Goal: Transaction & Acquisition: Obtain resource

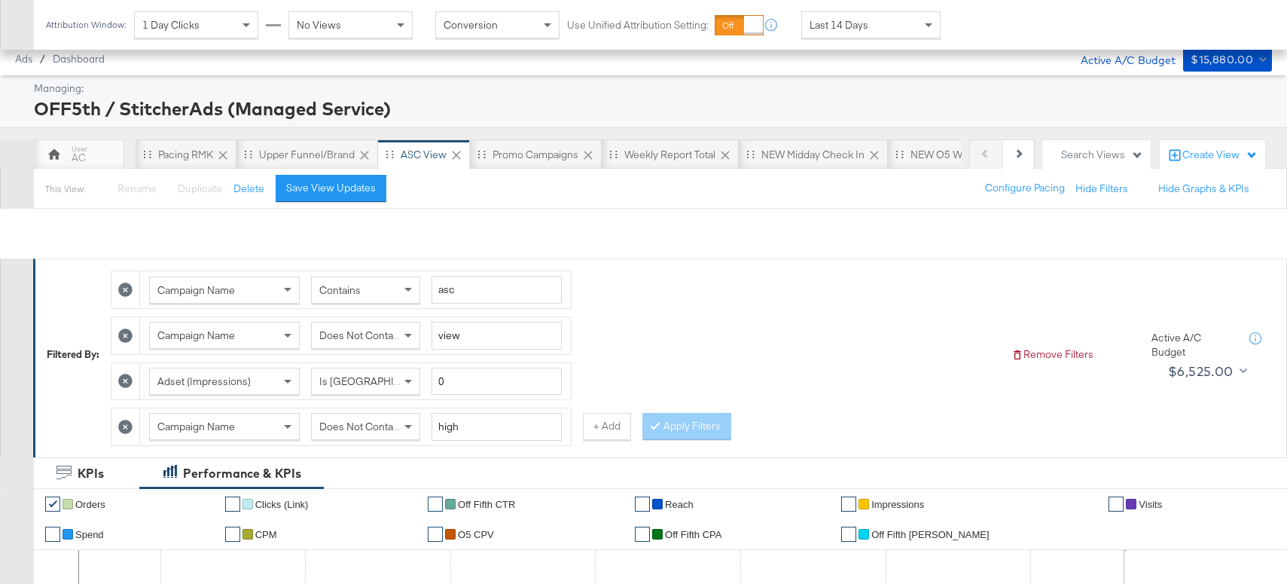
scroll to position [867, 0]
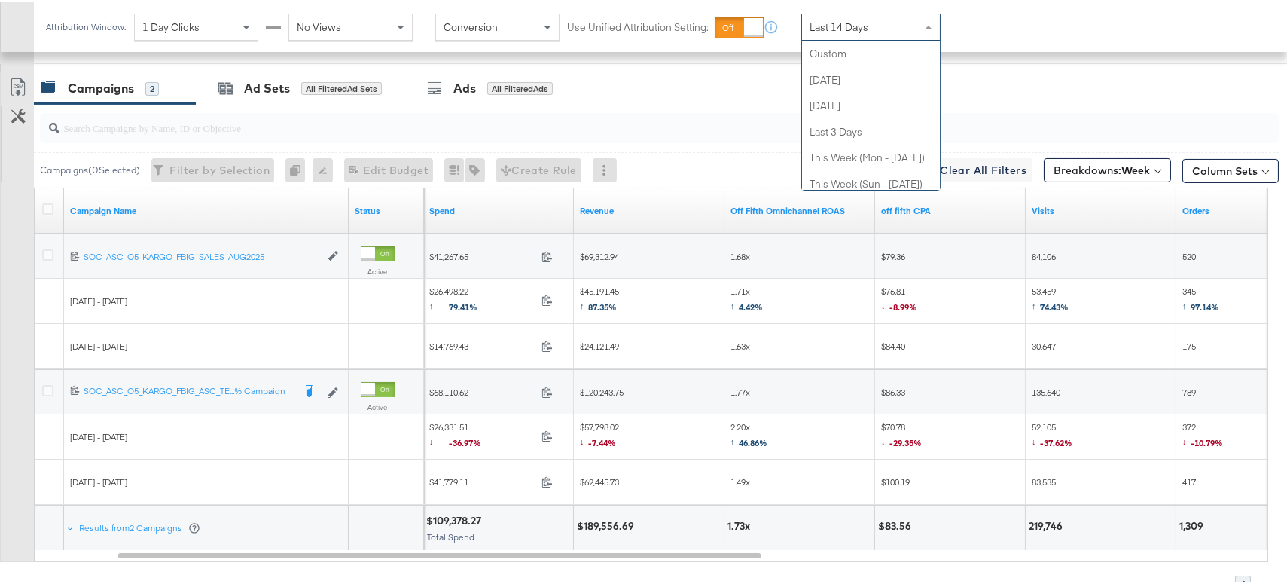
click at [906, 30] on div "Last 14 Days" at bounding box center [871, 25] width 138 height 26
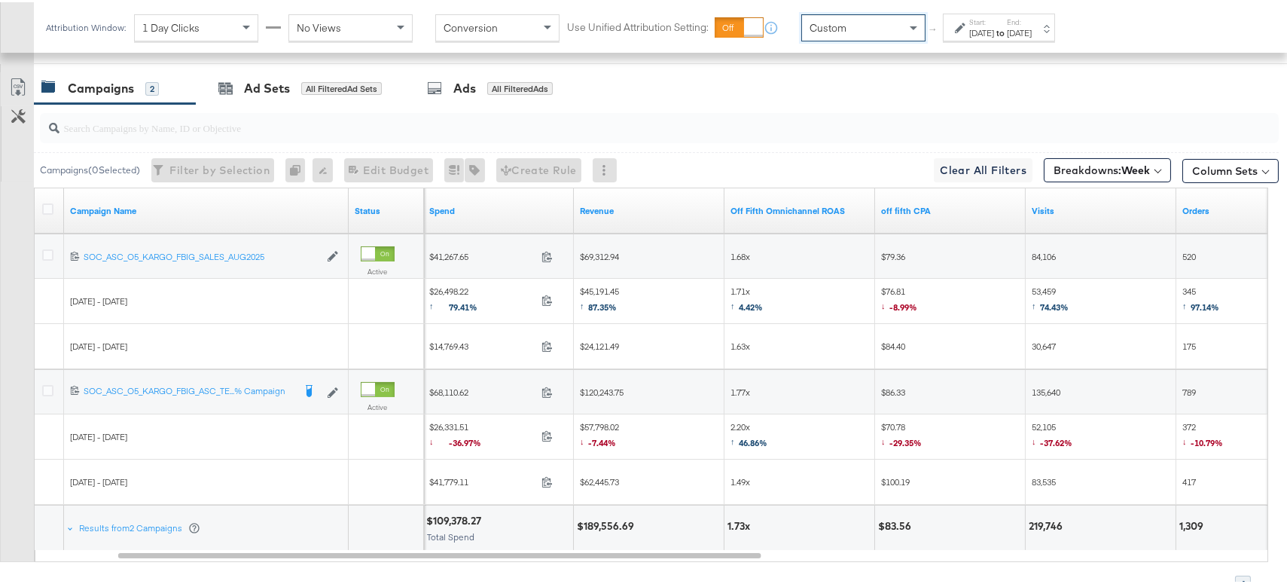
click at [979, 30] on div "[DATE]" at bounding box center [981, 31] width 25 height 12
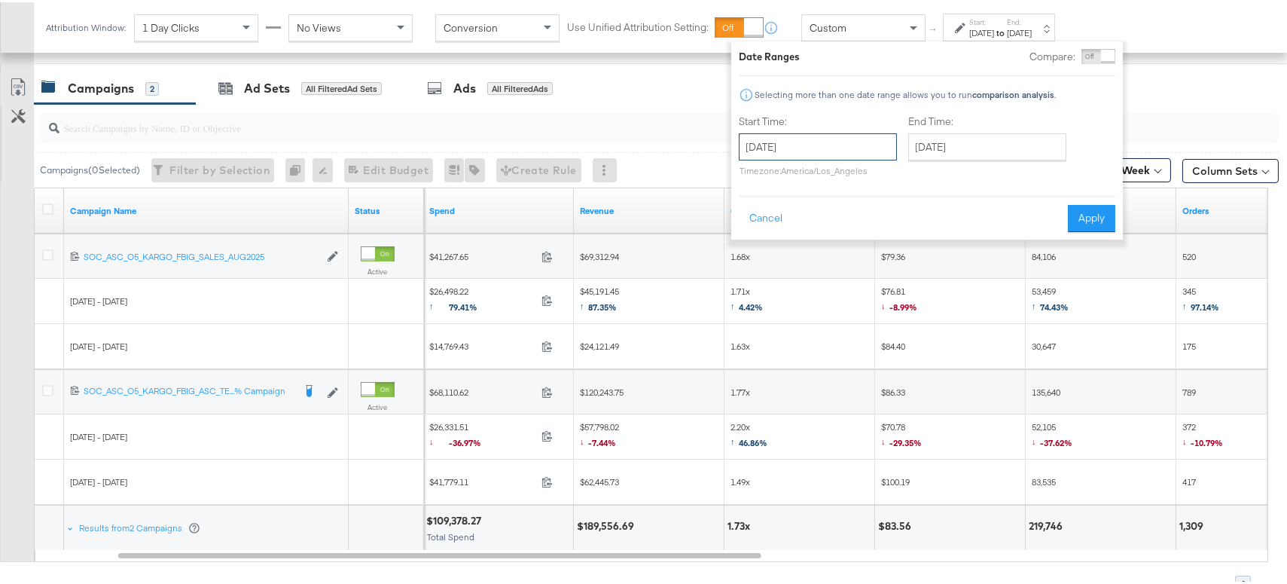
click at [871, 144] on input "[DATE]" at bounding box center [818, 144] width 158 height 27
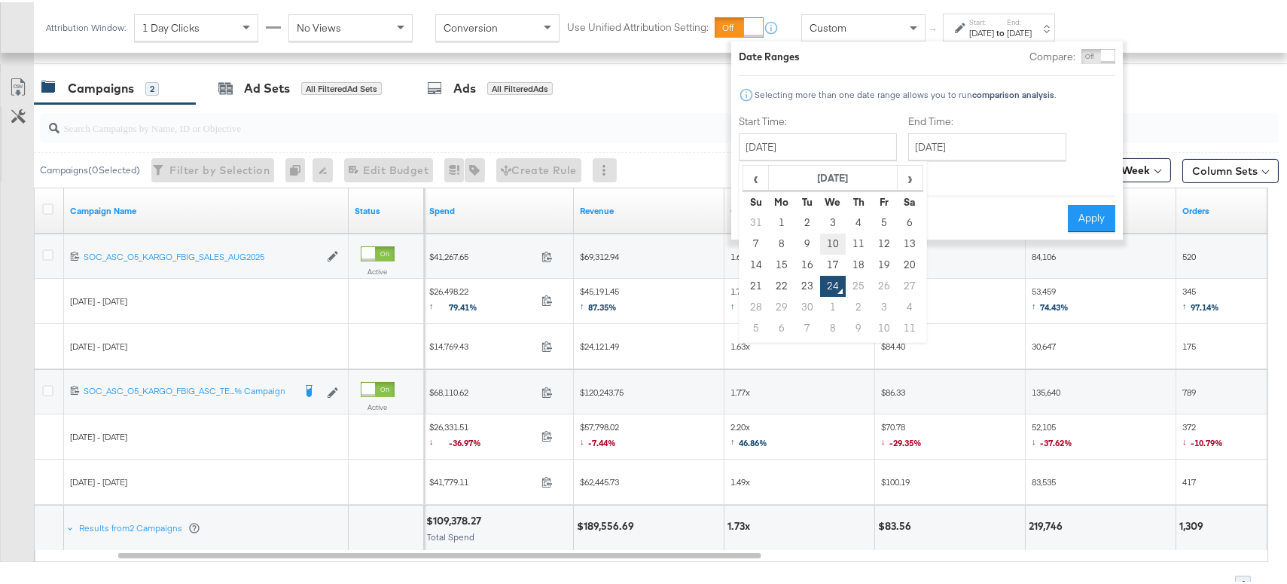
click at [830, 238] on td "10" at bounding box center [833, 241] width 26 height 21
type input "[DATE]"
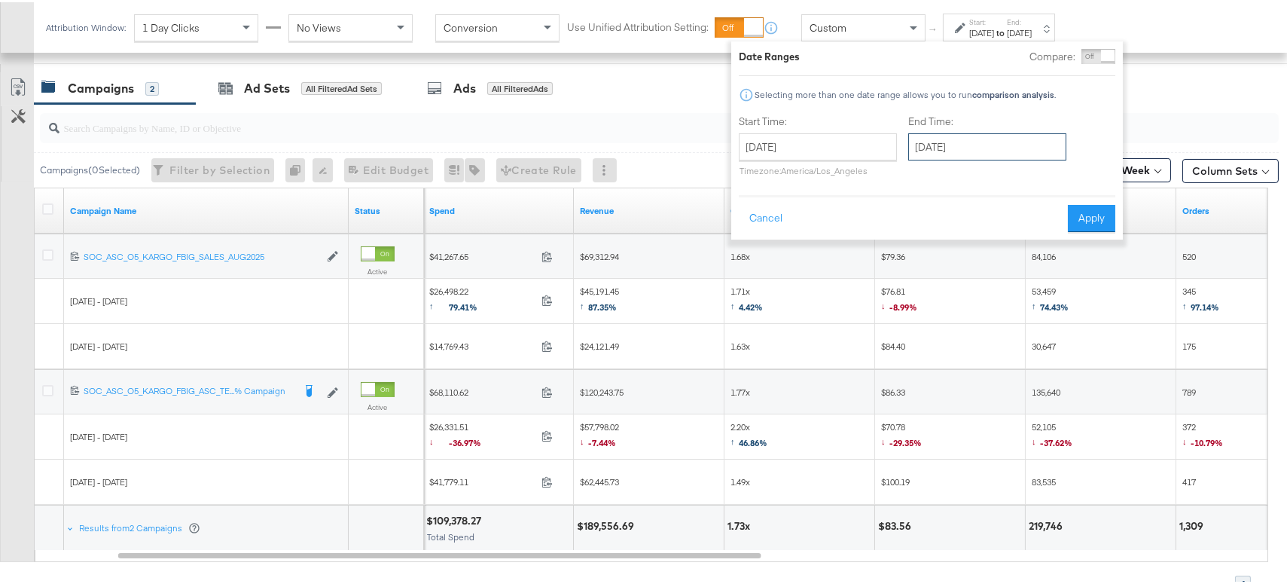
click at [968, 144] on input "[DATE]" at bounding box center [987, 144] width 158 height 27
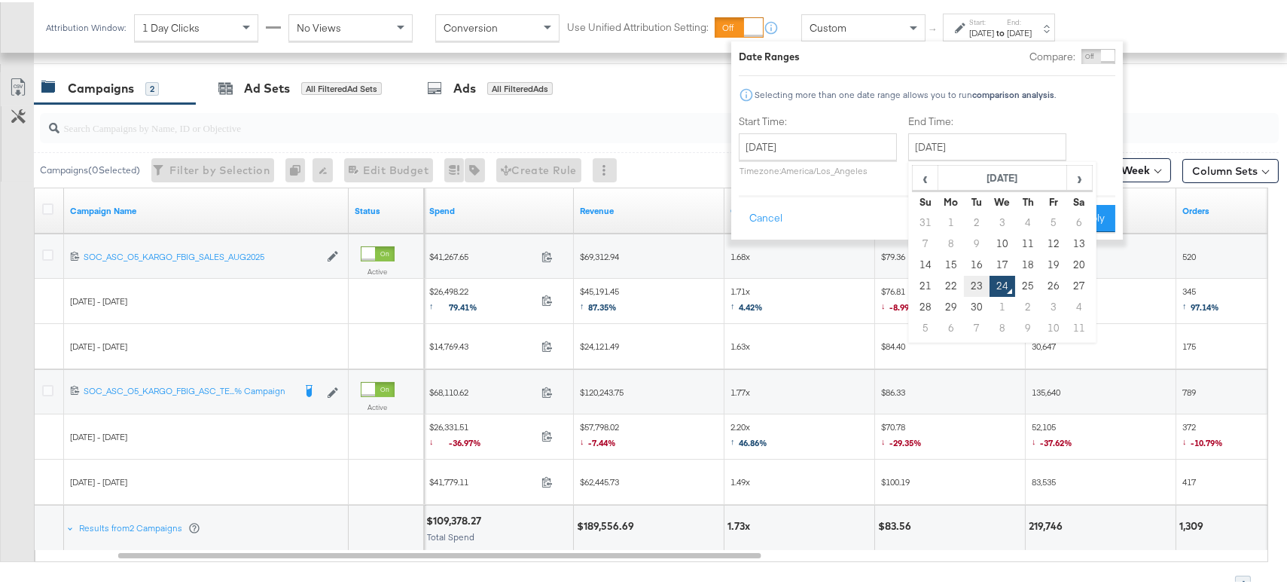
click at [971, 288] on td "23" at bounding box center [977, 283] width 26 height 21
type input "[DATE]"
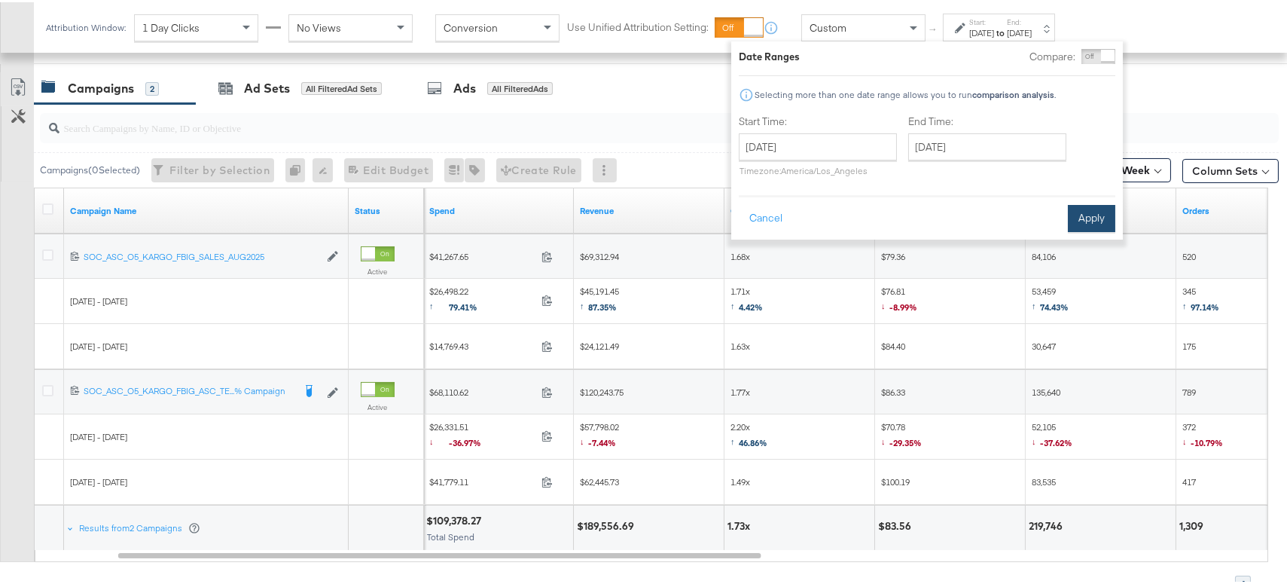
click at [1087, 215] on button "Apply" at bounding box center [1091, 216] width 47 height 27
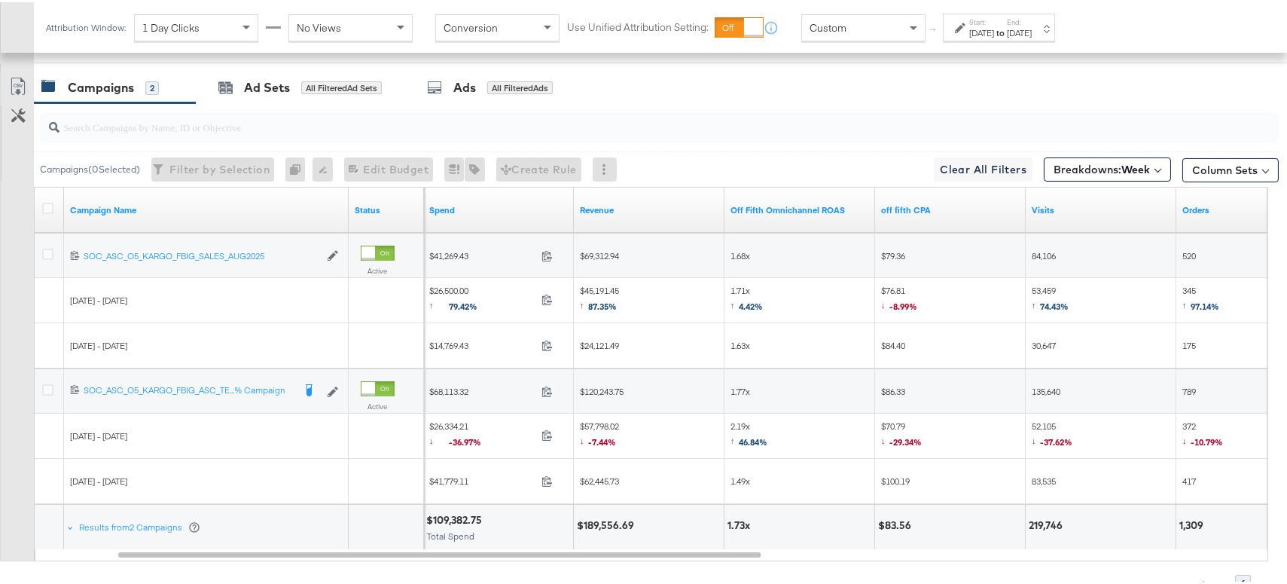
scroll to position [867, 0]
click at [1151, 172] on button "Breakdowns: Week" at bounding box center [1107, 168] width 127 height 24
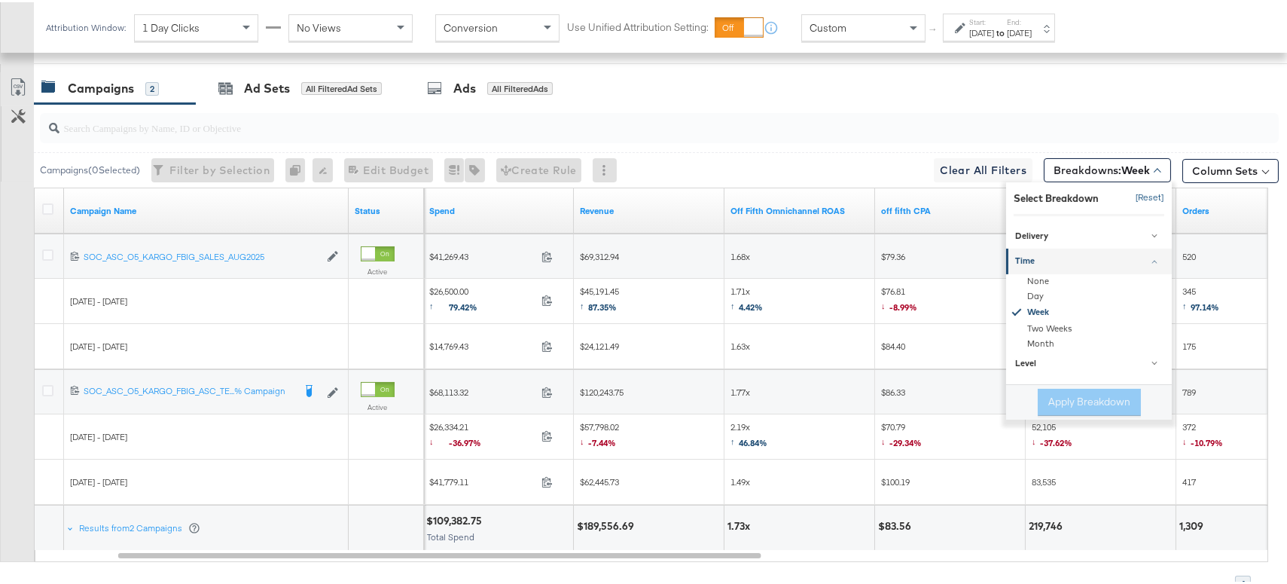
click at [1139, 197] on button "[Reset]" at bounding box center [1146, 196] width 38 height 24
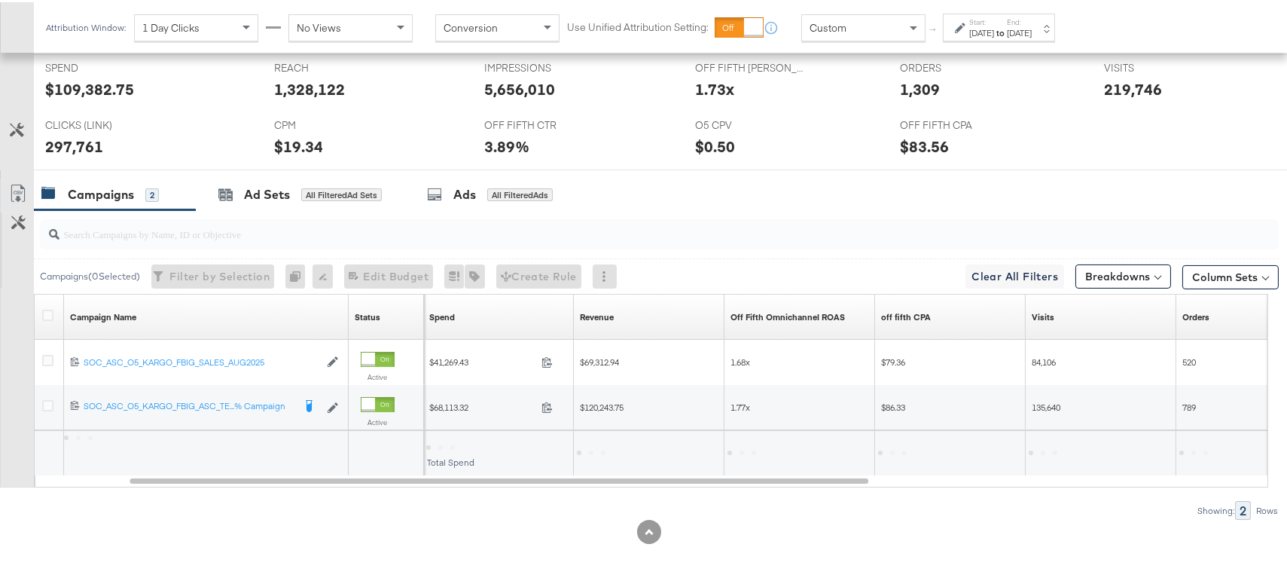
scroll to position [760, 0]
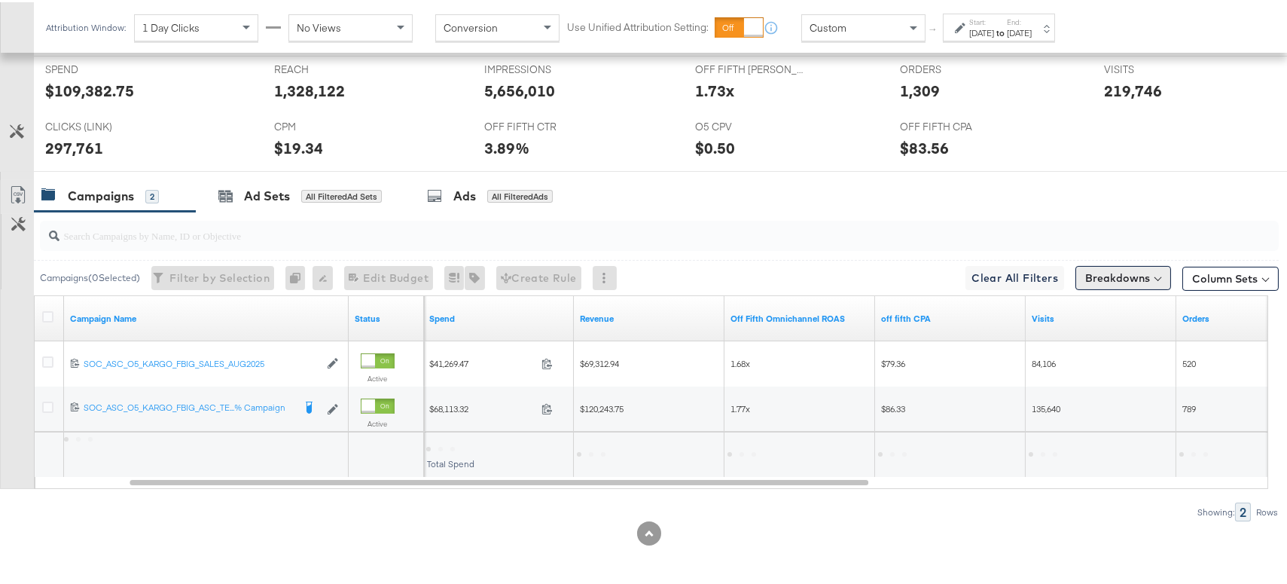
click at [1133, 282] on button "Breakdowns" at bounding box center [1123, 276] width 96 height 24
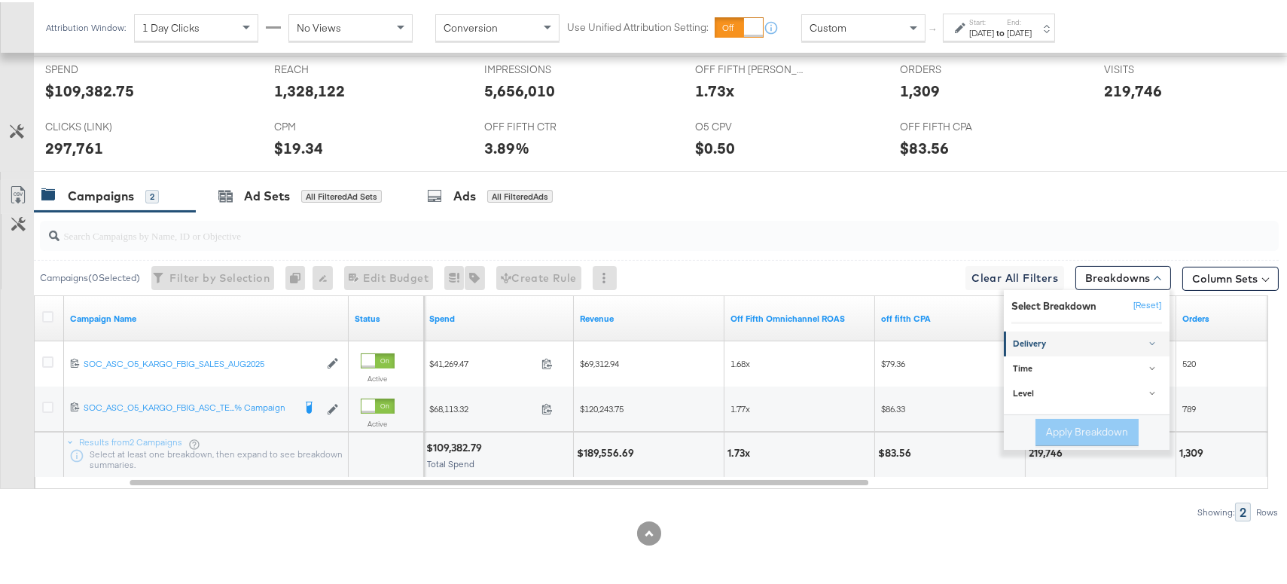
click at [1022, 341] on div "Delivery" at bounding box center [1088, 342] width 150 height 12
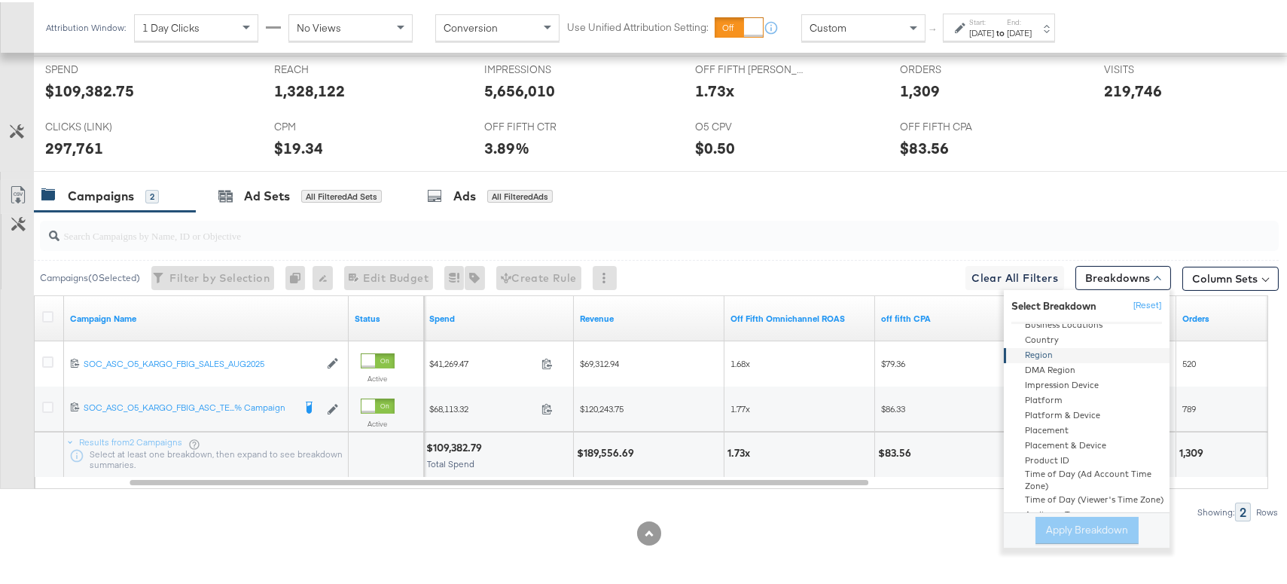
scroll to position [100, 0]
click at [1045, 430] on div "Placement" at bounding box center [1087, 429] width 163 height 15
click at [1058, 529] on button "Apply Breakdown" at bounding box center [1086, 527] width 103 height 27
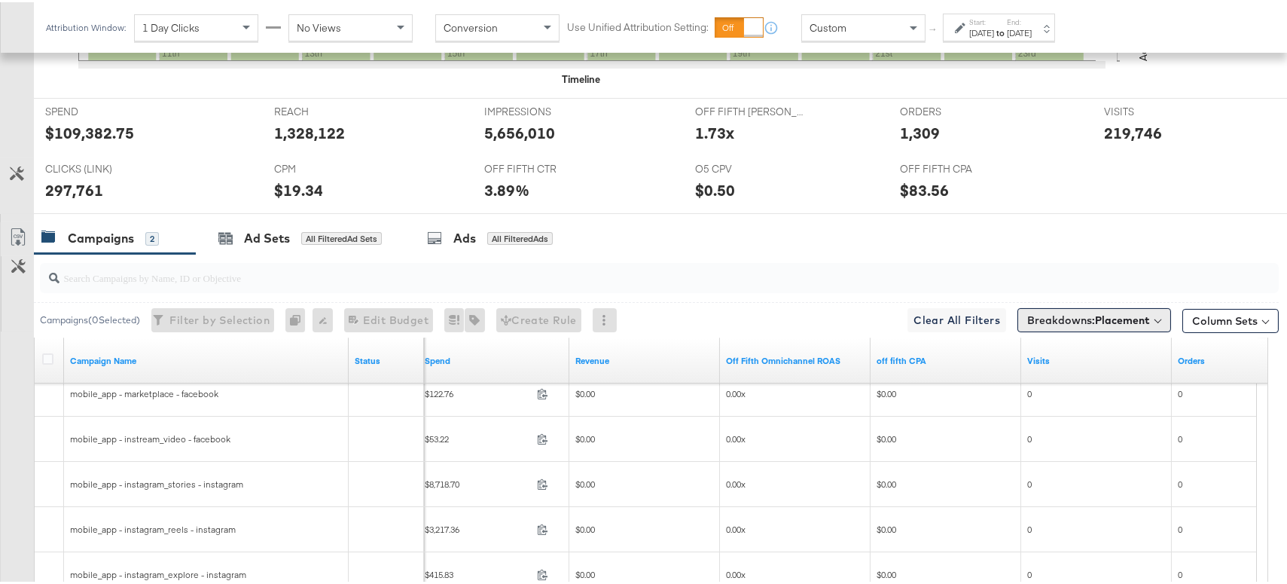
scroll to position [721, 0]
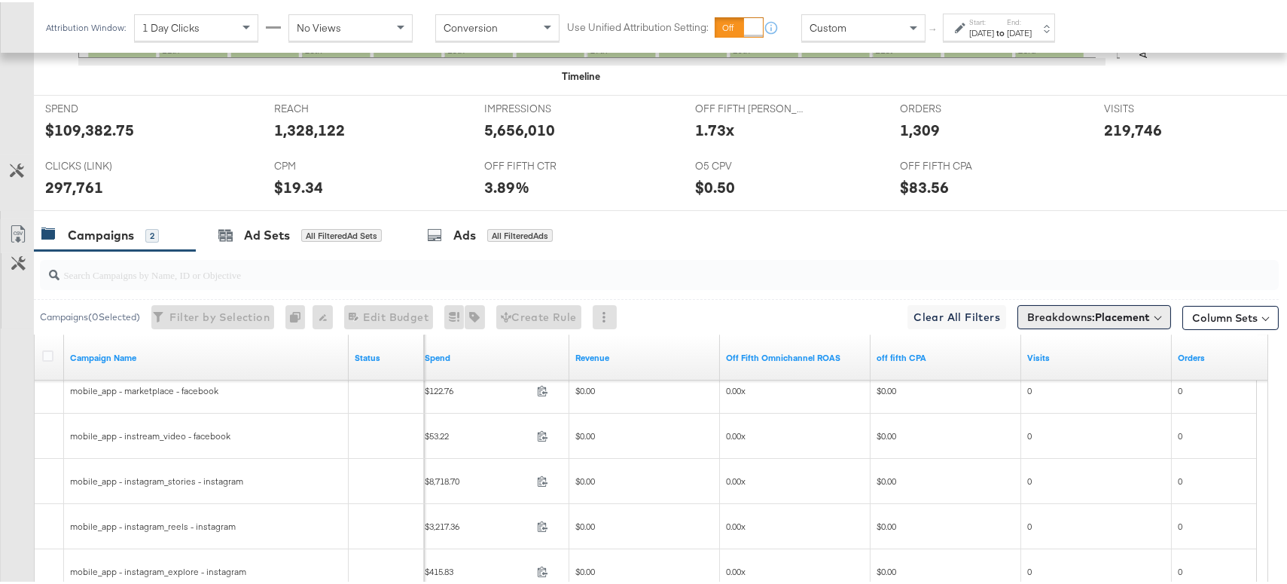
click at [1124, 317] on b "Placement" at bounding box center [1122, 315] width 55 height 14
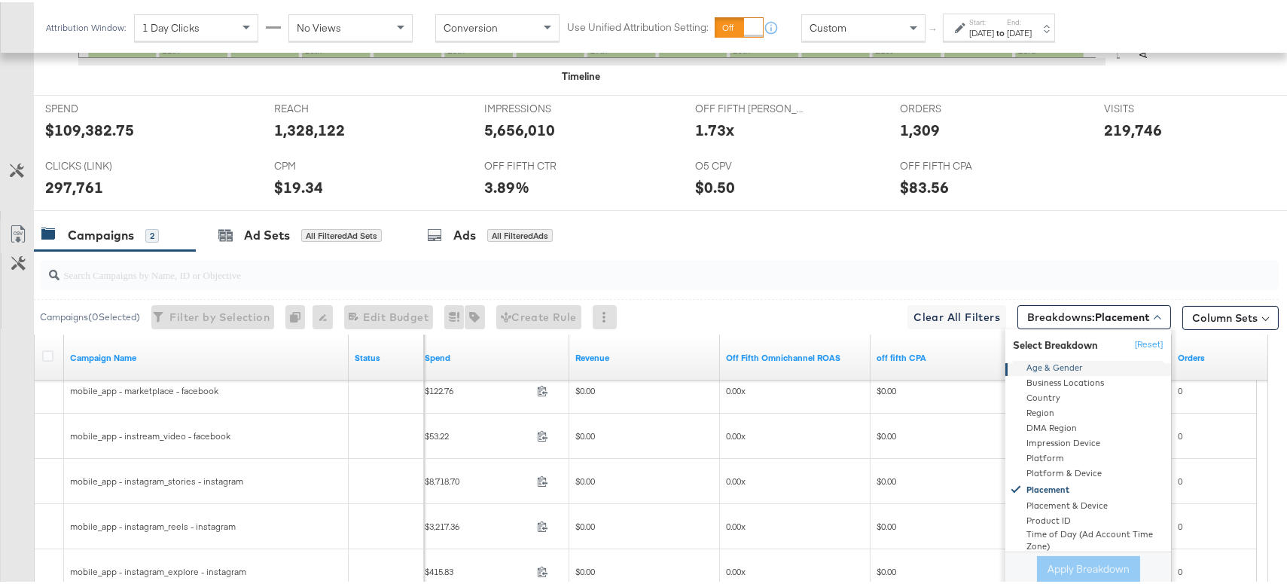
scroll to position [82, 0]
click at [1078, 499] on div "Placement & Device" at bounding box center [1089, 502] width 163 height 15
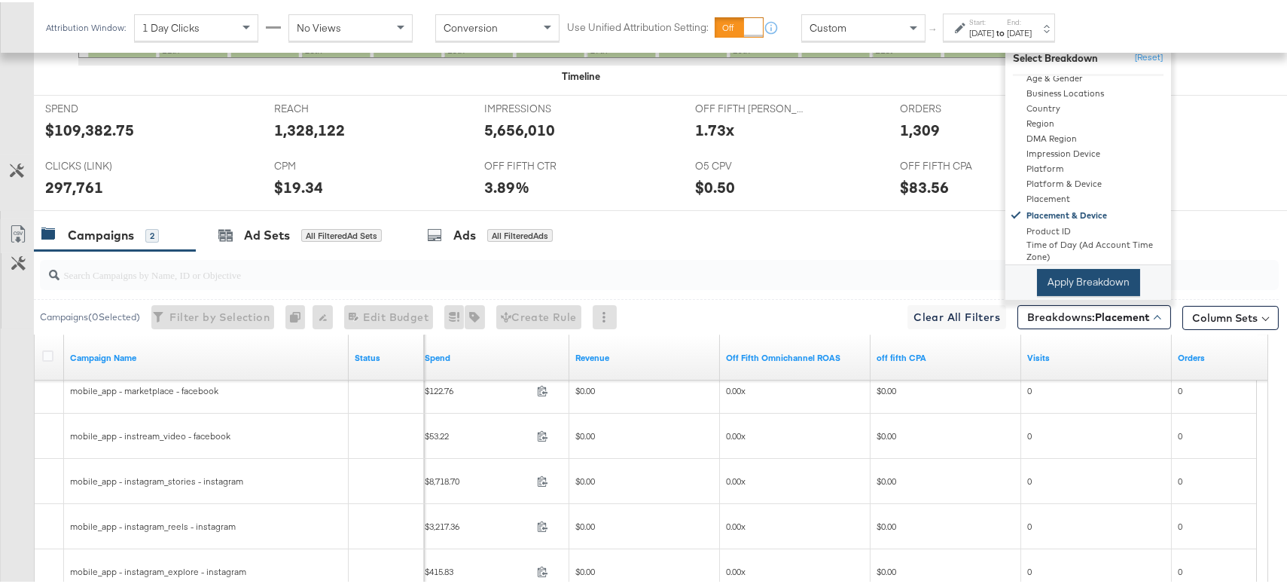
click at [1047, 277] on button "Apply Breakdown" at bounding box center [1088, 280] width 103 height 27
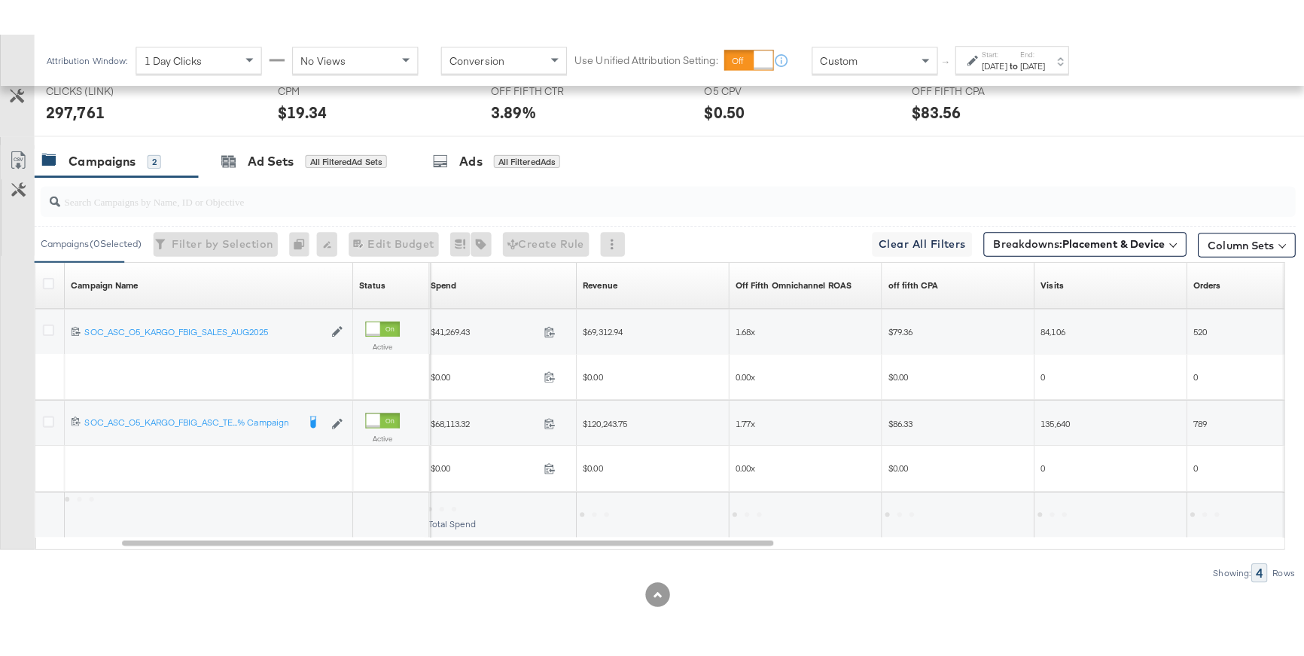
scroll to position [830, 0]
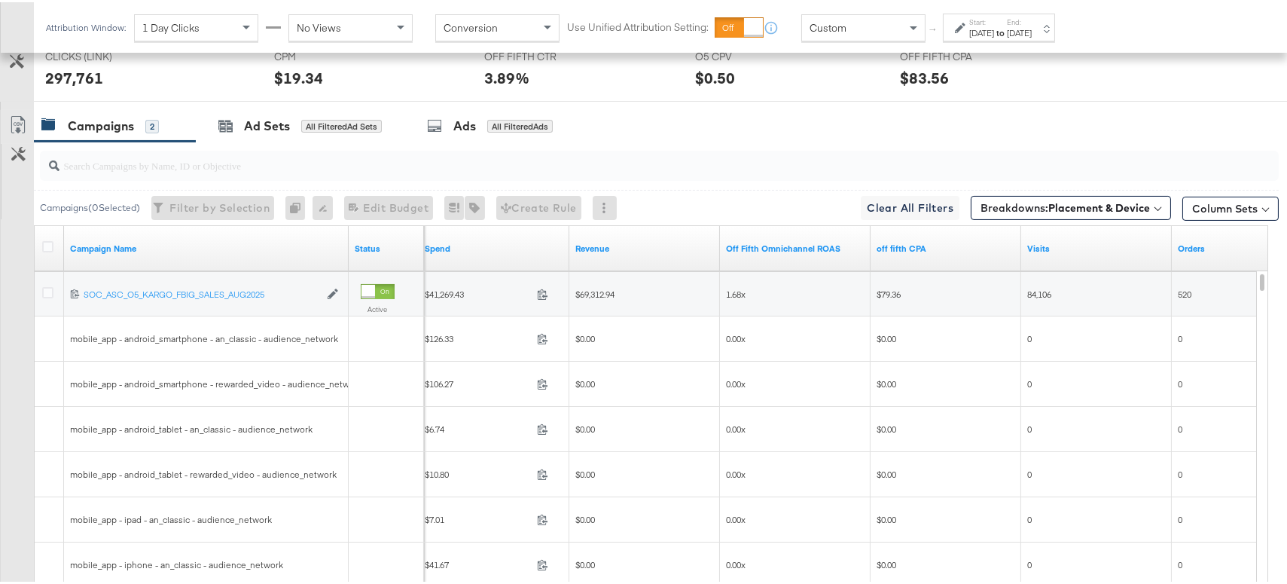
click at [1191, 290] on span "520" at bounding box center [1185, 291] width 14 height 11
click at [1190, 249] on link "Orders" at bounding box center [1247, 246] width 139 height 12
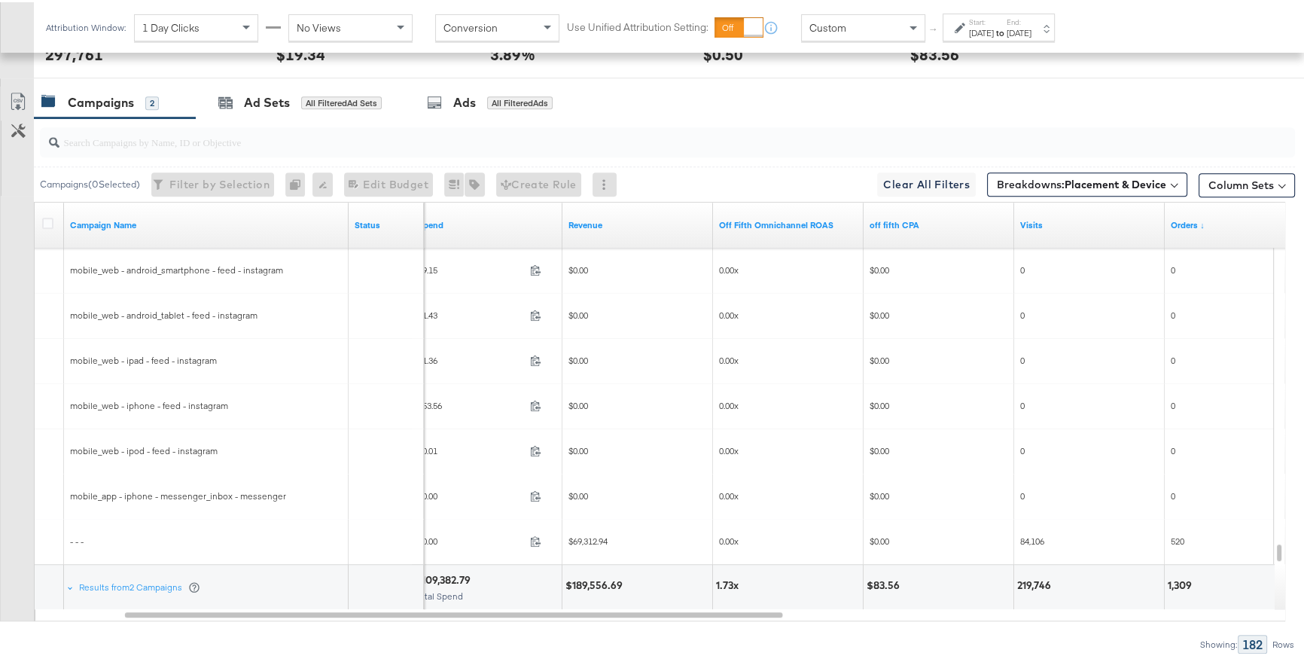
scroll to position [840, 0]
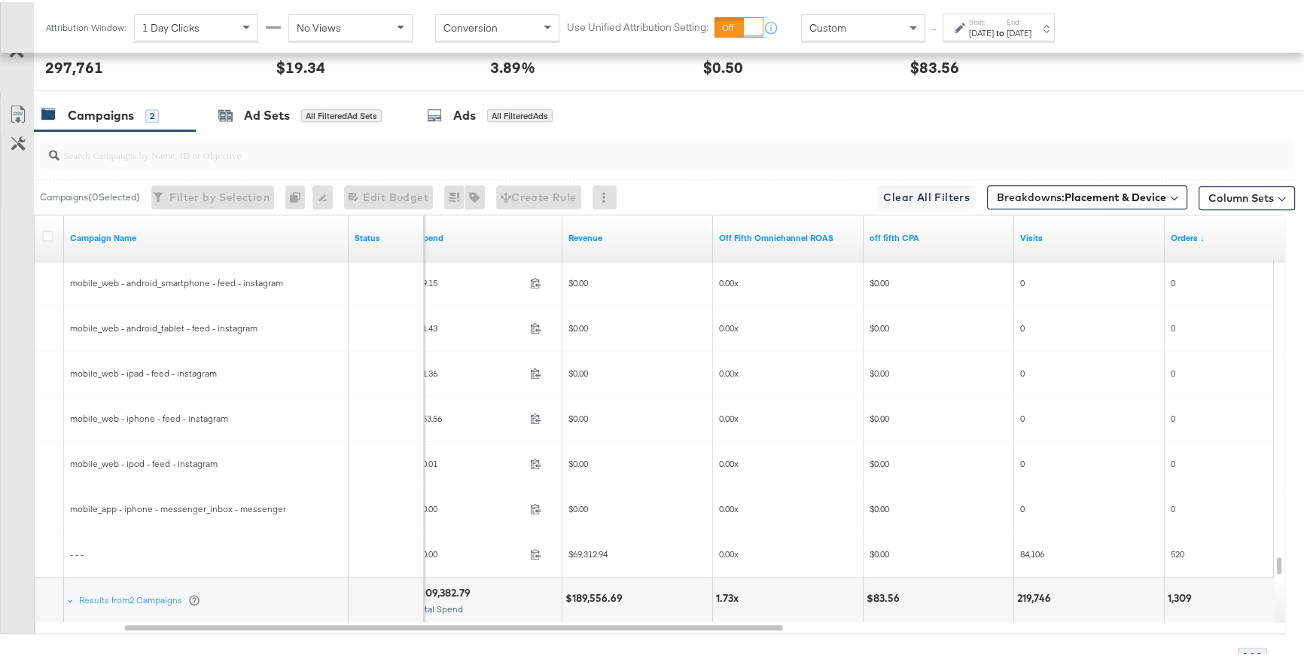
drag, startPoint x: 68, startPoint y: 551, endPoint x: 111, endPoint y: 551, distance: 43.7
click at [111, 551] on div "- - -" at bounding box center [206, 552] width 285 height 24
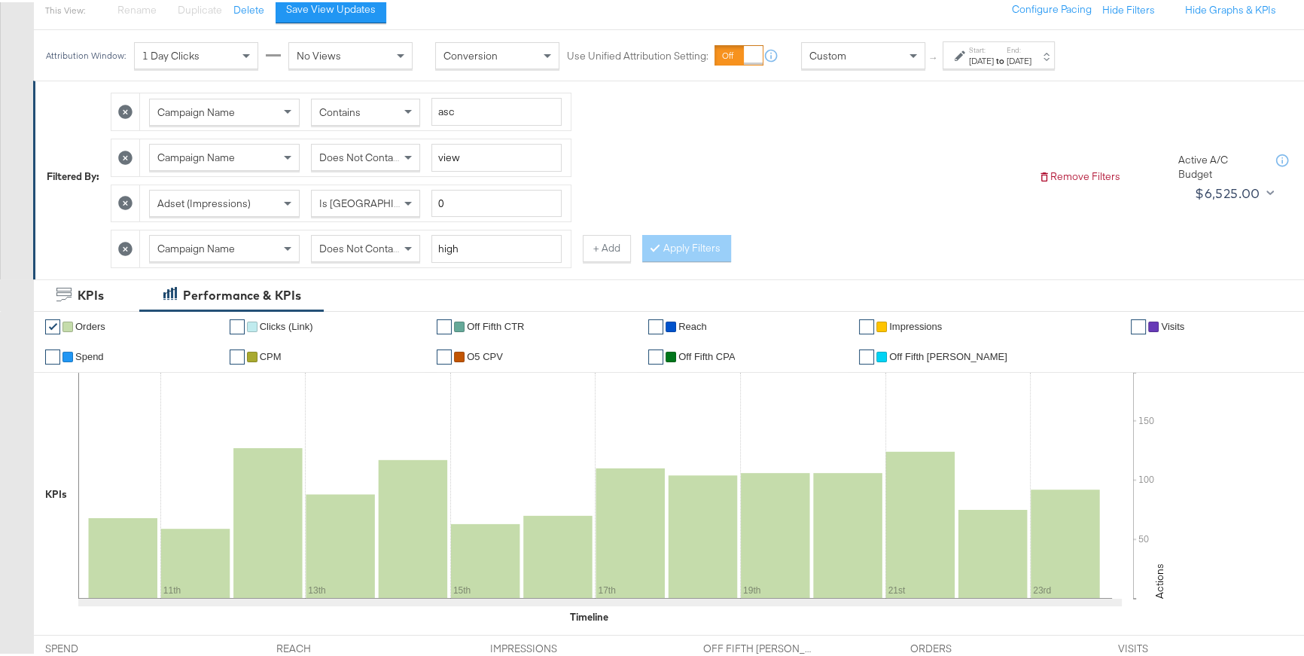
scroll to position [0, 0]
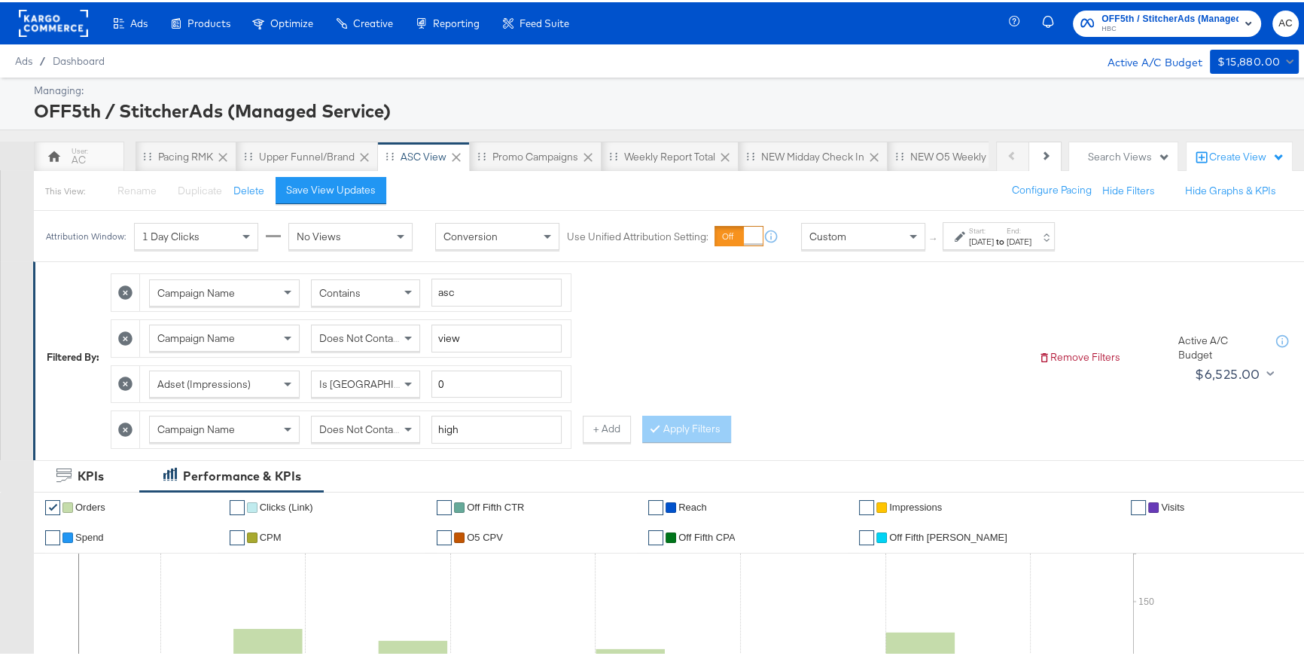
click at [125, 425] on icon at bounding box center [125, 427] width 14 height 14
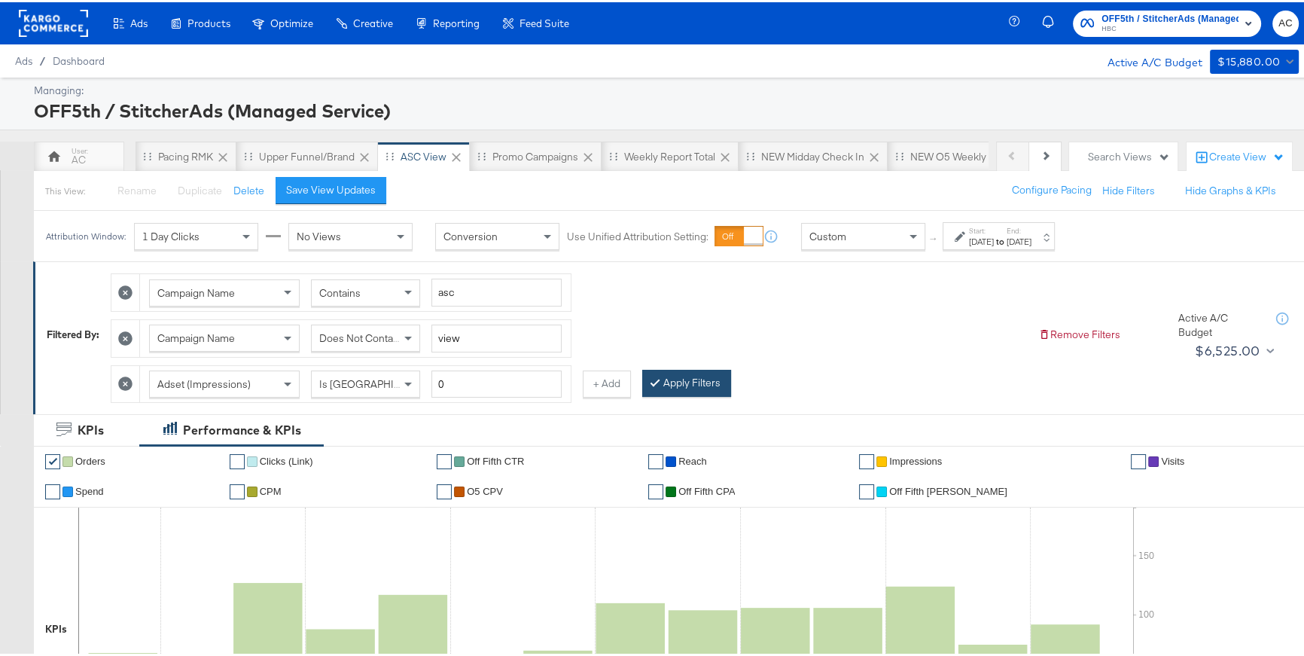
click at [674, 383] on button "Apply Filters" at bounding box center [686, 380] width 89 height 27
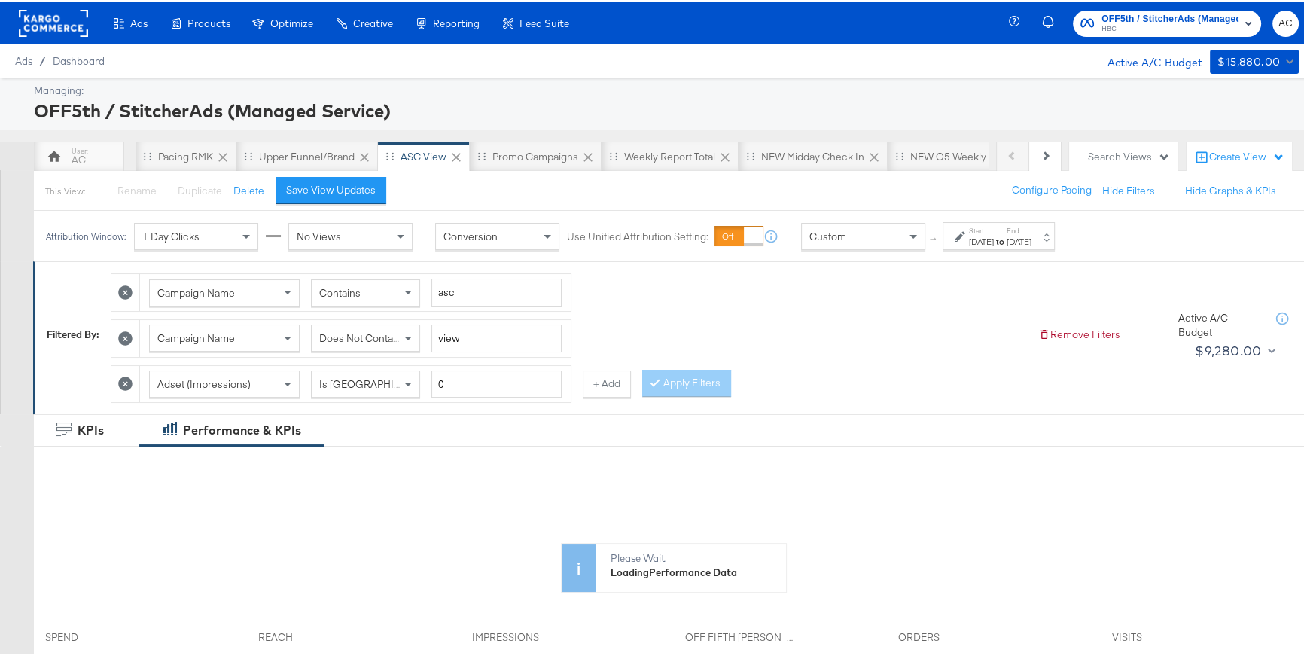
click at [877, 246] on div "Custom" at bounding box center [863, 234] width 124 height 27
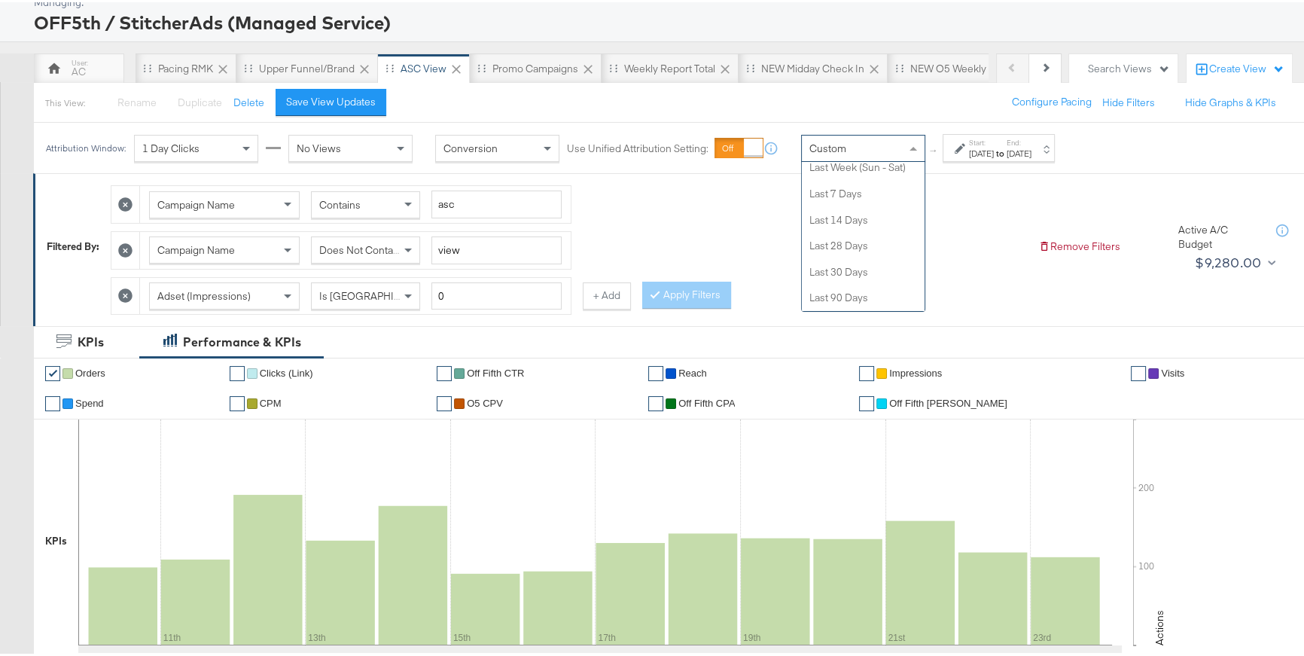
scroll to position [231, 0]
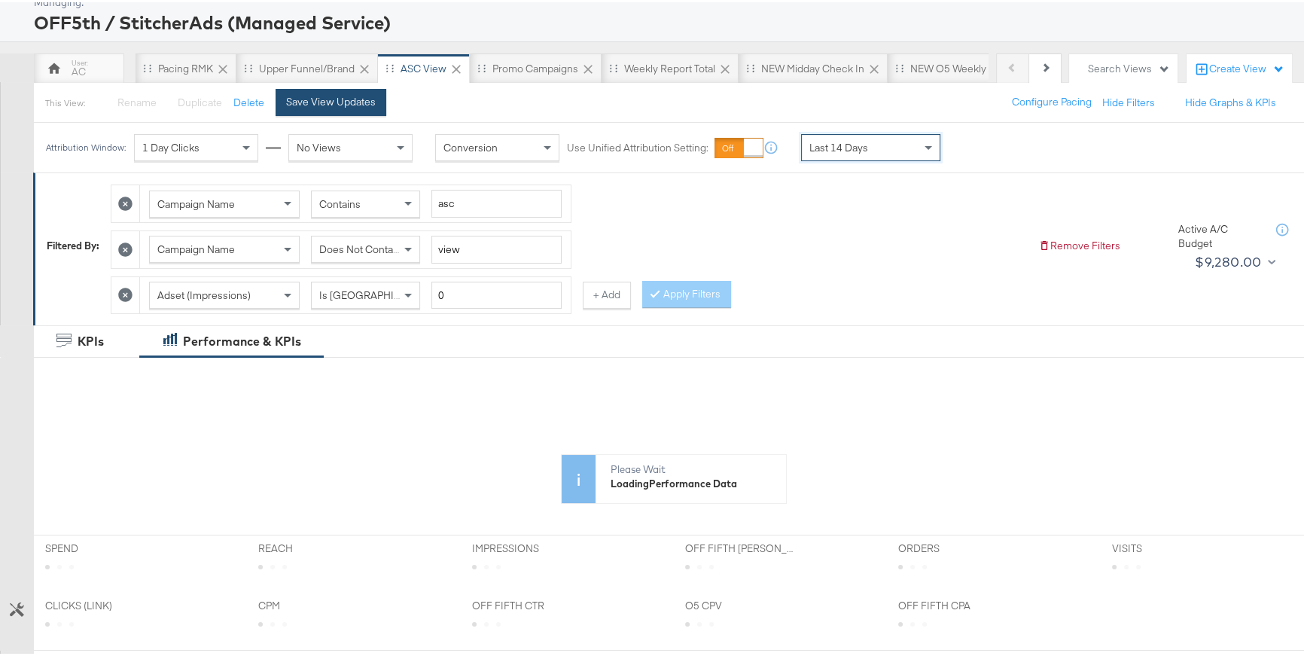
click at [304, 103] on div "Save View Updates" at bounding box center [331, 100] width 90 height 14
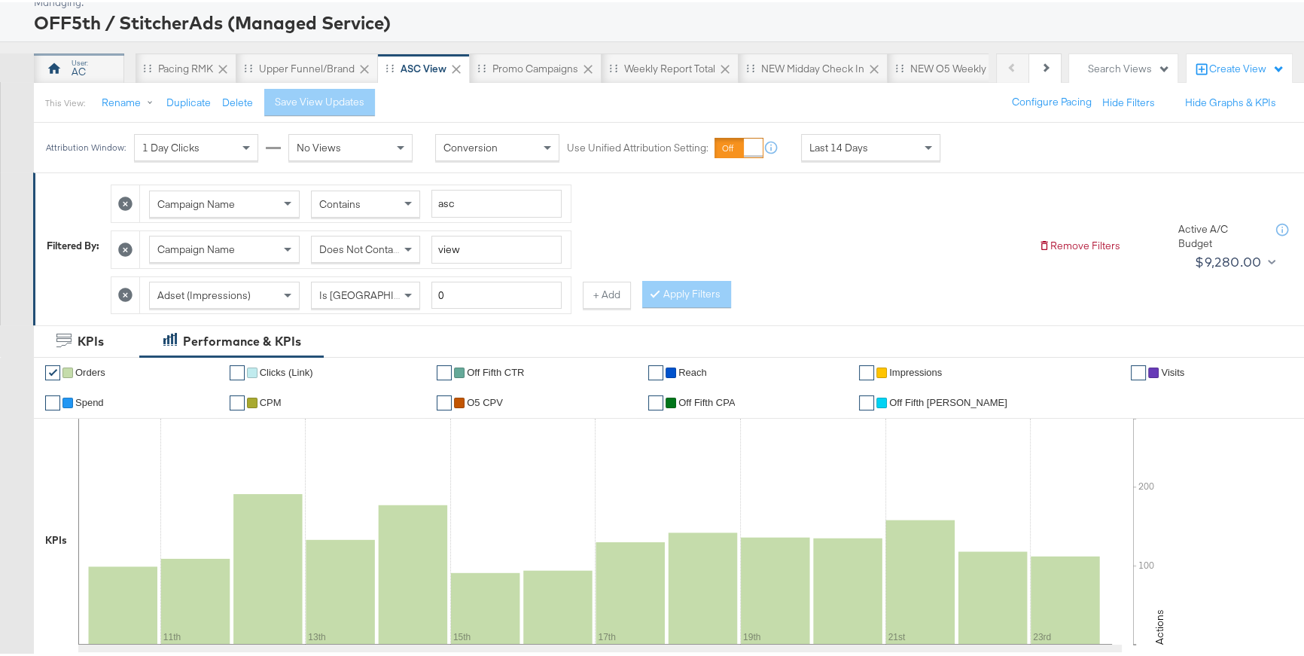
click at [93, 61] on div "AC" at bounding box center [79, 66] width 90 height 30
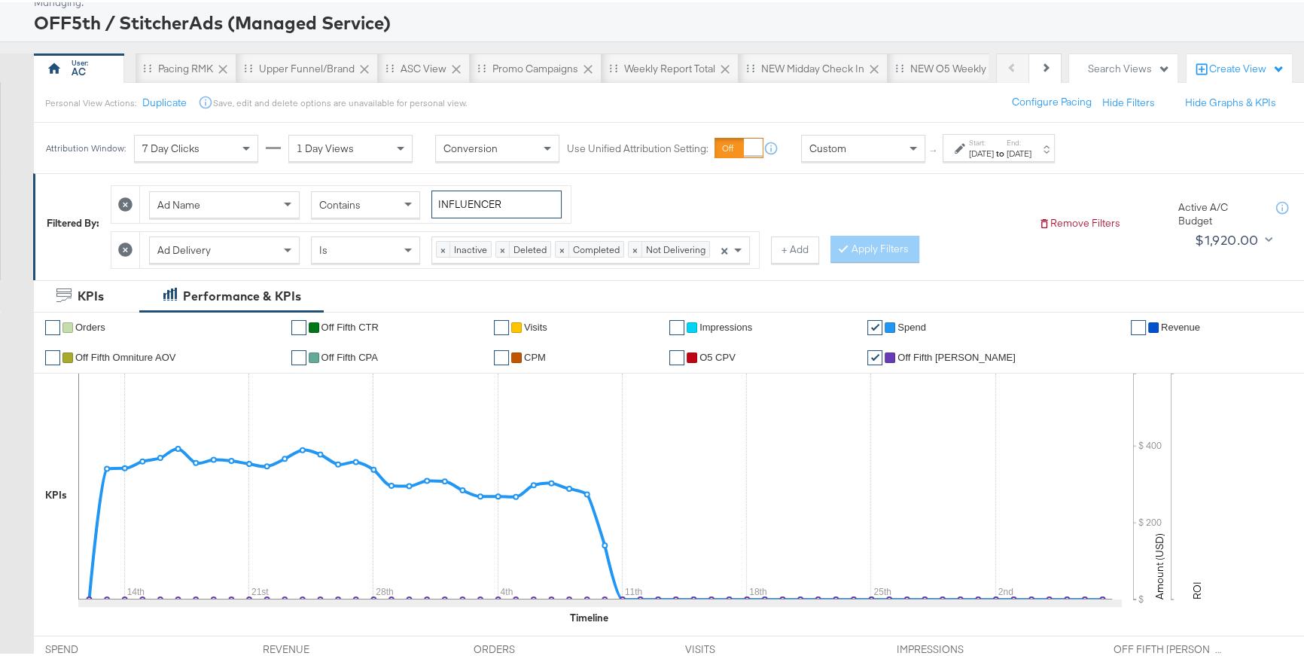
click at [487, 200] on input "INFLUENCER" at bounding box center [496, 202] width 130 height 28
paste input "EFFY"
type input "EFFYINFLUENCER"
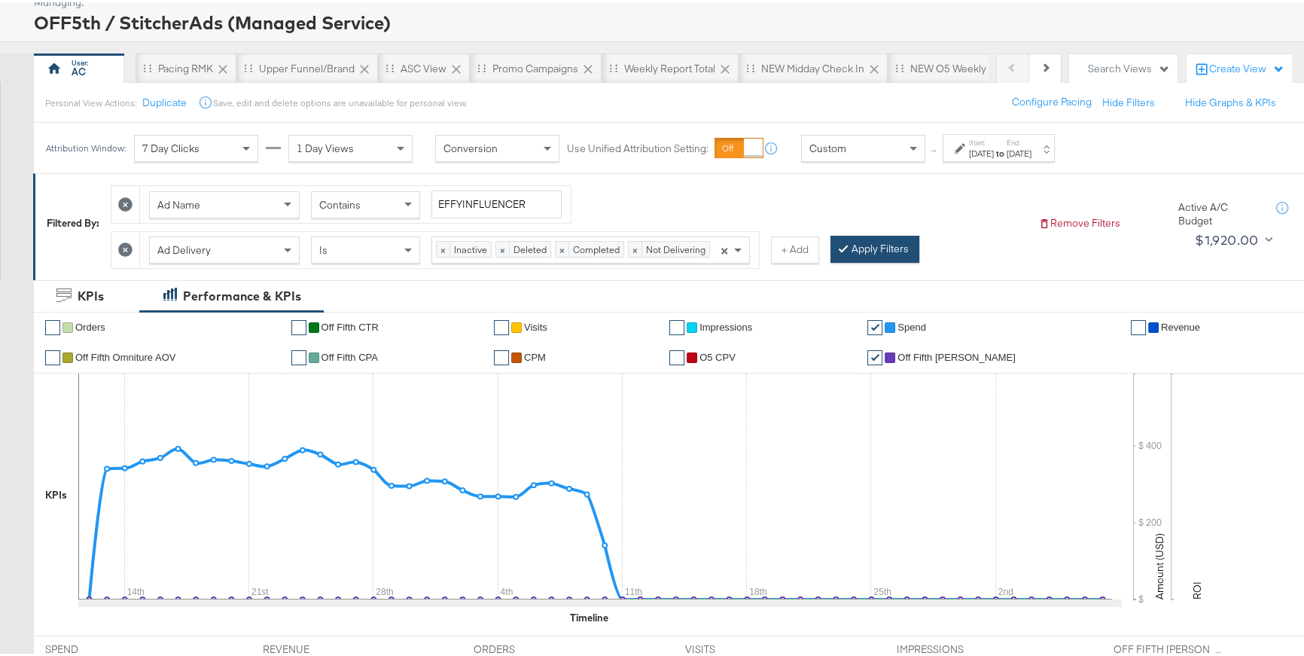
click at [864, 237] on button "Apply Filters" at bounding box center [875, 246] width 89 height 27
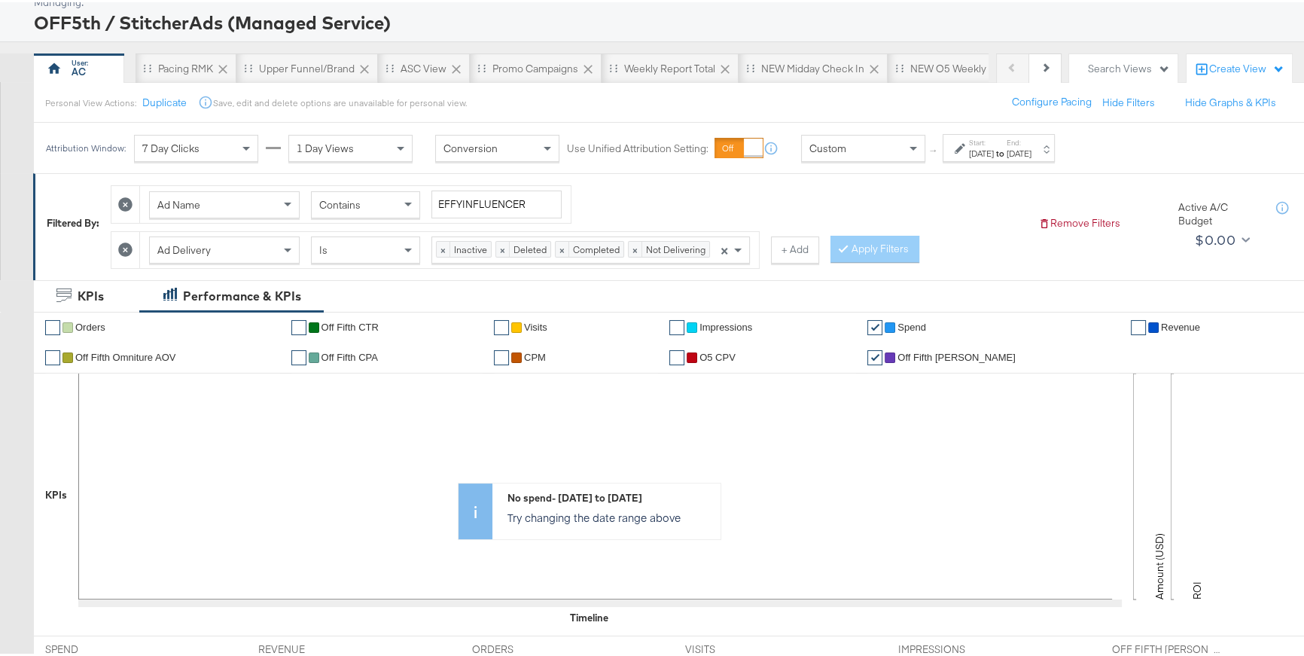
click at [953, 148] on div "Start: [DATE] to End: [DATE]" at bounding box center [999, 146] width 112 height 28
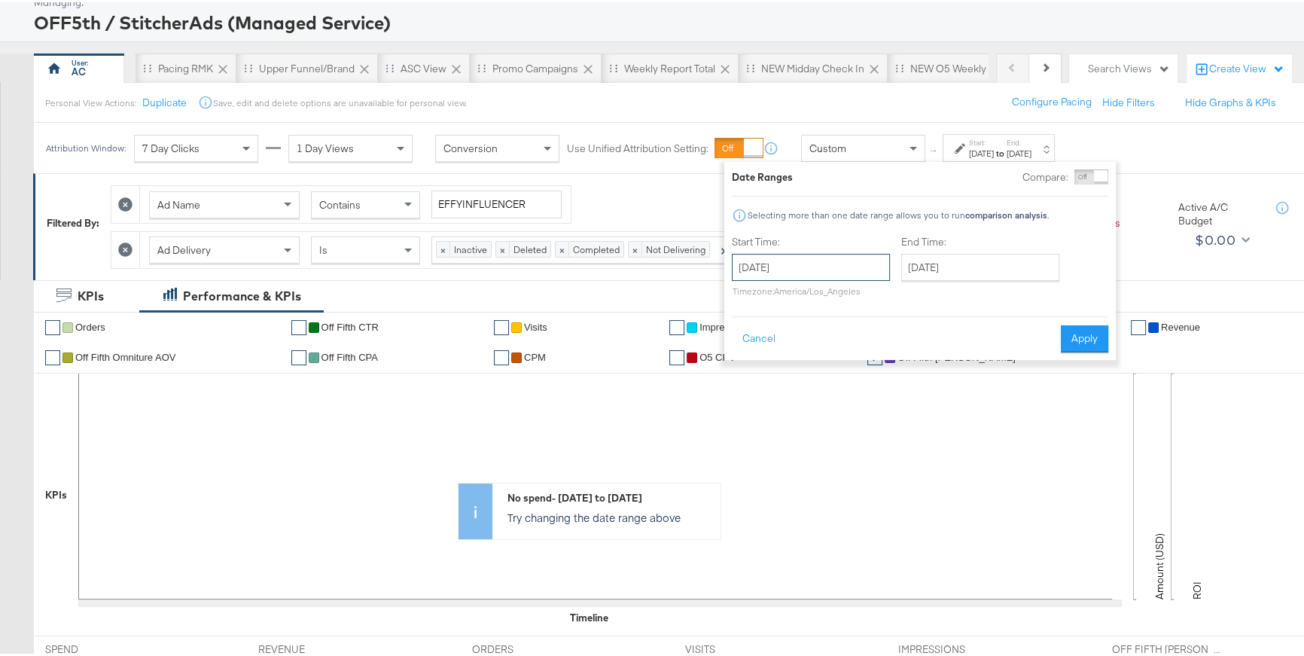
click at [832, 265] on input "[DATE]" at bounding box center [811, 265] width 158 height 27
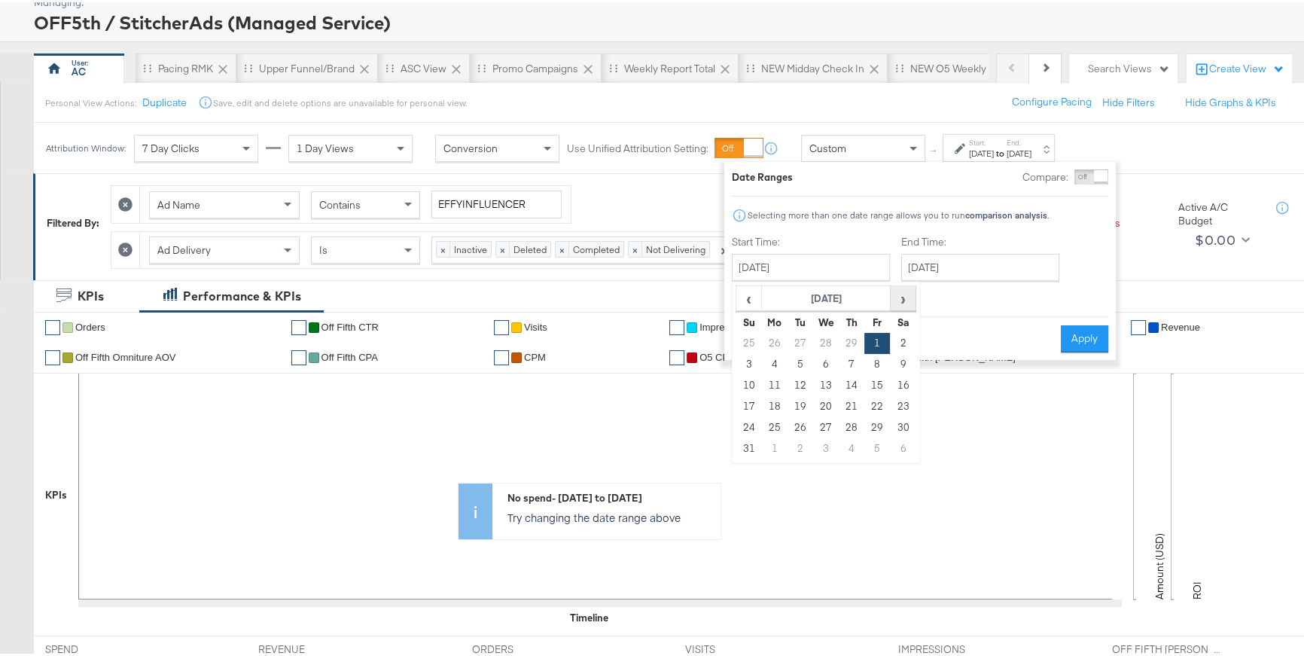
click at [894, 300] on span "›" at bounding box center [903, 296] width 23 height 23
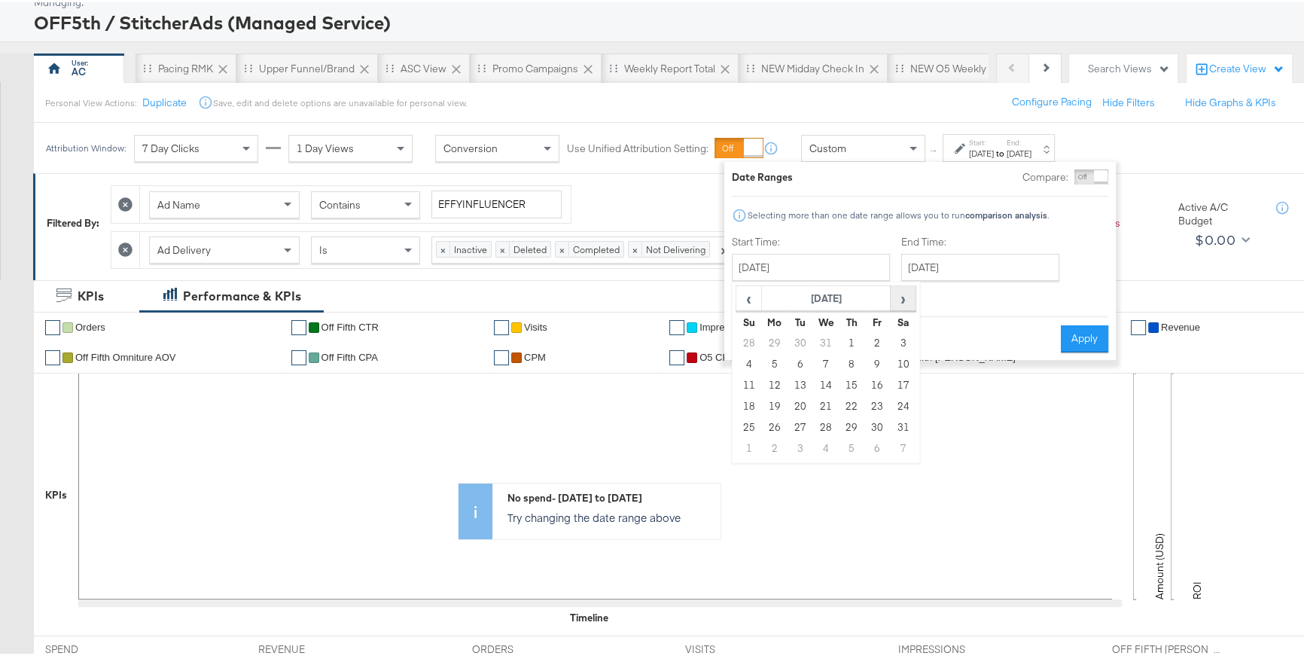
click at [894, 300] on span "›" at bounding box center [903, 296] width 23 height 23
click at [876, 332] on td "1" at bounding box center [877, 341] width 26 height 21
type input "[DATE]"
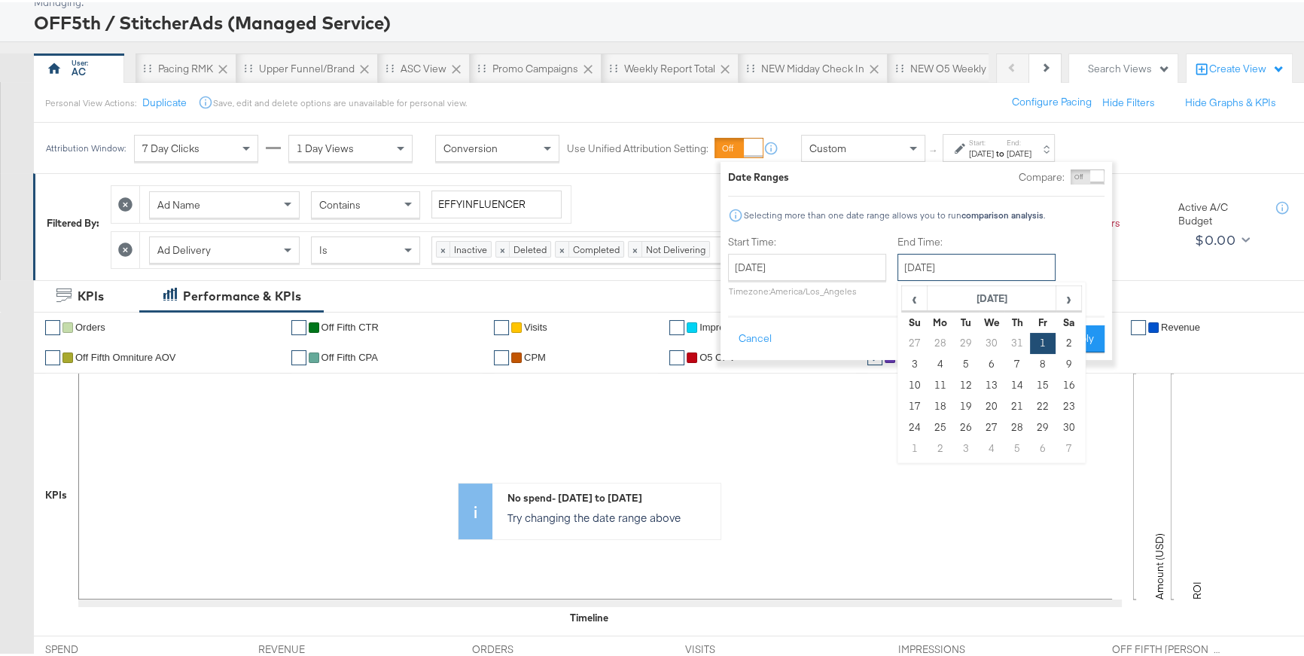
click at [928, 262] on input "[DATE]" at bounding box center [977, 265] width 158 height 27
click at [1067, 300] on span "›" at bounding box center [1068, 296] width 23 height 23
click at [964, 446] on td "31" at bounding box center [966, 446] width 26 height 21
type input "[DATE]"
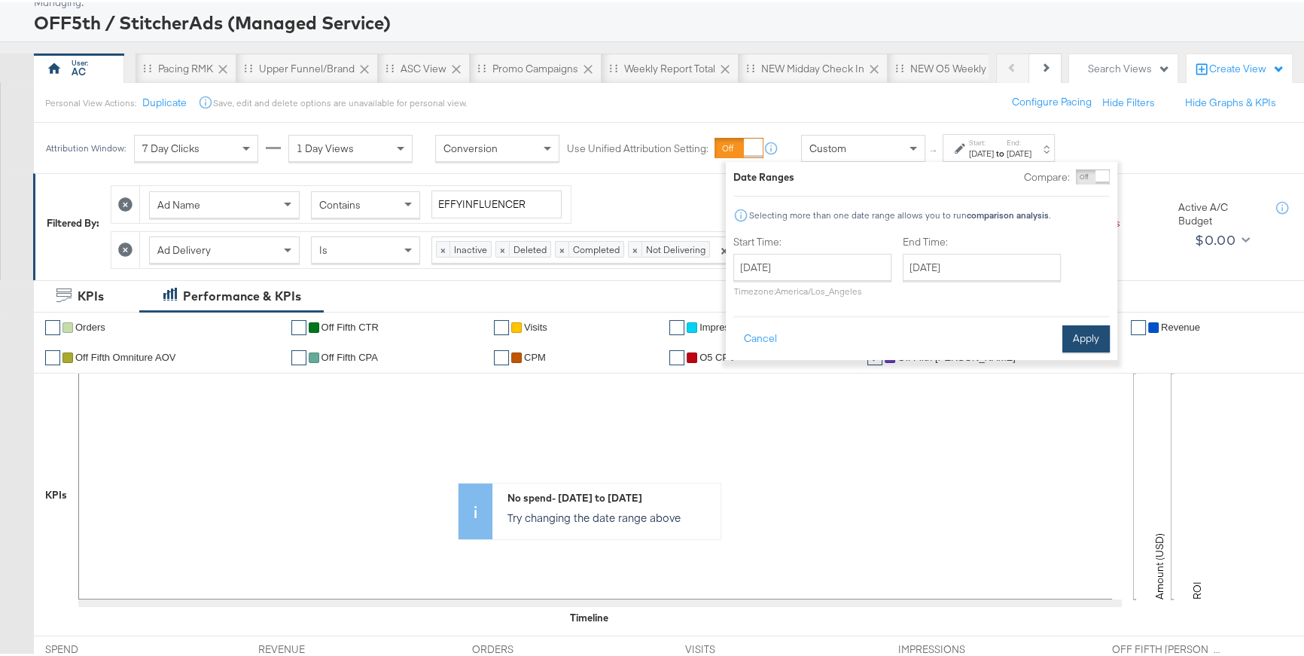
click at [1076, 338] on button "Apply" at bounding box center [1085, 336] width 47 height 27
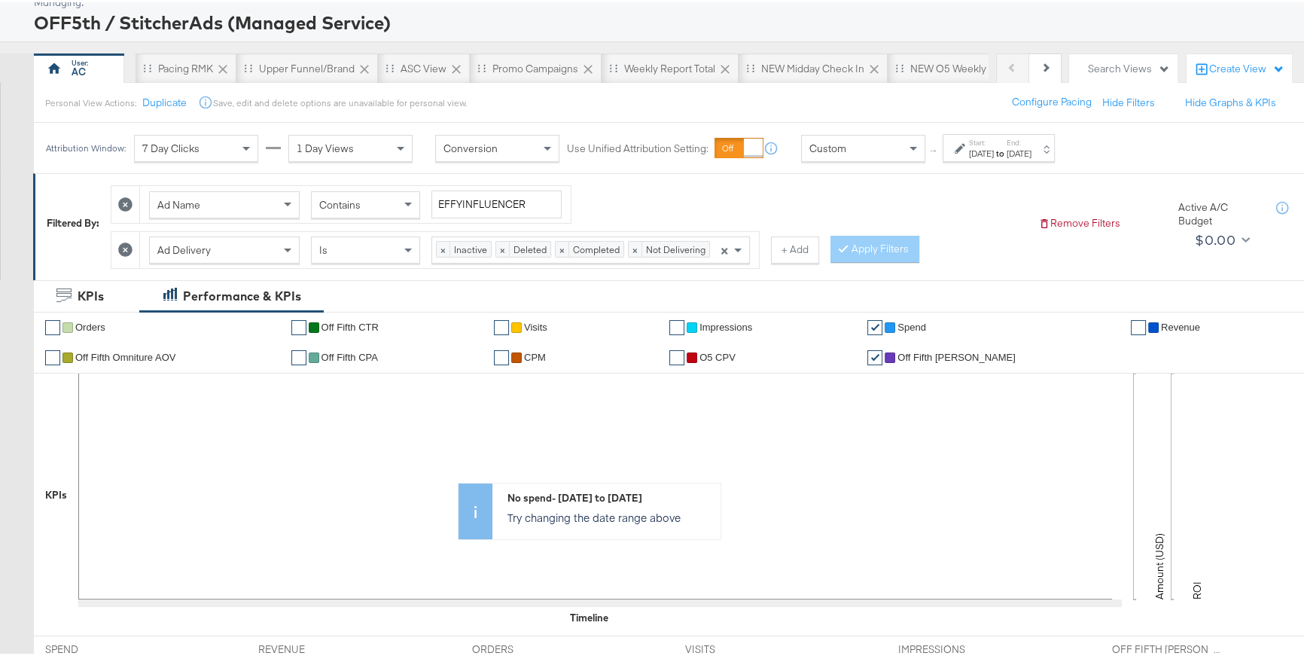
click at [123, 244] on icon at bounding box center [125, 248] width 14 height 14
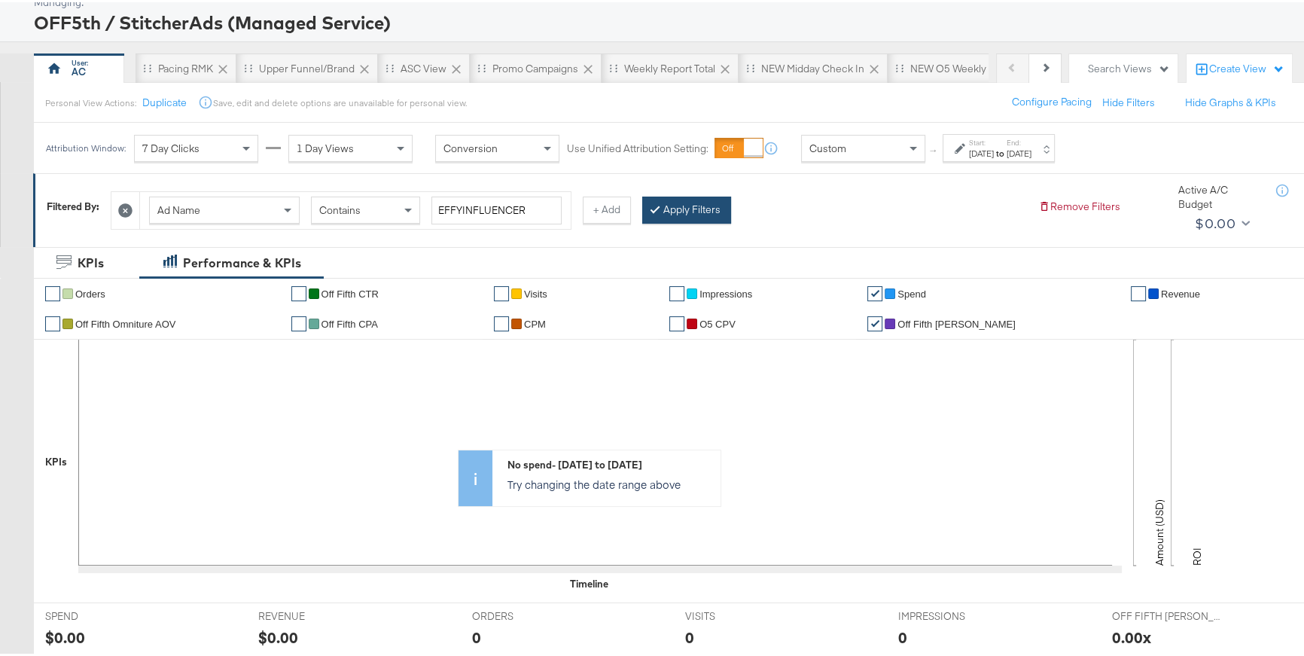
click at [683, 206] on button "Apply Filters" at bounding box center [686, 207] width 89 height 27
click at [281, 206] on span at bounding box center [289, 208] width 19 height 26
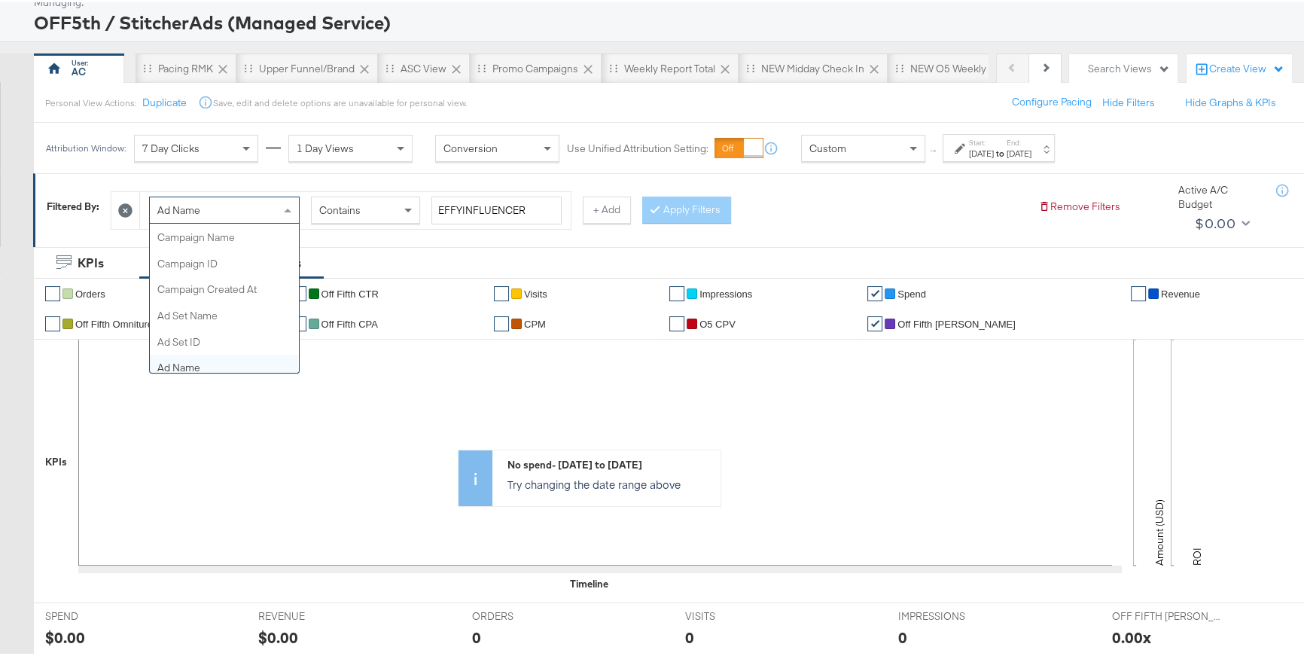
scroll to position [127, 0]
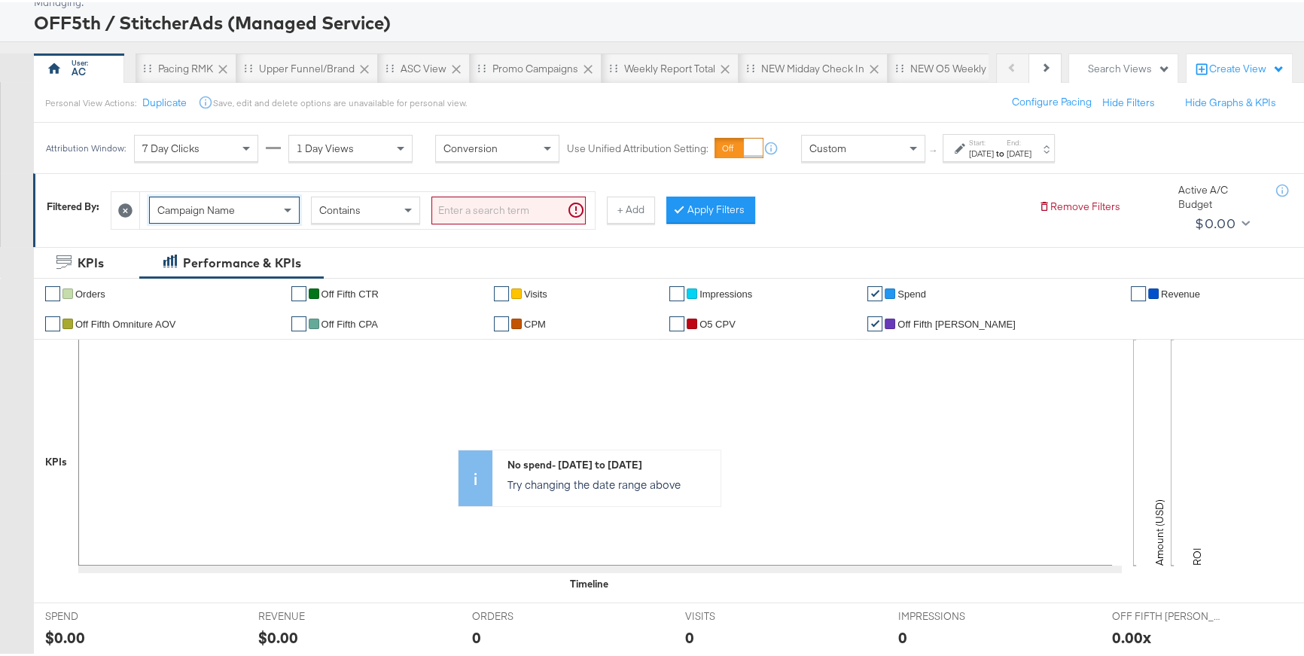
click at [502, 206] on input "search" at bounding box center [508, 208] width 154 height 28
paste input "SOC_BEH_O5_KARGO_FBIG_COOP_HOLIDAY24"
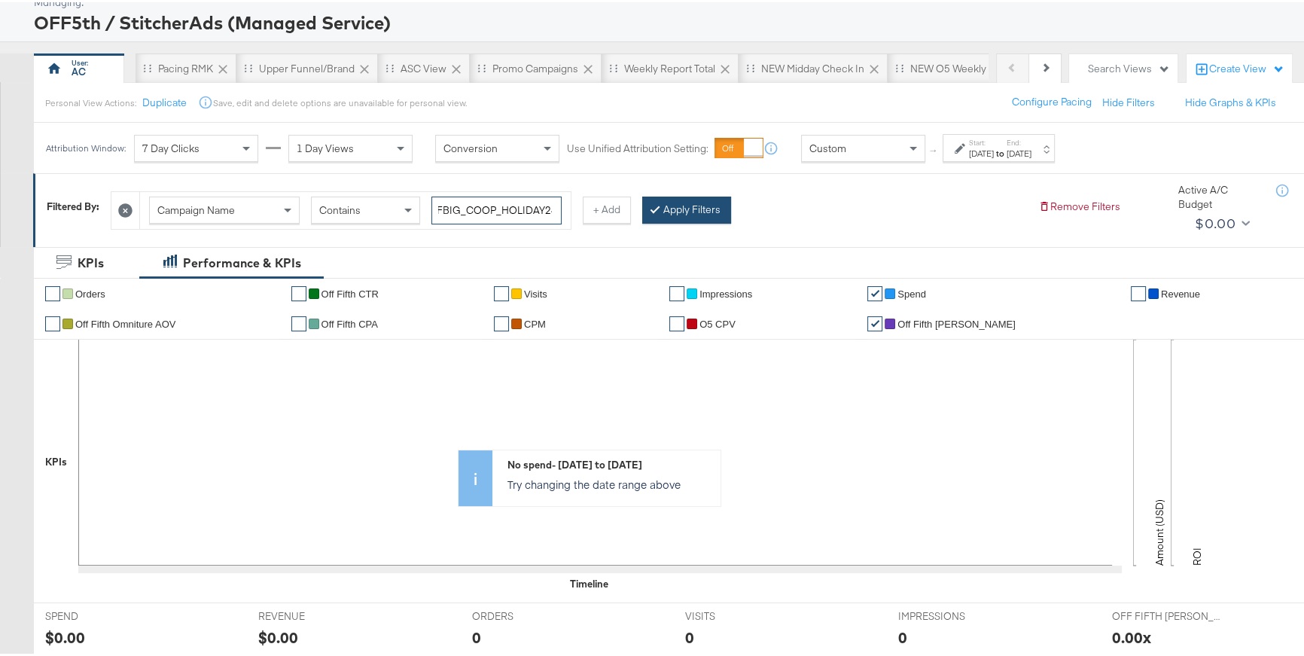
type input "SOC_BEH_O5_KARGO_FBIG_COOP_HOLIDAY24"
click at [678, 214] on button "Apply Filters" at bounding box center [686, 207] width 89 height 27
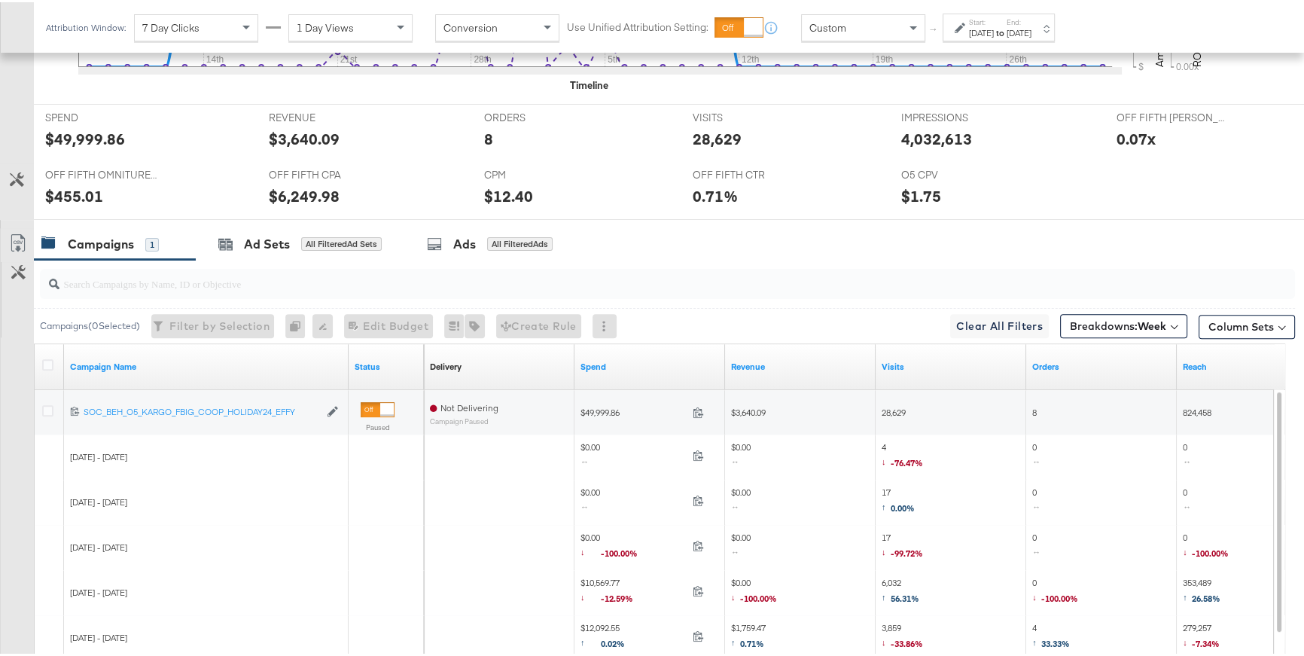
scroll to position [639, 0]
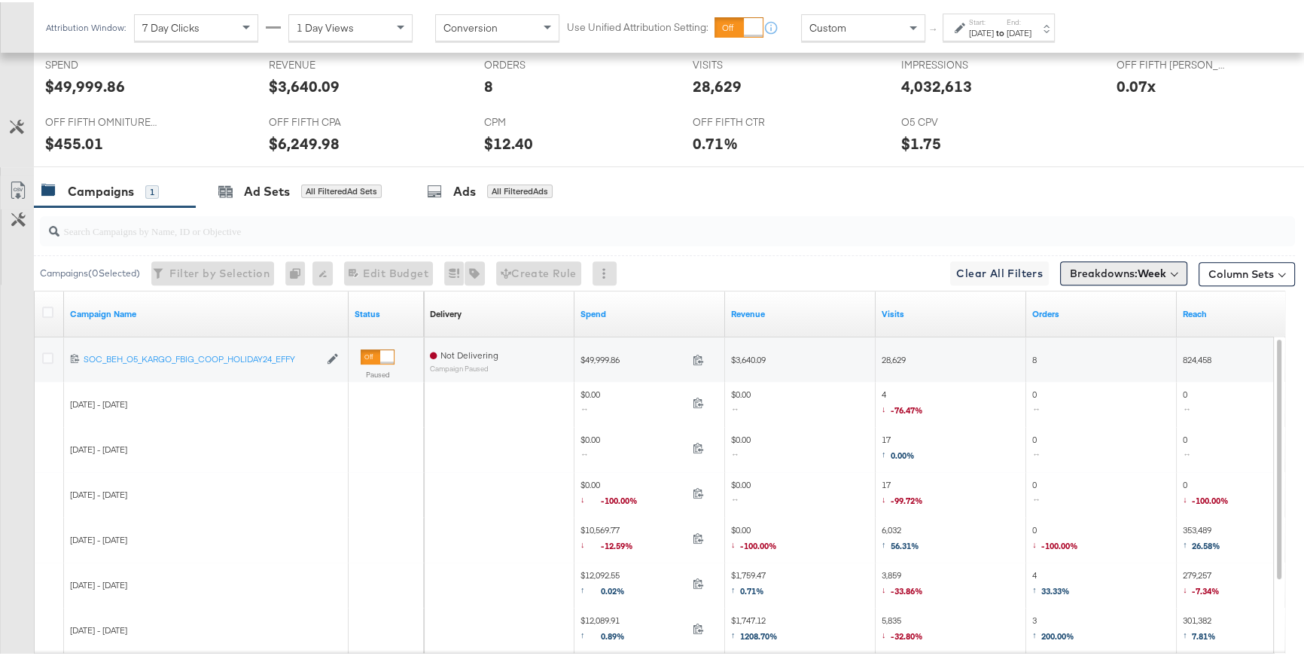
click at [1084, 270] on span "Breakdowns: Week" at bounding box center [1118, 271] width 96 height 15
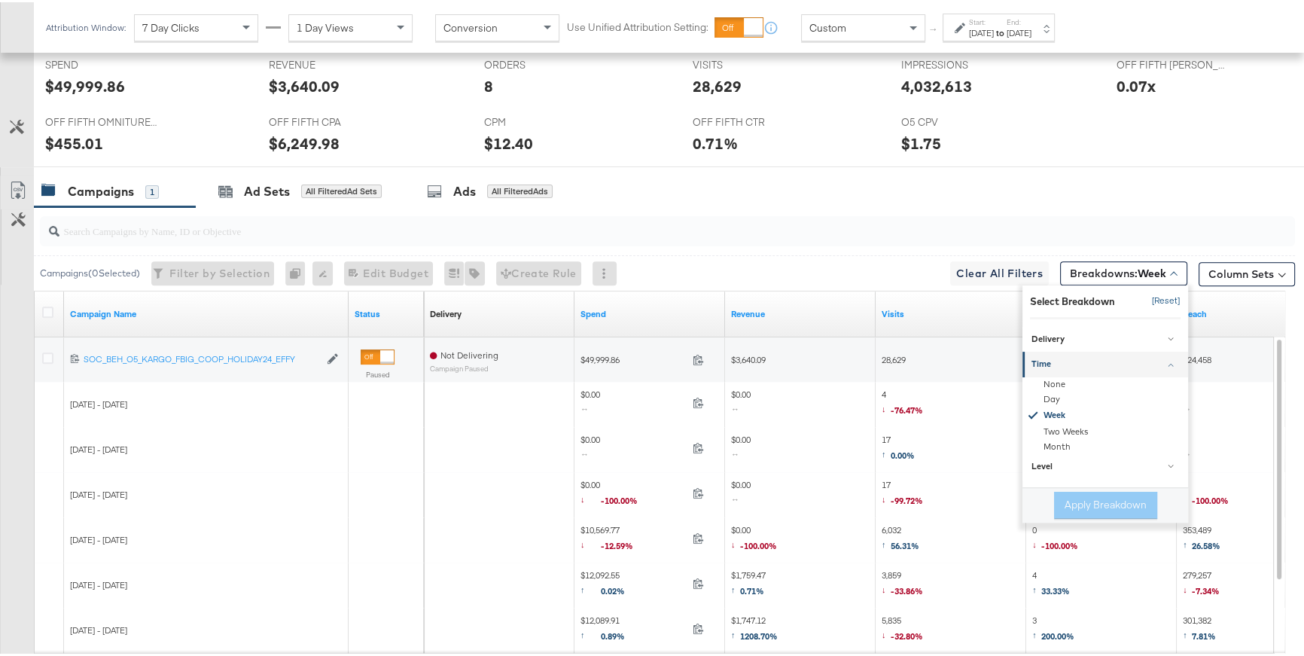
click at [1153, 295] on button "[Reset]" at bounding box center [1162, 299] width 38 height 24
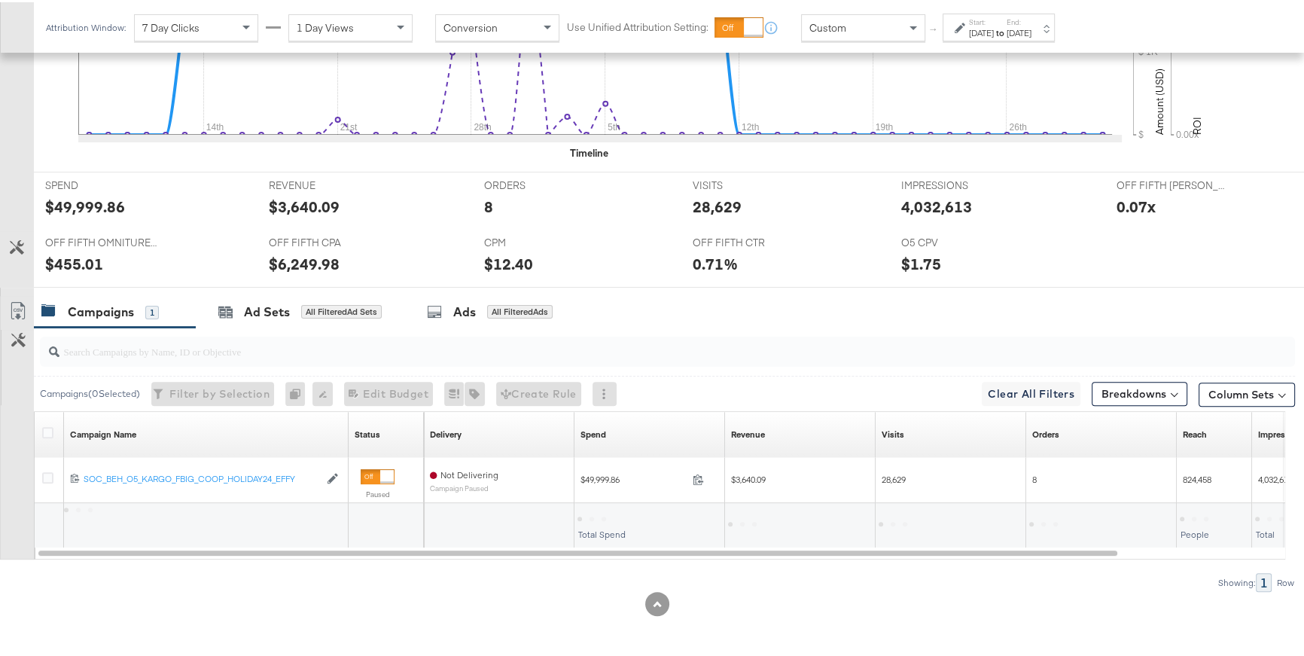
scroll to position [518, 0]
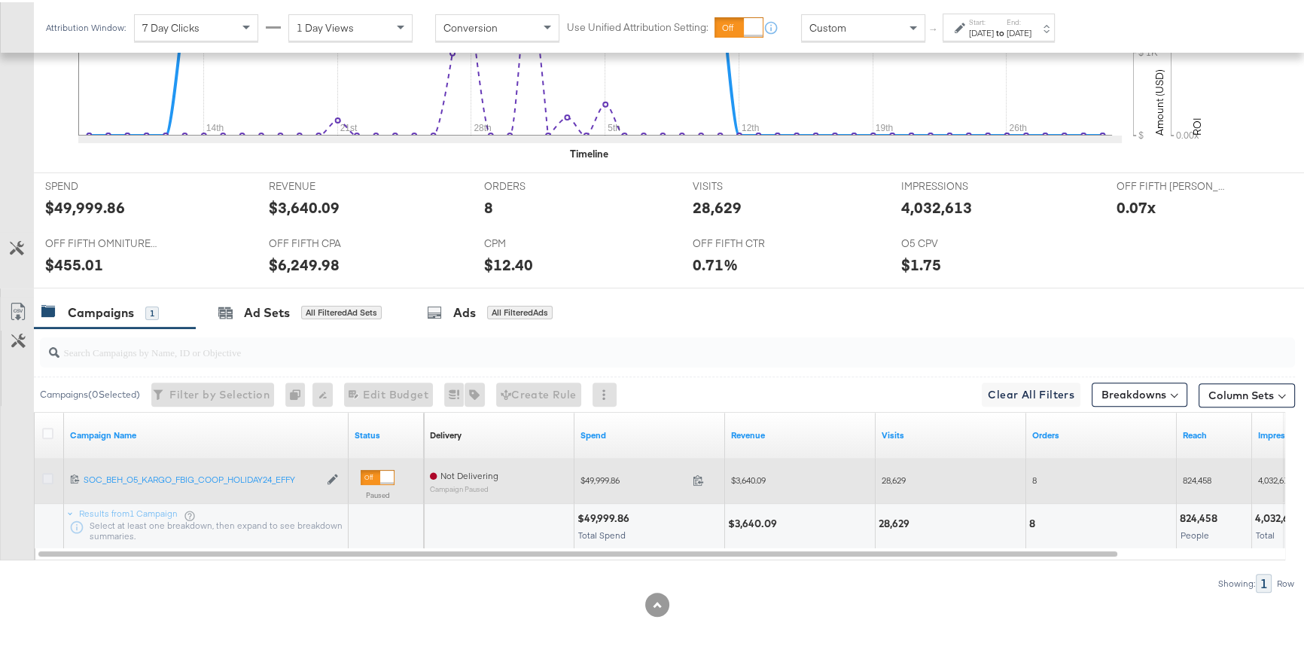
click at [50, 471] on icon at bounding box center [47, 476] width 11 height 11
click at [0, 0] on input "checkbox" at bounding box center [0, 0] width 0 height 0
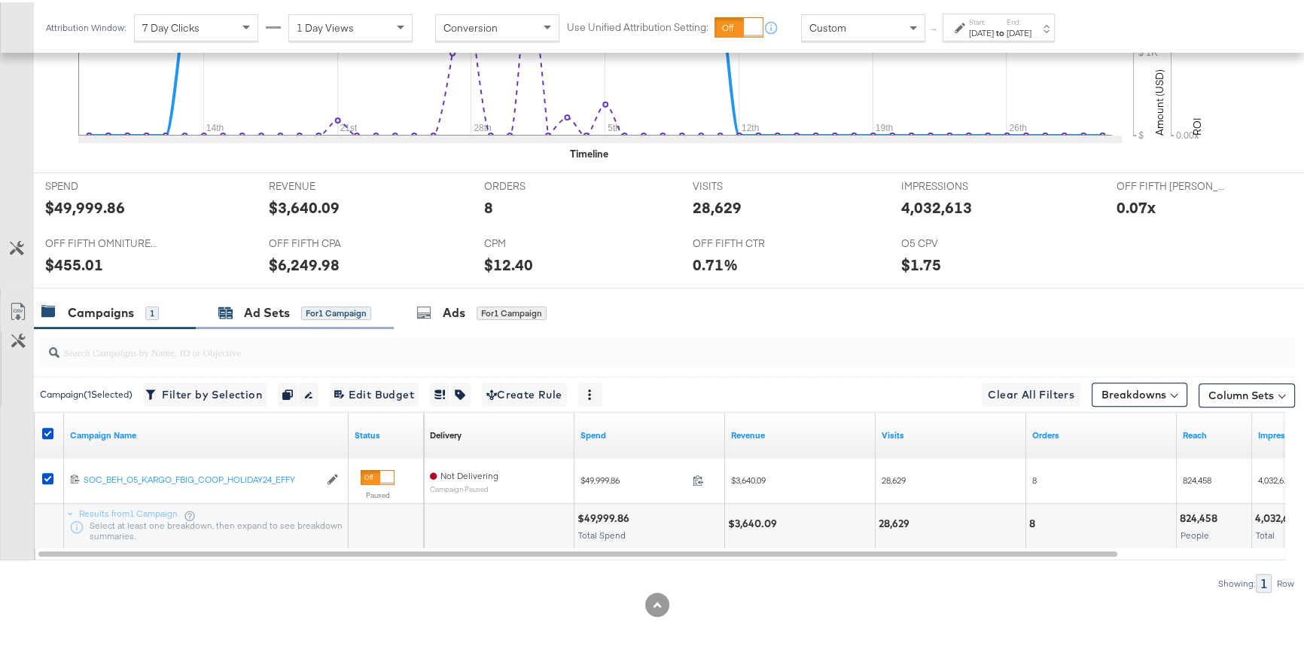
click at [238, 318] on div "Ad Sets for 1 Campaign" at bounding box center [294, 310] width 153 height 17
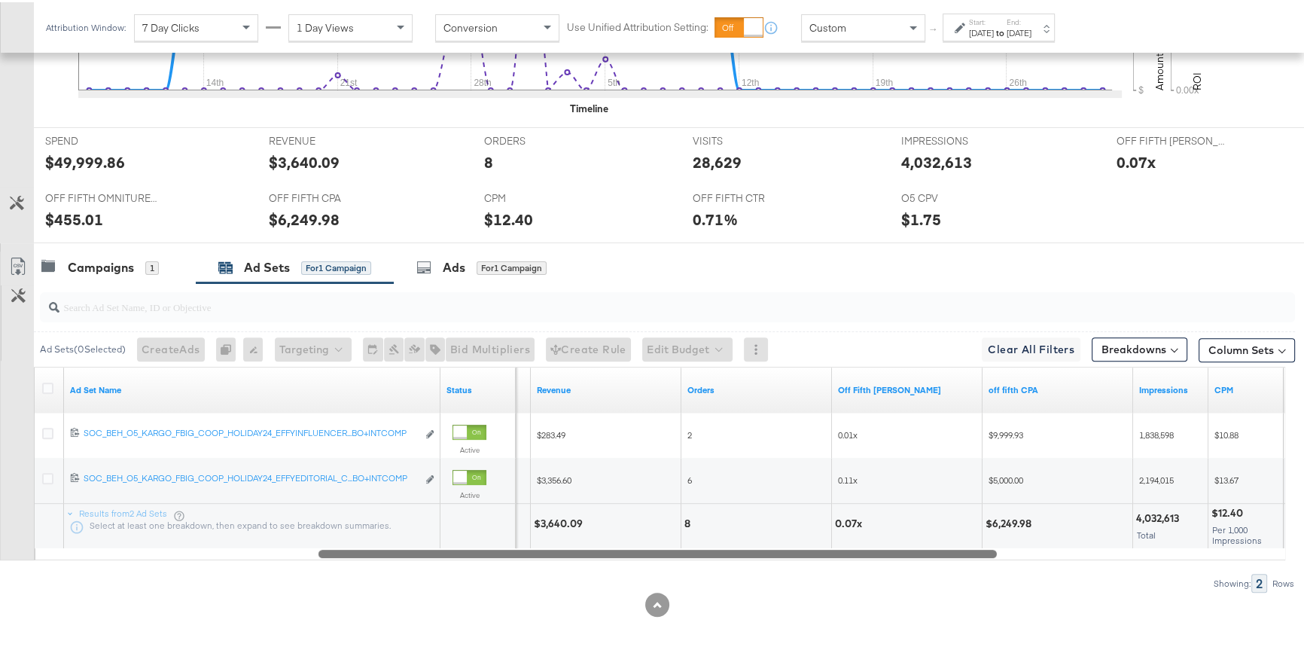
drag, startPoint x: 413, startPoint y: 552, endPoint x: 695, endPoint y: 561, distance: 281.8
click at [695, 561] on div "Ad Sets ( 0 Selected) Create Ads At least one ad set must be selected 0 Rename …" at bounding box center [647, 435] width 1295 height 309
click at [1213, 349] on button "Column Sets" at bounding box center [1247, 348] width 96 height 24
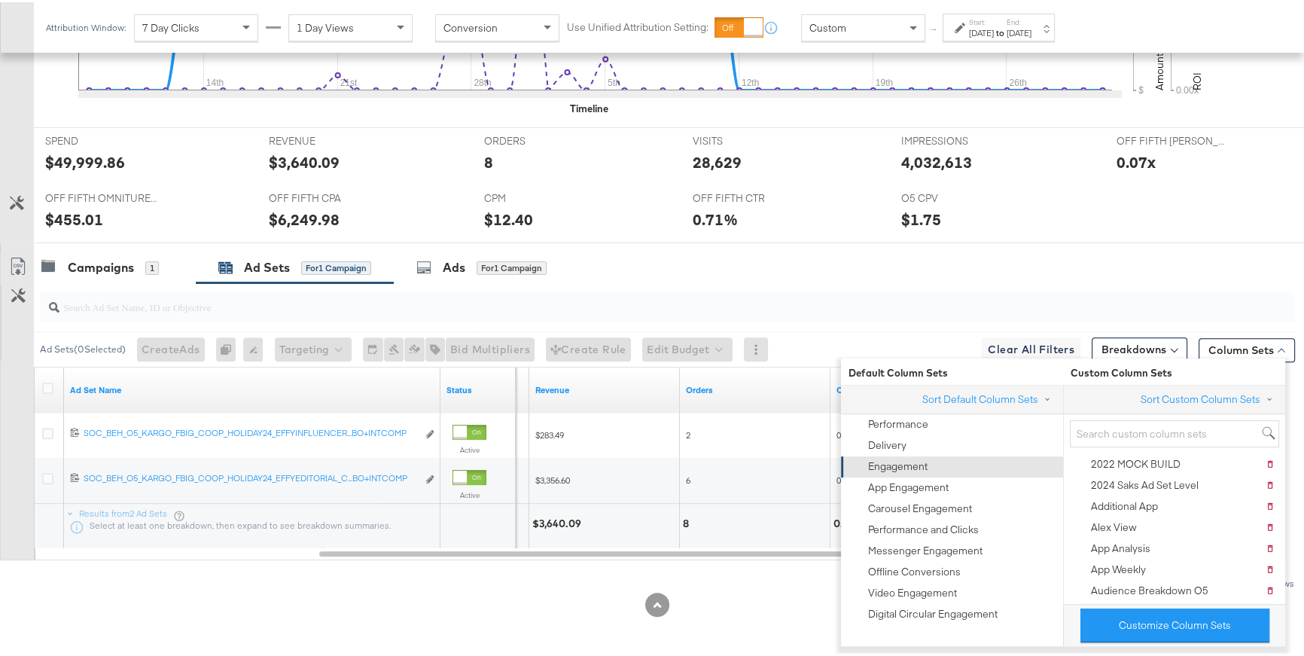
click at [936, 462] on div "Engagement" at bounding box center [950, 464] width 203 height 21
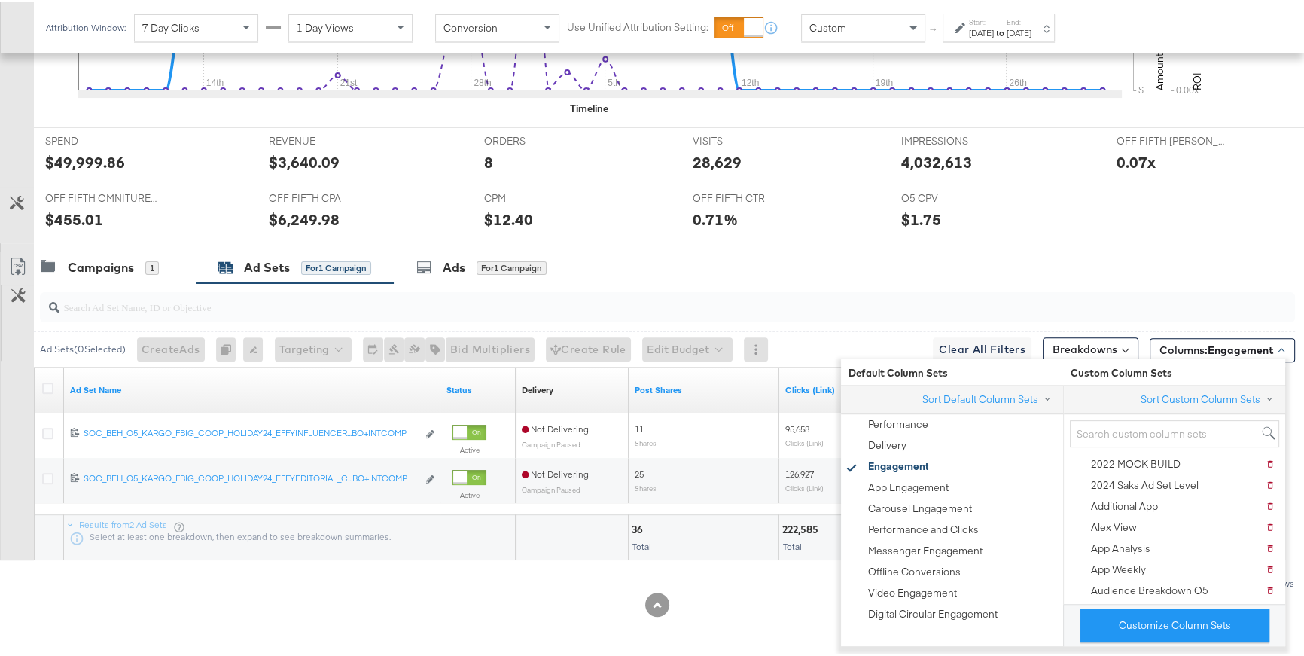
click at [1146, 294] on input "search" at bounding box center [620, 298] width 1122 height 29
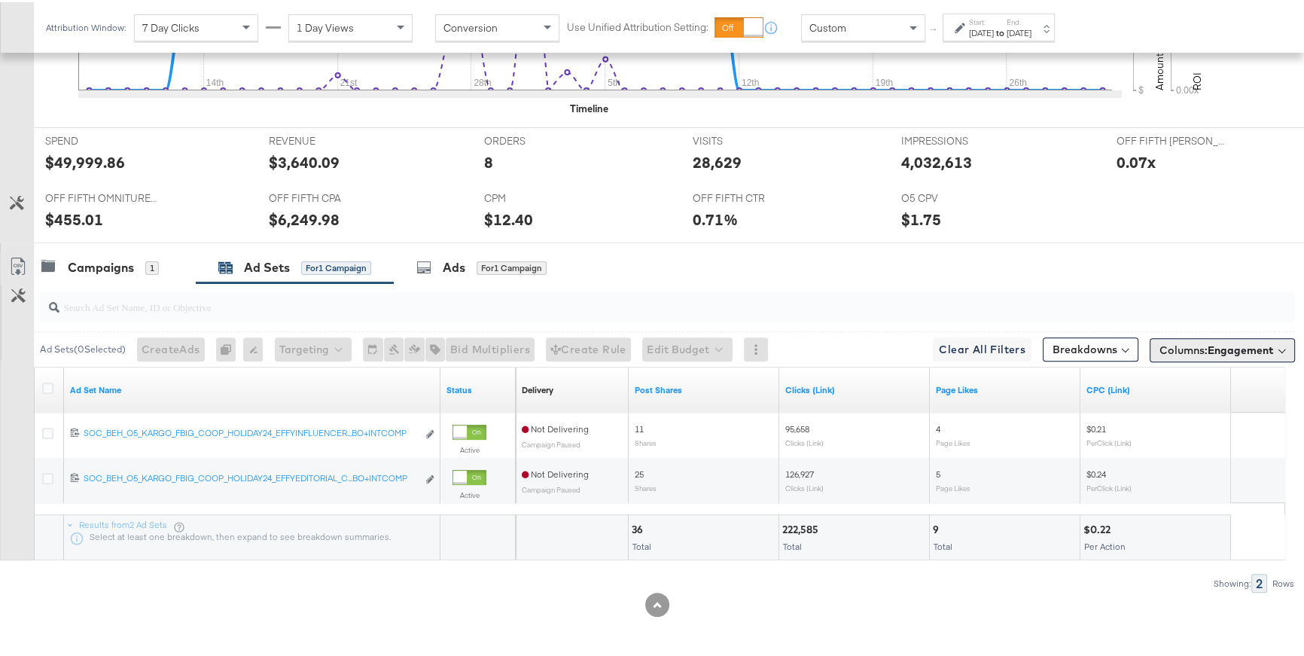
click at [1194, 356] on button "Columns: Engagement" at bounding box center [1222, 348] width 145 height 24
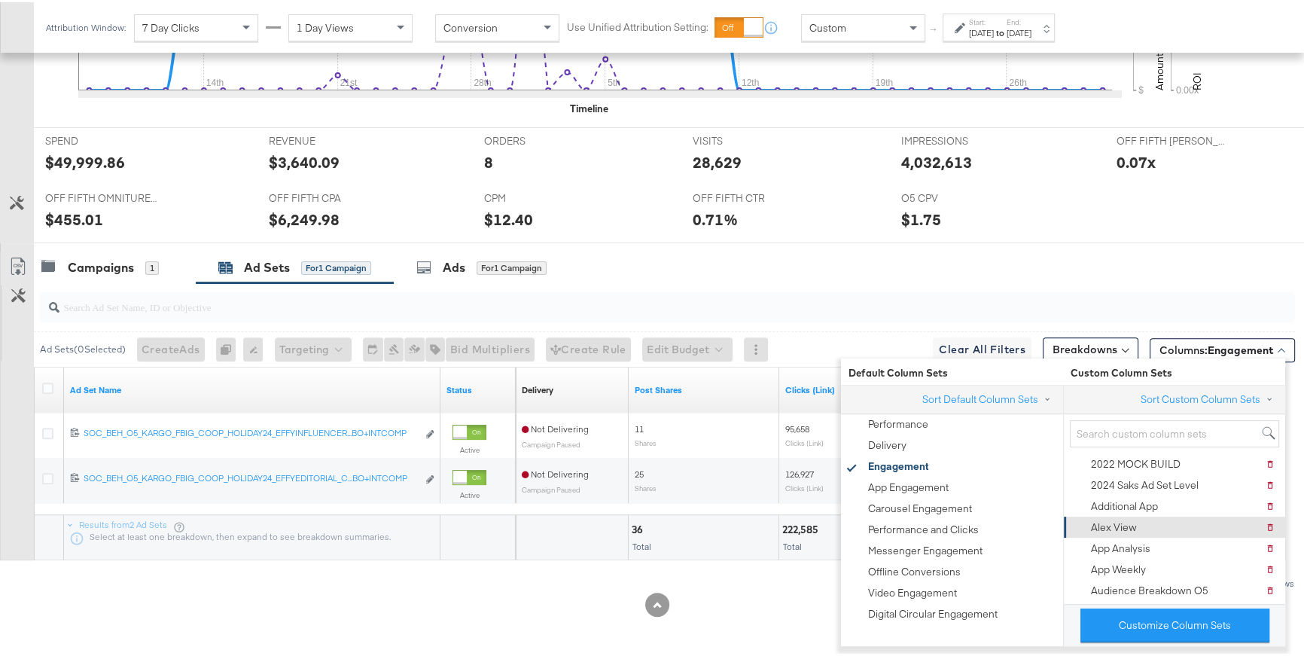
click at [1136, 531] on div "[PERSON_NAME] View Delete [PERSON_NAME] View" at bounding box center [1173, 524] width 203 height 21
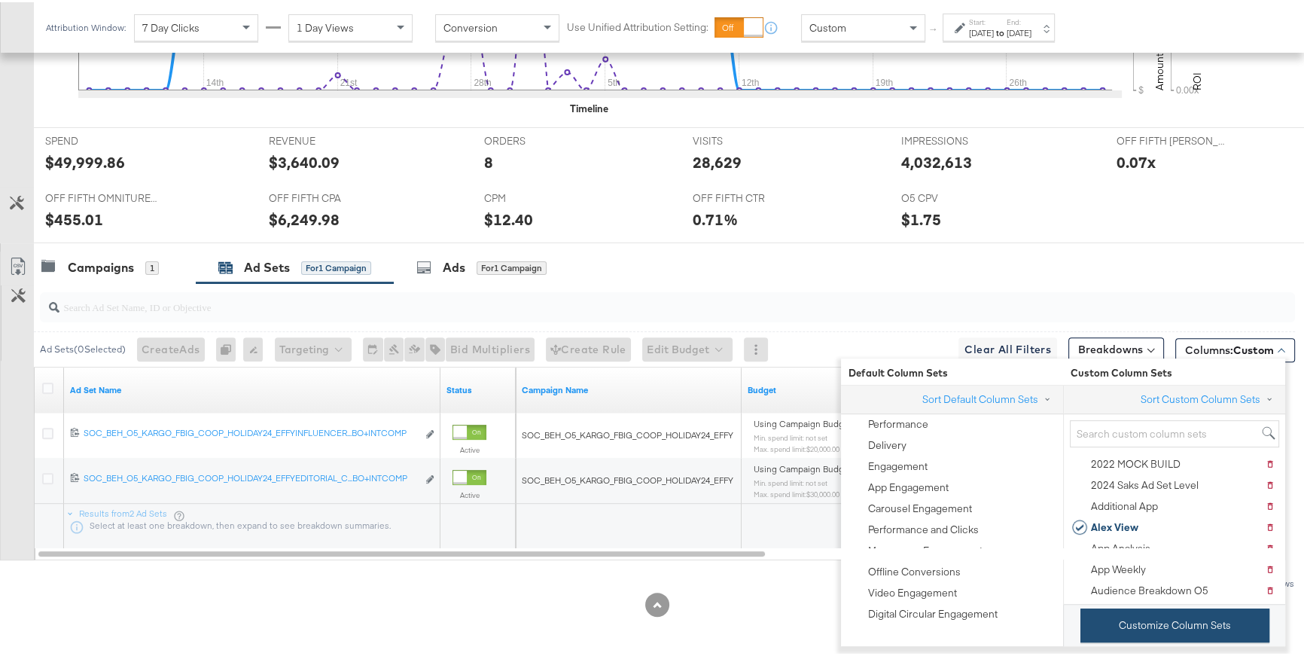
click at [1127, 583] on button "Customize Column Sets" at bounding box center [1175, 623] width 189 height 34
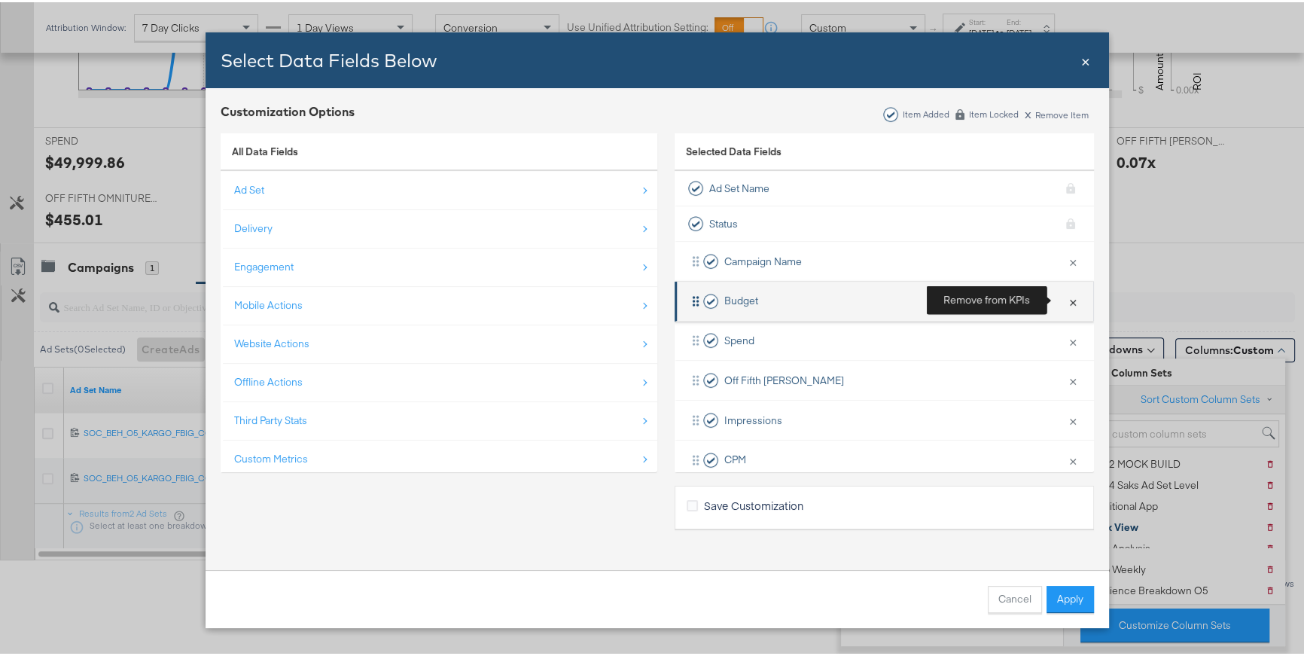
click at [1063, 303] on button "×" at bounding box center [1073, 299] width 20 height 32
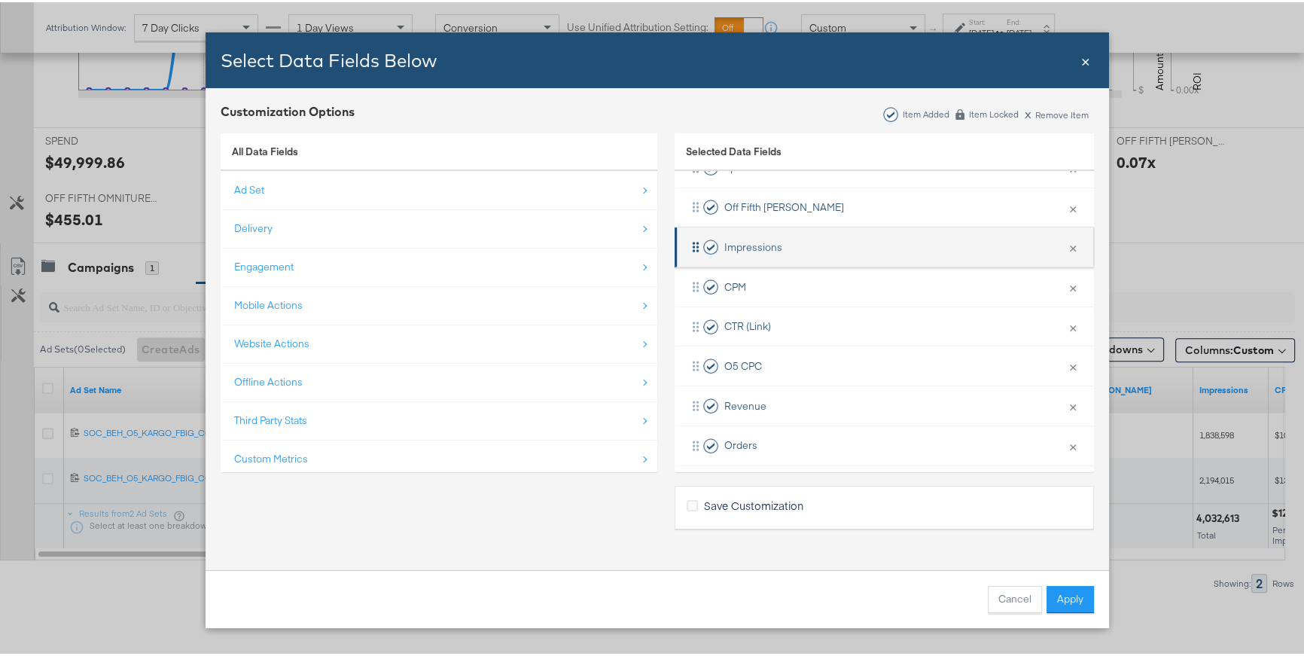
scroll to position [136, 0]
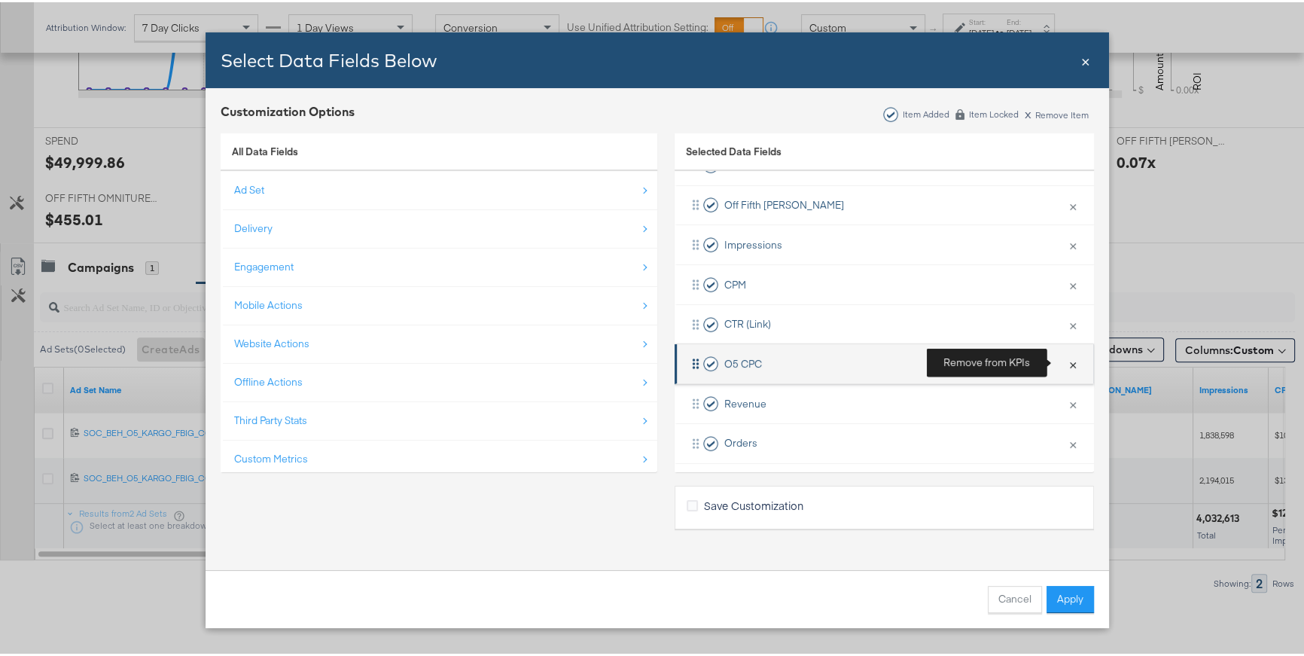
click at [1063, 363] on button "×" at bounding box center [1073, 362] width 20 height 32
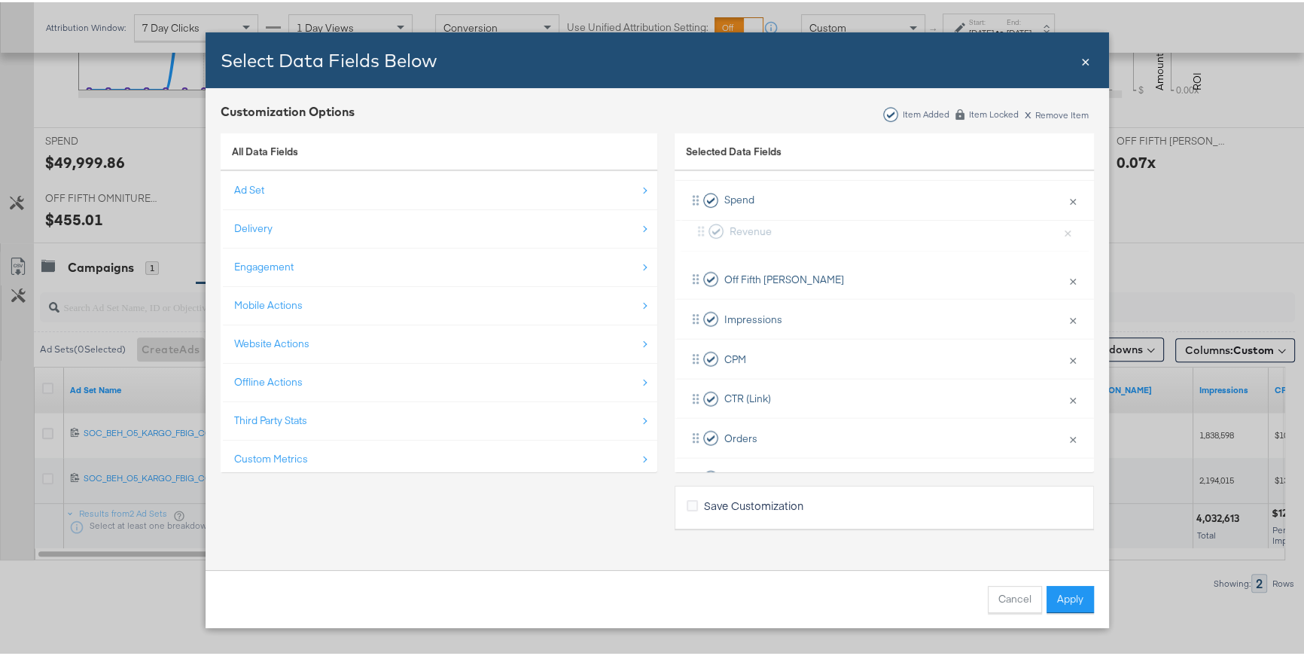
scroll to position [90, 0]
drag, startPoint x: 703, startPoint y: 355, endPoint x: 713, endPoint y: 215, distance: 140.4
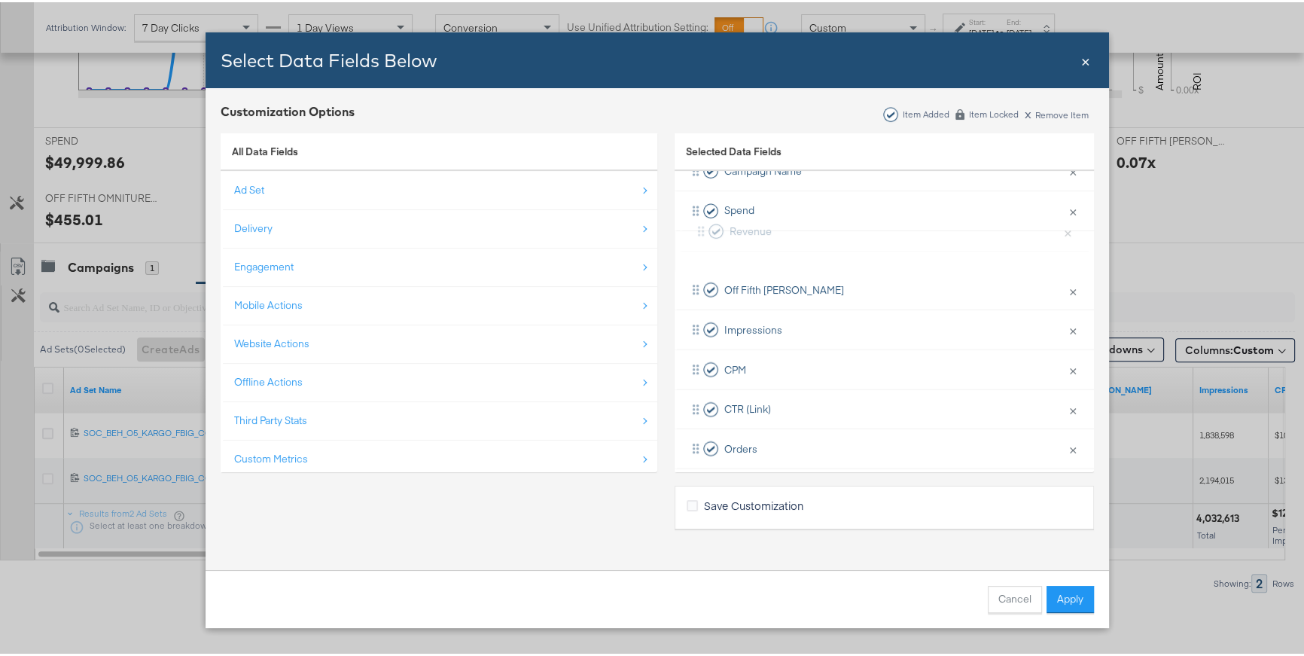
click at [713, 215] on div "Campaign Name × Remove from KPIs Spend × Remove from KPIs Off Fifth [PERSON_NAM…" at bounding box center [884, 347] width 419 height 397
drag, startPoint x: 700, startPoint y: 441, endPoint x: 707, endPoint y: 272, distance: 169.6
click at [707, 272] on div "Campaign Name × Remove from KPIs Spend × Remove from KPIs Revenue × Remove from…" at bounding box center [884, 344] width 419 height 397
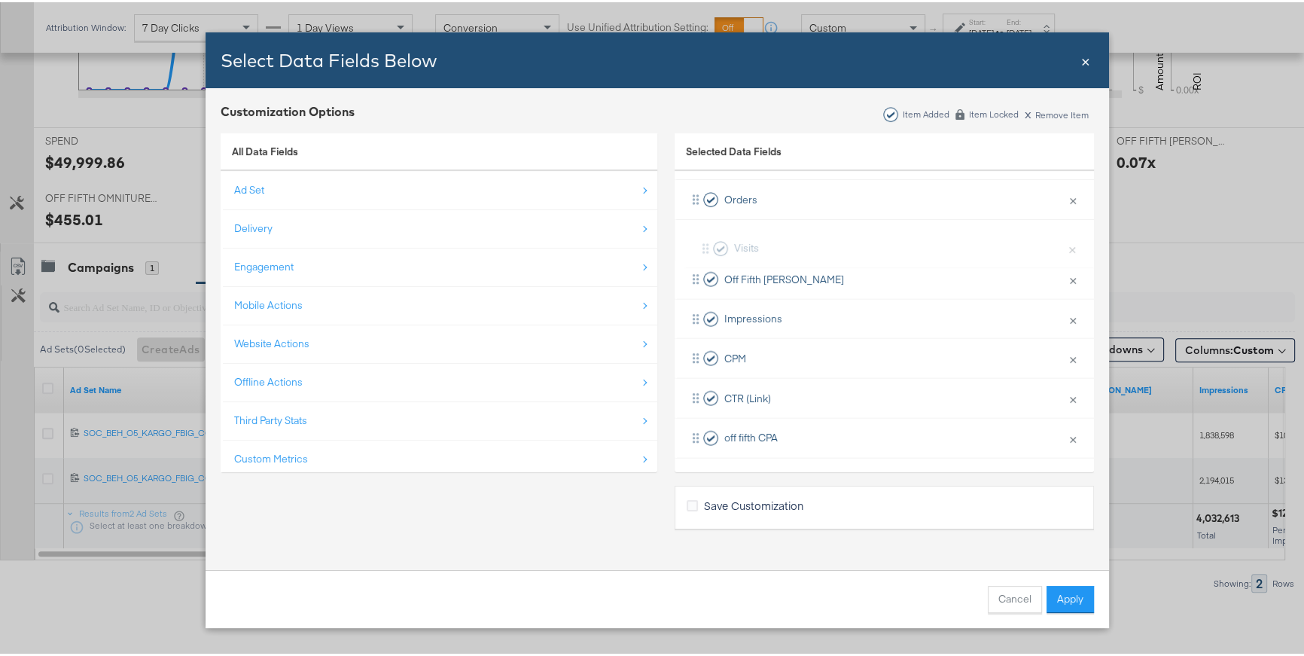
drag, startPoint x: 702, startPoint y: 398, endPoint x: 717, endPoint y: 240, distance: 158.8
click at [717, 240] on div "Campaign Name × Remove from KPIs Spend × Remove from KPIs Revenue × Remove from…" at bounding box center [884, 257] width 419 height 397
drag, startPoint x: 715, startPoint y: 279, endPoint x: 715, endPoint y: 237, distance: 42.2
click at [715, 237] on div "Campaign Name × Remove from KPIs Spend × Remove from KPIs Revenue × Remove from…" at bounding box center [884, 266] width 419 height 397
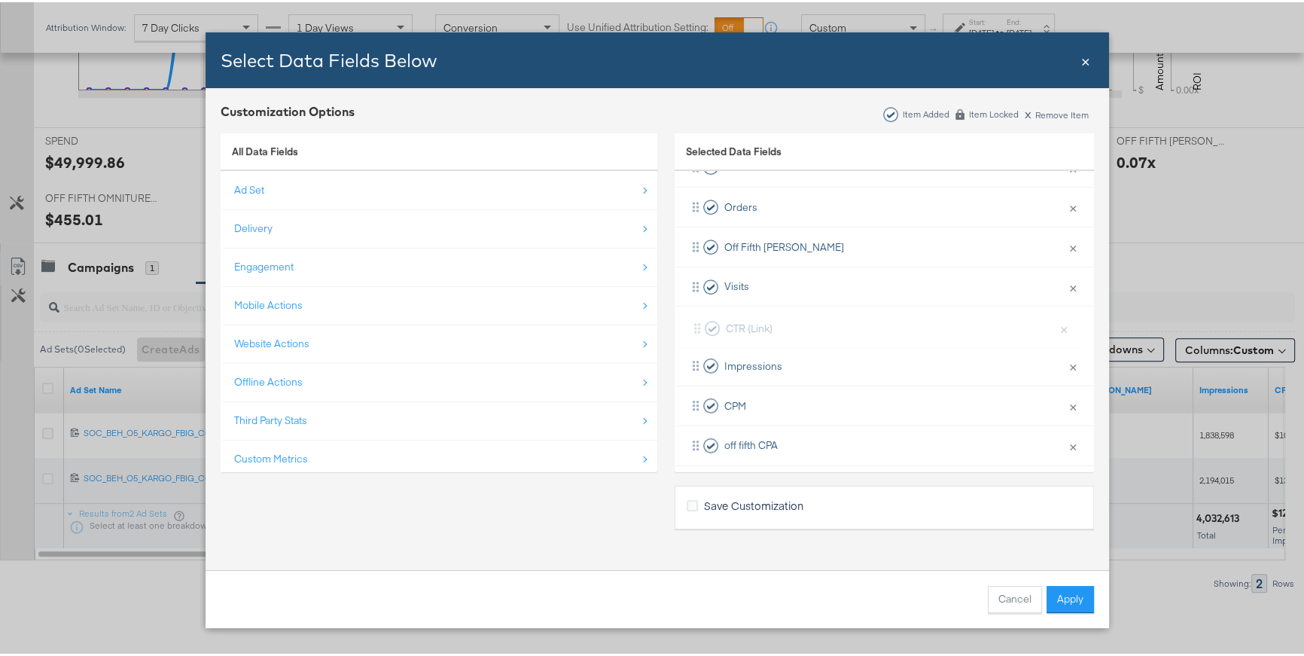
drag, startPoint x: 736, startPoint y: 404, endPoint x: 743, endPoint y: 315, distance: 89.2
click at [743, 315] on div "Campaign Name × Remove from KPIs Spend × Remove from KPIs Revenue × Remove from…" at bounding box center [884, 264] width 419 height 397
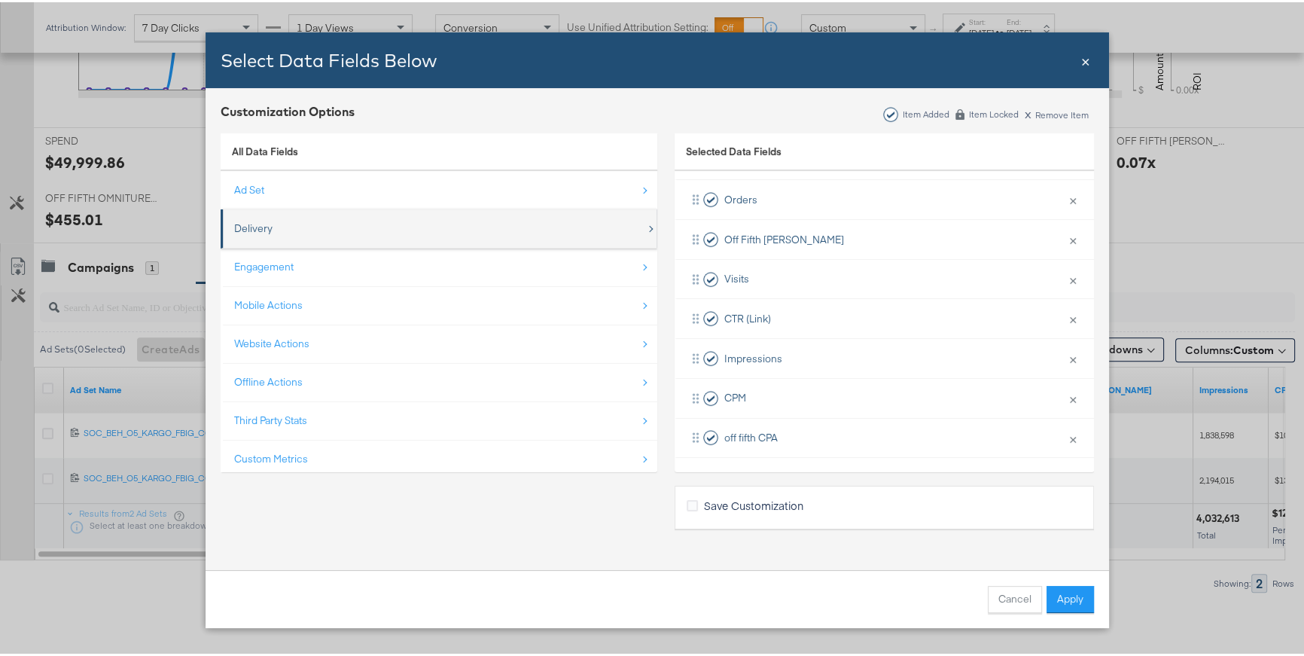
click at [251, 223] on div "Delivery" at bounding box center [253, 226] width 38 height 14
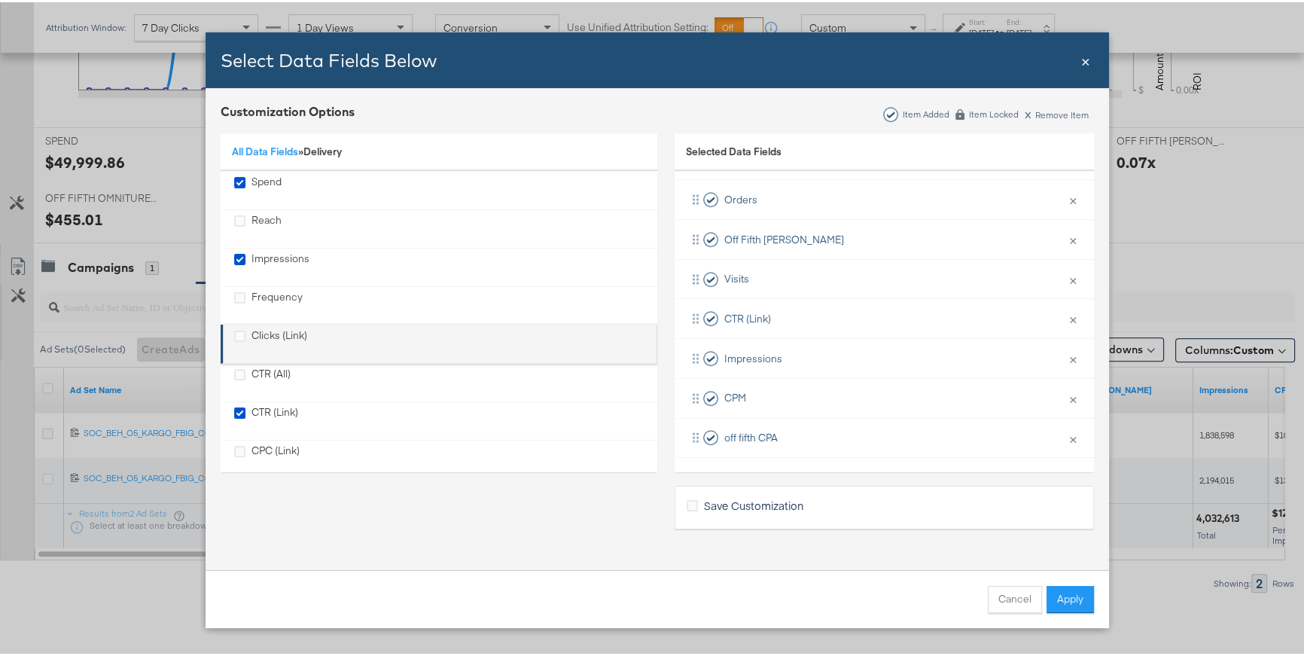
click at [252, 329] on div "Clicks (Link)" at bounding box center [280, 341] width 56 height 31
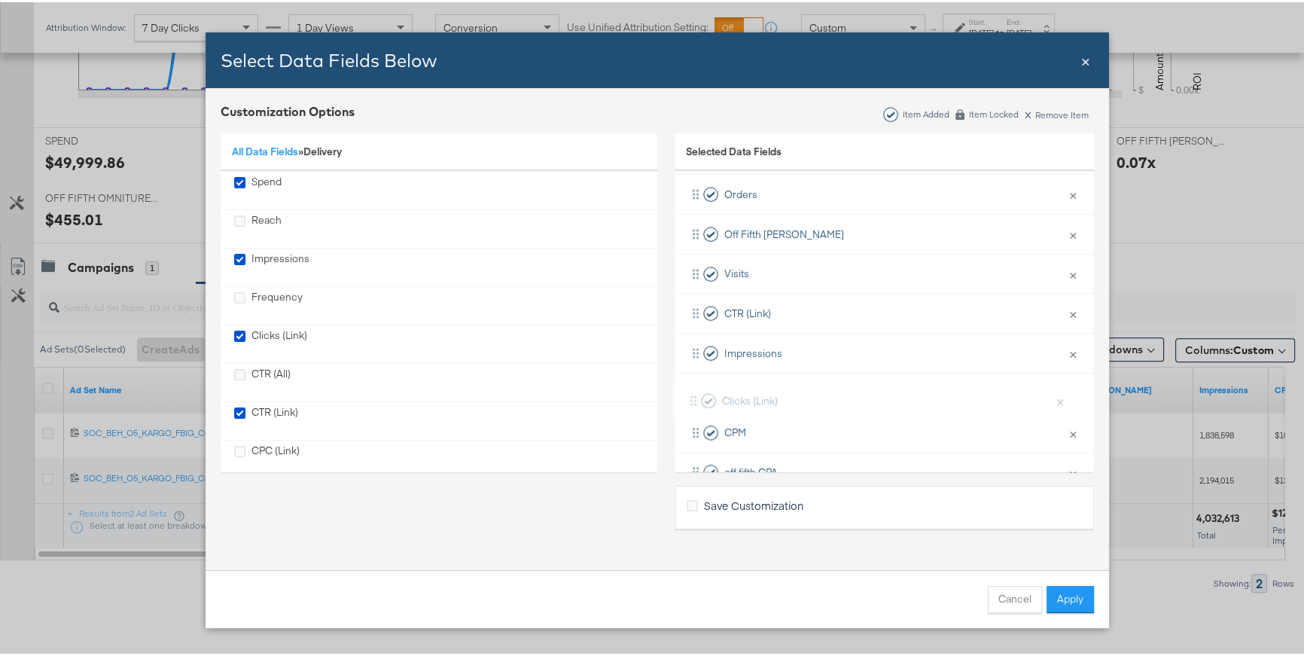
scroll to position [186, 0]
drag, startPoint x: 732, startPoint y: 436, endPoint x: 736, endPoint y: 337, distance: 98.7
click at [736, 337] on div "Campaign Name × Remove from KPIs Spend × Remove from KPIs Revenue × Remove from…" at bounding box center [884, 271] width 419 height 437
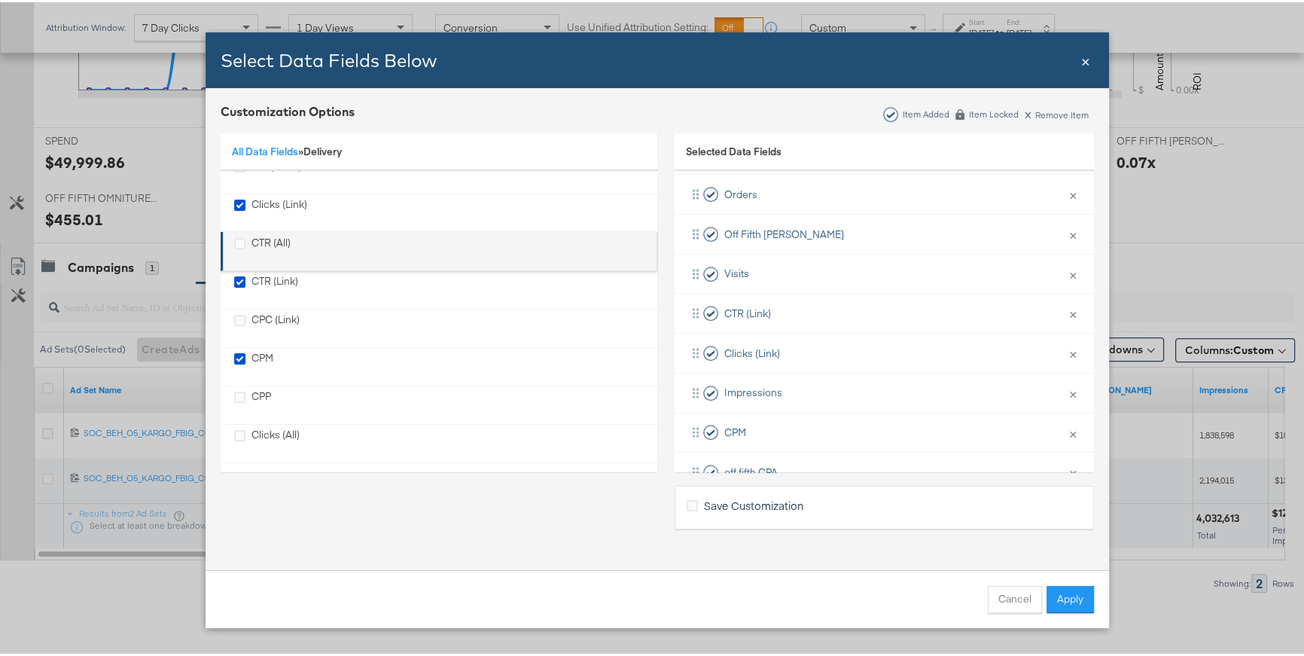
scroll to position [136, 0]
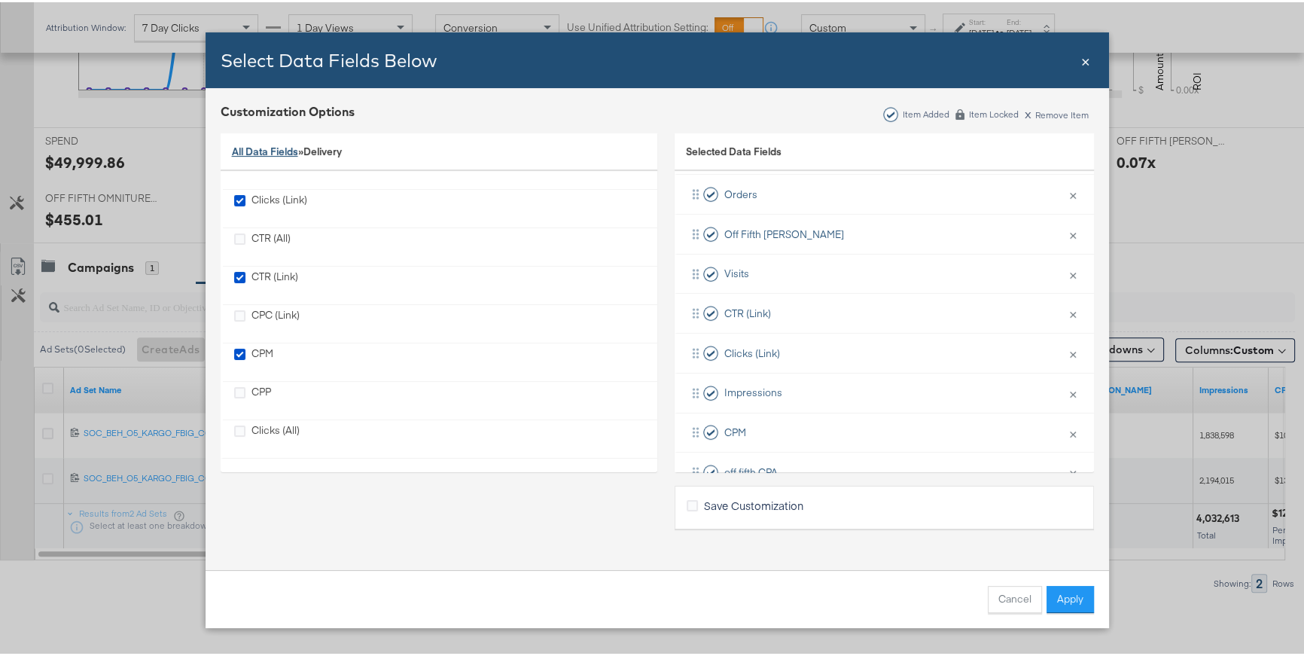
click at [278, 147] on link "All Data Fields" at bounding box center [265, 149] width 66 height 14
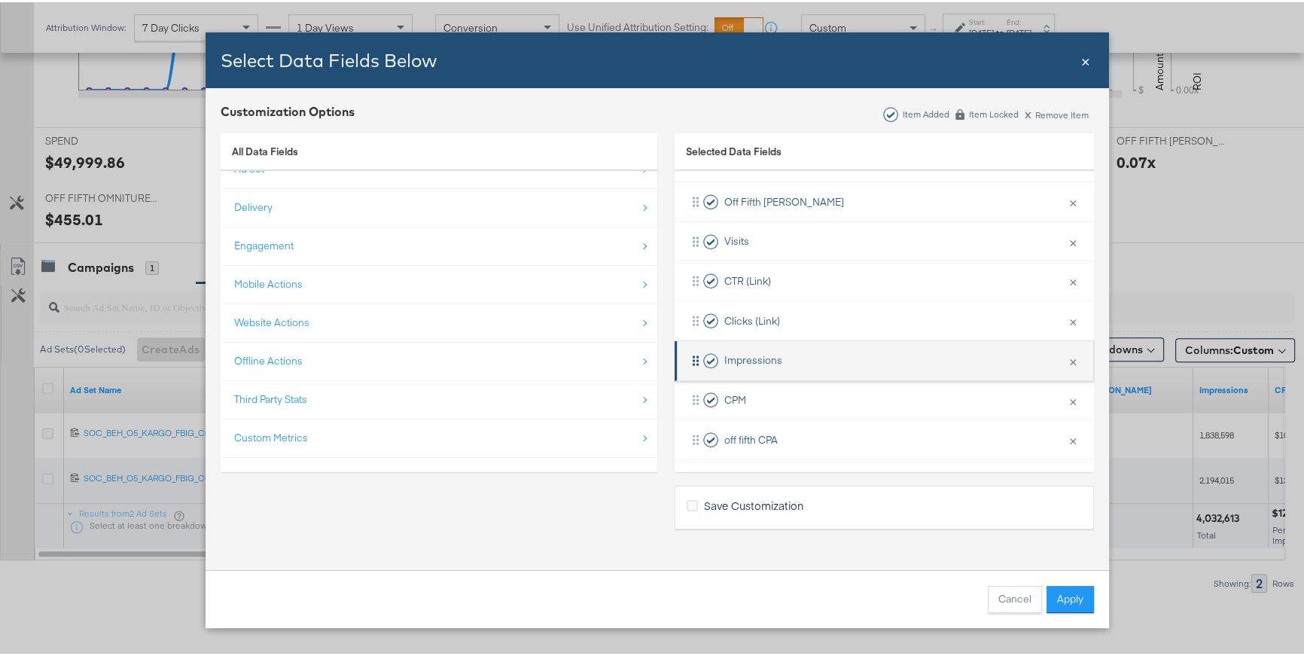
scroll to position [220, 0]
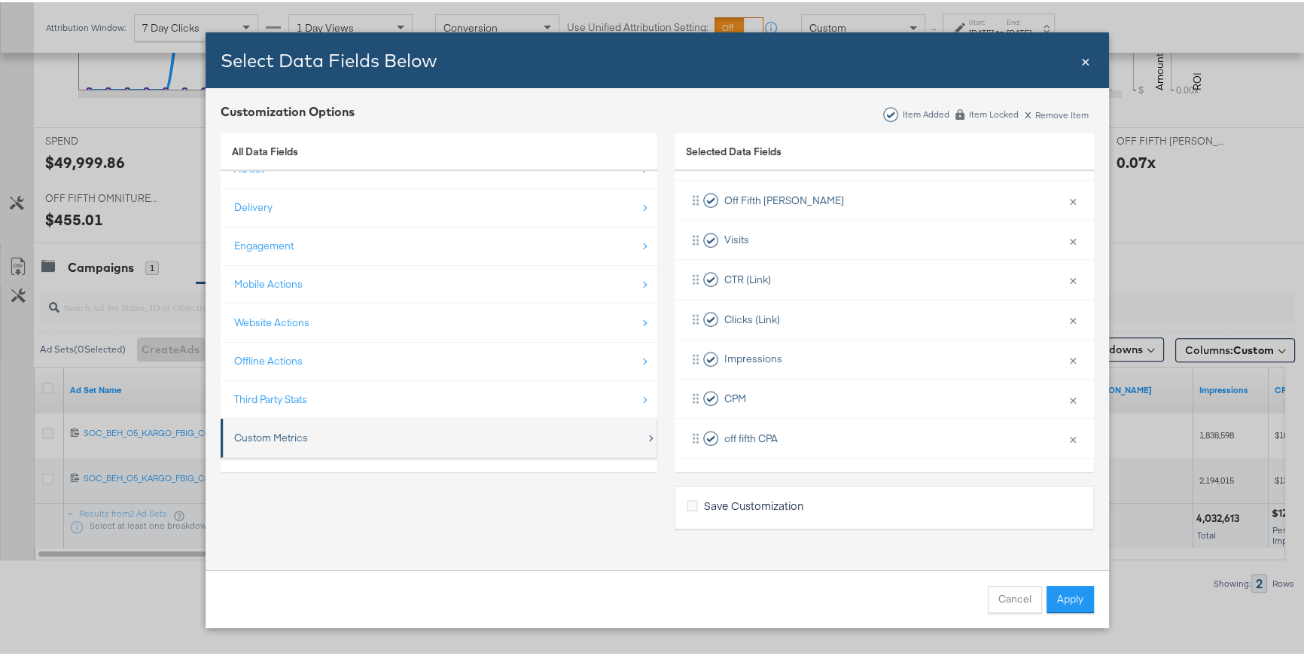
click at [285, 441] on div "Custom Metrics" at bounding box center [271, 435] width 74 height 14
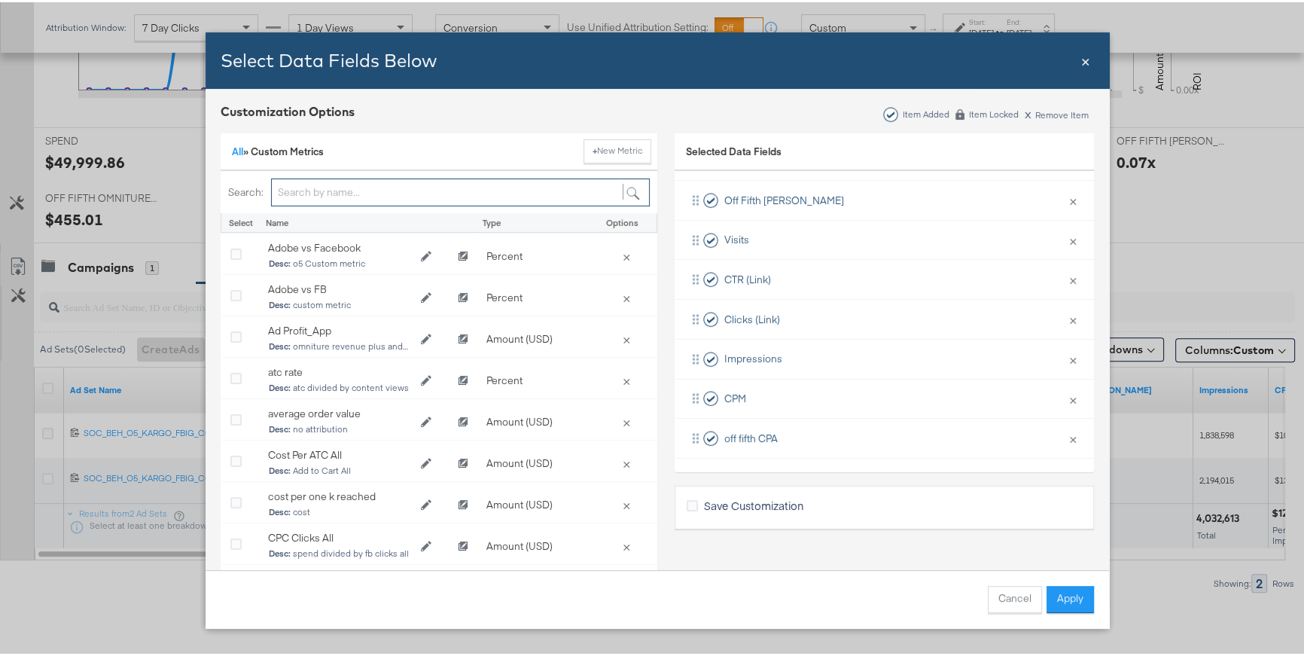
click at [385, 184] on input "Bulk Add Locations Modal" at bounding box center [460, 190] width 379 height 28
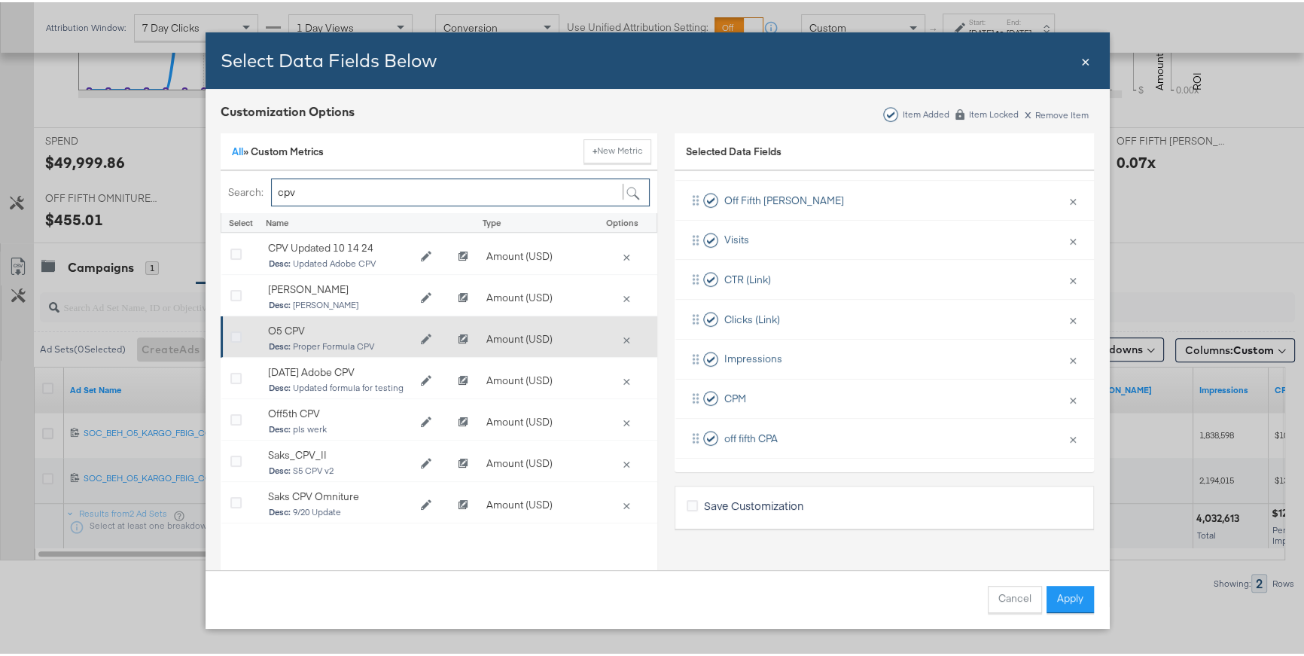
type input "cpv"
click at [230, 337] on icon "Bulk Add Locations Modal" at bounding box center [235, 335] width 11 height 11
click at [0, 0] on input "Bulk Add Locations Modal" at bounding box center [0, 0] width 0 height 0
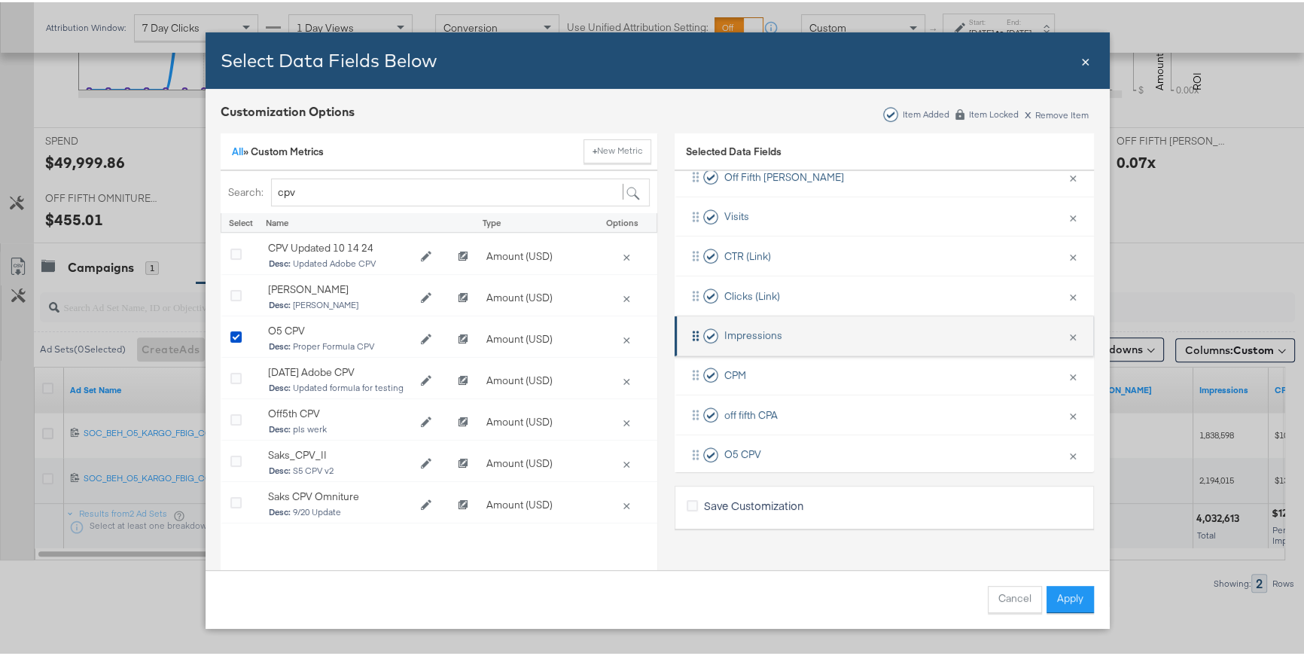
scroll to position [260, 0]
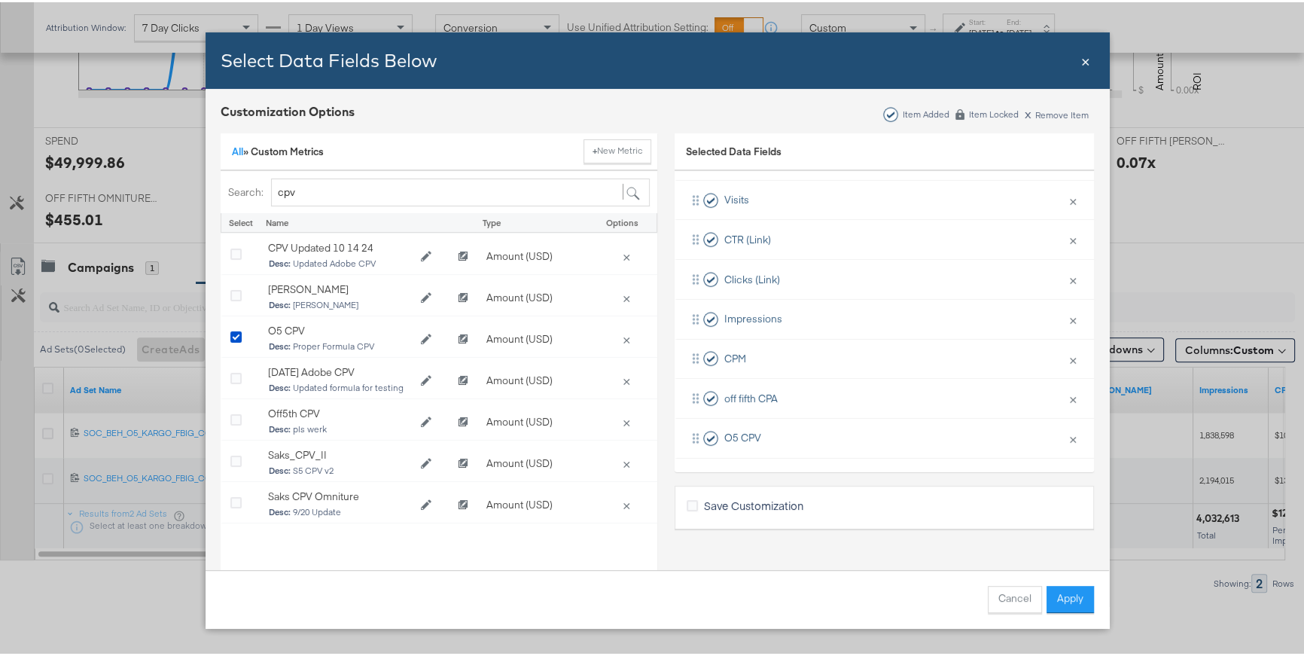
click at [751, 498] on span "Save Customization" at bounding box center [753, 502] width 99 height 15
click at [0, 0] on input "Save Customization" at bounding box center [0, 0] width 0 height 0
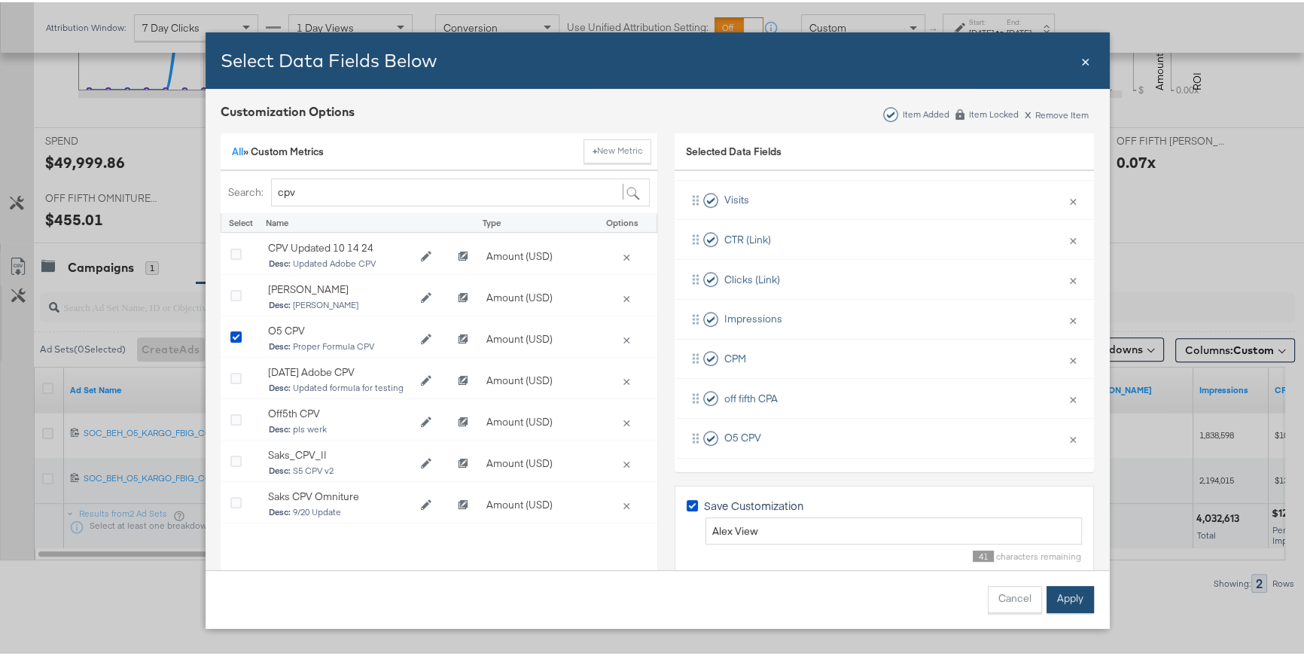
click at [1056, 583] on button "Apply" at bounding box center [1070, 597] width 47 height 27
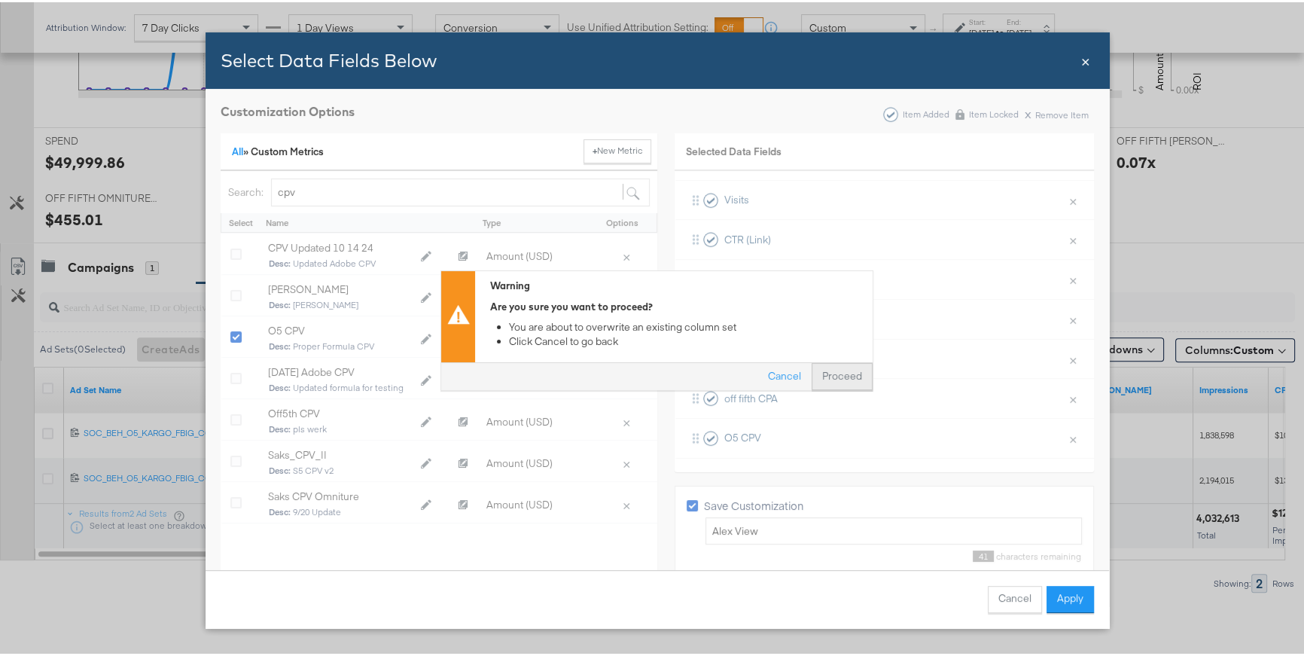
click at [844, 368] on button "Proceed" at bounding box center [842, 374] width 61 height 27
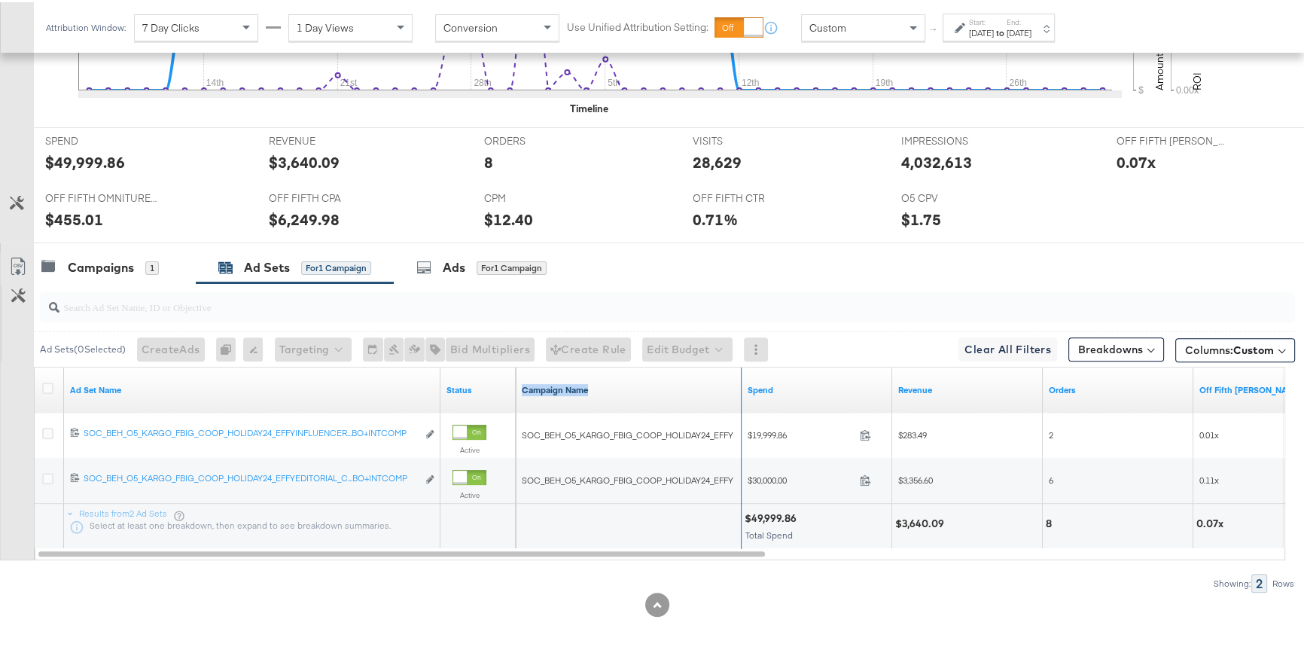
drag, startPoint x: 739, startPoint y: 383, endPoint x: 638, endPoint y: 387, distance: 101.0
click at [638, 387] on div "Campaign Name" at bounding box center [629, 387] width 226 height 45
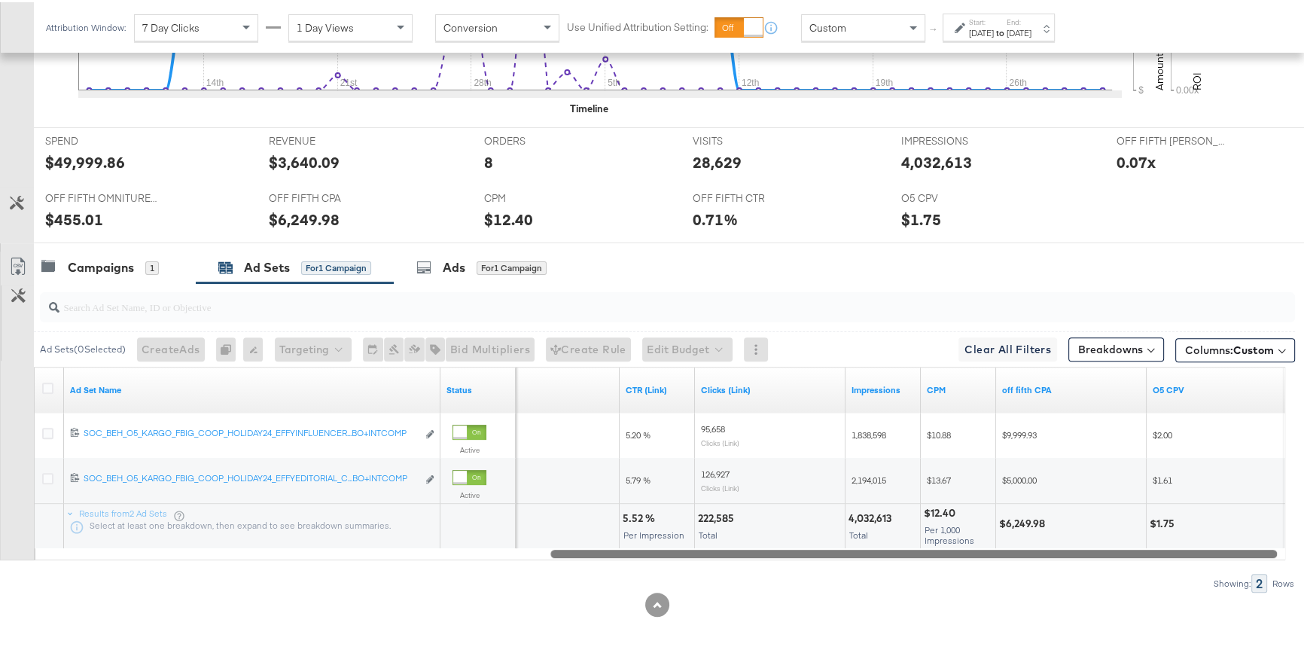
drag, startPoint x: 752, startPoint y: 550, endPoint x: 1266, endPoint y: 568, distance: 514.6
click at [1266, 568] on div "Ad Sets ( 0 Selected) Create Ads At least one ad set must be selected 0 Rename …" at bounding box center [647, 435] width 1295 height 309
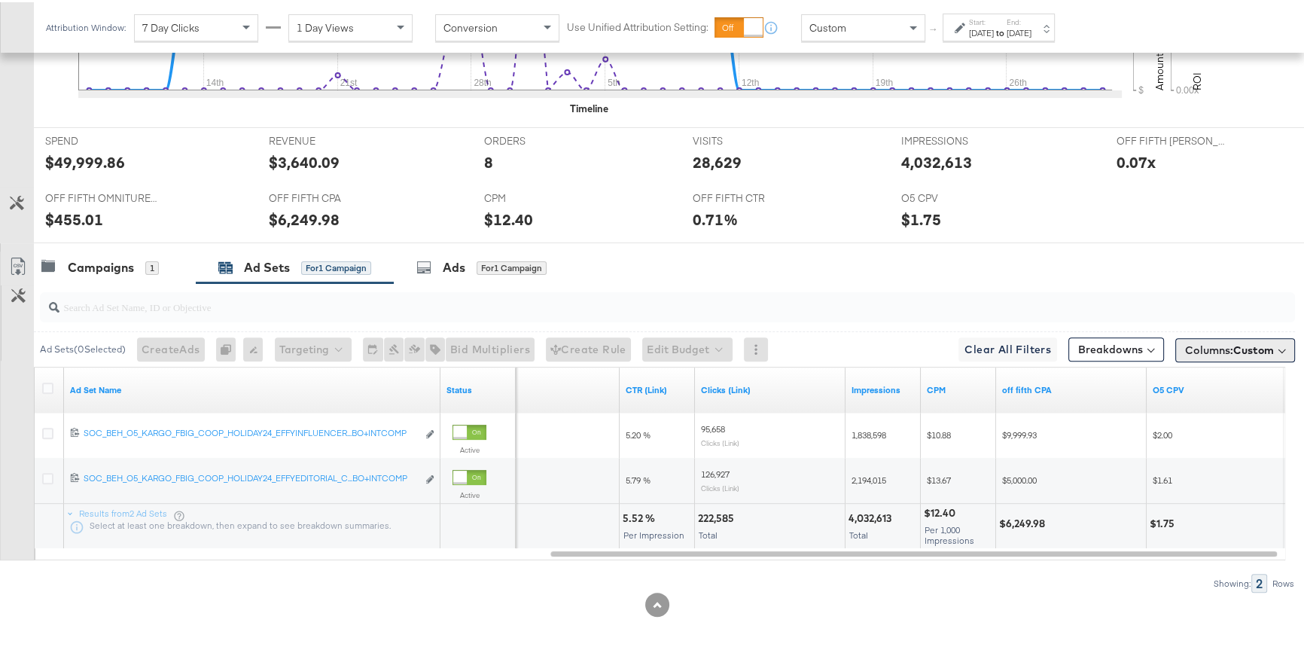
click at [1224, 351] on span "Columns: Custom" at bounding box center [1229, 347] width 89 height 15
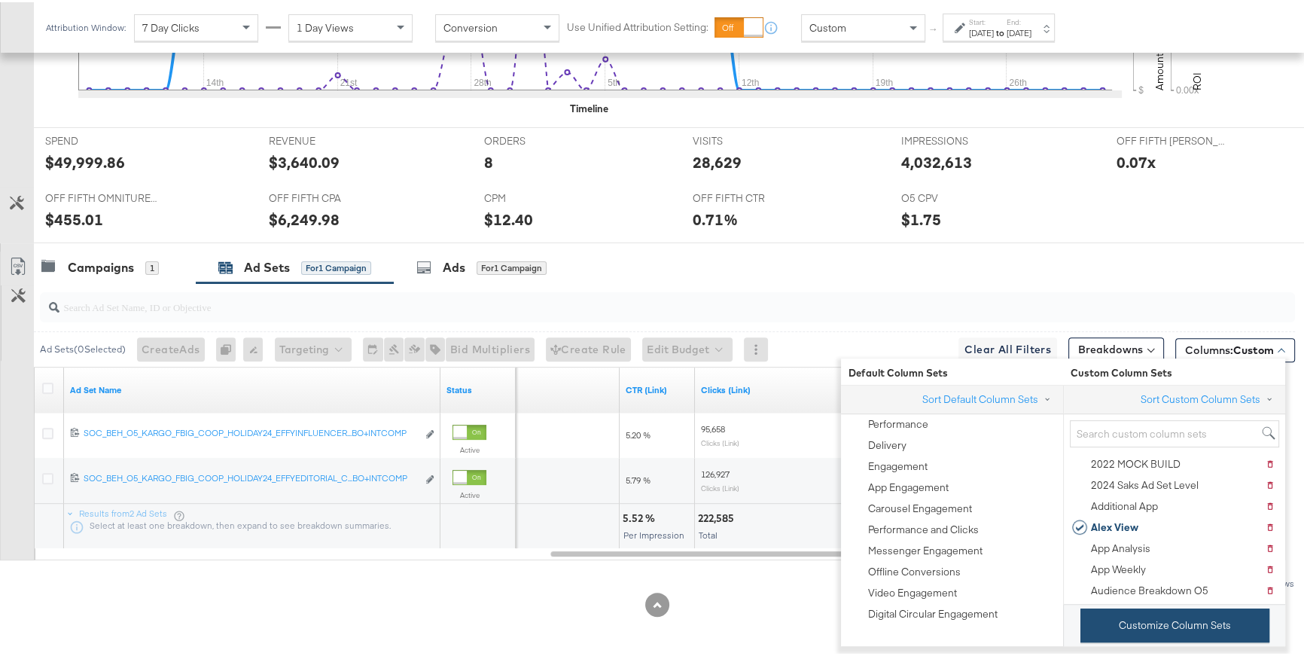
click at [1191, 583] on button "Customize Column Sets" at bounding box center [1175, 623] width 189 height 34
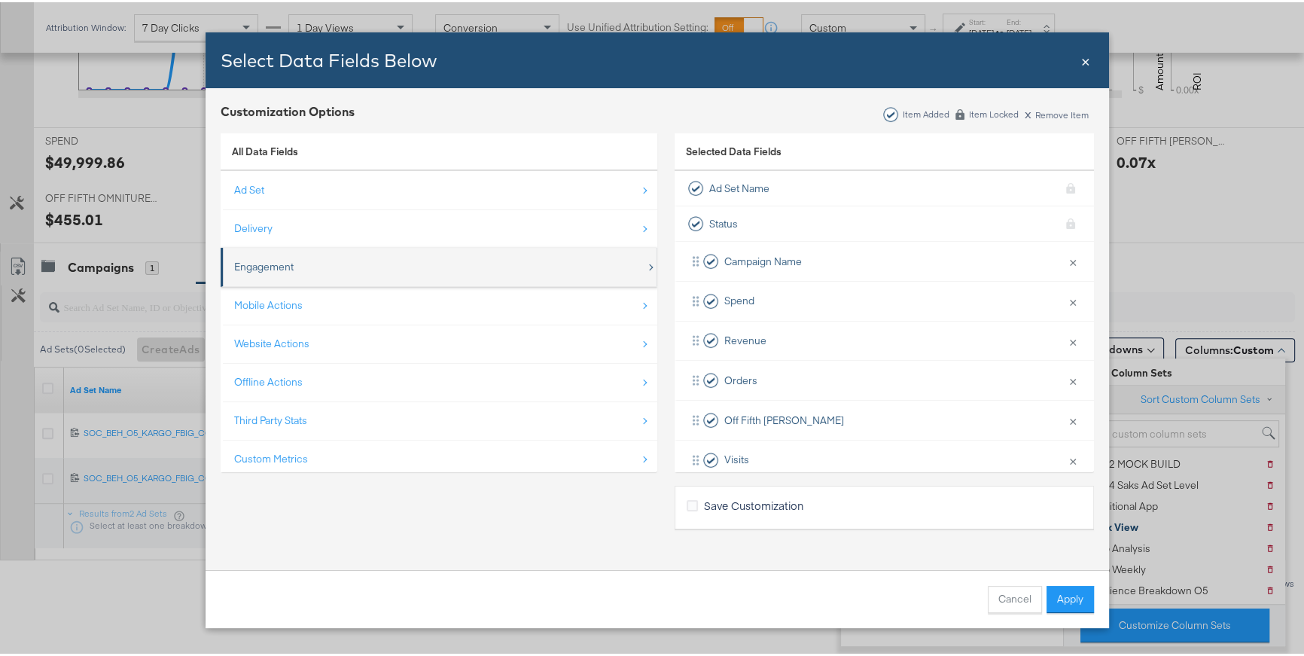
click at [260, 267] on div "Engagement" at bounding box center [263, 265] width 59 height 14
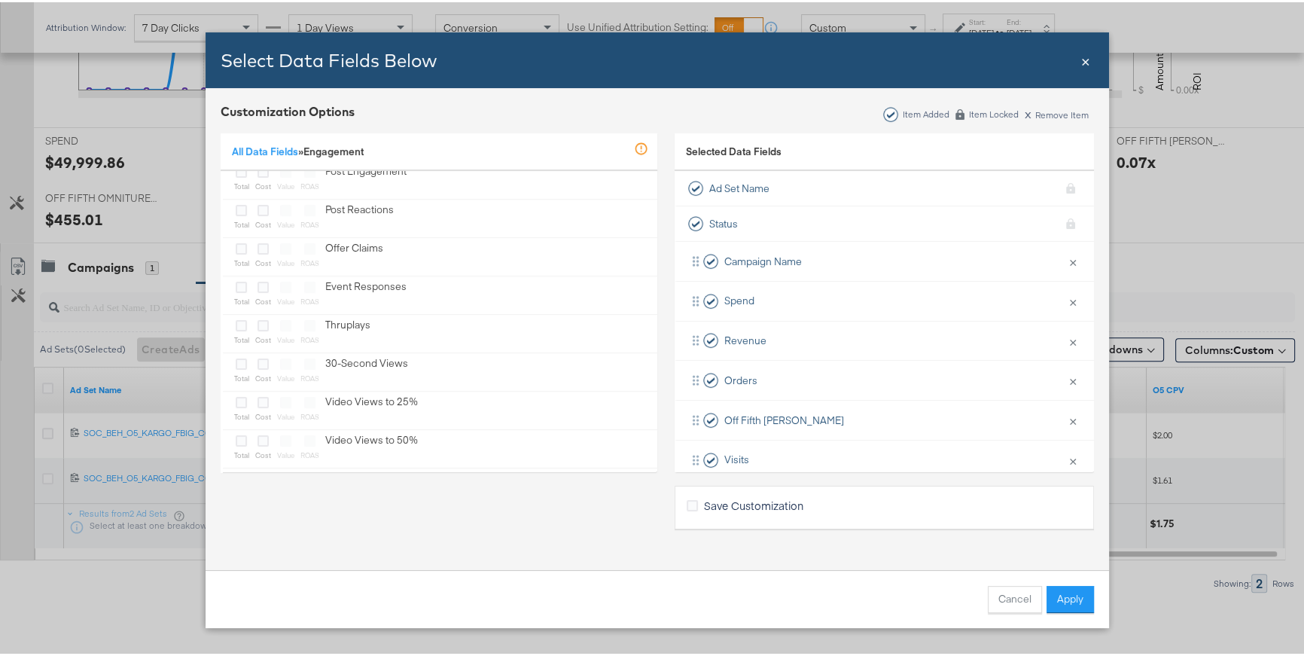
scroll to position [617, 0]
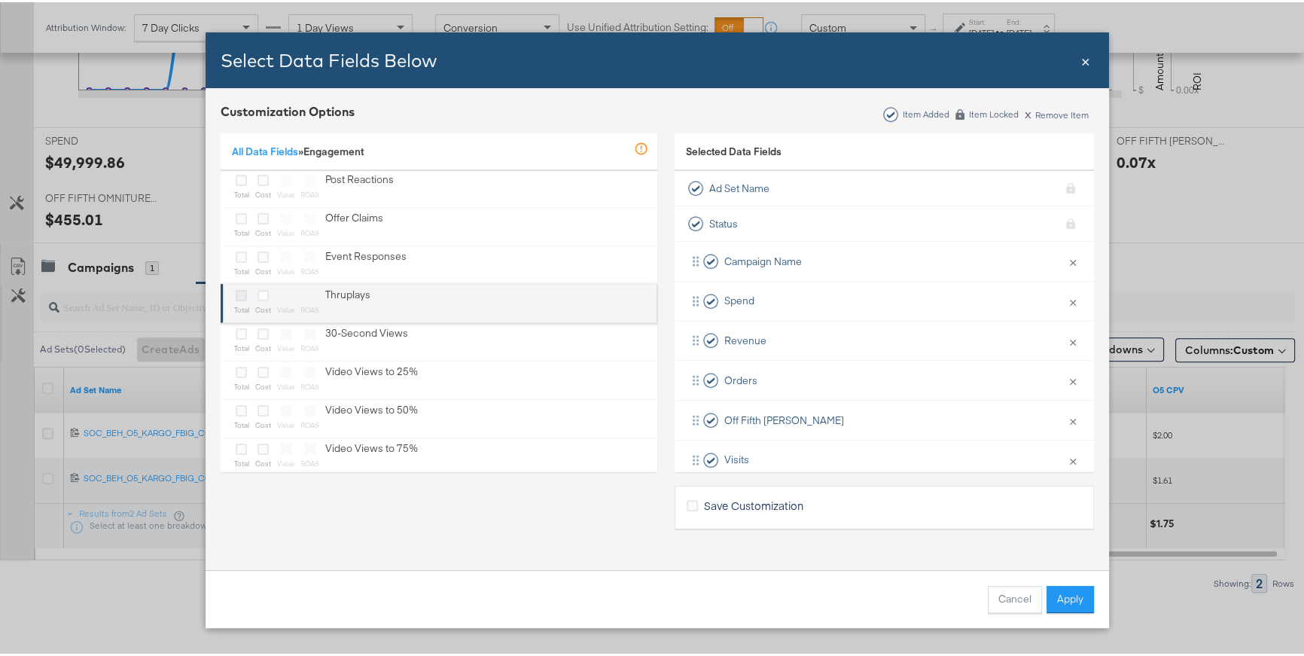
click at [237, 295] on icon "Bulk Add Locations Modal" at bounding box center [241, 293] width 11 height 11
click at [0, 0] on input "Bulk Add Locations Modal" at bounding box center [0, 0] width 0 height 0
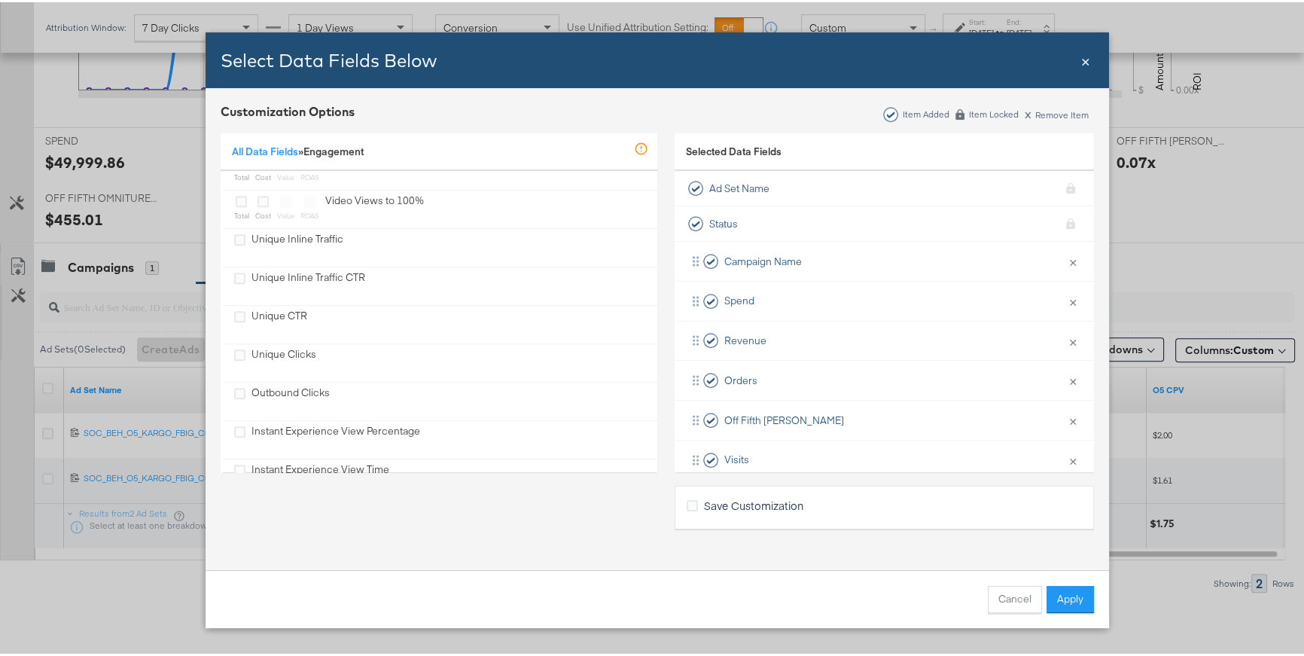
scroll to position [1046, 0]
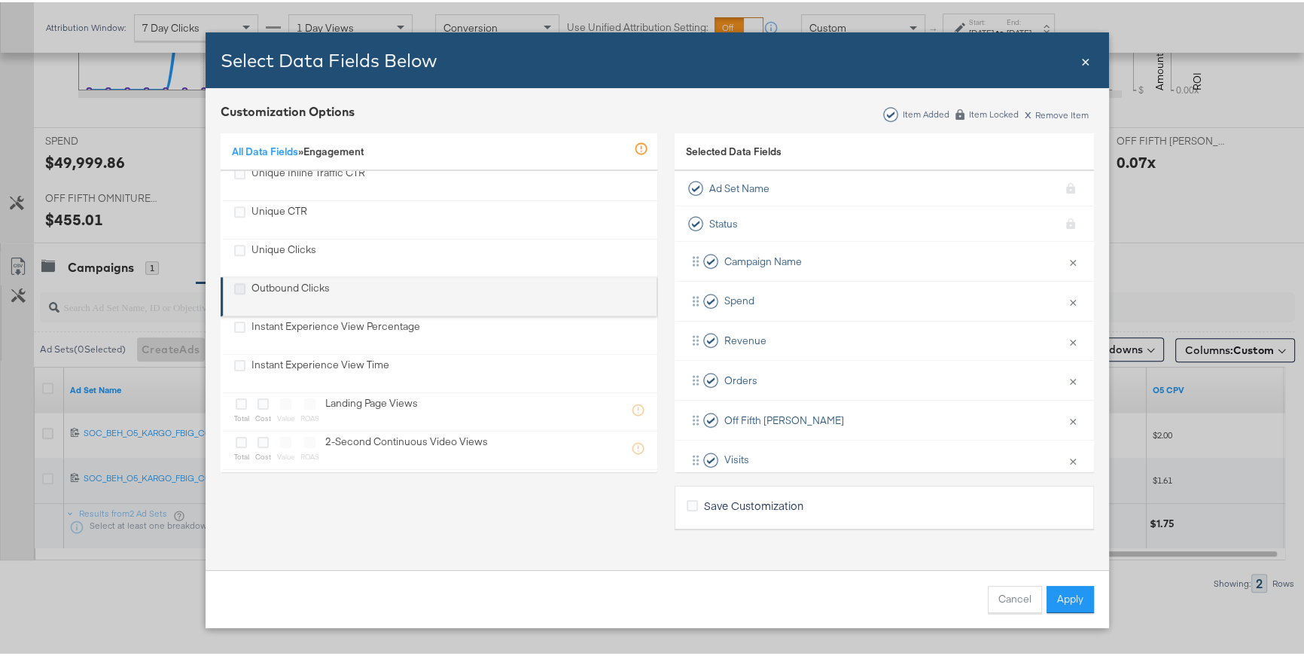
click at [234, 283] on icon "Outbound Clicks" at bounding box center [239, 286] width 11 height 11
click at [0, 0] on input "Outbound Clicks" at bounding box center [0, 0] width 0 height 0
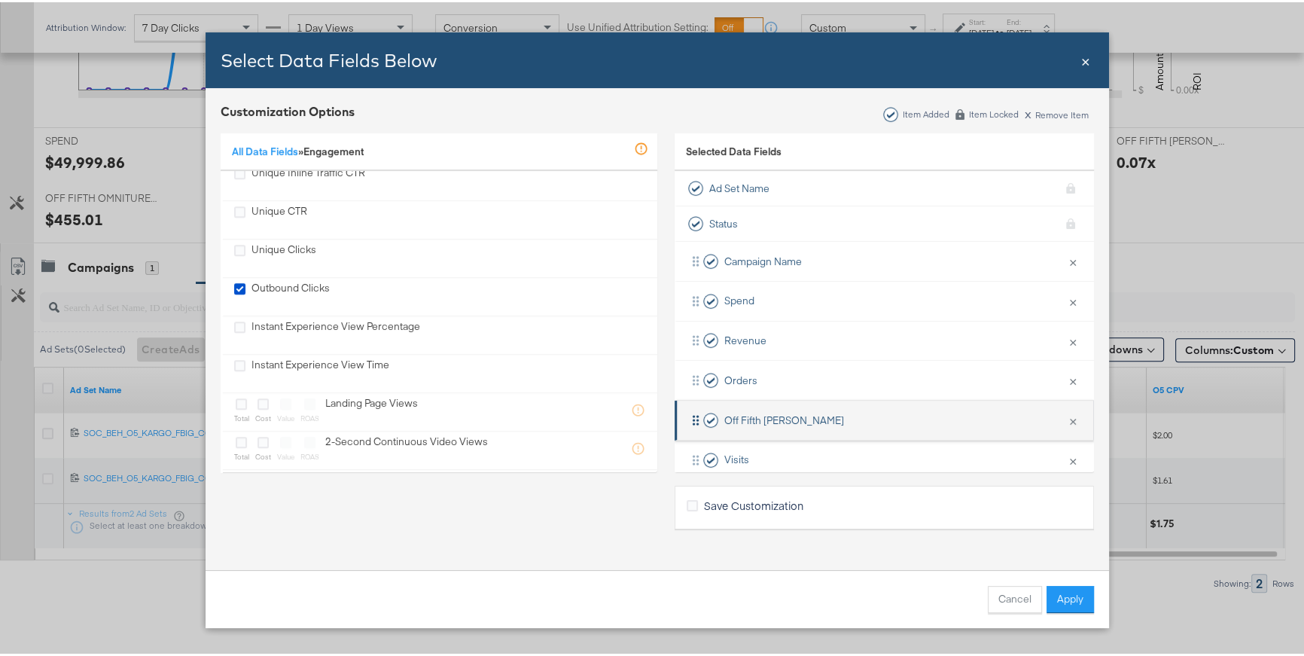
scroll to position [339, 0]
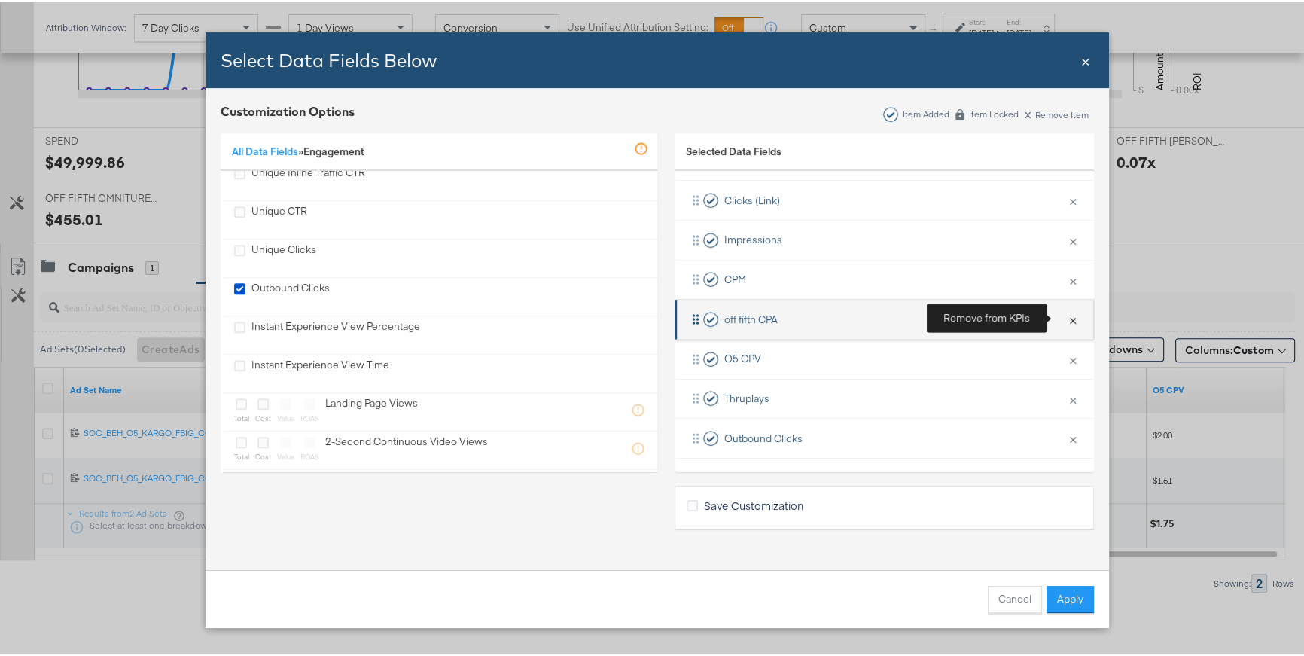
click at [1063, 317] on button "×" at bounding box center [1073, 317] width 20 height 32
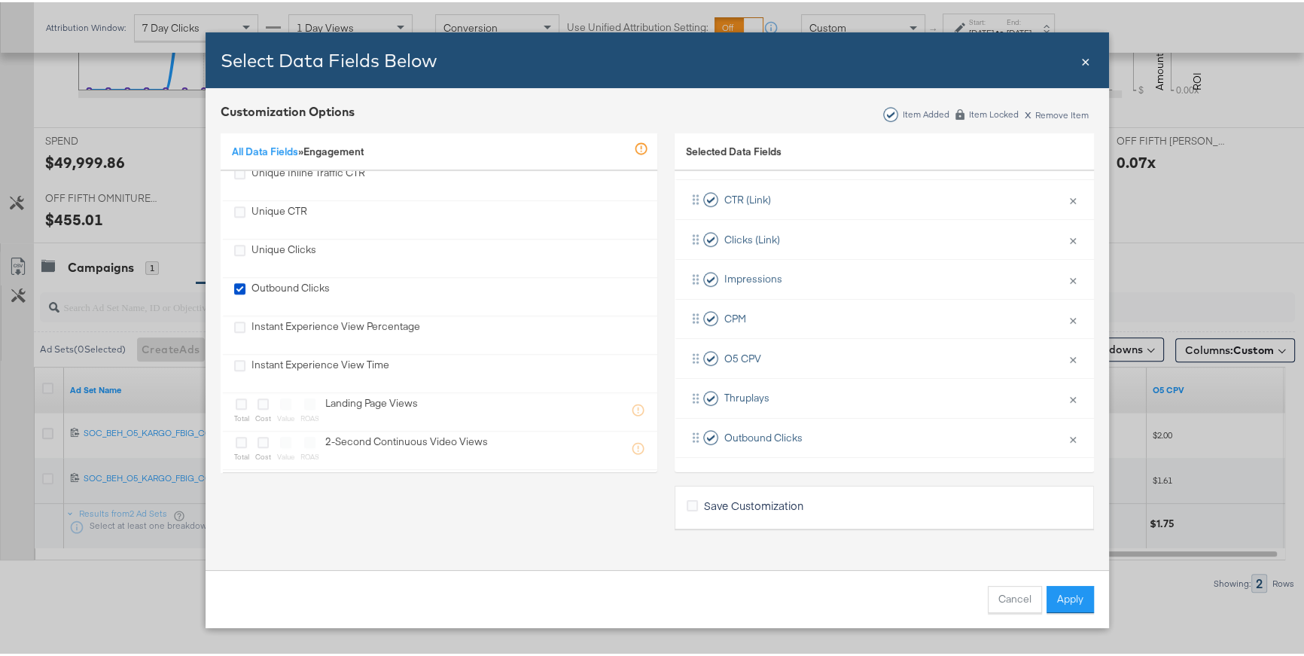
click at [778, 505] on span "Save Customization" at bounding box center [753, 502] width 99 height 15
click at [0, 0] on input "Save Customization" at bounding box center [0, 0] width 0 height 0
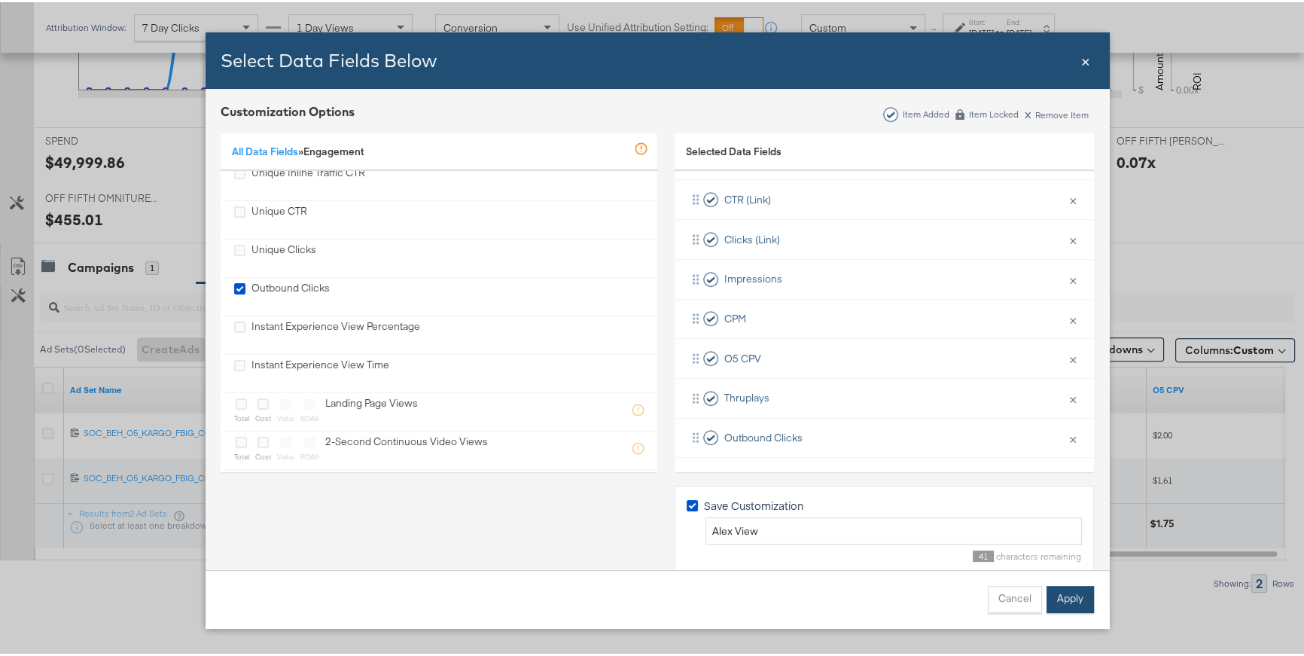
click at [1060, 583] on button "Apply" at bounding box center [1070, 597] width 47 height 27
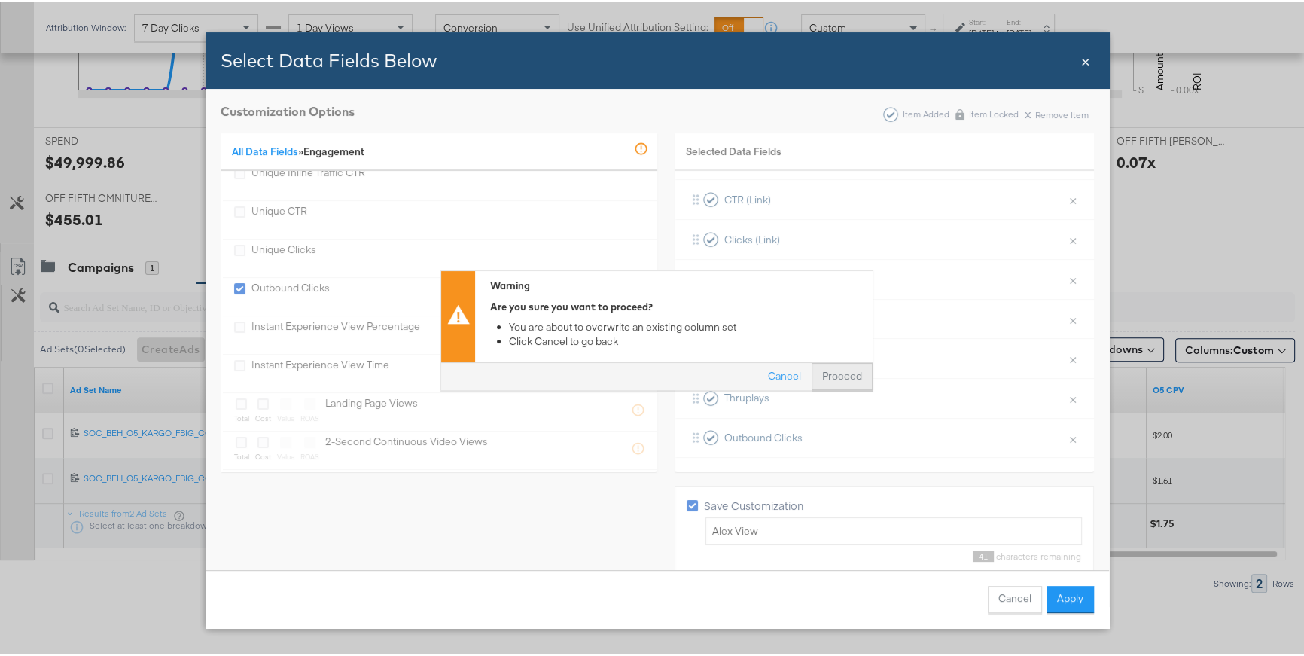
click at [851, 369] on button "Proceed" at bounding box center [842, 374] width 61 height 27
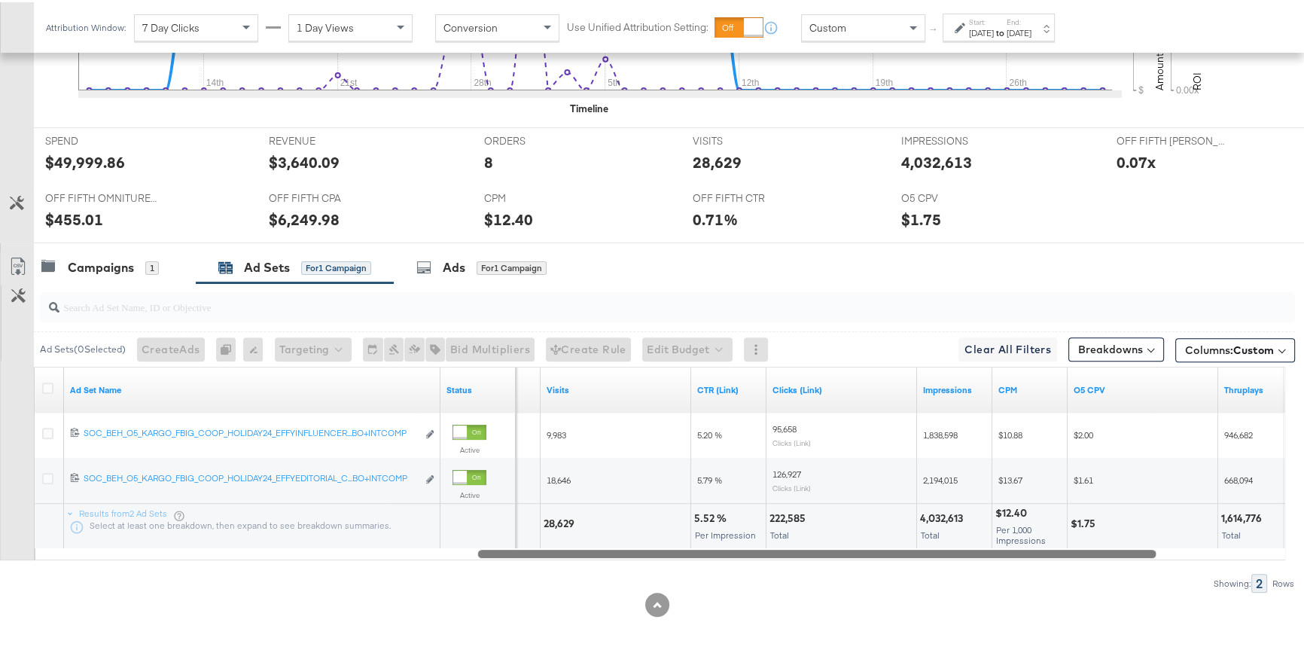
drag, startPoint x: 993, startPoint y: 545, endPoint x: 954, endPoint y: 549, distance: 39.3
click at [954, 549] on div at bounding box center [817, 550] width 678 height 13
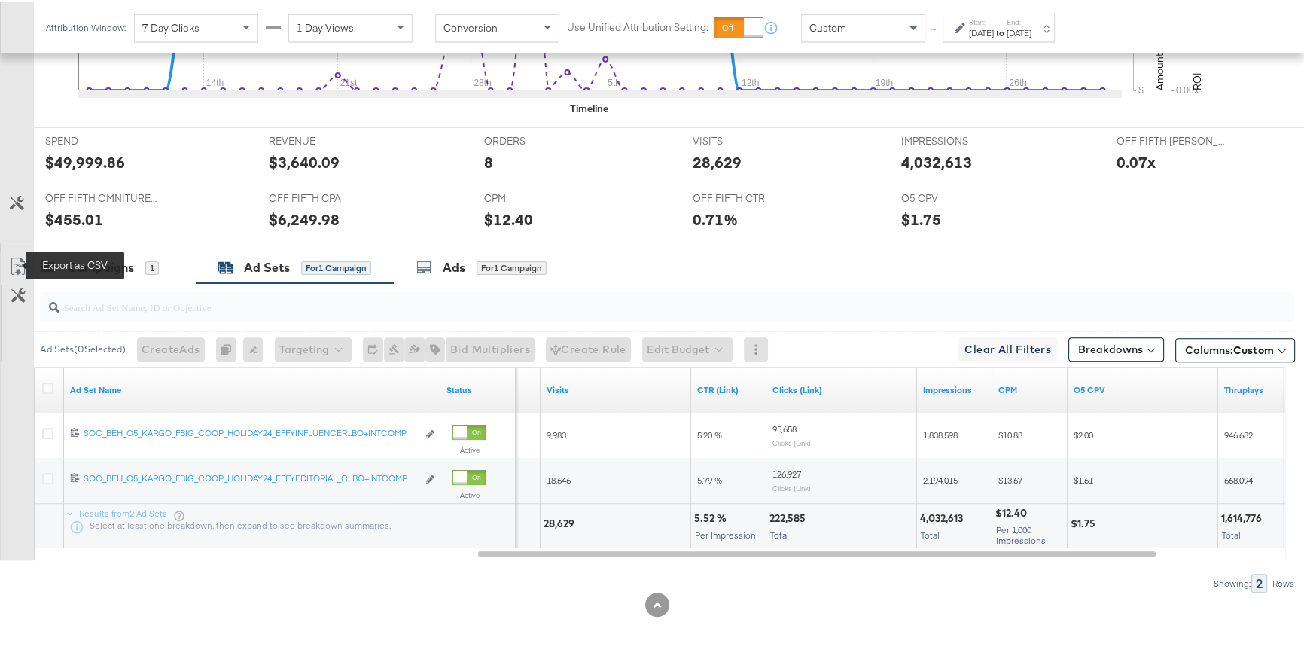
click at [17, 264] on icon at bounding box center [18, 264] width 18 height 18
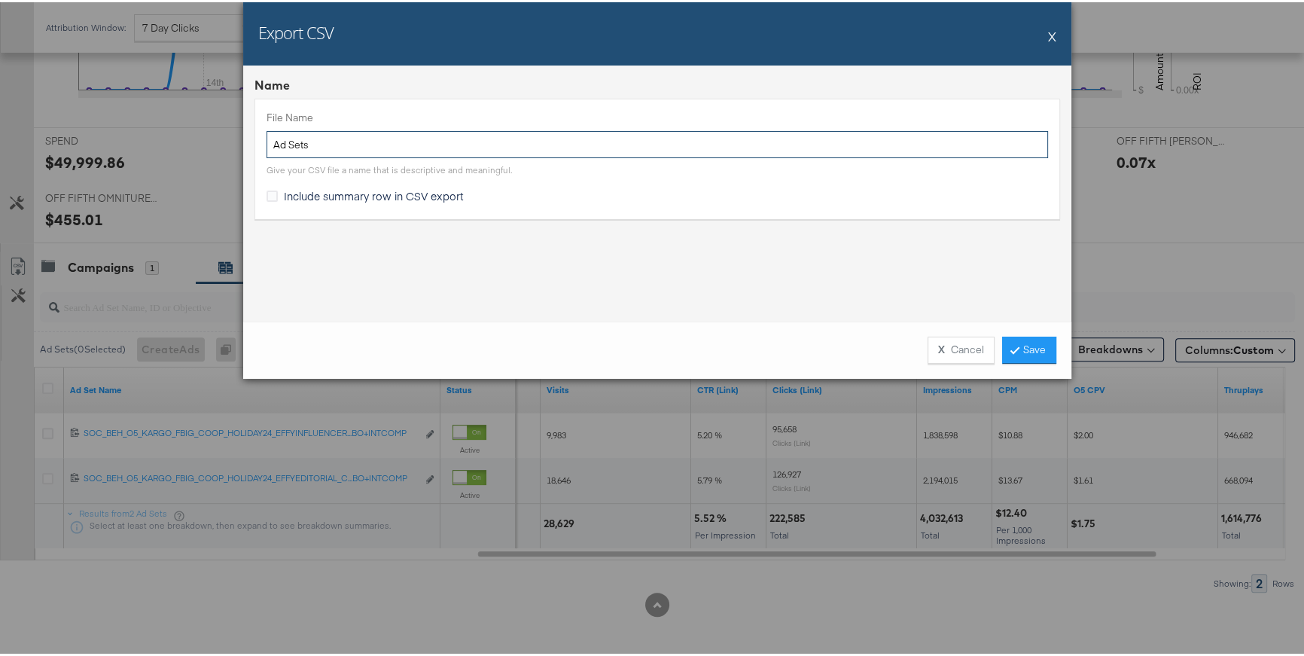
click at [267, 149] on input "Ad Sets" at bounding box center [658, 143] width 782 height 28
click at [272, 146] on input "Ad Setseffy" at bounding box center [658, 143] width 782 height 28
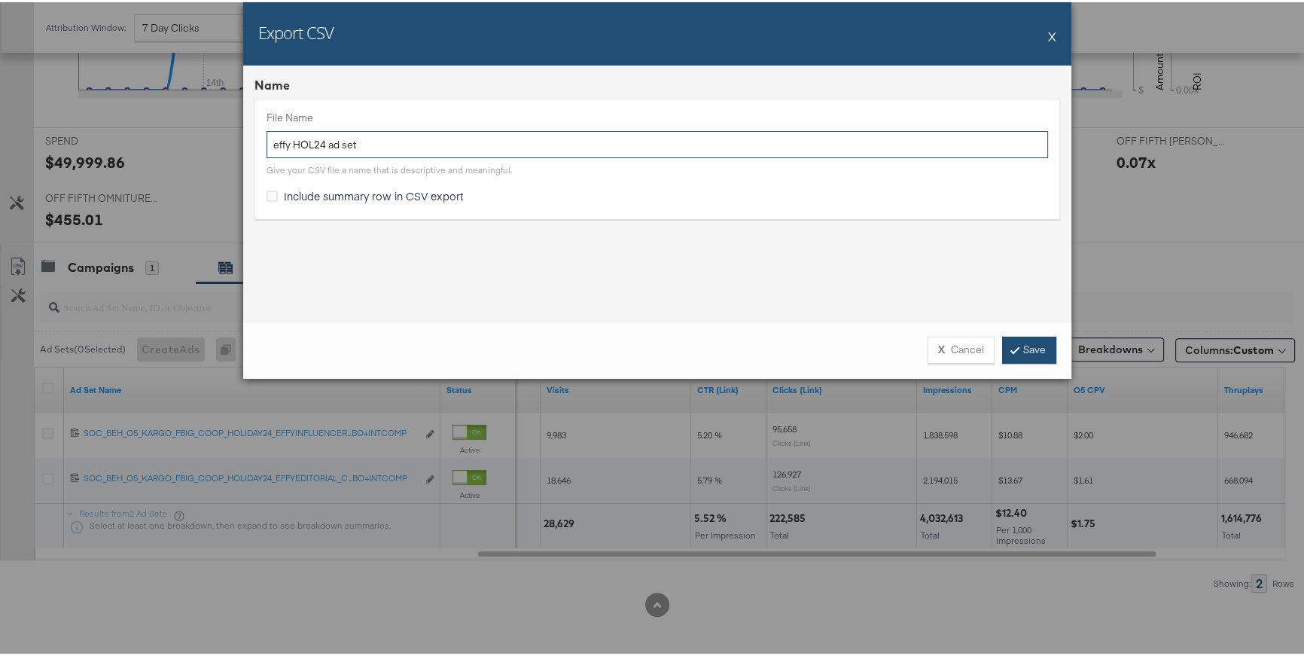
type input "effy HOL24 ad set"
click at [1013, 346] on icon at bounding box center [1015, 347] width 5 height 9
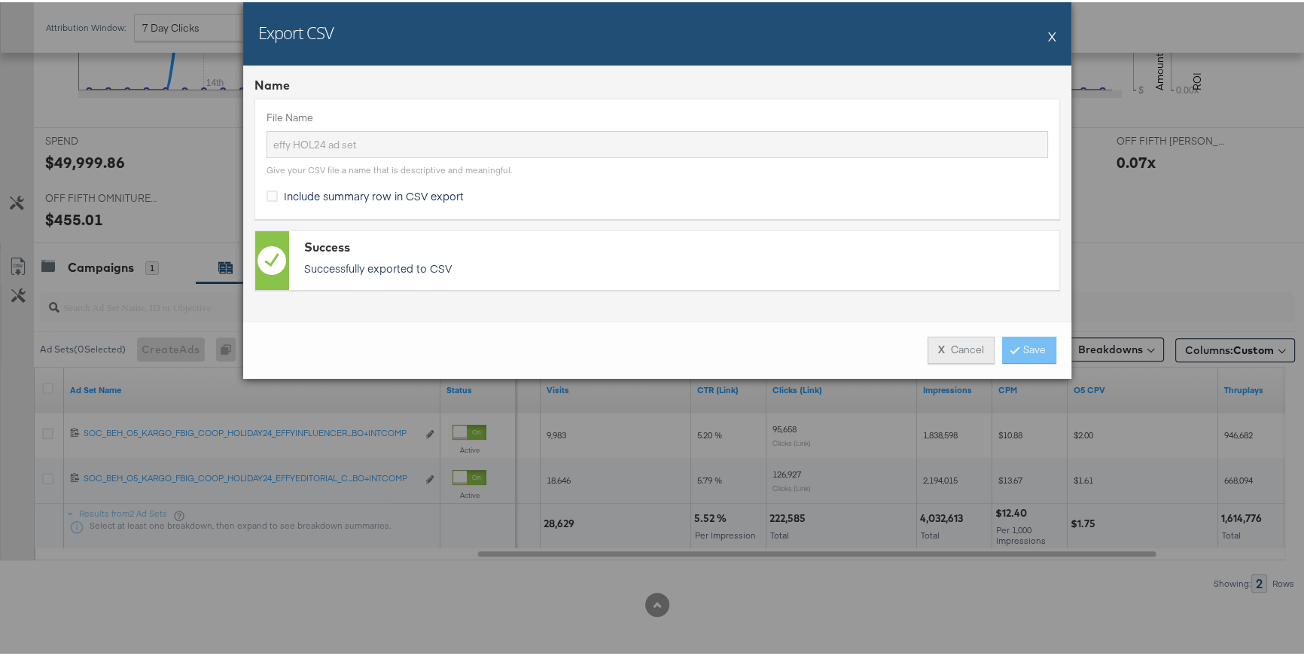
click at [974, 351] on button "X Cancel" at bounding box center [961, 347] width 67 height 27
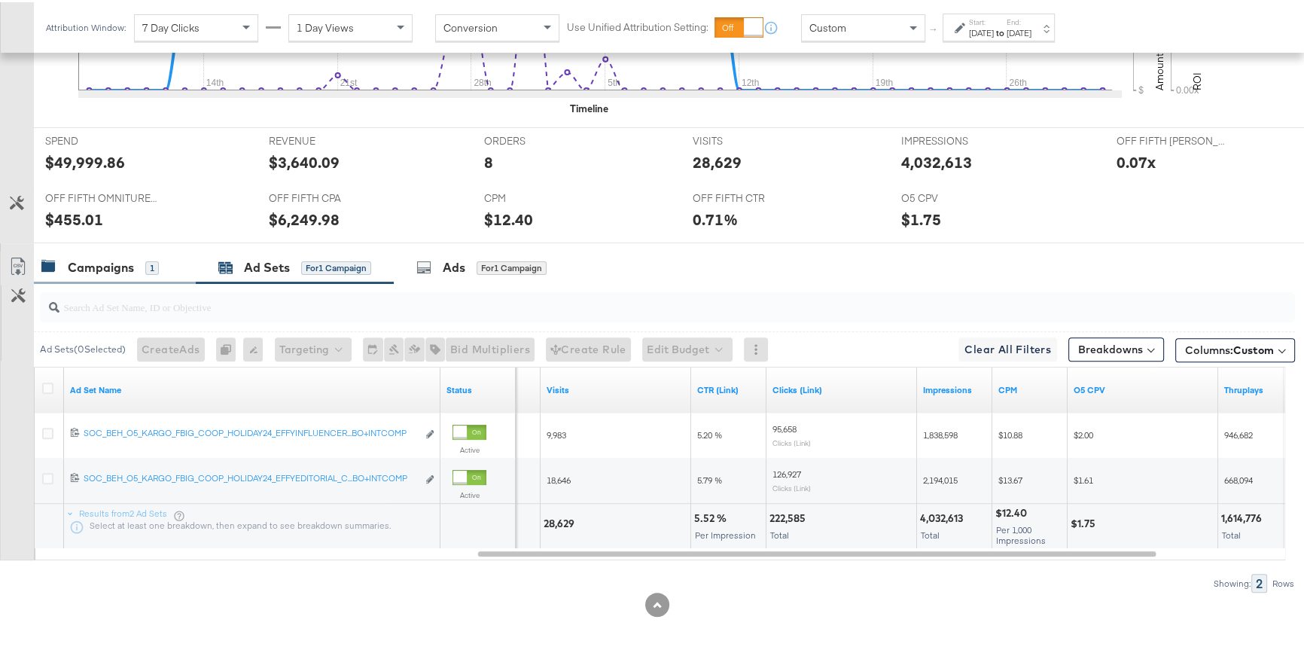
click at [142, 270] on div "Campaigns 1" at bounding box center [99, 265] width 117 height 17
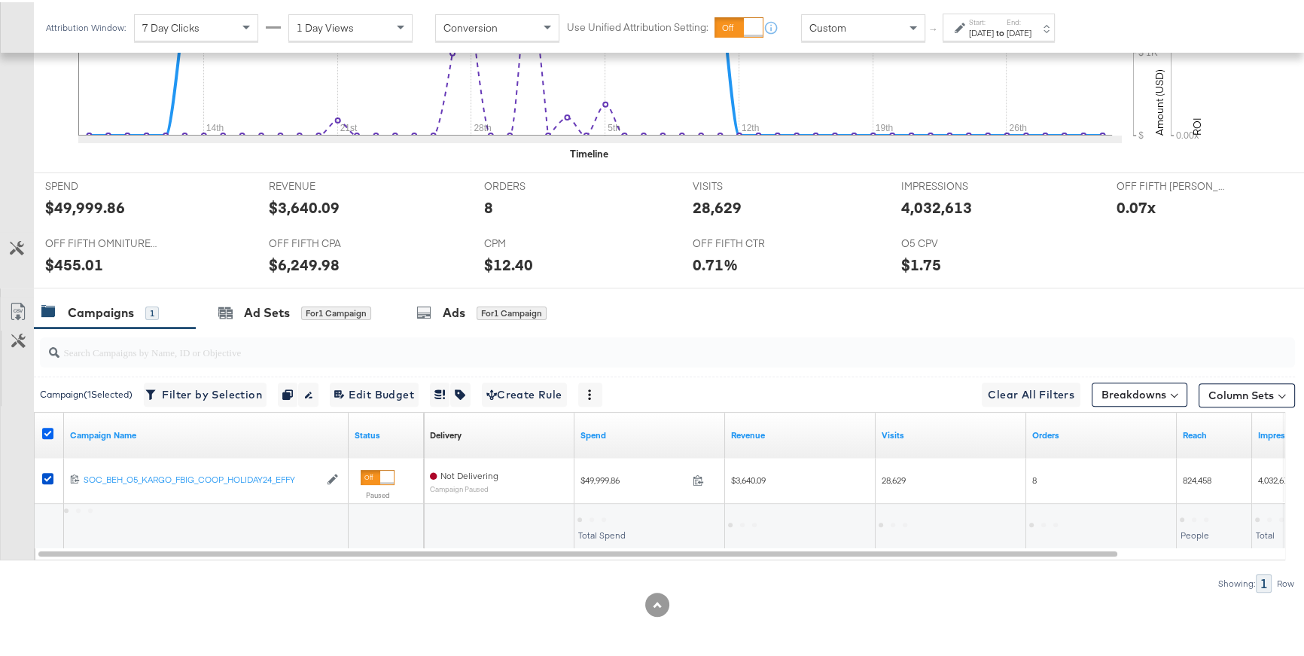
click at [46, 431] on icon at bounding box center [47, 430] width 11 height 11
click at [0, 0] on input "checkbox" at bounding box center [0, 0] width 0 height 0
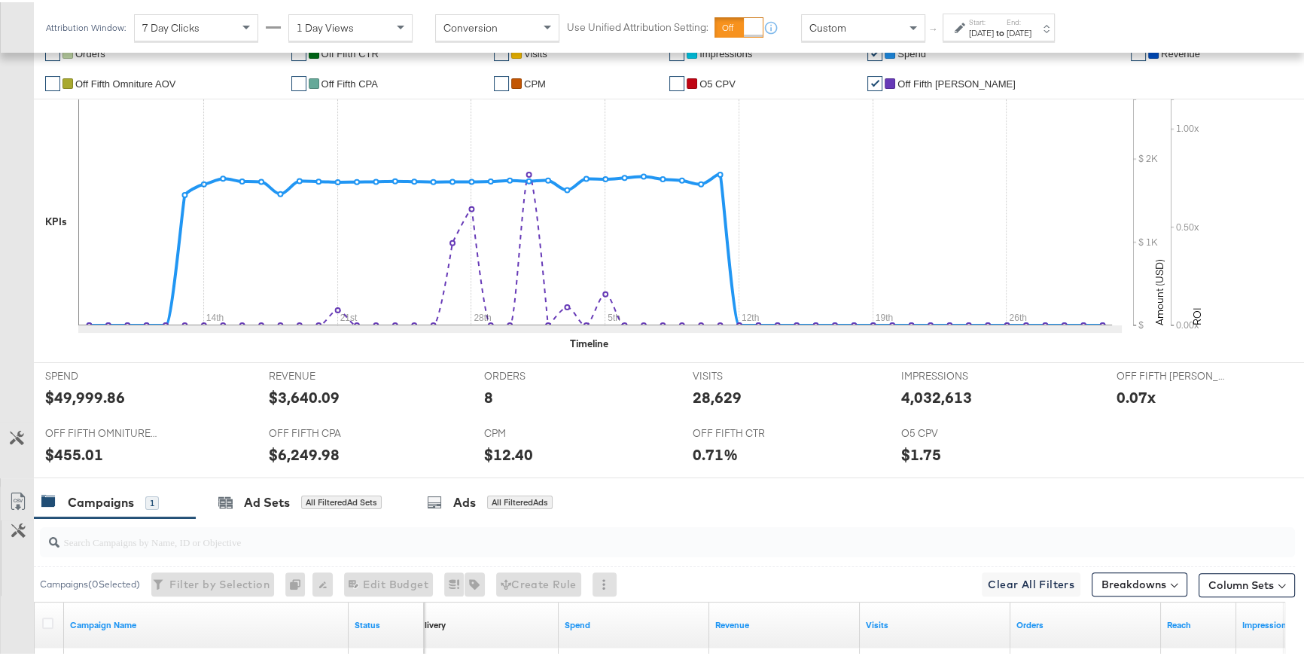
scroll to position [0, 0]
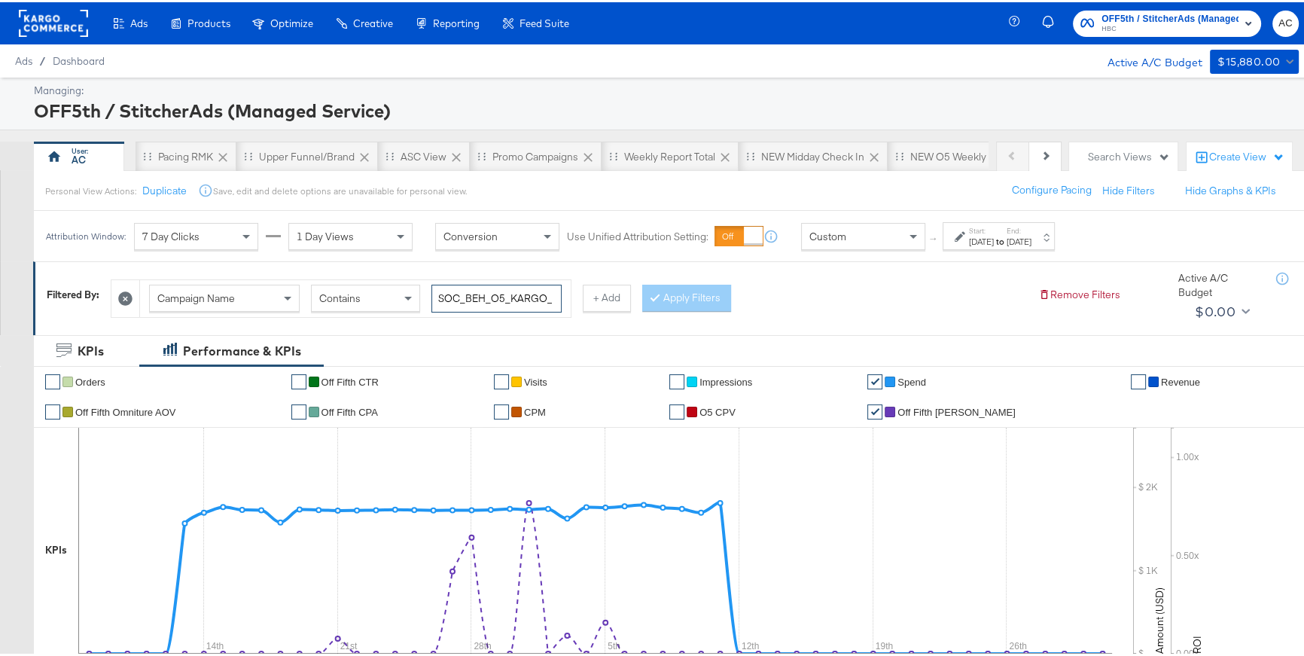
click at [468, 294] on input "SOC_BEH_O5_KARGO_FBIG_COOP_HOLIDAY24" at bounding box center [496, 296] width 130 height 28
type input "Coop"
click at [658, 294] on div at bounding box center [658, 295] width 11 height 14
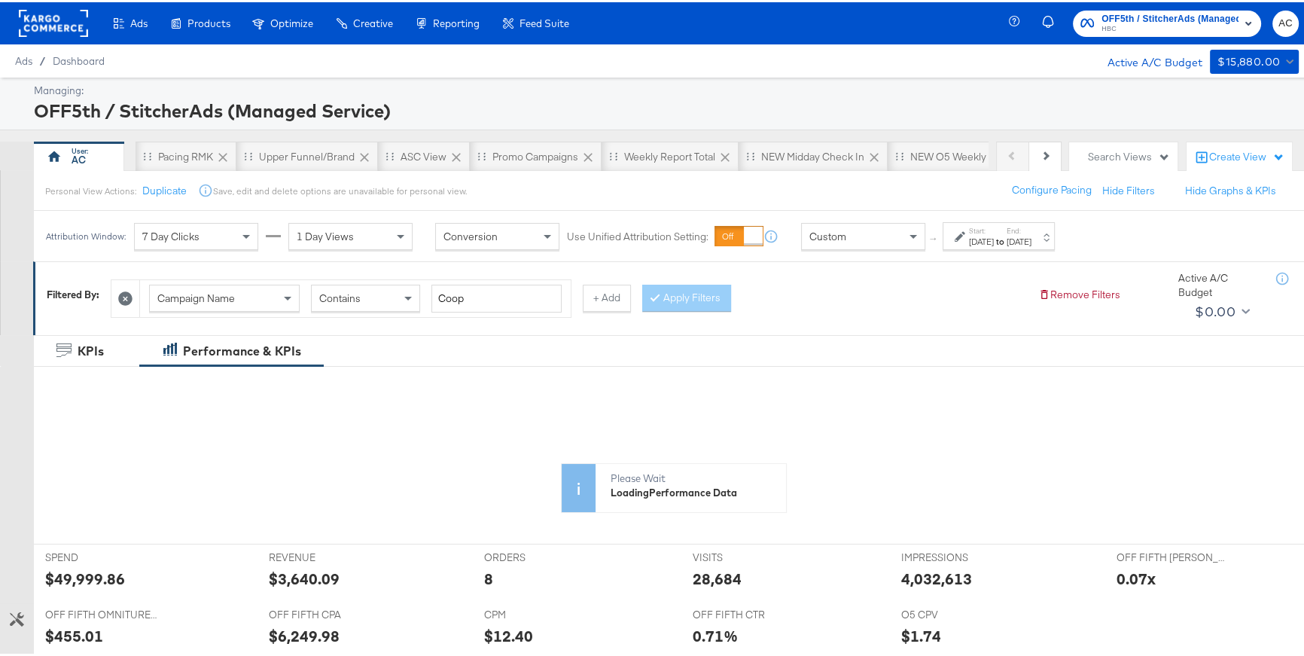
click at [962, 229] on icon at bounding box center [960, 234] width 11 height 11
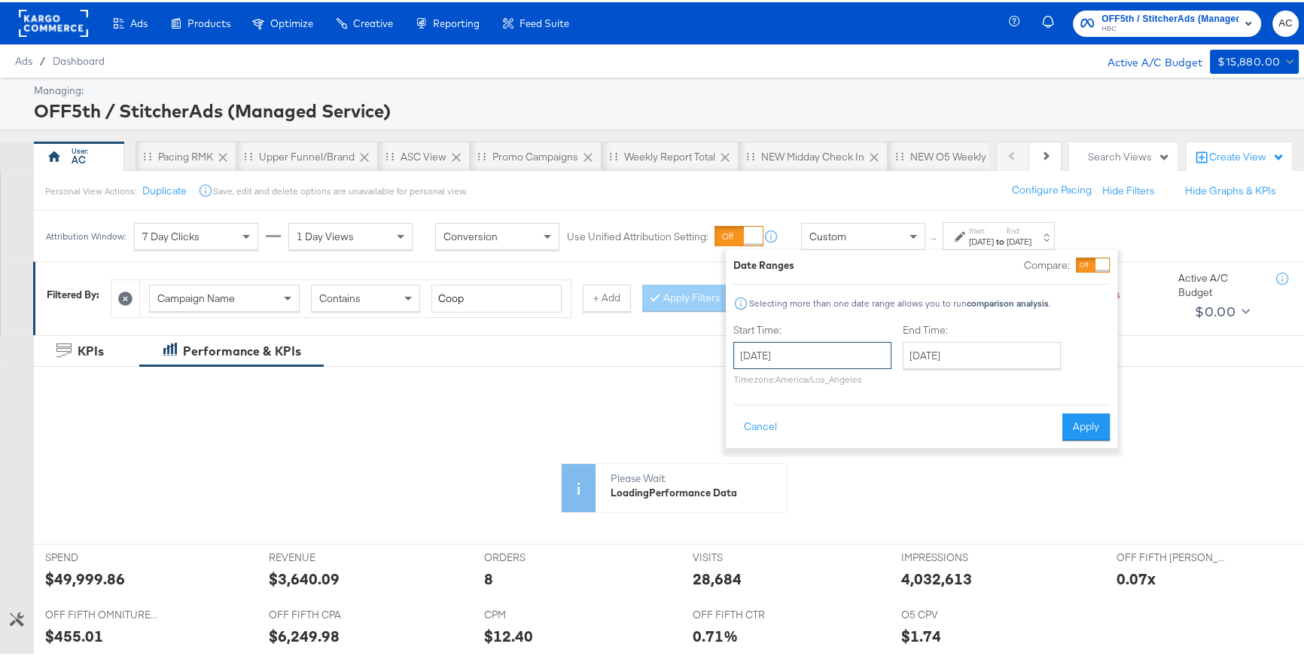
click at [833, 346] on input "[DATE]" at bounding box center [812, 353] width 158 height 27
click at [747, 385] on span "‹" at bounding box center [750, 384] width 23 height 23
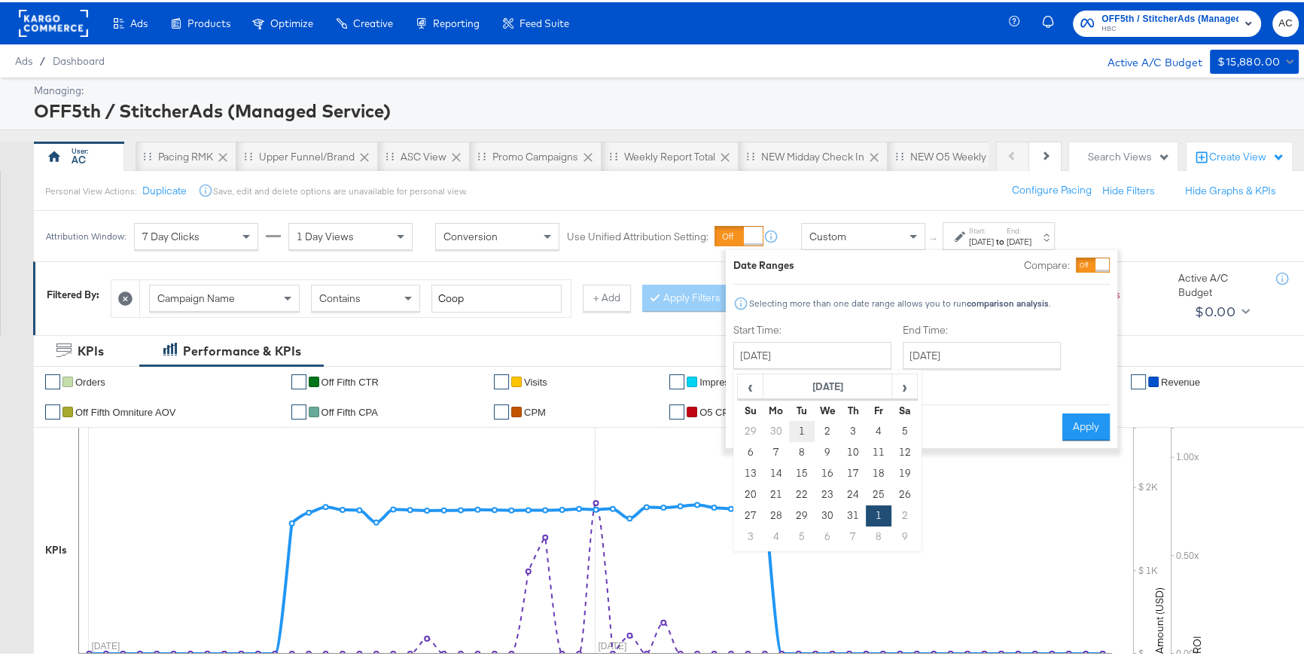
click at [800, 420] on td "1" at bounding box center [802, 429] width 26 height 21
type input "[DATE]"
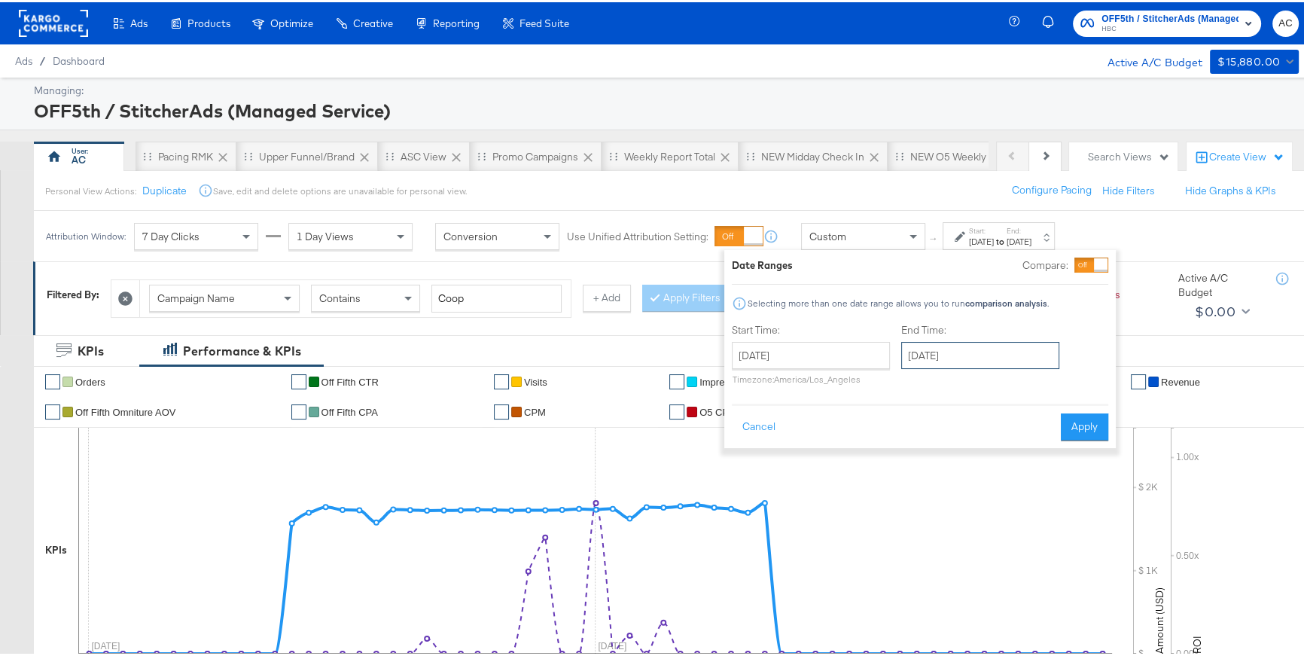
click at [929, 346] on input "[DATE]" at bounding box center [980, 353] width 158 height 27
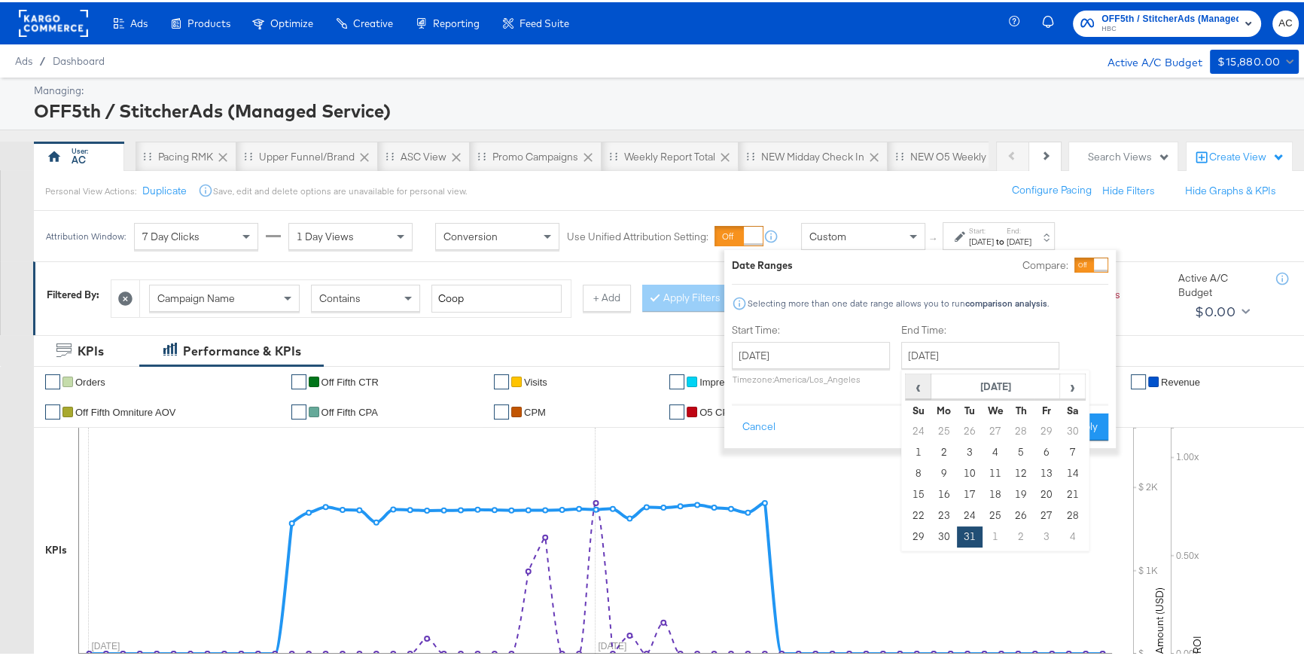
click at [922, 386] on span "‹" at bounding box center [918, 384] width 23 height 23
click at [1017, 429] on td "31" at bounding box center [1021, 429] width 26 height 21
type input "[DATE]"
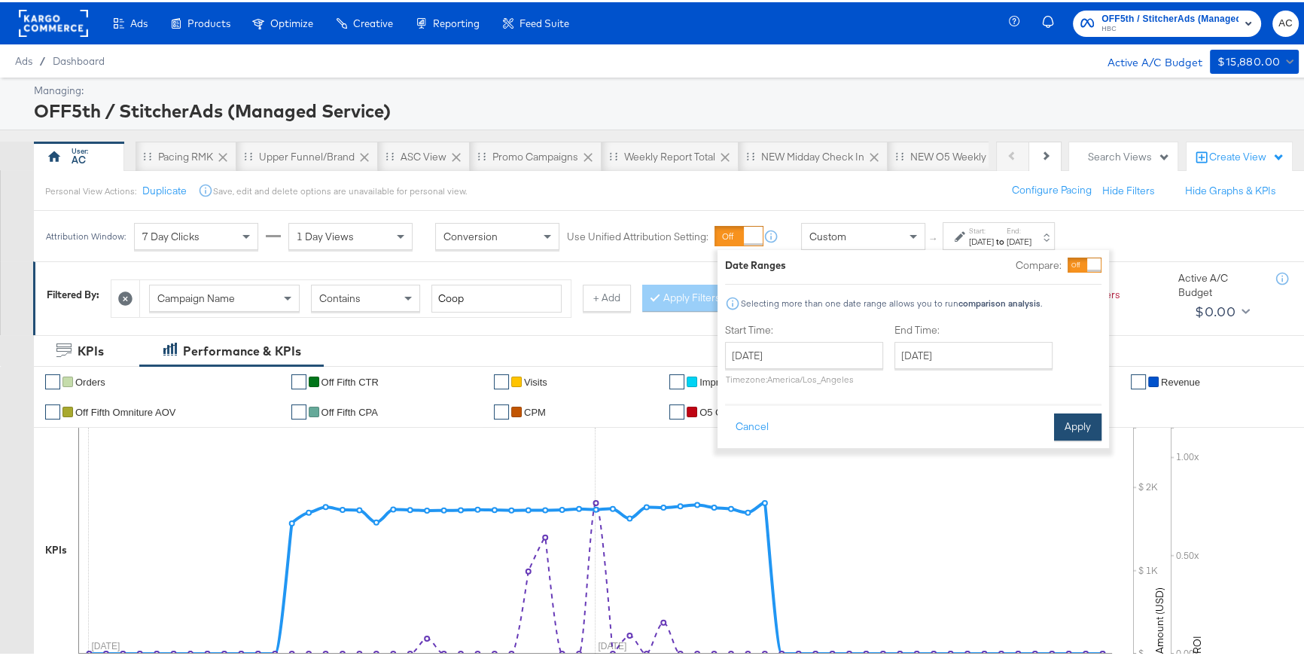
click at [1061, 423] on button "Apply" at bounding box center [1077, 424] width 47 height 27
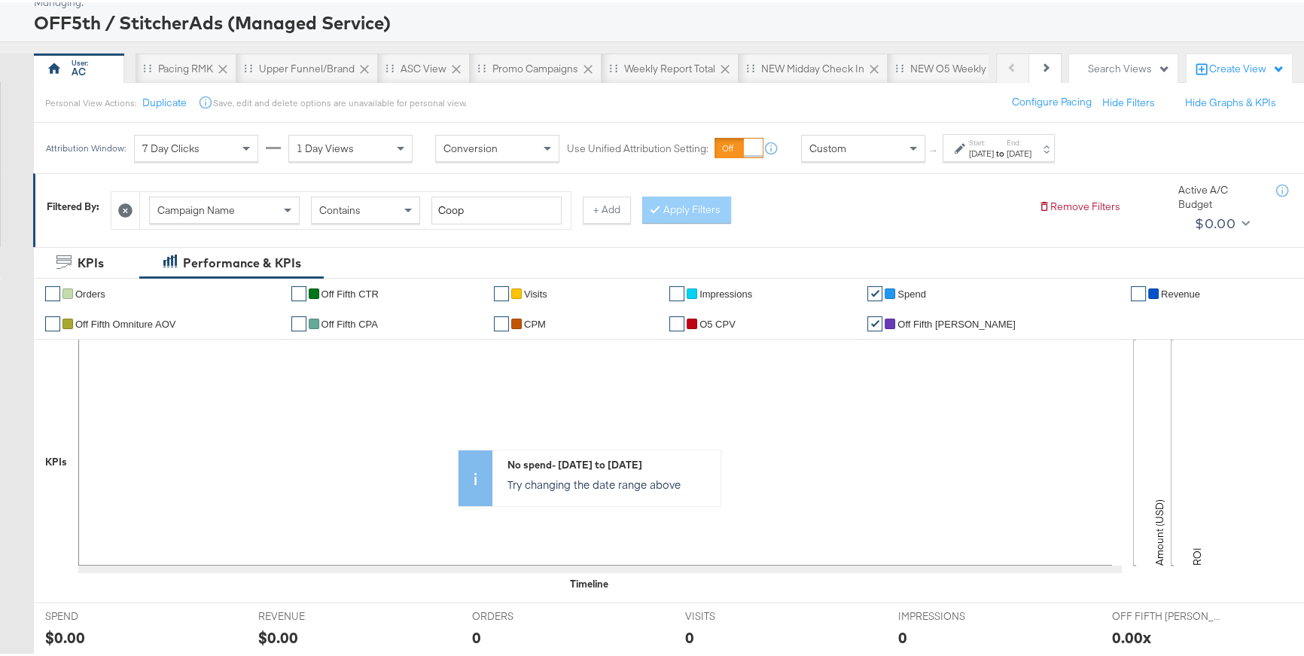
scroll to position [81, 0]
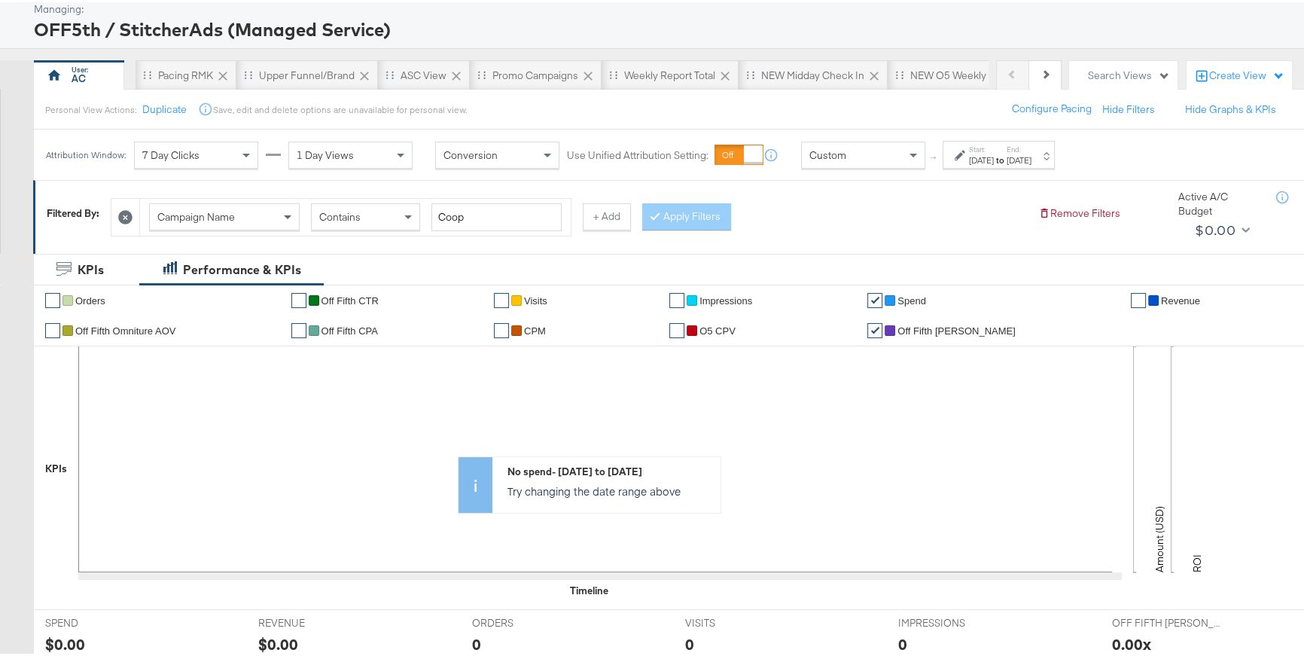
click at [285, 212] on span at bounding box center [289, 215] width 19 height 26
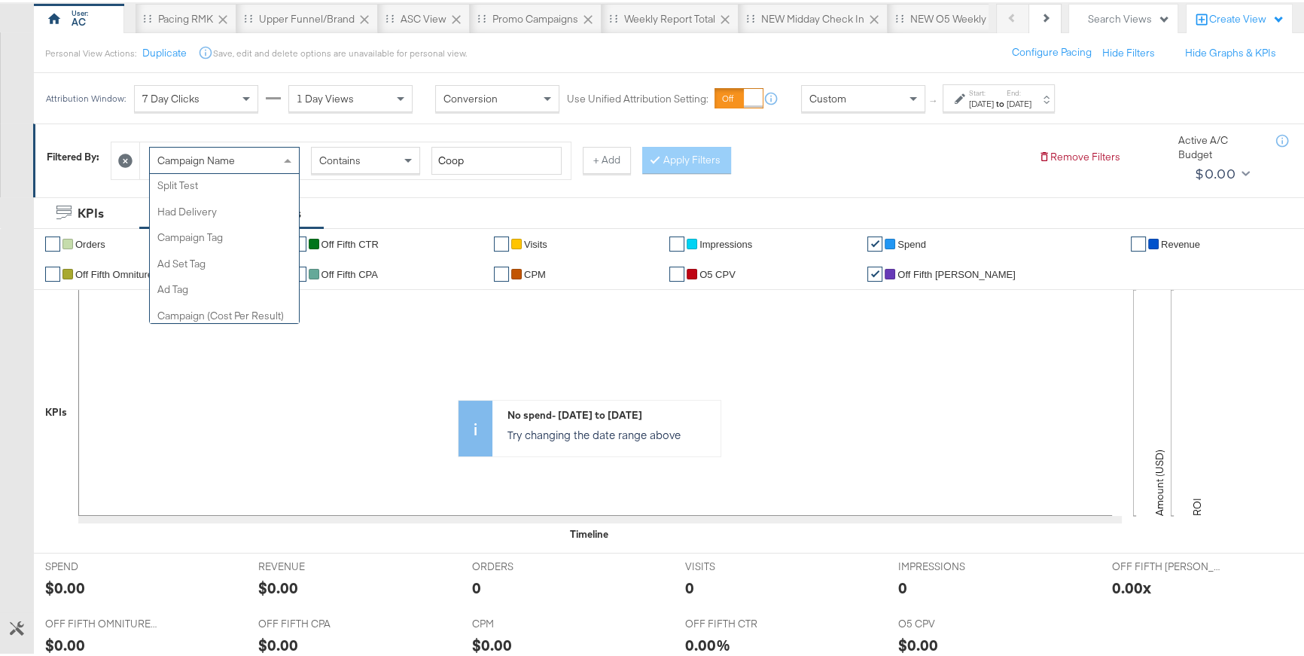
scroll to position [507, 0]
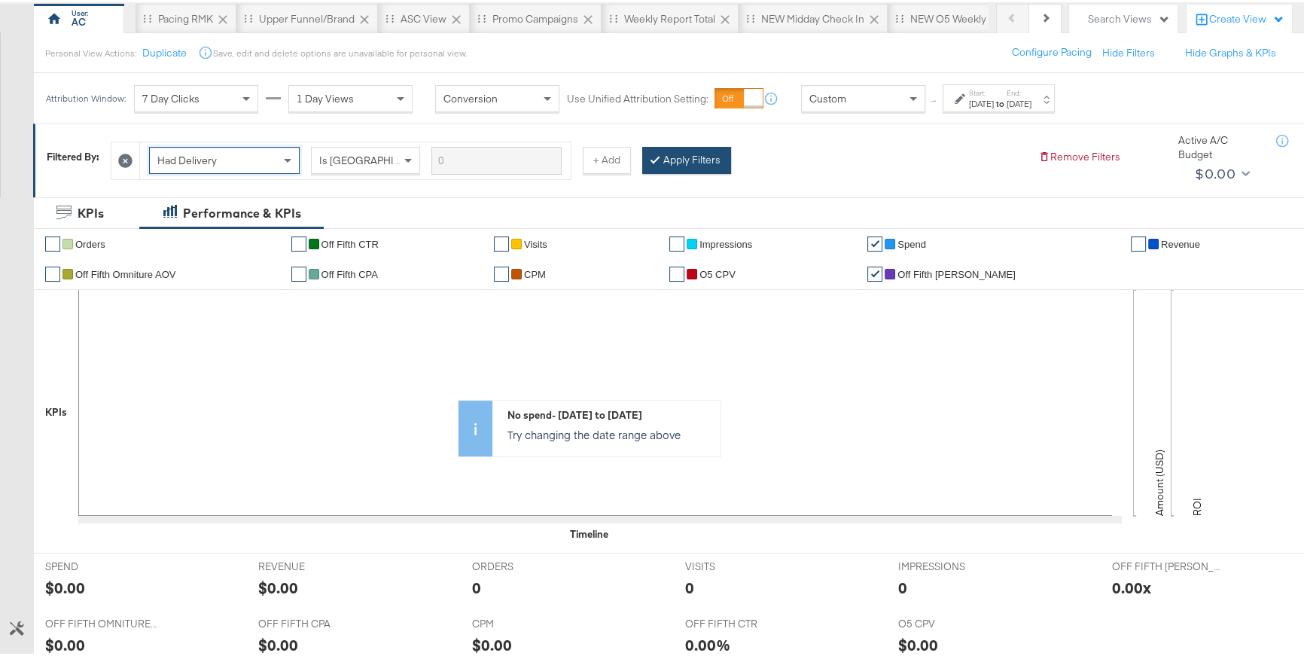
click at [662, 154] on button "Apply Filters" at bounding box center [686, 158] width 89 height 27
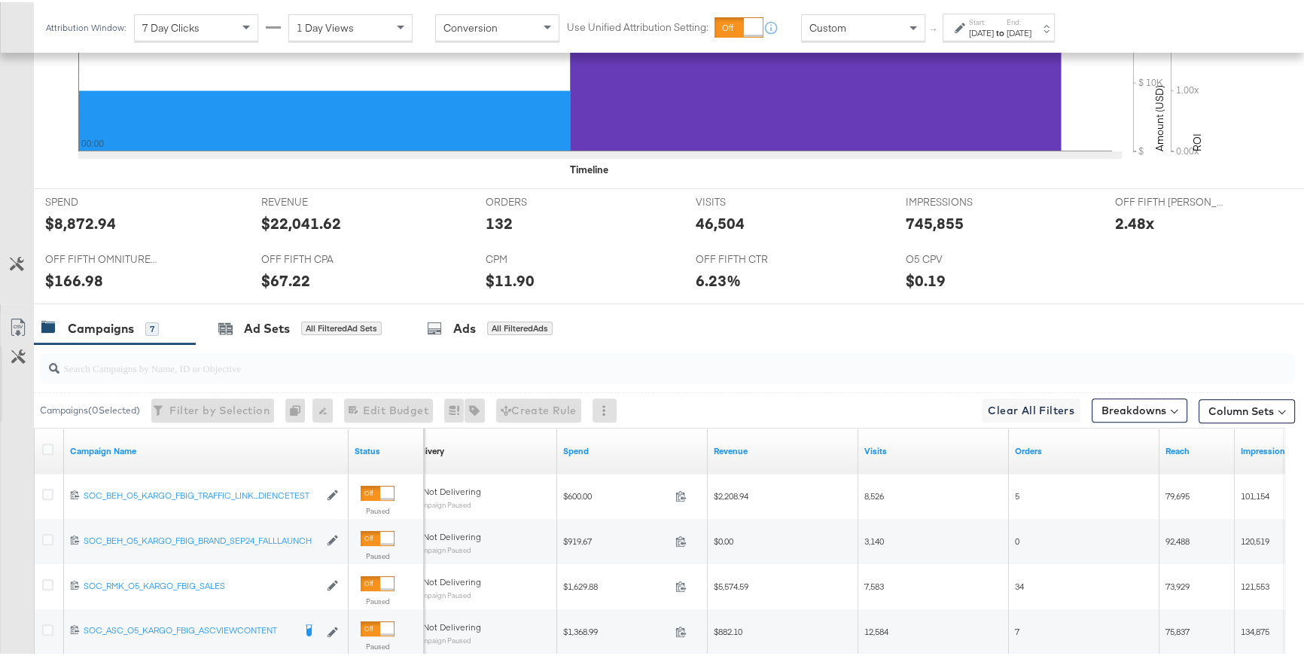
scroll to position [513, 0]
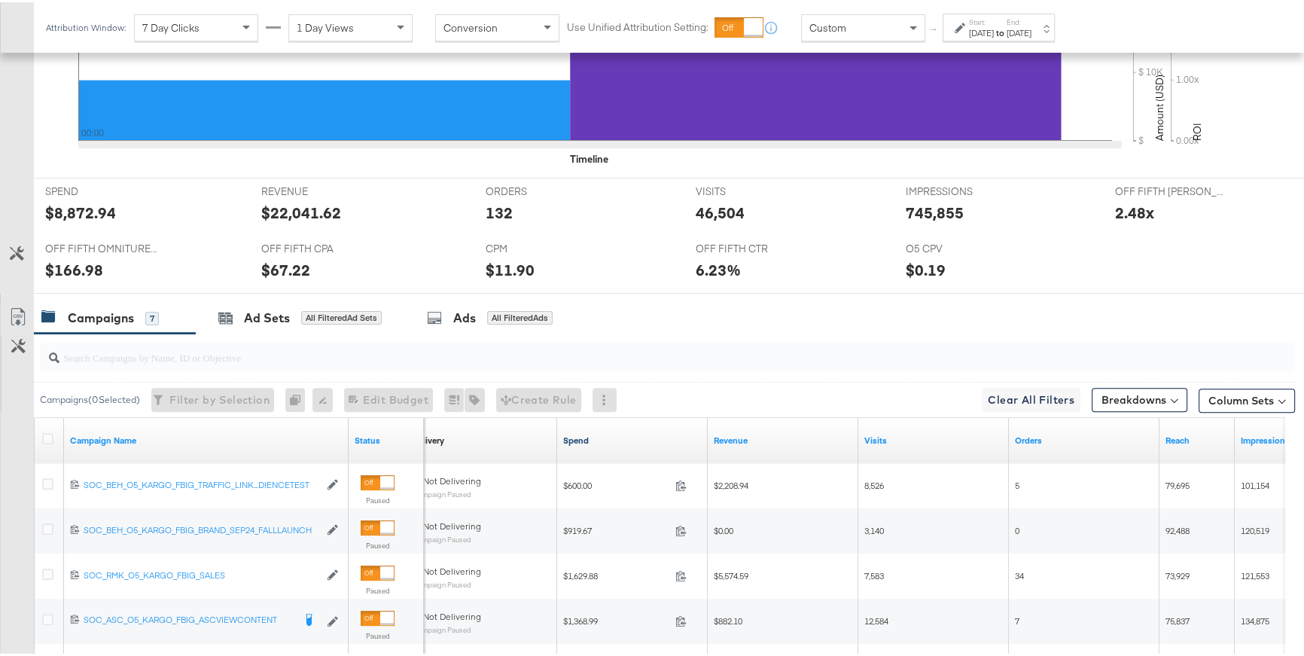
click at [579, 437] on link "Spend" at bounding box center [632, 438] width 139 height 12
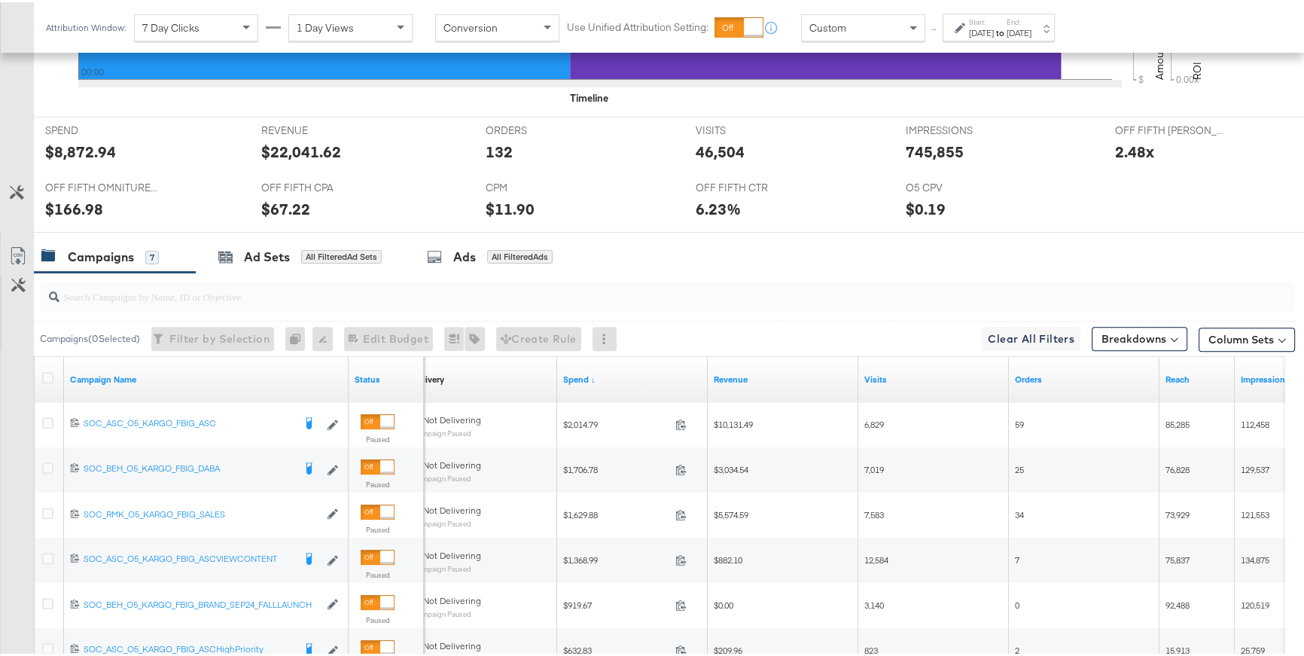
scroll to position [591, 0]
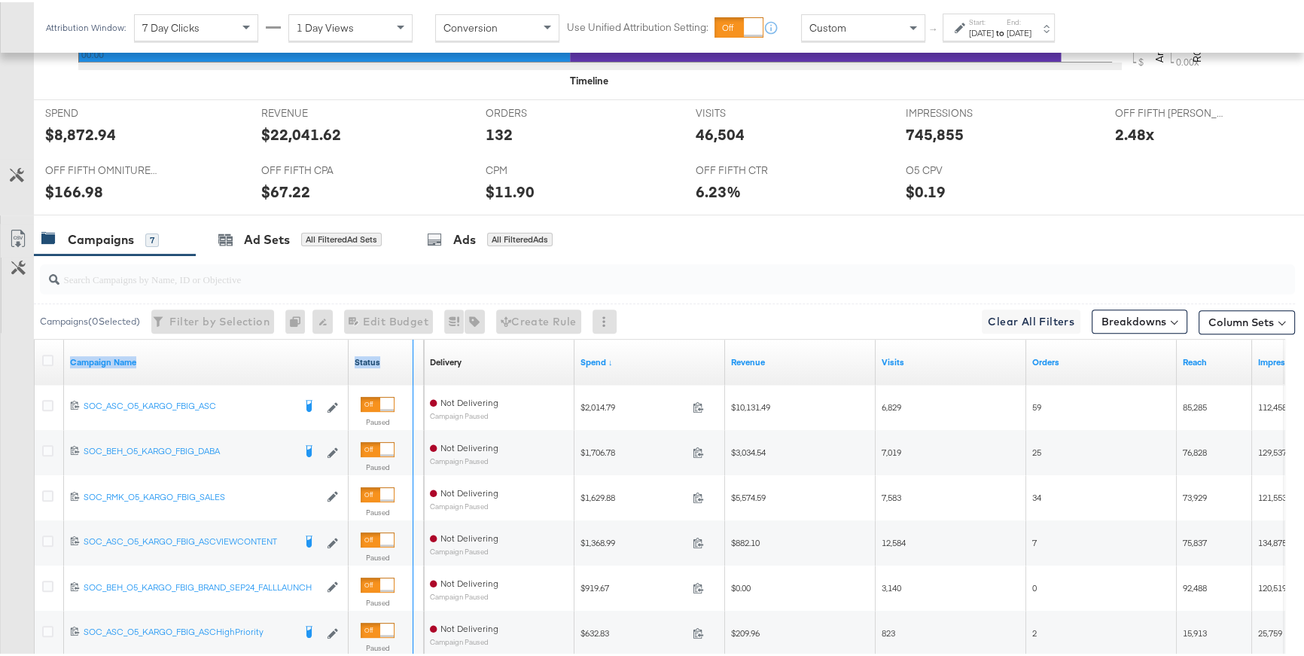
drag, startPoint x: 347, startPoint y: 357, endPoint x: 411, endPoint y: 358, distance: 64.0
click at [411, 358] on div "Campaign Name Status" at bounding box center [229, 359] width 389 height 45
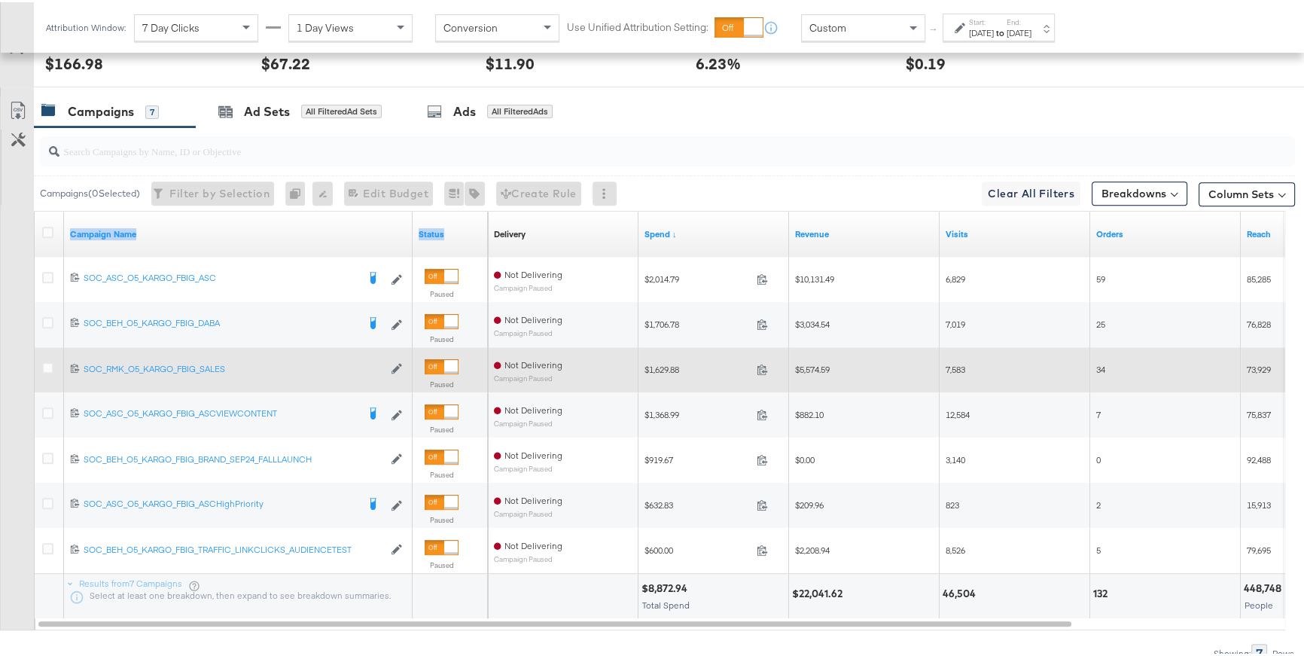
scroll to position [723, 0]
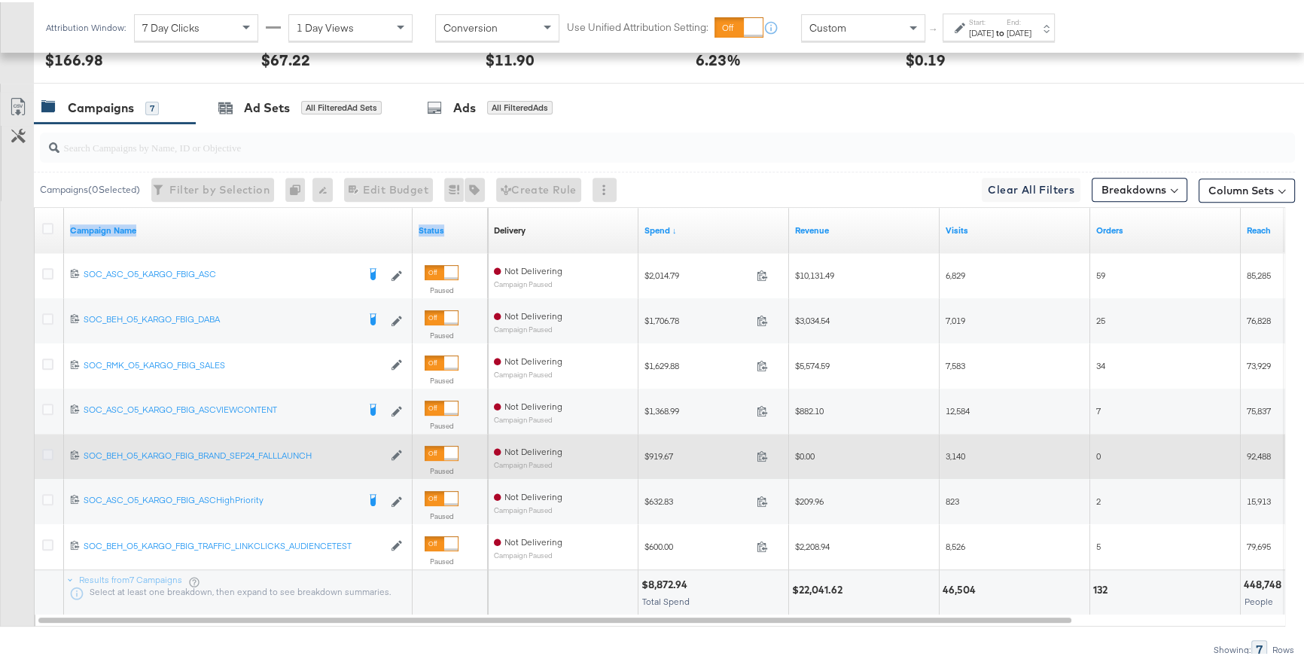
click at [47, 450] on icon at bounding box center [47, 452] width 11 height 11
click at [0, 0] on input "checkbox" at bounding box center [0, 0] width 0 height 0
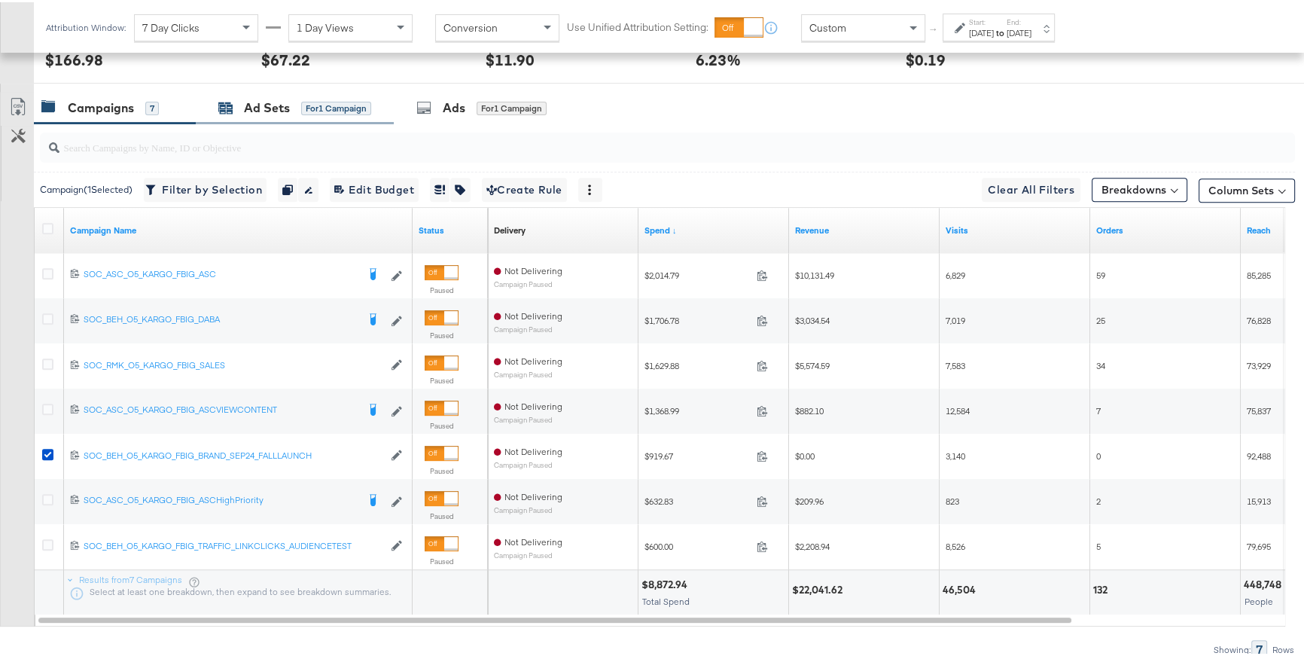
click at [361, 102] on div "for 1 Campaign" at bounding box center [336, 106] width 70 height 14
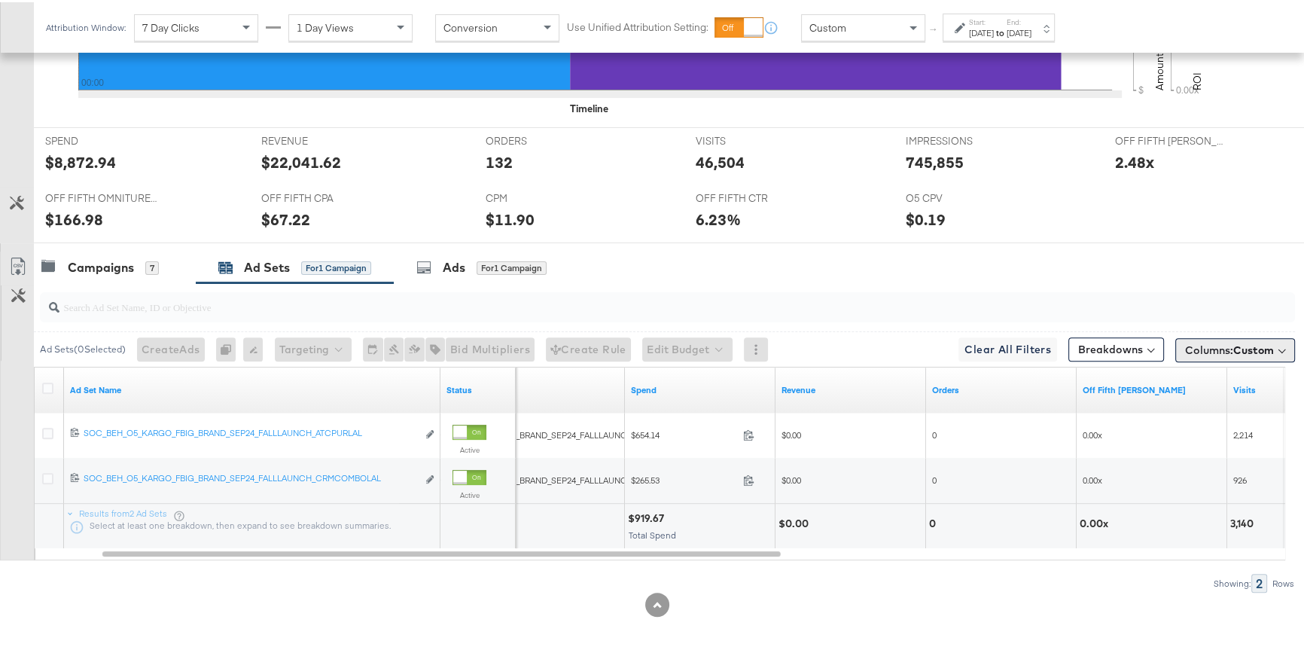
click at [1185, 354] on button "Columns: Custom" at bounding box center [1235, 348] width 120 height 24
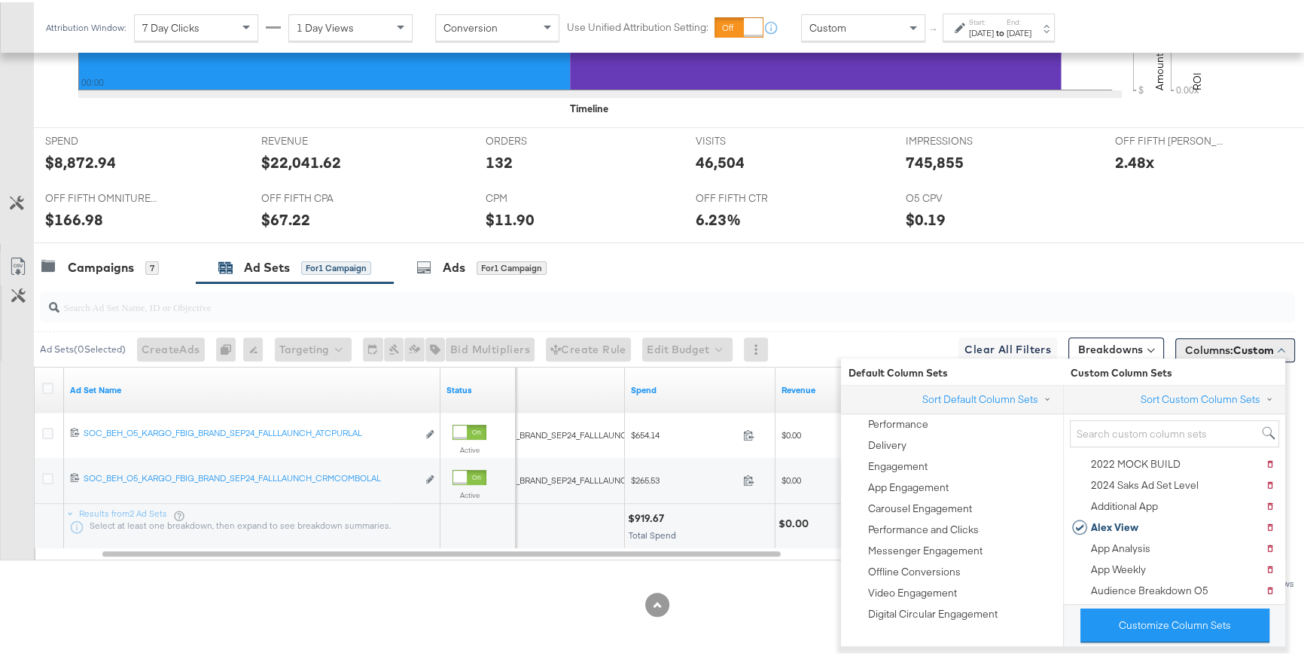
click at [1185, 354] on span "Columns: Custom" at bounding box center [1229, 347] width 89 height 15
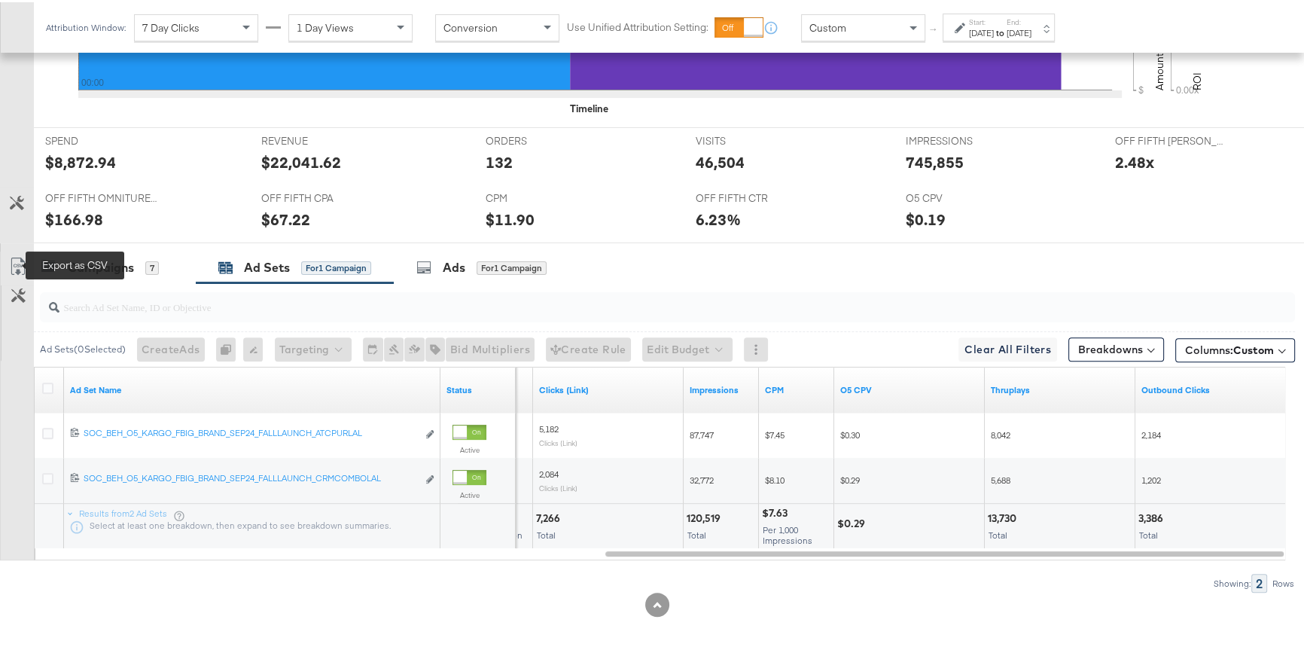
click at [14, 262] on icon at bounding box center [18, 264] width 18 height 18
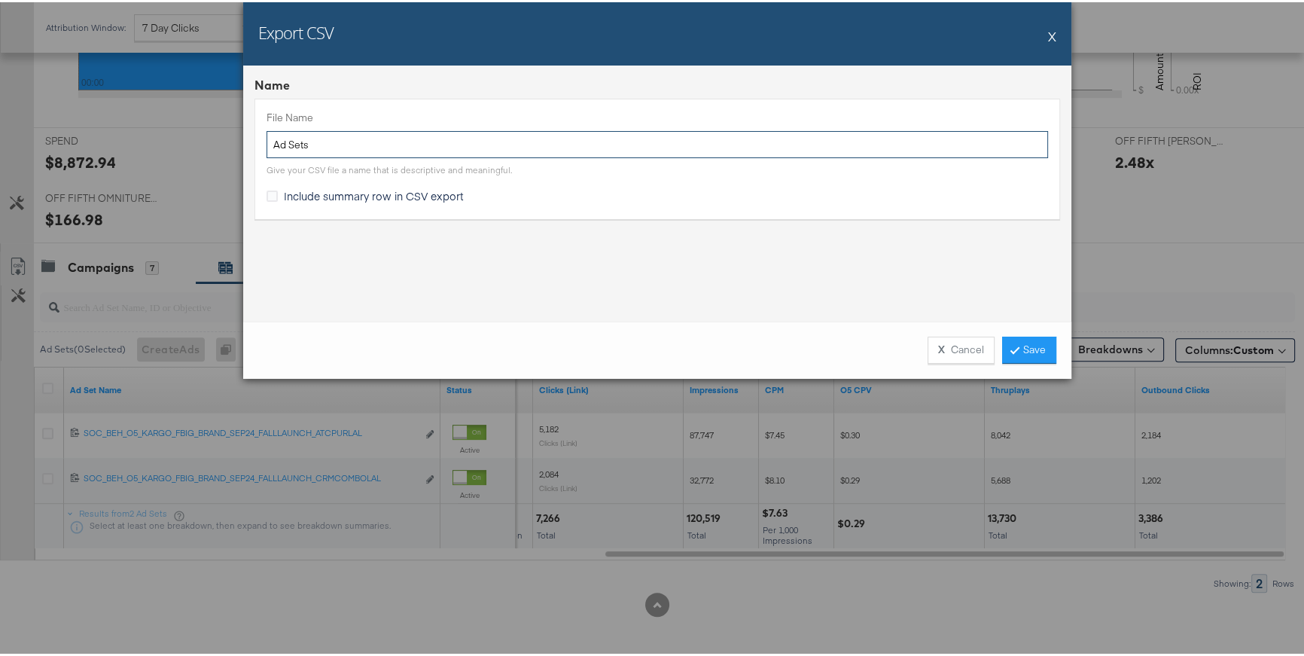
click at [272, 151] on input "Ad Sets" at bounding box center [658, 143] width 782 height 28
click at [268, 147] on input "Ad Sets" at bounding box center [658, 143] width 782 height 28
type input "[DATE] fall Ad Sets"
click at [1026, 346] on link "Save" at bounding box center [1029, 347] width 54 height 27
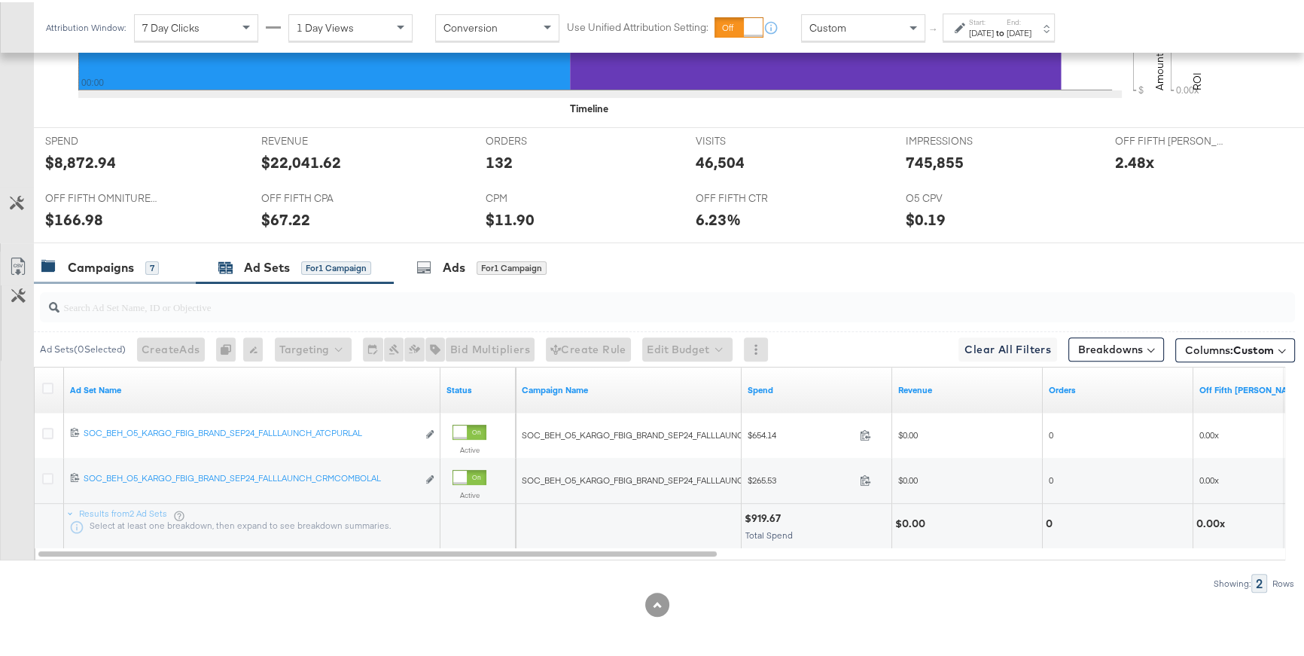
click at [124, 270] on div "Campaigns" at bounding box center [101, 265] width 66 height 17
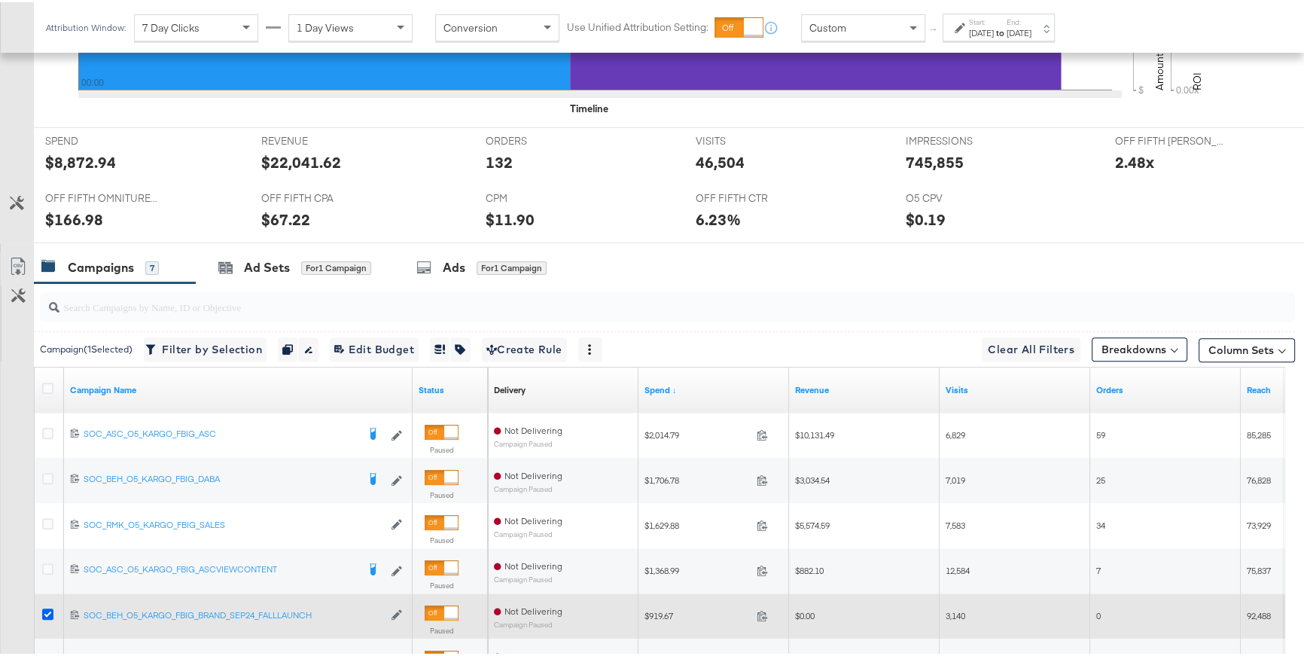
click at [48, 583] on icon at bounding box center [47, 611] width 11 height 11
click at [0, 0] on input "checkbox" at bounding box center [0, 0] width 0 height 0
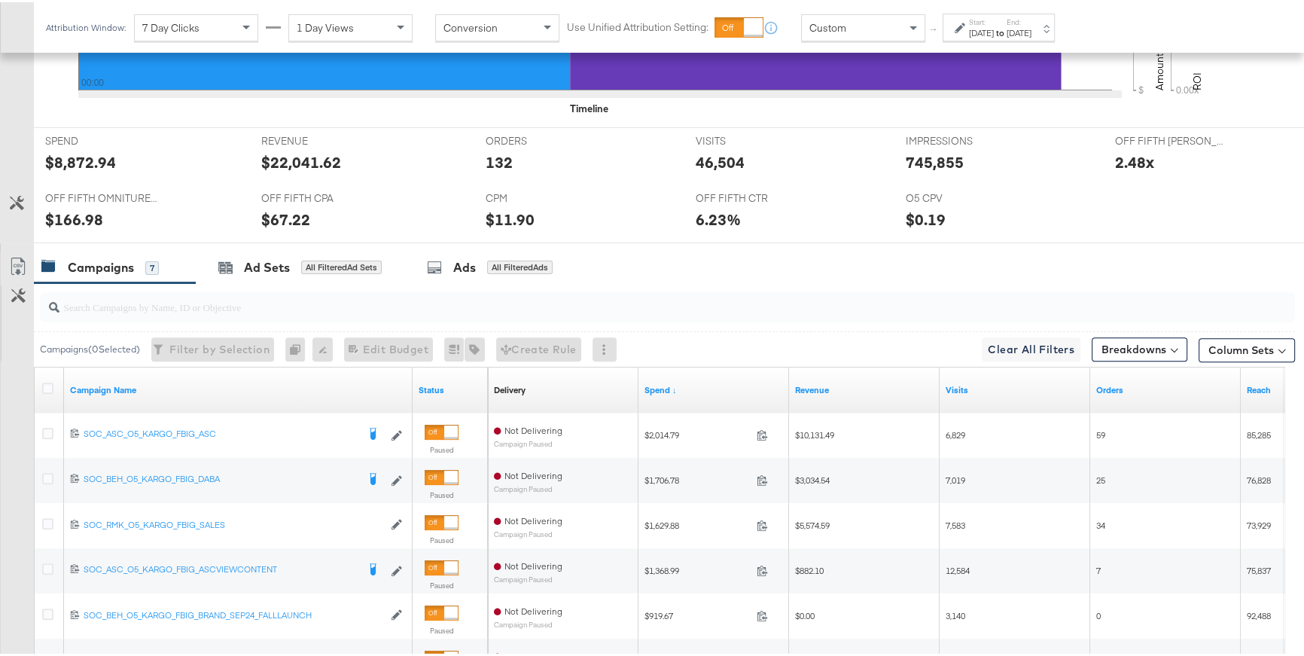
click at [965, 22] on icon at bounding box center [960, 25] width 11 height 11
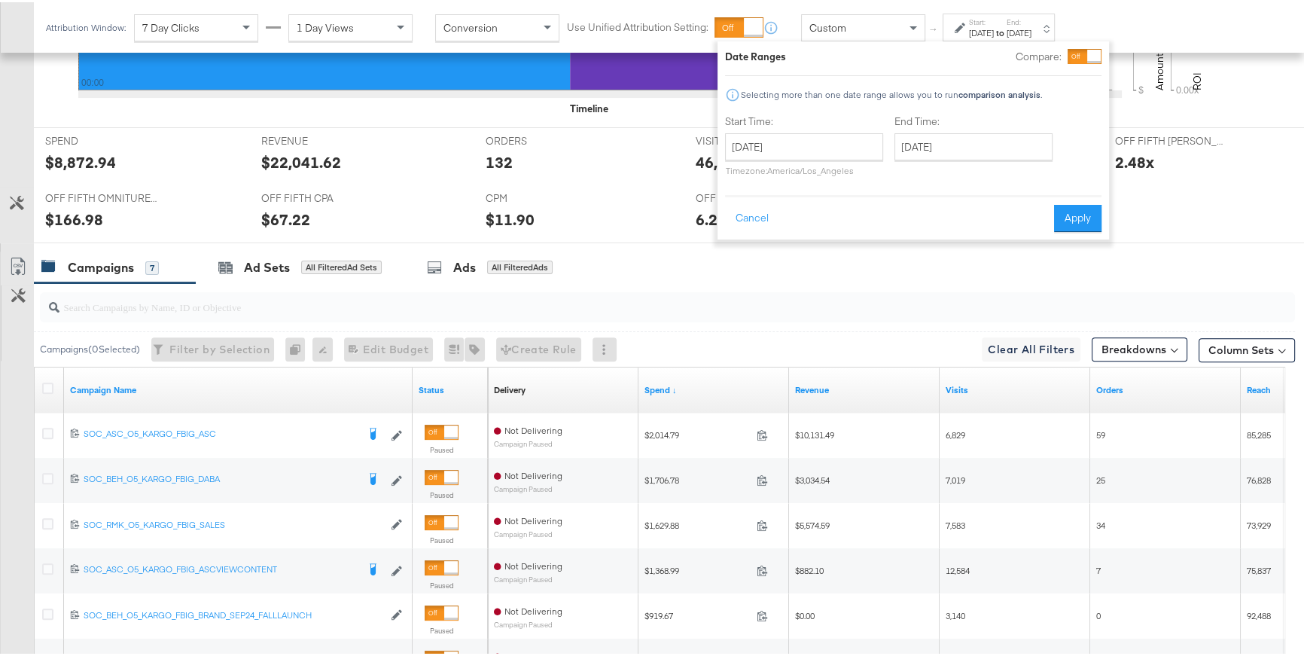
click at [840, 159] on div "[DATE] ‹ [DATE] › Su Mo Tu We Th Fr Sa 29 30 1 2 3 4 5 6 7 8 9 10 11 12 13 14 1…" at bounding box center [804, 152] width 158 height 43
click at [846, 140] on input "[DATE]" at bounding box center [804, 144] width 158 height 27
click at [894, 175] on span "›" at bounding box center [896, 175] width 23 height 23
click at [892, 172] on span "›" at bounding box center [896, 175] width 23 height 23
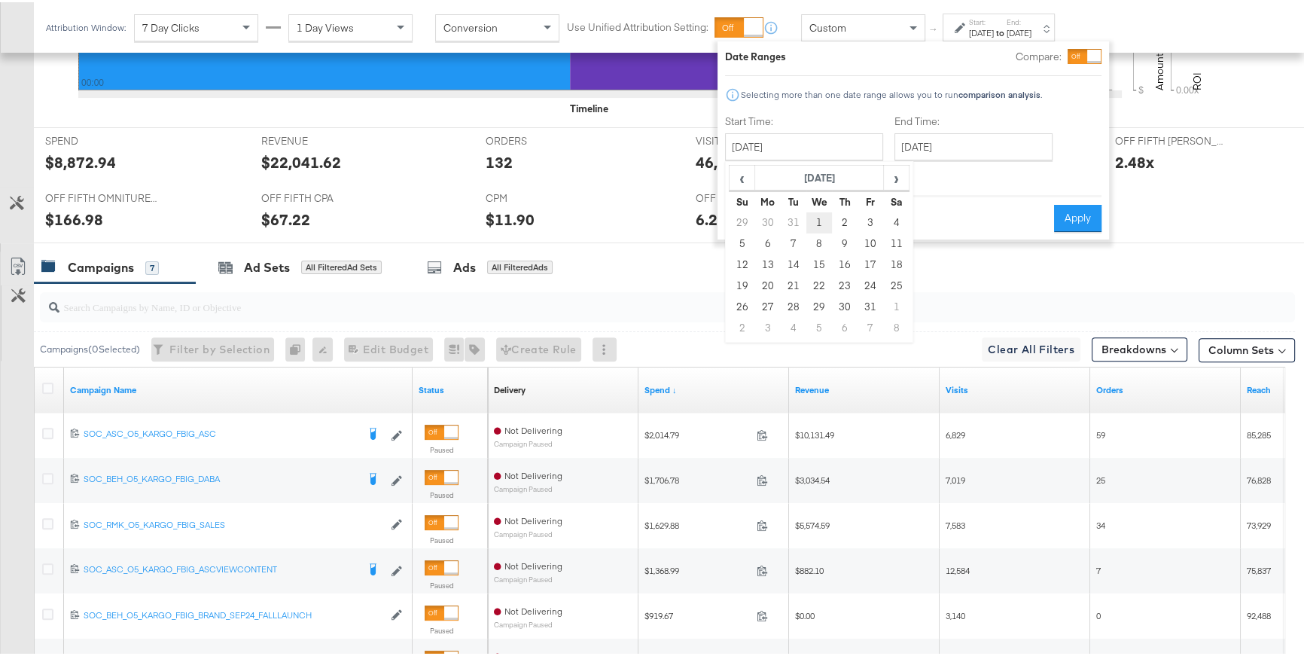
click at [822, 218] on td "1" at bounding box center [819, 220] width 26 height 21
type input "[DATE]"
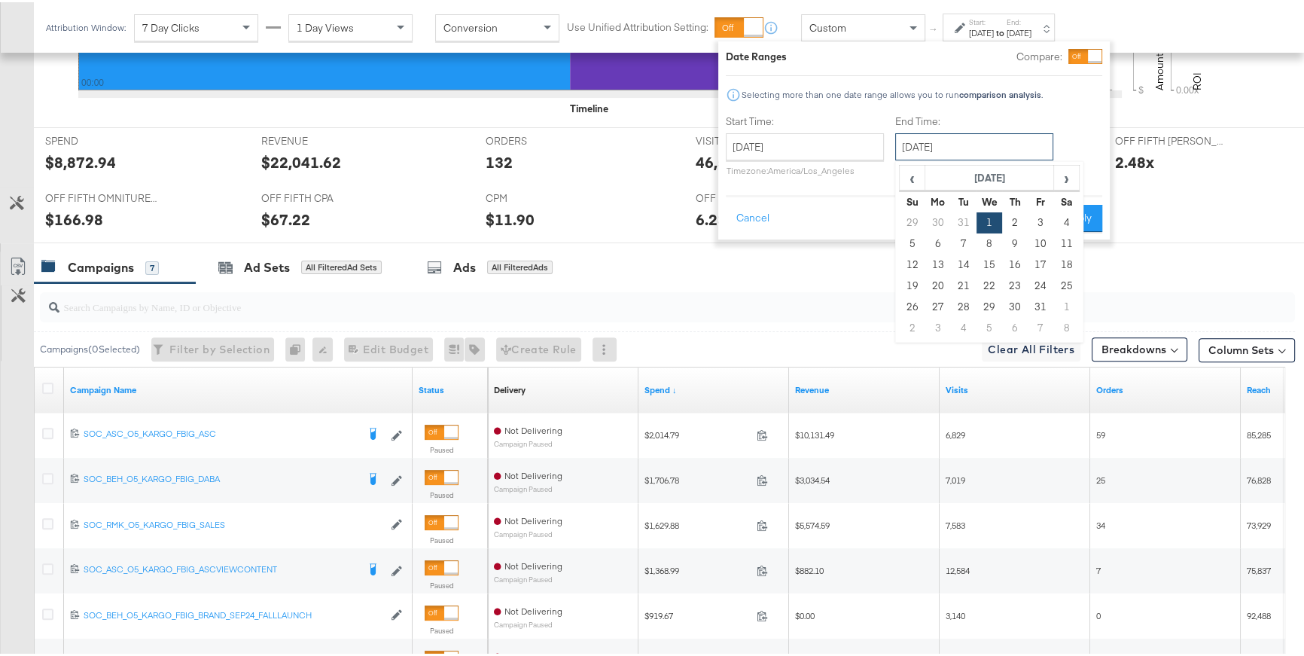
click at [927, 142] on input "[DATE]" at bounding box center [974, 144] width 158 height 27
click at [1062, 179] on span "›" at bounding box center [1066, 175] width 23 height 23
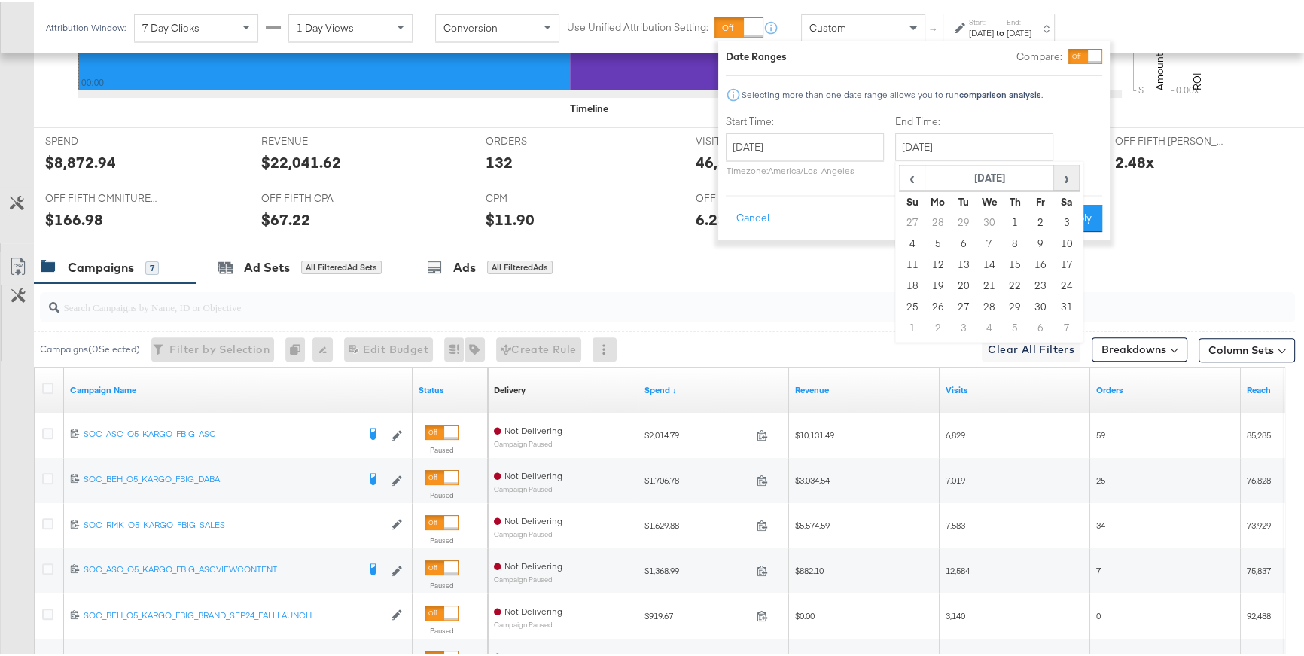
click at [1062, 179] on span "›" at bounding box center [1066, 175] width 23 height 23
click at [1023, 305] on td "31" at bounding box center [1015, 304] width 26 height 21
type input "[DATE]"
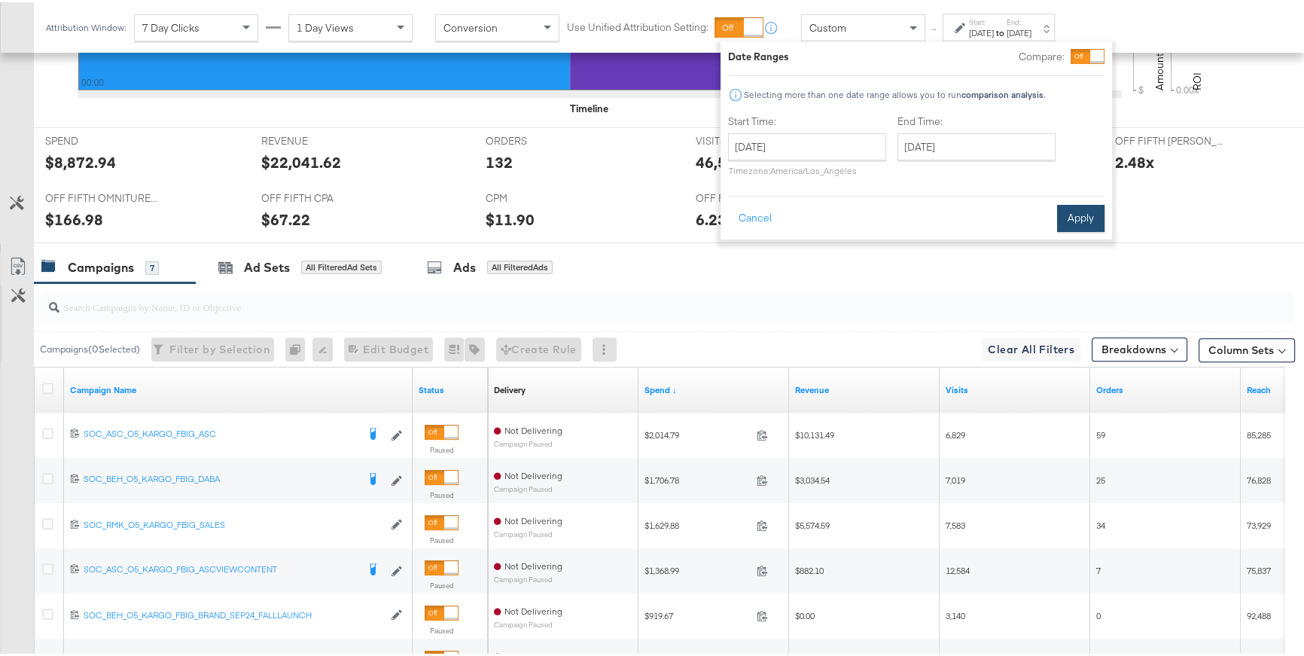
click at [1090, 202] on div "Cancel Apply" at bounding box center [916, 211] width 377 height 37
click at [1083, 212] on button "Apply" at bounding box center [1080, 216] width 47 height 27
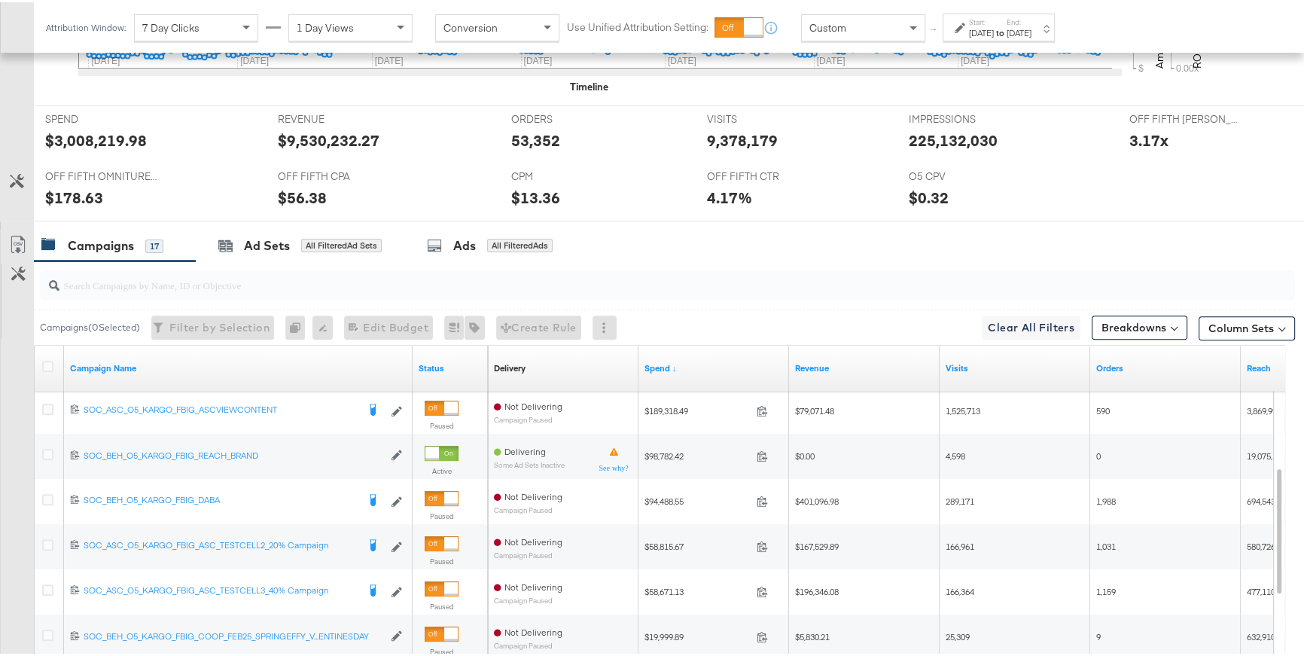
scroll to position [731, 0]
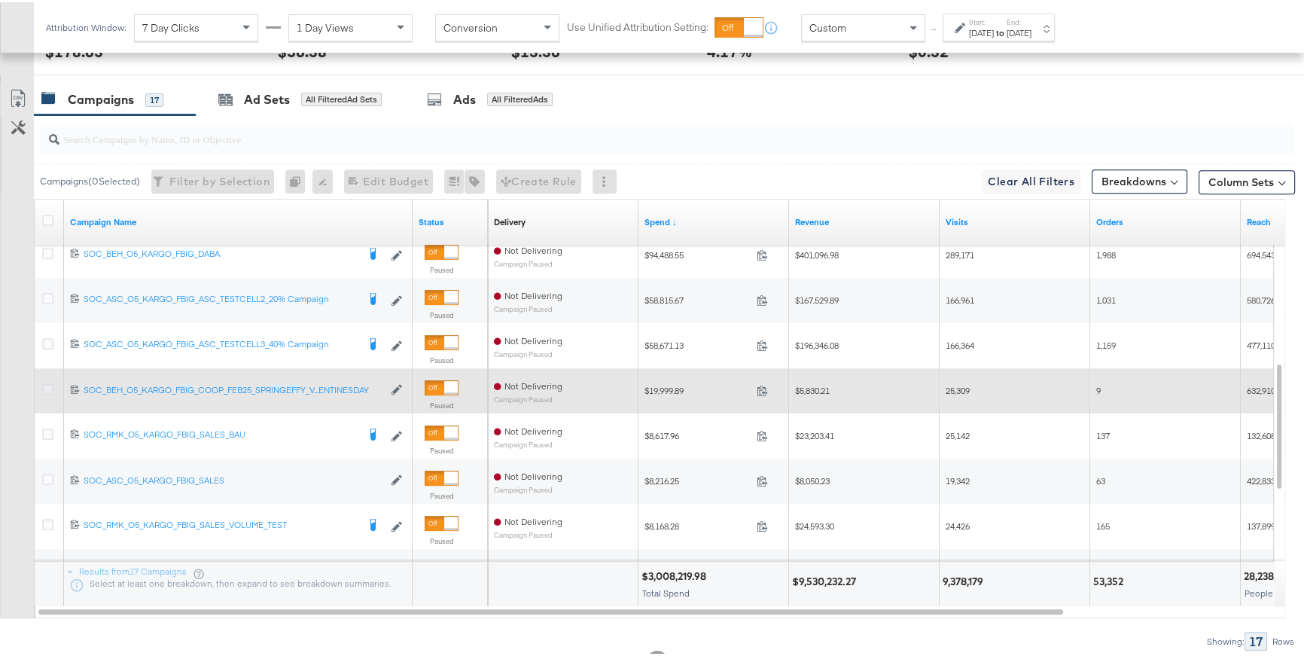
click at [49, 386] on icon at bounding box center [47, 386] width 11 height 11
click at [0, 0] on input "checkbox" at bounding box center [0, 0] width 0 height 0
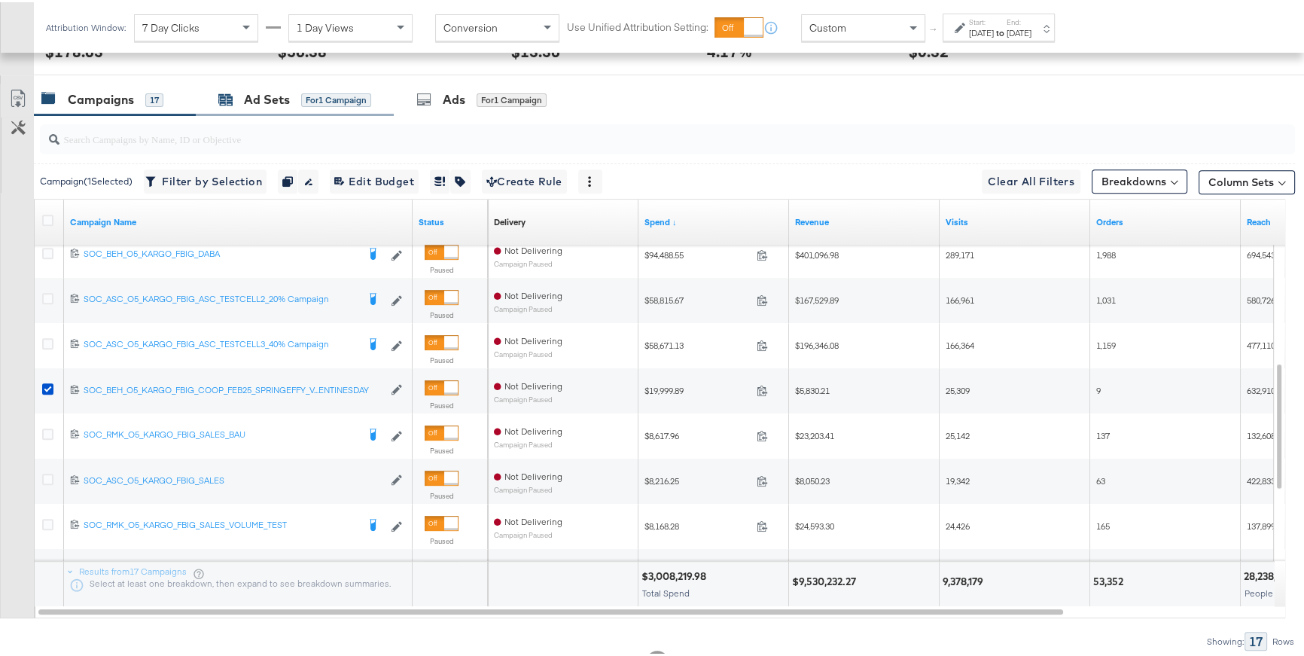
click at [291, 102] on div "Ad Sets for 1 Campaign" at bounding box center [294, 97] width 153 height 17
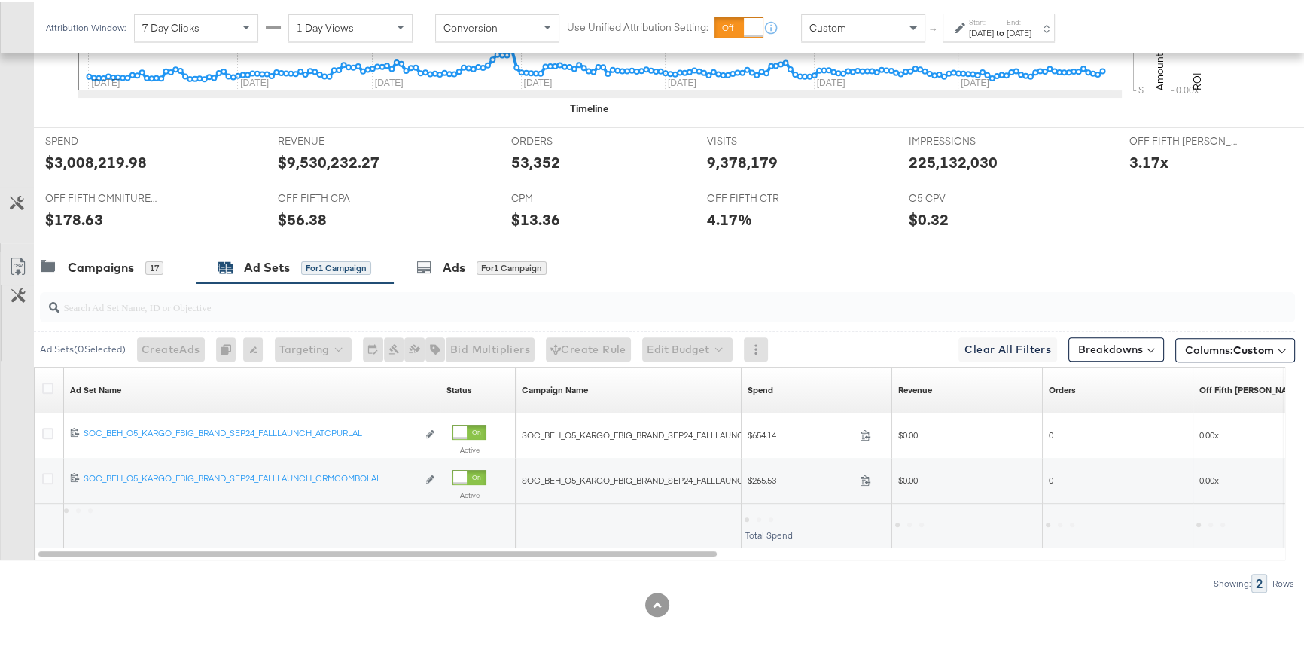
scroll to position [518, 0]
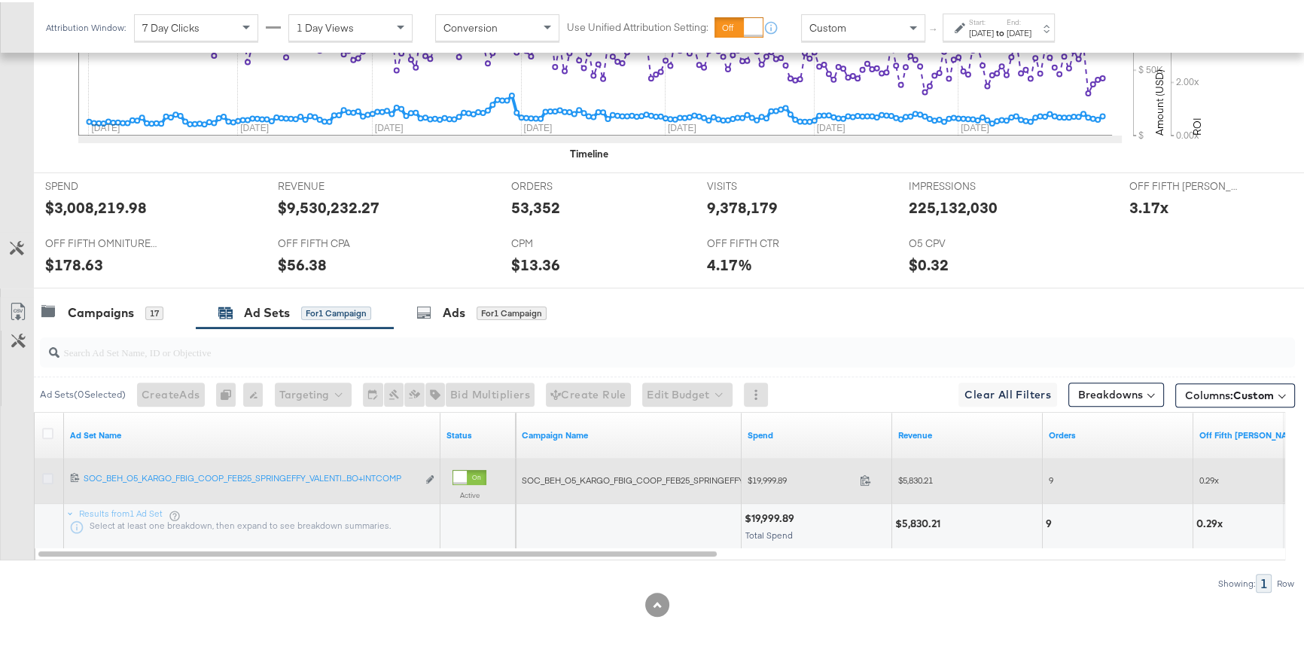
click at [47, 474] on icon at bounding box center [47, 476] width 11 height 11
click at [0, 0] on input "checkbox" at bounding box center [0, 0] width 0 height 0
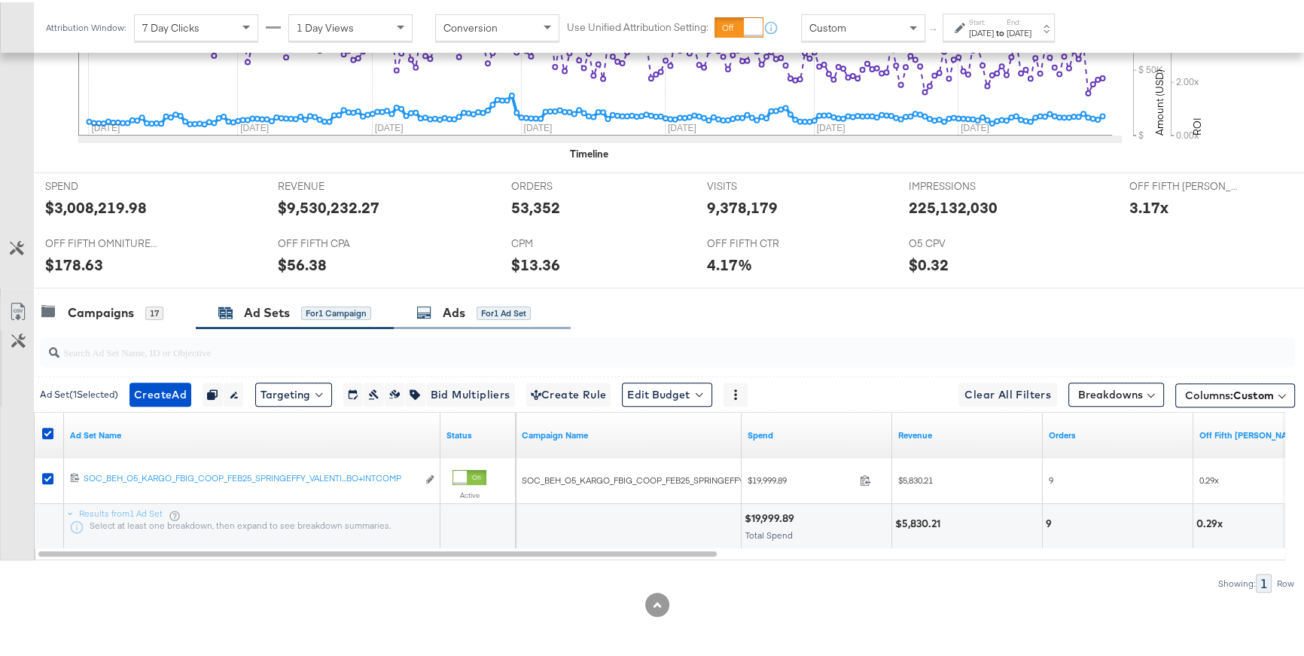
click at [431, 315] on icon at bounding box center [423, 310] width 15 height 15
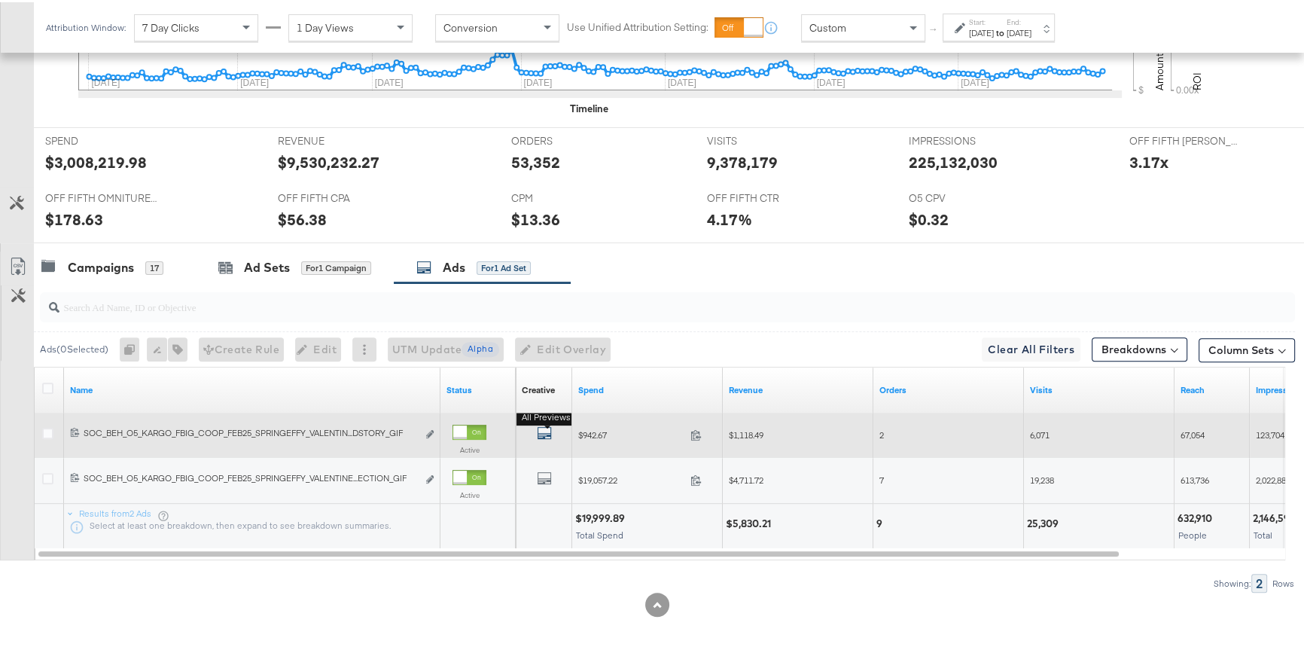
click at [544, 422] on div "All Previews" at bounding box center [544, 432] width 56 height 31
click at [544, 428] on icon "default" at bounding box center [544, 430] width 15 height 15
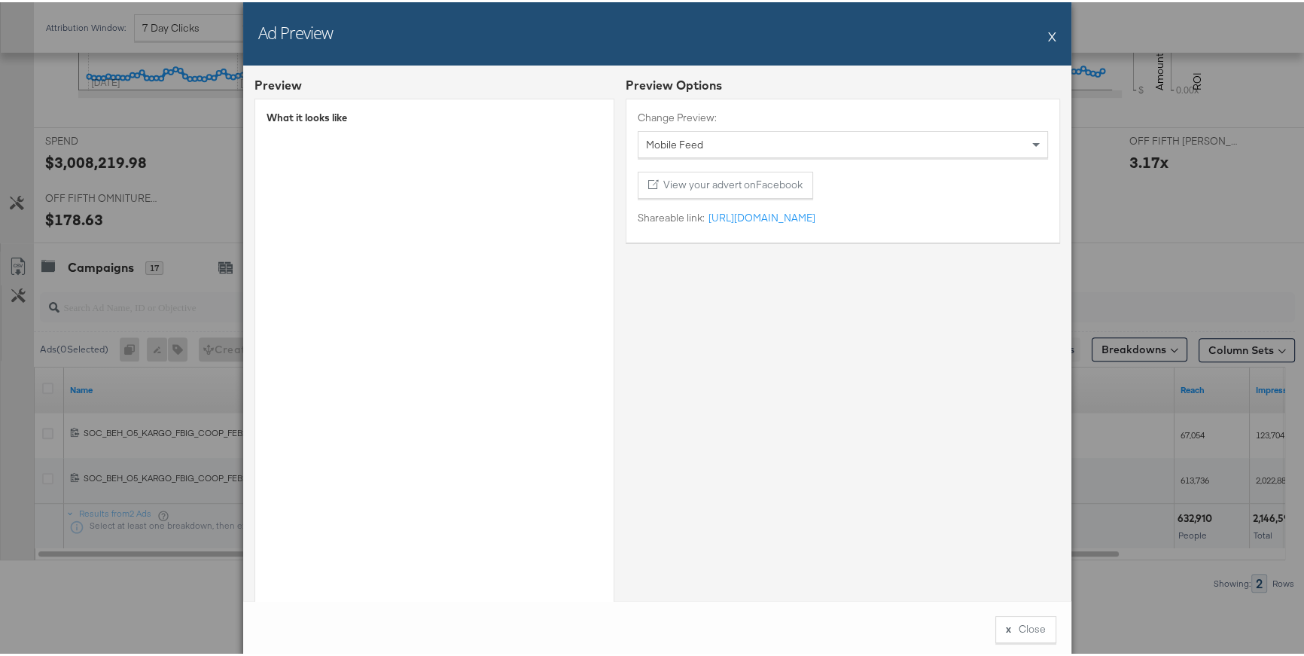
click at [230, 450] on div "Ad Preview X Preview What it looks like Preview Options Change Preview: Mobile …" at bounding box center [657, 328] width 1314 height 656
click at [1048, 33] on button "X" at bounding box center [1052, 34] width 8 height 30
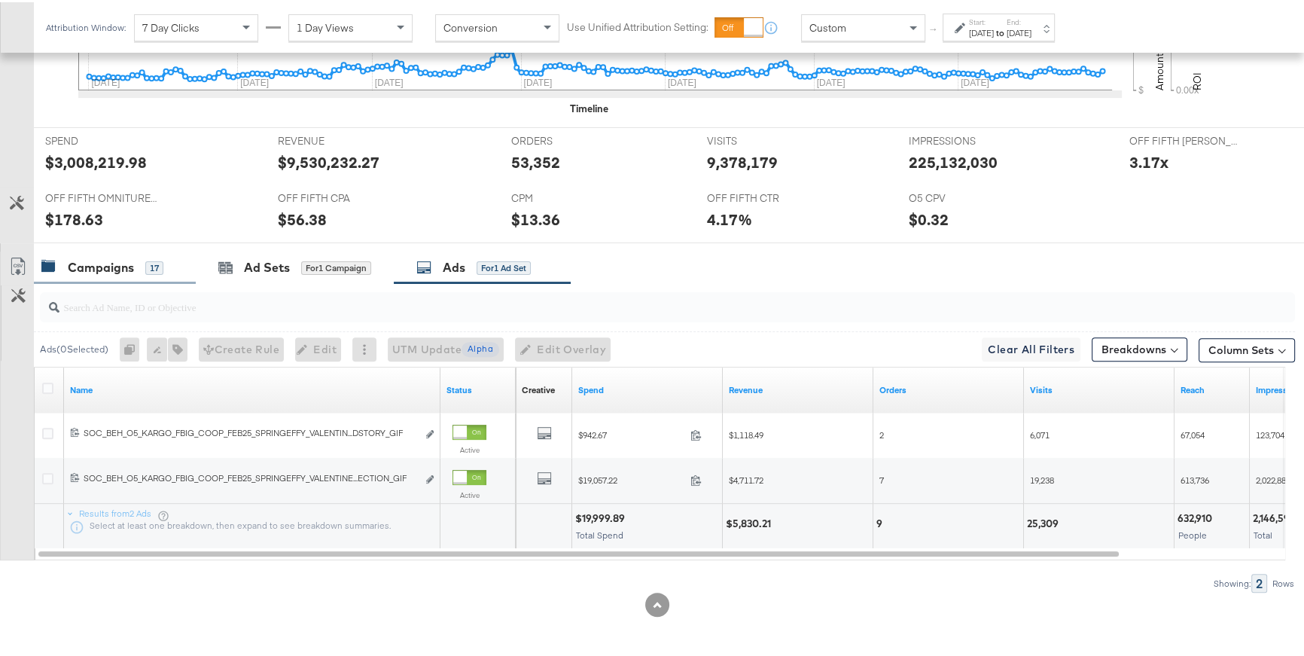
click at [148, 267] on div "17" at bounding box center [154, 266] width 18 height 14
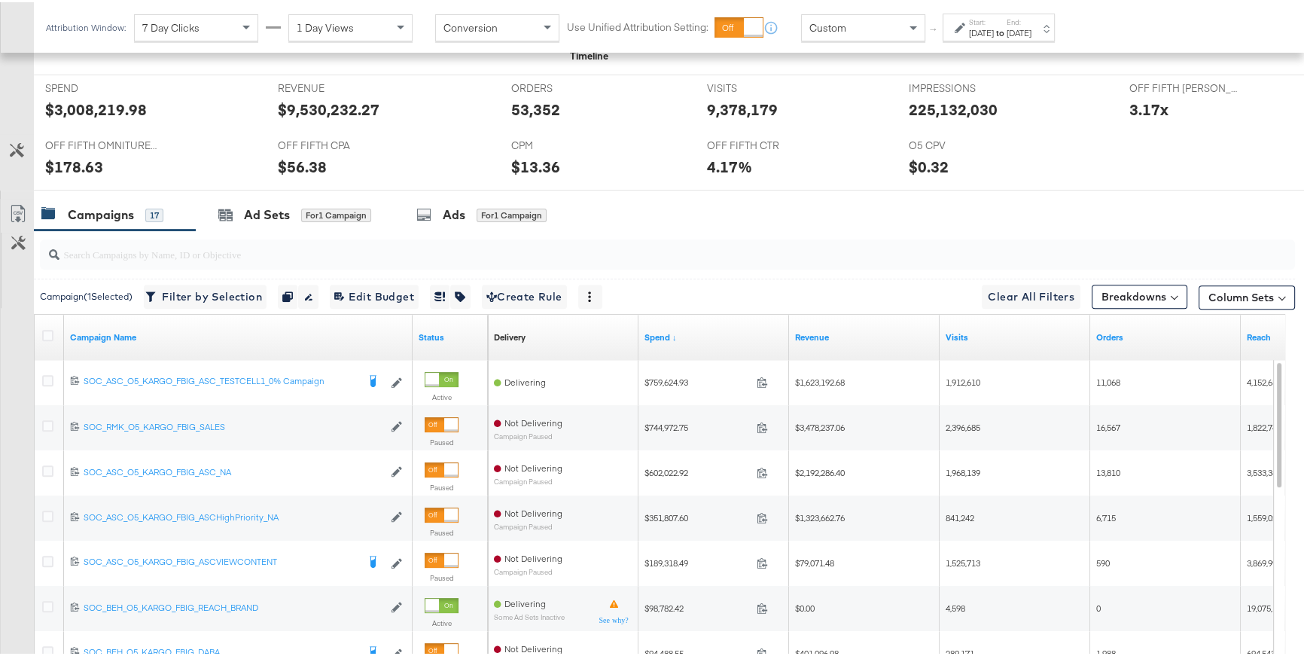
scroll to position [634, 0]
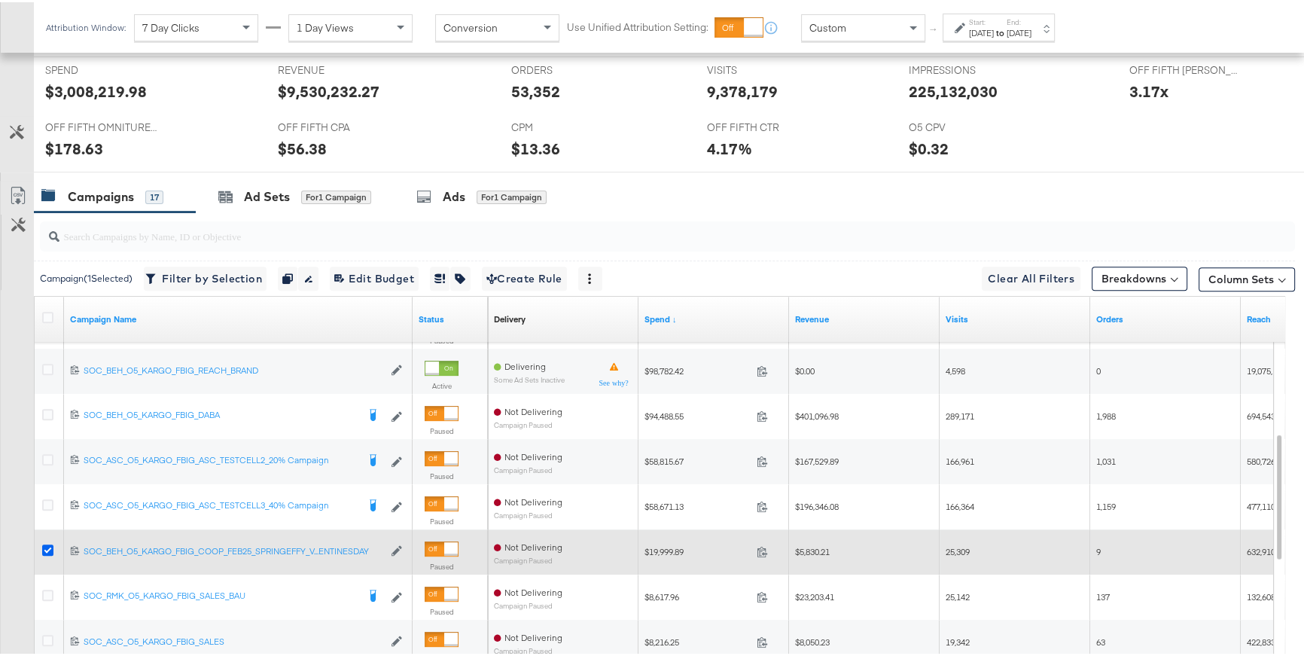
click at [47, 547] on icon at bounding box center [47, 547] width 11 height 11
click at [0, 0] on input "checkbox" at bounding box center [0, 0] width 0 height 0
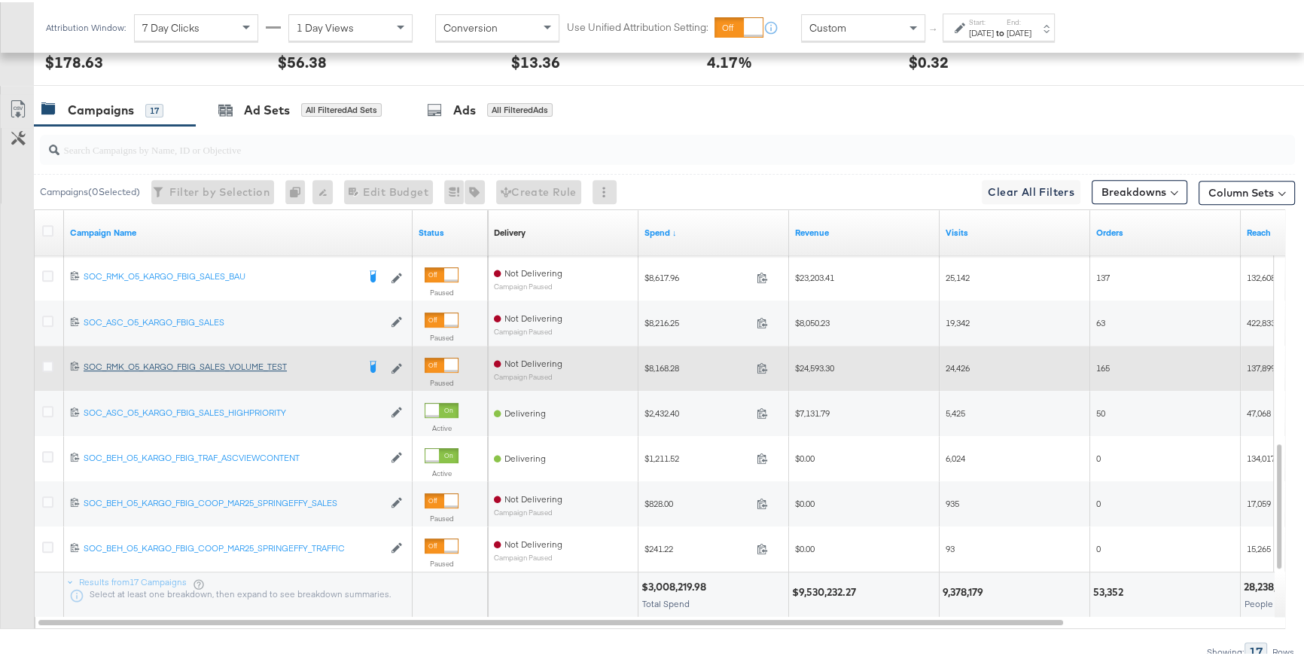
scroll to position [730, 0]
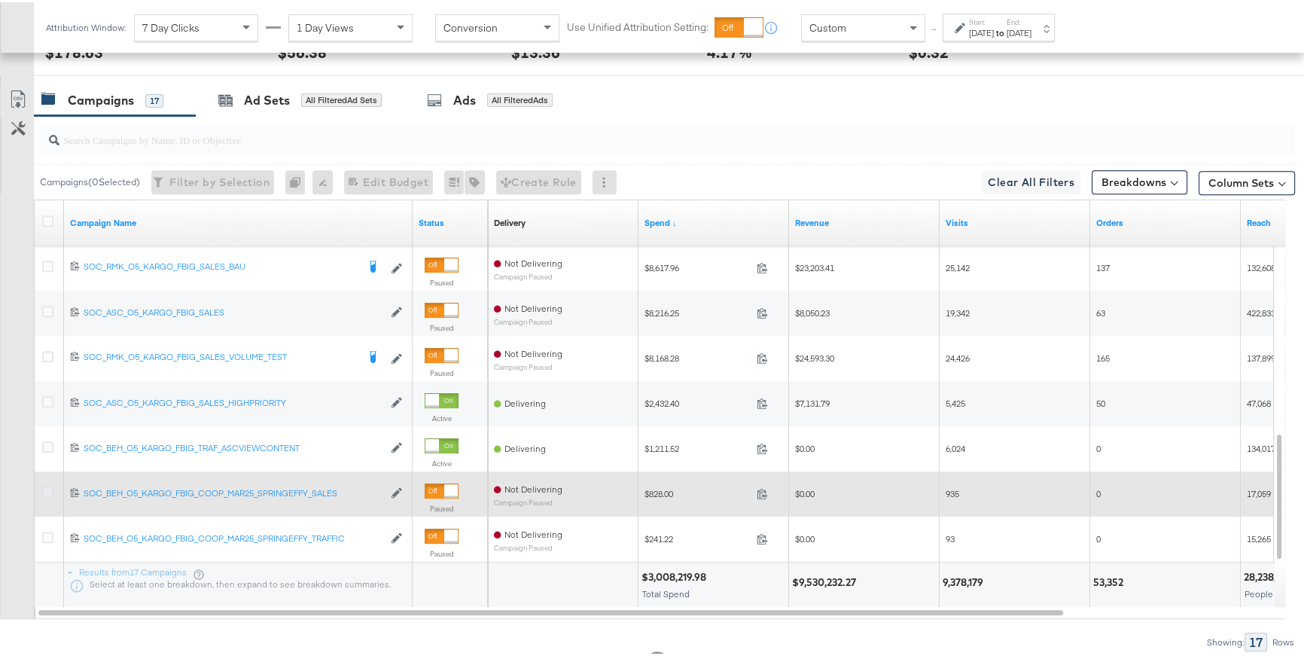
click at [50, 487] on icon at bounding box center [47, 489] width 11 height 11
click at [0, 0] on input "checkbox" at bounding box center [0, 0] width 0 height 0
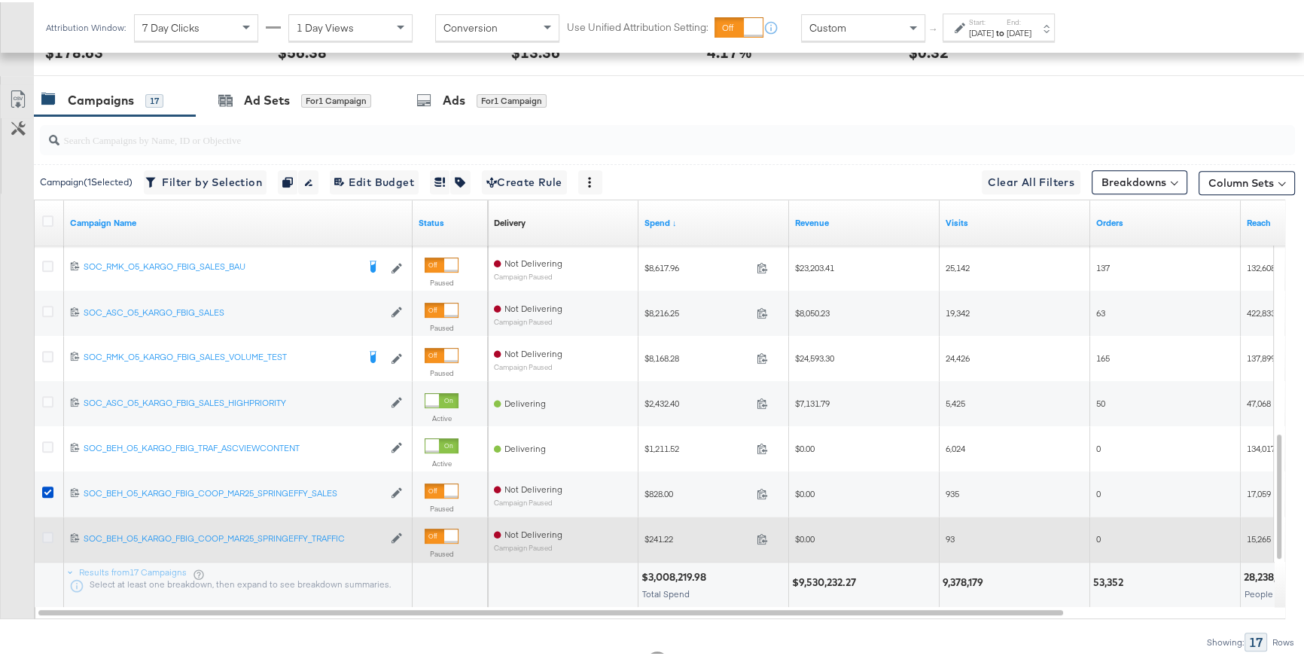
click at [48, 535] on icon at bounding box center [47, 534] width 11 height 11
click at [0, 0] on input "checkbox" at bounding box center [0, 0] width 0 height 0
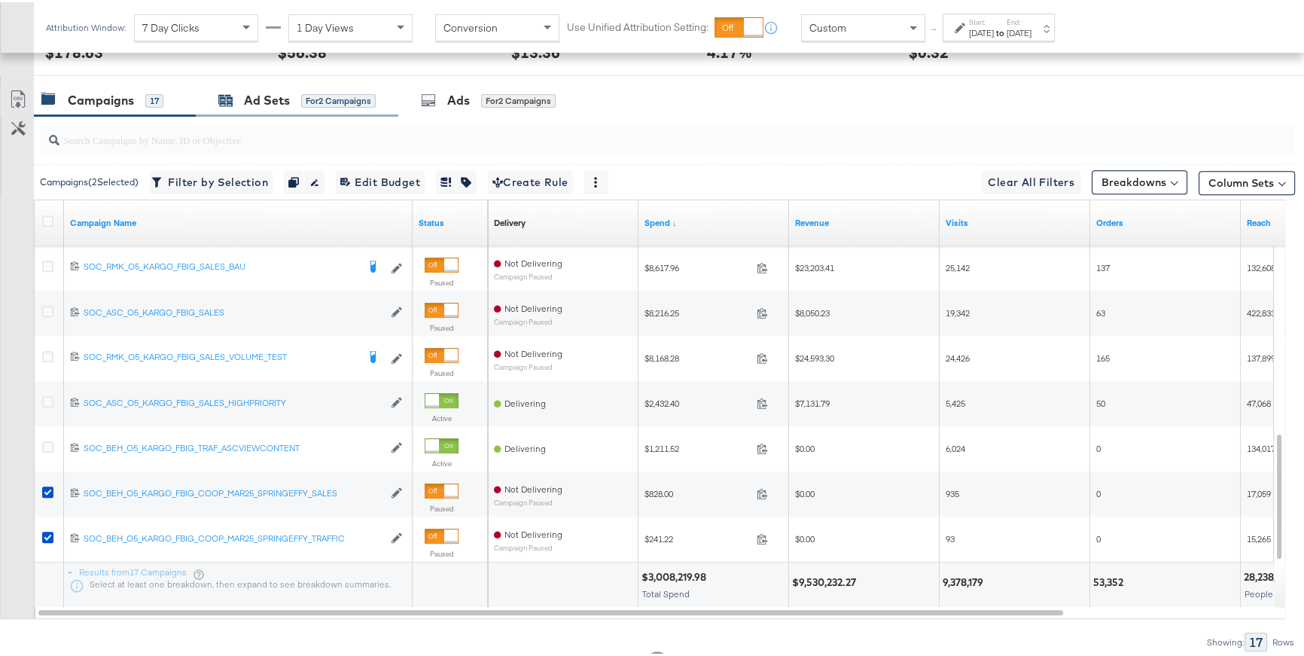
click at [260, 96] on div "Ad Sets" at bounding box center [267, 98] width 46 height 17
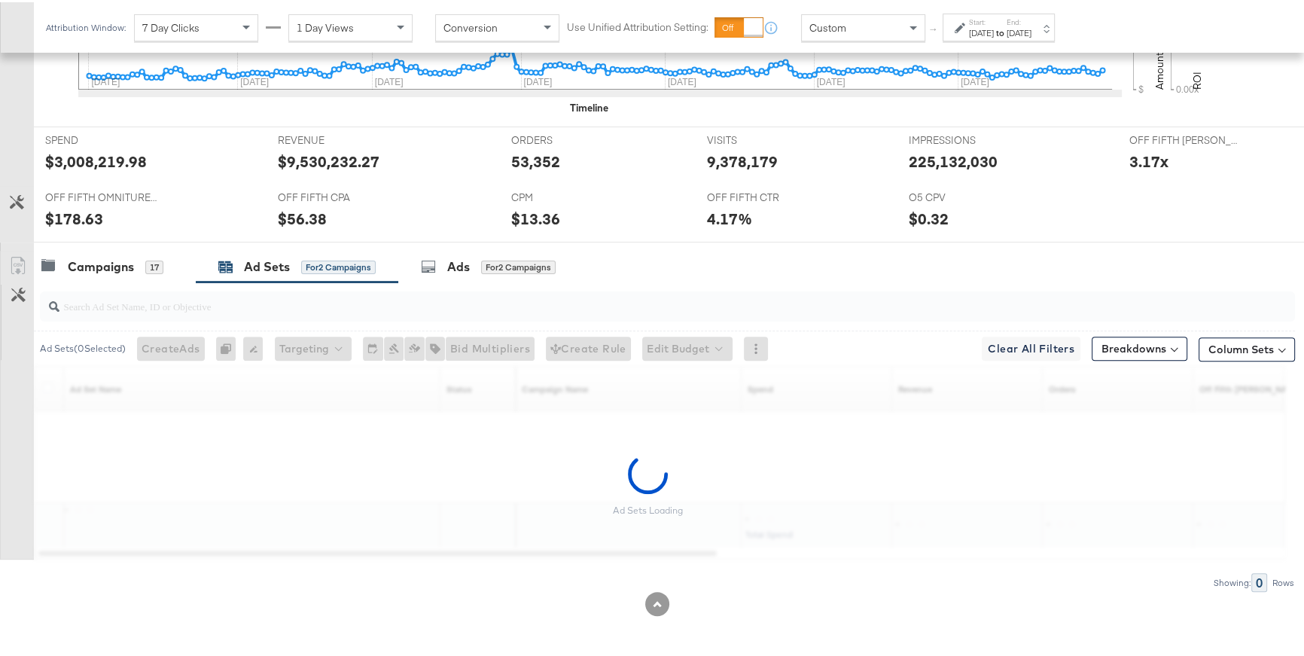
scroll to position [563, 0]
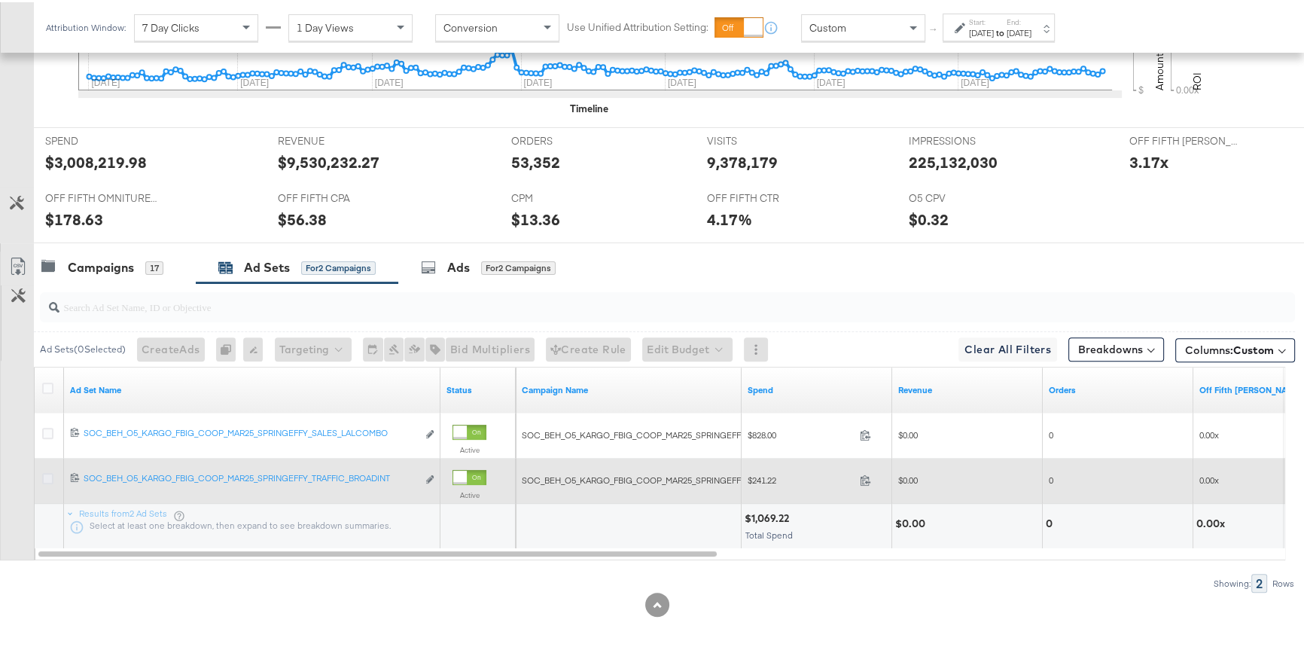
click at [50, 473] on icon at bounding box center [47, 476] width 11 height 11
click at [0, 0] on input "checkbox" at bounding box center [0, 0] width 0 height 0
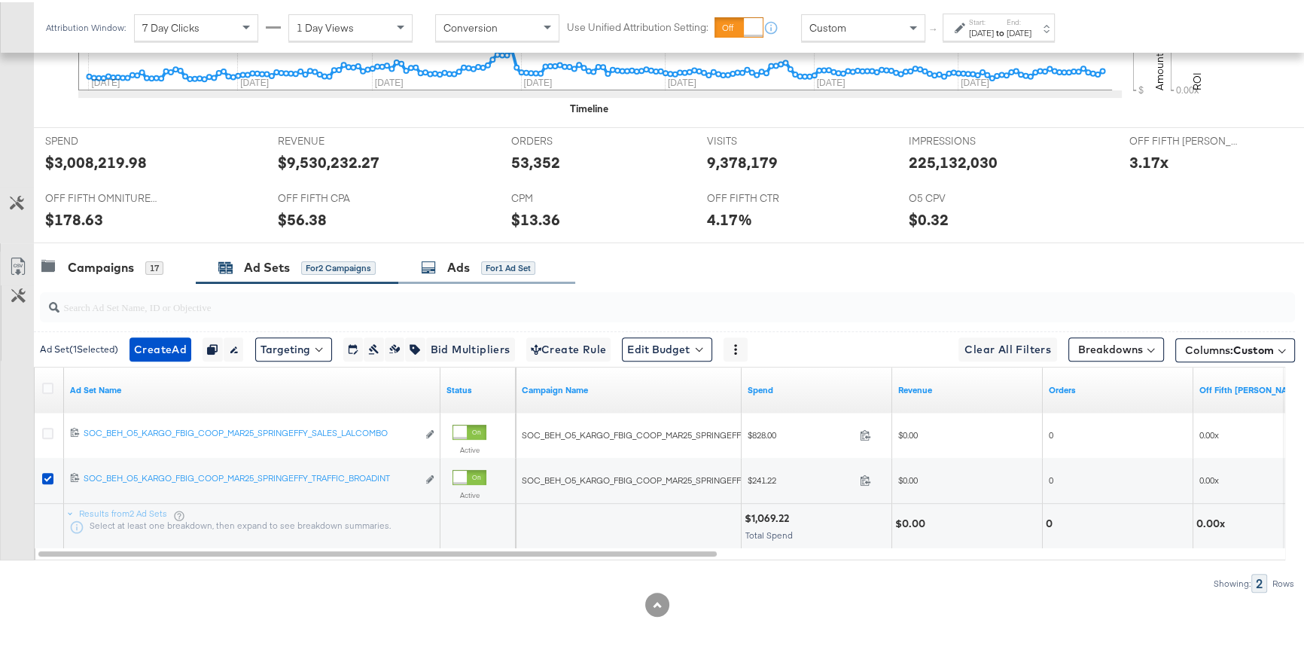
click at [441, 269] on div "Ads for 1 Ad Set" at bounding box center [478, 265] width 114 height 17
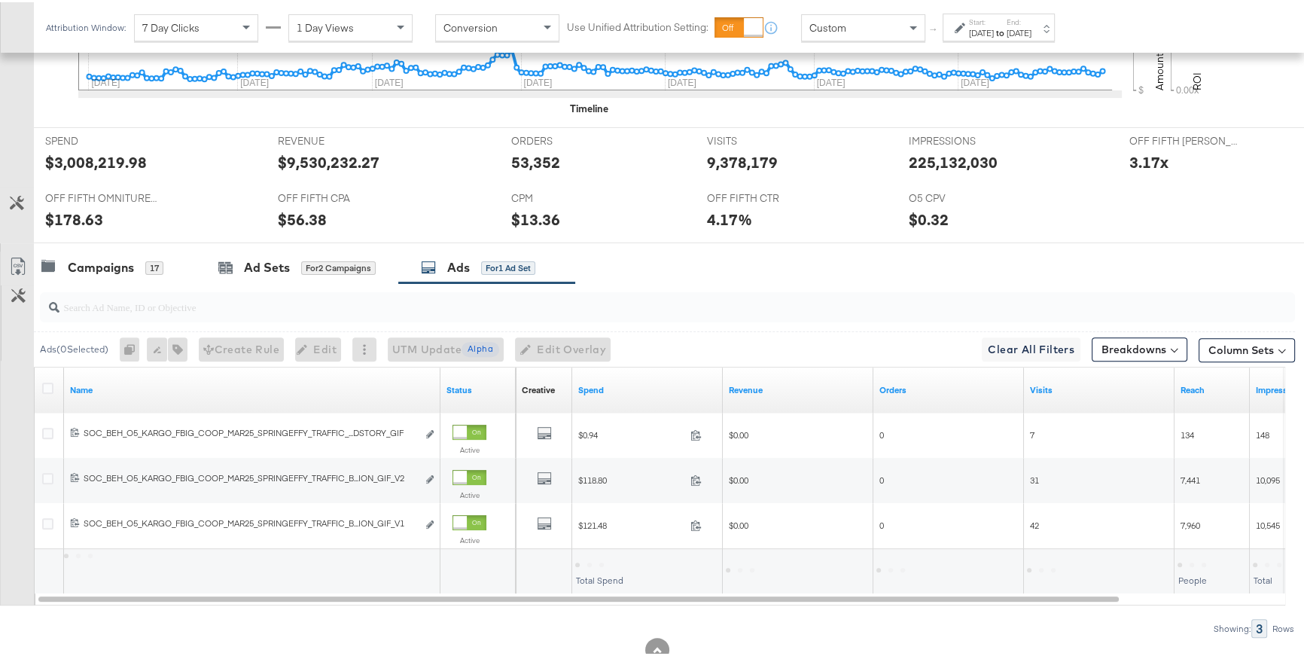
scroll to position [608, 0]
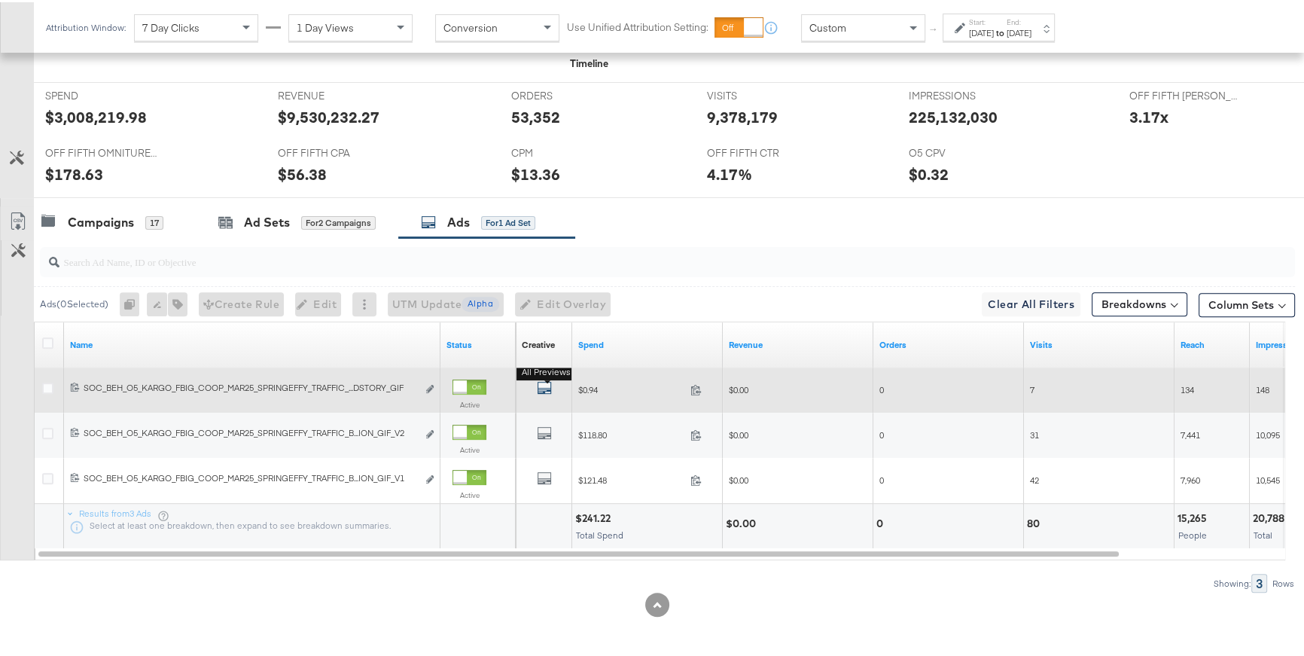
click at [541, 386] on icon "default" at bounding box center [544, 385] width 15 height 15
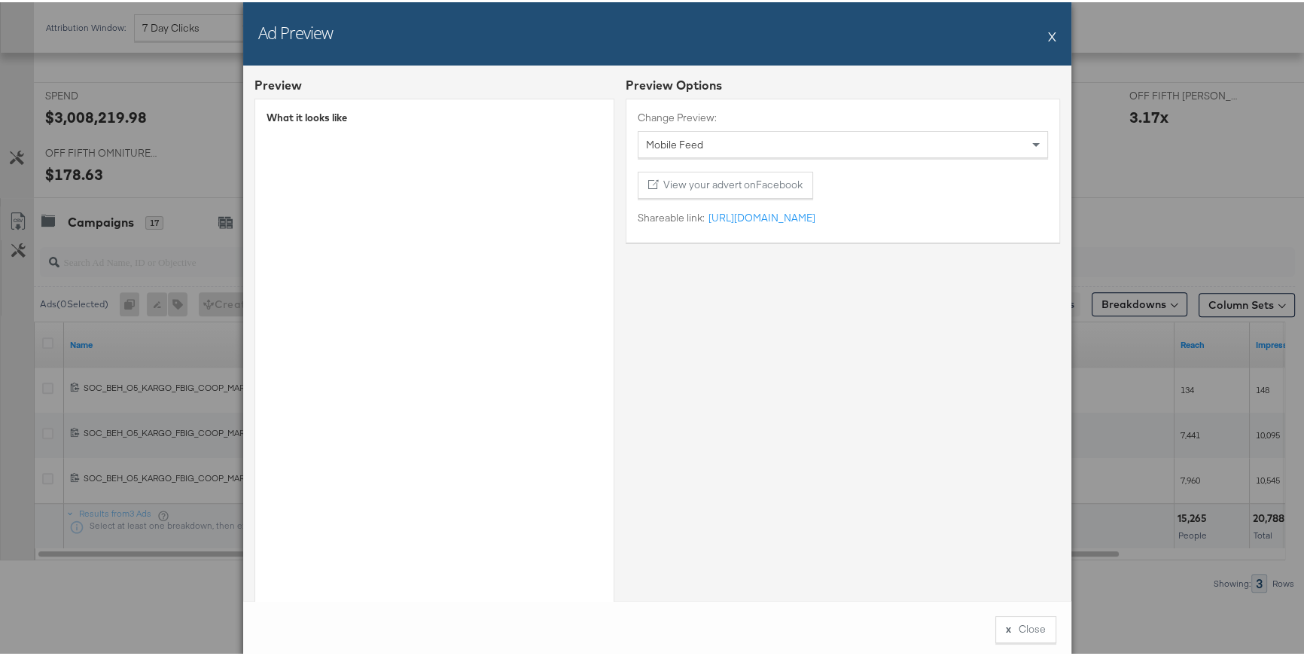
click at [1040, 36] on div "Ad Preview X" at bounding box center [657, 31] width 828 height 63
click at [1048, 35] on button "X" at bounding box center [1052, 34] width 8 height 30
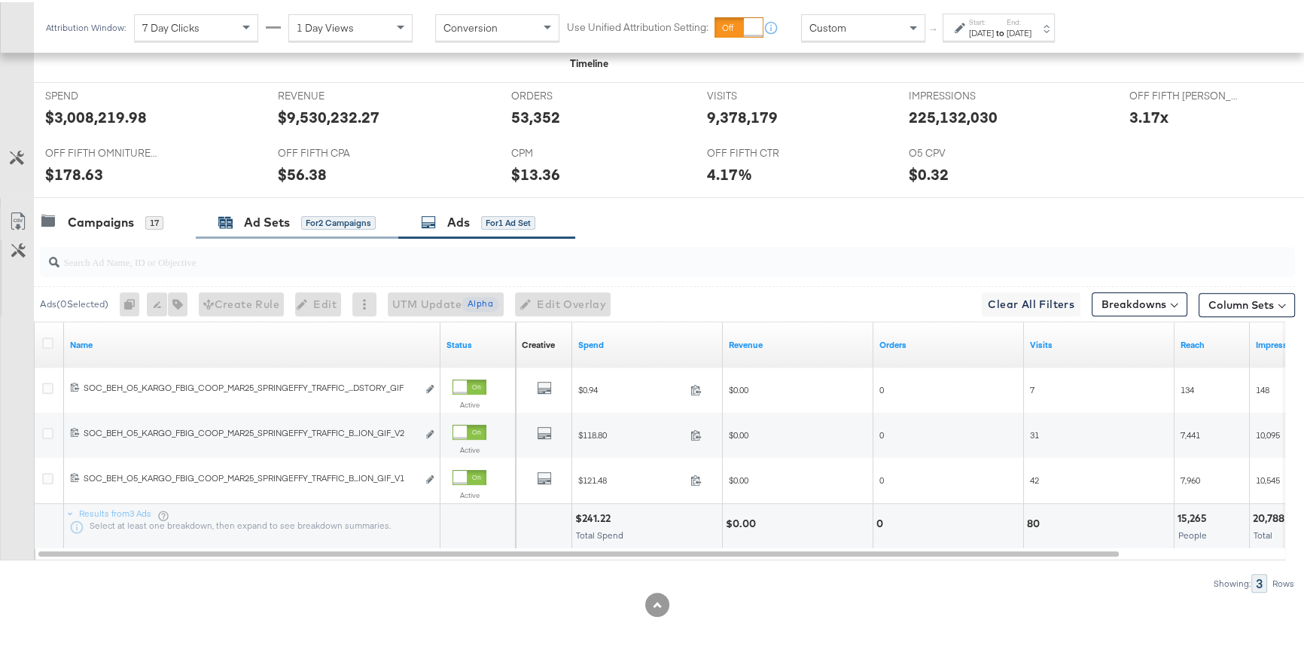
click at [277, 220] on div "Ad Sets" at bounding box center [267, 220] width 46 height 17
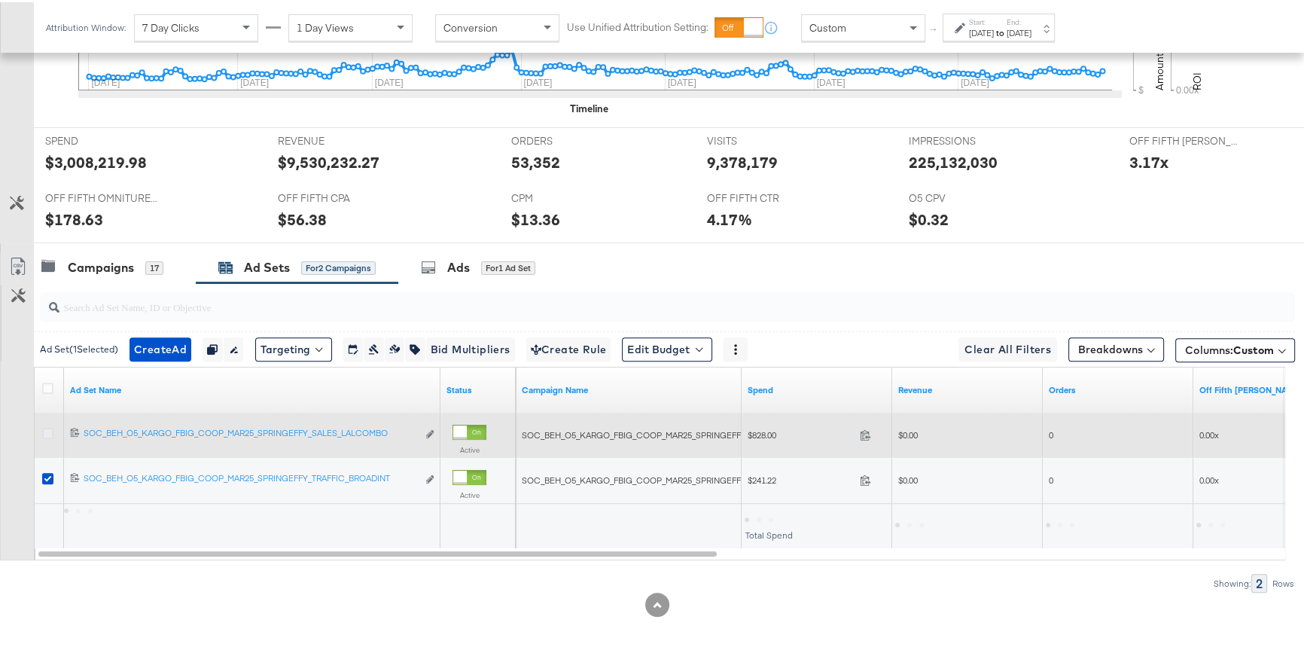
click at [47, 431] on icon at bounding box center [47, 430] width 11 height 11
click at [0, 0] on input "checkbox" at bounding box center [0, 0] width 0 height 0
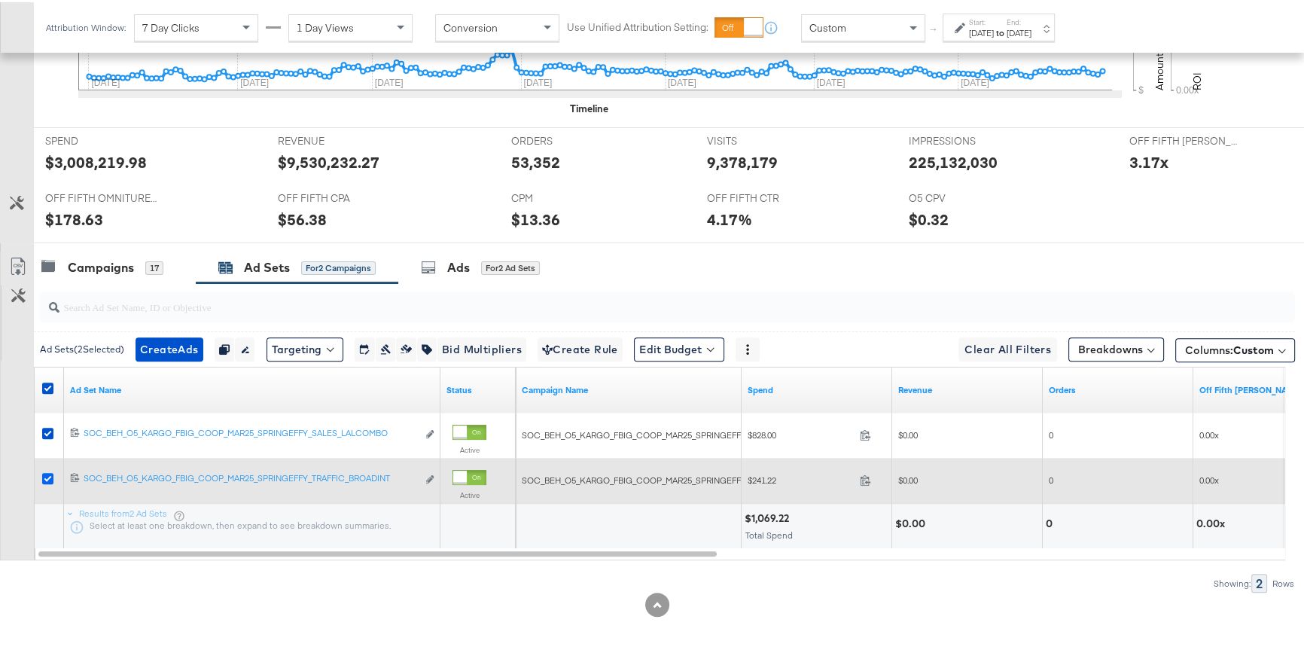
click at [47, 476] on icon at bounding box center [47, 476] width 11 height 11
click at [0, 0] on input "checkbox" at bounding box center [0, 0] width 0 height 0
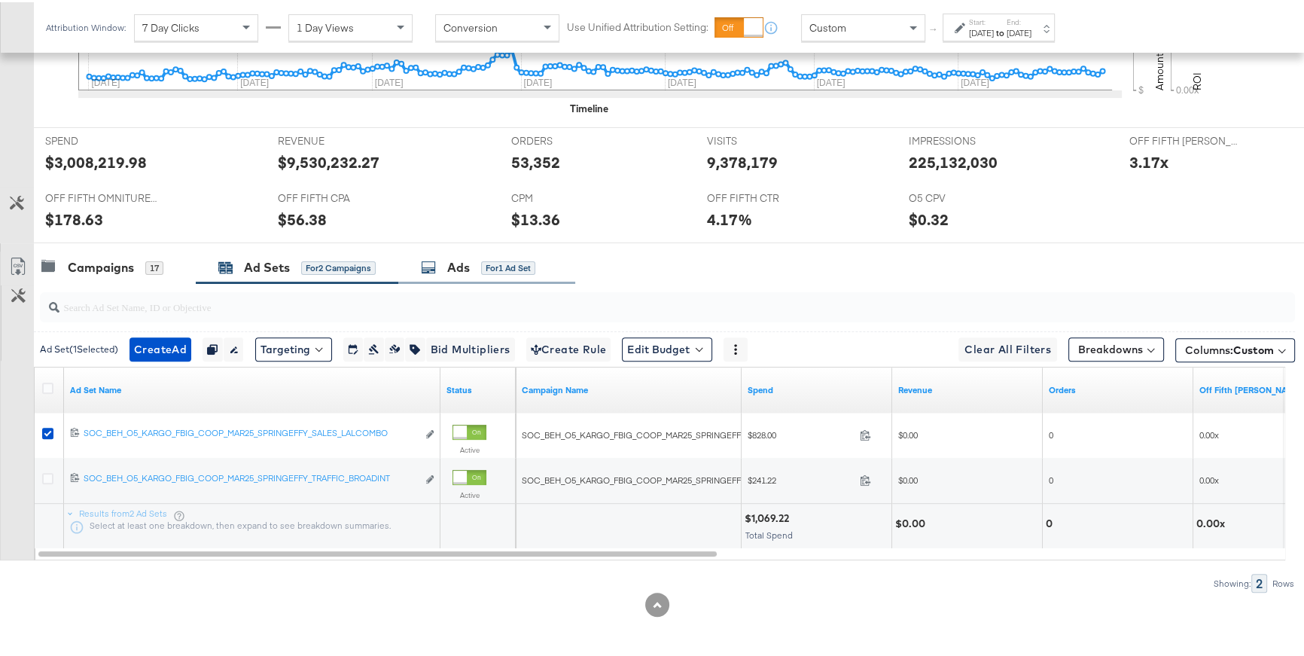
click at [456, 264] on div "Ads" at bounding box center [458, 265] width 23 height 17
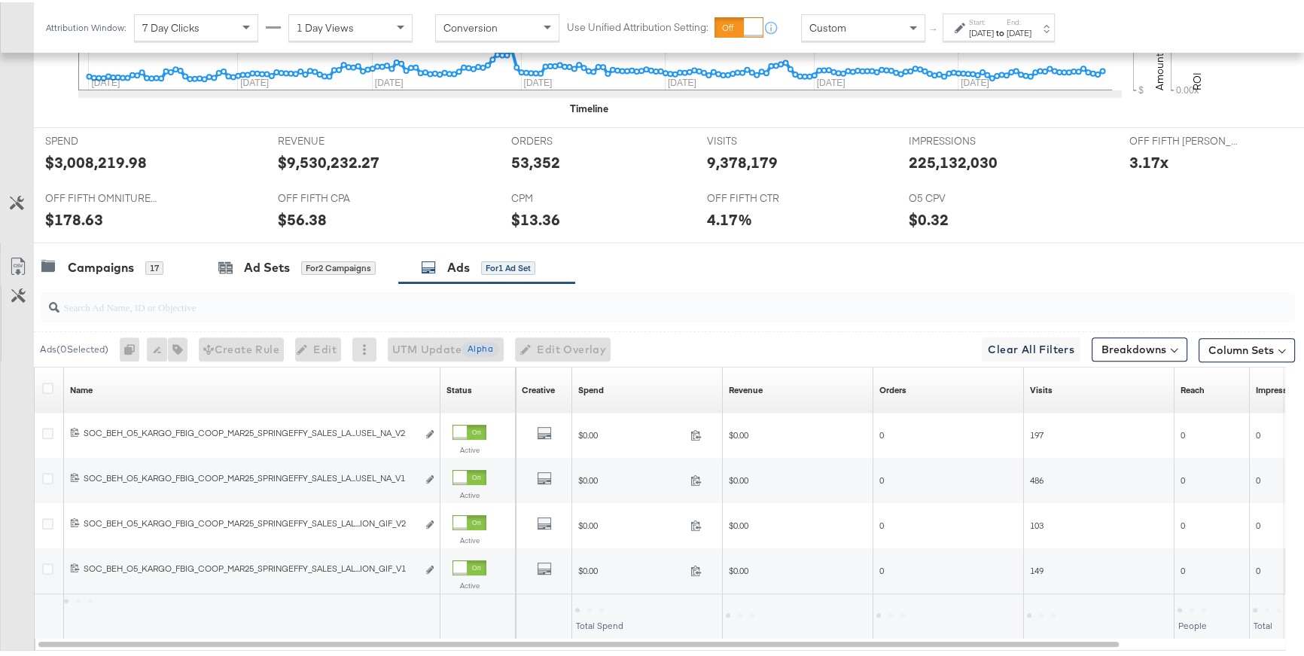
scroll to position [608, 0]
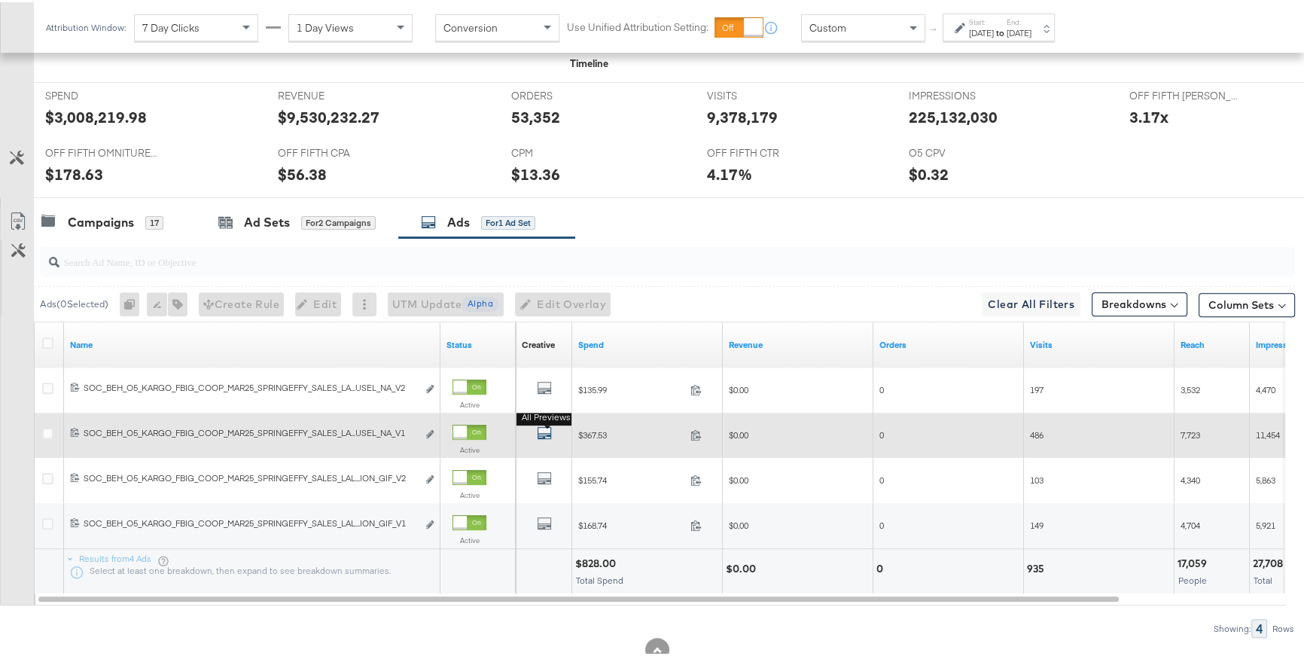
click at [542, 426] on icon "default" at bounding box center [544, 430] width 15 height 15
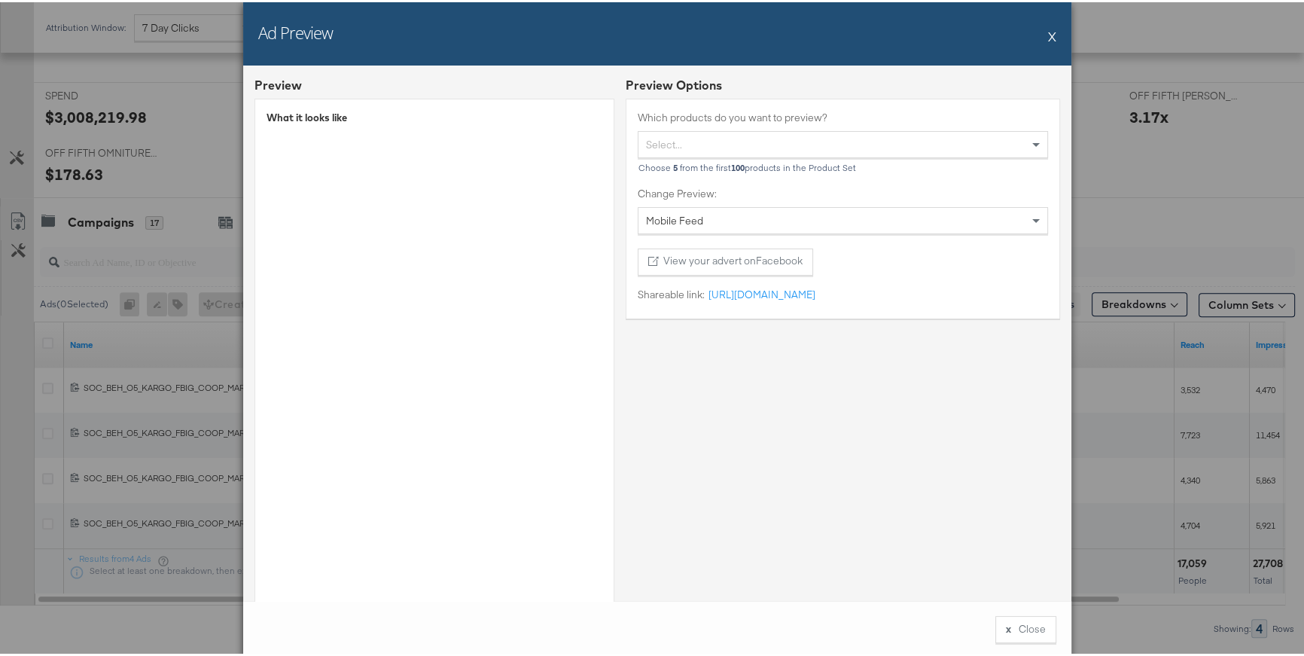
click at [1048, 26] on button "X" at bounding box center [1052, 34] width 8 height 30
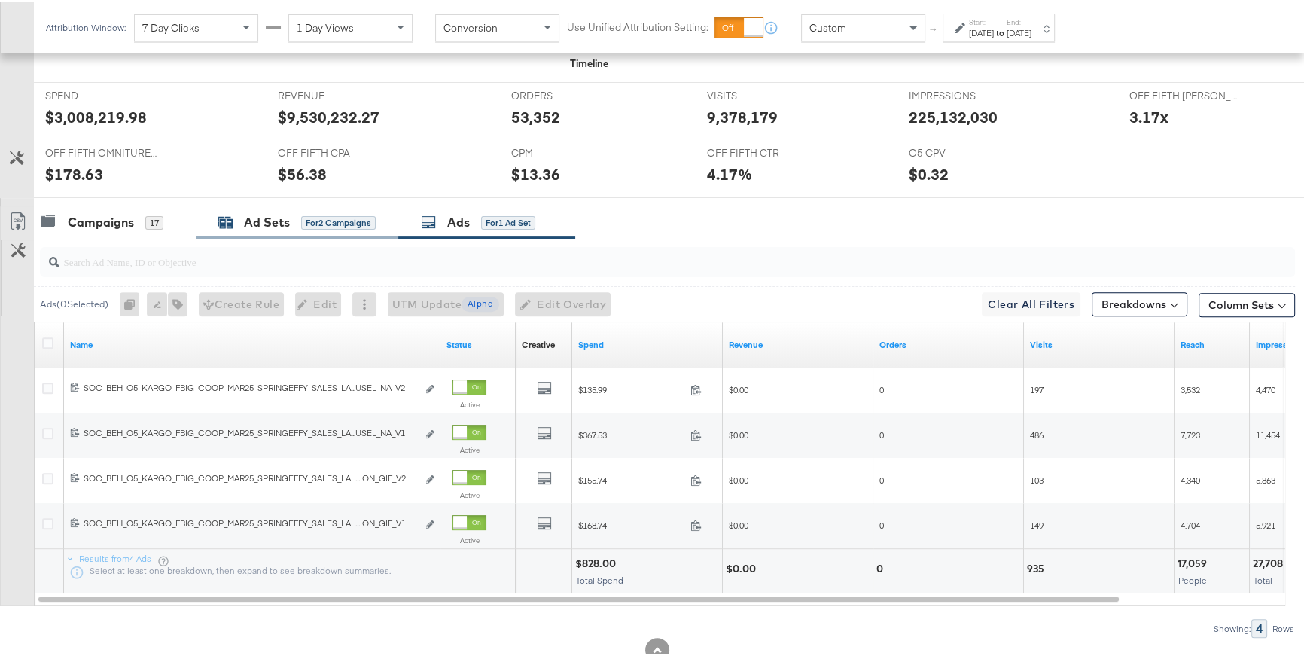
click at [255, 224] on div "Ad Sets" at bounding box center [267, 220] width 46 height 17
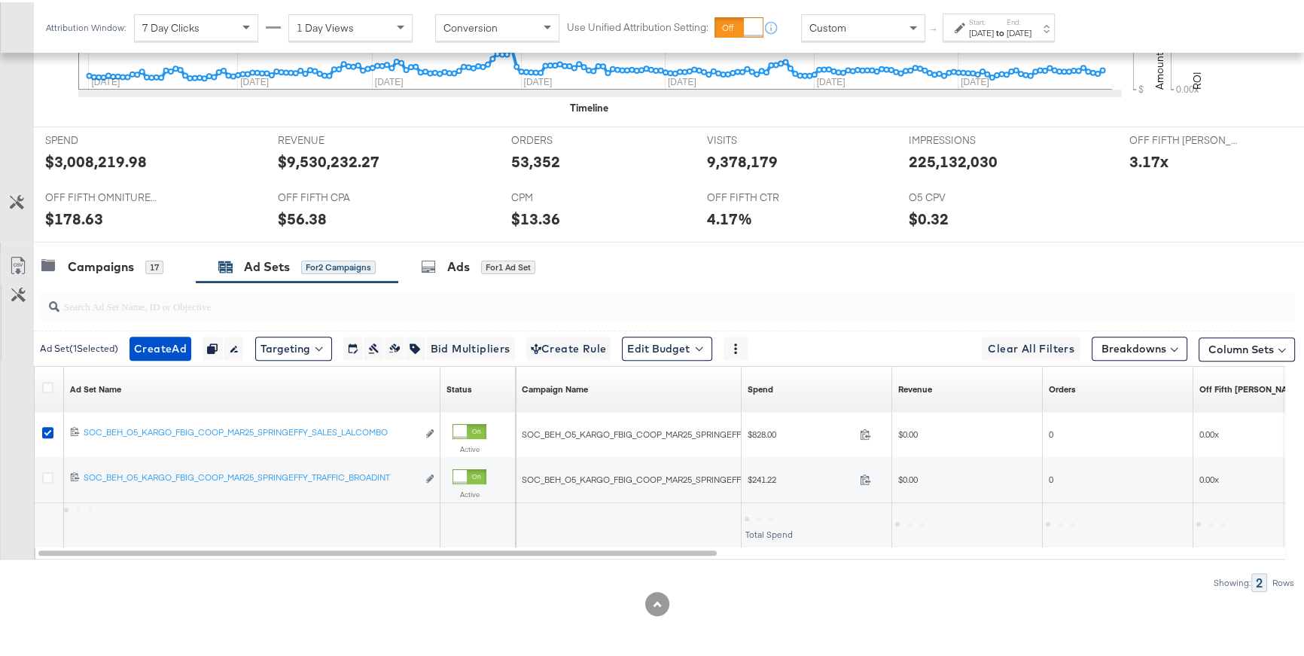
scroll to position [563, 0]
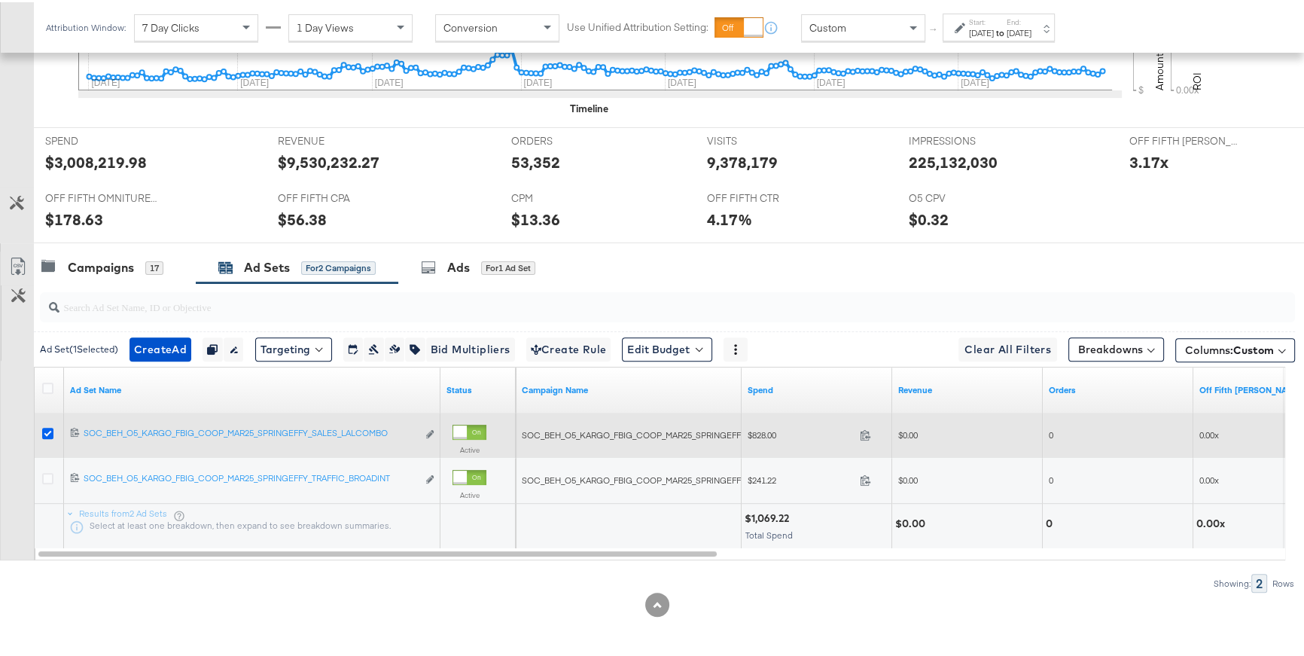
click at [50, 425] on icon at bounding box center [47, 430] width 11 height 11
click at [0, 0] on input "checkbox" at bounding box center [0, 0] width 0 height 0
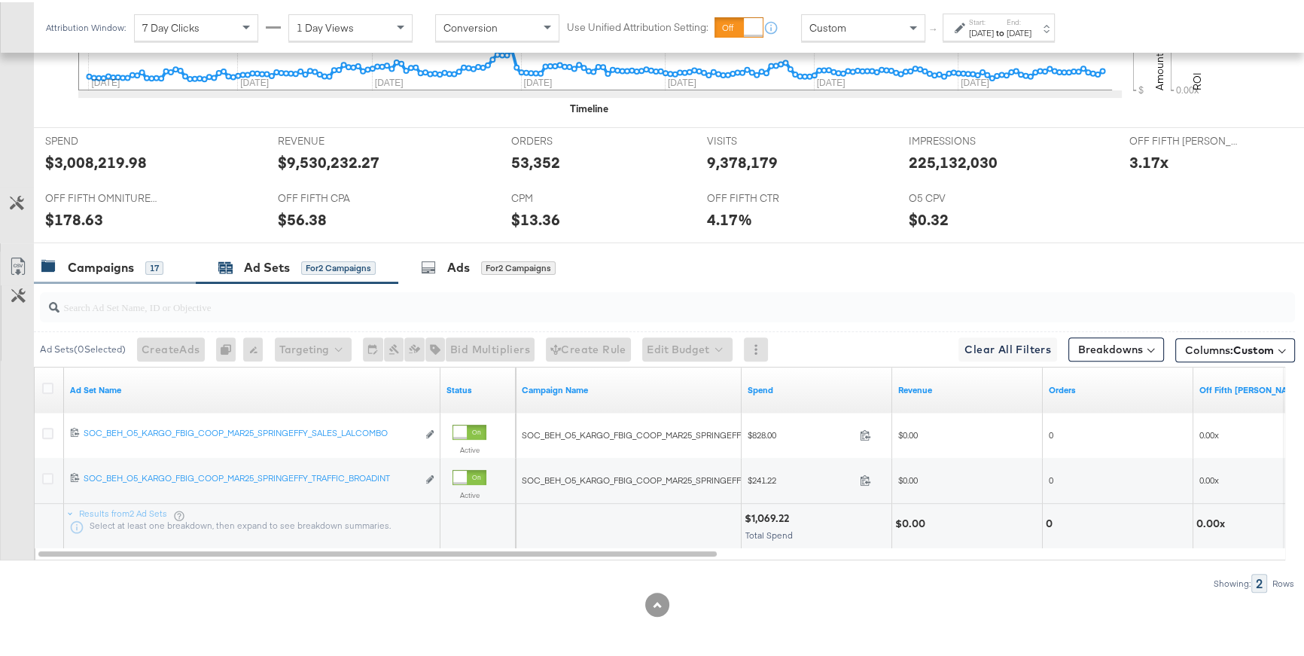
click at [101, 271] on div "Campaigns" at bounding box center [101, 265] width 66 height 17
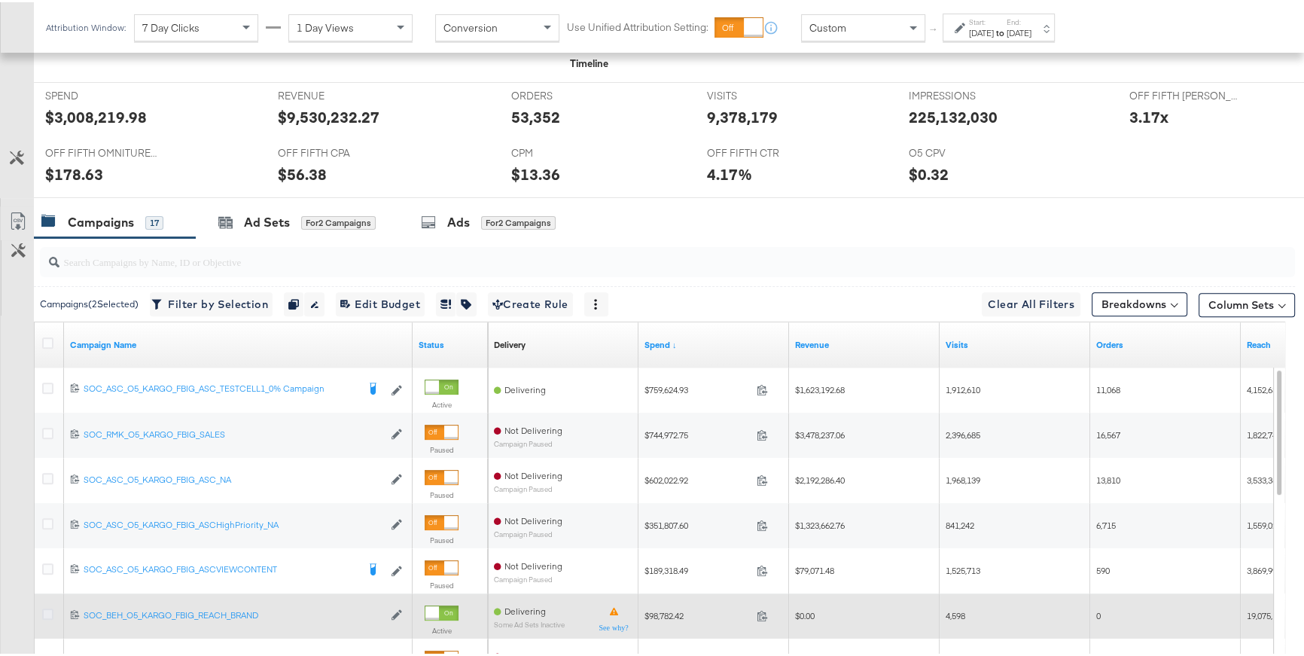
click at [44, 583] on icon at bounding box center [47, 611] width 11 height 11
click at [0, 0] on input "checkbox" at bounding box center [0, 0] width 0 height 0
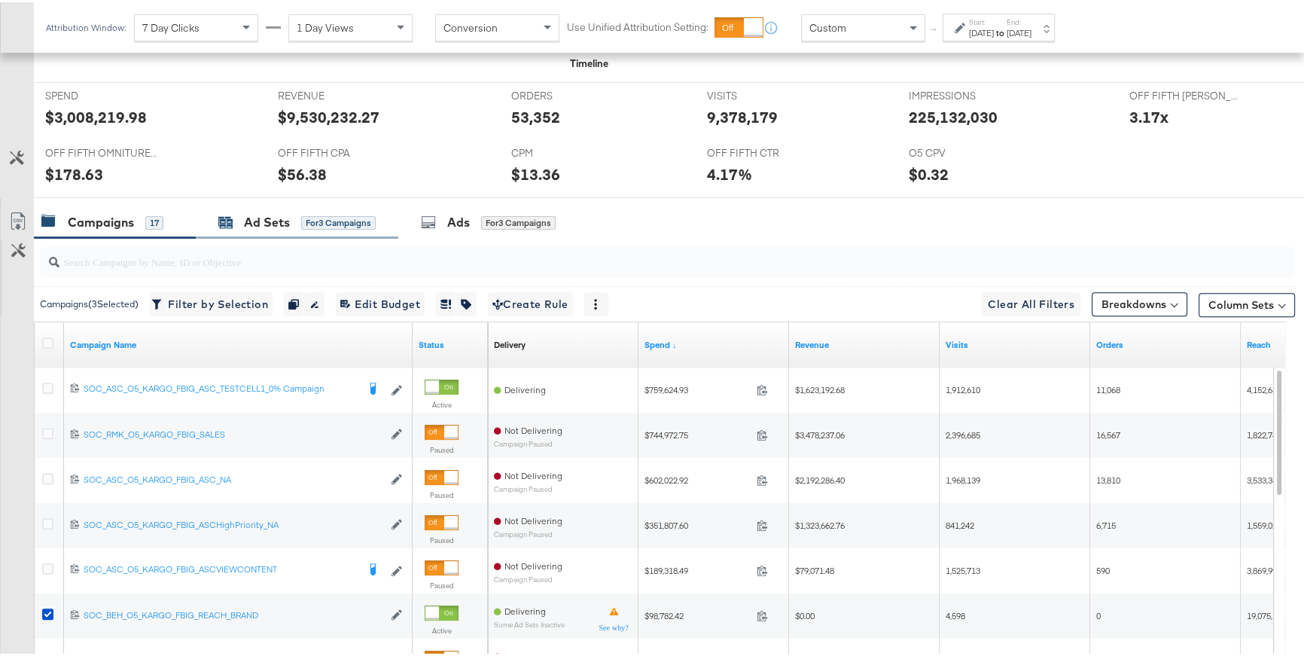
click at [324, 224] on div "for 3 Campaigns" at bounding box center [338, 221] width 75 height 14
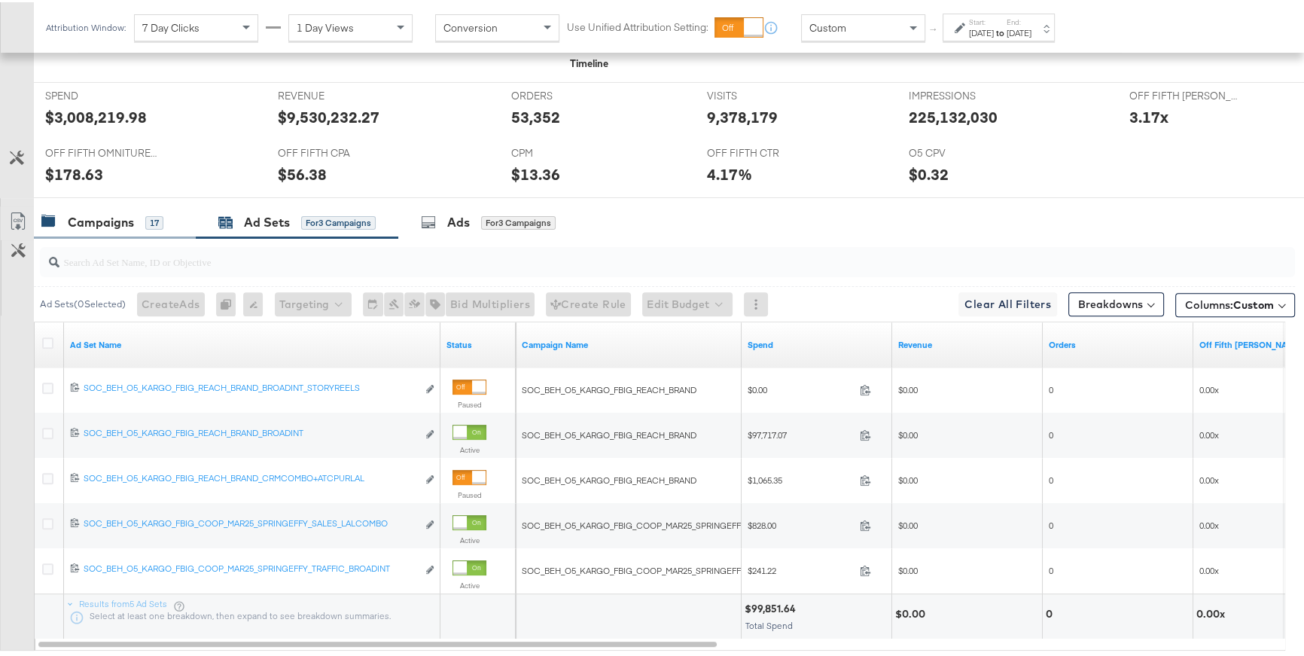
click at [151, 216] on div "17" at bounding box center [154, 221] width 18 height 14
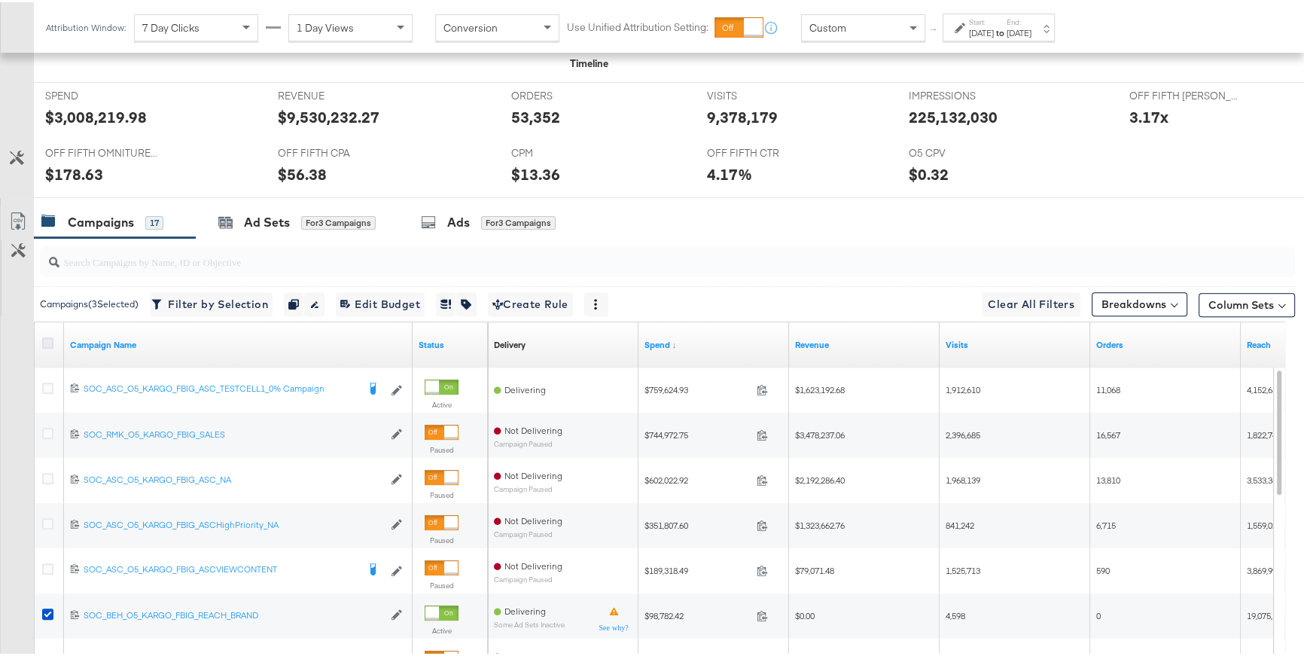
click at [47, 337] on icon at bounding box center [47, 340] width 11 height 11
click at [0, 0] on input "checkbox" at bounding box center [0, 0] width 0 height 0
click at [47, 337] on icon at bounding box center [47, 340] width 11 height 11
click at [0, 0] on input "checkbox" at bounding box center [0, 0] width 0 height 0
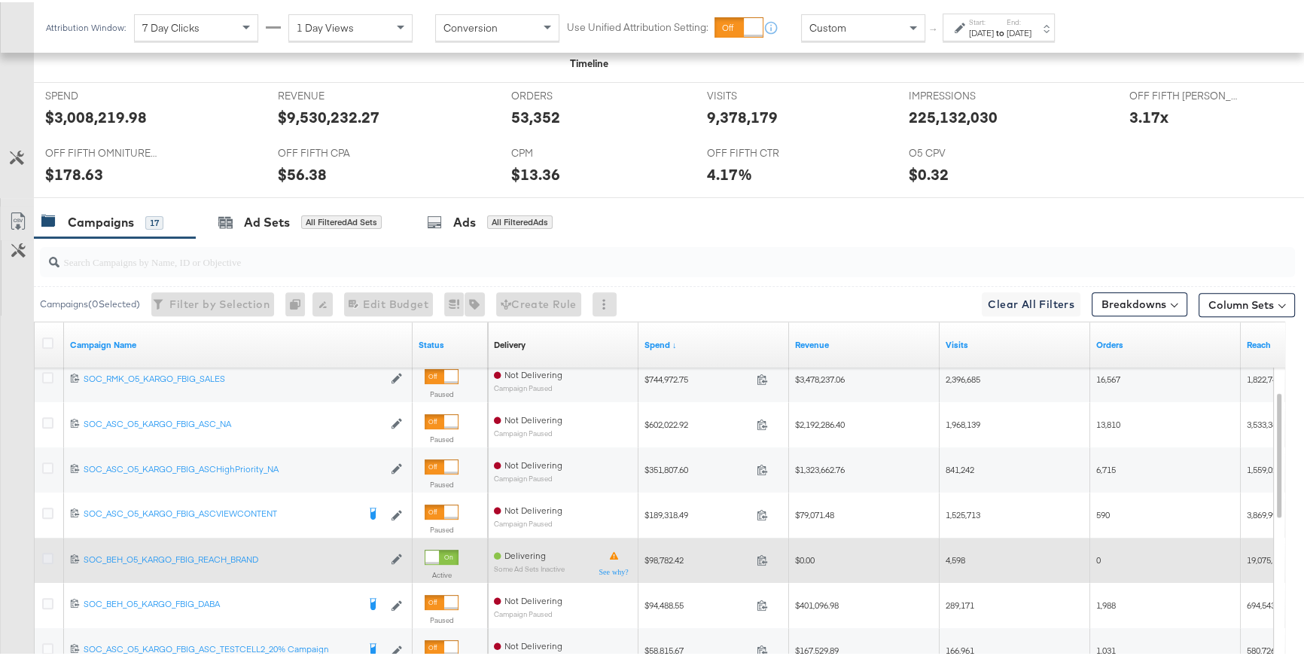
click at [49, 554] on icon at bounding box center [47, 555] width 11 height 11
click at [0, 0] on input "checkbox" at bounding box center [0, 0] width 0 height 0
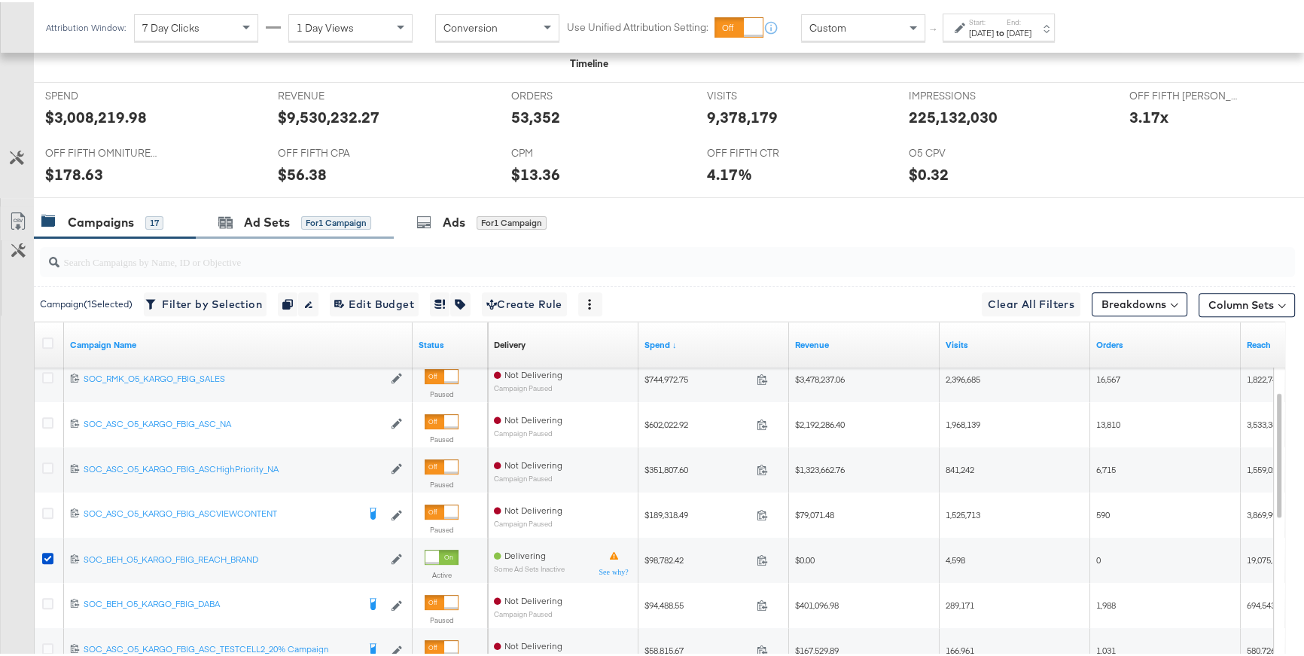
click at [354, 205] on div "Ad Sets for 1 Campaign" at bounding box center [295, 220] width 198 height 32
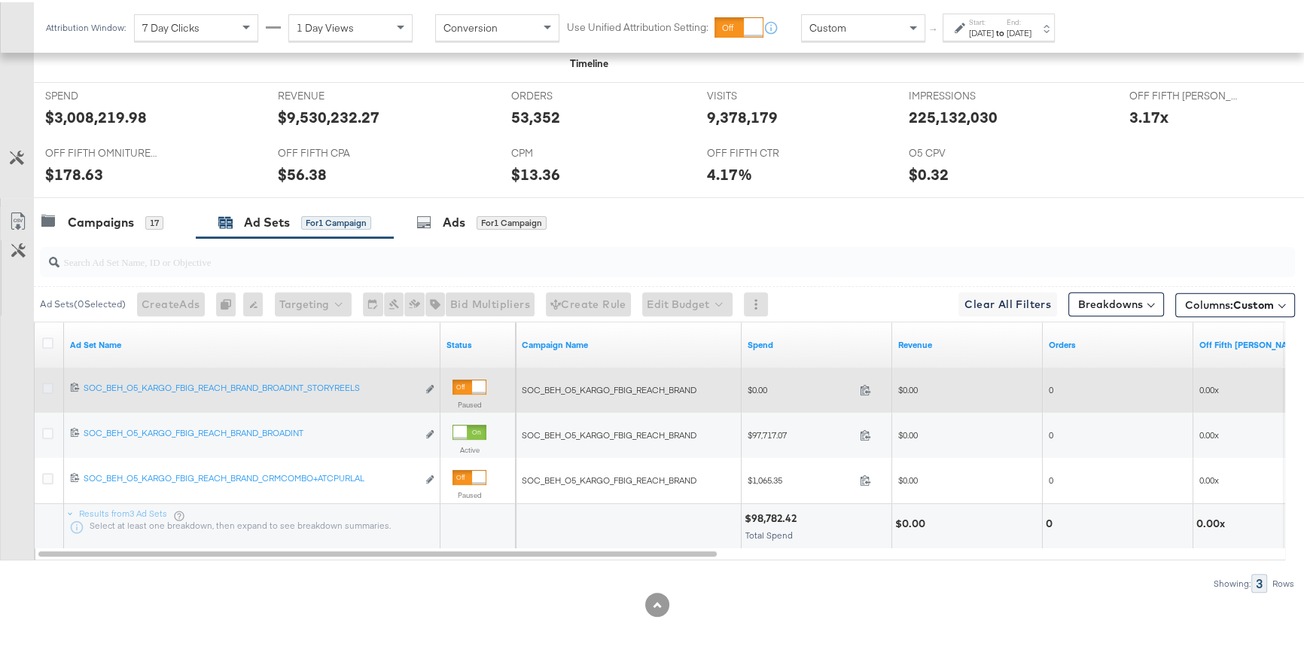
click at [50, 381] on icon at bounding box center [47, 385] width 11 height 11
click at [0, 0] on input "checkbox" at bounding box center [0, 0] width 0 height 0
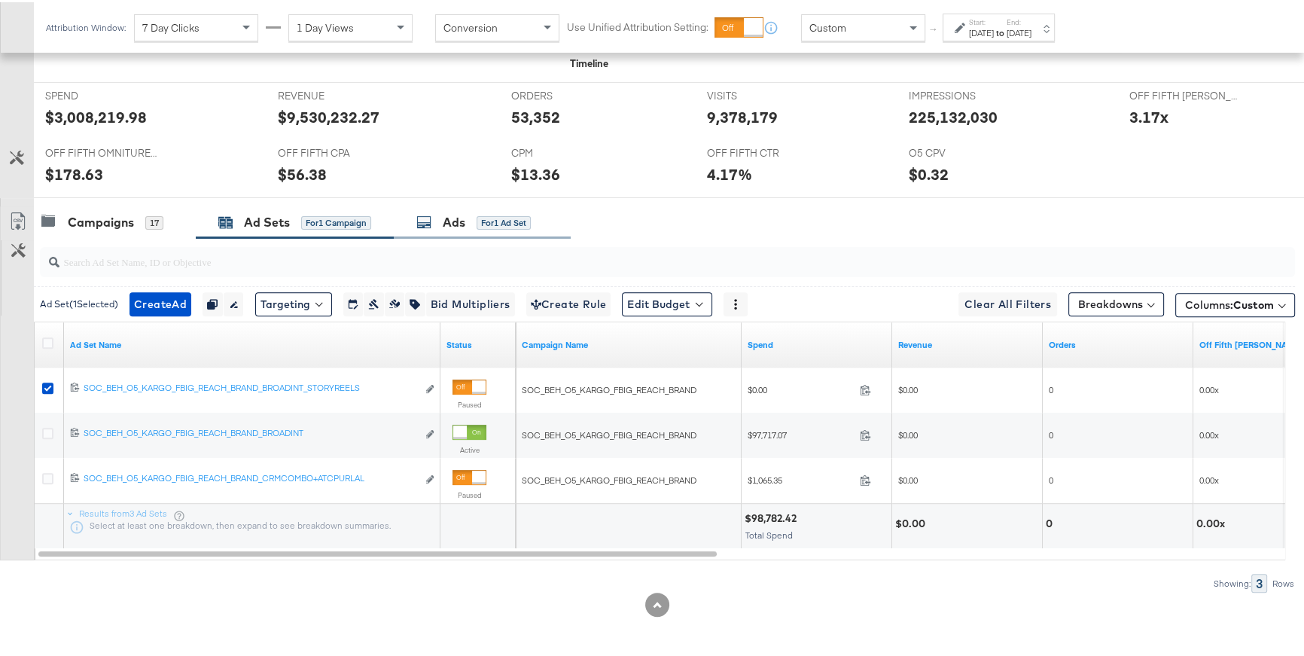
click at [453, 220] on div "Ads" at bounding box center [454, 220] width 23 height 17
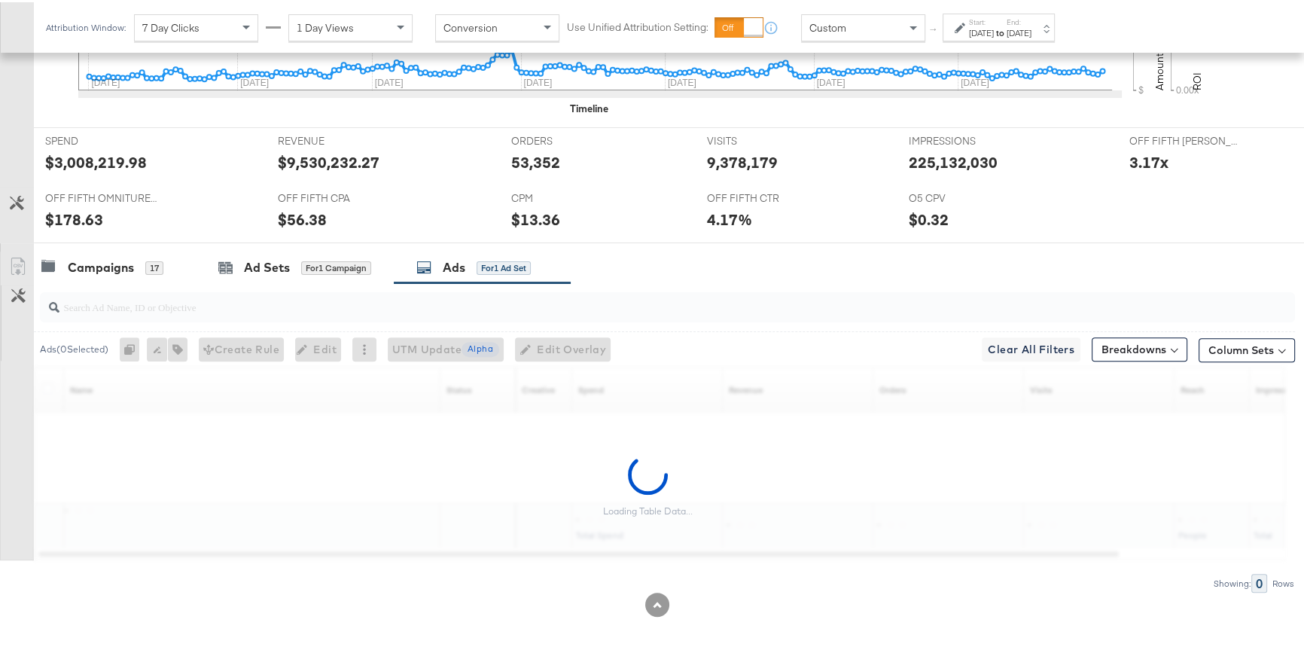
scroll to position [518, 0]
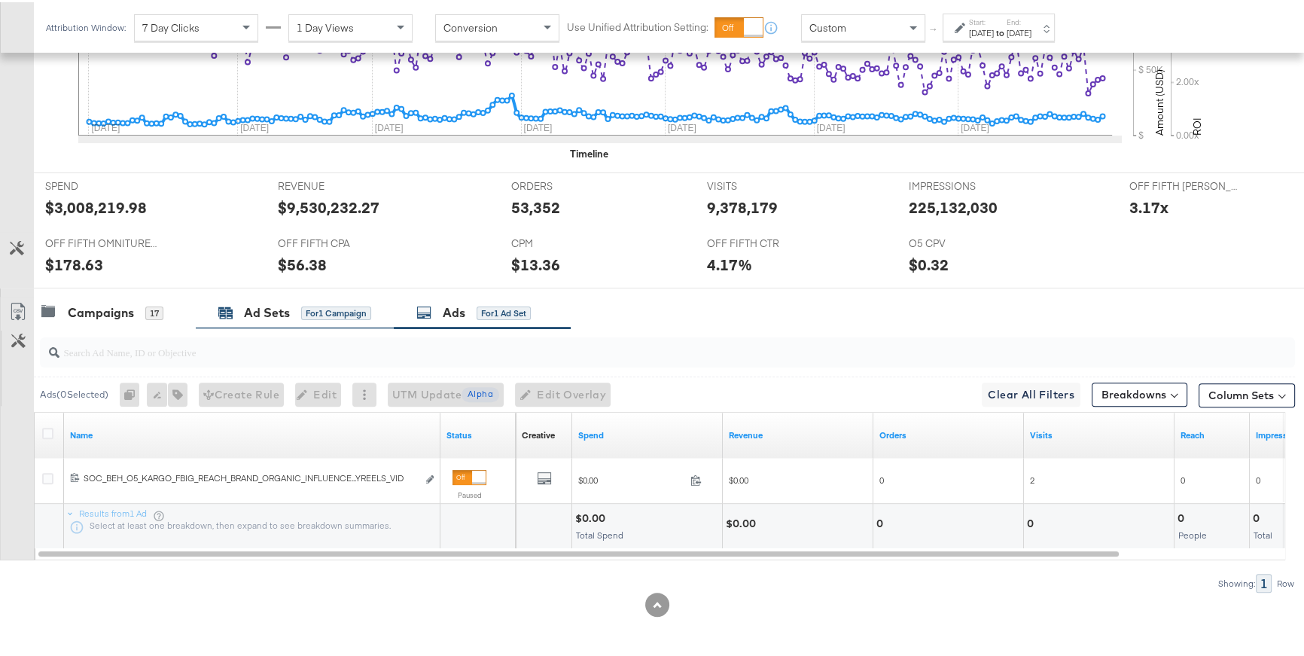
click at [288, 308] on div "Ad Sets" at bounding box center [267, 310] width 46 height 17
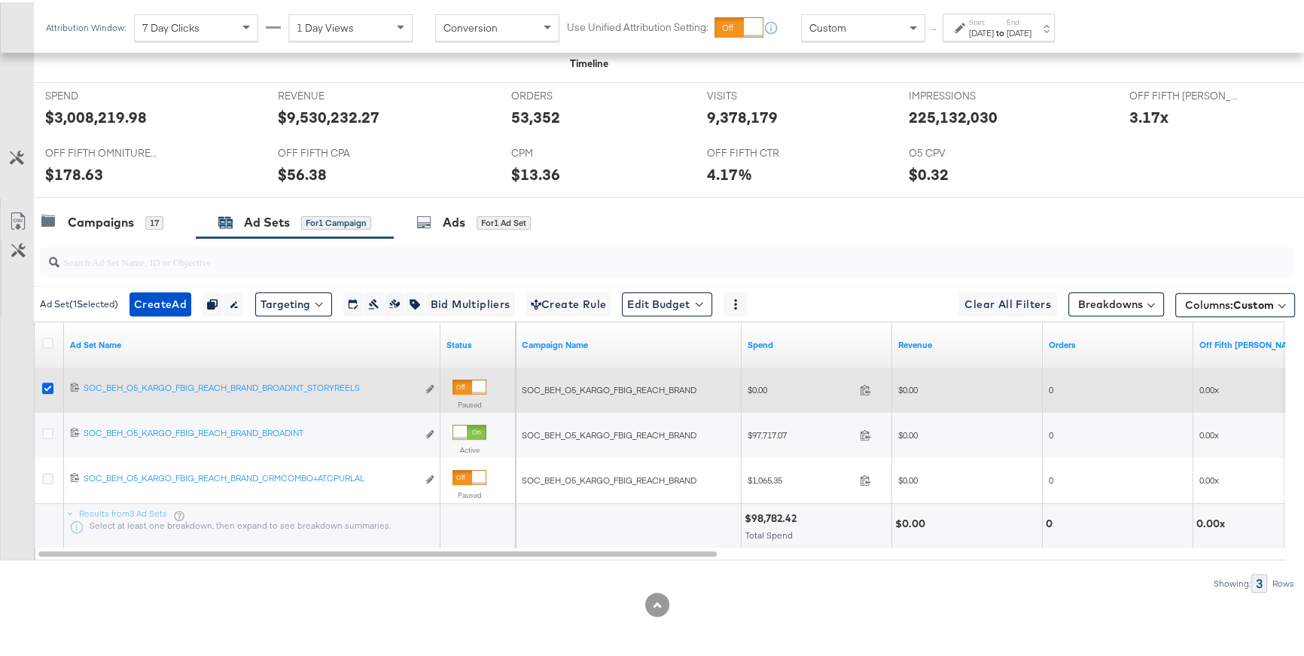
click at [47, 381] on icon at bounding box center [47, 385] width 11 height 11
click at [0, 0] on input "checkbox" at bounding box center [0, 0] width 0 height 0
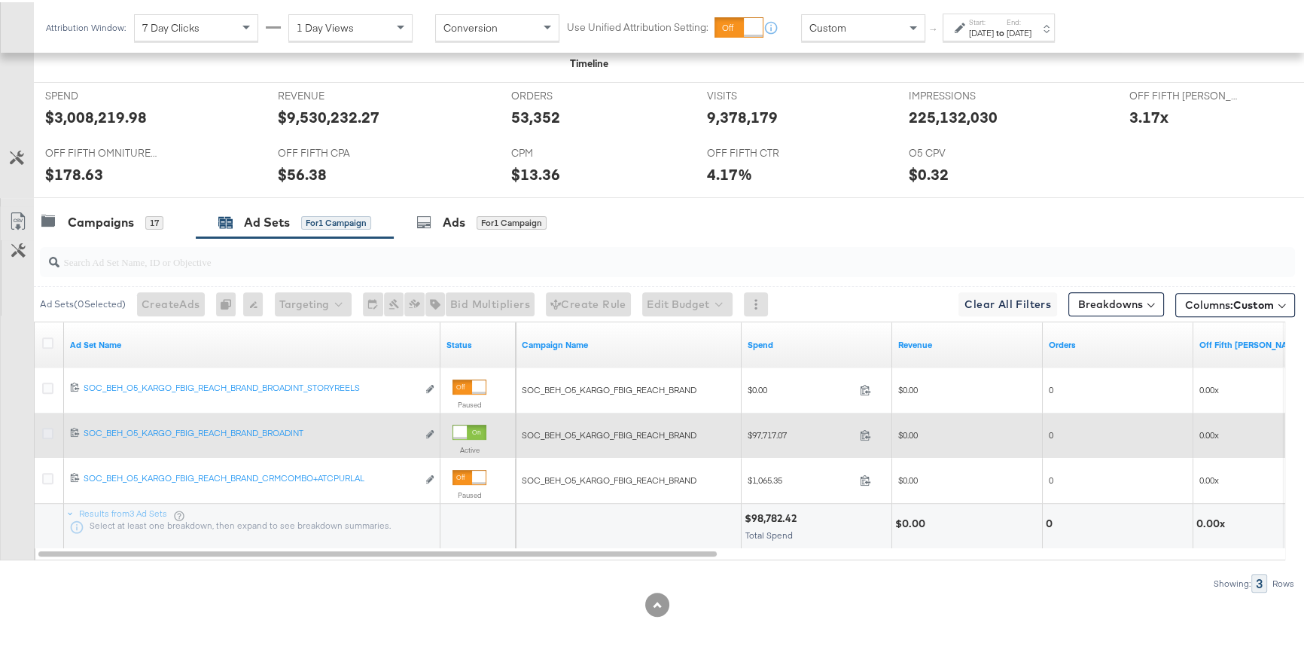
click at [49, 431] on icon at bounding box center [47, 430] width 11 height 11
click at [0, 0] on input "checkbox" at bounding box center [0, 0] width 0 height 0
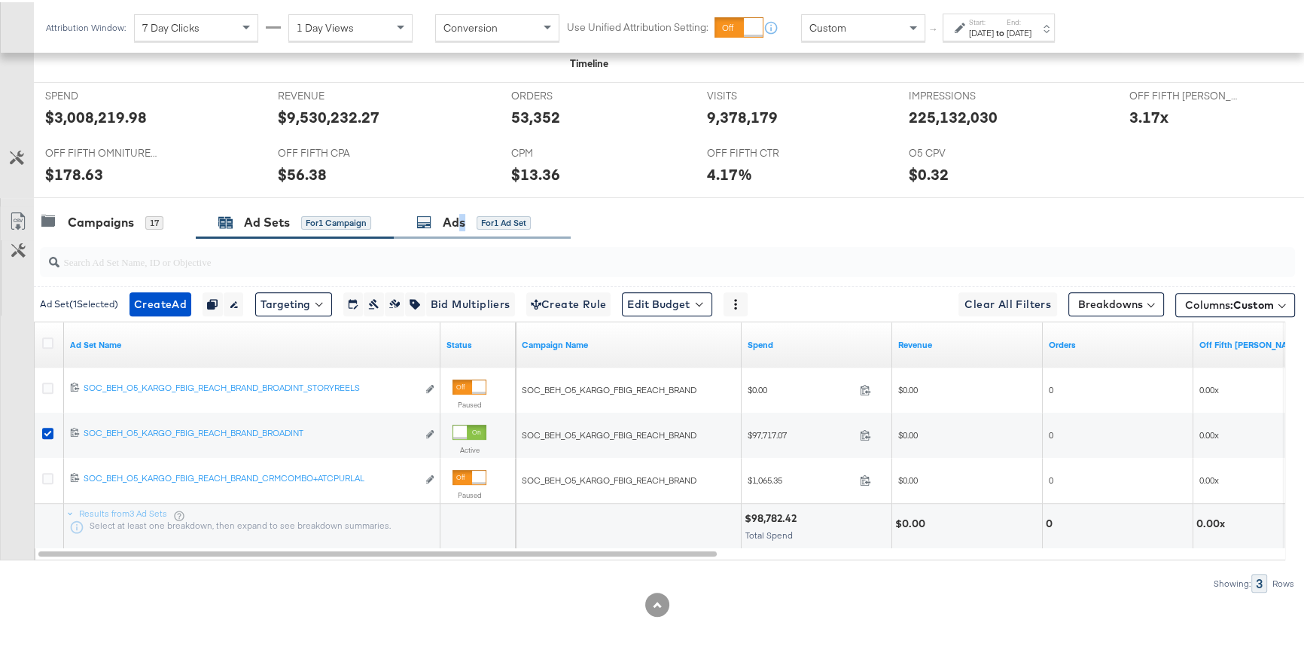
click at [458, 227] on div "Ads for 1 Ad Set" at bounding box center [482, 220] width 177 height 32
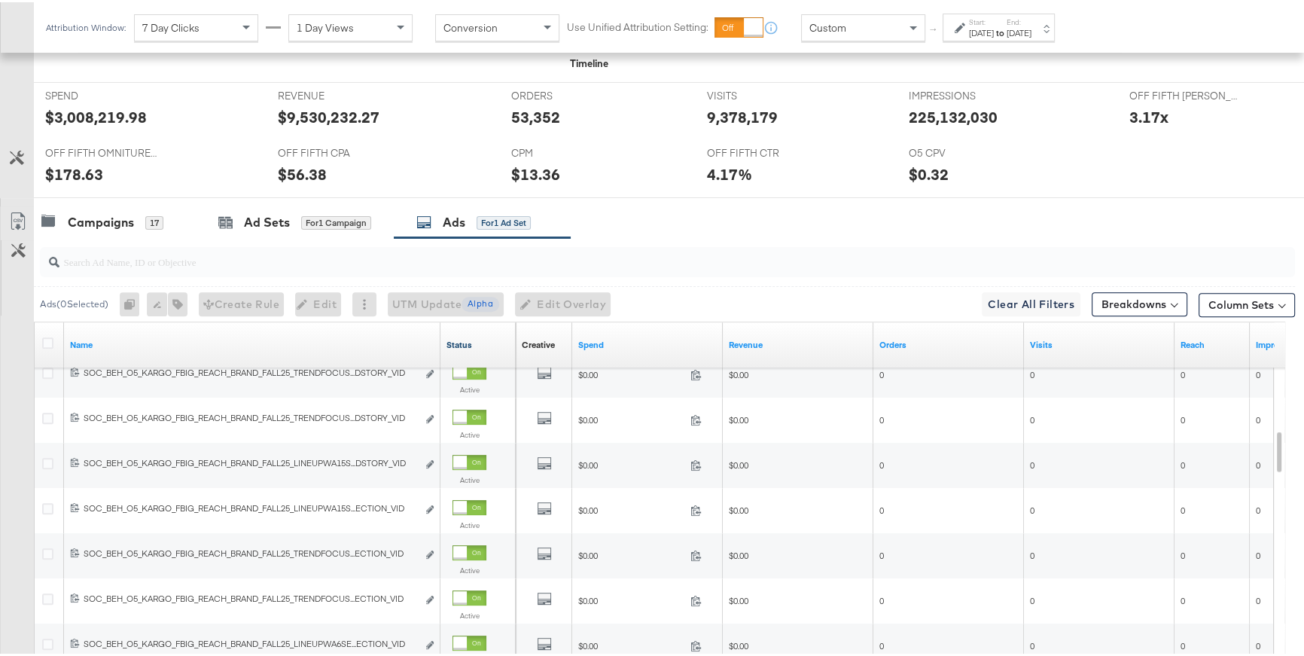
click at [459, 337] on link "Status" at bounding box center [478, 343] width 63 height 12
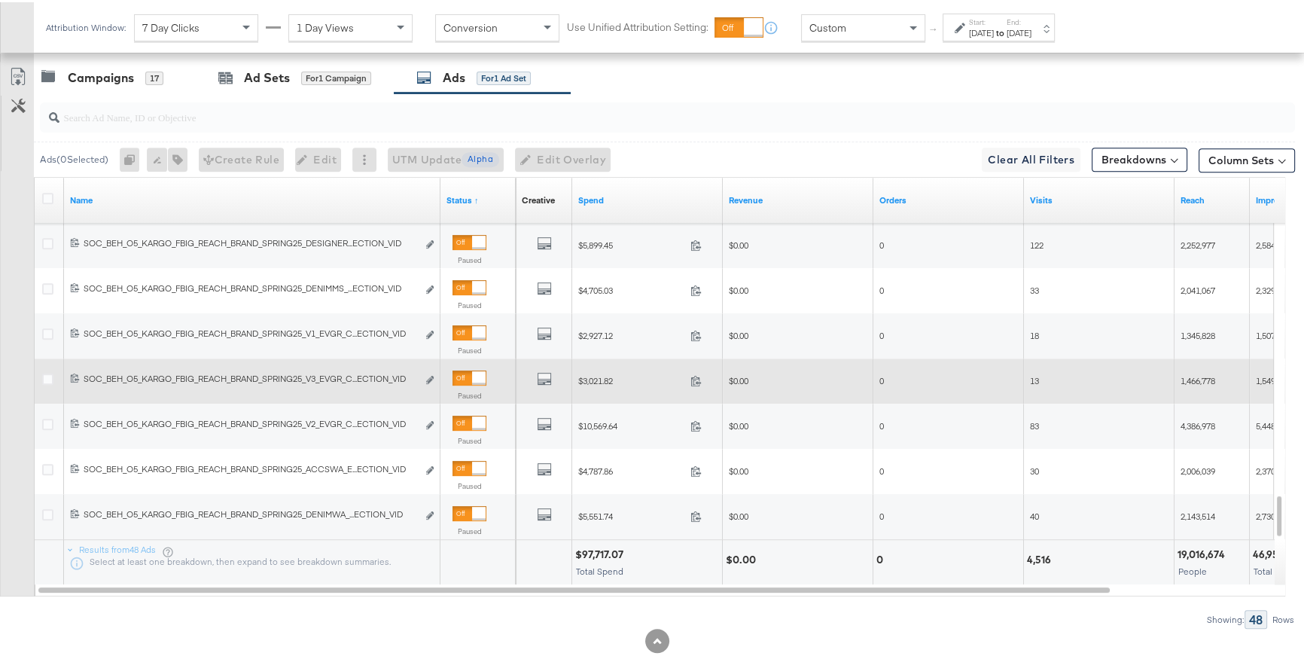
scroll to position [789, 0]
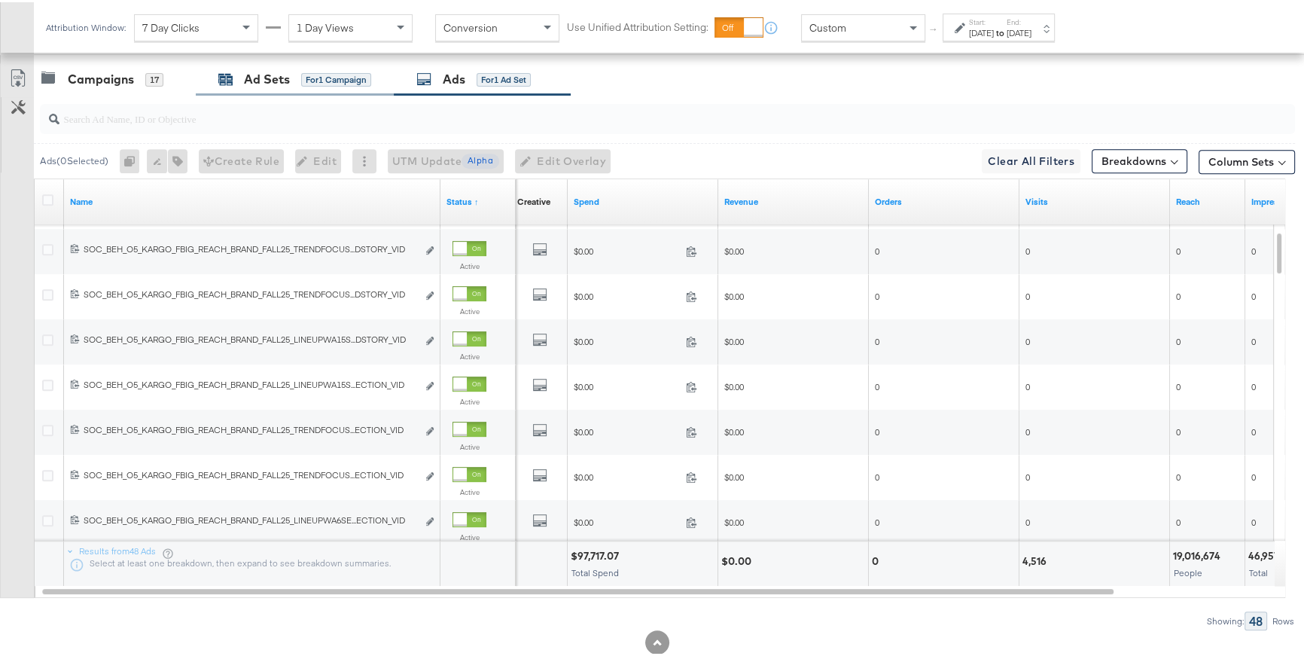
click at [265, 72] on div "Ad Sets" at bounding box center [267, 77] width 46 height 17
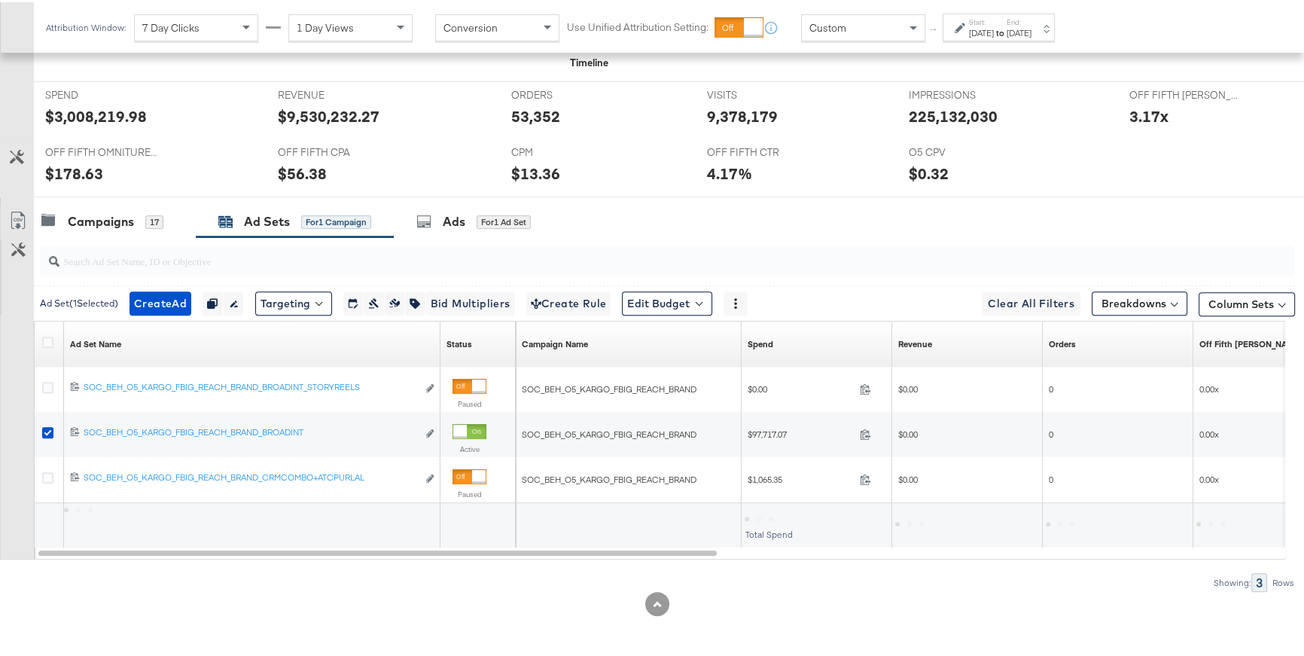
scroll to position [608, 0]
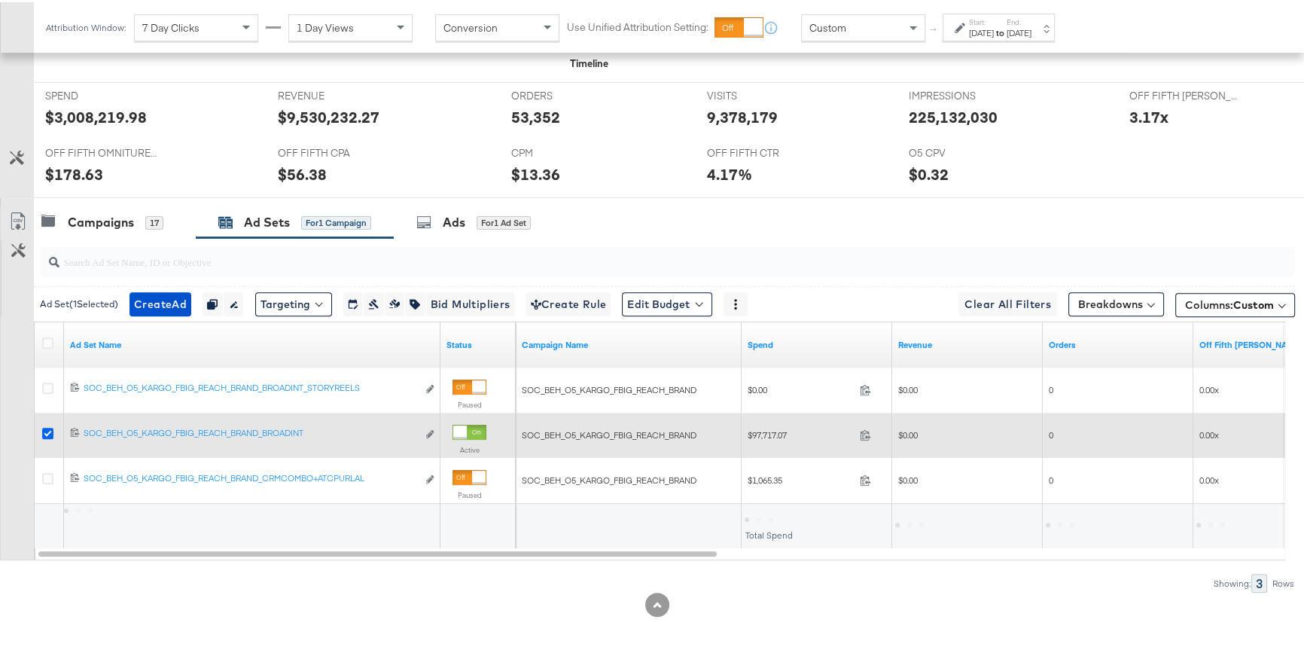
click at [47, 428] on icon at bounding box center [47, 430] width 11 height 11
click at [0, 0] on input "checkbox" at bounding box center [0, 0] width 0 height 0
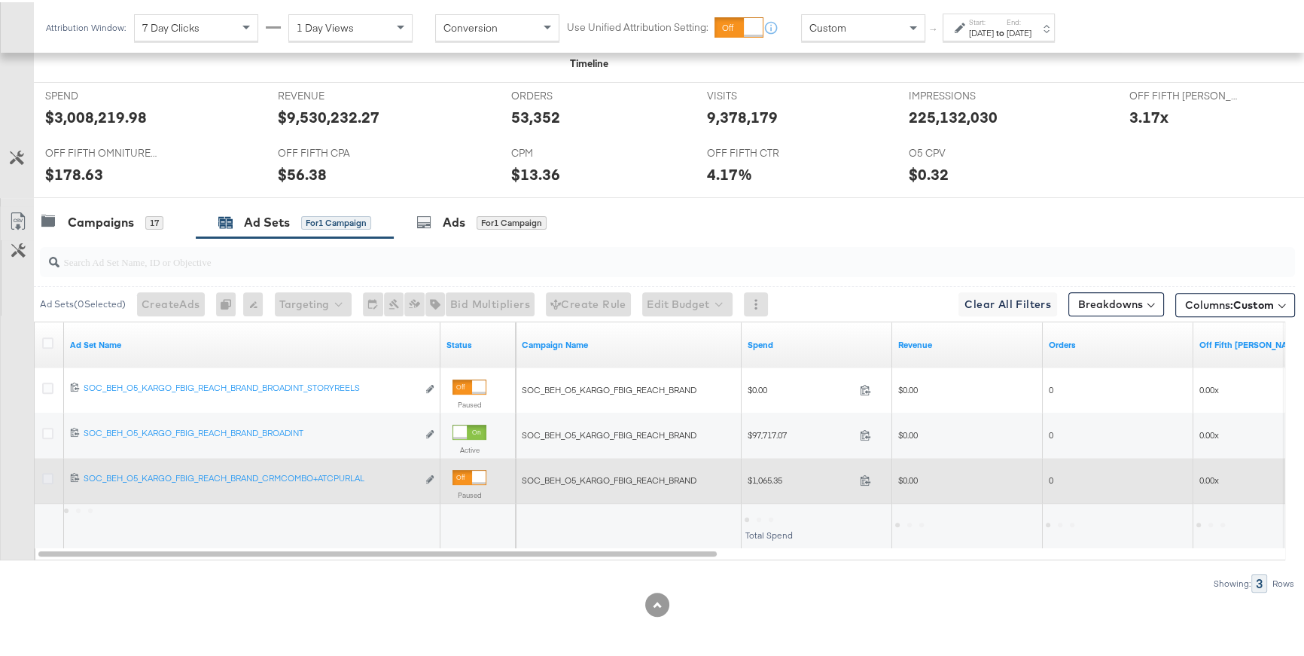
click at [45, 471] on icon at bounding box center [47, 476] width 11 height 11
click at [0, 0] on input "checkbox" at bounding box center [0, 0] width 0 height 0
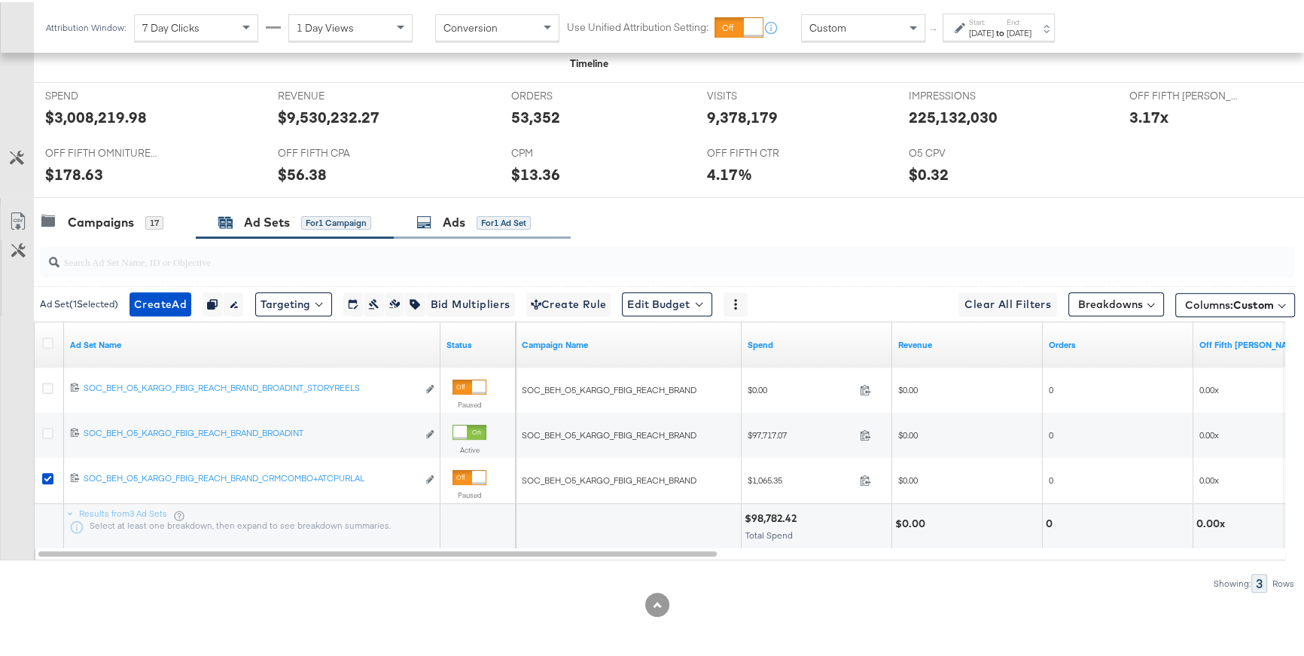
click at [465, 222] on div "Ads" at bounding box center [454, 220] width 23 height 17
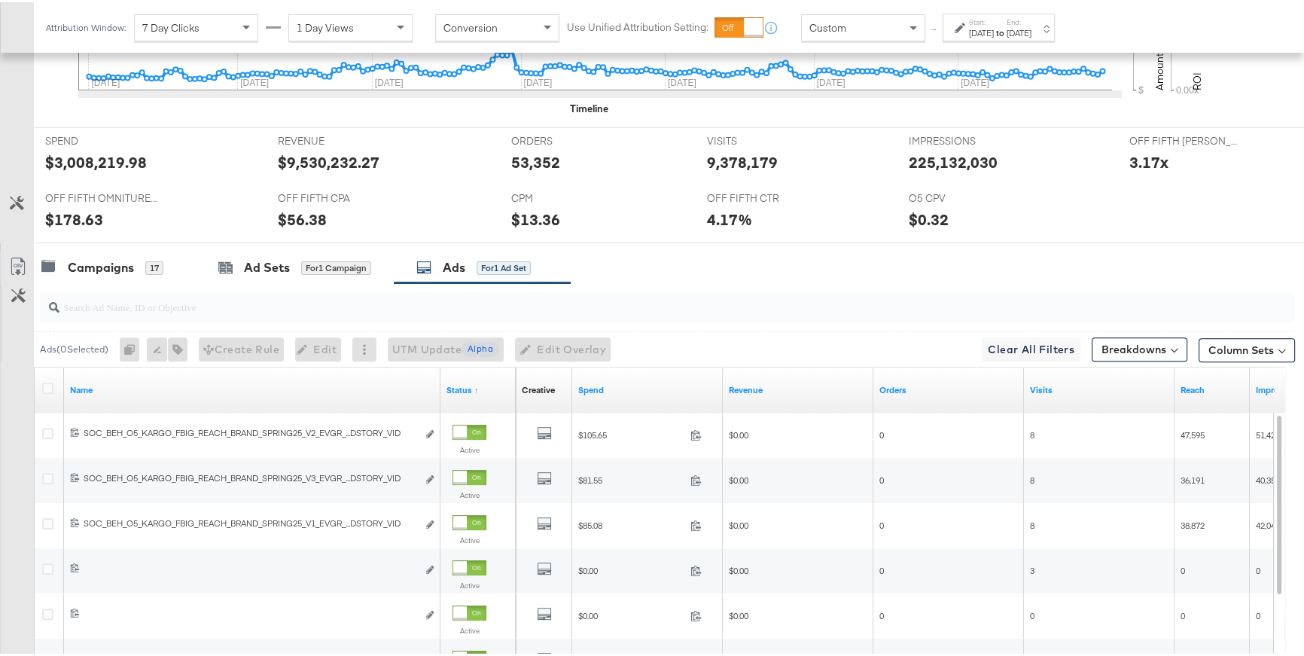
scroll to position [752, 0]
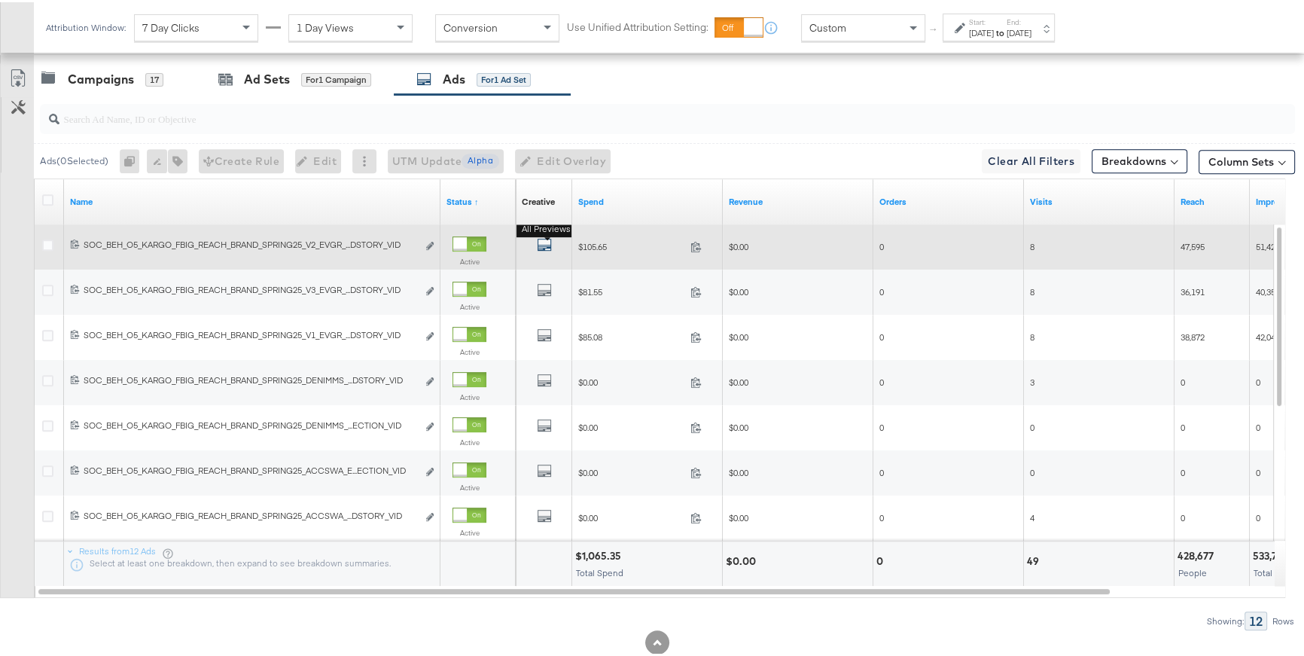
click at [547, 243] on icon "default" at bounding box center [544, 242] width 15 height 15
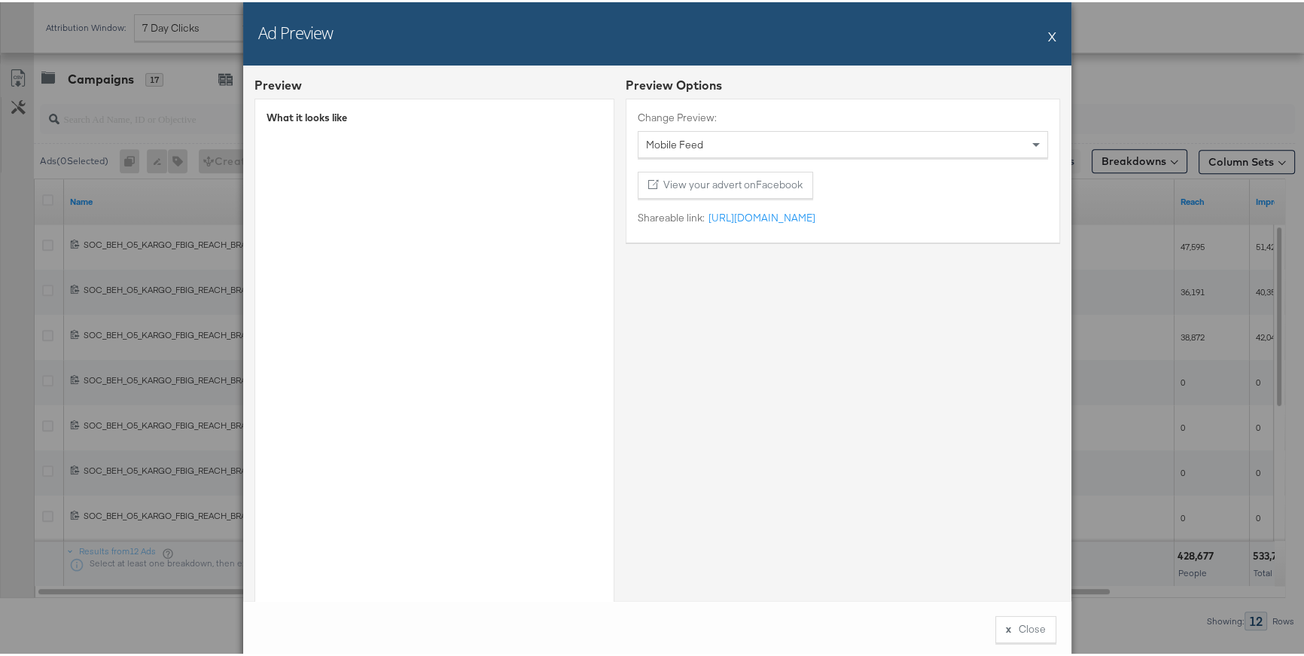
click at [1048, 32] on button "X" at bounding box center [1052, 34] width 8 height 30
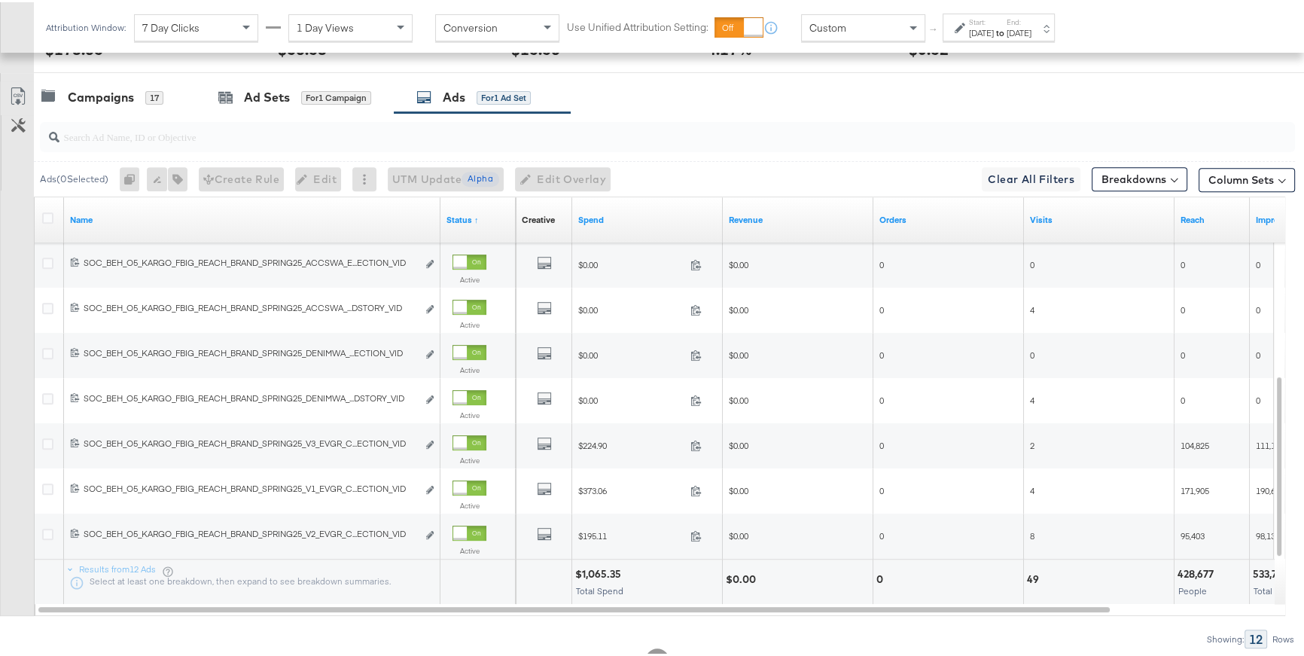
scroll to position [725, 0]
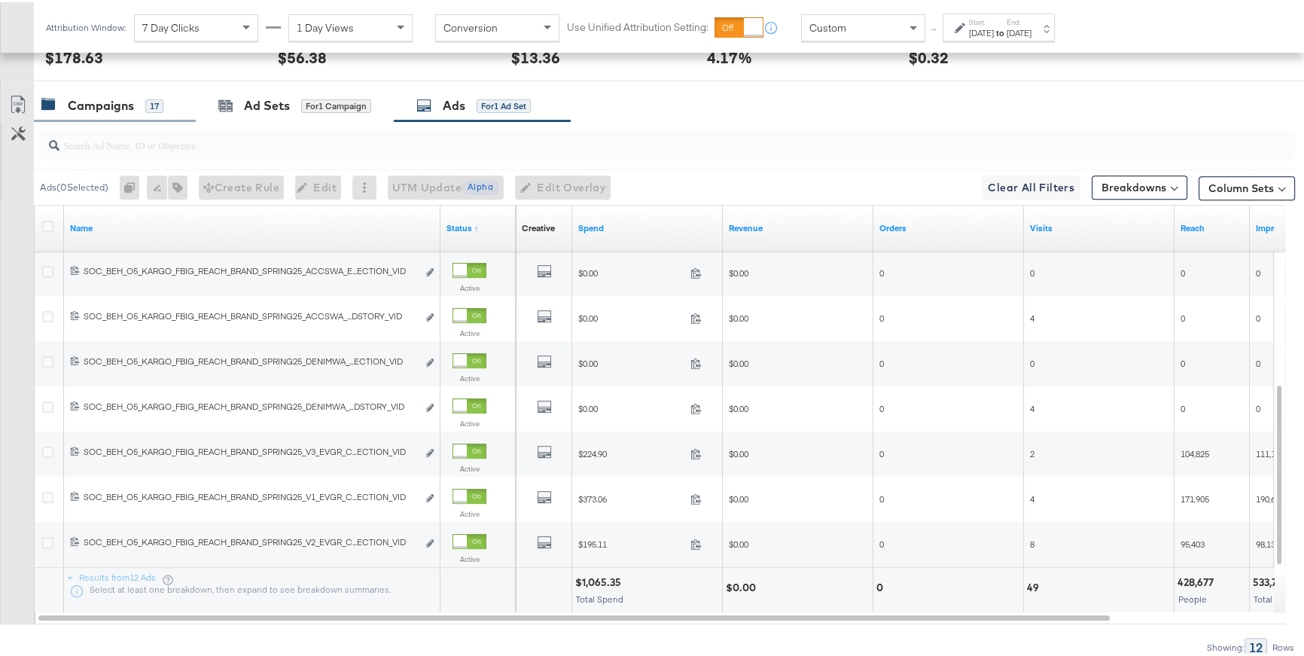
click at [137, 101] on div "Campaigns 17" at bounding box center [102, 103] width 122 height 17
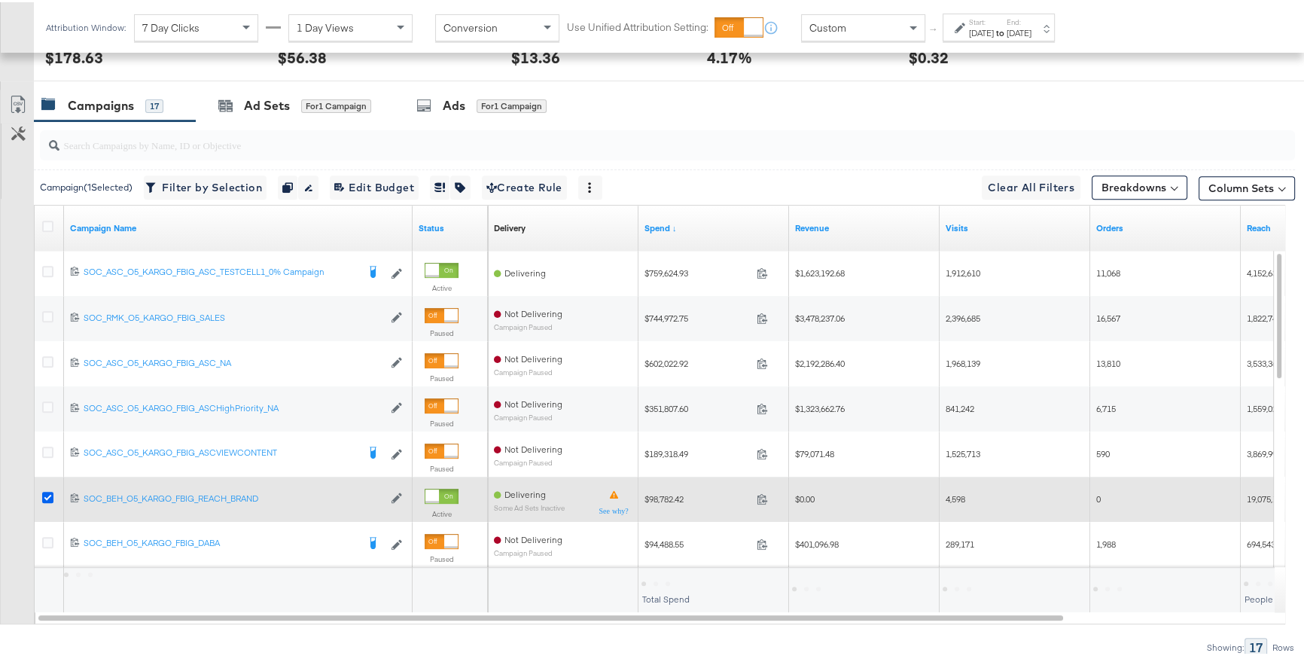
click at [48, 493] on icon at bounding box center [47, 494] width 11 height 11
click at [0, 0] on input "checkbox" at bounding box center [0, 0] width 0 height 0
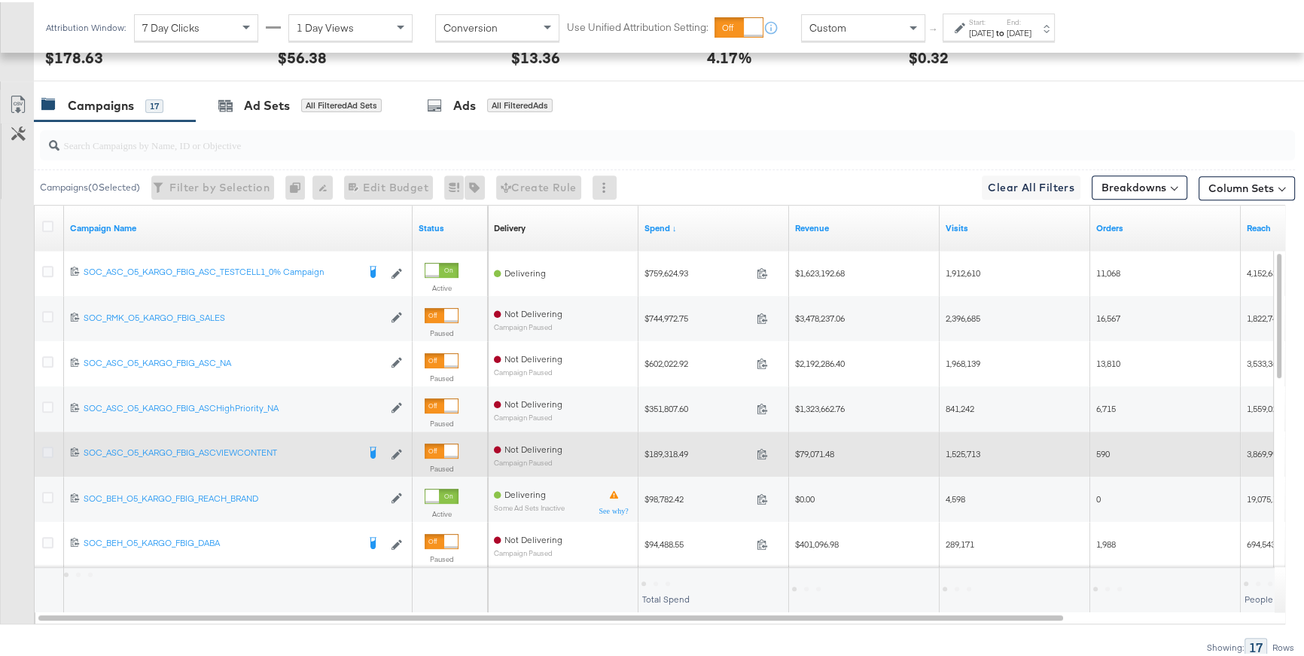
click at [49, 444] on icon at bounding box center [47, 449] width 11 height 11
click at [0, 0] on input "checkbox" at bounding box center [0, 0] width 0 height 0
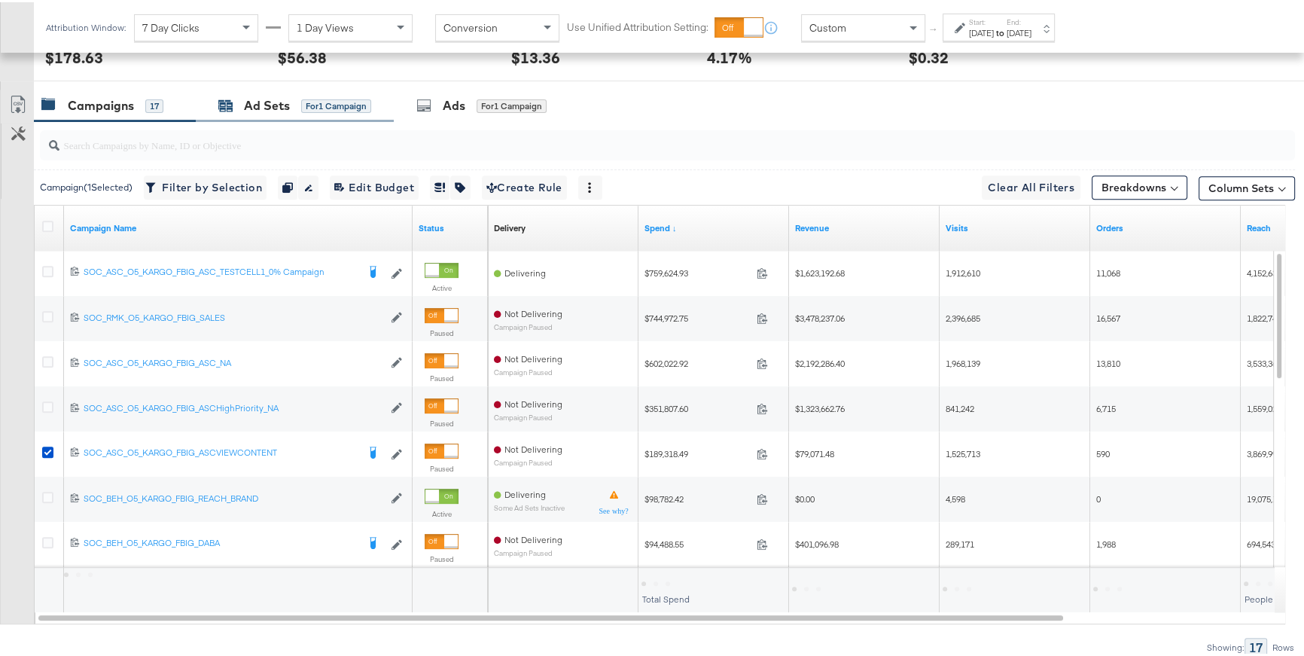
click at [352, 102] on div "for 1 Campaign" at bounding box center [336, 104] width 70 height 14
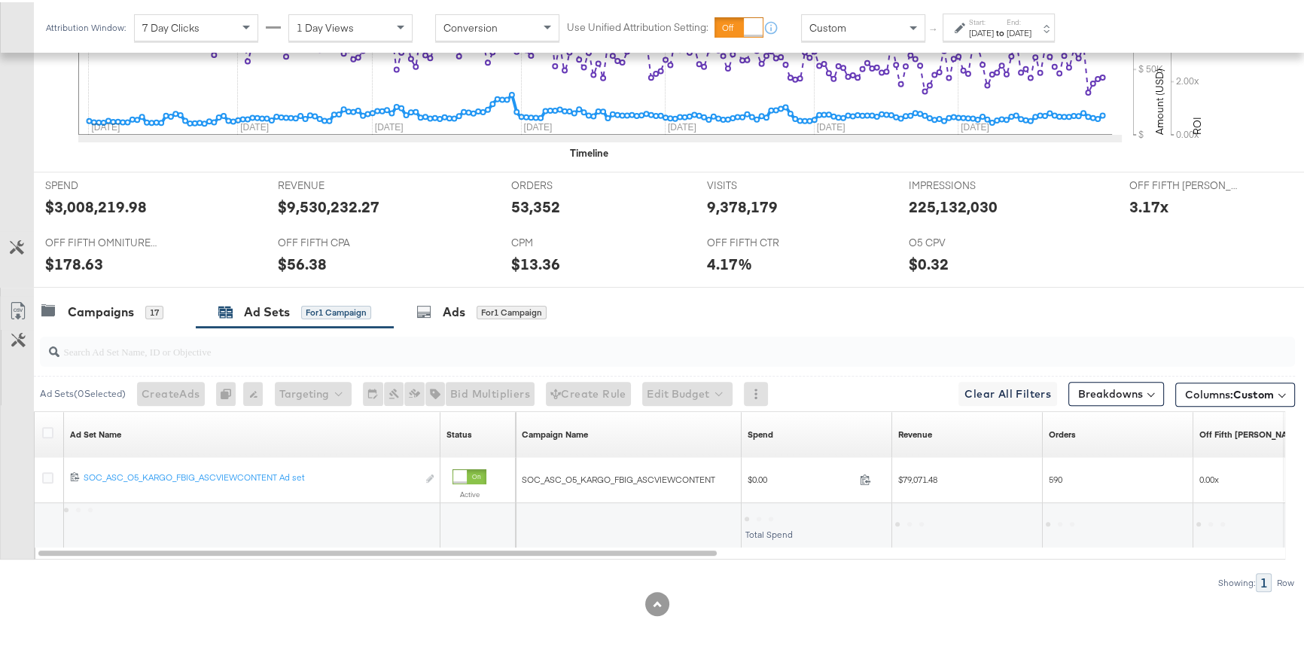
scroll to position [518, 0]
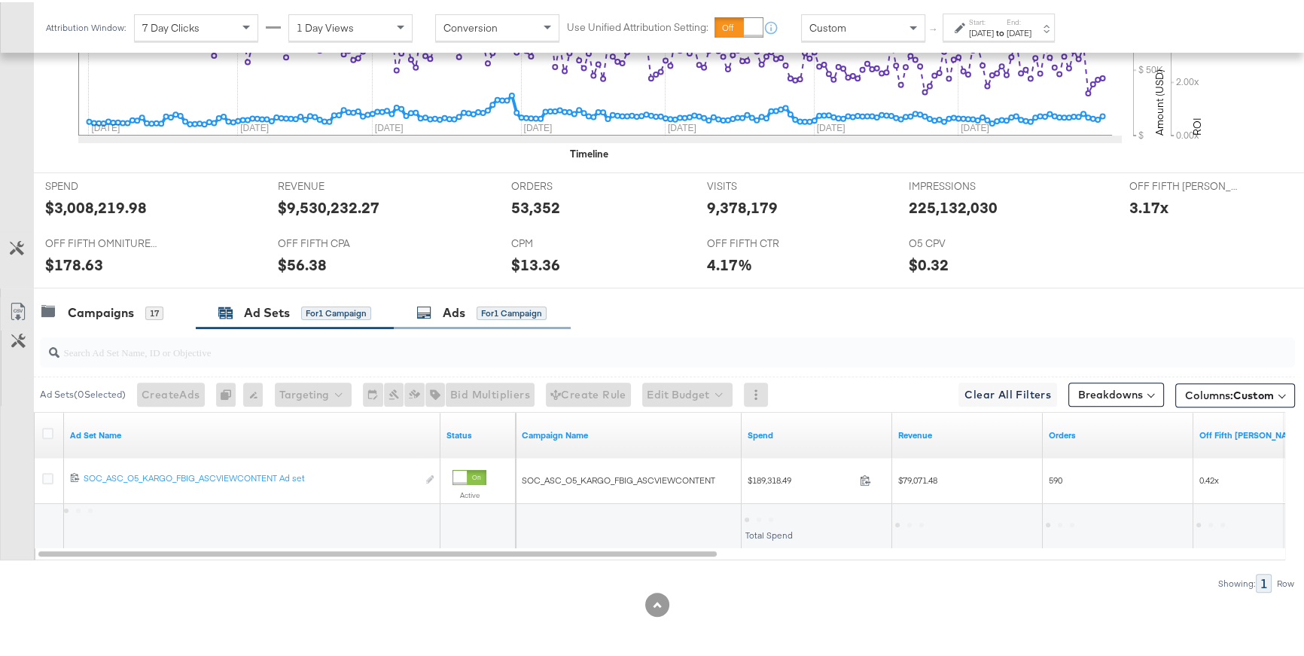
click at [489, 323] on div "Ads for 1 Campaign" at bounding box center [482, 310] width 177 height 32
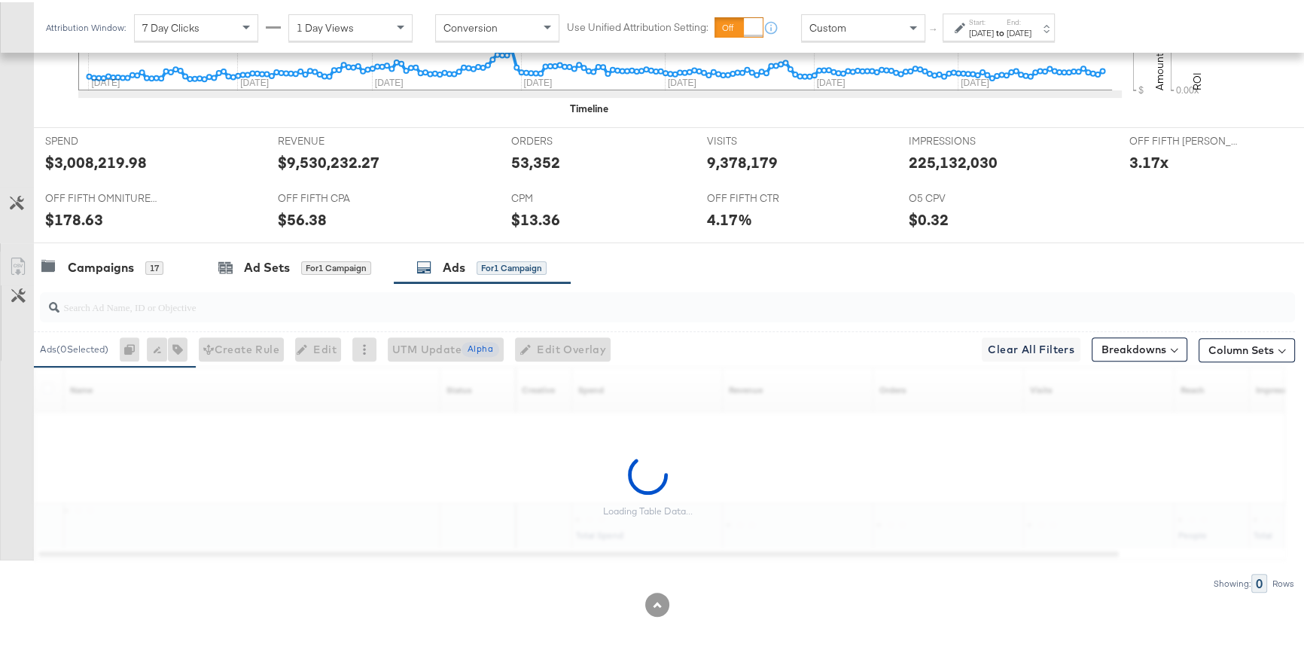
scroll to position [725, 0]
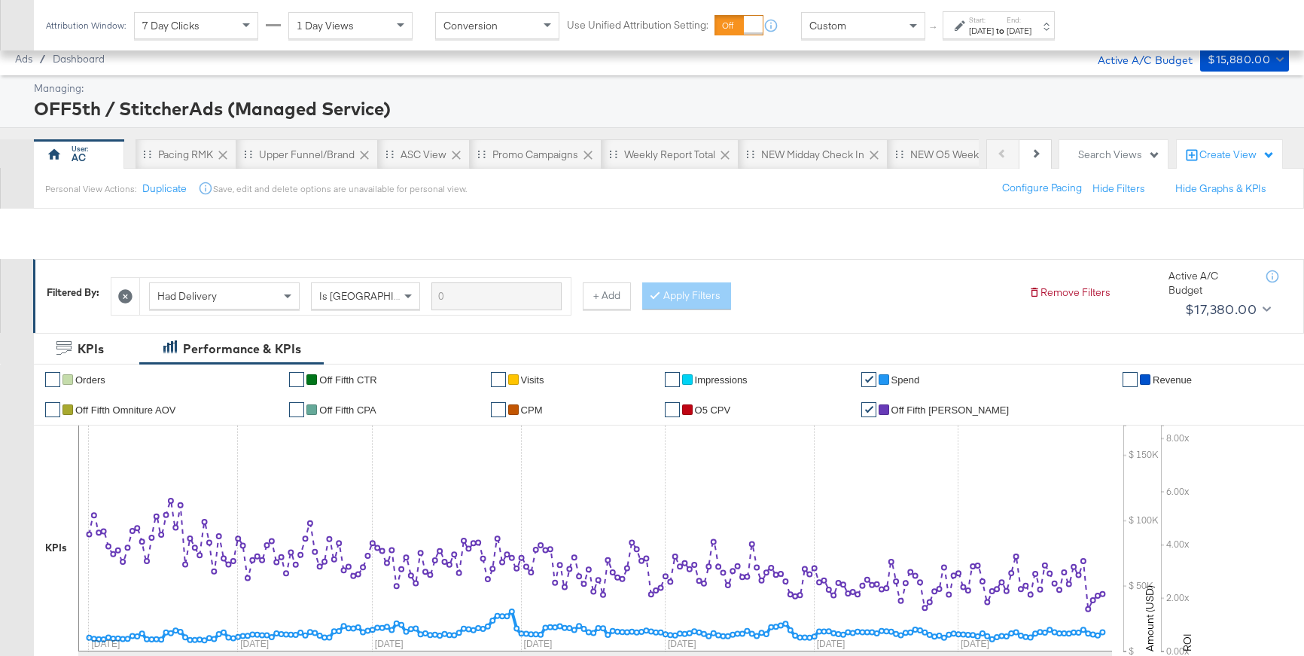
scroll to position [725, 0]
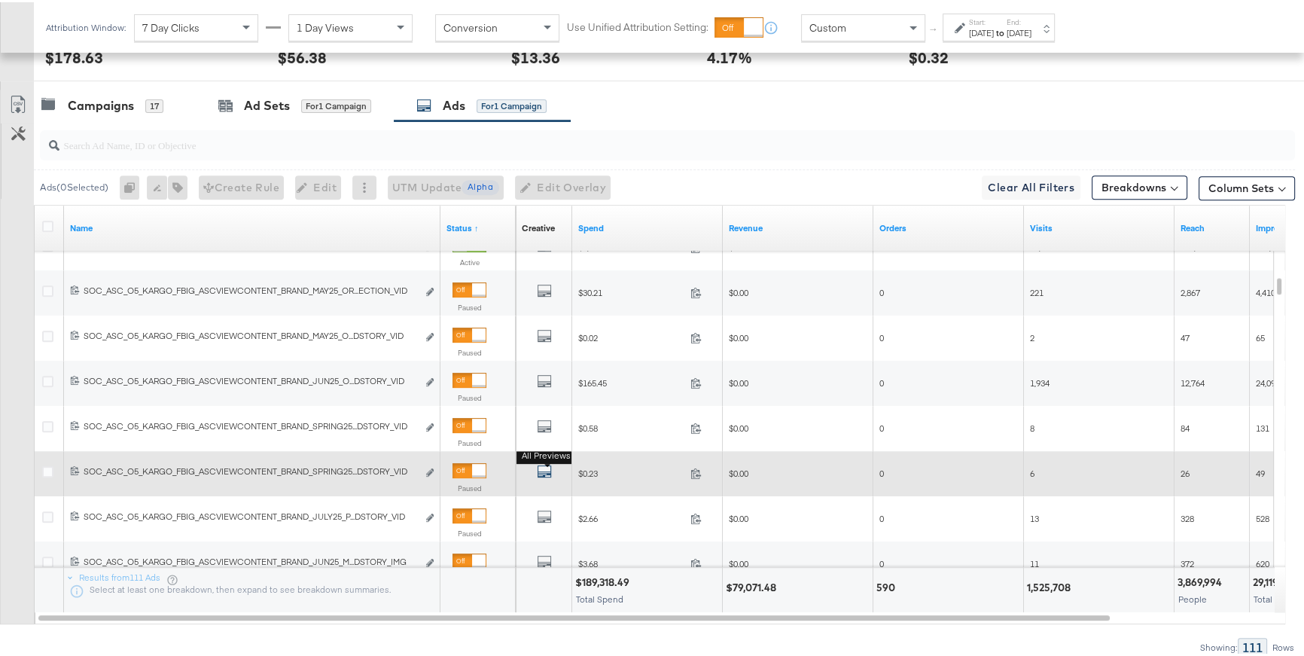
click at [549, 467] on icon "default" at bounding box center [544, 469] width 15 height 15
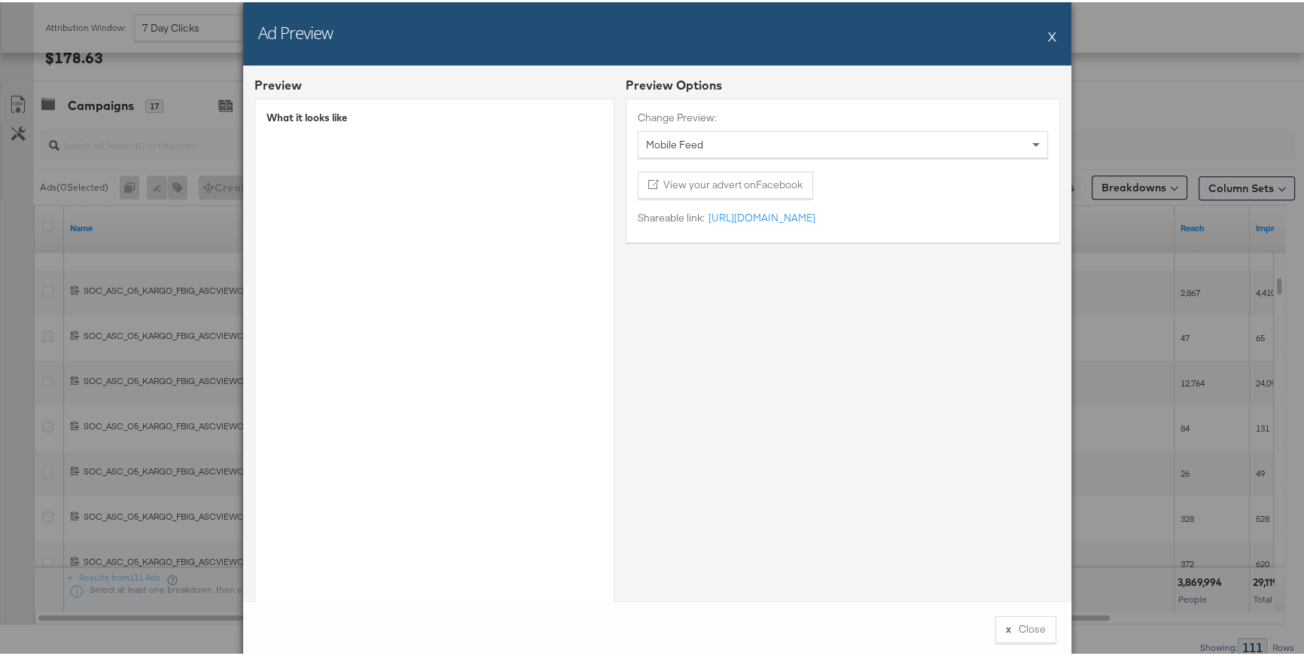
click at [1049, 31] on button "X" at bounding box center [1052, 34] width 8 height 30
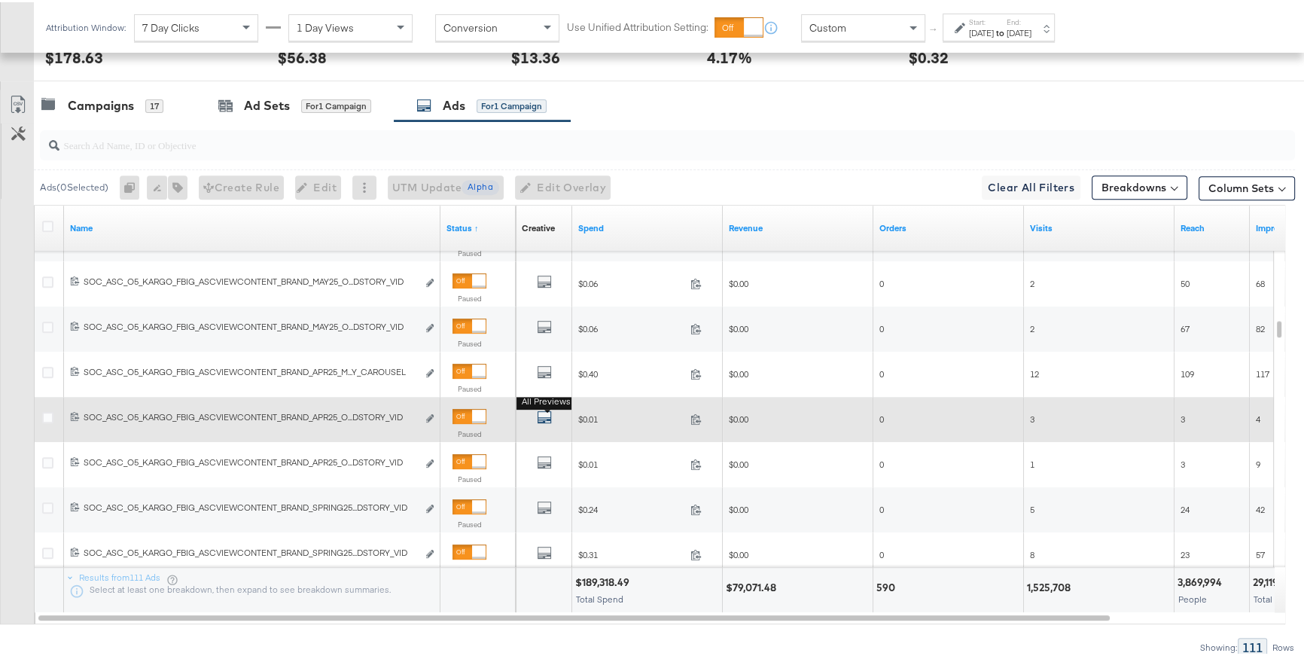
click at [545, 415] on icon "default" at bounding box center [544, 414] width 15 height 15
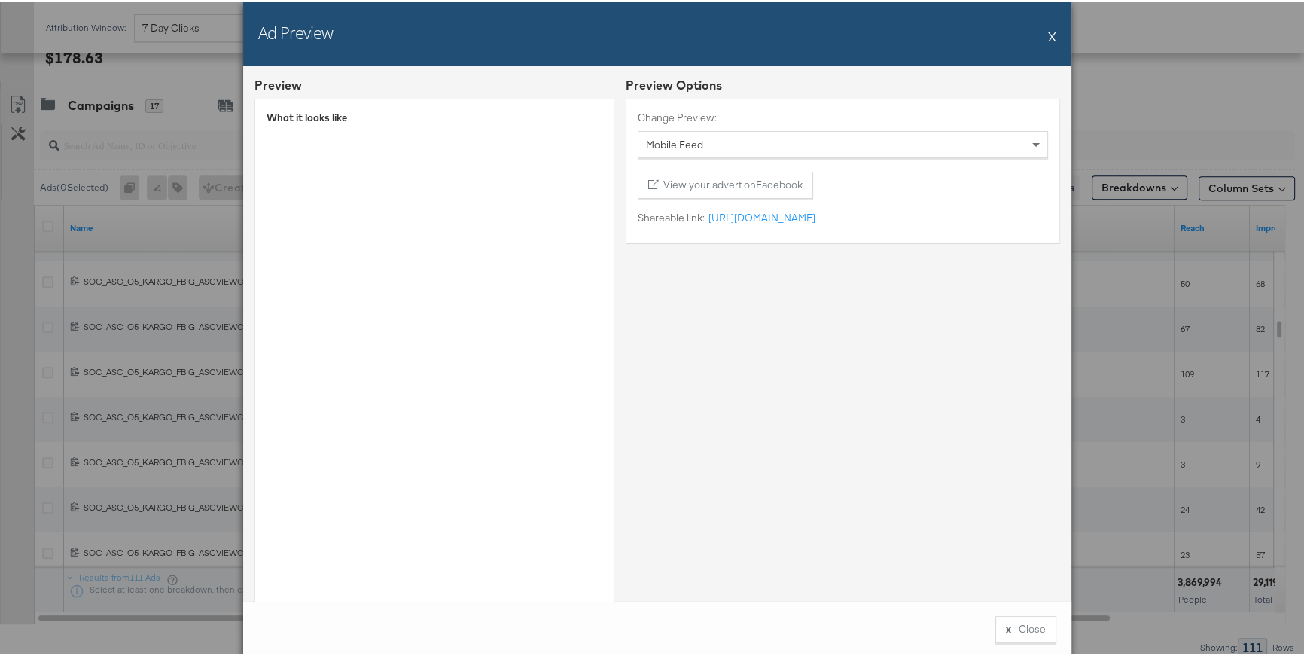
click at [1048, 35] on button "X" at bounding box center [1052, 34] width 8 height 30
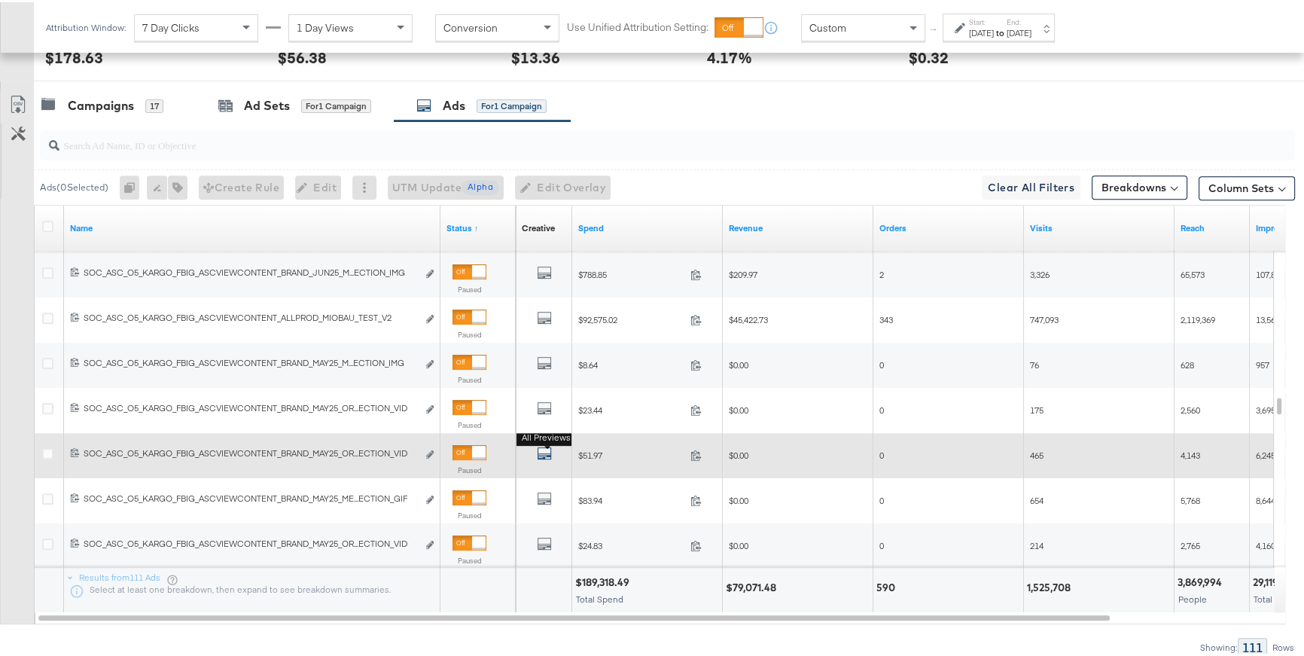
click at [541, 450] on icon "default" at bounding box center [544, 451] width 15 height 15
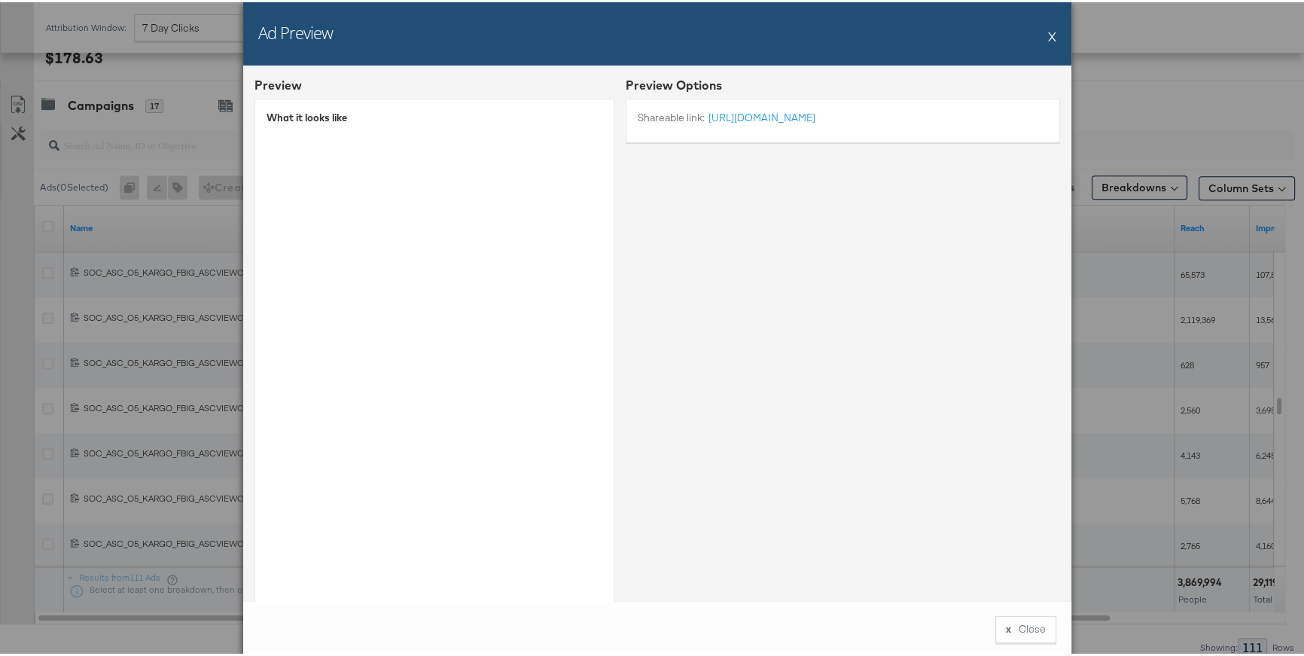
click at [1048, 34] on button "X" at bounding box center [1052, 34] width 8 height 30
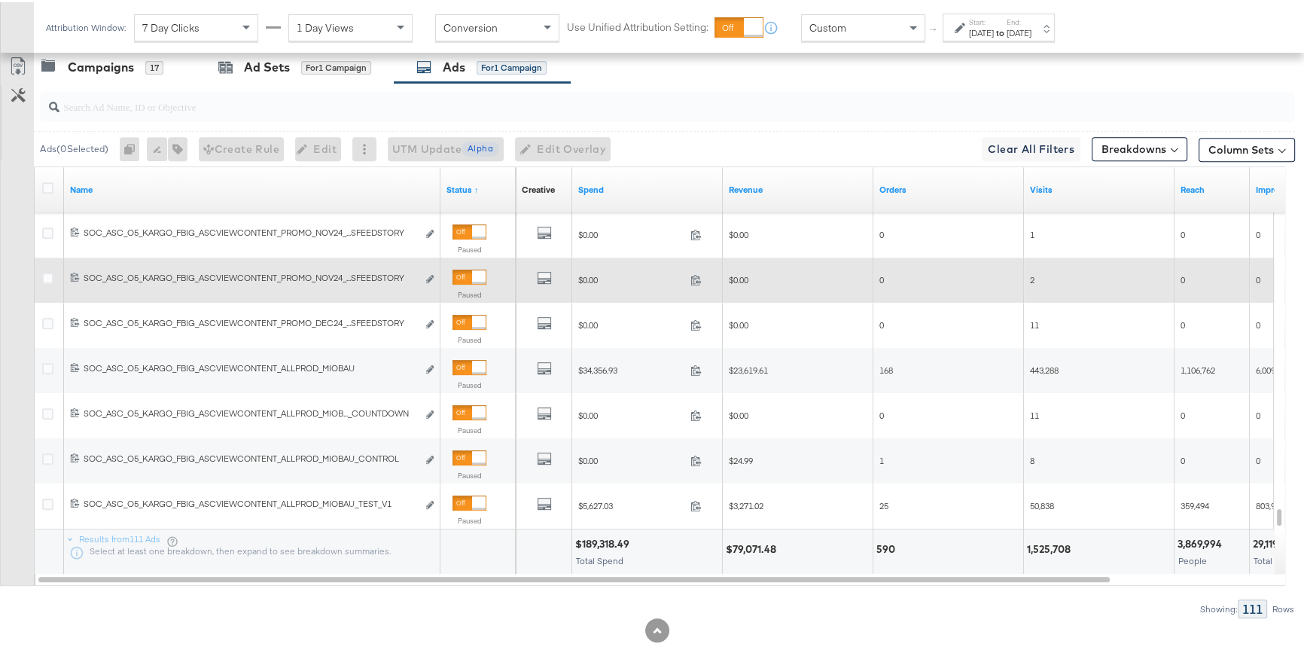
scroll to position [765, 0]
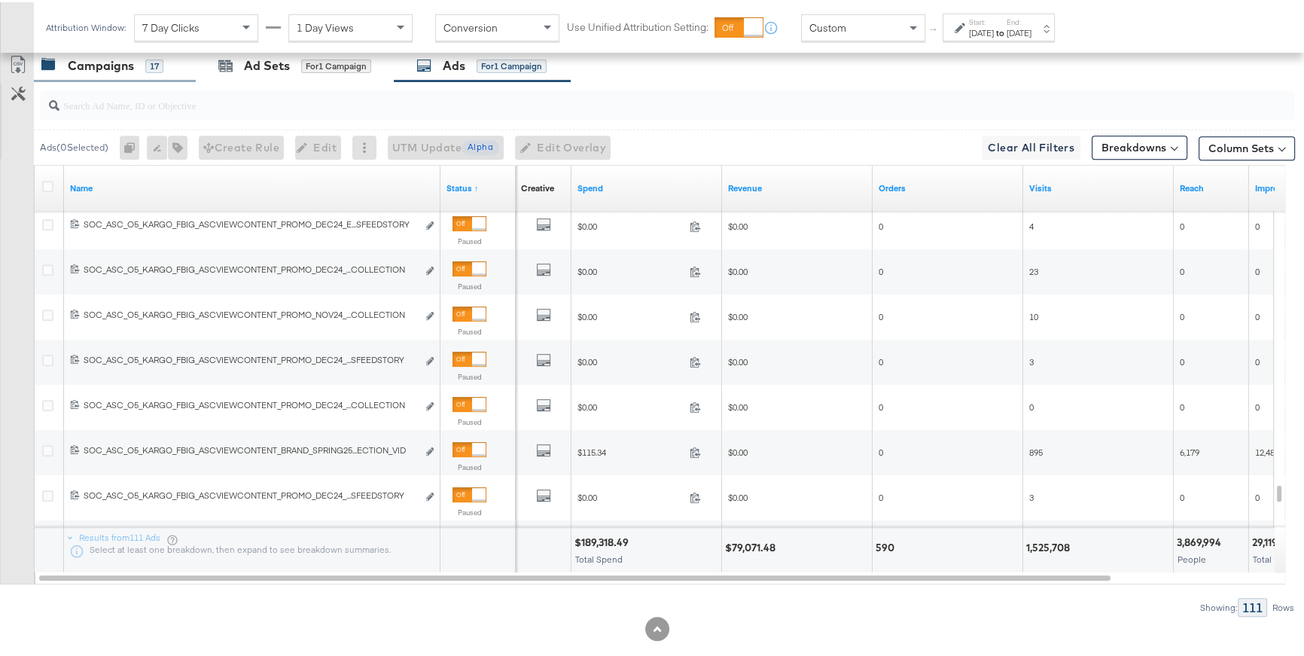
click at [130, 66] on div "Campaigns" at bounding box center [101, 63] width 66 height 17
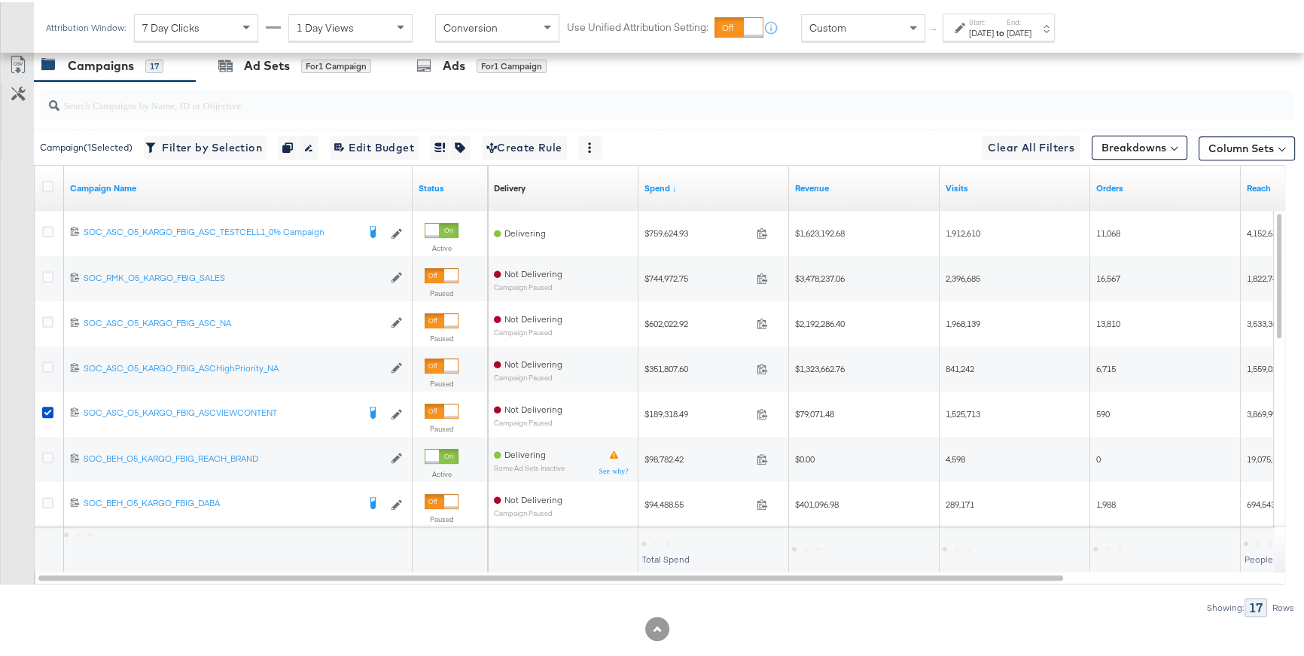
click at [956, 26] on icon at bounding box center [960, 25] width 11 height 11
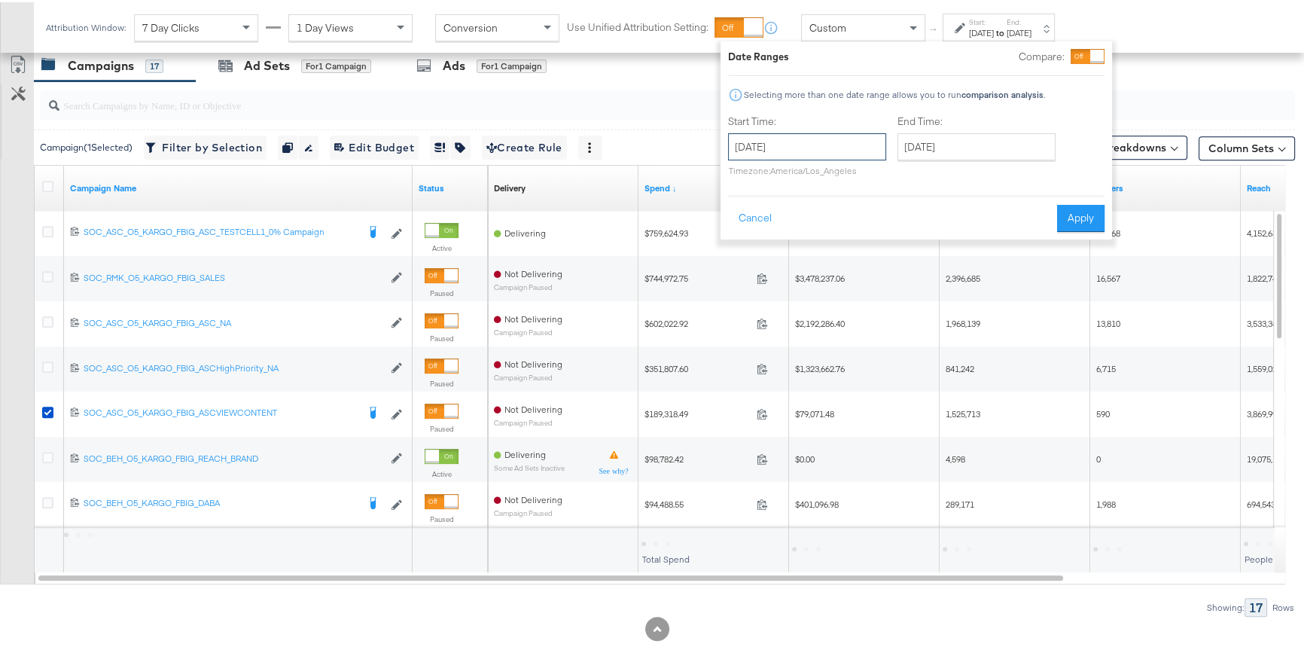
click at [848, 140] on input "[DATE]" at bounding box center [807, 144] width 158 height 27
click at [895, 183] on span "›" at bounding box center [899, 175] width 23 height 23
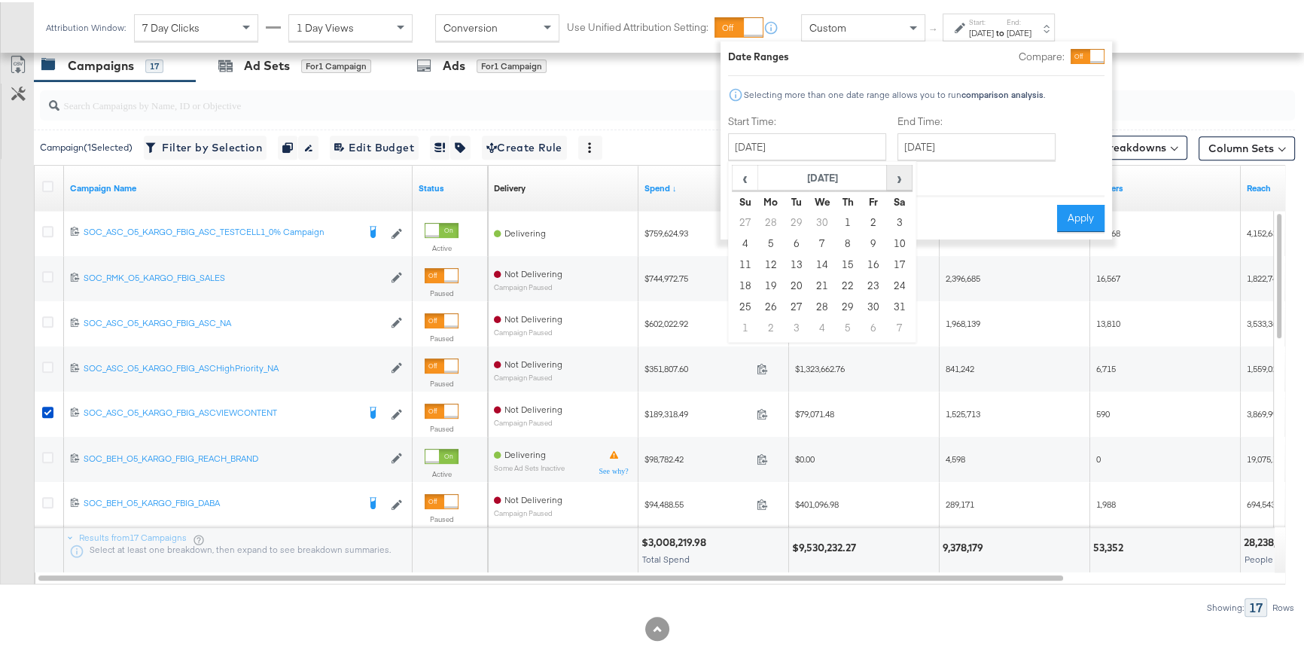
click at [895, 183] on span "›" at bounding box center [899, 175] width 23 height 23
click at [895, 184] on span "›" at bounding box center [899, 175] width 23 height 23
click at [815, 283] on td "23" at bounding box center [822, 283] width 26 height 21
type input "July 23rd 2025"
click at [1073, 219] on button "Apply" at bounding box center [1083, 216] width 47 height 27
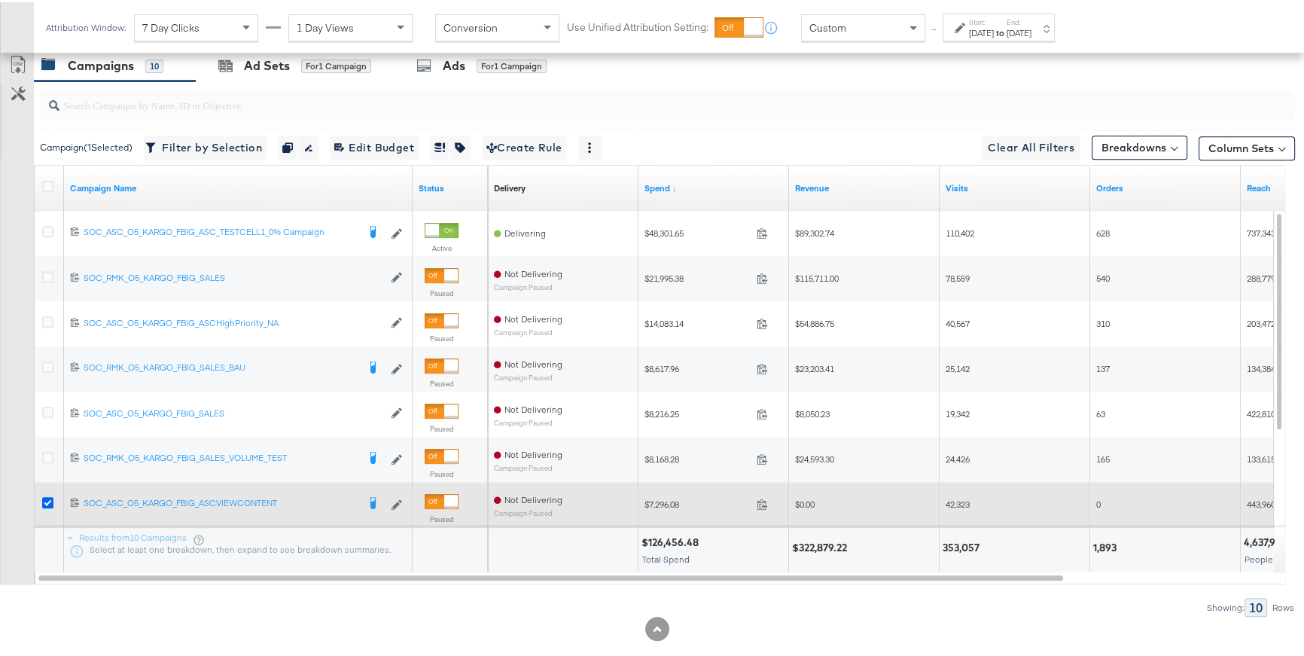
click at [49, 495] on icon at bounding box center [47, 500] width 11 height 11
click at [0, 0] on input "checkbox" at bounding box center [0, 0] width 0 height 0
click at [44, 500] on icon at bounding box center [47, 500] width 11 height 11
click at [0, 0] on input "checkbox" at bounding box center [0, 0] width 0 height 0
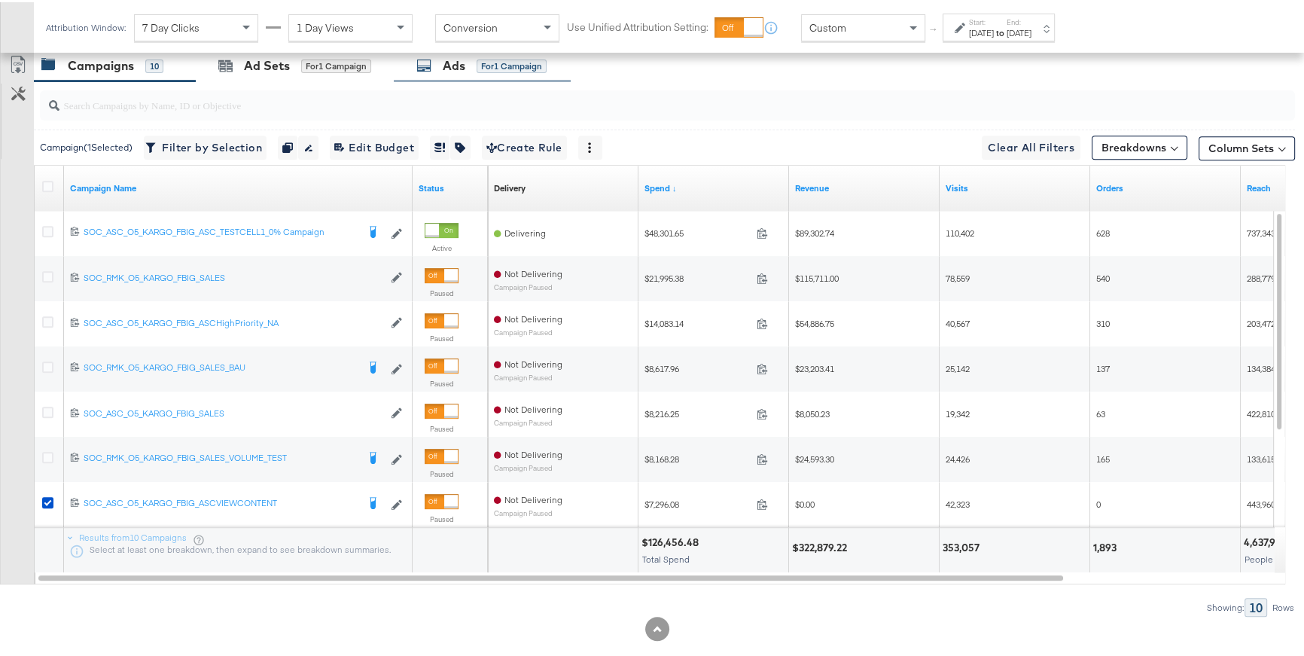
click at [452, 69] on div "Ads" at bounding box center [454, 63] width 23 height 17
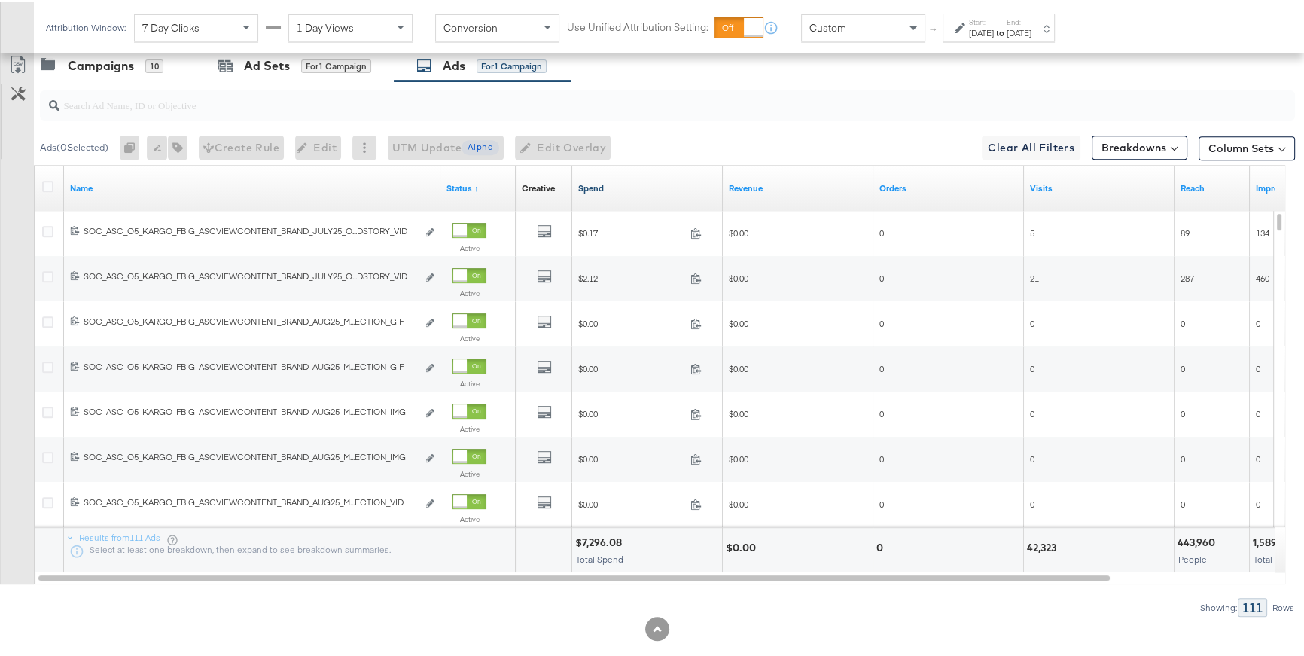
click at [598, 185] on link "Spend" at bounding box center [647, 186] width 139 height 12
click at [136, 71] on div "Campaigns 10" at bounding box center [115, 63] width 162 height 32
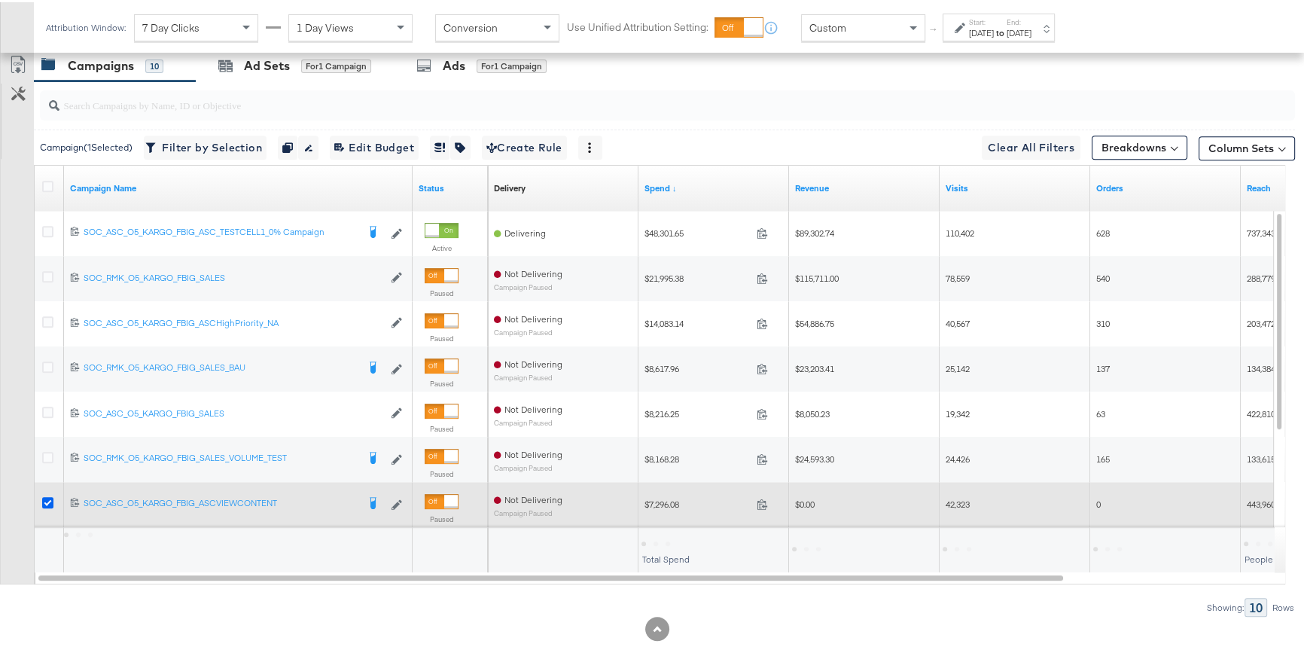
click at [46, 501] on icon at bounding box center [47, 500] width 11 height 11
click at [0, 0] on input "checkbox" at bounding box center [0, 0] width 0 height 0
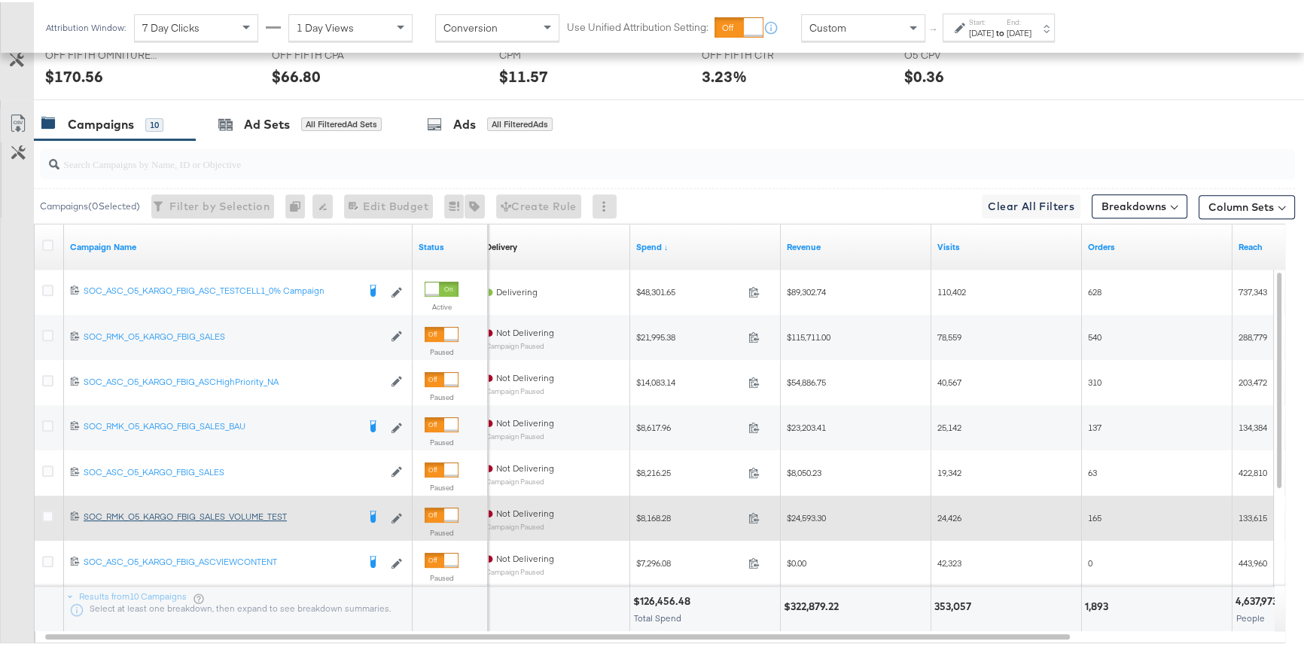
scroll to position [697, 0]
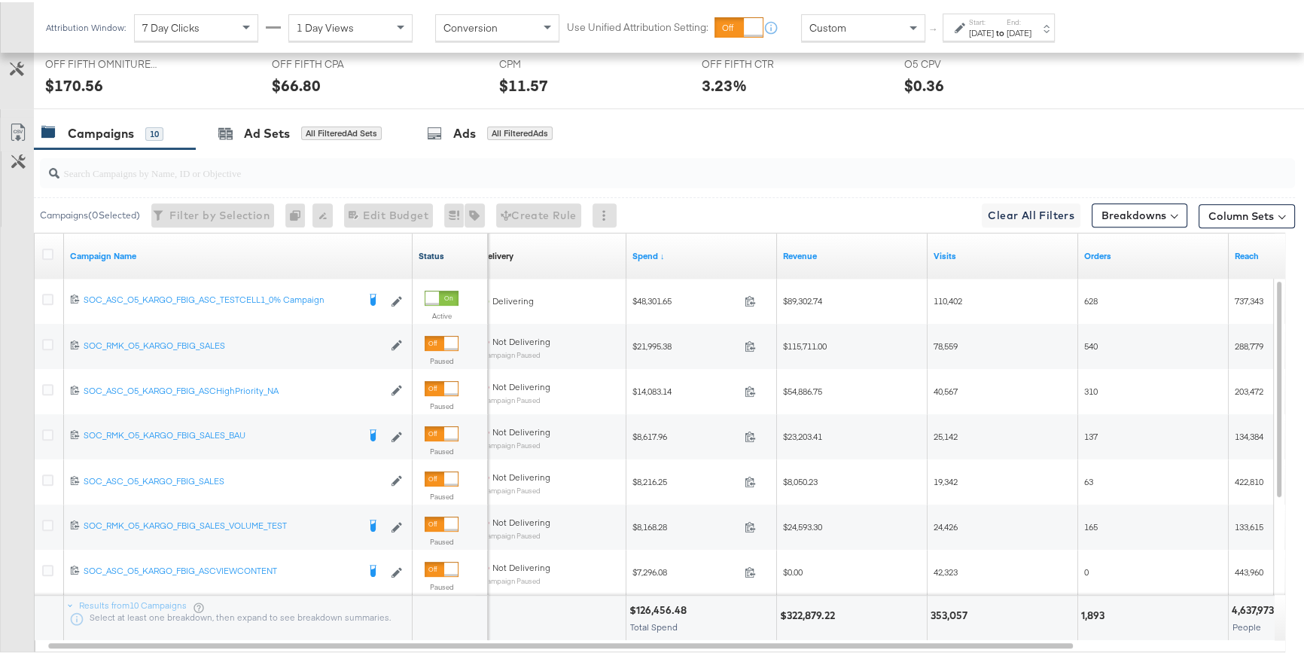
click at [425, 255] on link "Status" at bounding box center [450, 254] width 63 height 12
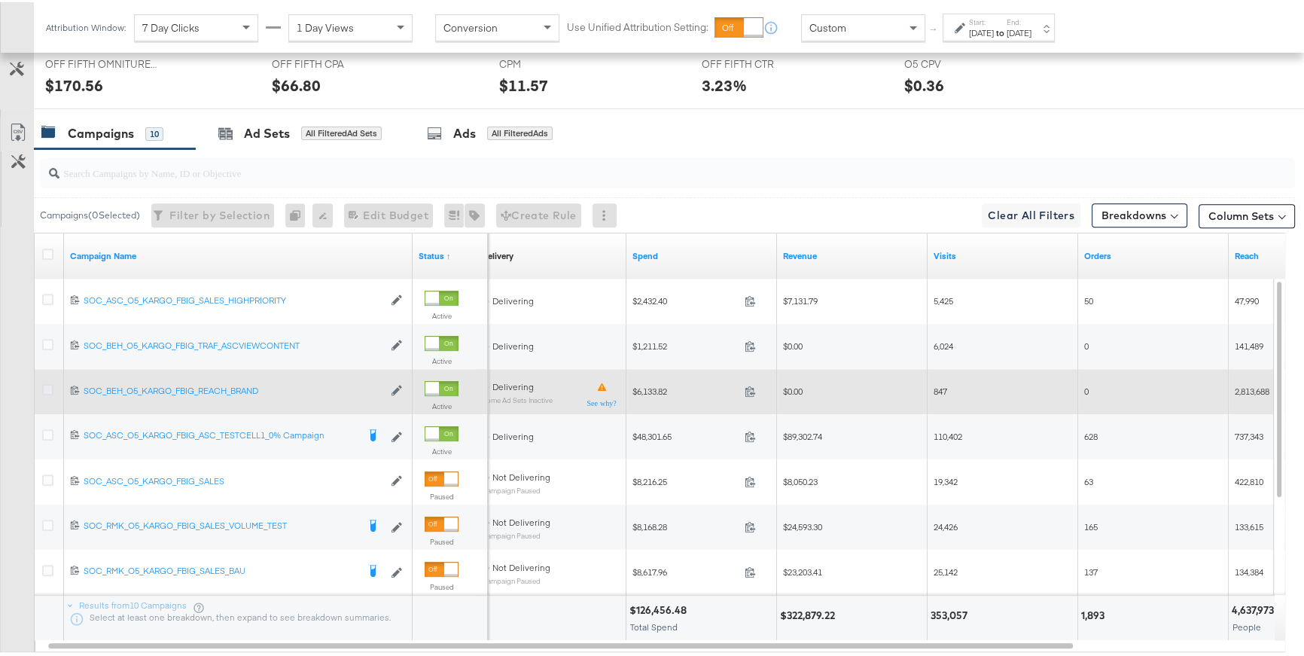
click at [51, 384] on icon at bounding box center [47, 387] width 11 height 11
click at [0, 0] on input "checkbox" at bounding box center [0, 0] width 0 height 0
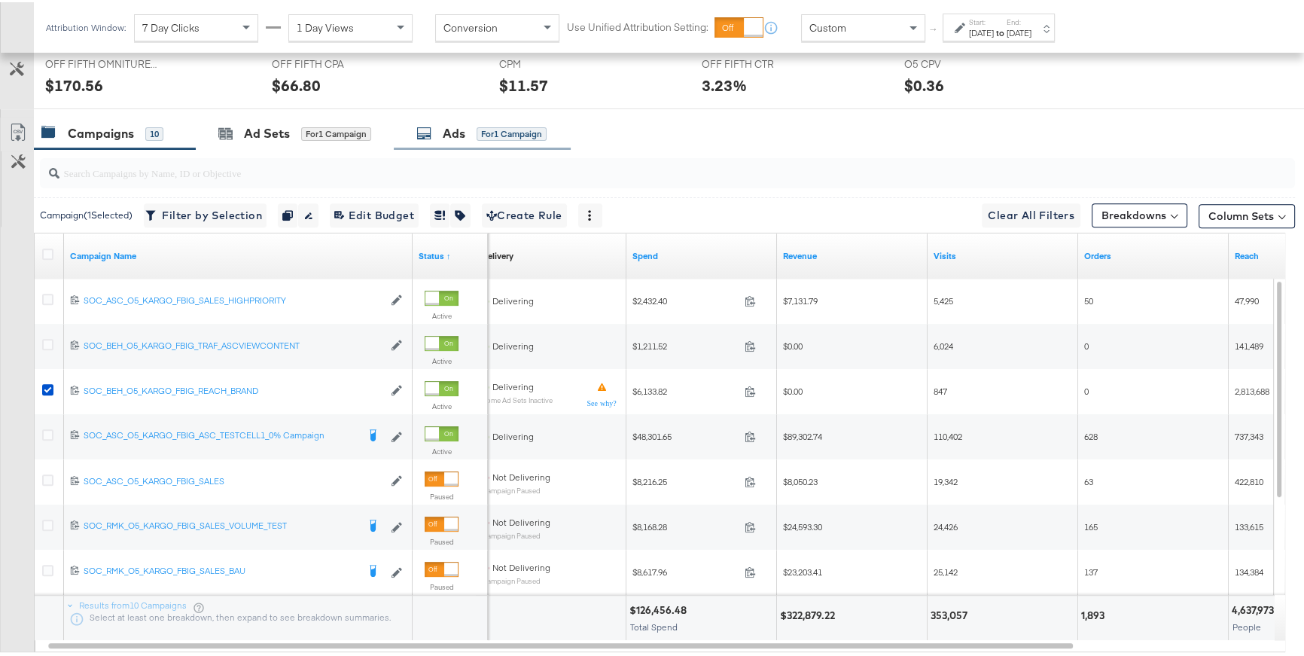
click at [471, 128] on div "Ads for 1 Campaign" at bounding box center [481, 131] width 130 height 17
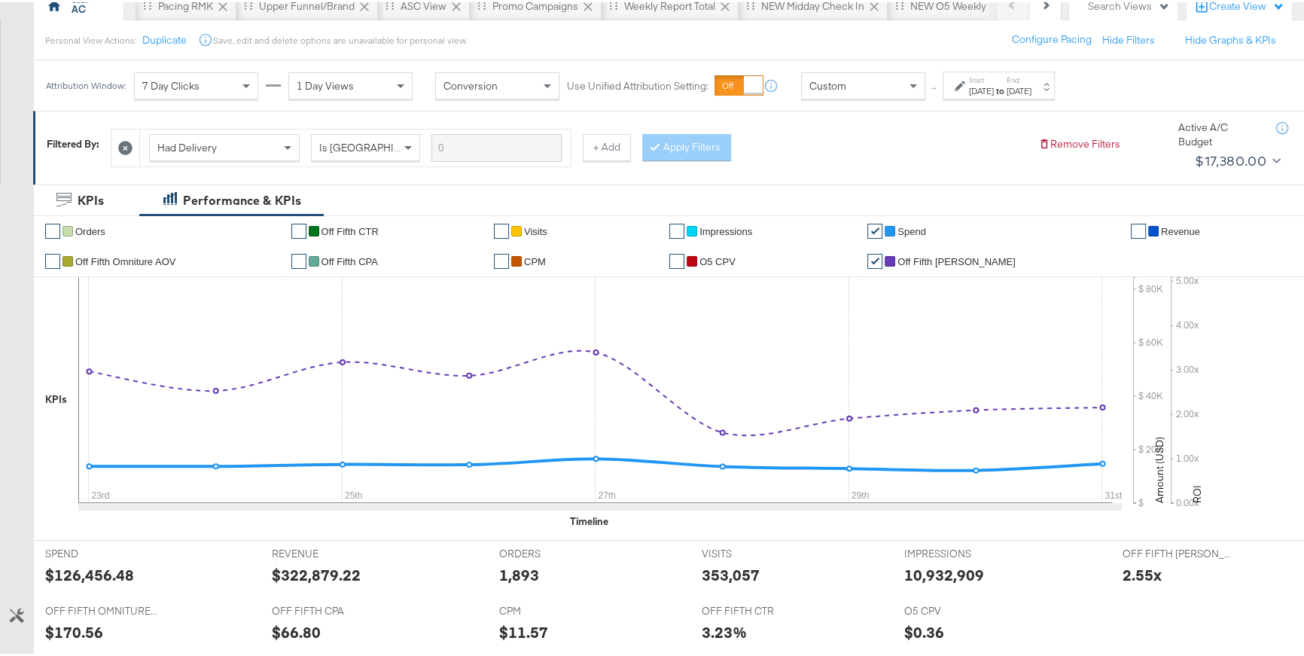
scroll to position [148, 0]
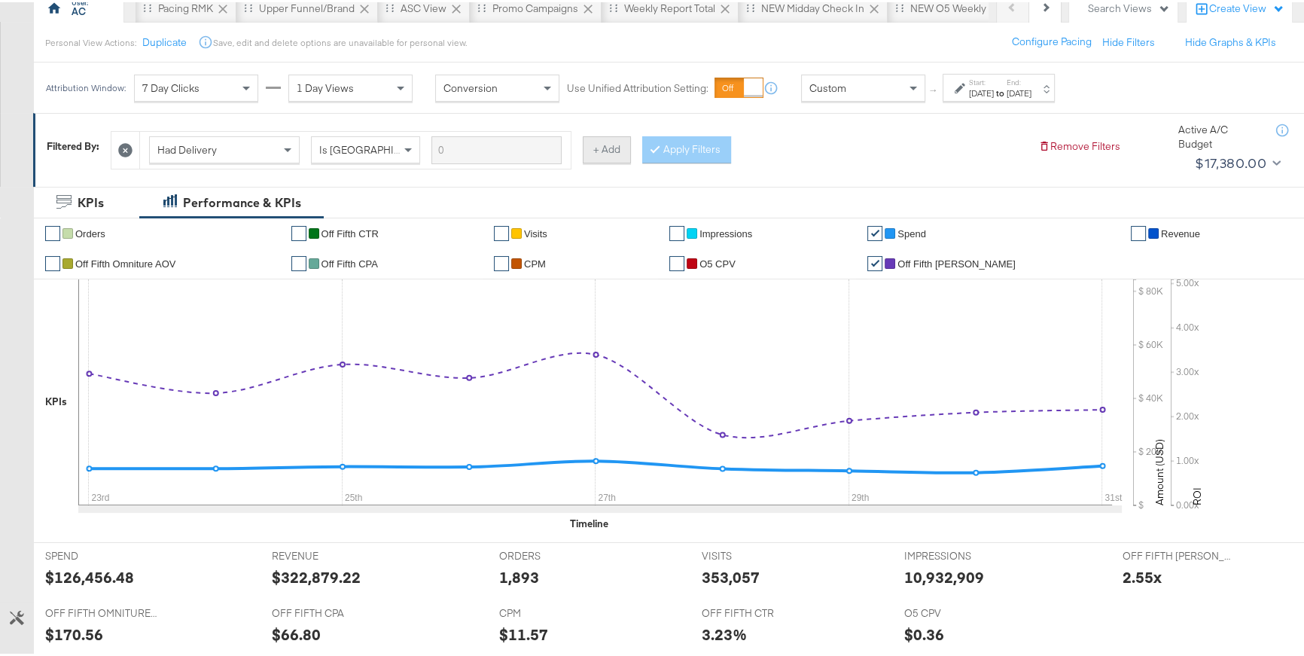
click at [595, 148] on button "+ Add" at bounding box center [607, 147] width 48 height 27
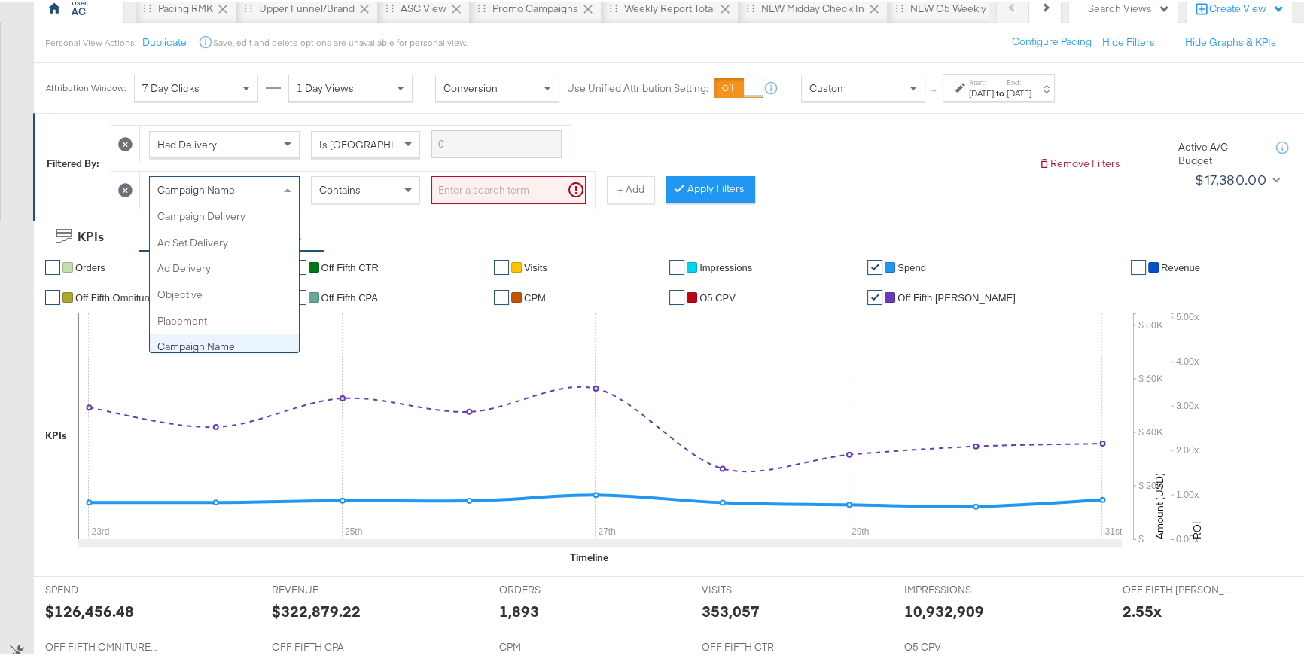
click at [287, 187] on span at bounding box center [288, 188] width 8 height 4
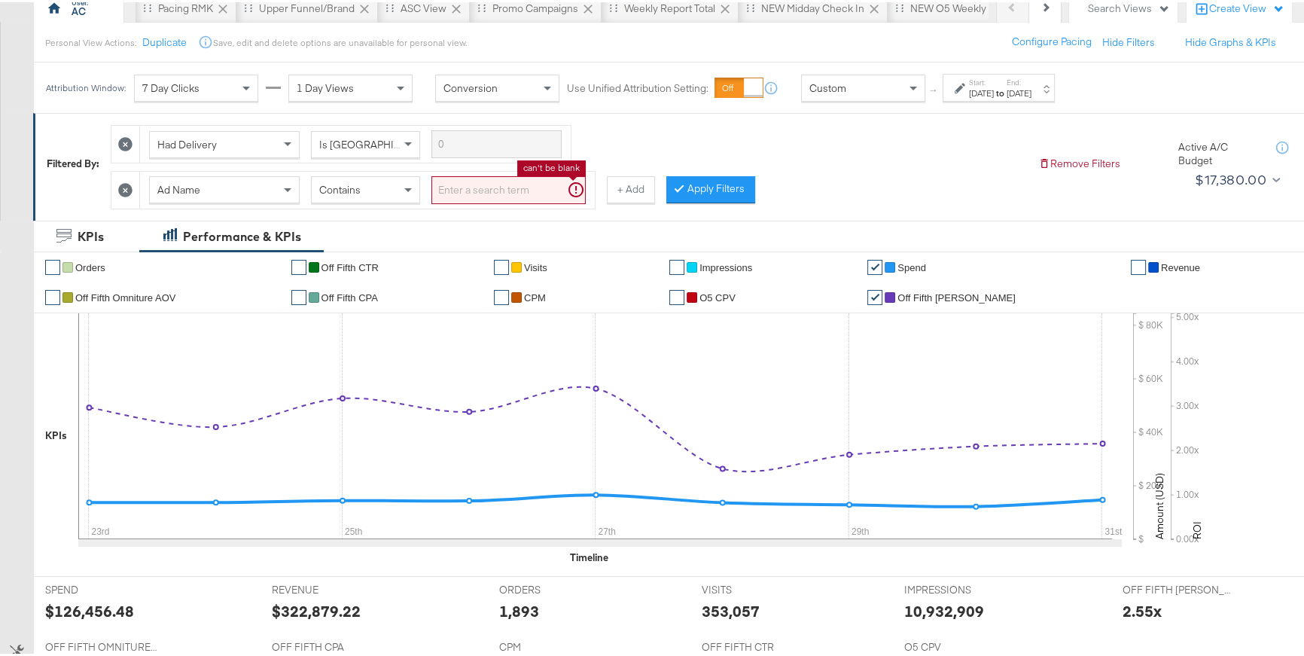
click at [469, 190] on input "search" at bounding box center [508, 188] width 154 height 28
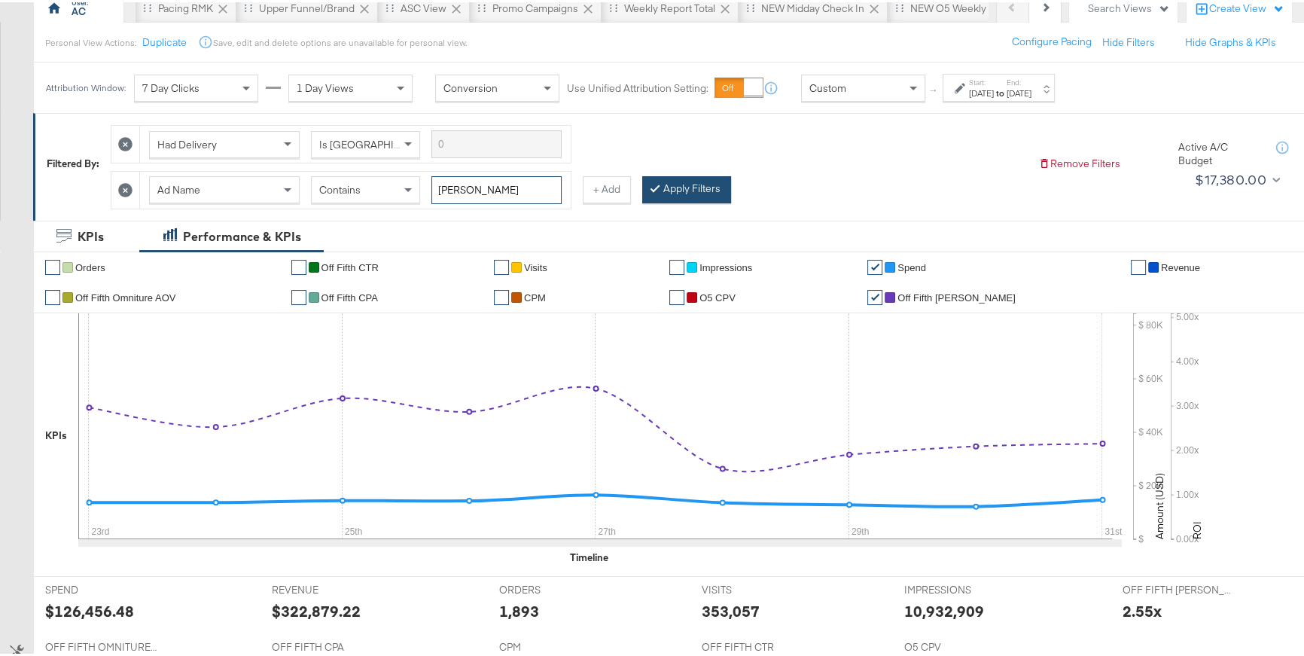
type input "JUDY"
click at [681, 187] on button "Apply Filters" at bounding box center [686, 187] width 89 height 27
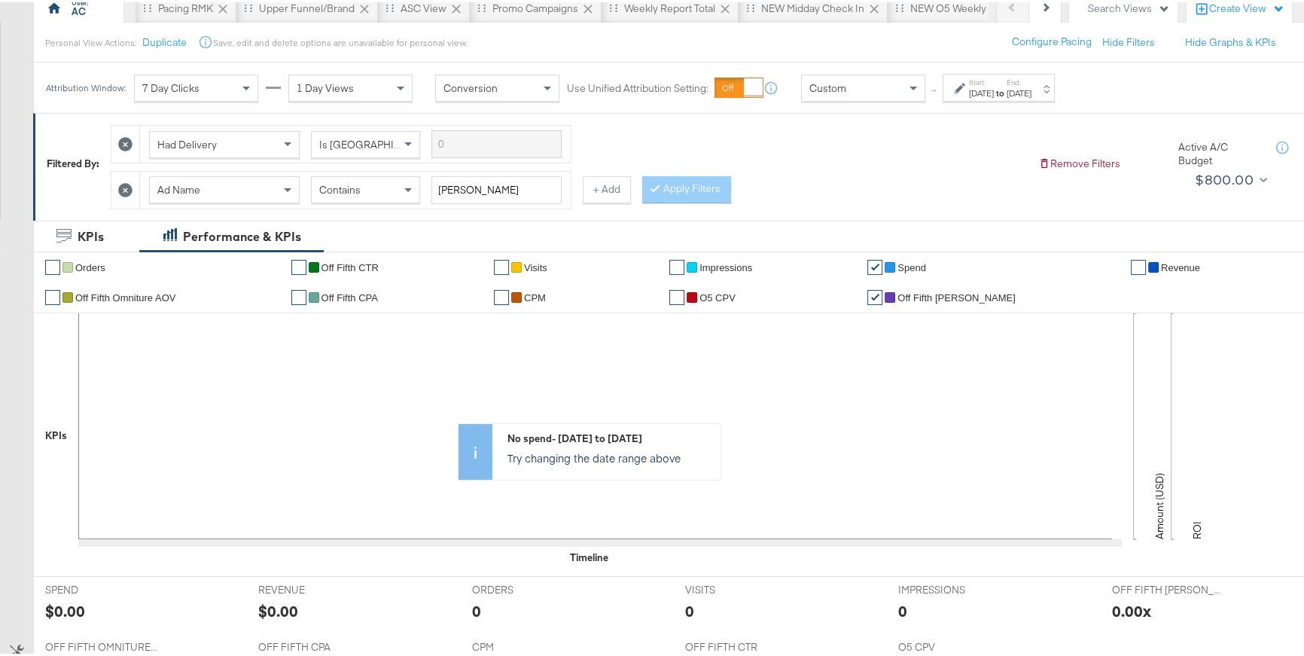
click at [955, 84] on icon at bounding box center [960, 86] width 11 height 11
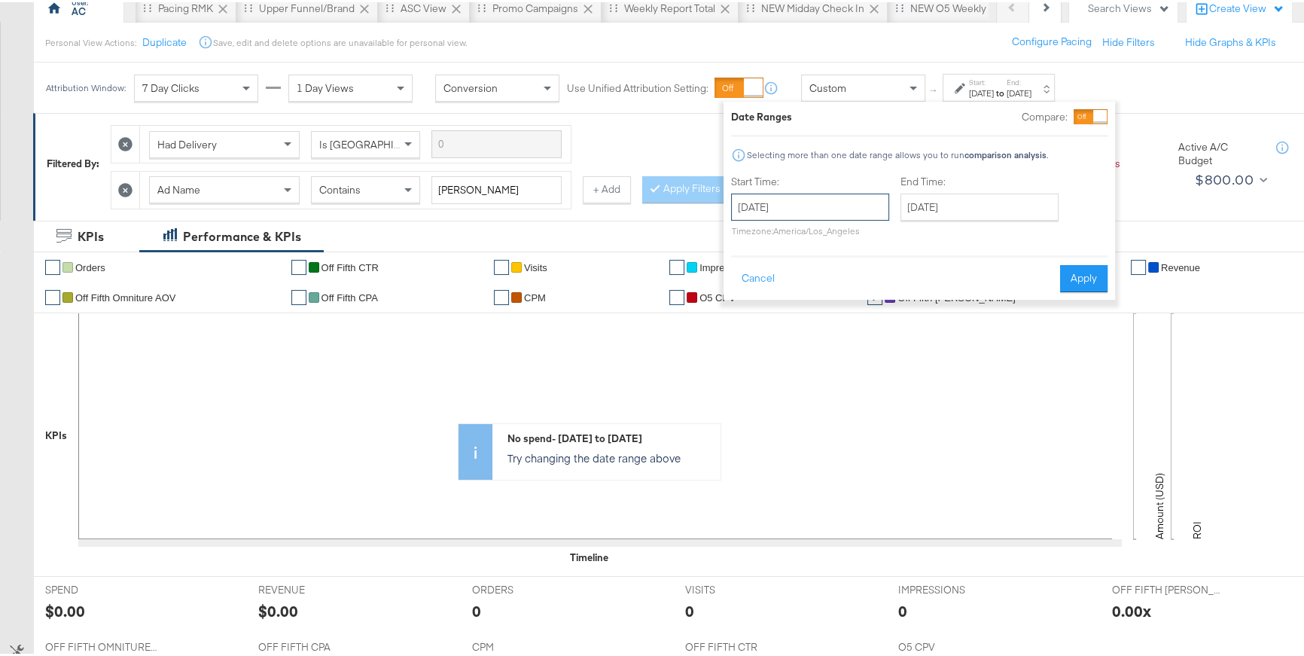
click at [867, 207] on input "July 23rd 2025" at bounding box center [810, 204] width 158 height 27
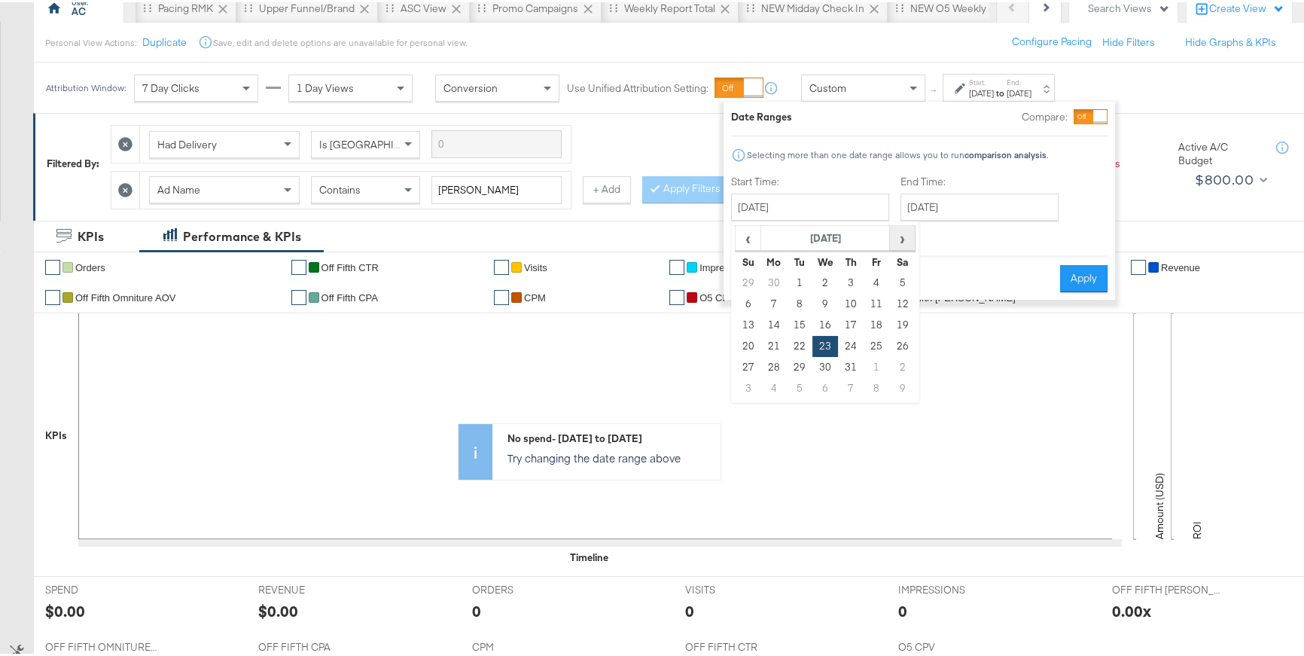
click at [904, 239] on span "›" at bounding box center [902, 235] width 23 height 23
click at [878, 279] on td "1" at bounding box center [877, 280] width 26 height 21
type input "August 1st 2025"
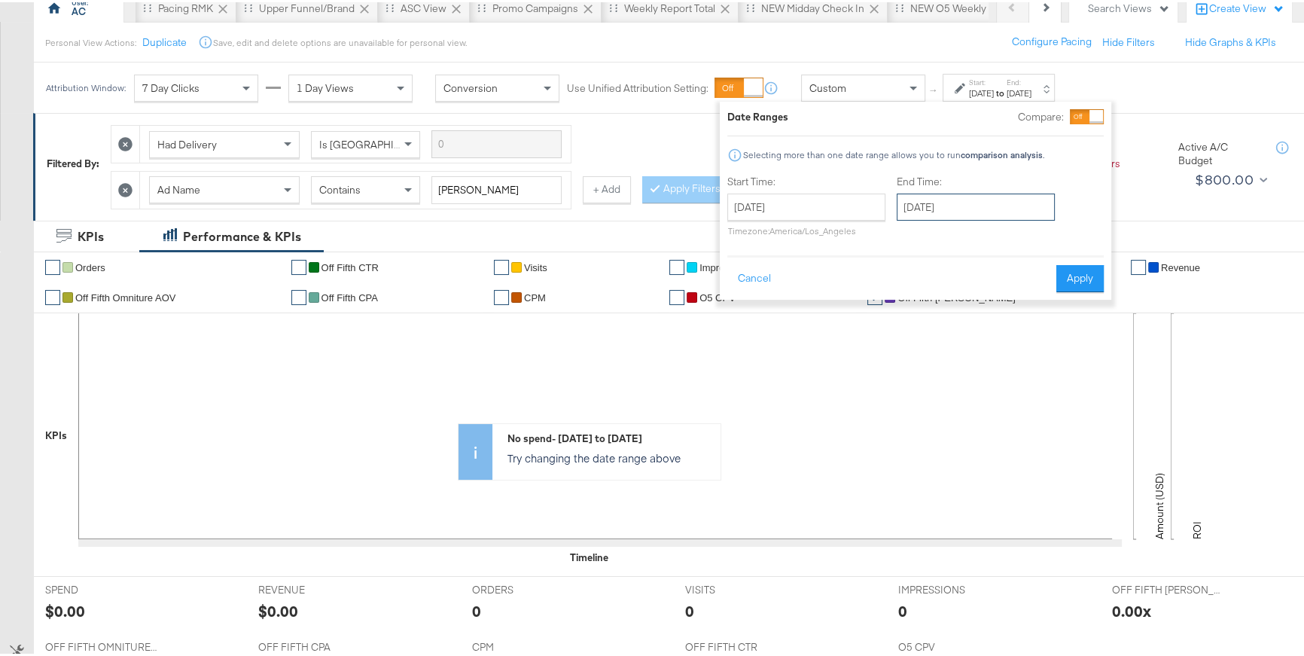
click at [954, 209] on input "August 1st 2025" at bounding box center [976, 204] width 158 height 27
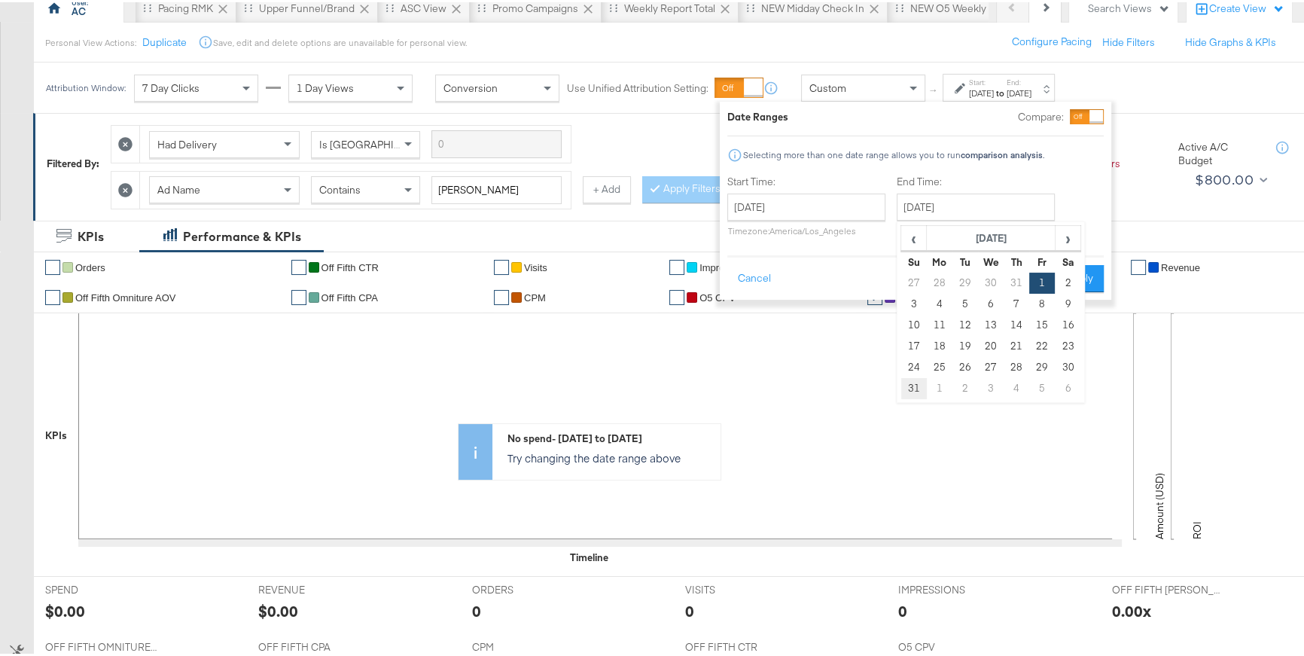
click at [919, 380] on td "31" at bounding box center [914, 386] width 26 height 21
type input "August 31st 2025"
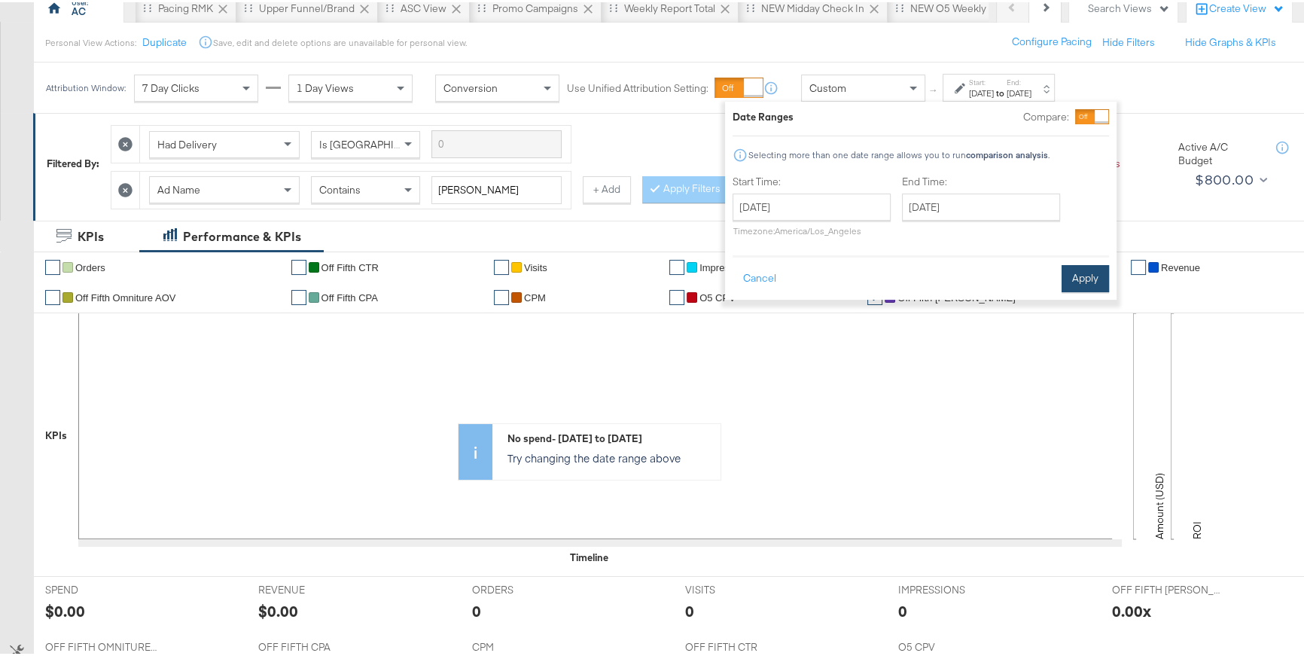
click at [1080, 280] on button "Apply" at bounding box center [1085, 276] width 47 height 27
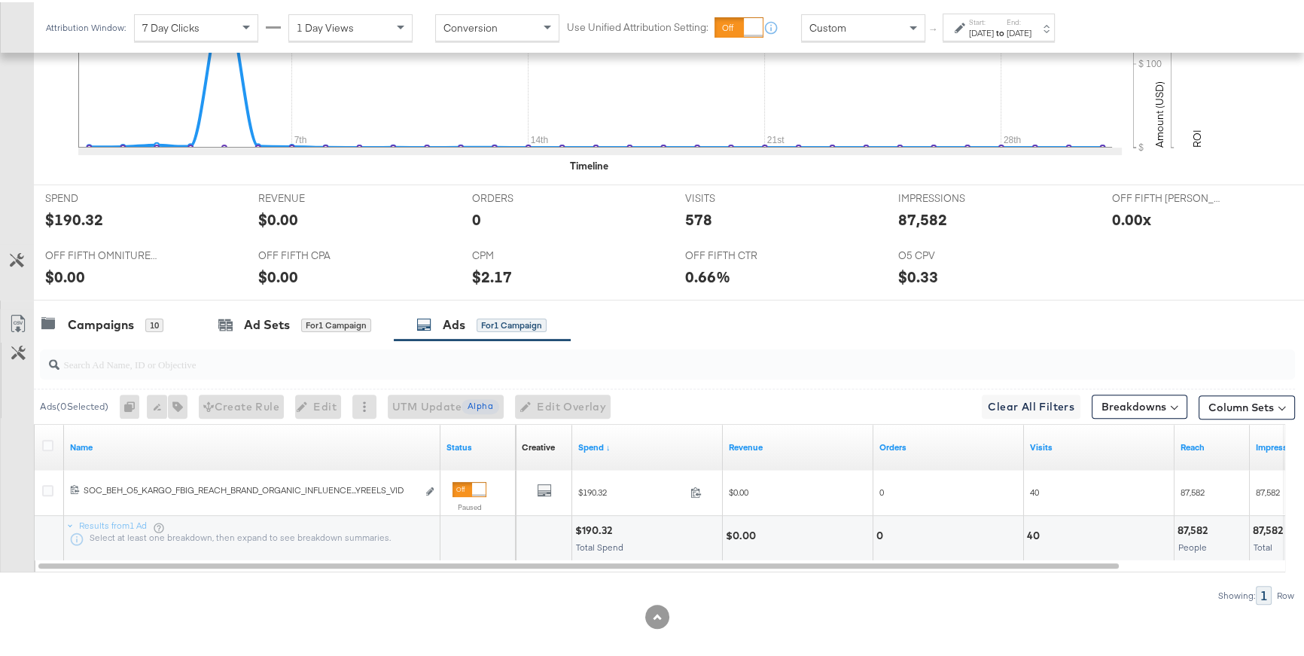
scroll to position [550, 0]
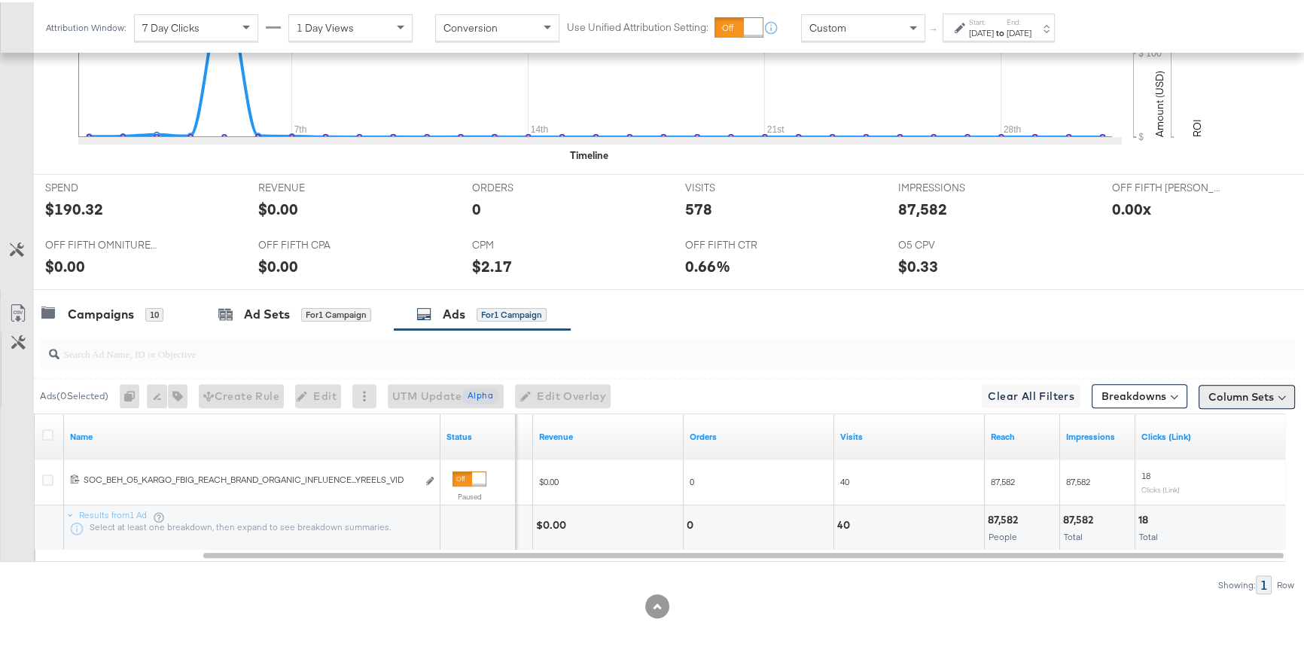
click at [1239, 389] on button "Column Sets" at bounding box center [1247, 395] width 96 height 24
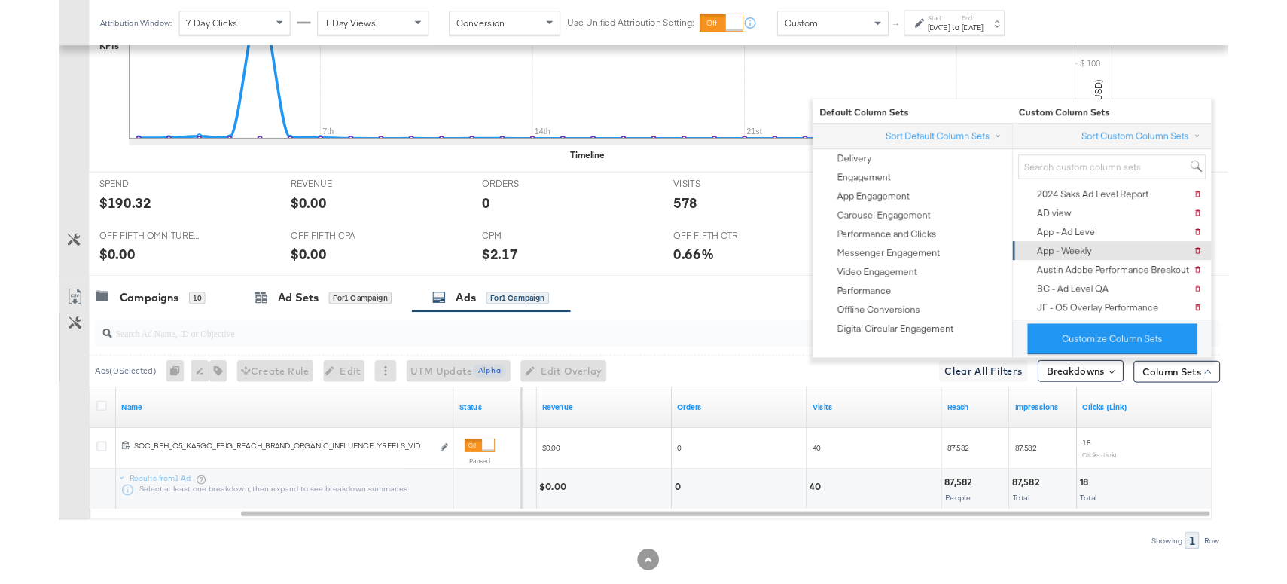
scroll to position [514, 0]
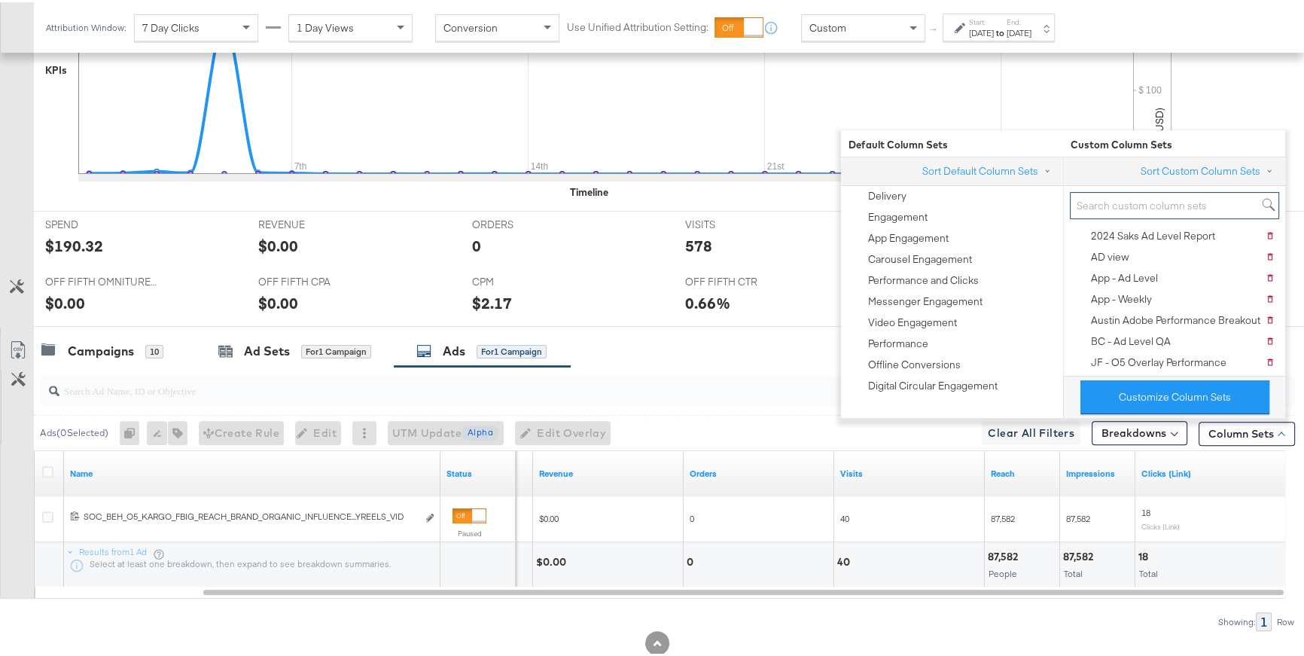
click at [1181, 200] on input "search" at bounding box center [1174, 204] width 209 height 28
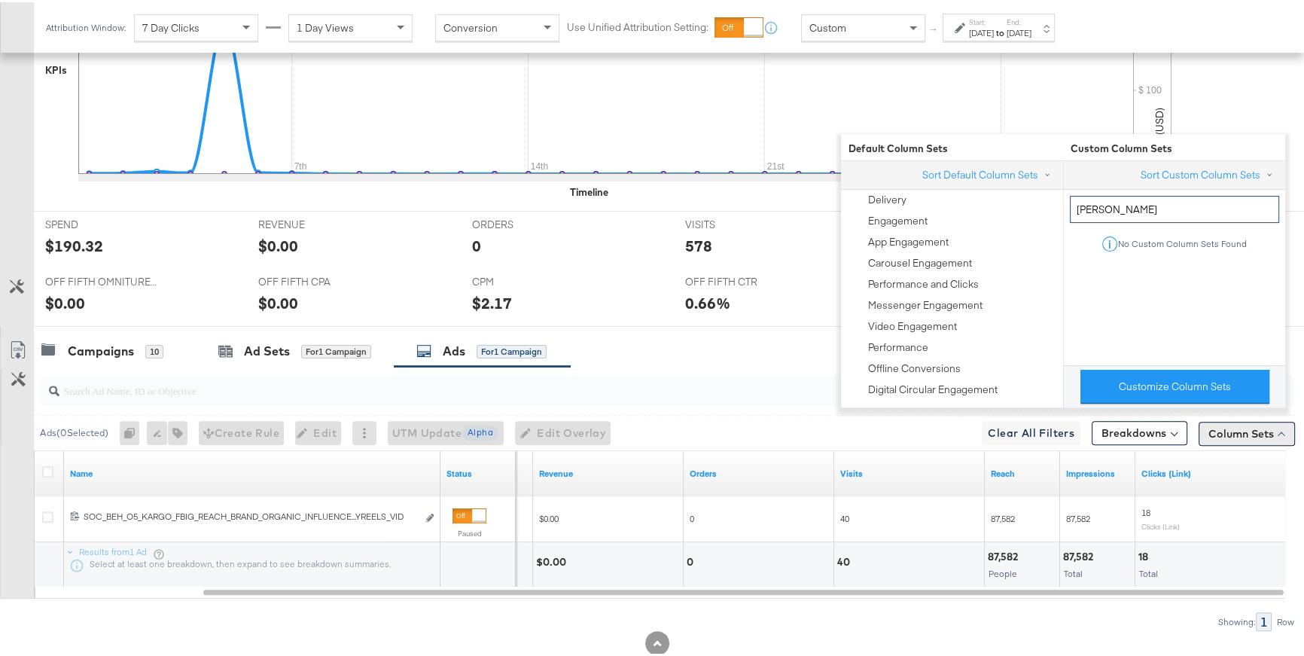
type input "alex"
click at [1216, 433] on button "Column Sets" at bounding box center [1247, 431] width 96 height 24
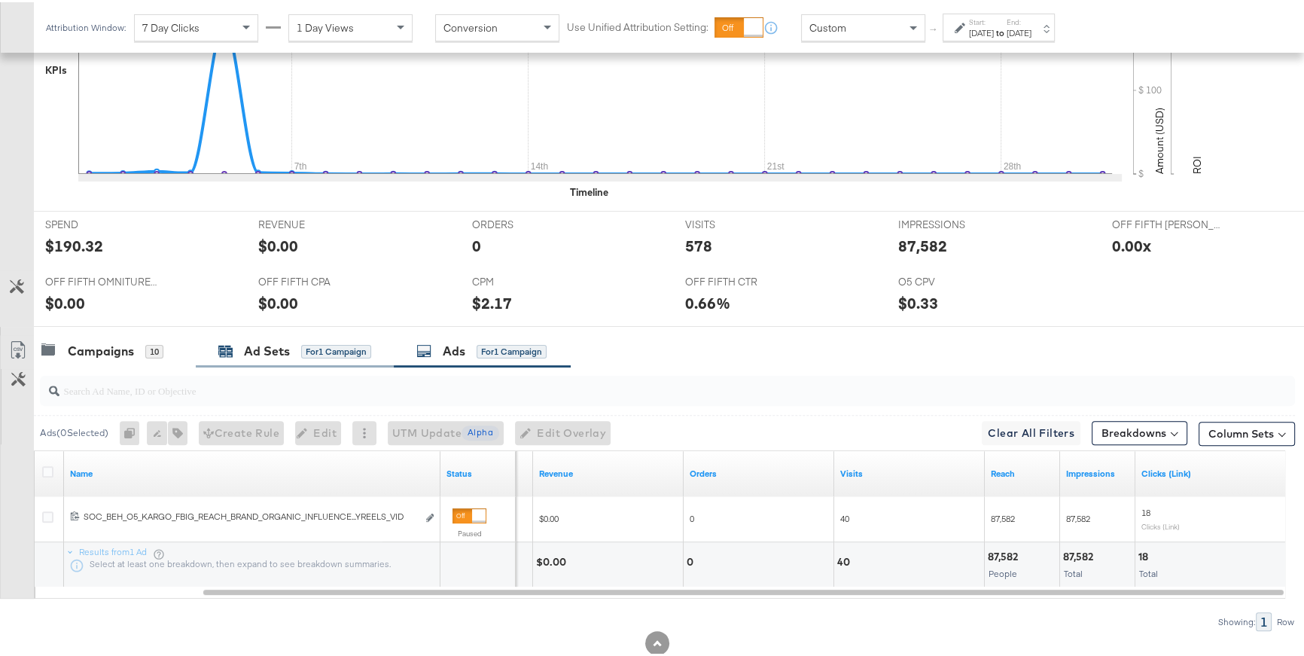
click at [301, 343] on div "for 1 Campaign" at bounding box center [336, 350] width 70 height 14
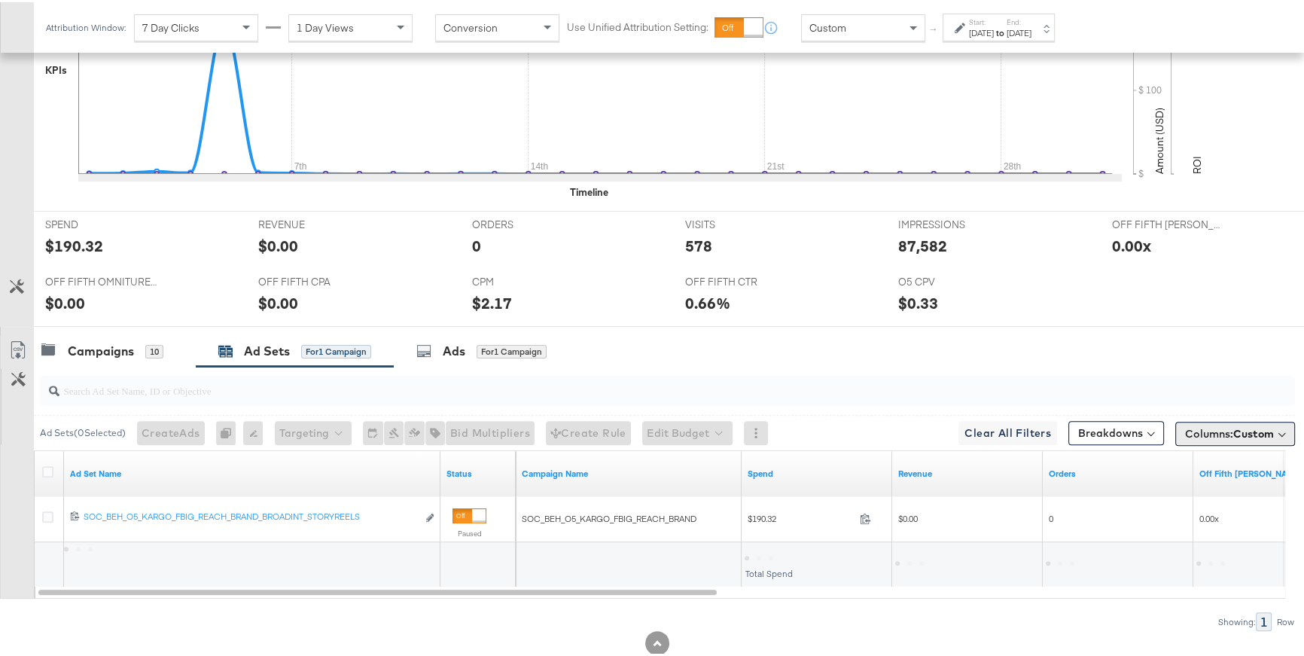
click at [1185, 428] on span "Columns: Custom" at bounding box center [1229, 431] width 89 height 15
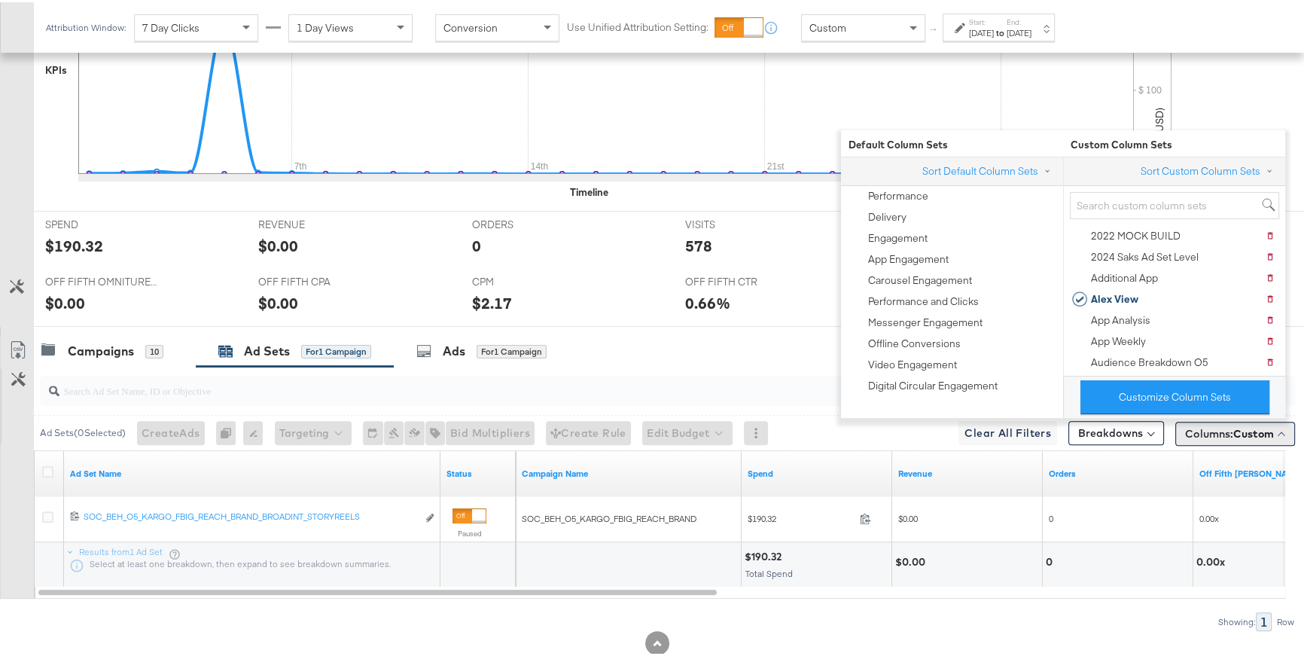
click at [1185, 428] on span "Columns: Custom" at bounding box center [1229, 431] width 89 height 15
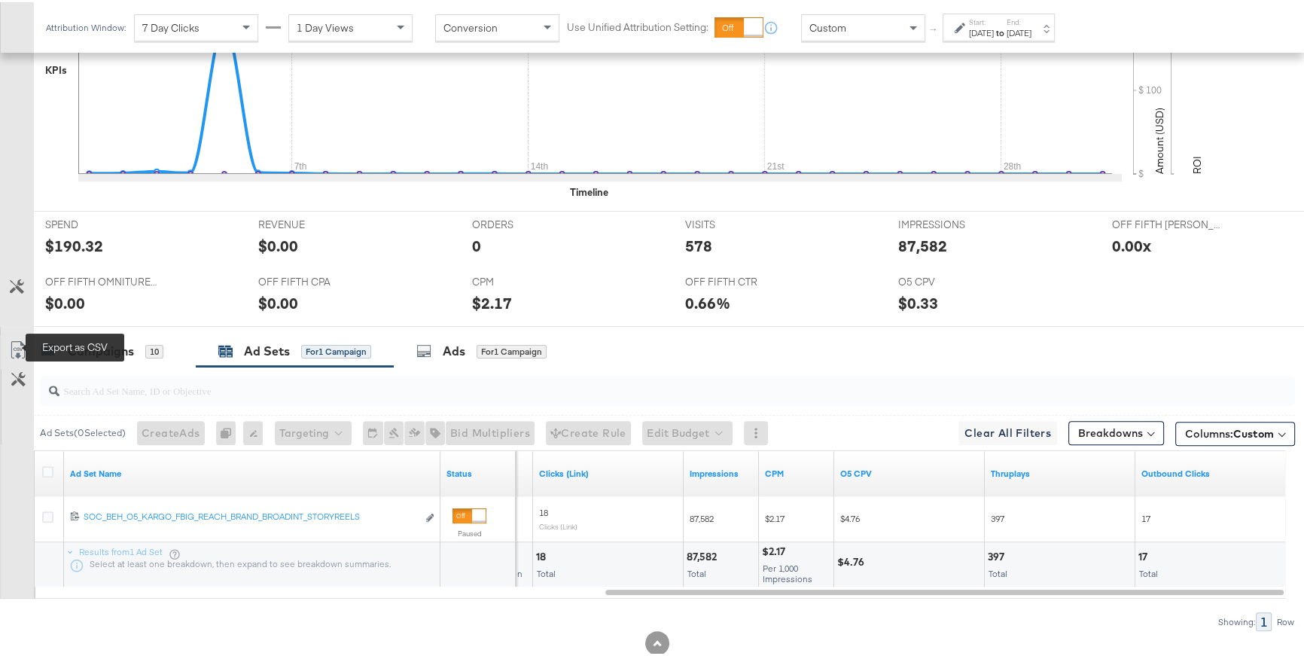
click at [18, 345] on icon at bounding box center [18, 348] width 18 height 18
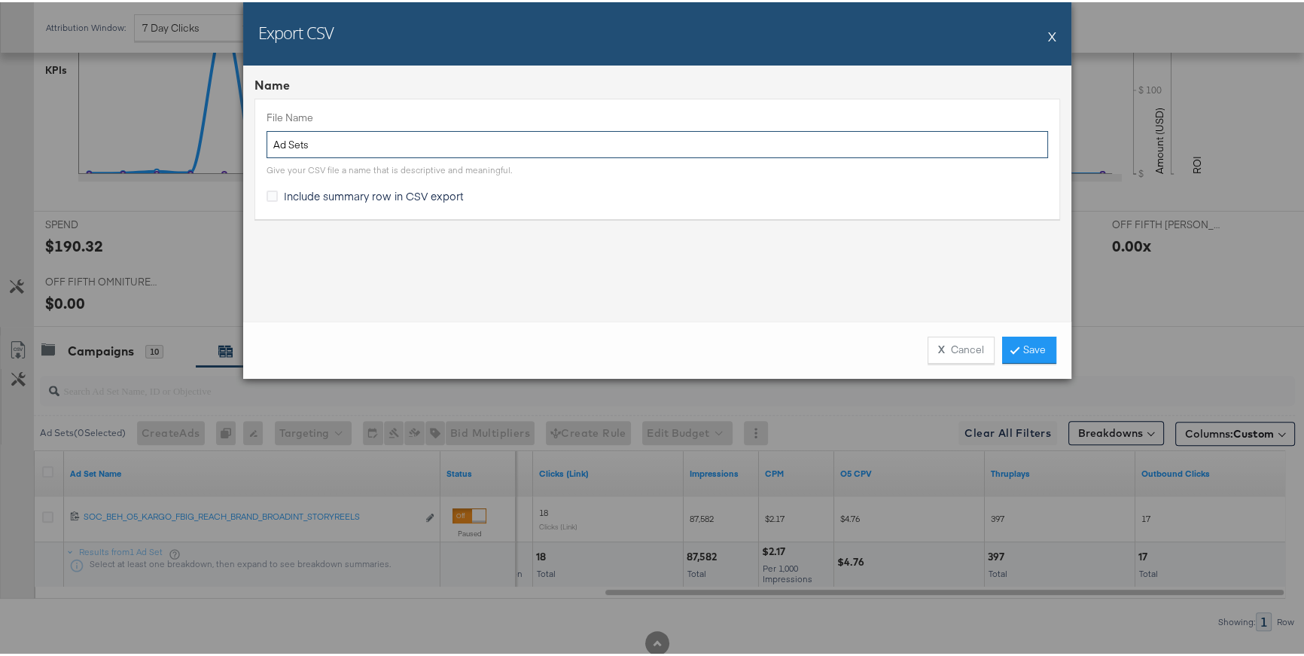
click at [267, 145] on input "Ad Sets" at bounding box center [658, 143] width 782 height 28
type input "JUDYKAM AUG25 Ad Sets"
click at [1023, 347] on link "Save" at bounding box center [1029, 347] width 54 height 27
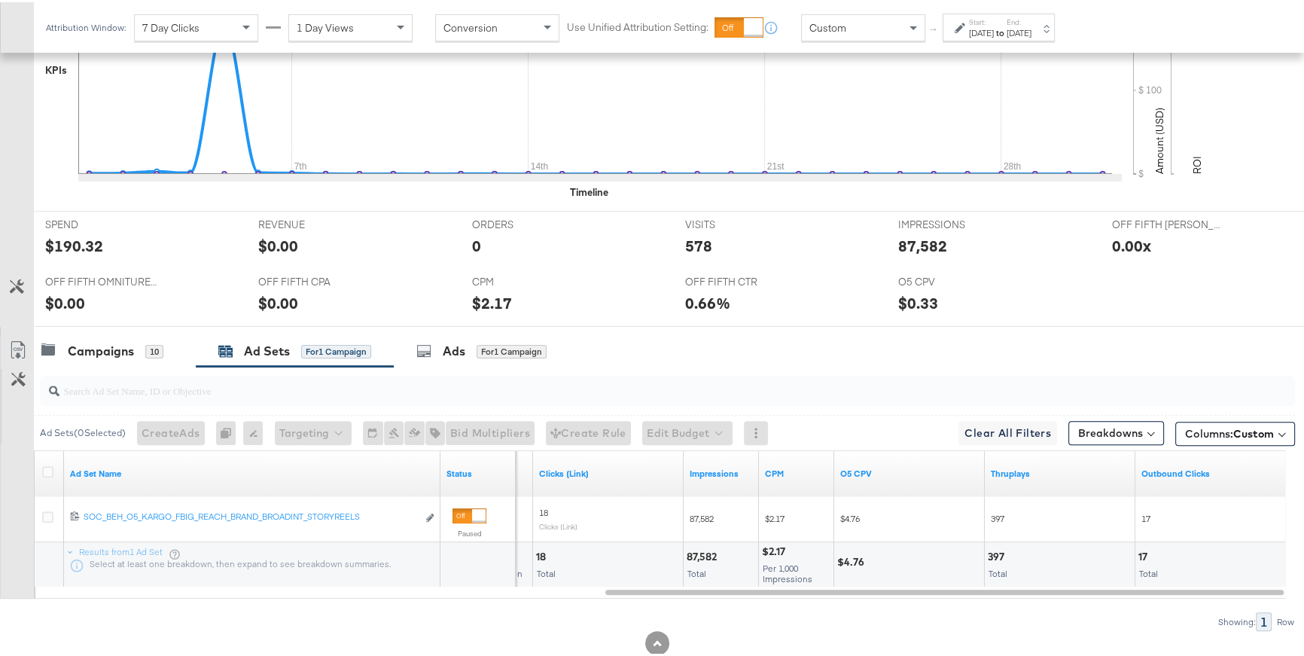
click at [958, 354] on div "Campaigns 10 Ad Sets for 1 Campaign Ads for 1 Campaign" at bounding box center [674, 349] width 1280 height 32
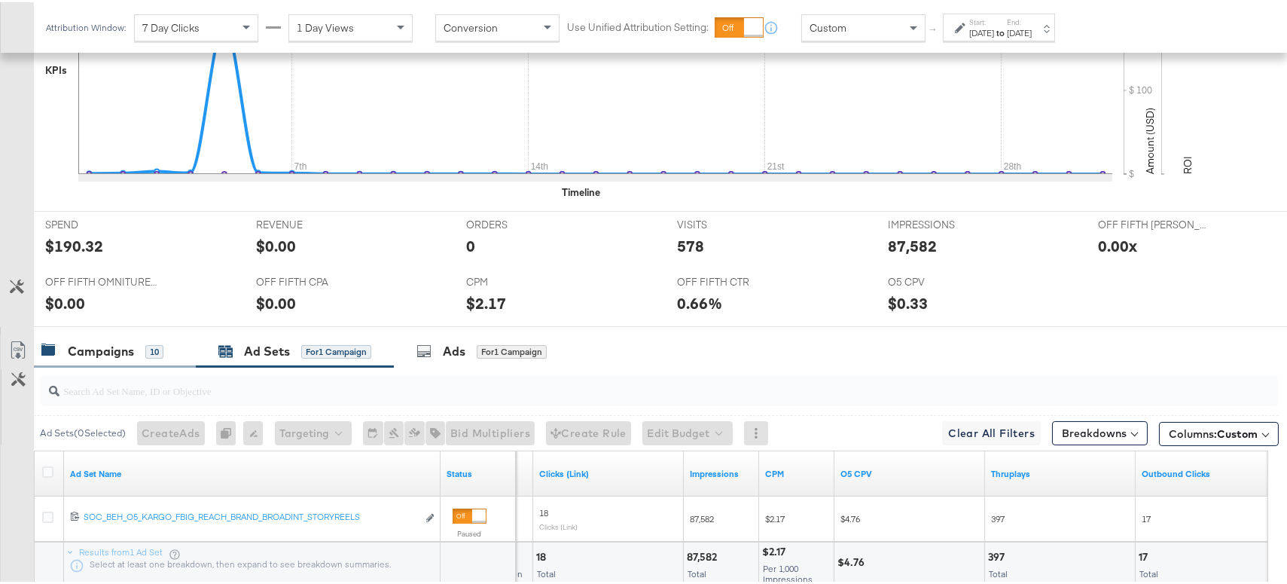
click at [139, 357] on div "Campaigns 10" at bounding box center [115, 349] width 162 height 32
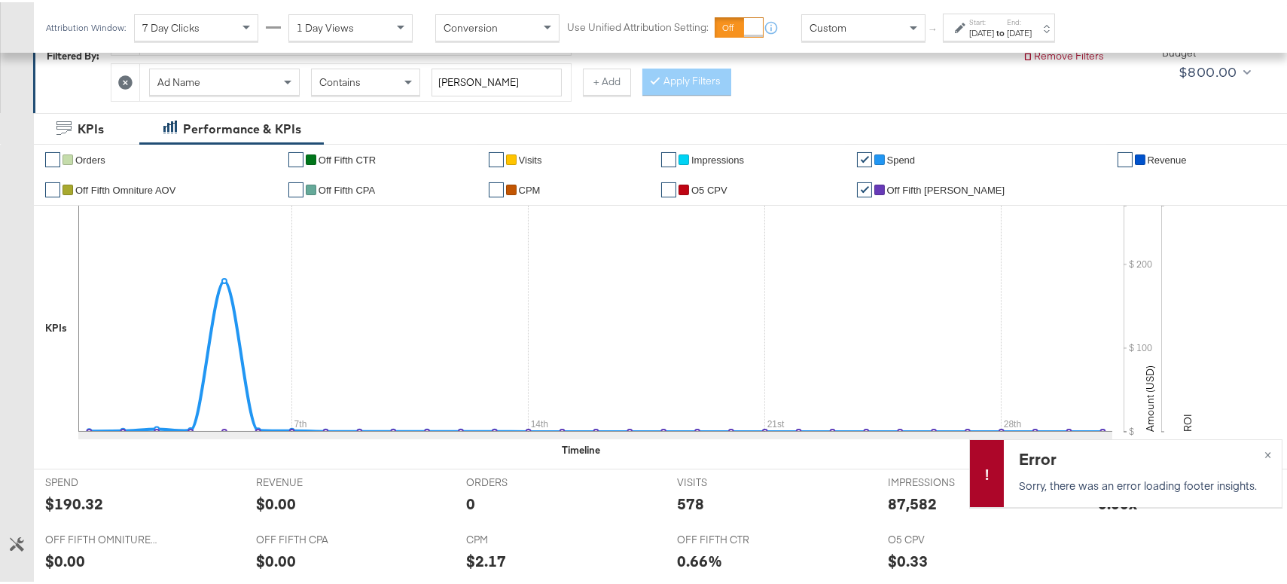
scroll to position [124, 0]
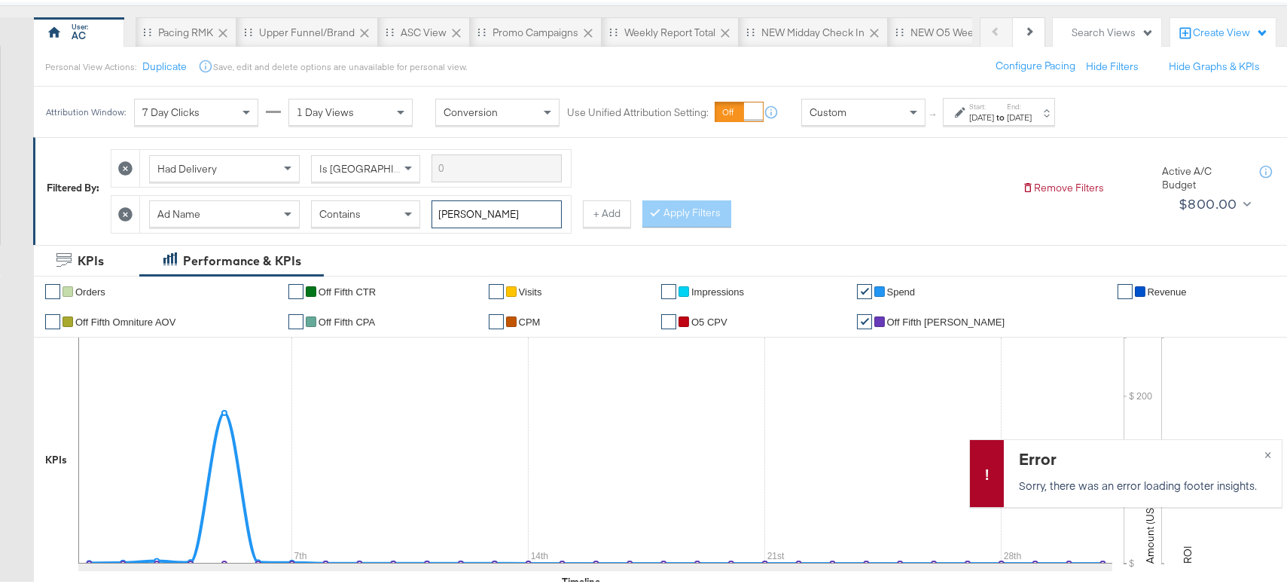
click at [447, 207] on input "JUDY" at bounding box center [496, 212] width 130 height 28
type input "RALLO"
click at [714, 209] on button "Apply Filters" at bounding box center [686, 211] width 89 height 27
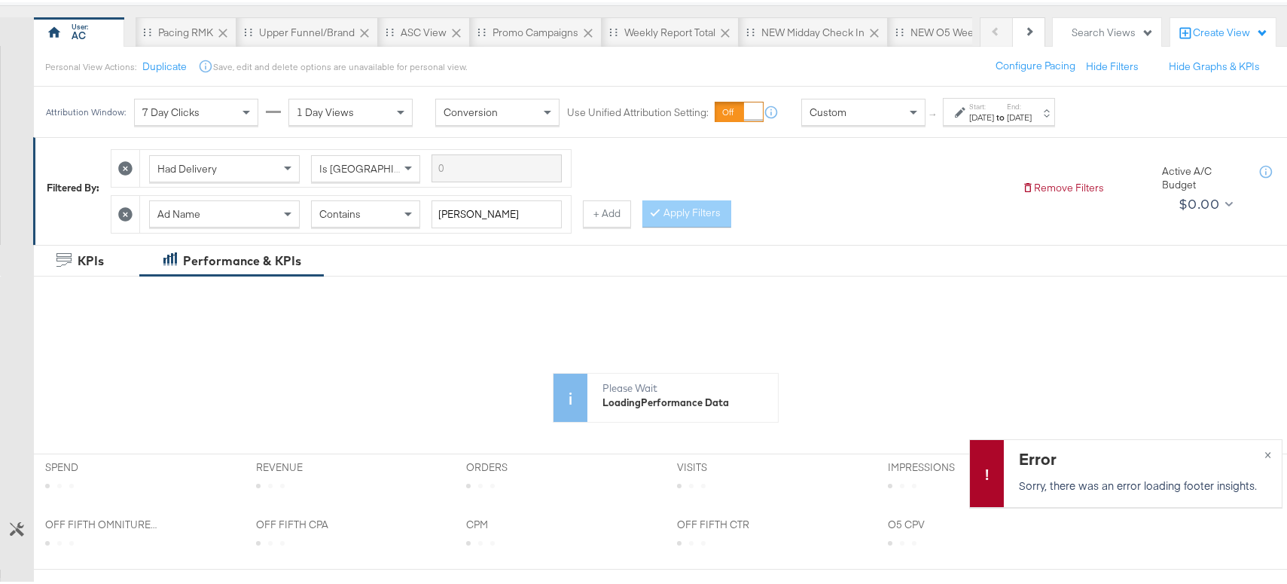
click at [959, 108] on icon at bounding box center [960, 110] width 11 height 11
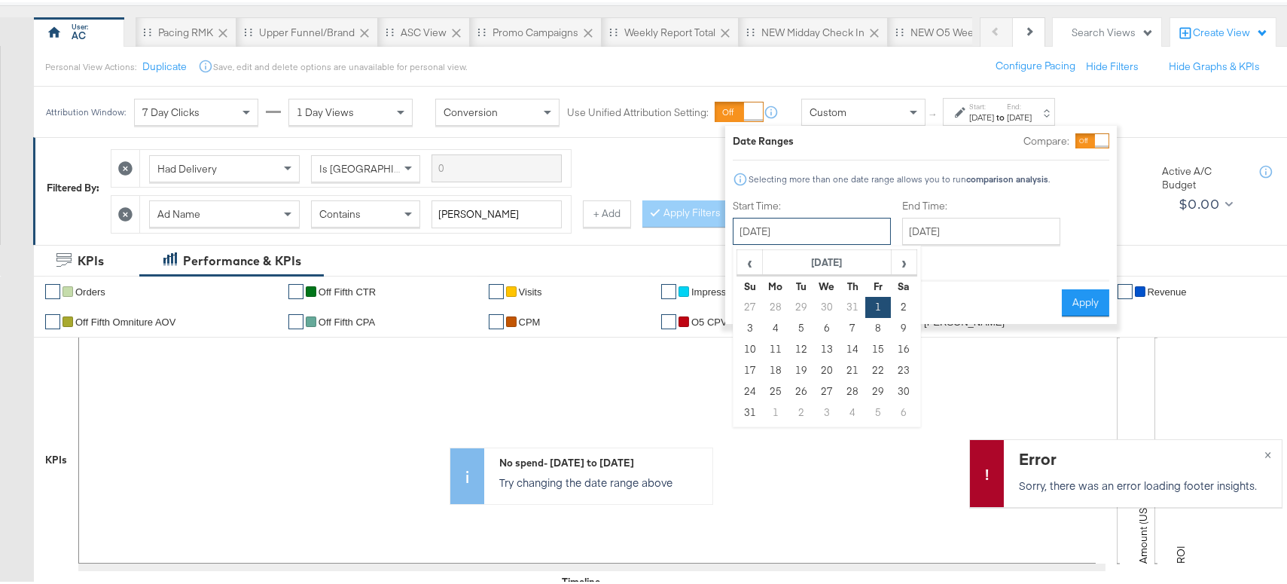
click at [840, 229] on input "August 1st 2025" at bounding box center [812, 228] width 158 height 27
click at [747, 264] on span "‹" at bounding box center [749, 259] width 23 height 23
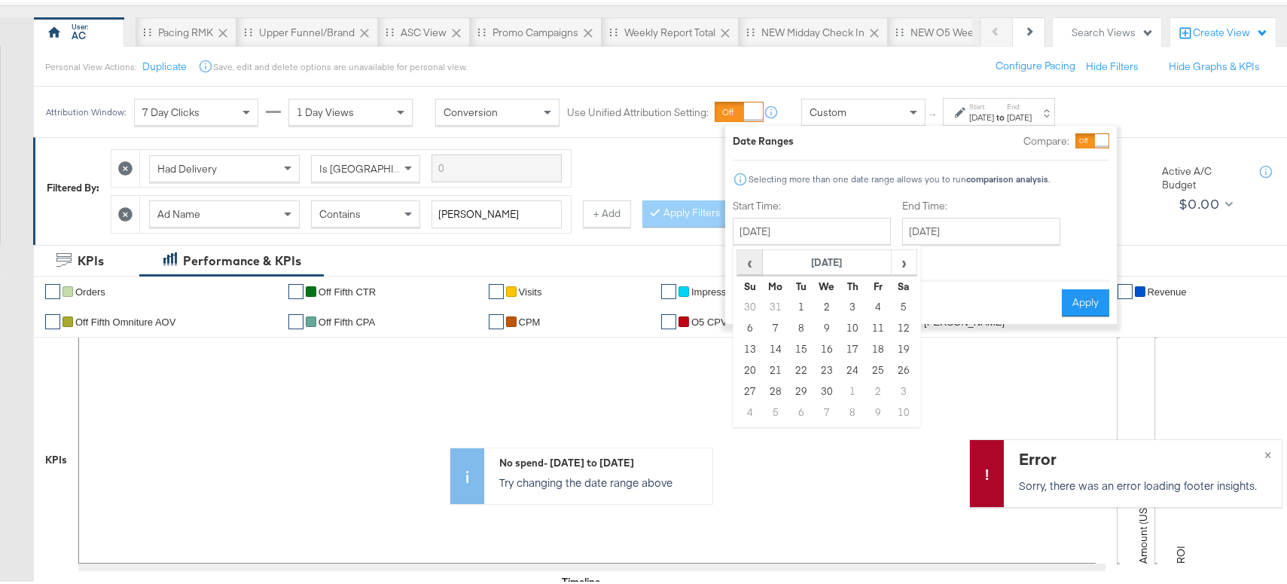
click at [747, 264] on span "‹" at bounding box center [749, 259] width 23 height 23
click at [899, 306] on td "1" at bounding box center [904, 304] width 26 height 21
type input "February 1st 2025"
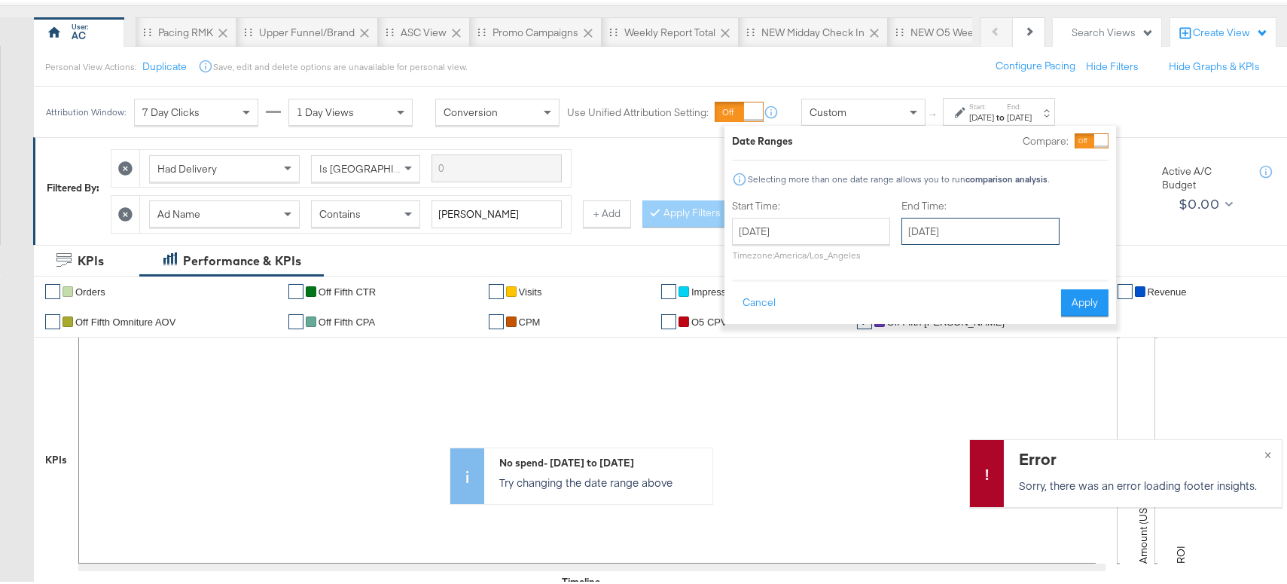
click at [924, 235] on input "August 31st 2025" at bounding box center [980, 228] width 158 height 27
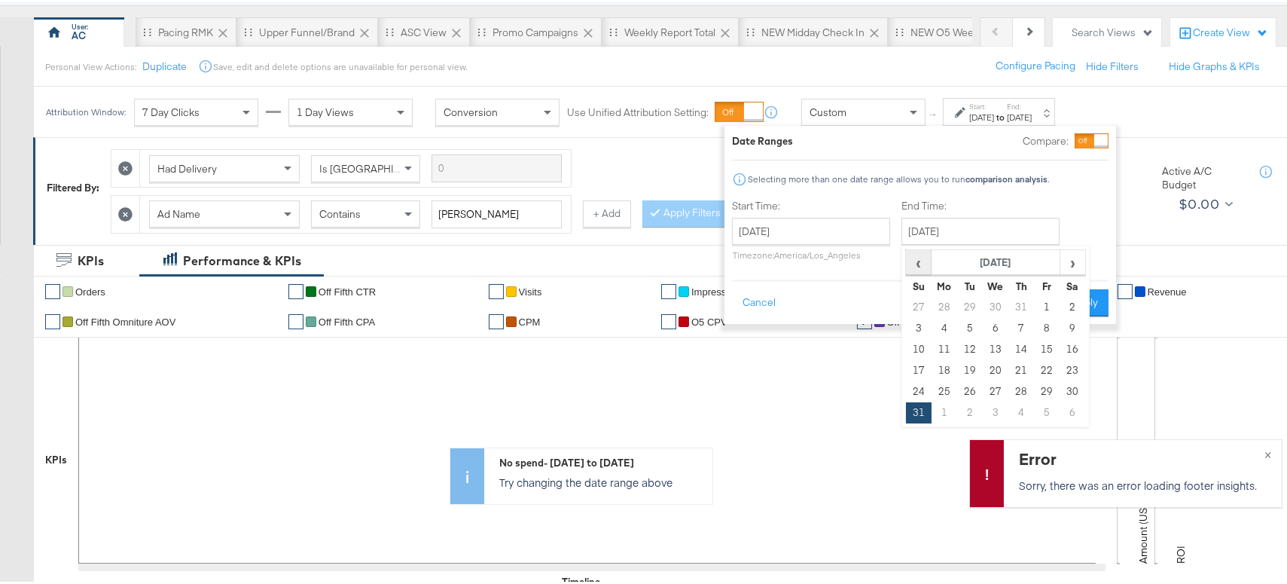
click at [925, 261] on span "‹" at bounding box center [918, 259] width 23 height 23
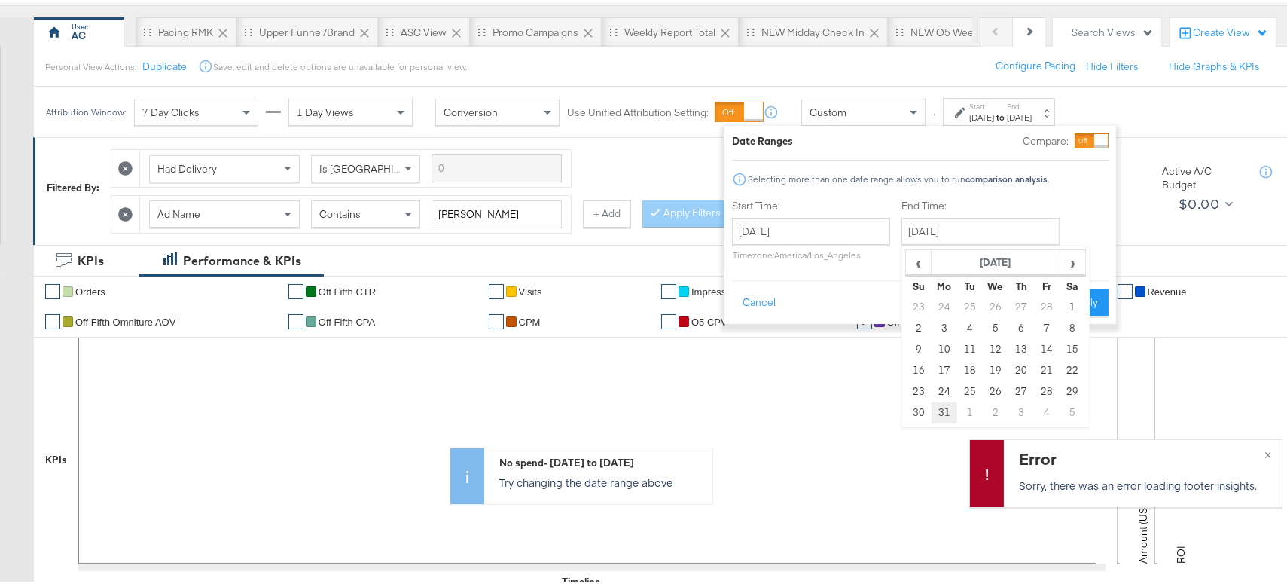
click at [944, 407] on td "31" at bounding box center [944, 410] width 26 height 21
type input "March 31st 2025"
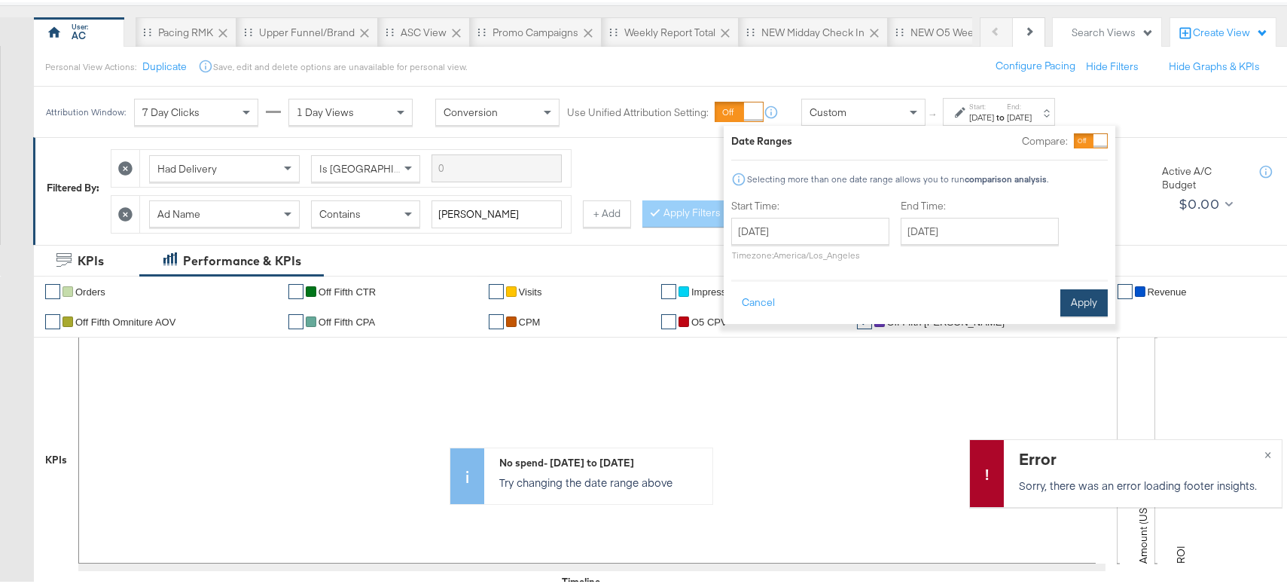
click at [1073, 297] on button "Apply" at bounding box center [1083, 300] width 47 height 27
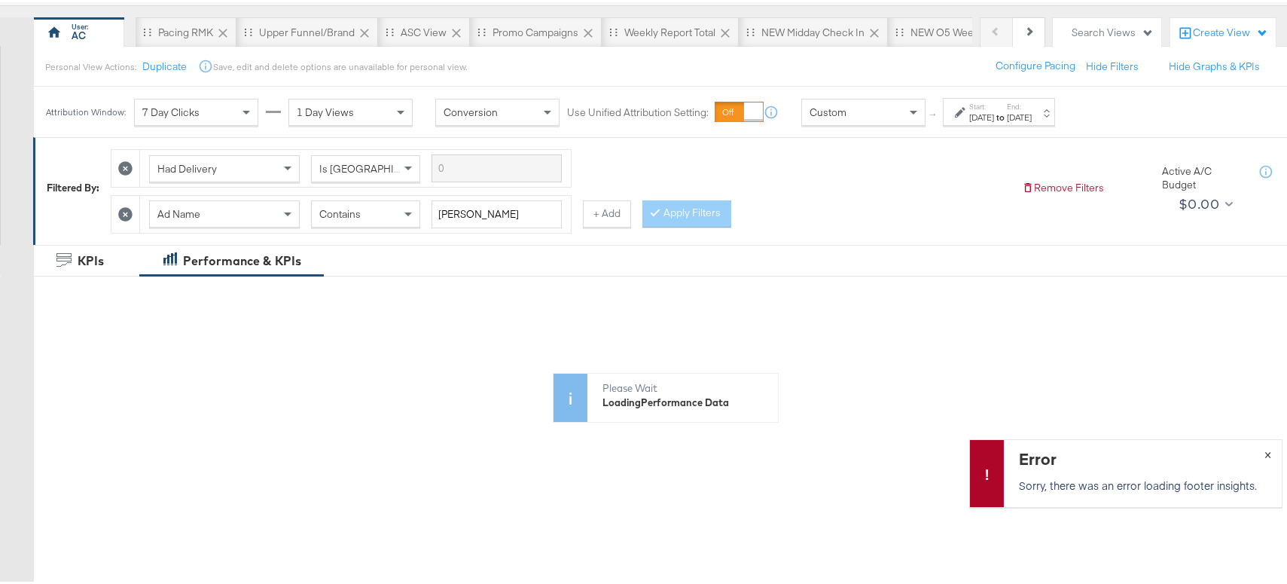
click at [1264, 450] on span "×" at bounding box center [1267, 450] width 7 height 17
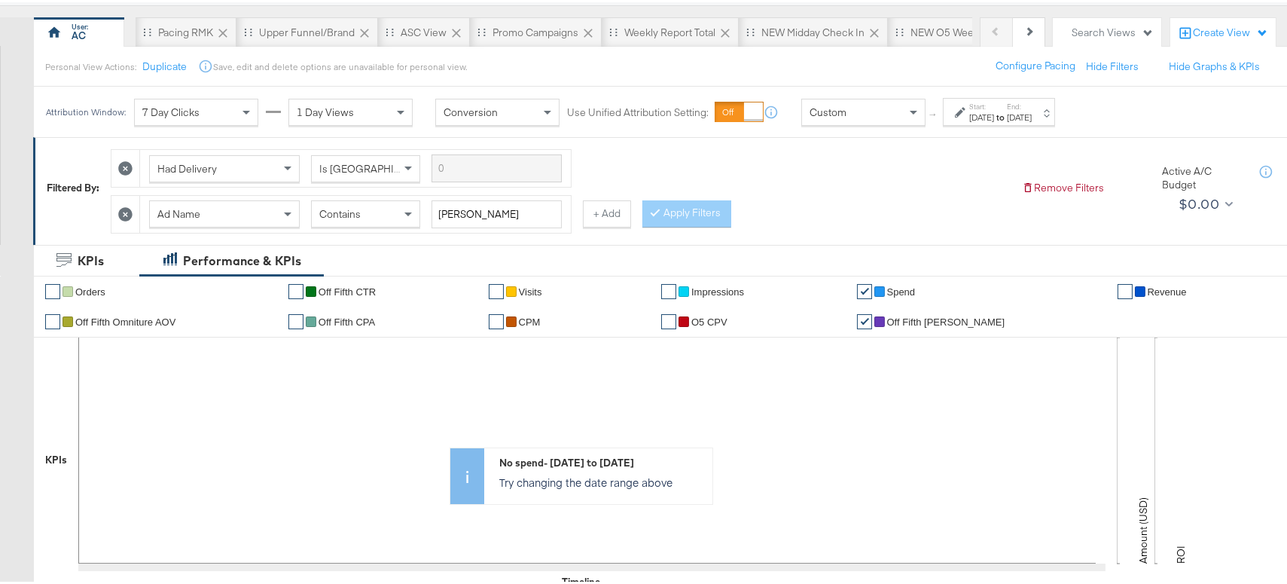
click at [948, 109] on div "Start: Feb 1st 2025 to End: Mar 31st 2025" at bounding box center [999, 110] width 112 height 28
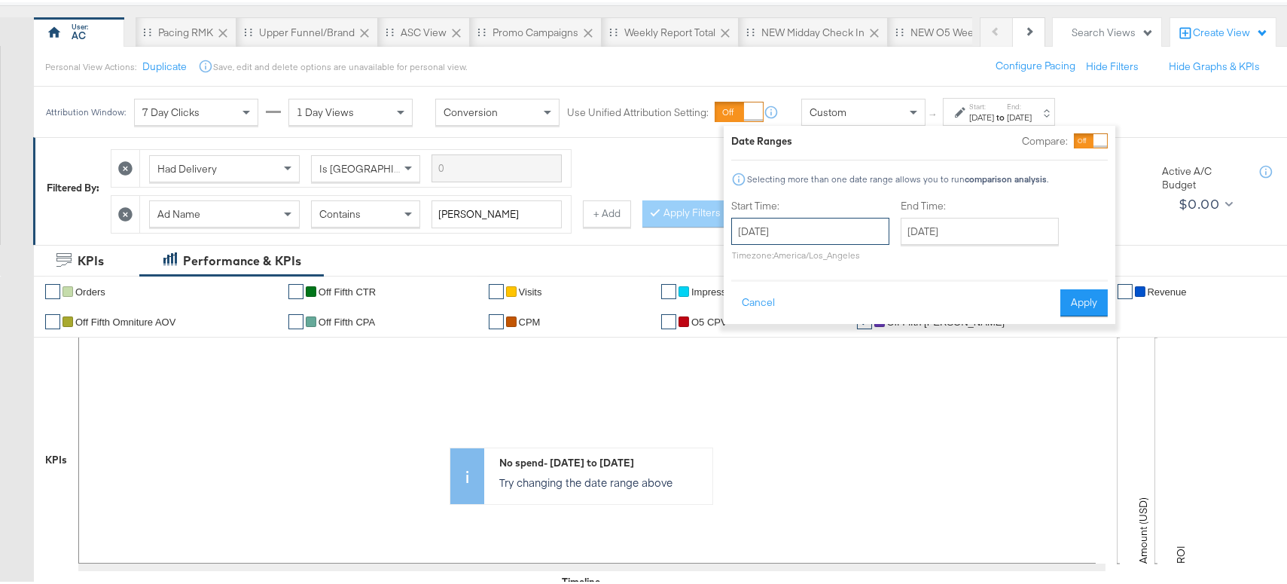
click at [852, 226] on input "February 1st 2025" at bounding box center [810, 228] width 158 height 27
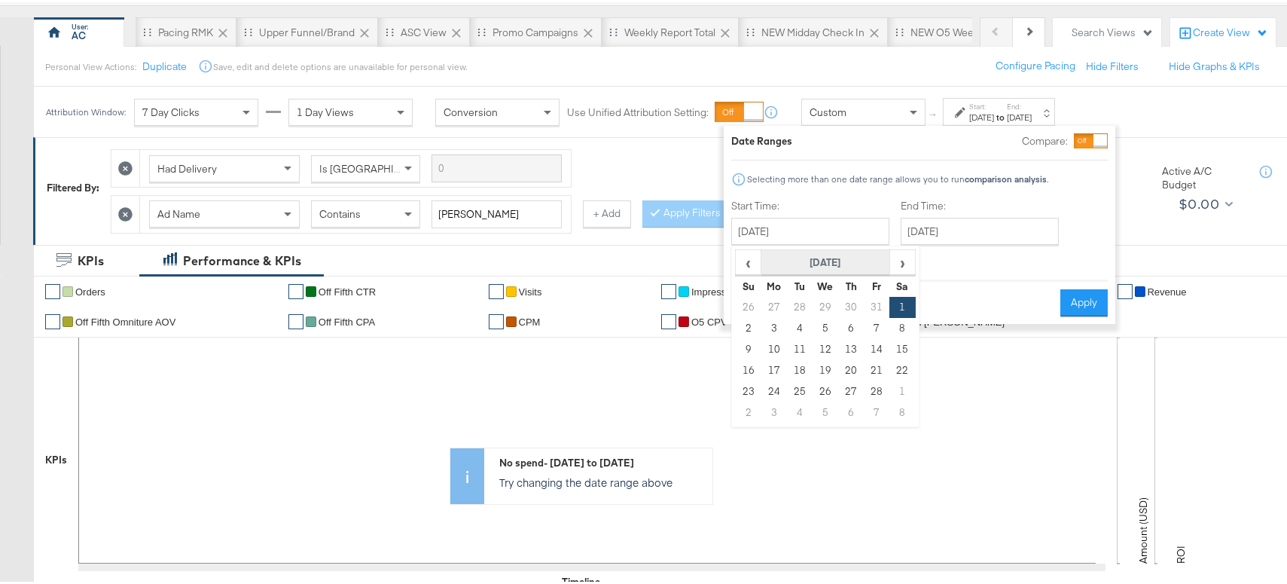
click at [788, 259] on th "[DATE]" at bounding box center [825, 261] width 129 height 26
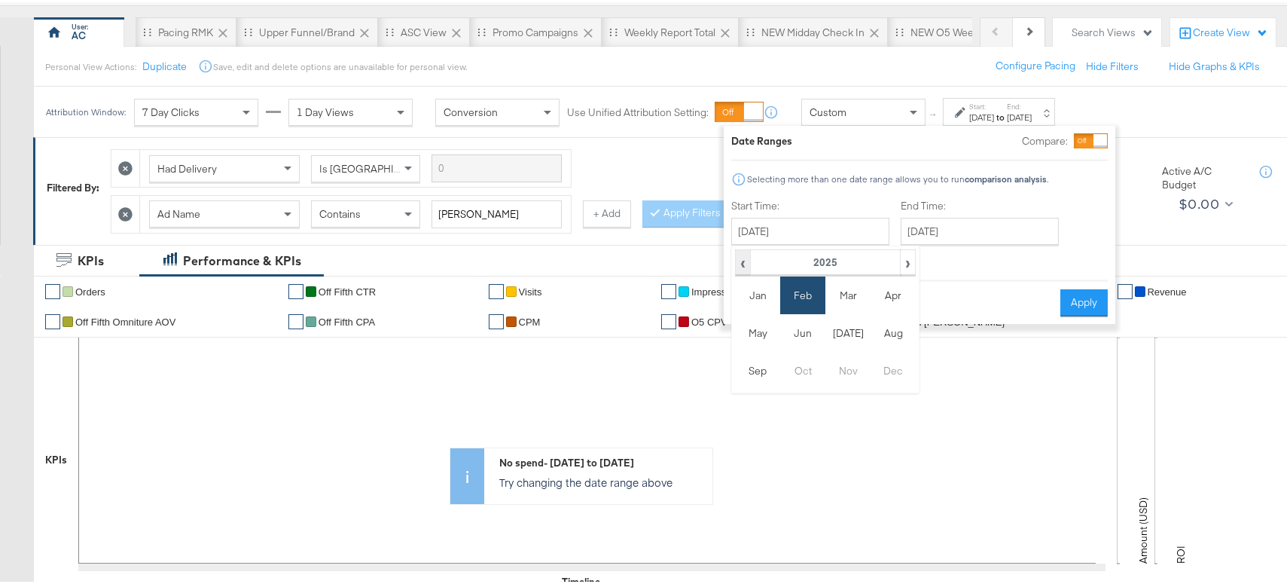
click at [742, 261] on span "‹" at bounding box center [742, 259] width 13 height 23
click at [798, 294] on td "Feb" at bounding box center [802, 293] width 45 height 38
click at [843, 307] on td "1" at bounding box center [851, 304] width 26 height 21
type input "February 1st 2024"
click at [940, 228] on input "March 31st 2025" at bounding box center [980, 228] width 158 height 27
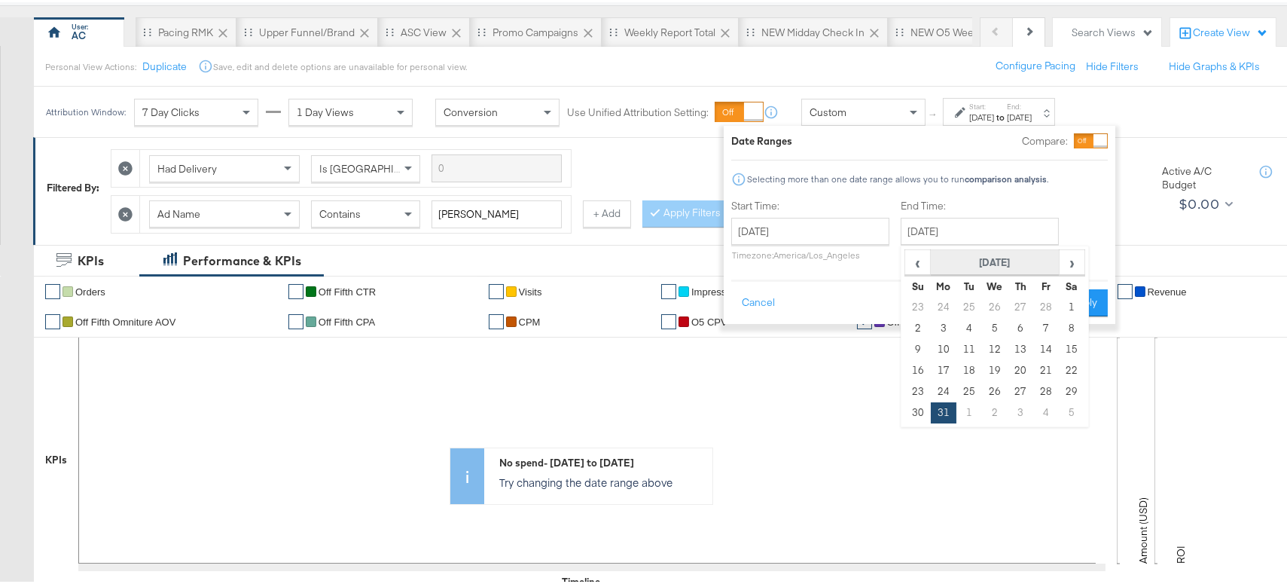
click at [953, 260] on th "[DATE]" at bounding box center [995, 261] width 129 height 26
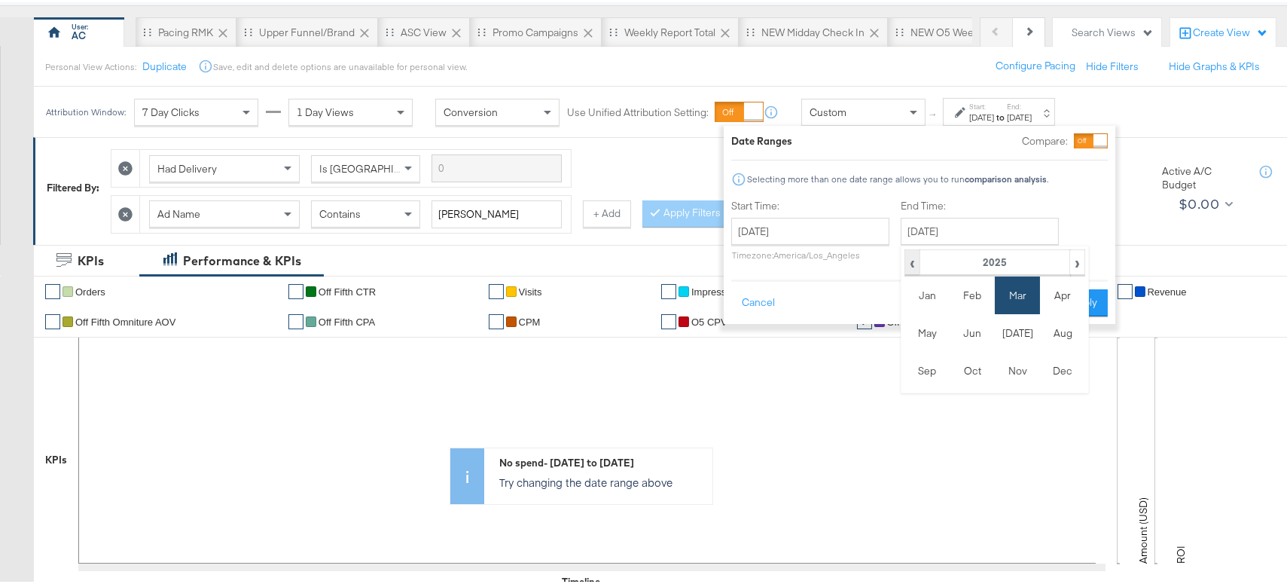
click at [913, 264] on span "‹" at bounding box center [912, 259] width 13 height 23
click at [1024, 300] on td "Mar" at bounding box center [1017, 293] width 45 height 38
click at [910, 407] on td "31" at bounding box center [918, 410] width 26 height 21
type input "March 31st 2024"
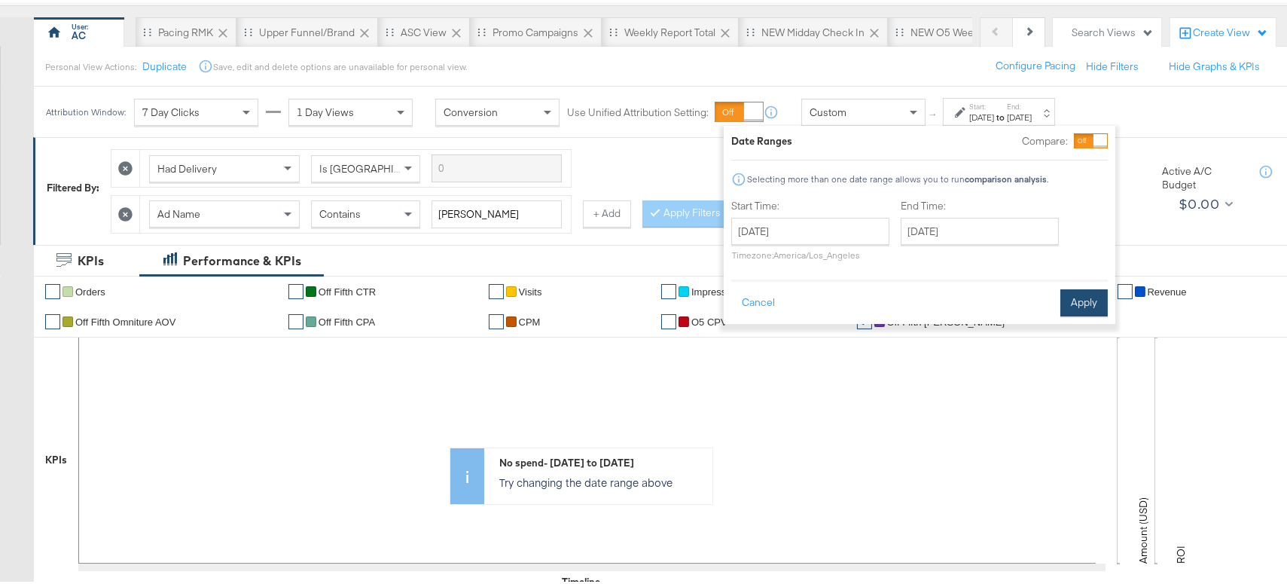
click at [1081, 298] on button "Apply" at bounding box center [1083, 300] width 47 height 27
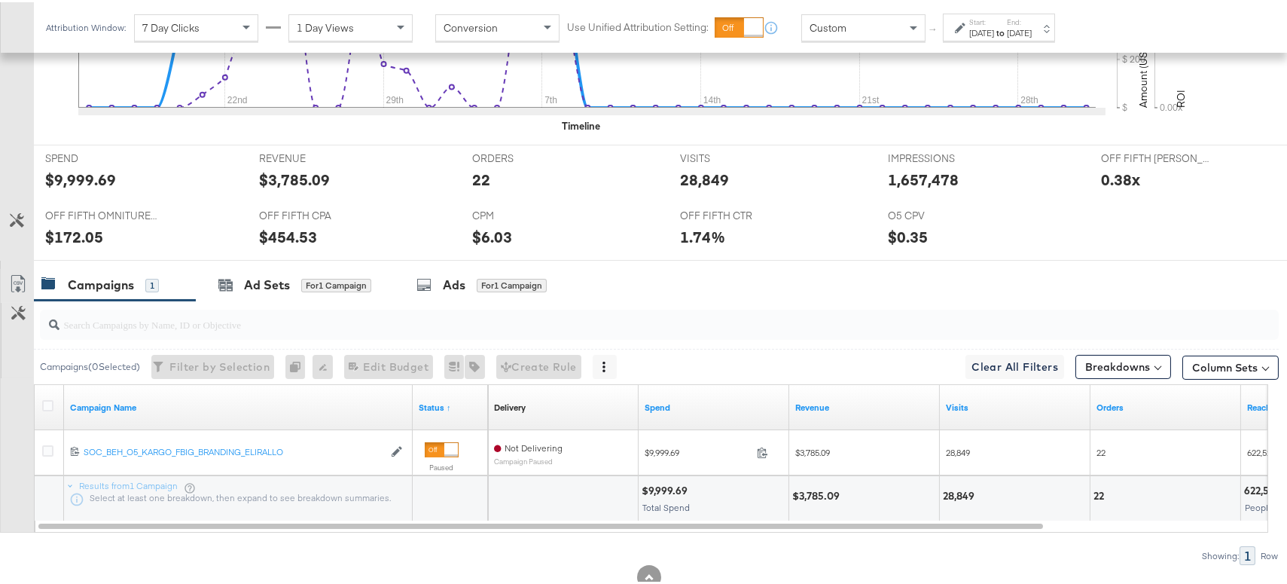
scroll to position [587, 0]
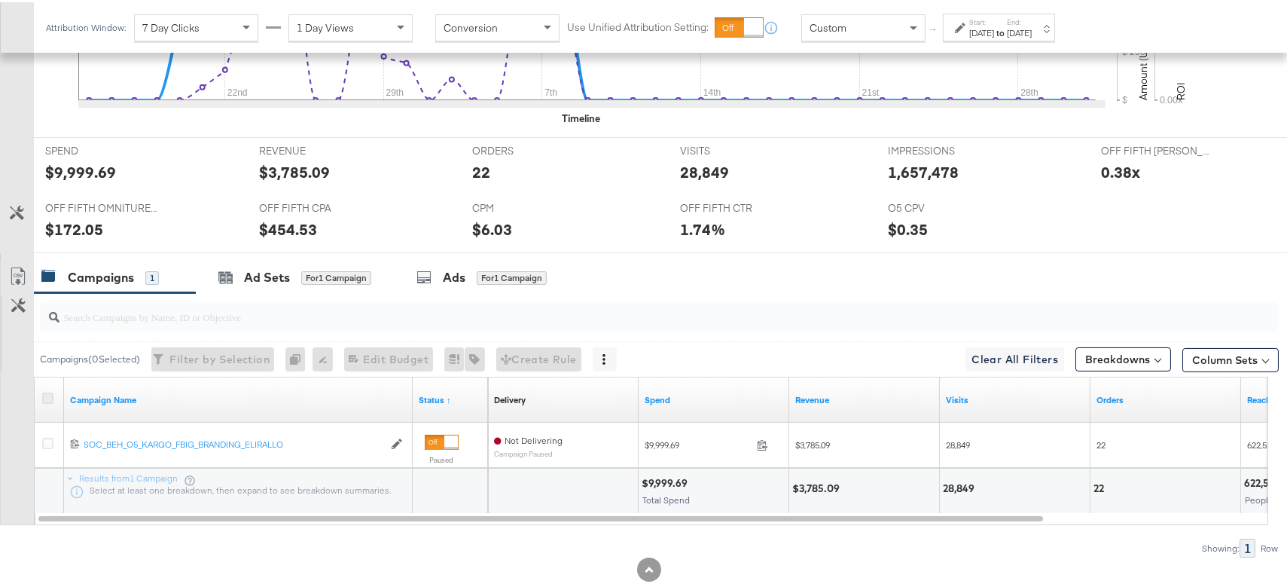
click at [47, 396] on icon at bounding box center [47, 395] width 11 height 11
click at [0, 0] on input "checkbox" at bounding box center [0, 0] width 0 height 0
click at [234, 276] on div "Ad Sets All Filtered Ad Sets" at bounding box center [299, 275] width 163 height 17
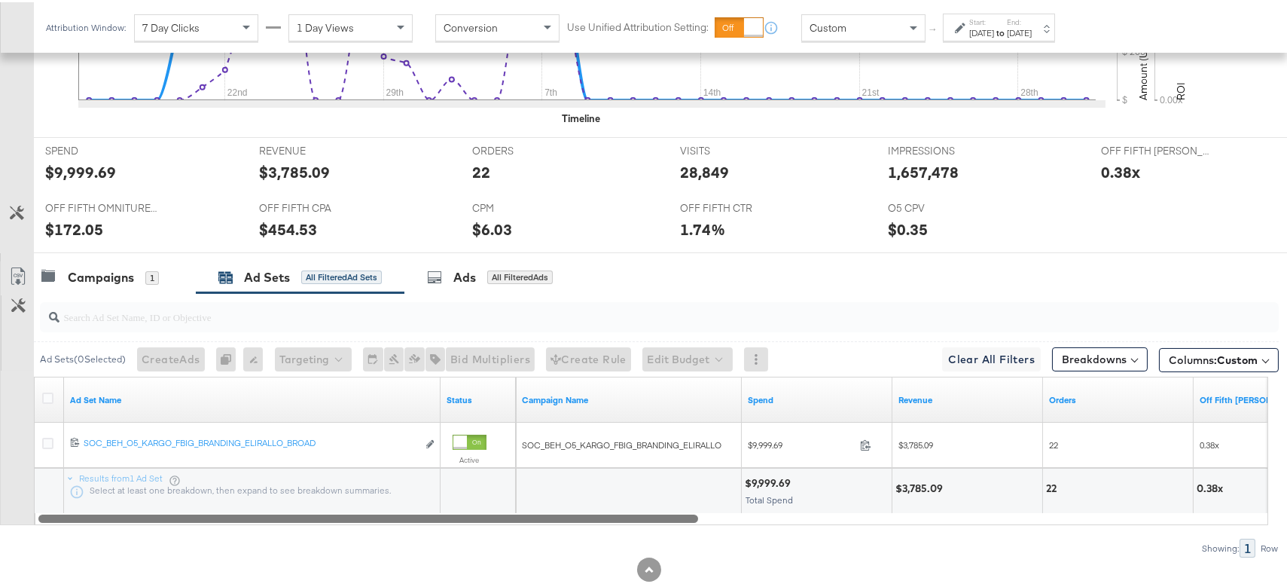
drag, startPoint x: 477, startPoint y: 512, endPoint x: 492, endPoint y: 502, distance: 18.4
click at [492, 502] on div "Ad Set Name Status Campaign Name Spend Revenue Orders Off Fifth LC ROAS 1202064…" at bounding box center [651, 448] width 1234 height 148
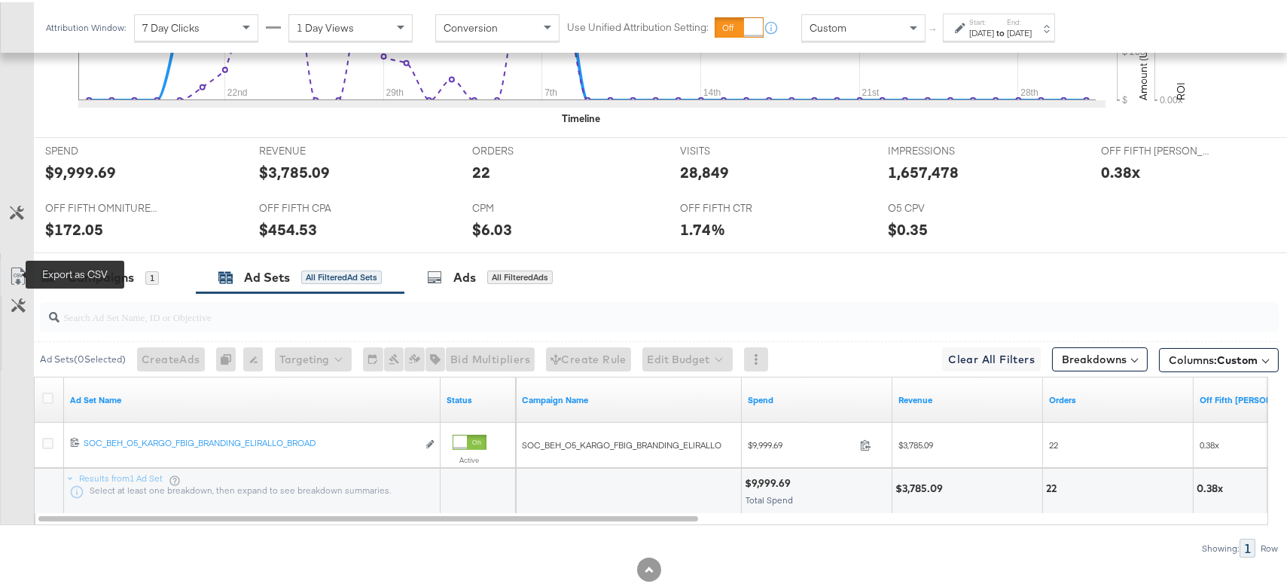
click at [10, 270] on icon at bounding box center [18, 274] width 18 height 18
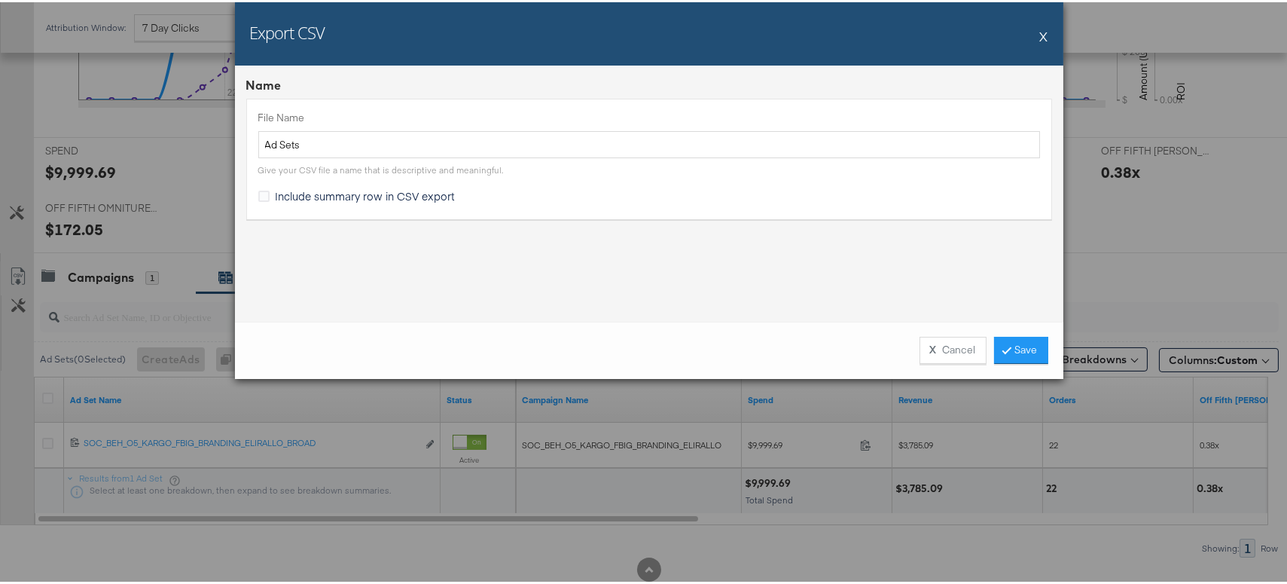
click at [10, 270] on div "Export CSV X Name File Name Ad Sets Give your CSV file a name that is descripti…" at bounding box center [648, 292] width 1297 height 584
click at [258, 143] on input "Ad Sets" at bounding box center [649, 143] width 782 height 28
type input "ELI RALLO Ad Sets"
click at [1005, 343] on icon at bounding box center [1007, 347] width 5 height 9
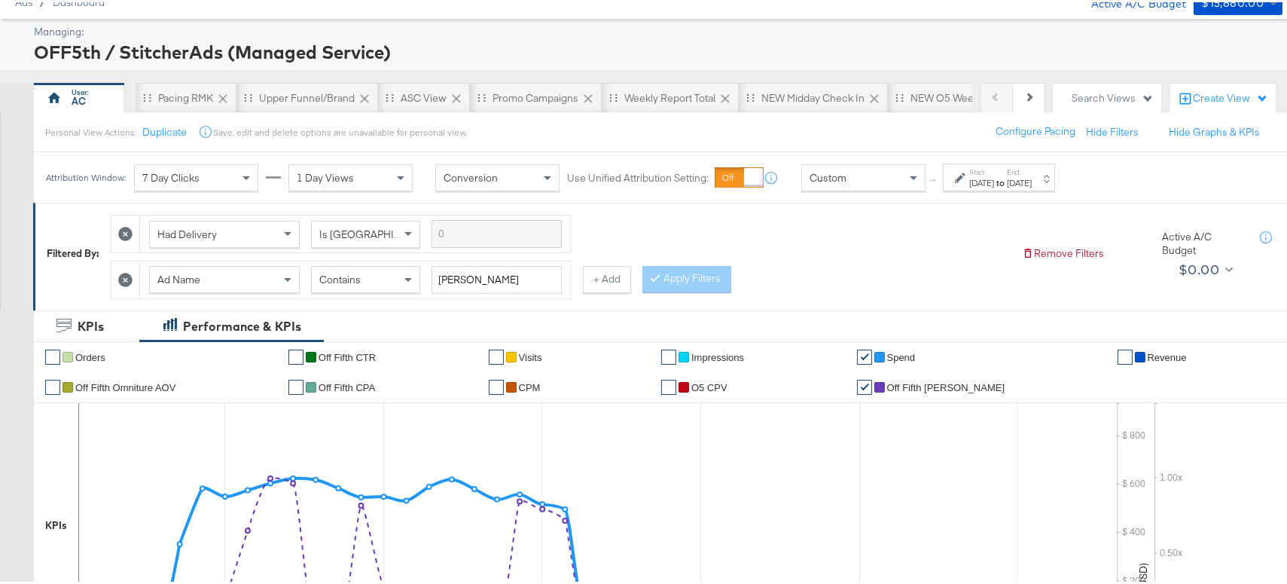
scroll to position [0, 0]
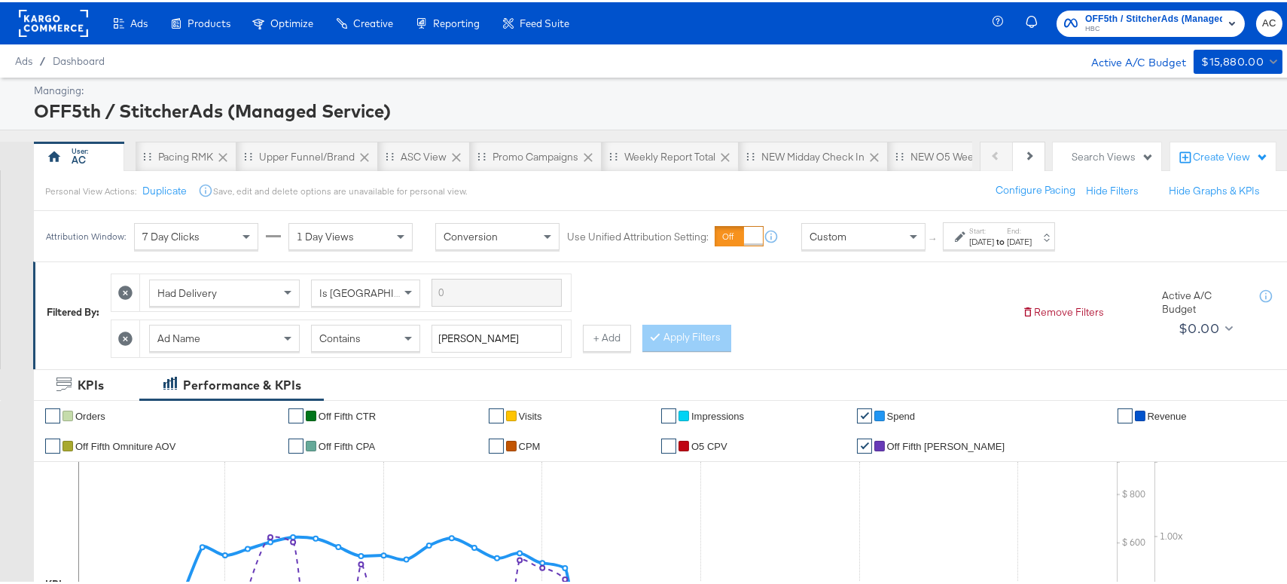
click at [217, 336] on div "Ad Name" at bounding box center [224, 336] width 149 height 26
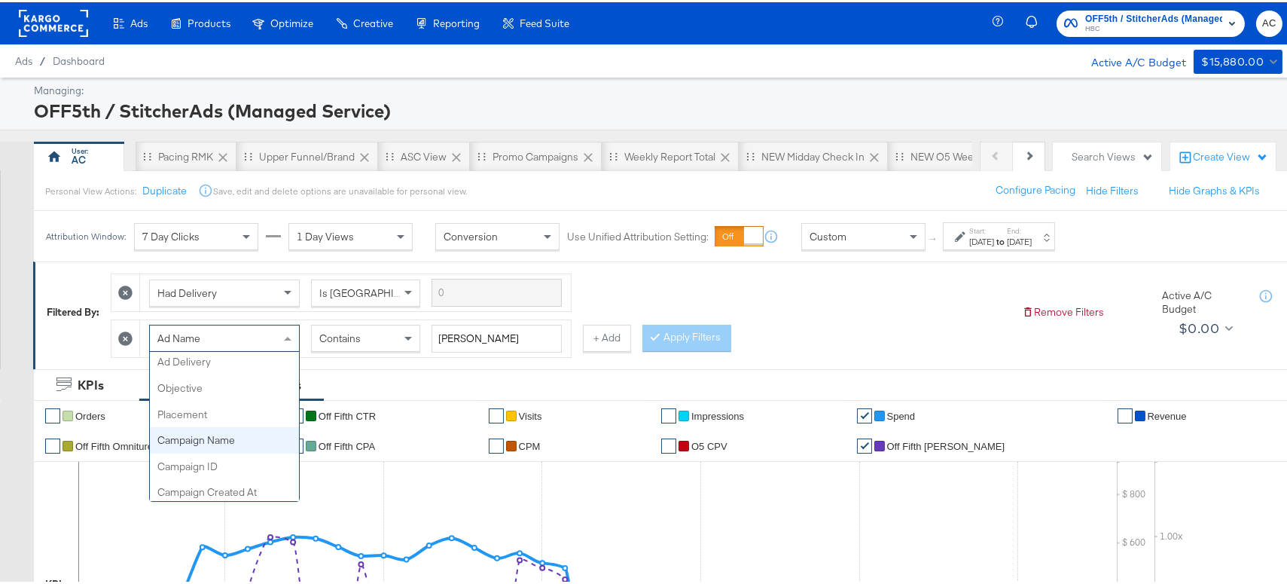
scroll to position [54, 0]
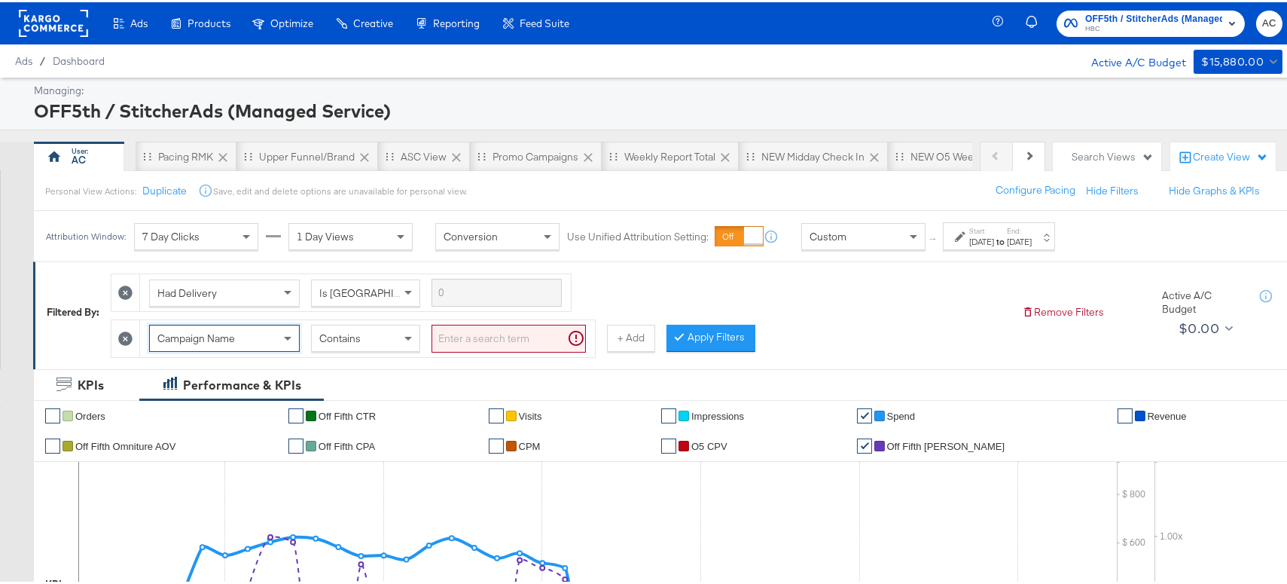
click at [471, 337] on input "search" at bounding box center [508, 336] width 154 height 28
paste input "SOC_BEH_O5_KARGO_FBIG_BRAND_MAR24_SPRINGLAUNCHINFLUENCER"
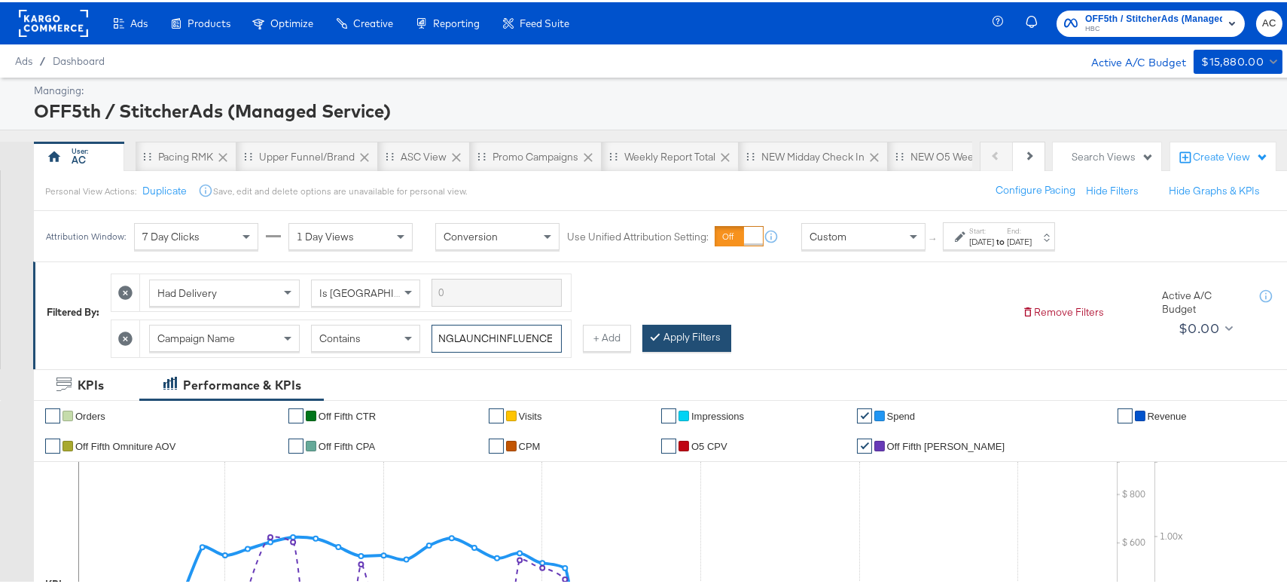
type input "SOC_BEH_O5_KARGO_FBIG_BRAND_MAR24_SPRINGLAUNCHINFLUENCER"
click at [674, 341] on button "Apply Filters" at bounding box center [686, 335] width 89 height 27
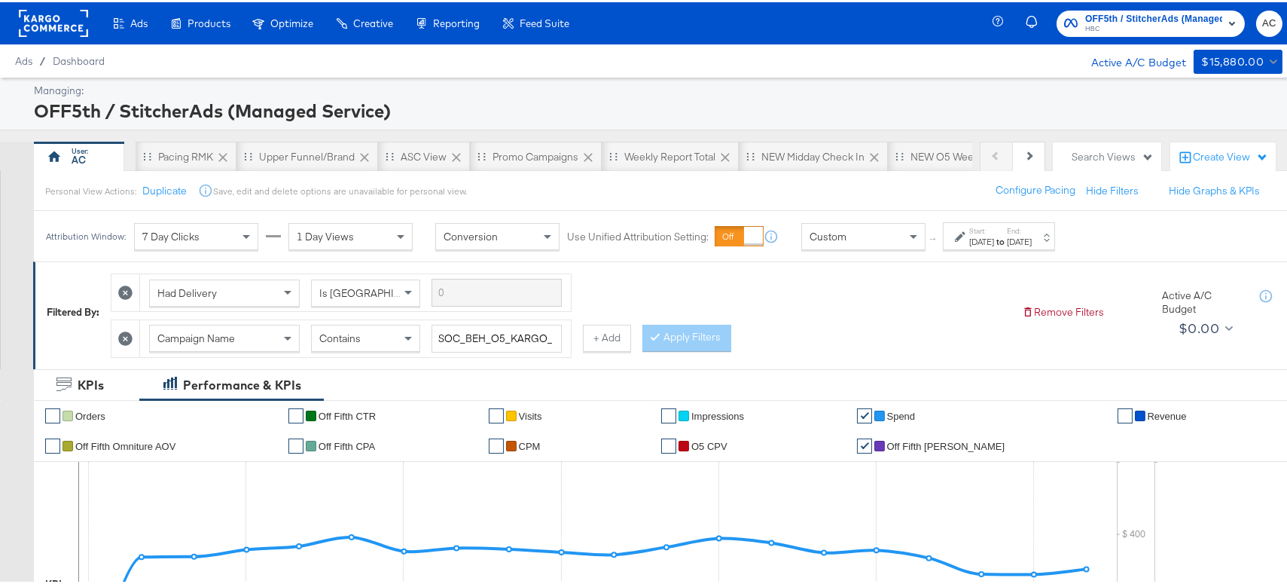
click at [963, 236] on icon at bounding box center [960, 234] width 11 height 11
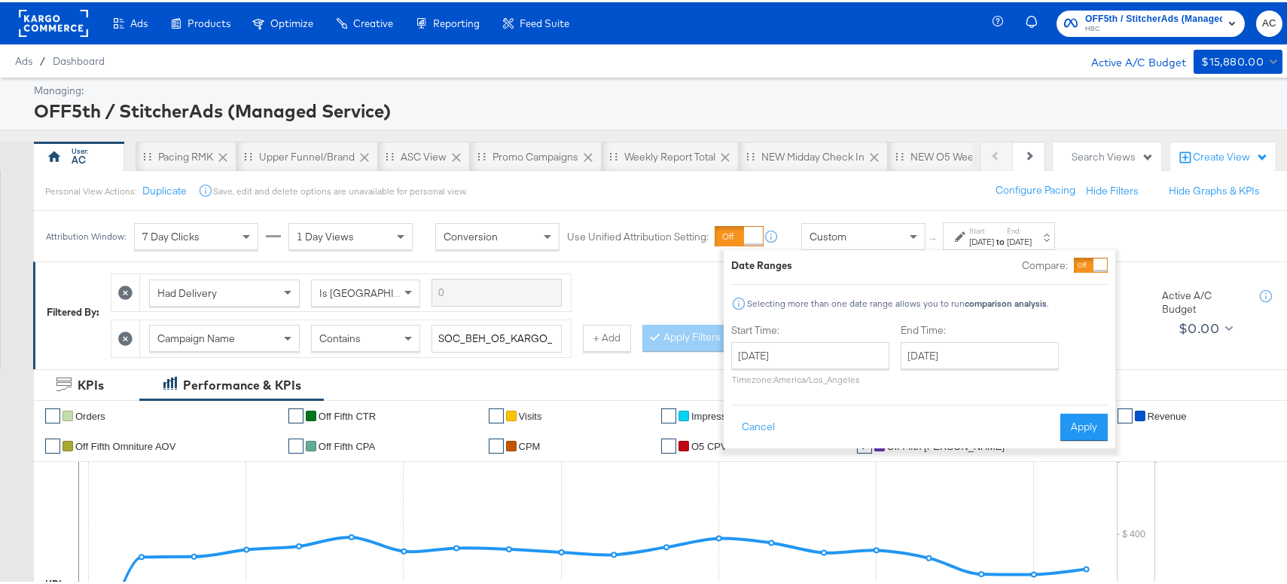
click at [674, 271] on div "Had Delivery Is Greater Than Campaign Name Contains SOC_BEH_O5_KARGO_FBIG_BRAND…" at bounding box center [560, 309] width 899 height 91
click at [850, 345] on input "February 1st 2024" at bounding box center [810, 353] width 158 height 27
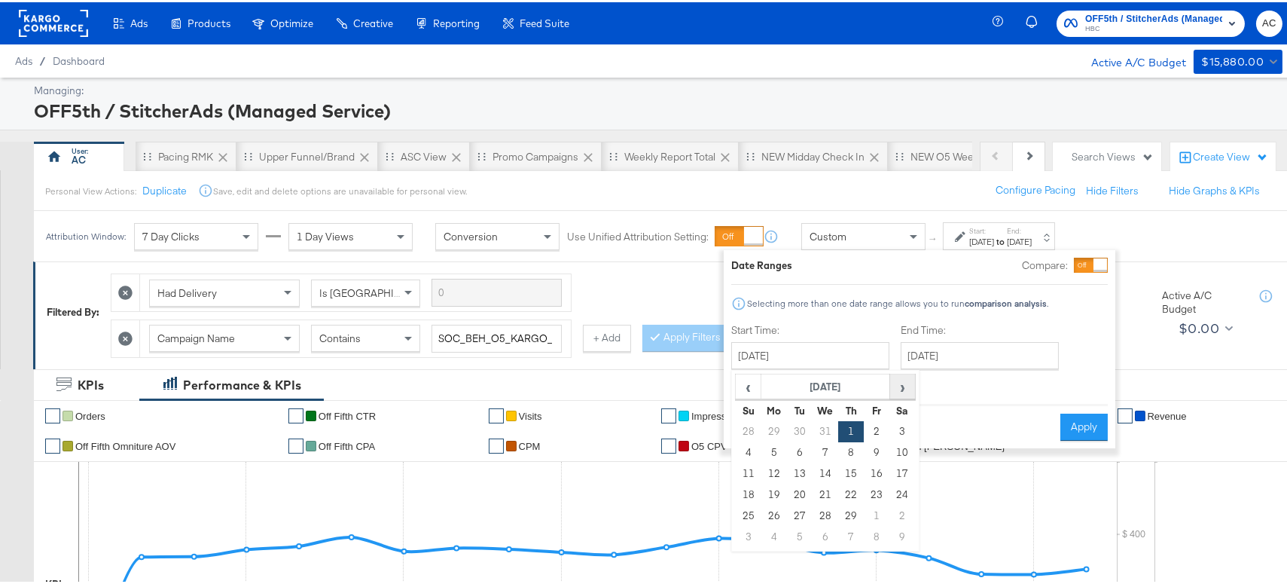
click at [908, 385] on span "›" at bounding box center [902, 384] width 23 height 23
click at [755, 474] on td "10" at bounding box center [749, 471] width 26 height 21
type input "March 10th 2024"
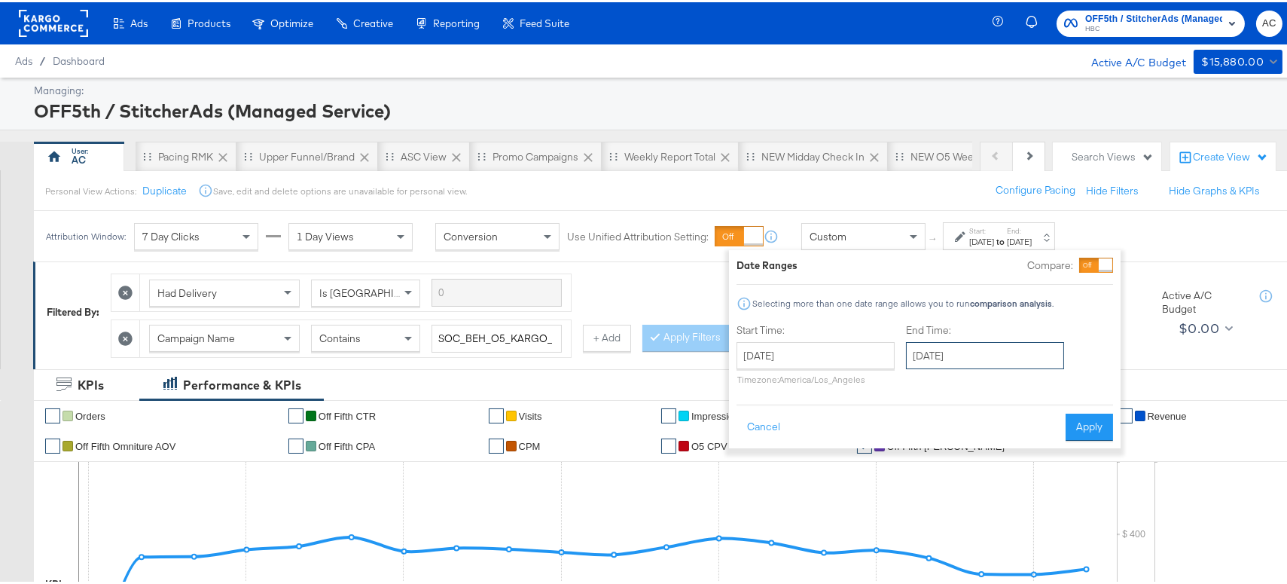
click at [1009, 352] on input "March 31st 2024" at bounding box center [985, 353] width 158 height 27
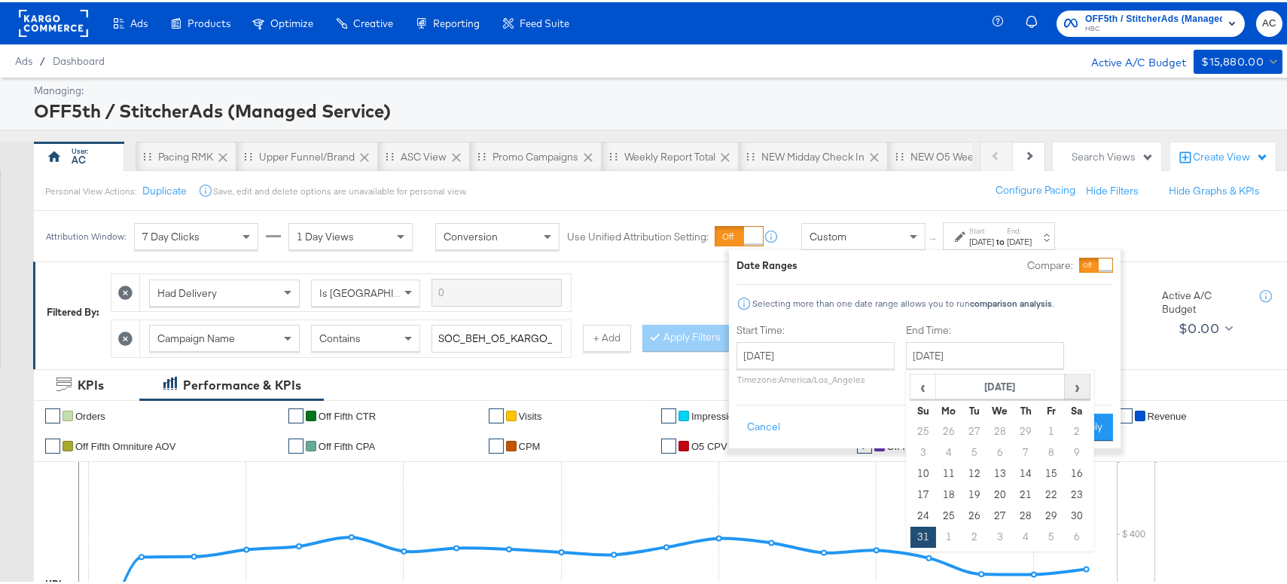
click at [1075, 388] on span "›" at bounding box center [1077, 384] width 23 height 23
click at [976, 517] on td "30" at bounding box center [975, 513] width 26 height 21
type input "April 30th 2024"
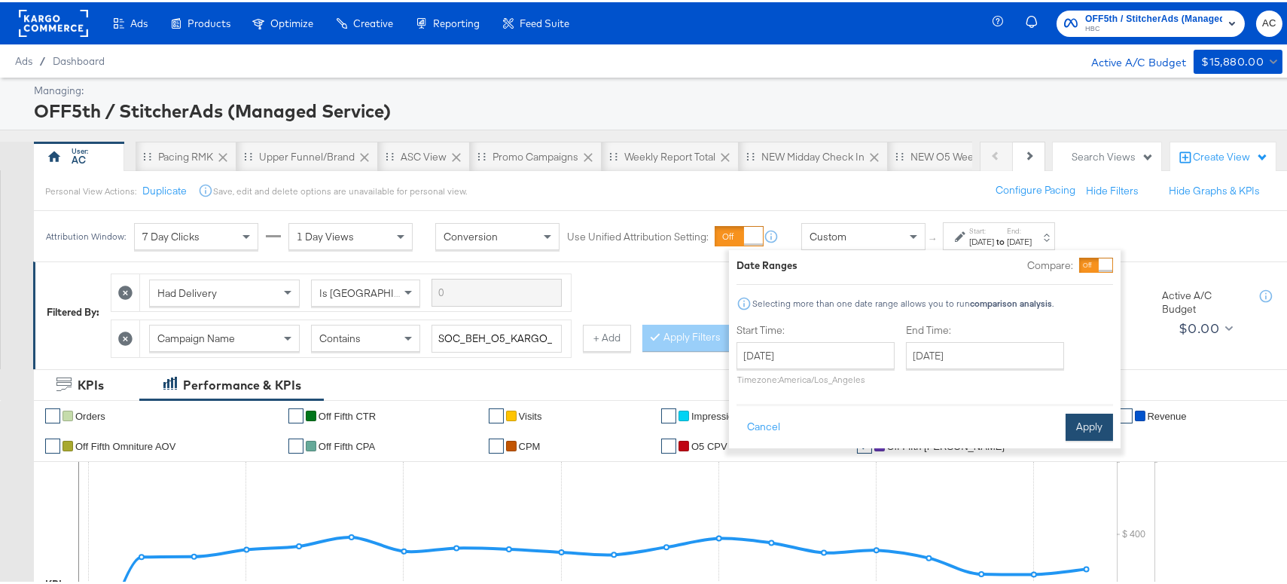
click at [1091, 428] on button "Apply" at bounding box center [1089, 424] width 47 height 27
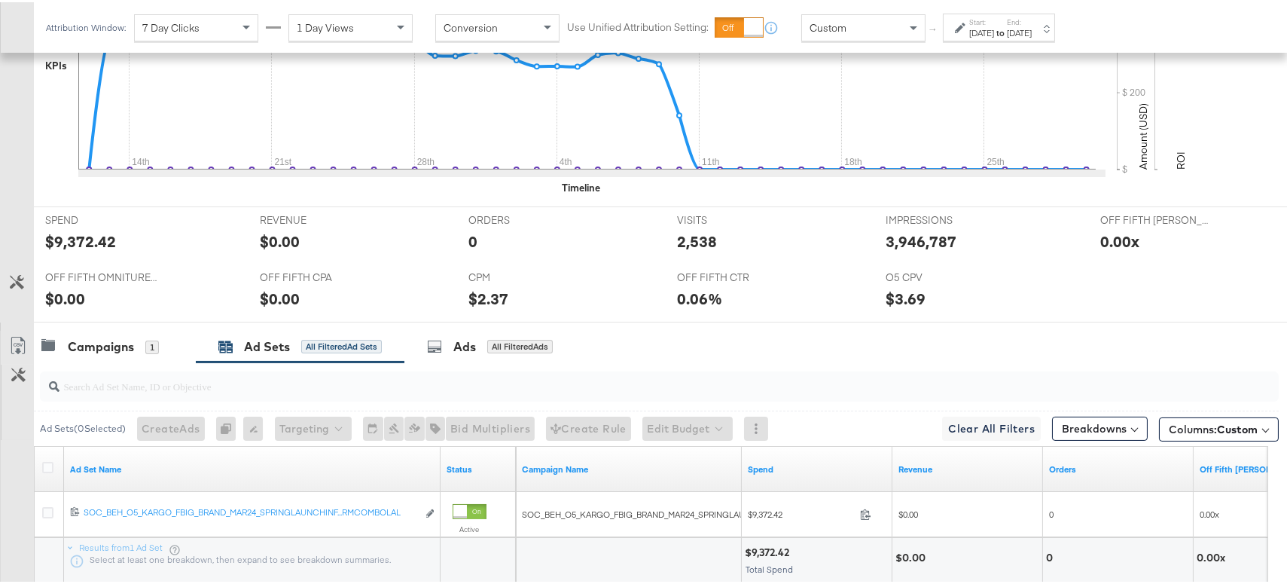
scroll to position [623, 0]
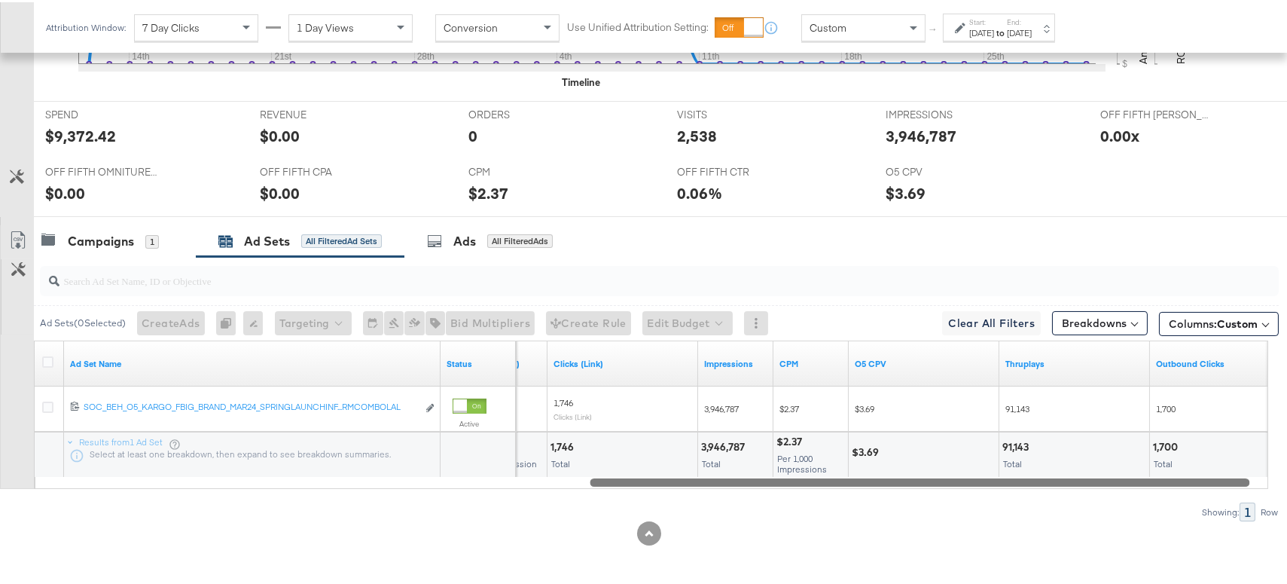
drag, startPoint x: 408, startPoint y: 477, endPoint x: 954, endPoint y: 502, distance: 546.5
click at [954, 502] on div "Ad Sets ( 0 Selected) Create Ads At least one ad set must be selected 0 Rename …" at bounding box center [639, 387] width 1279 height 264
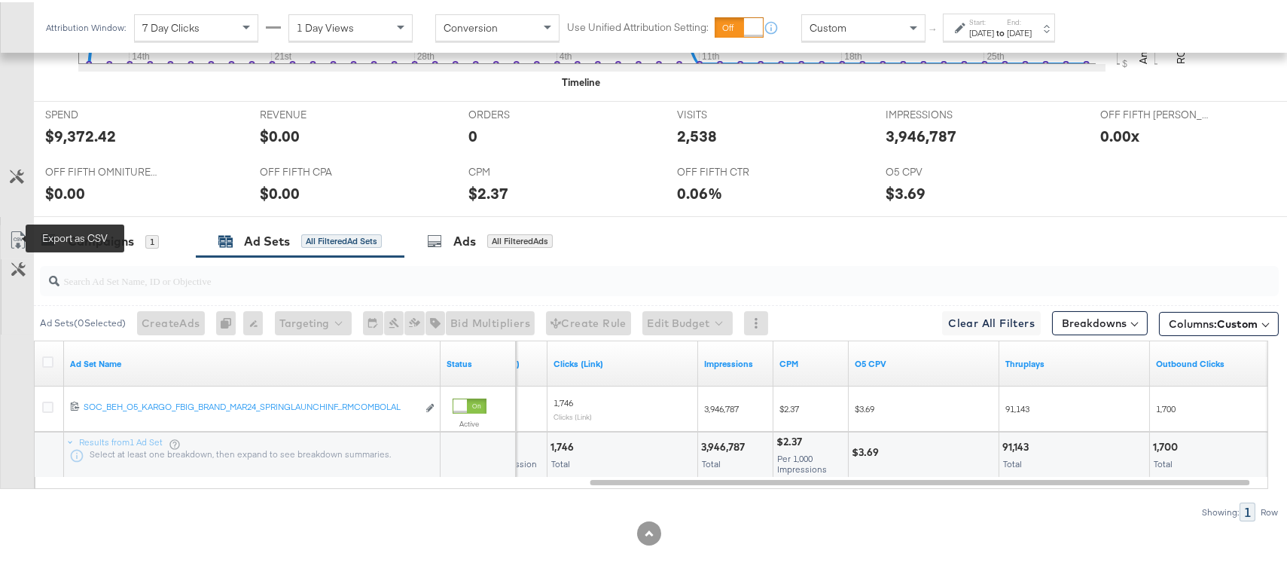
click at [21, 233] on icon at bounding box center [18, 238] width 18 height 18
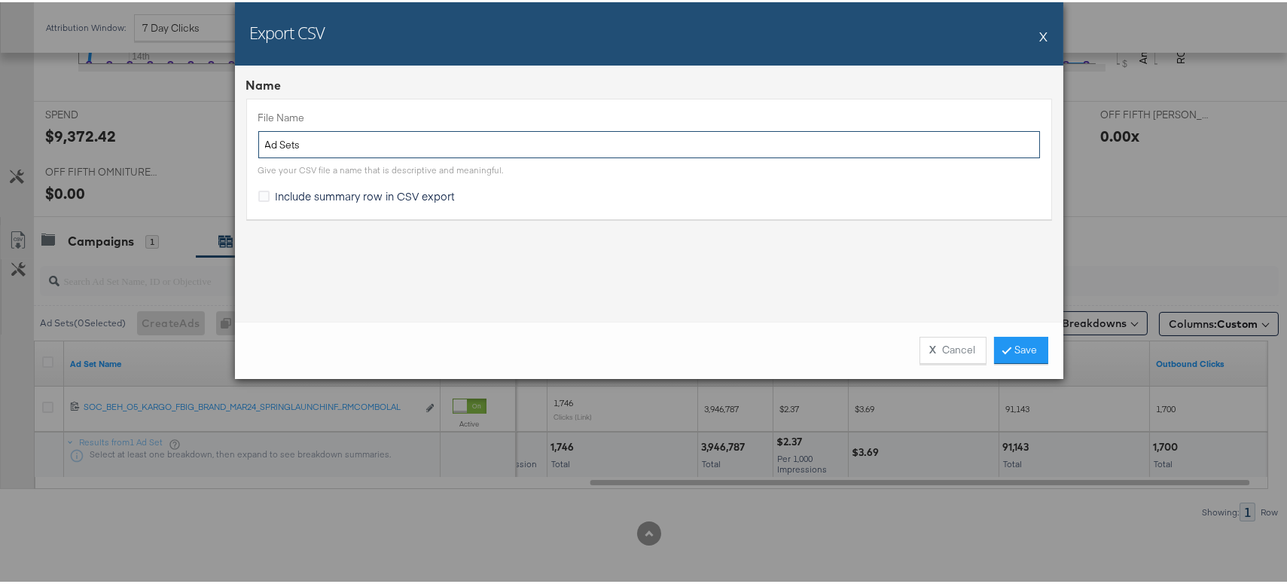
click at [261, 139] on input "Ad Sets" at bounding box center [649, 143] width 782 height 28
type input "spring mar24 influencer Ad Sets"
click at [1023, 349] on link "Save" at bounding box center [1021, 347] width 54 height 27
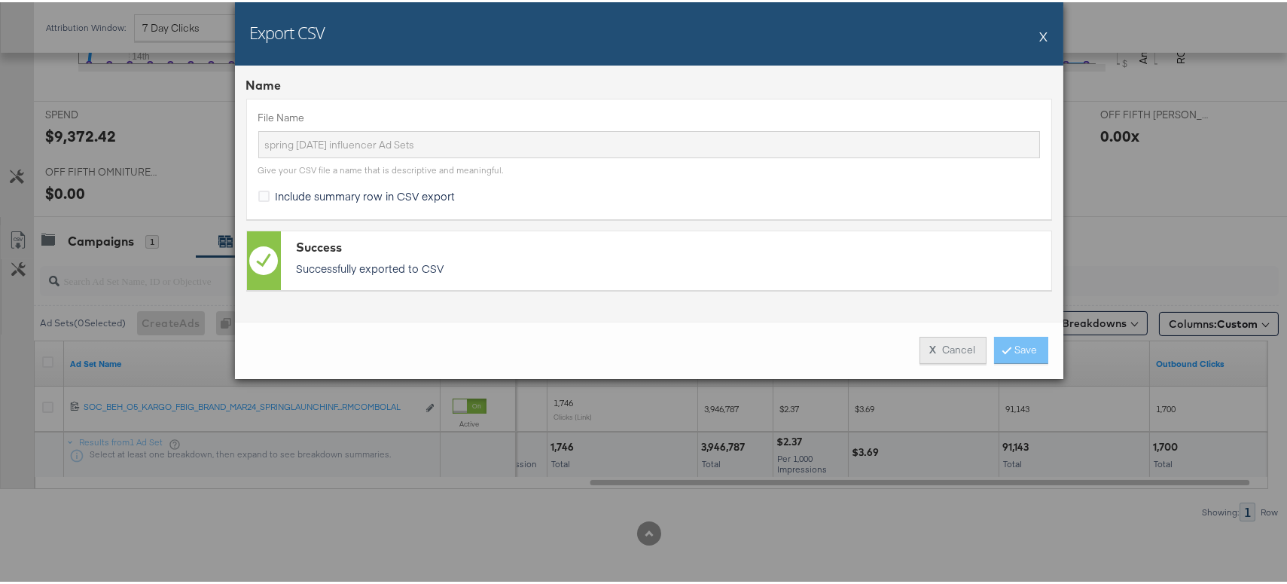
click at [953, 350] on button "X Cancel" at bounding box center [952, 347] width 67 height 27
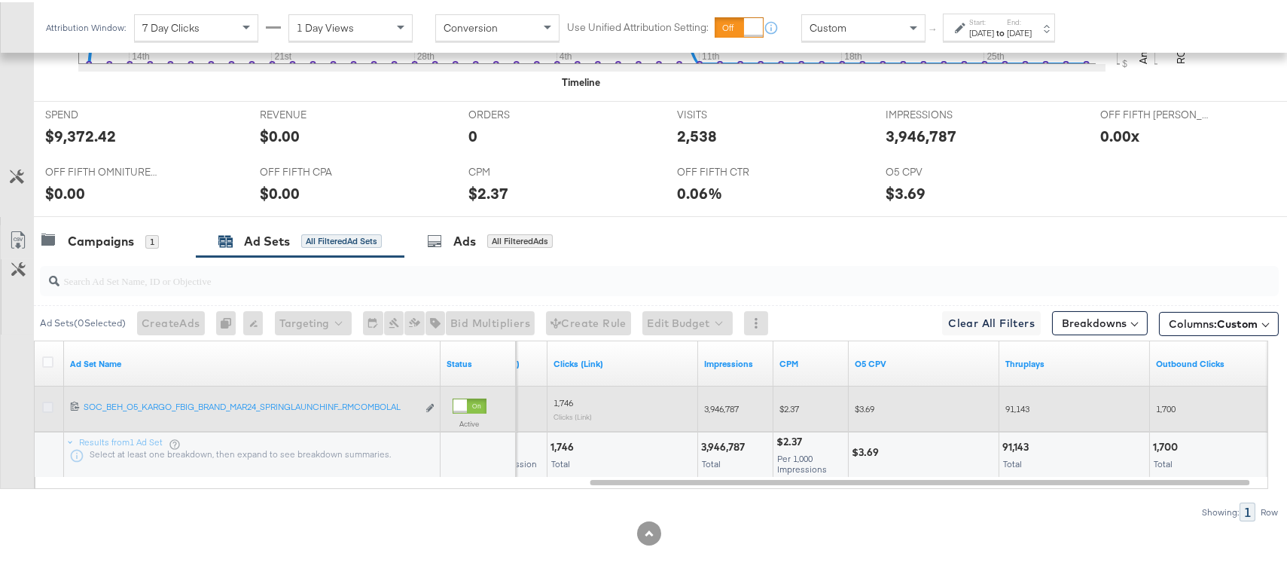
click at [52, 407] on icon at bounding box center [47, 404] width 11 height 11
click at [0, 0] on input "checkbox" at bounding box center [0, 0] width 0 height 0
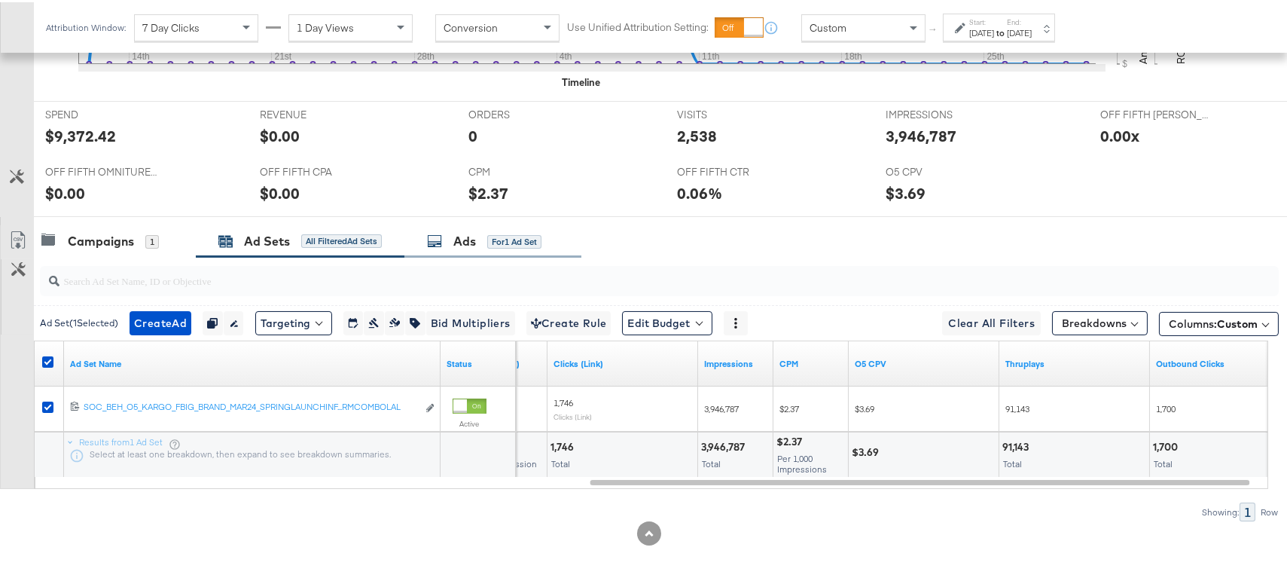
click at [468, 236] on div "Ads" at bounding box center [464, 238] width 23 height 17
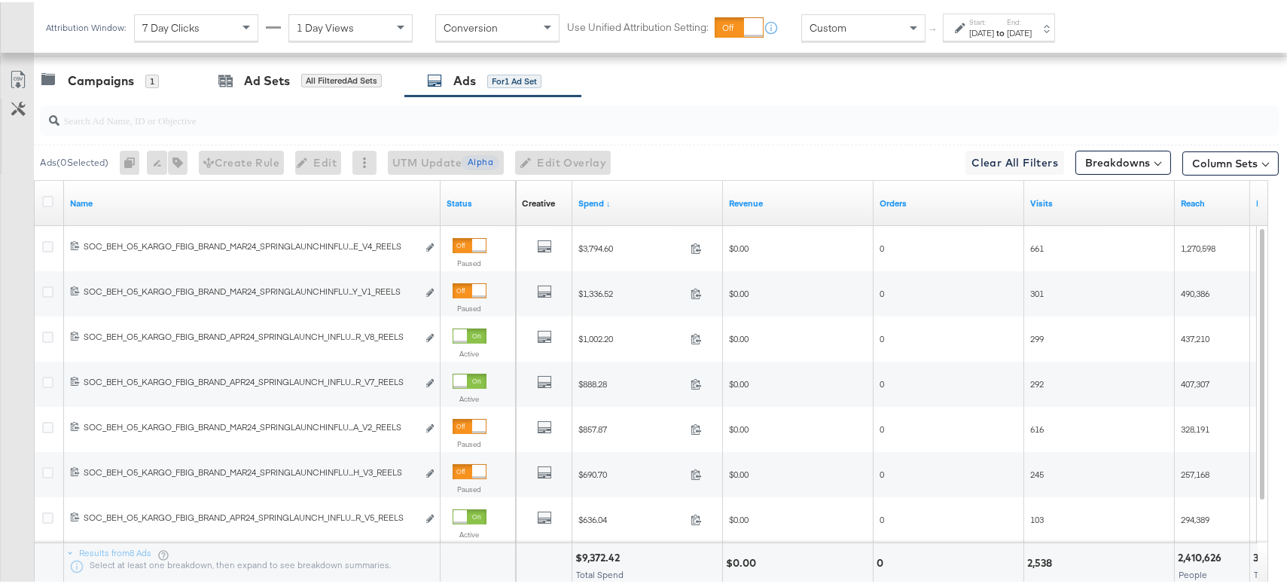
scroll to position [792, 0]
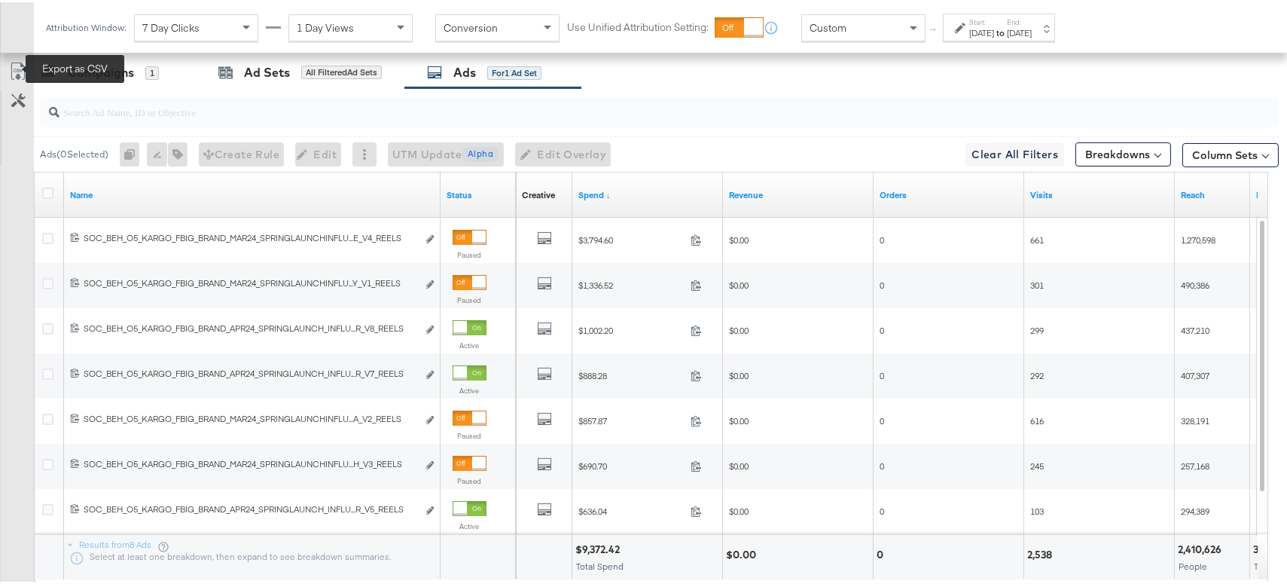
click at [17, 66] on icon at bounding box center [18, 69] width 18 height 18
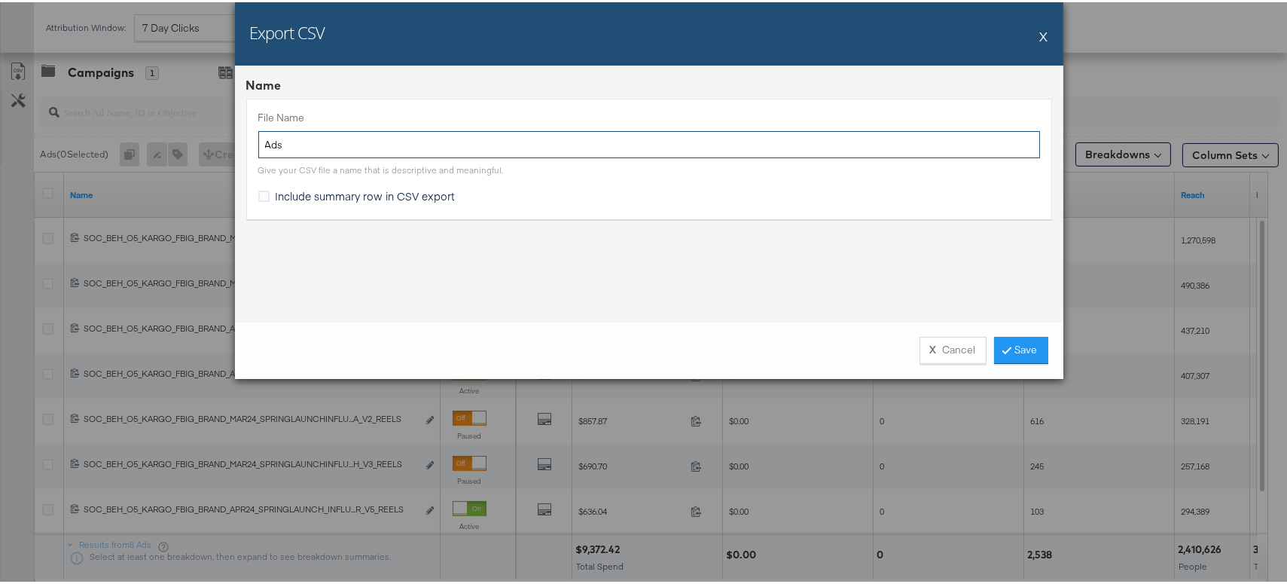
click at [260, 148] on input "Ads" at bounding box center [649, 143] width 782 height 28
type input "mar24 Ads"
click at [1017, 358] on link "Save" at bounding box center [1021, 347] width 54 height 27
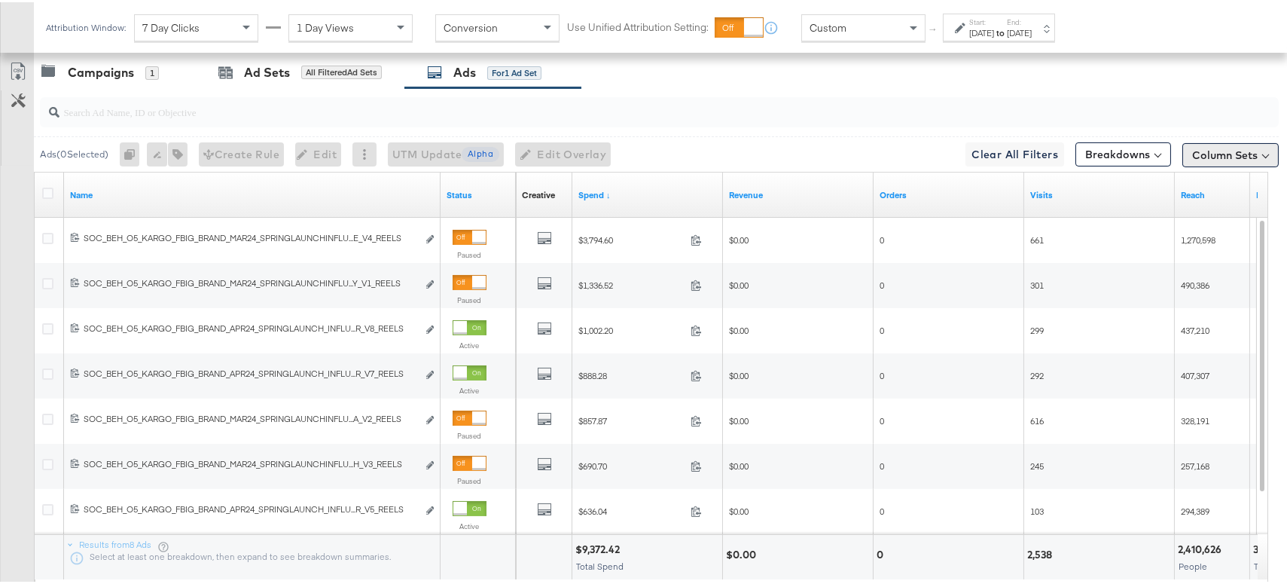
click at [1239, 160] on button "Column Sets" at bounding box center [1230, 153] width 96 height 24
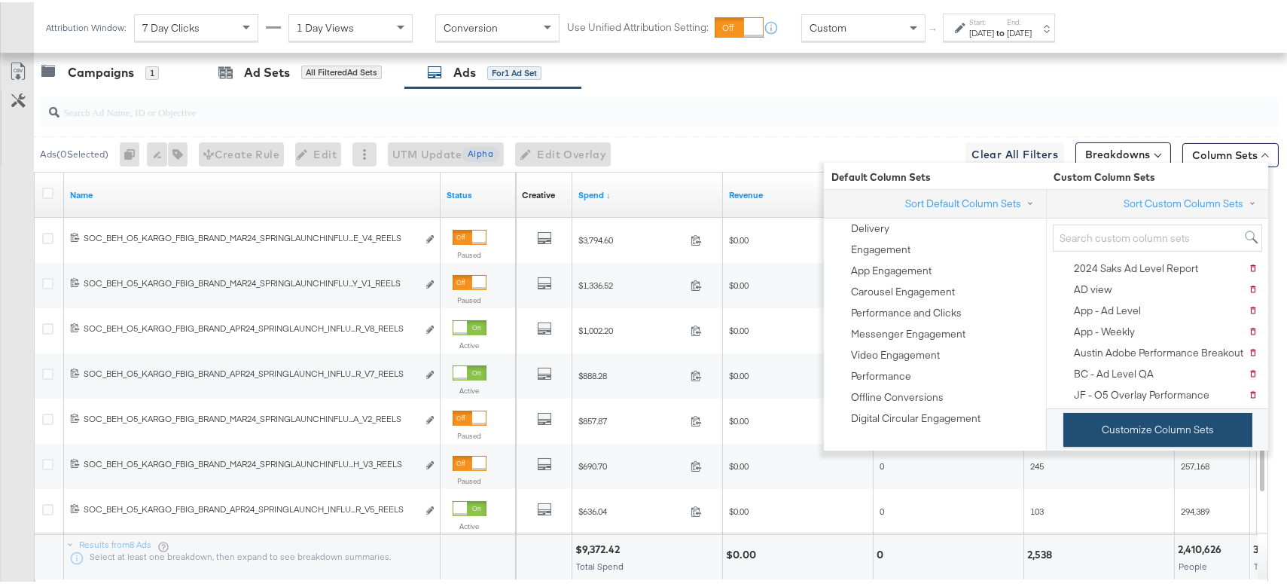
click at [1158, 428] on button "Customize Column Sets" at bounding box center [1157, 427] width 189 height 34
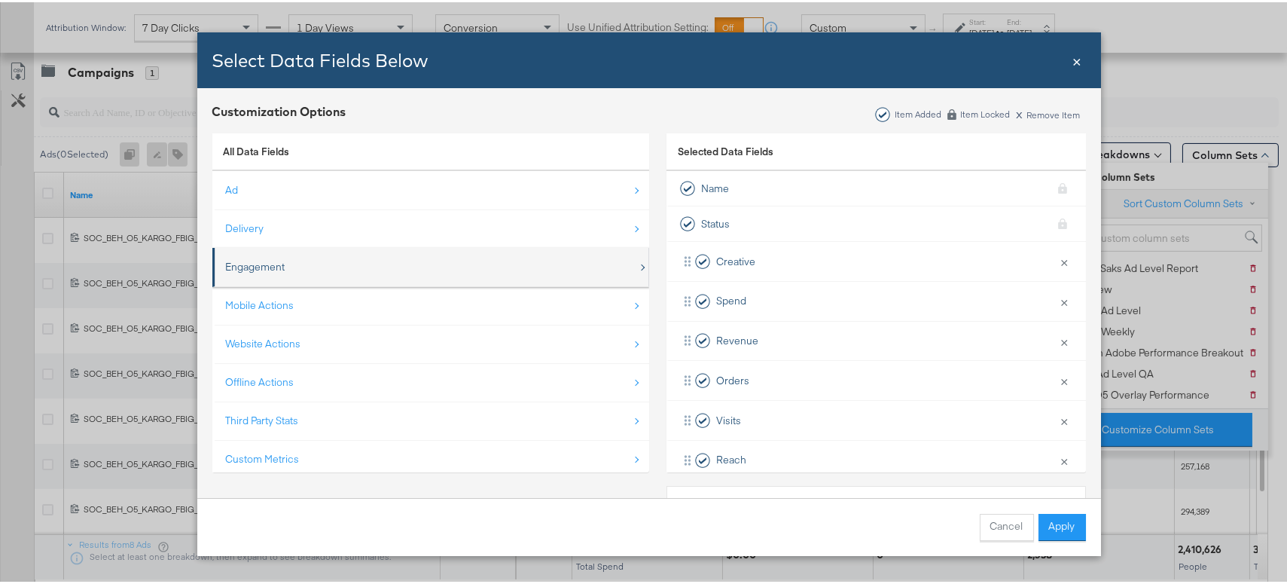
click at [319, 272] on div "Engagement" at bounding box center [432, 264] width 412 height 31
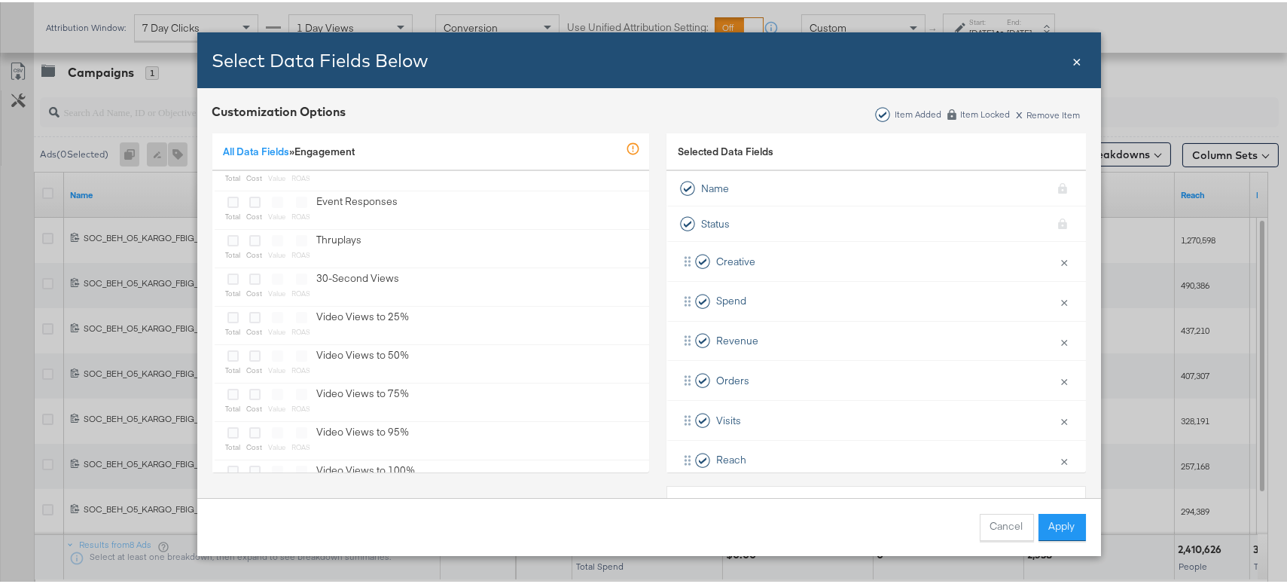
scroll to position [695, 0]
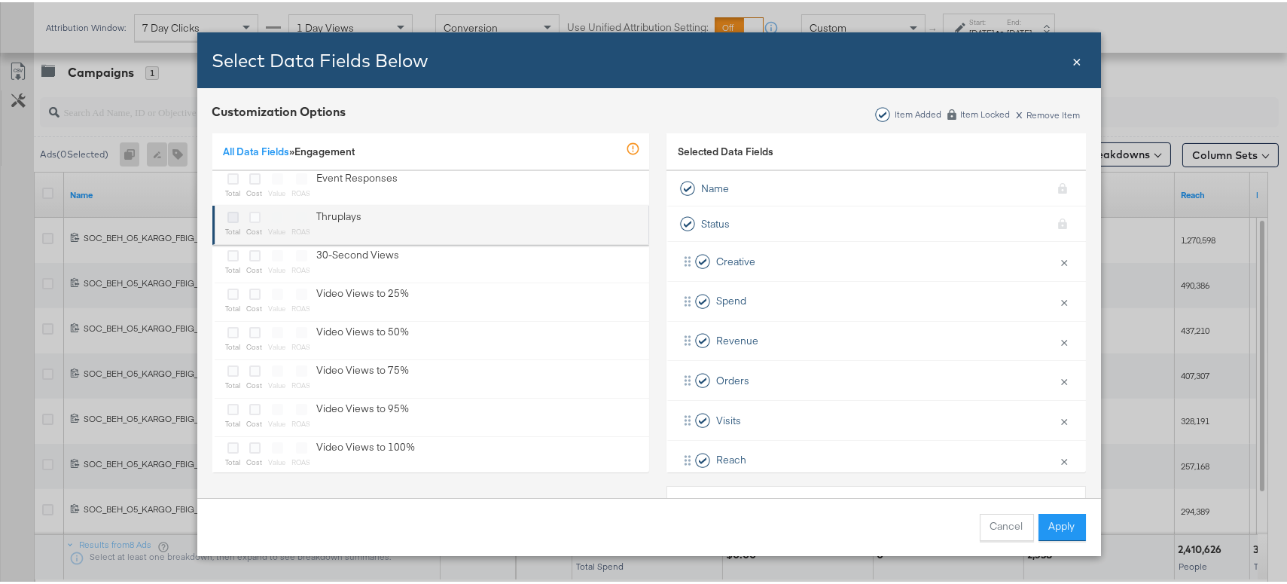
click at [231, 215] on icon "Bulk Add Locations Modal" at bounding box center [232, 214] width 11 height 11
click at [0, 0] on input "Bulk Add Locations Modal" at bounding box center [0, 0] width 0 height 0
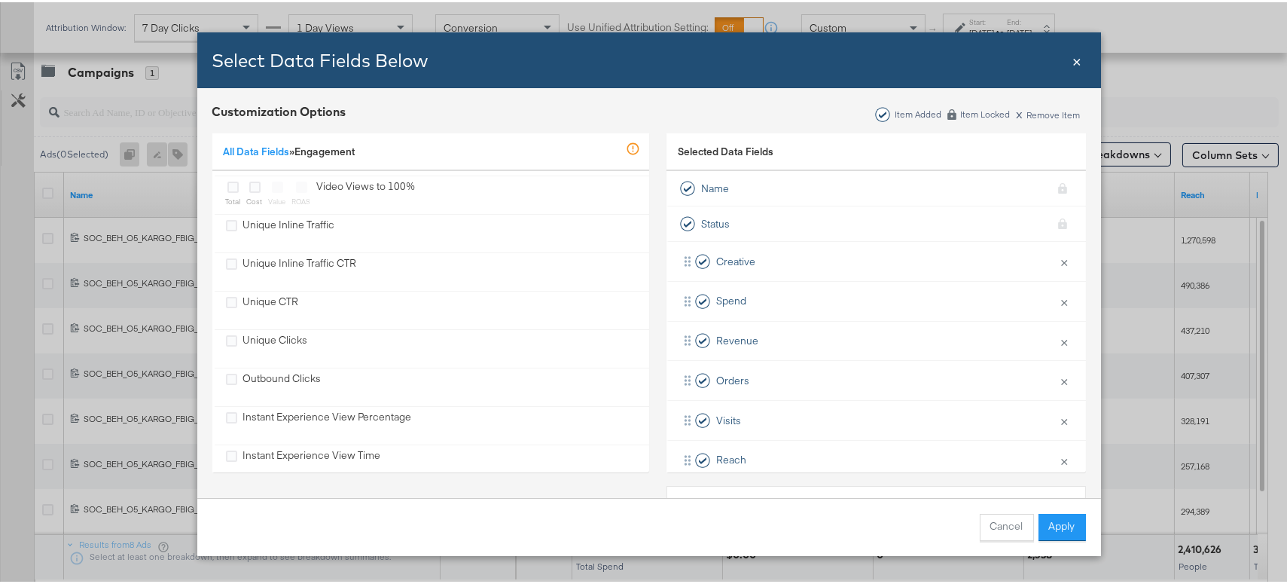
scroll to position [953, 0]
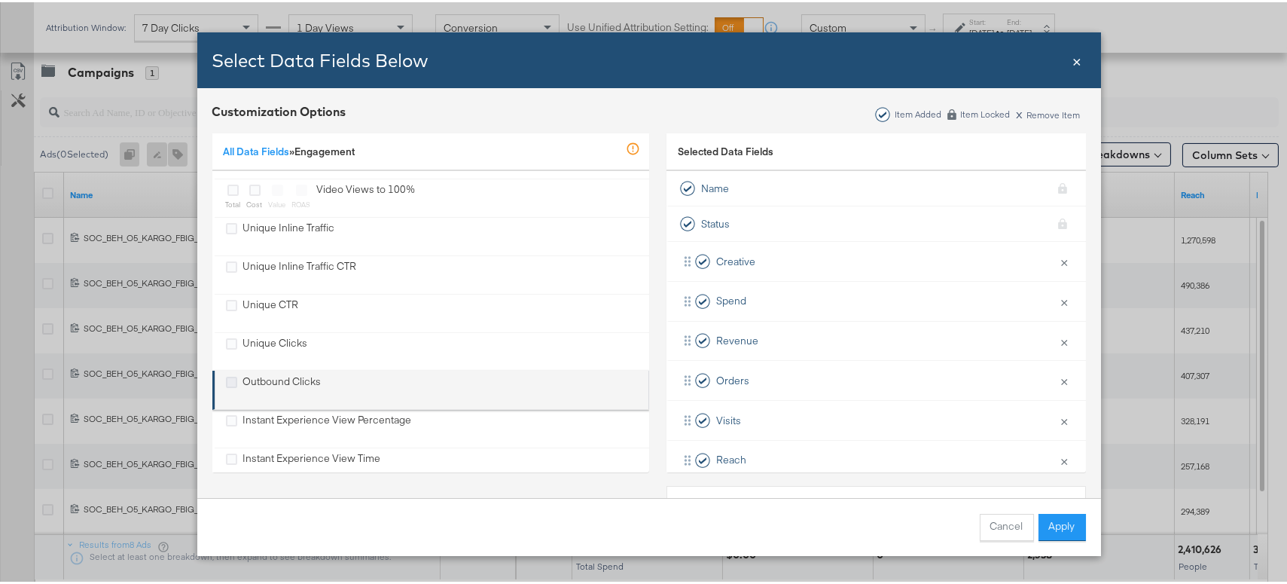
click at [227, 379] on icon "Outbound Clicks" at bounding box center [231, 379] width 11 height 11
click at [0, 0] on input "Outbound Clicks" at bounding box center [0, 0] width 0 height 0
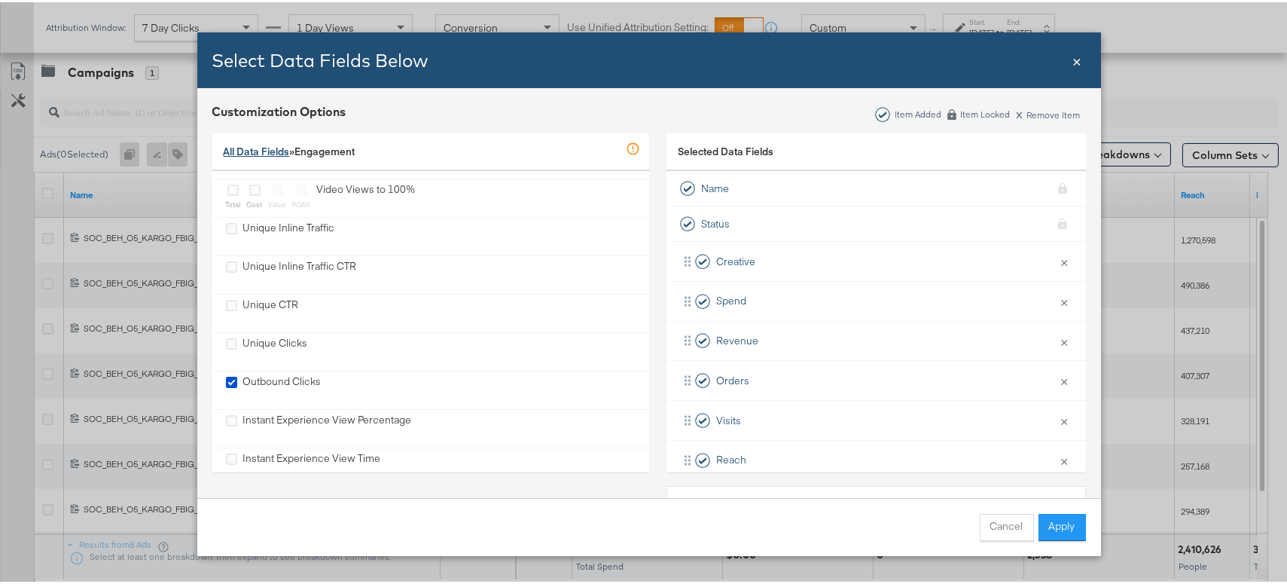
click at [270, 146] on link "All Data Fields" at bounding box center [257, 149] width 66 height 14
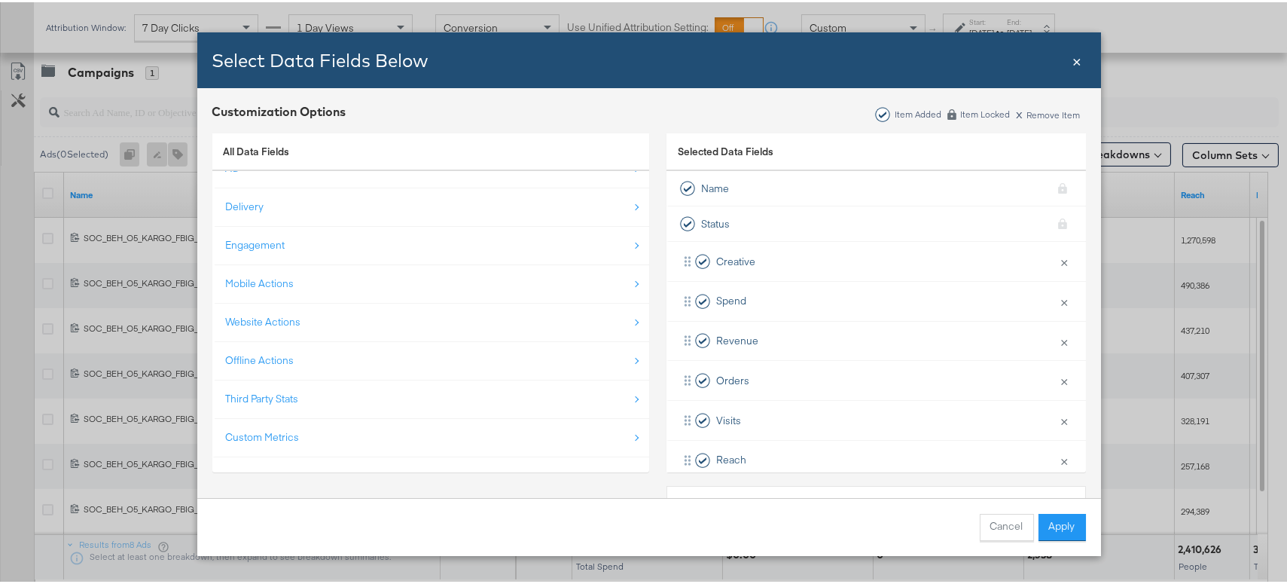
scroll to position [21, 0]
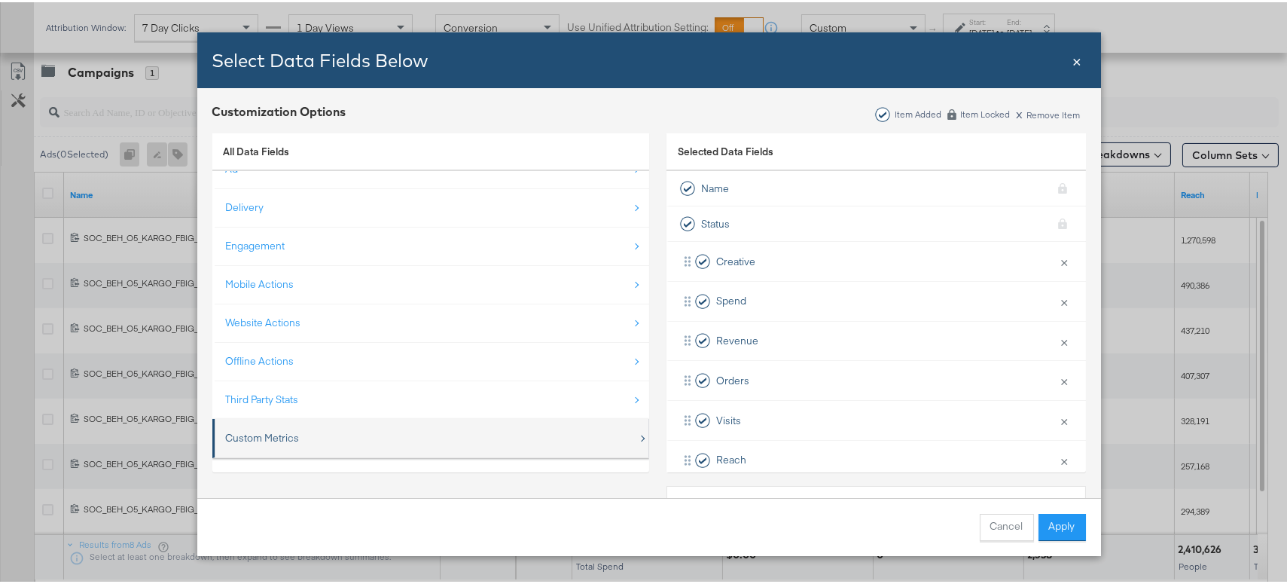
click at [270, 431] on div "Custom Metrics" at bounding box center [263, 435] width 74 height 14
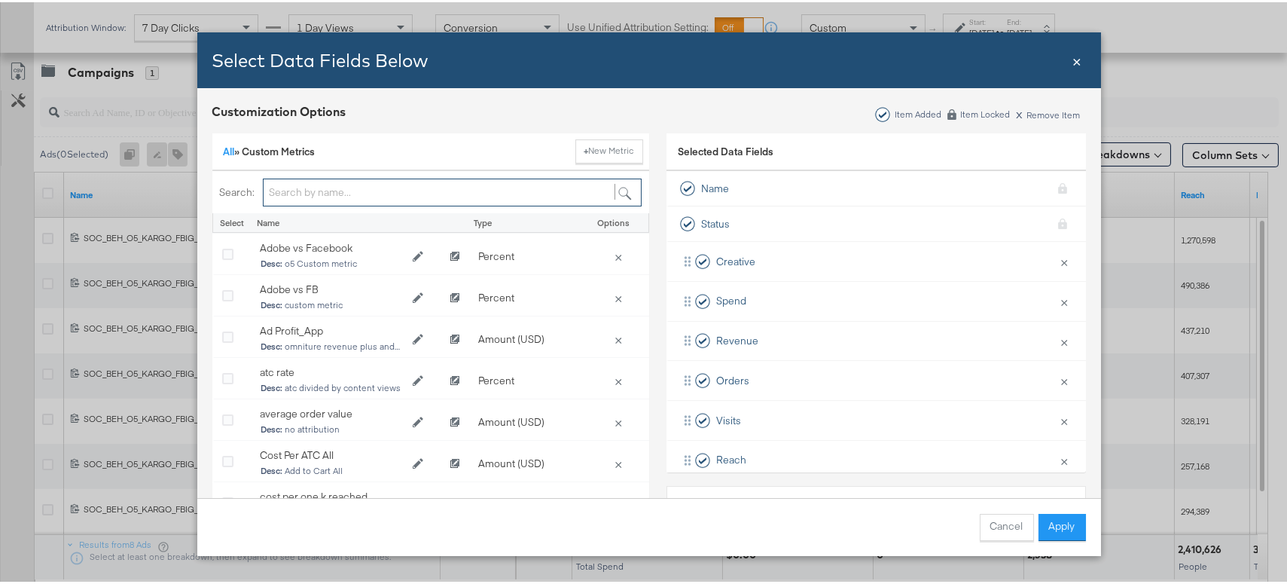
click at [335, 191] on input "Bulk Add Locations Modal" at bounding box center [452, 190] width 379 height 28
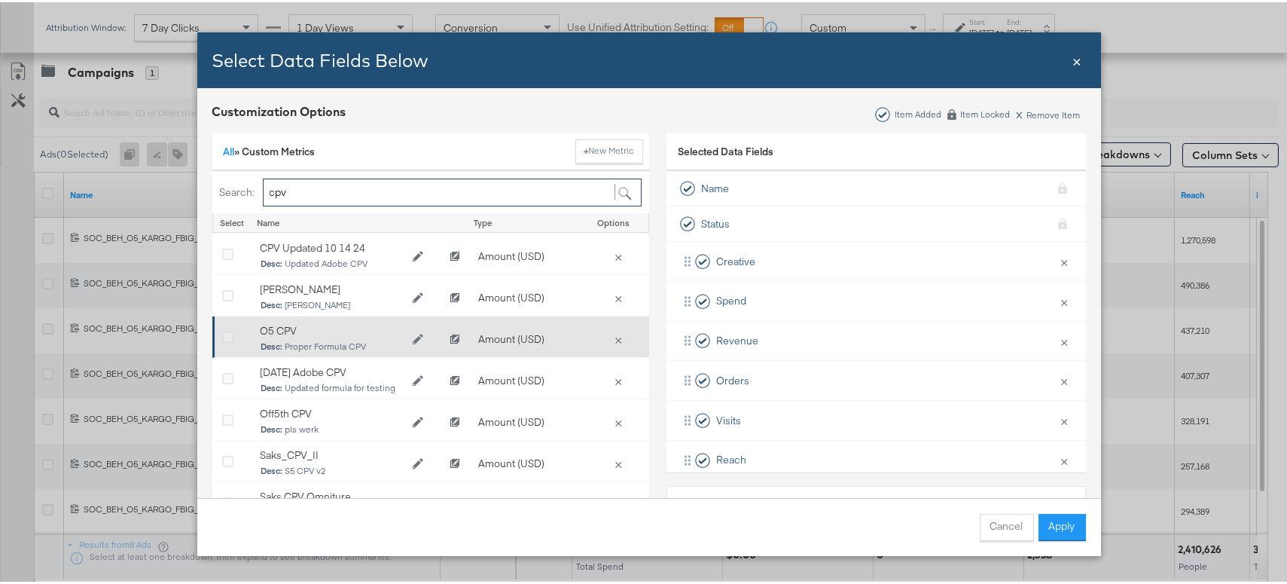
type input "cpv"
click at [223, 334] on icon "Bulk Add Locations Modal" at bounding box center [227, 335] width 11 height 11
click at [0, 0] on input "Bulk Add Locations Modal" at bounding box center [0, 0] width 0 height 0
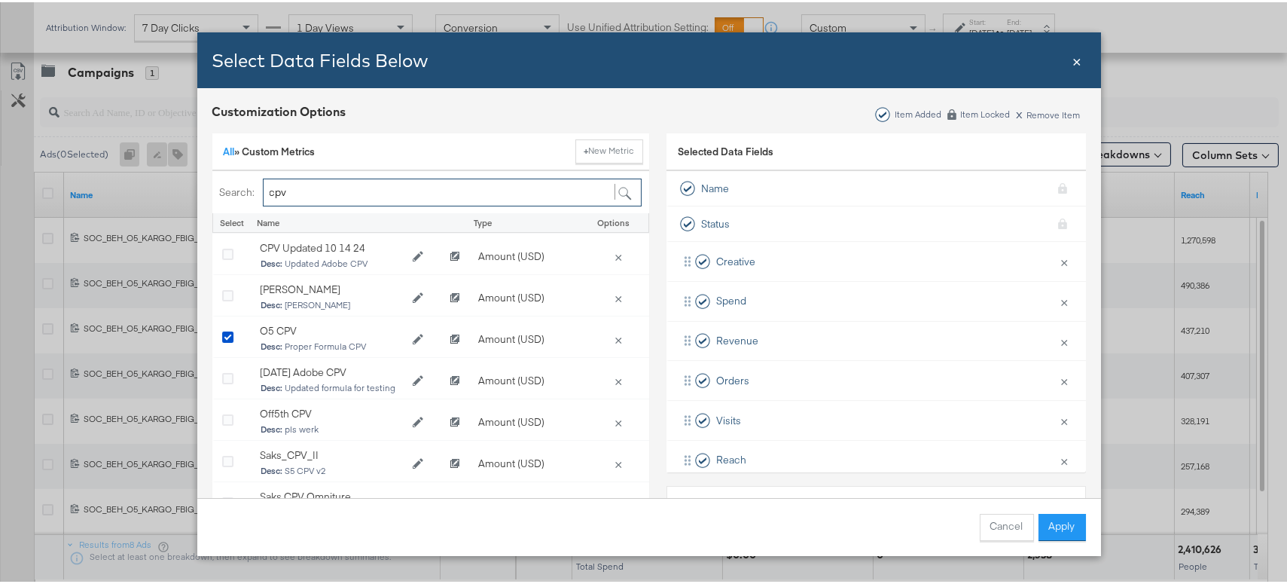
click at [363, 191] on input "cpv" at bounding box center [452, 190] width 379 height 28
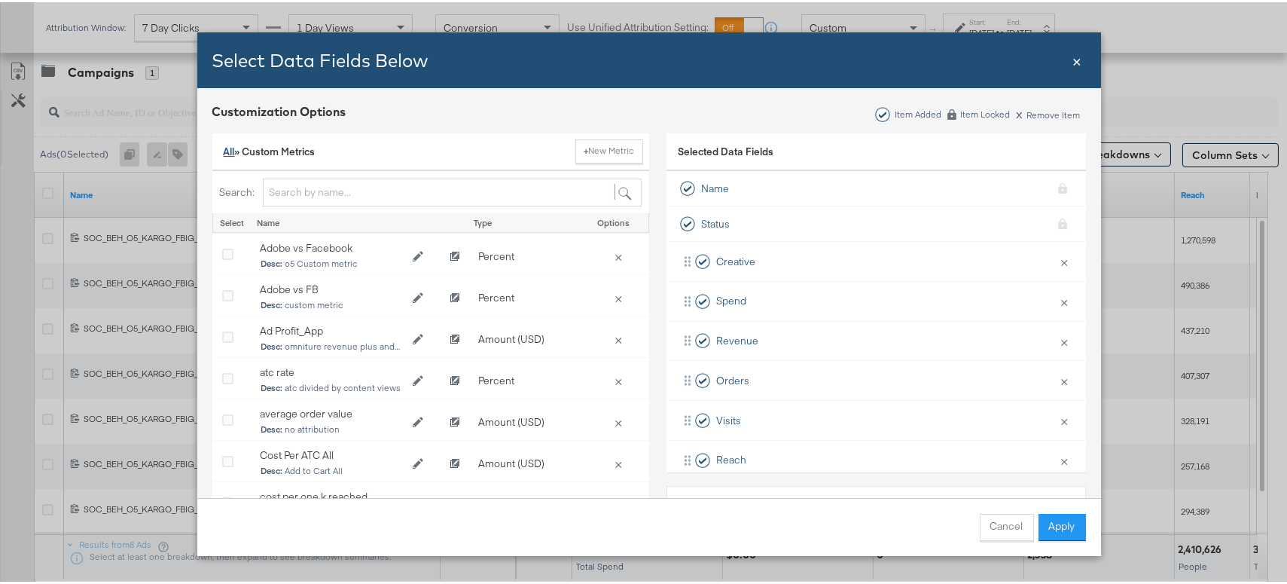
click at [224, 148] on link "All" at bounding box center [229, 149] width 11 height 14
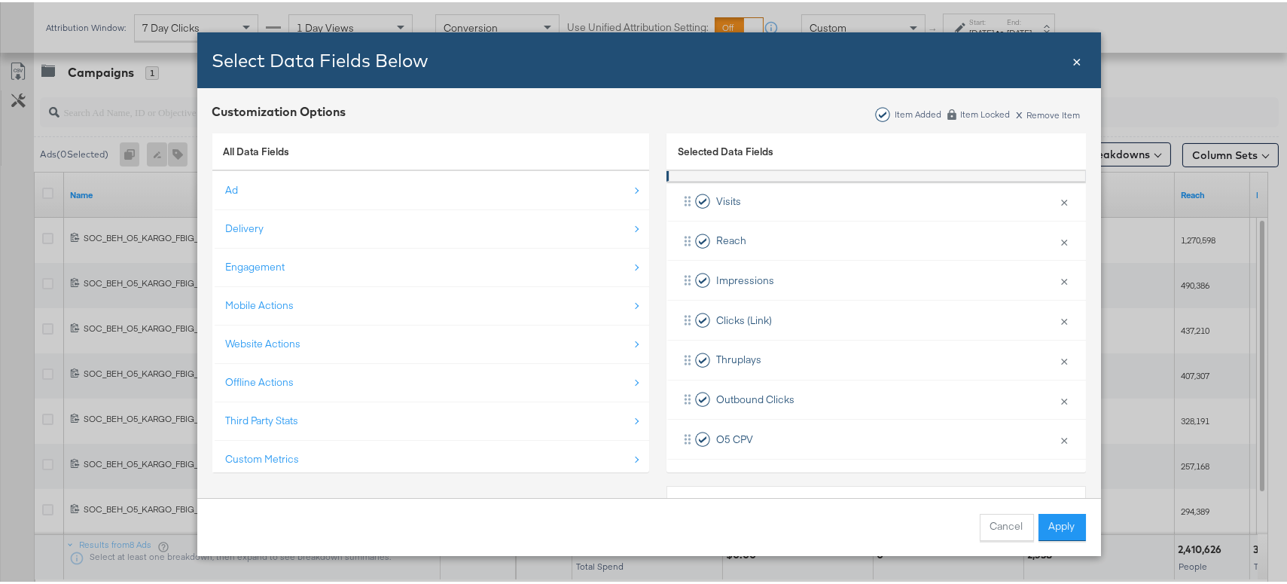
scroll to position [220, 0]
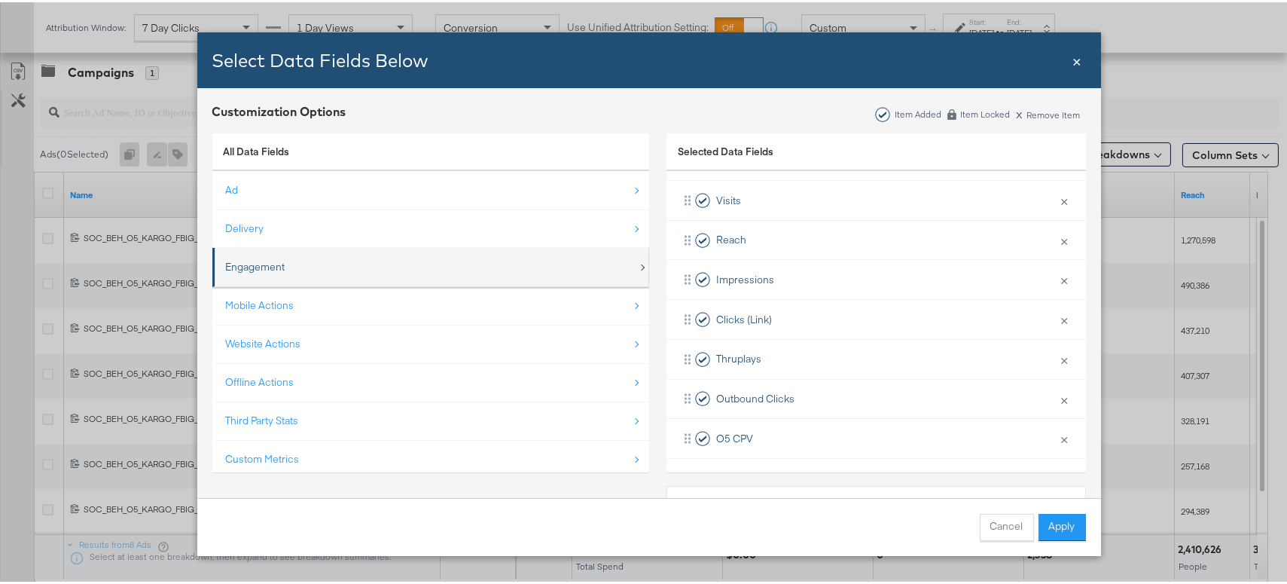
click at [238, 264] on div "Engagement" at bounding box center [255, 265] width 59 height 14
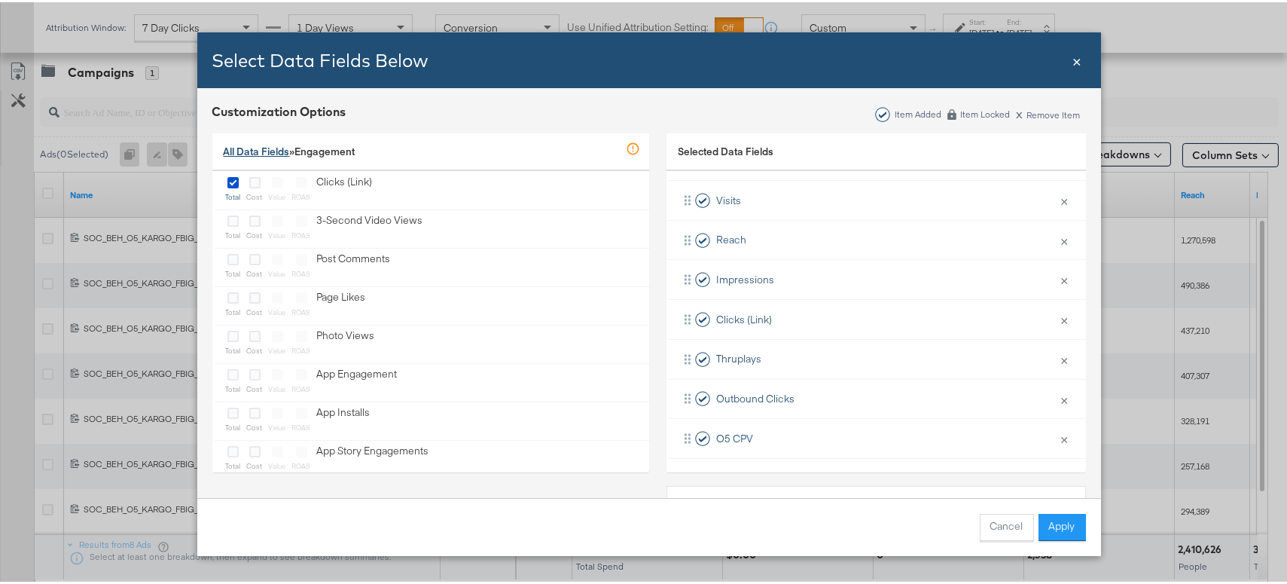
click at [240, 148] on link "All Data Fields" at bounding box center [257, 149] width 66 height 14
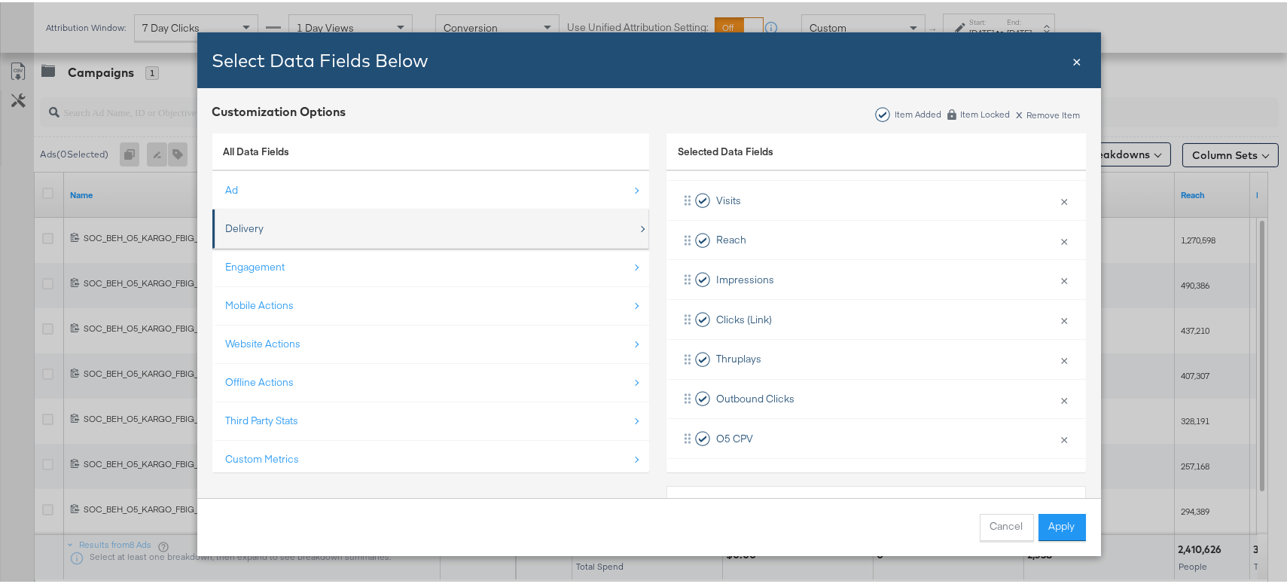
click at [248, 227] on div "Delivery" at bounding box center [245, 226] width 38 height 14
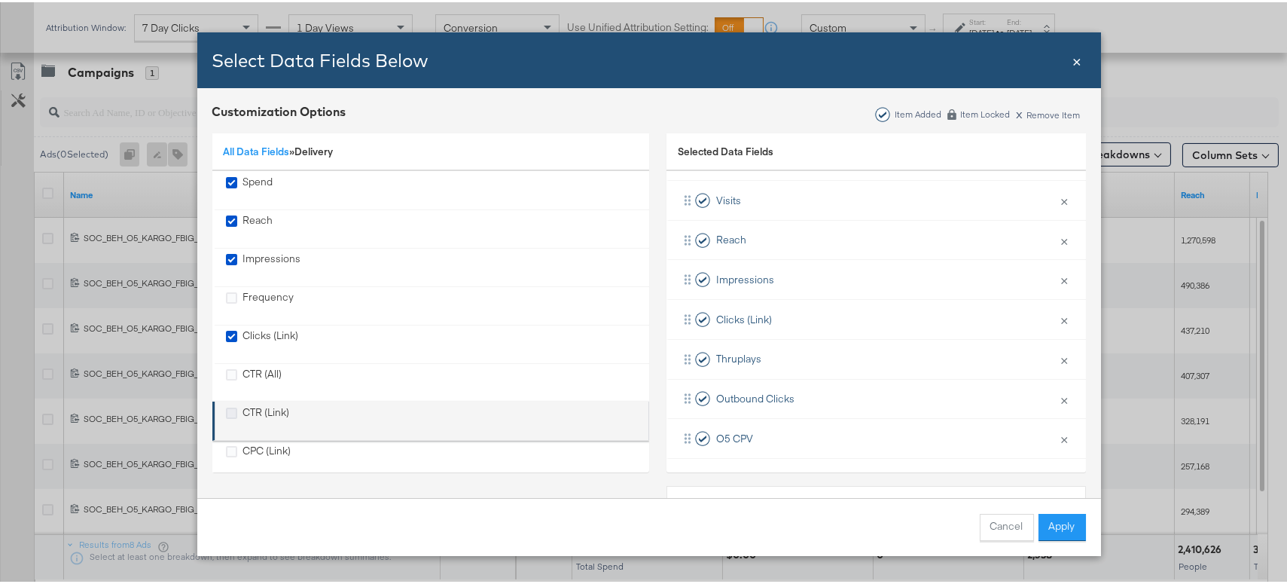
click at [226, 413] on icon "CTR (Link)" at bounding box center [231, 410] width 11 height 11
click at [0, 0] on input "CTR (Link)" at bounding box center [0, 0] width 0 height 0
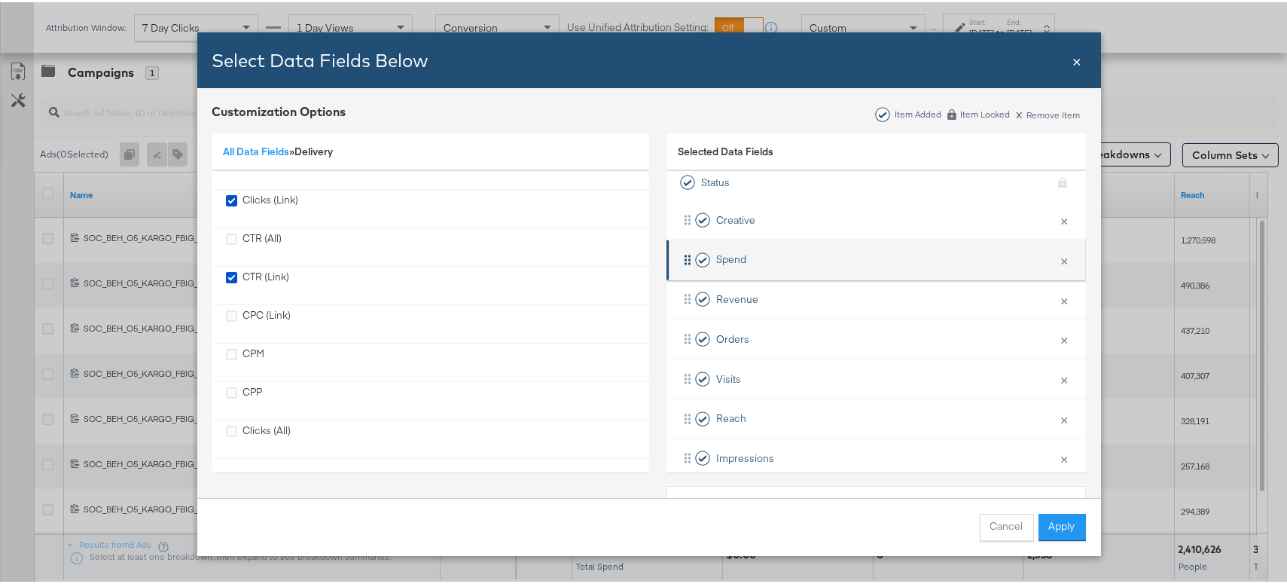
scroll to position [37, 0]
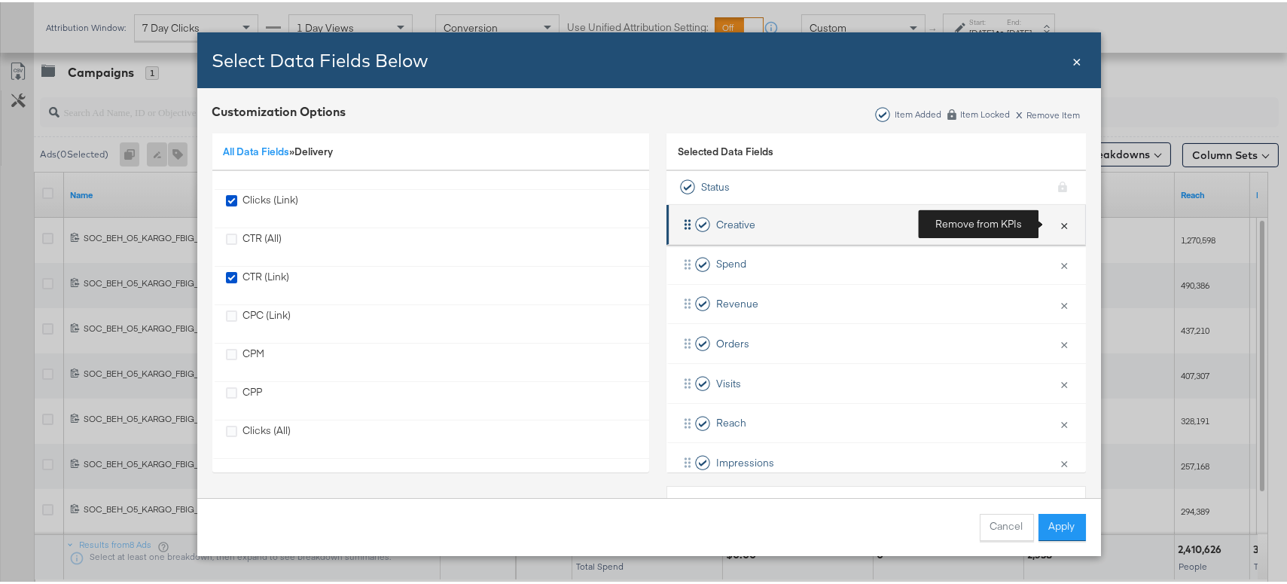
click at [1055, 223] on button "×" at bounding box center [1065, 222] width 20 height 32
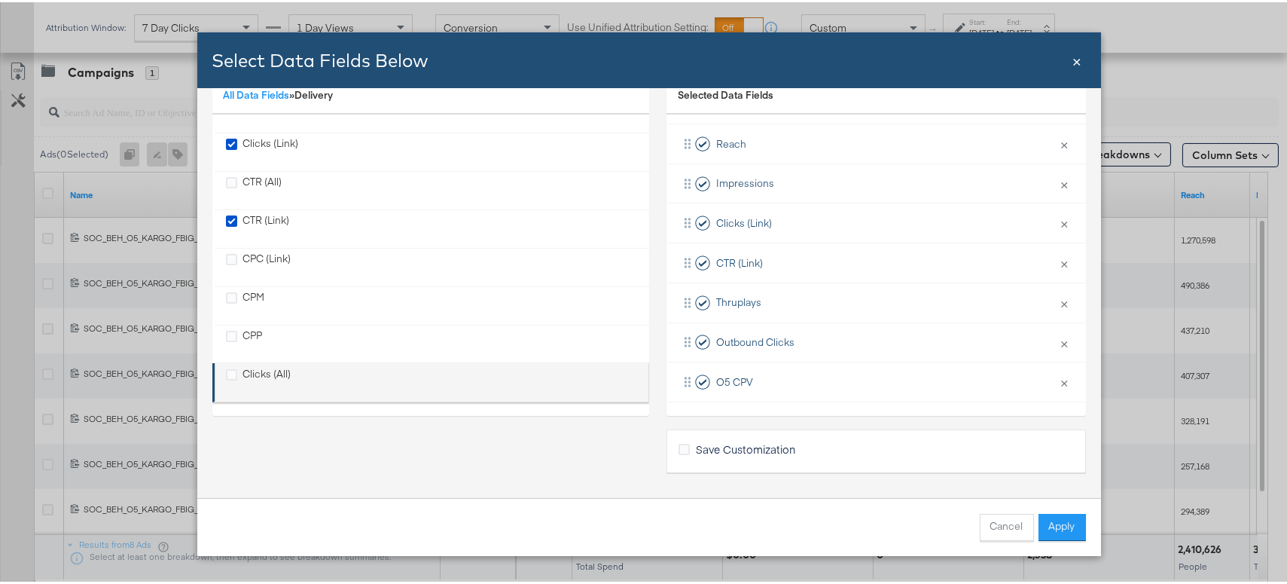
scroll to position [0, 0]
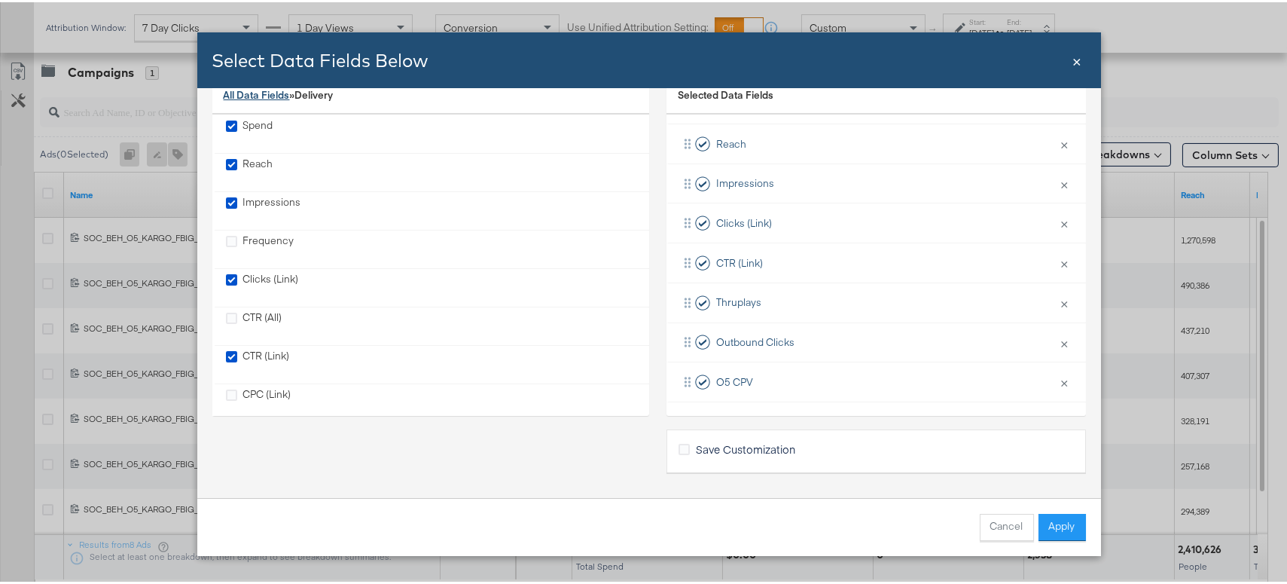
click at [236, 94] on link "All Data Fields" at bounding box center [257, 93] width 66 height 14
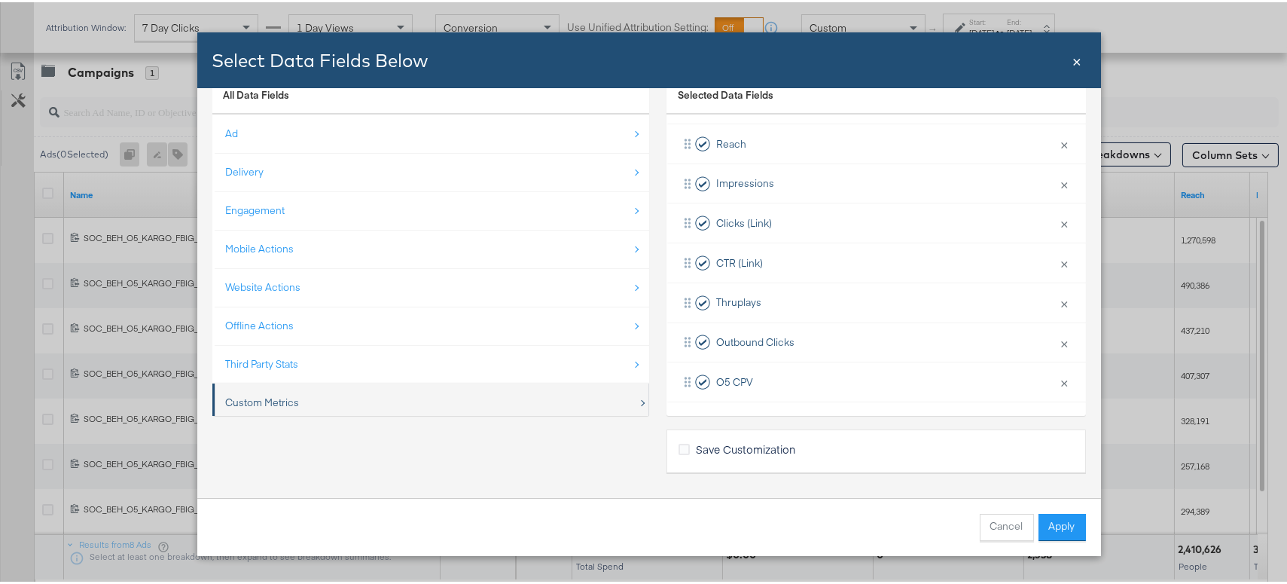
click at [276, 399] on div "Custom Metrics" at bounding box center [263, 400] width 74 height 14
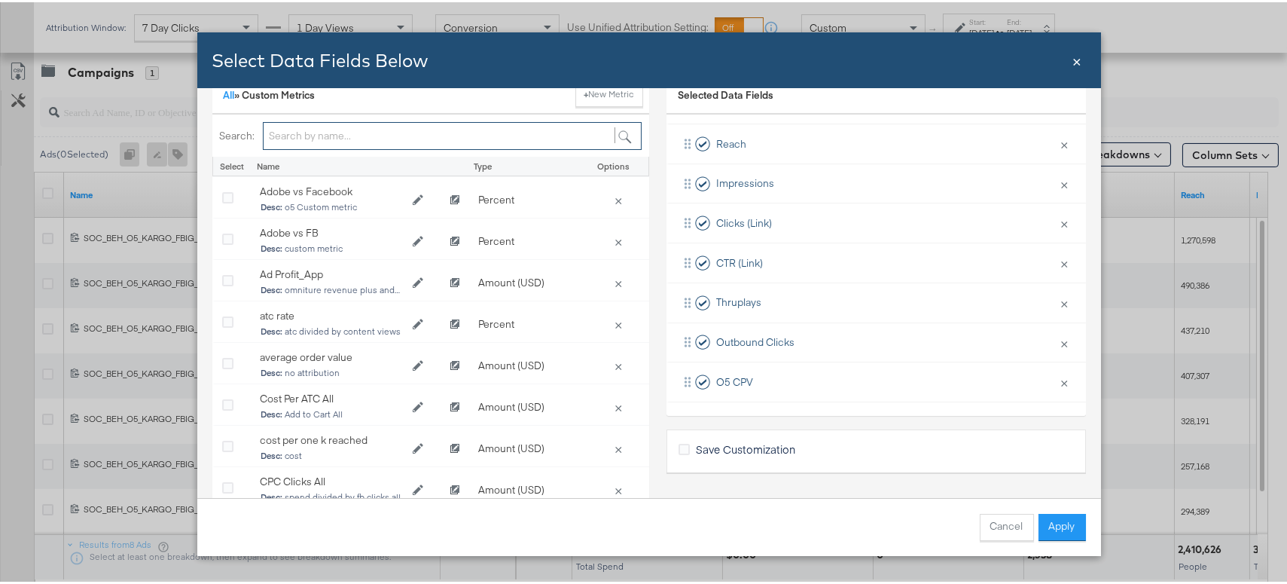
click at [360, 127] on input "Bulk Add Locations Modal" at bounding box center [452, 134] width 379 height 28
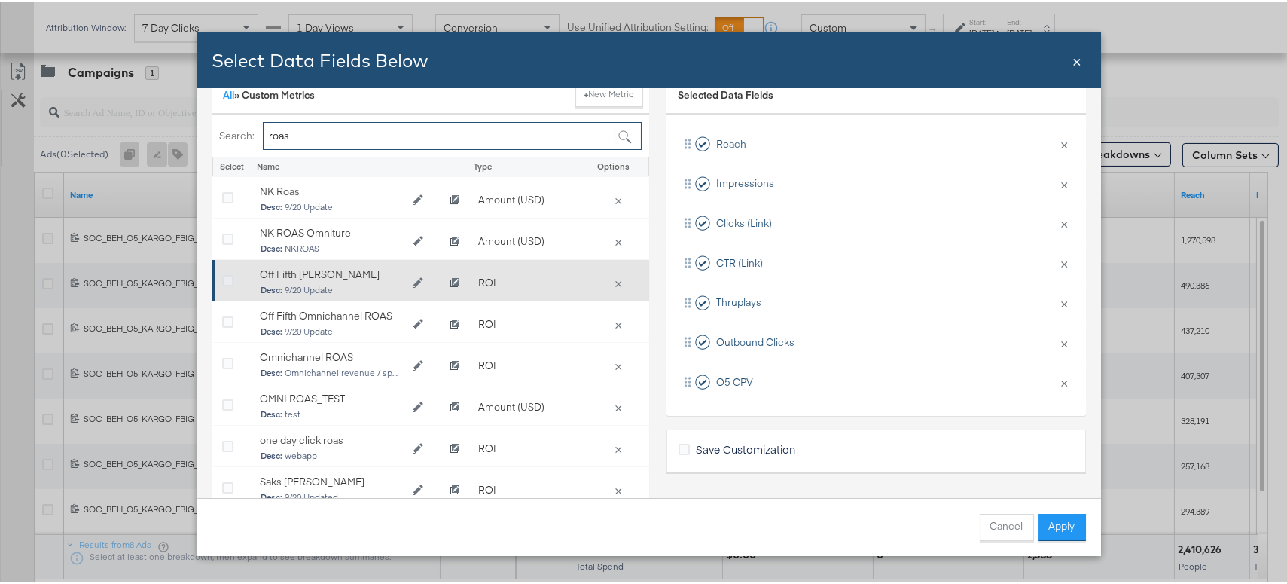
type input "roas"
click at [222, 276] on icon "Bulk Add Locations Modal" at bounding box center [227, 278] width 11 height 11
click at [0, 0] on input "Bulk Add Locations Modal" at bounding box center [0, 0] width 0 height 0
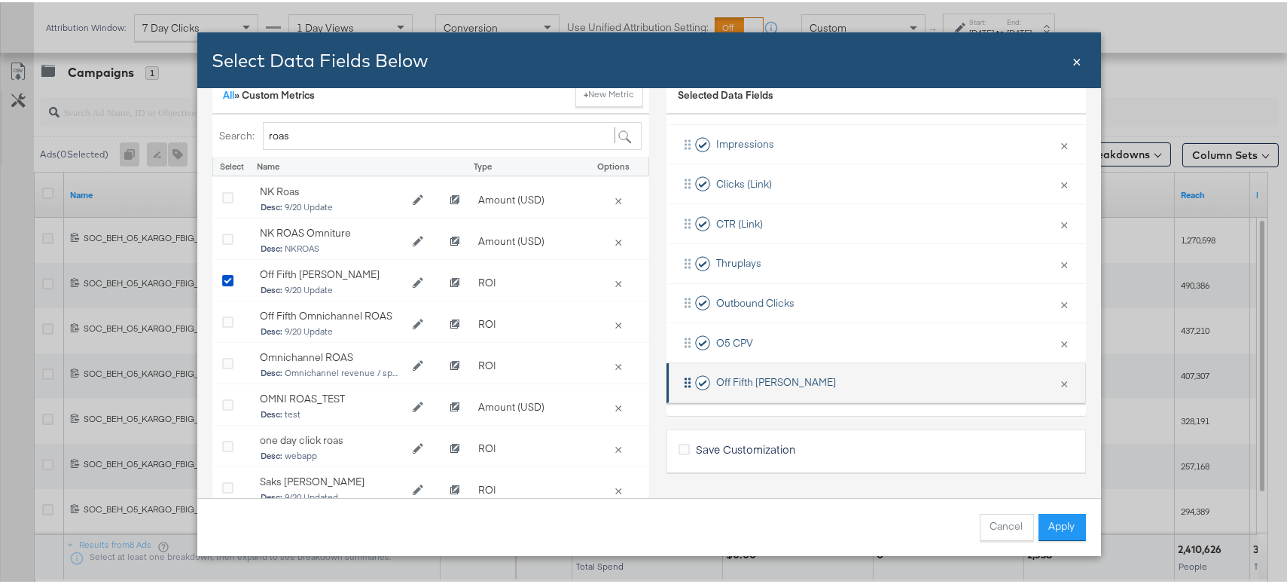
scroll to position [260, 0]
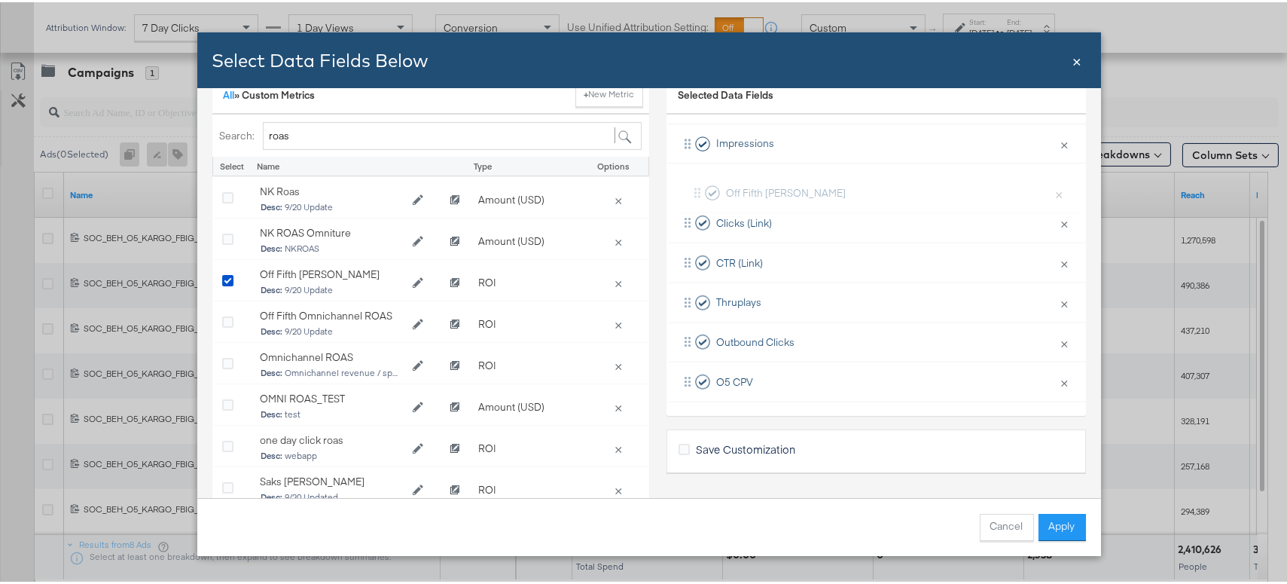
drag, startPoint x: 687, startPoint y: 377, endPoint x: 708, endPoint y: 184, distance: 193.9
click at [708, 184] on div "Spend × Remove from KPIs Revenue × Remove from KPIs Orders × Remove from KPIs V…" at bounding box center [875, 161] width 419 height 476
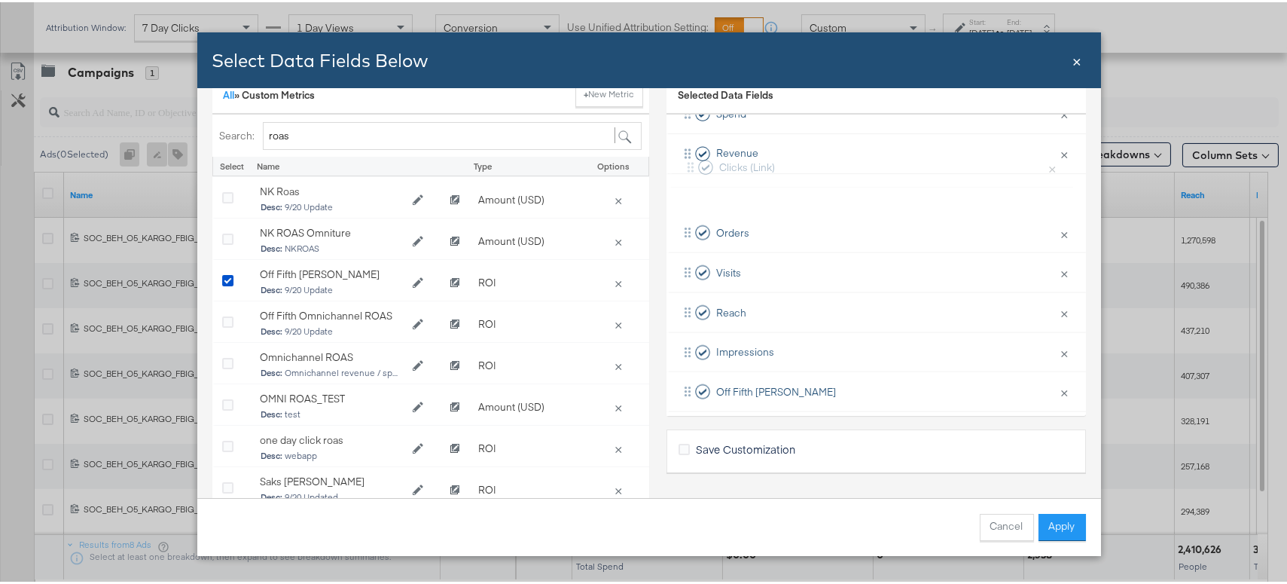
scroll to position [89, 0]
drag, startPoint x: 702, startPoint y: 318, endPoint x: 715, endPoint y: 227, distance: 91.3
click at [715, 227] on div "Spend × Remove from KPIs Revenue × Remove from KPIs Orders × Remove from KPIs V…" at bounding box center [875, 332] width 419 height 476
drag, startPoint x: 753, startPoint y: 386, endPoint x: 752, endPoint y: 221, distance: 164.2
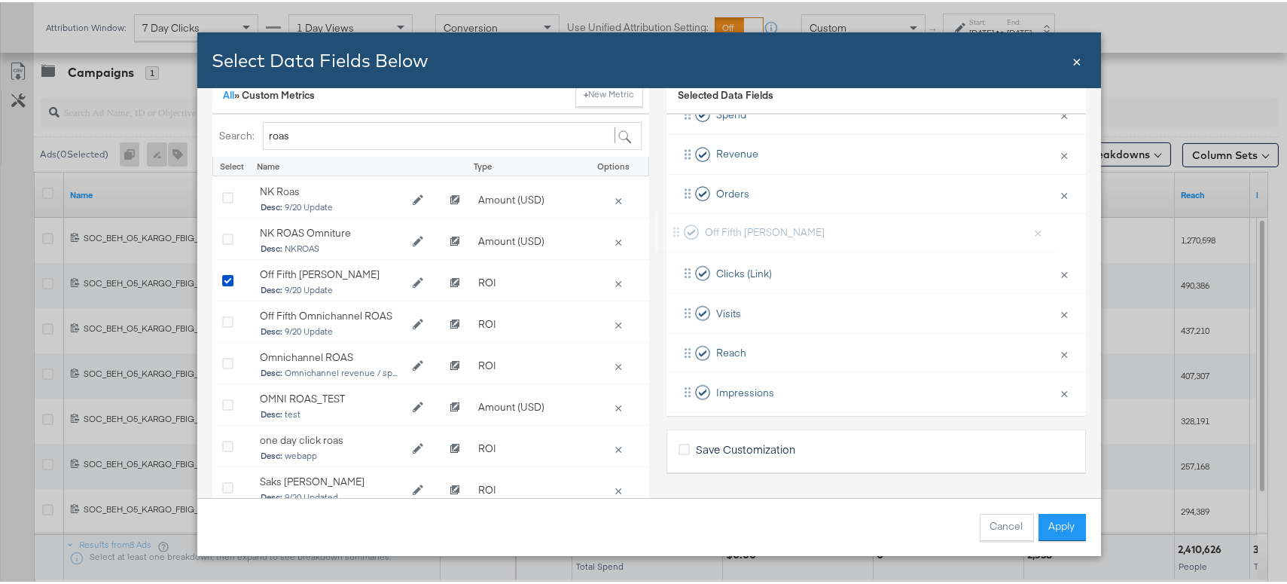
click at [752, 221] on div "Spend × Remove from KPIs Revenue × Remove from KPIs Orders × Remove from KPIs C…" at bounding box center [875, 331] width 419 height 476
drag, startPoint x: 733, startPoint y: 319, endPoint x: 738, endPoint y: 268, distance: 51.5
click at [738, 268] on div "Spend × Remove from KPIs Revenue × Remove from KPIs Orders × Remove from KPIs O…" at bounding box center [875, 331] width 419 height 476
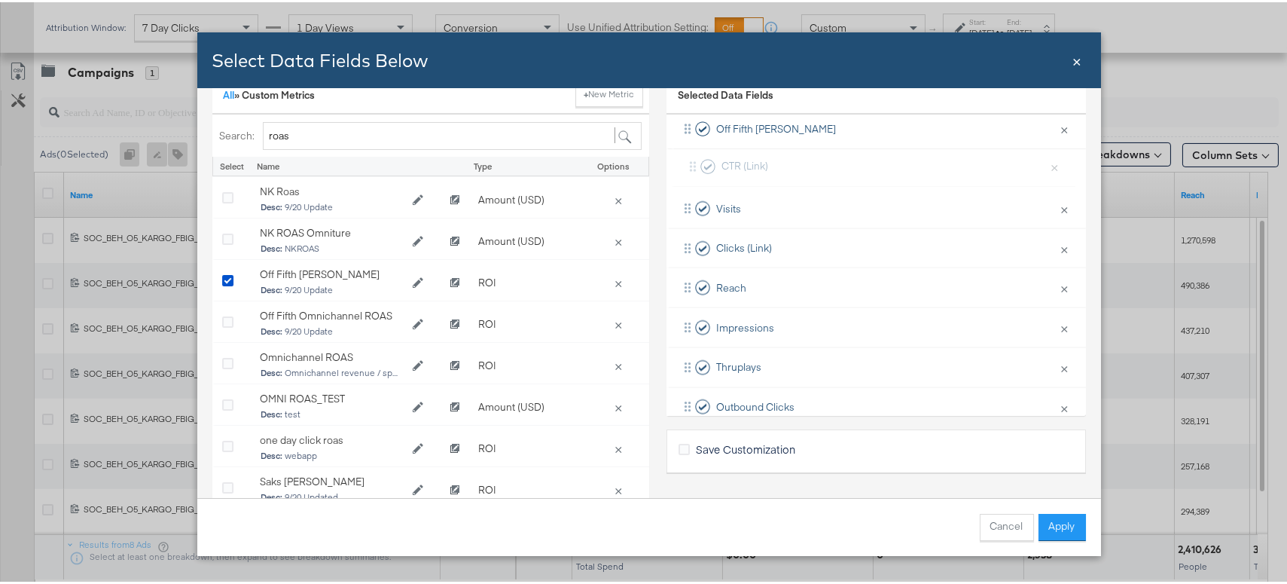
scroll to position [190, 0]
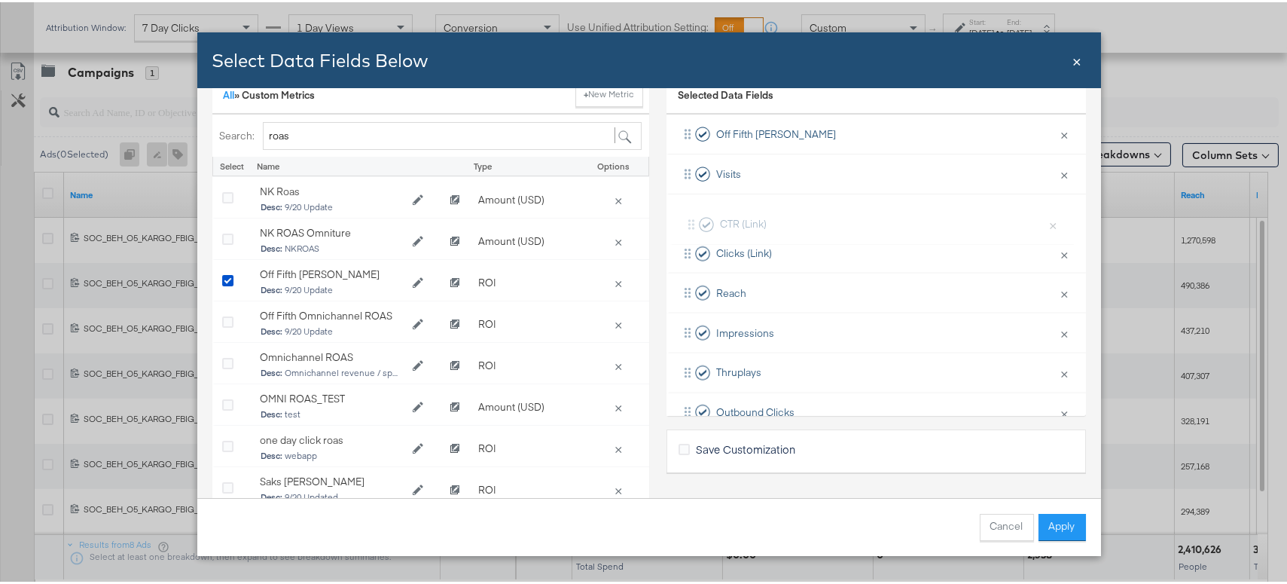
drag, startPoint x: 734, startPoint y: 265, endPoint x: 750, endPoint y: 224, distance: 44.3
click at [750, 224] on div "Spend × Remove from KPIs Revenue × Remove from KPIs Orders × Remove from KPIs O…" at bounding box center [875, 231] width 419 height 476
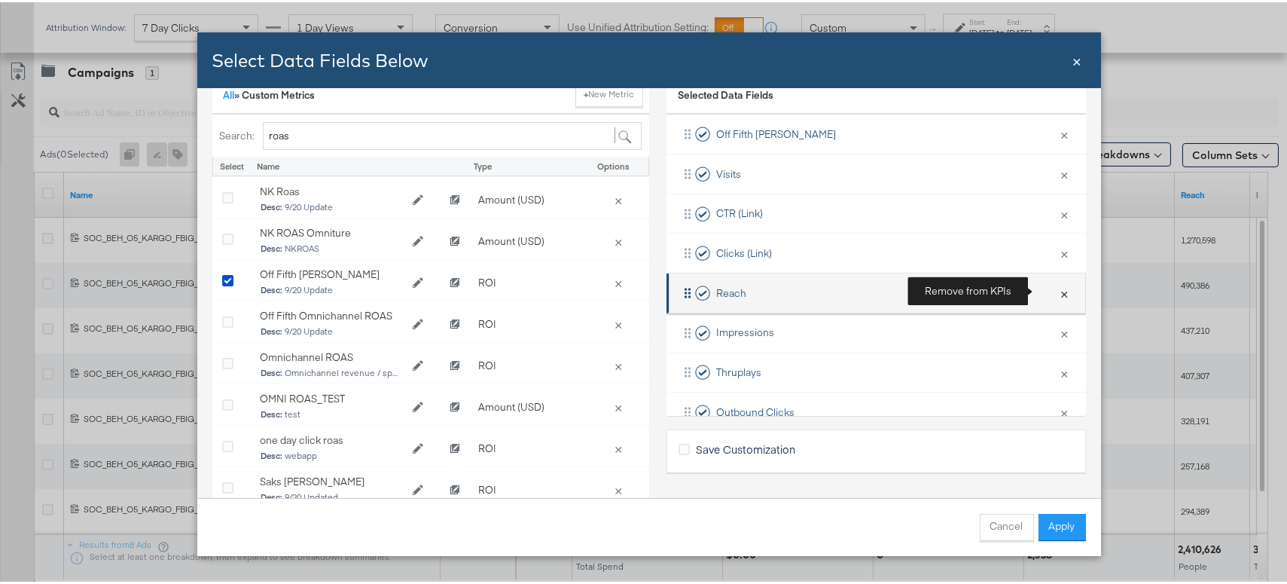
click at [1055, 291] on button "×" at bounding box center [1065, 291] width 20 height 32
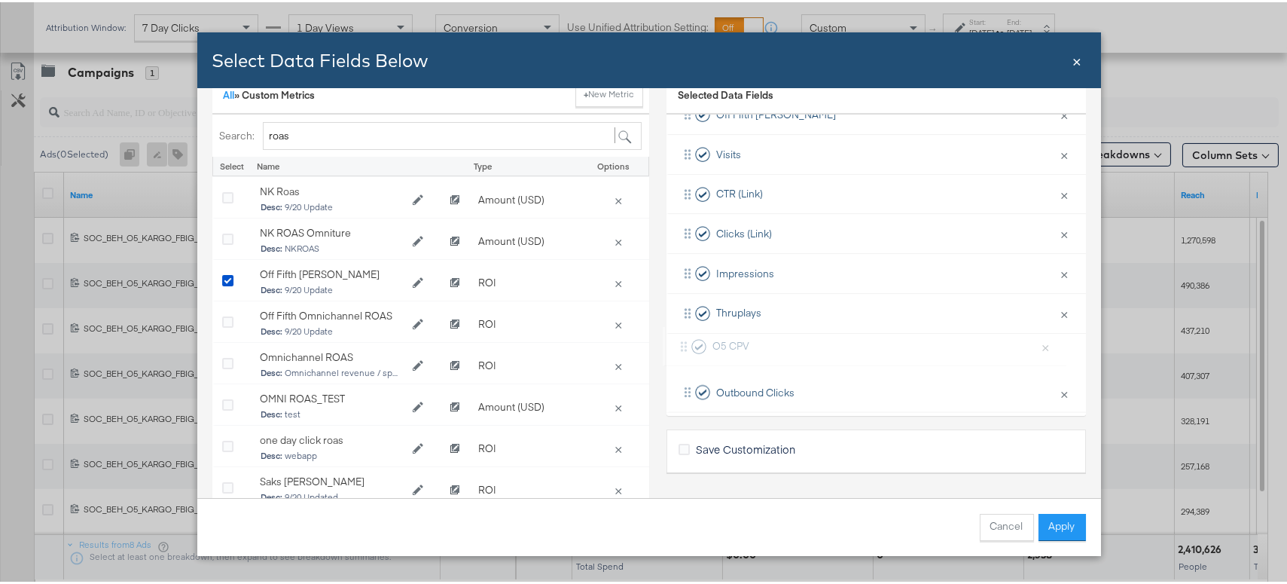
scroll to position [212, 0]
drag, startPoint x: 761, startPoint y: 402, endPoint x: 765, endPoint y: 309, distance: 93.4
click at [765, 309] on div "Spend × Remove from KPIs Revenue × Remove from KPIs Orders × Remove from KPIs O…" at bounding box center [875, 189] width 419 height 437
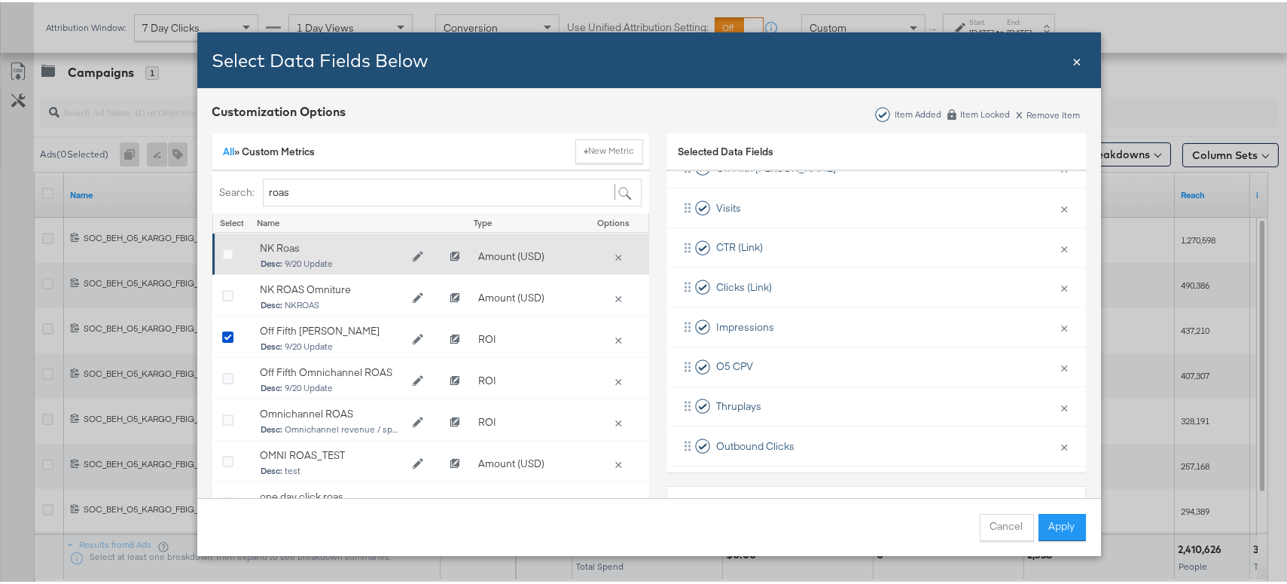
scroll to position [0, 0]
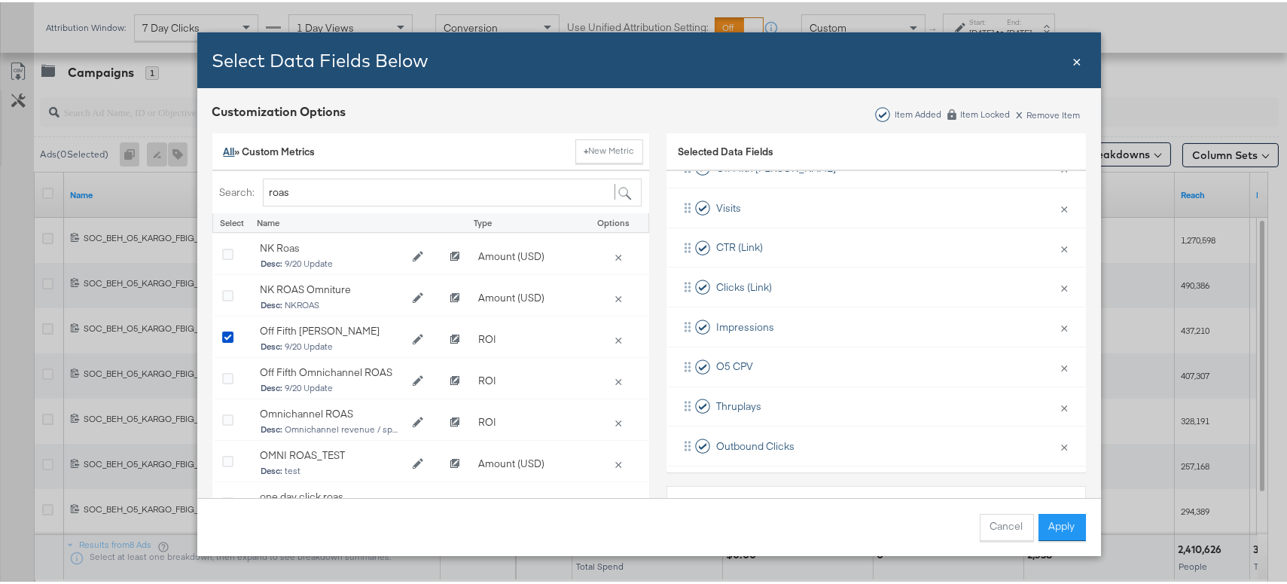
click at [228, 151] on link "All" at bounding box center [229, 149] width 11 height 14
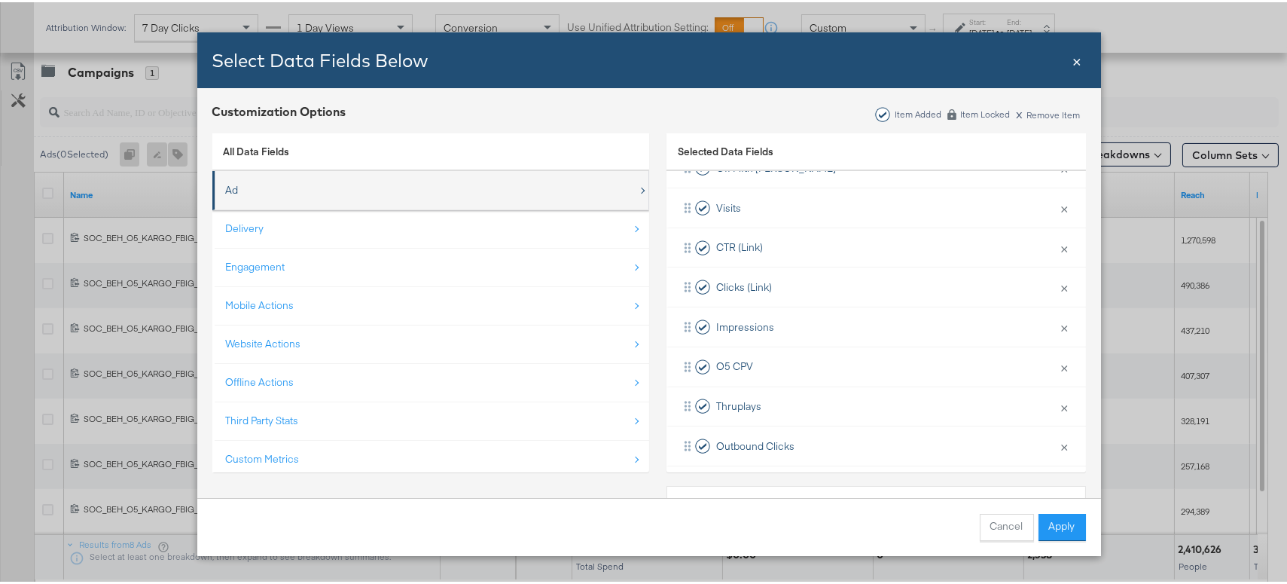
click at [267, 197] on div "Ad" at bounding box center [432, 187] width 412 height 31
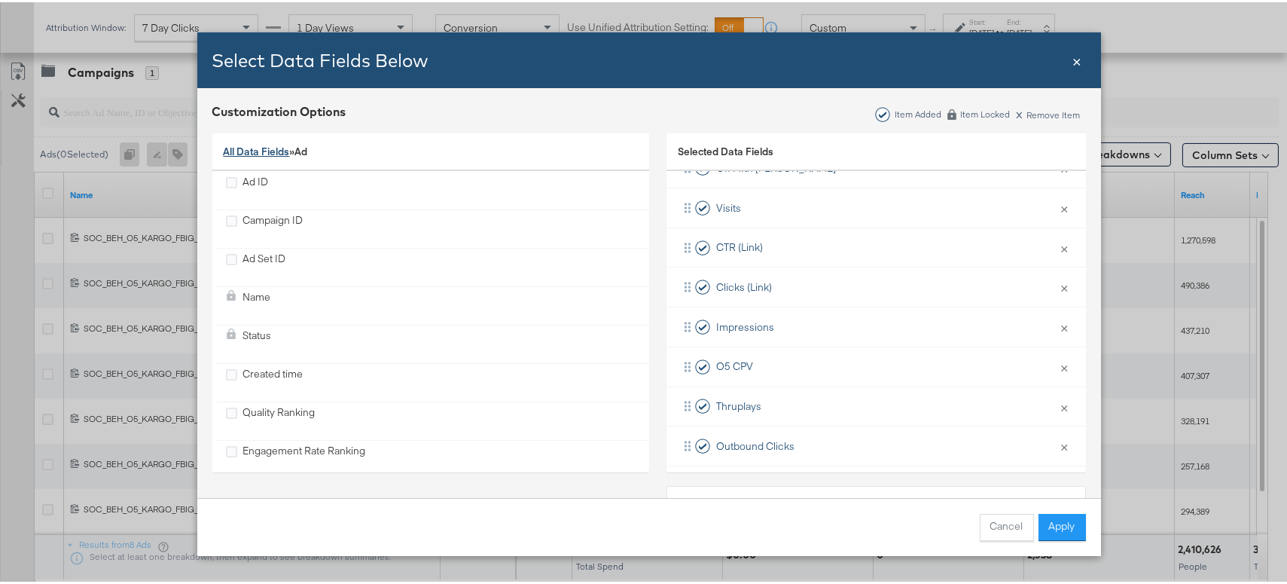
click at [249, 149] on link "All Data Fields" at bounding box center [257, 149] width 66 height 14
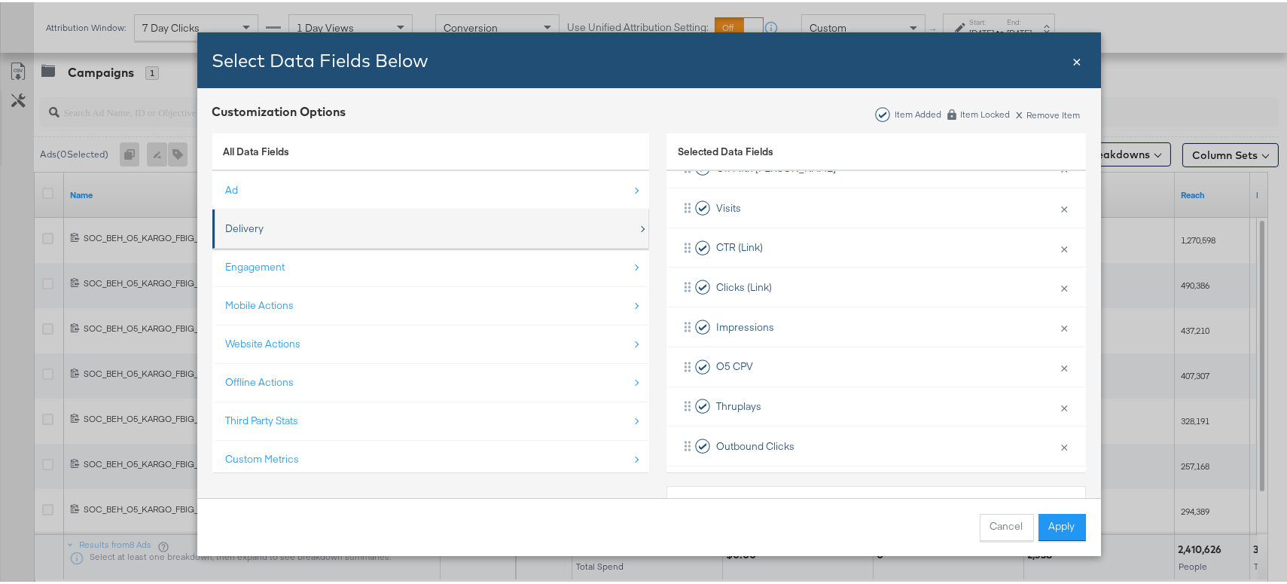
click at [257, 219] on div "Delivery" at bounding box center [245, 226] width 38 height 14
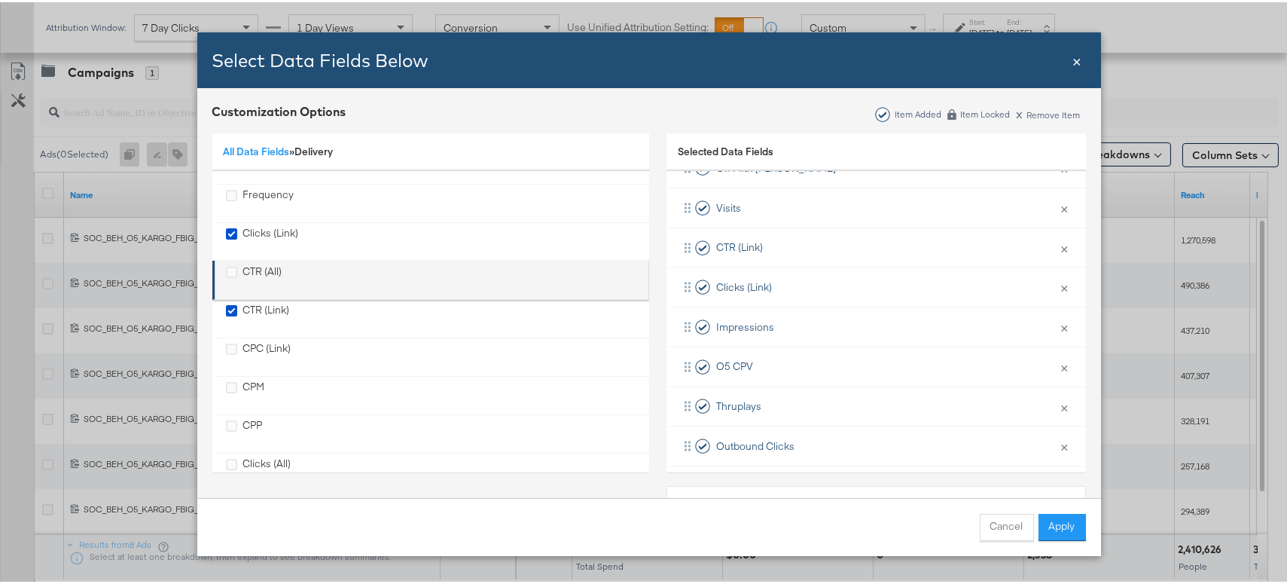
scroll to position [136, 0]
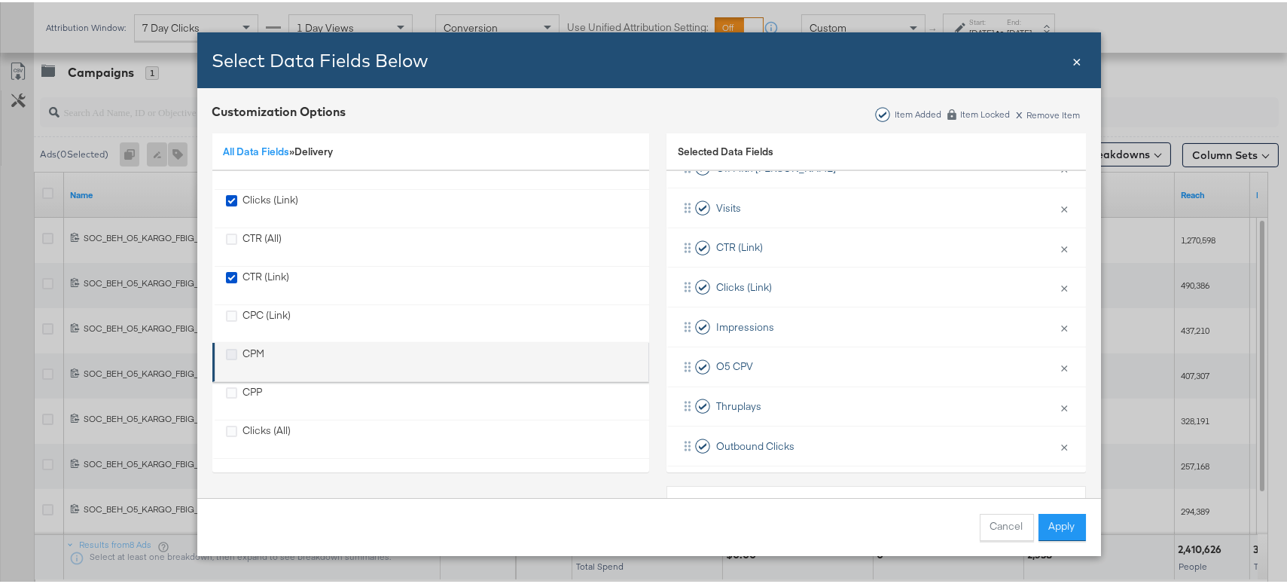
click at [229, 350] on icon "CPM" at bounding box center [231, 351] width 11 height 11
click at [0, 0] on input "CPM" at bounding box center [0, 0] width 0 height 0
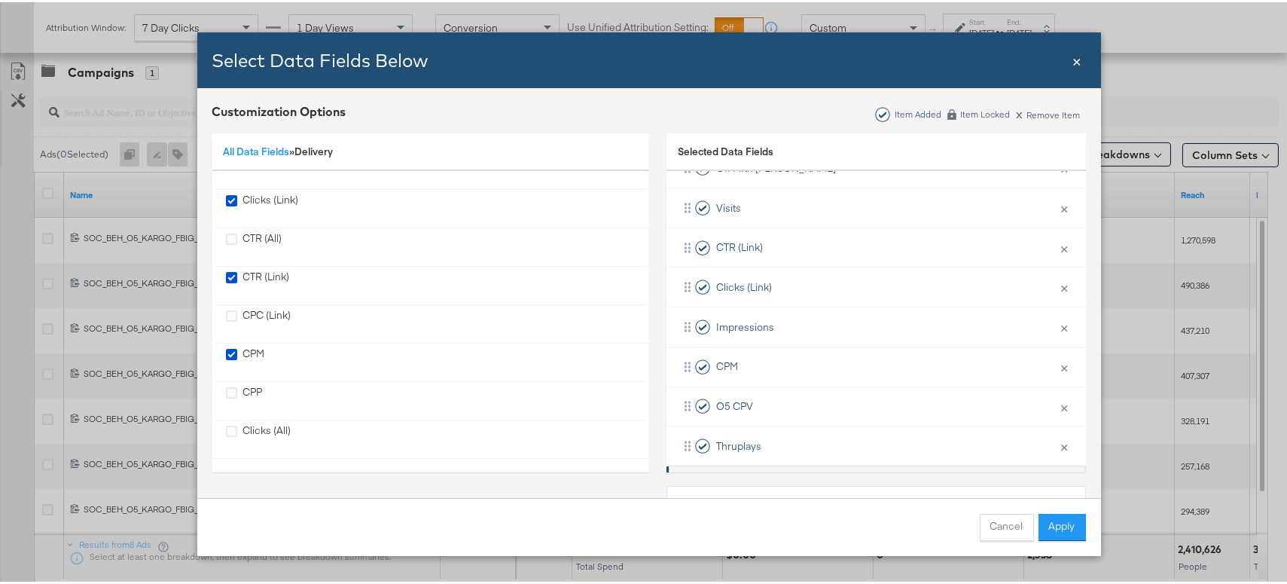
scroll to position [260, 0]
click at [1045, 529] on button "Apply" at bounding box center [1061, 524] width 47 height 27
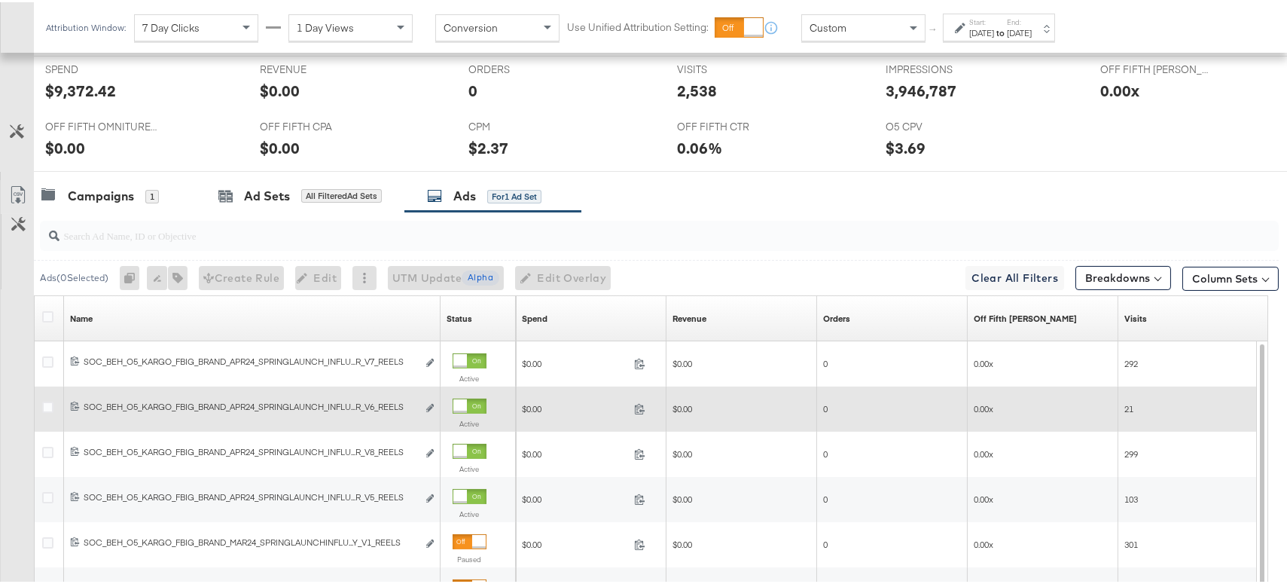
scroll to position [792, 0]
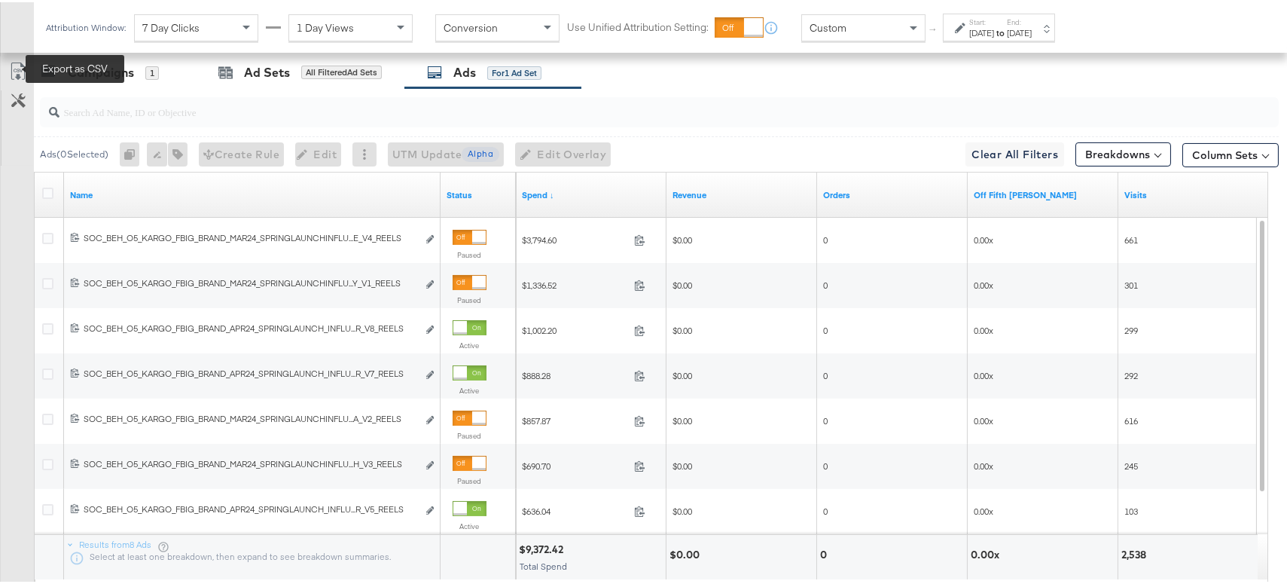
click at [17, 67] on icon at bounding box center [18, 69] width 18 height 18
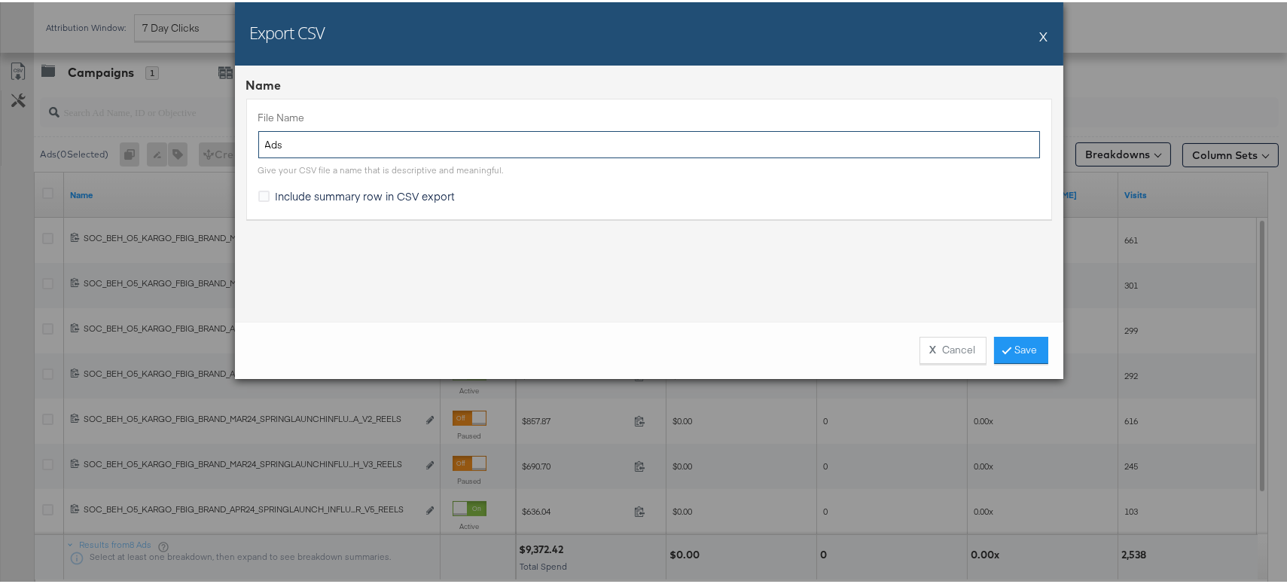
click at [262, 145] on input "Ads" at bounding box center [649, 143] width 782 height 28
type input "updated mar24 influencer ads Ads"
click at [1028, 346] on link "Save" at bounding box center [1021, 347] width 54 height 27
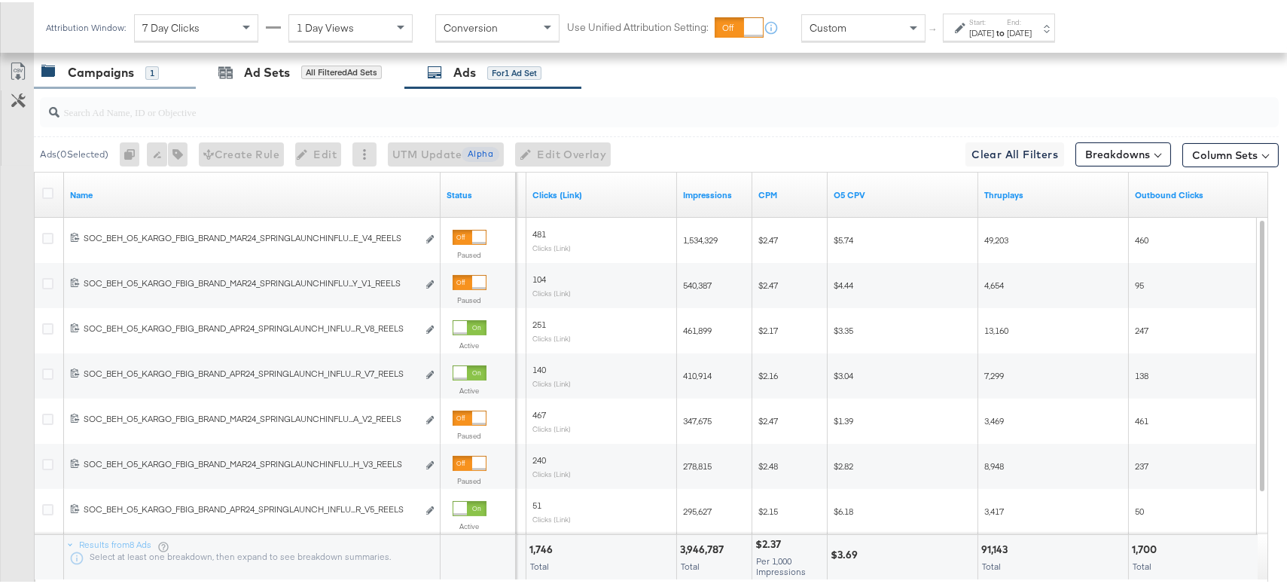
click at [119, 77] on div "Campaigns 1" at bounding box center [115, 70] width 162 height 32
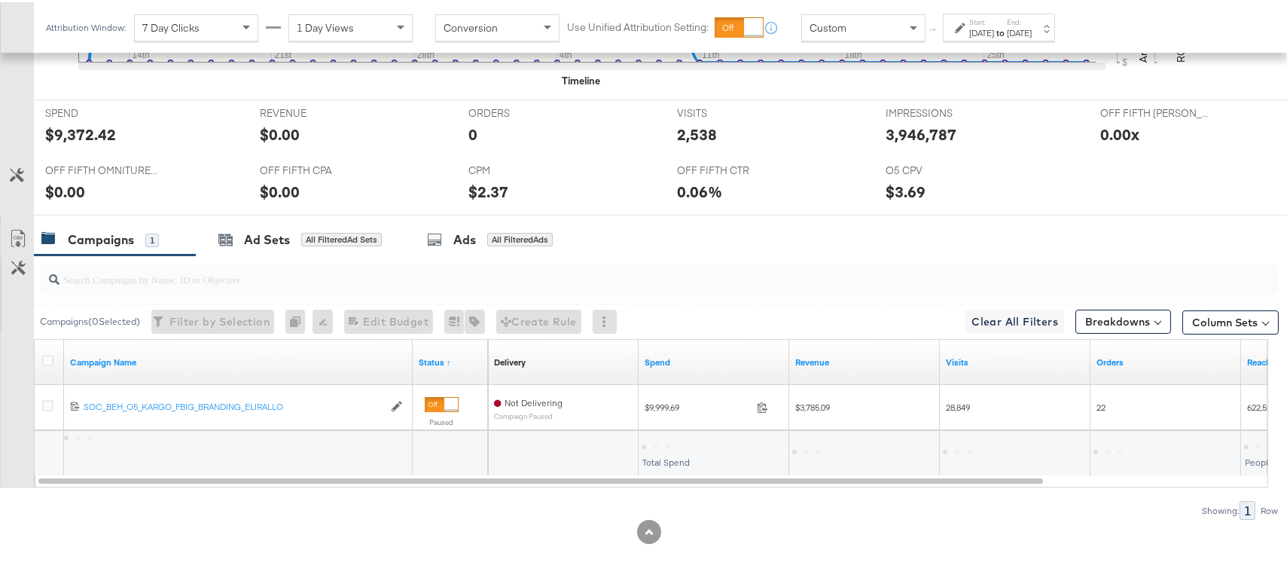
scroll to position [623, 0]
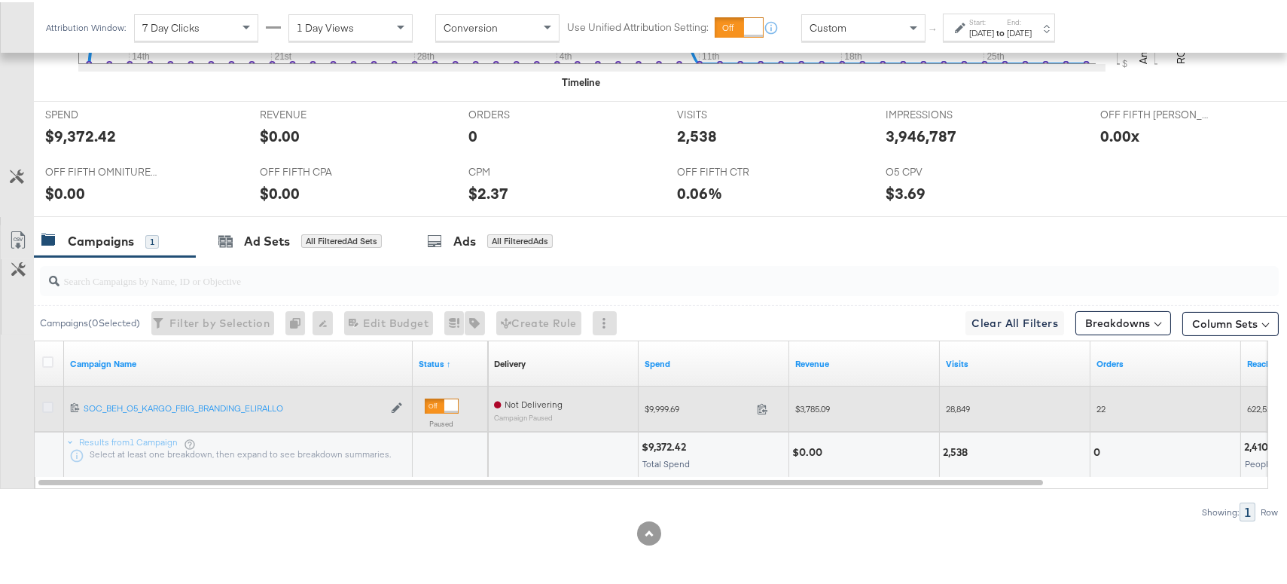
click at [50, 405] on icon at bounding box center [47, 404] width 11 height 11
click at [0, 0] on input "checkbox" at bounding box center [0, 0] width 0 height 0
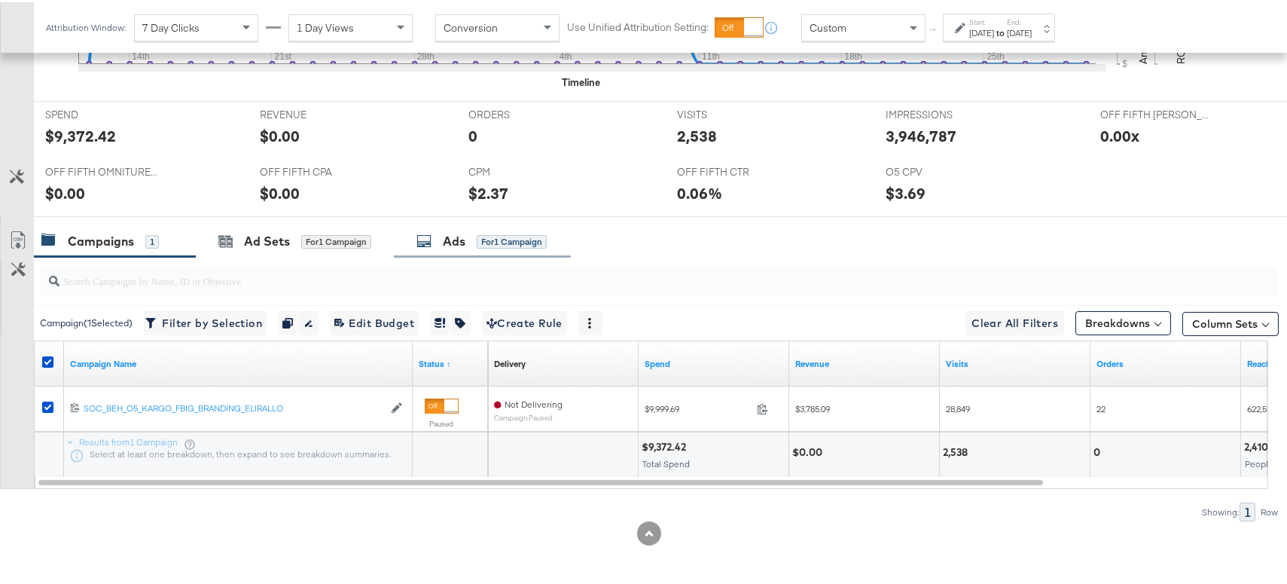
click at [513, 239] on div "for 1 Campaign" at bounding box center [512, 240] width 70 height 14
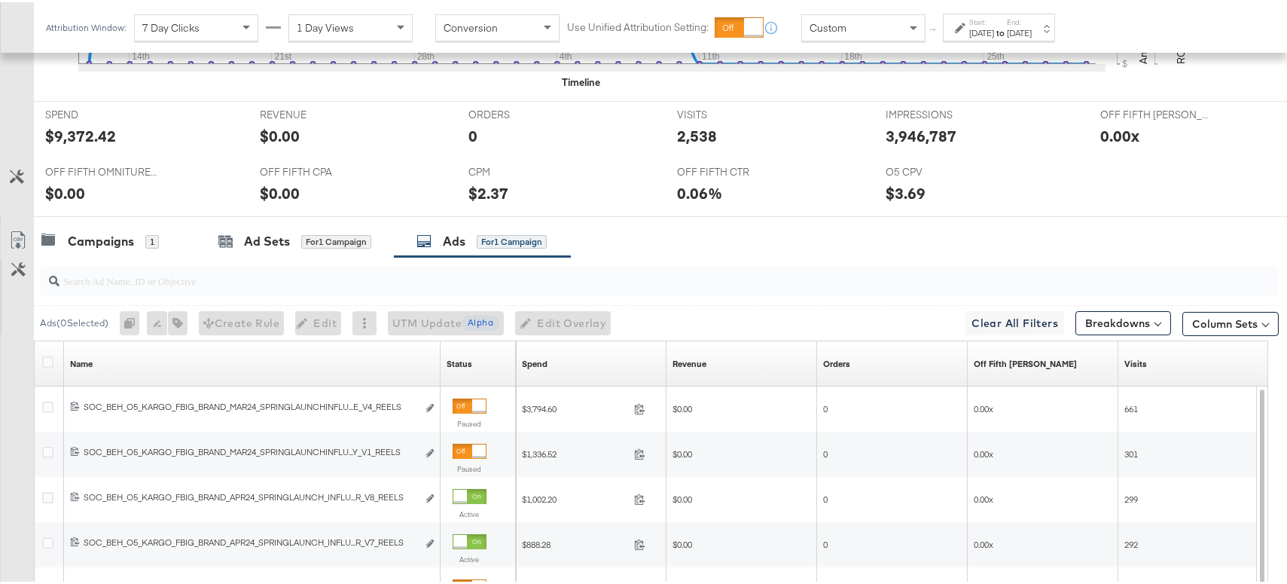
scroll to position [669, 0]
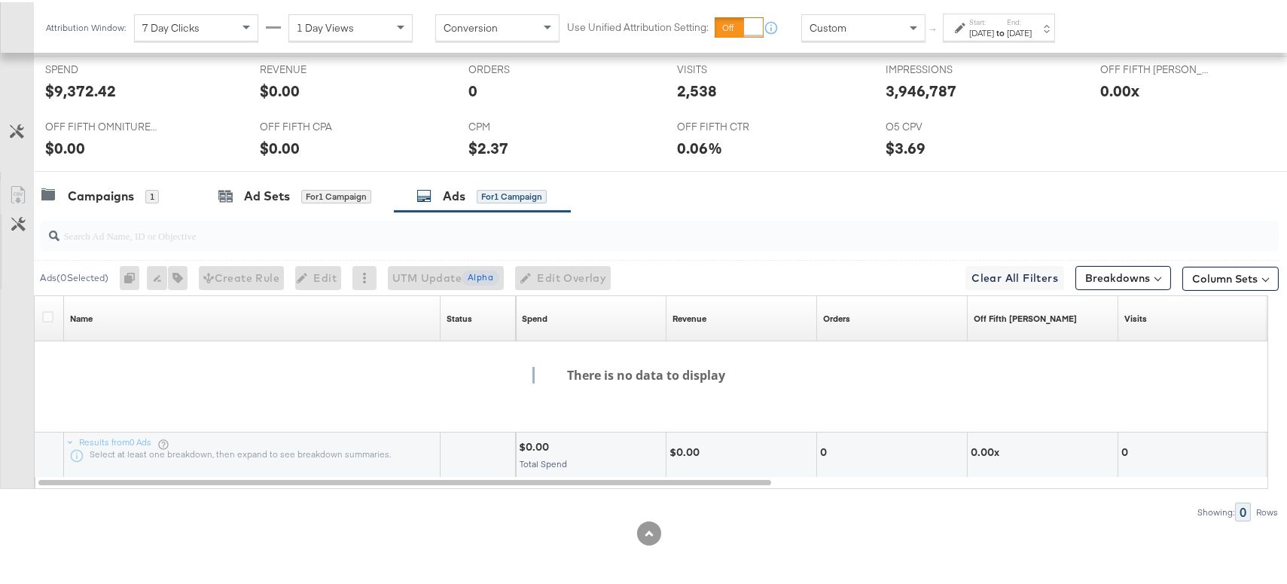
click at [901, 31] on div "Custom" at bounding box center [863, 26] width 123 height 26
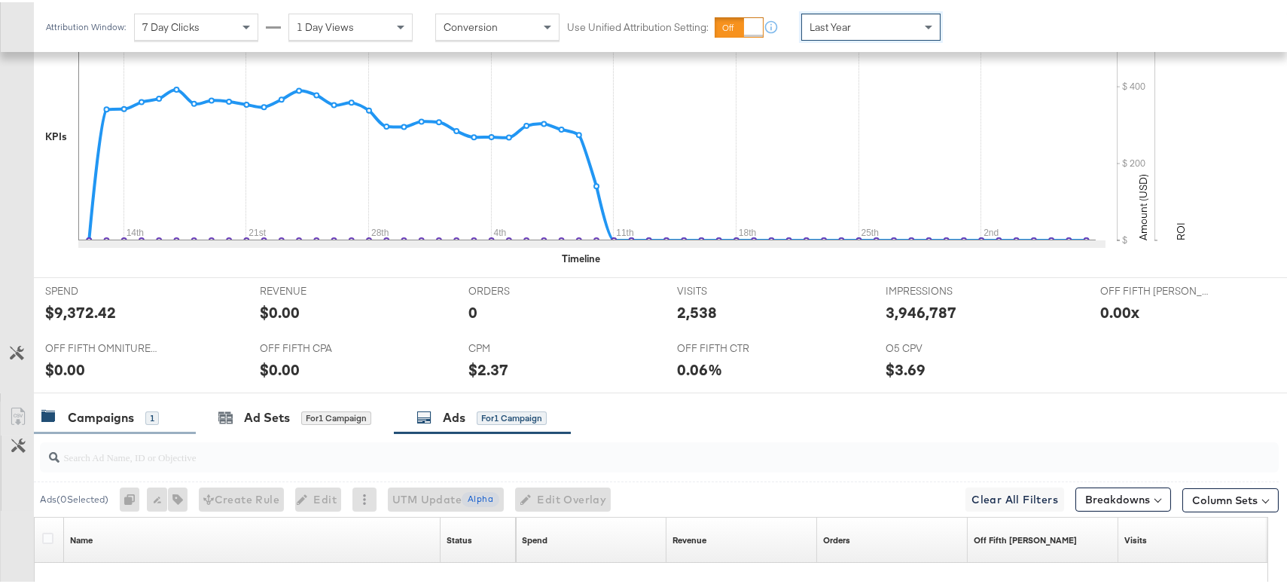
scroll to position [594, 0]
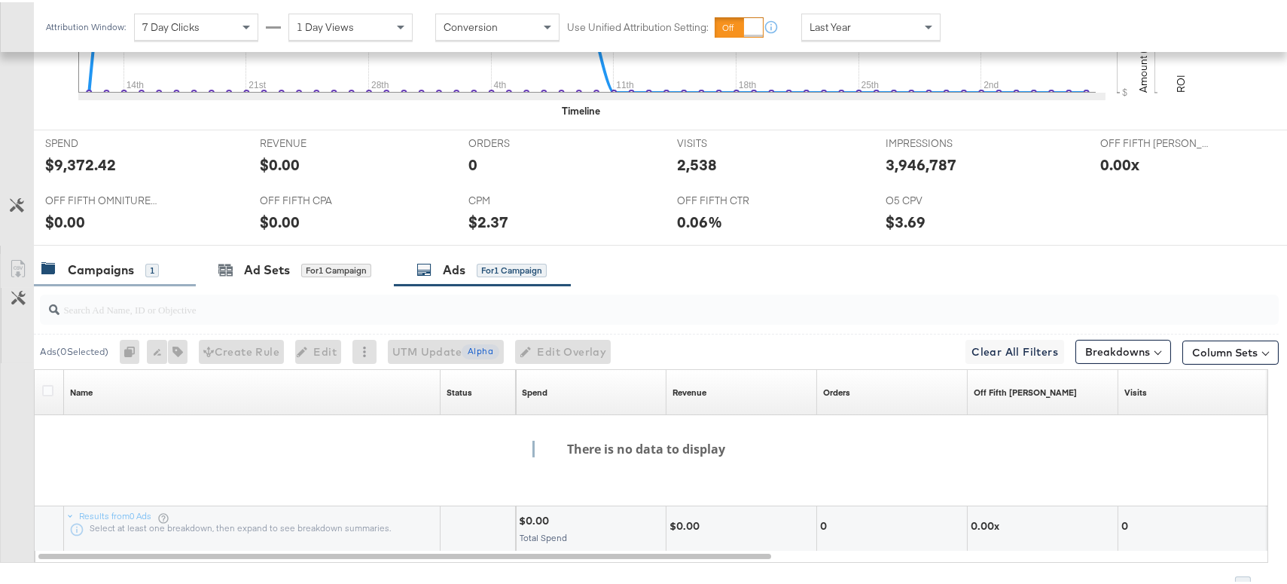
click at [90, 273] on div "Campaigns" at bounding box center [101, 267] width 66 height 17
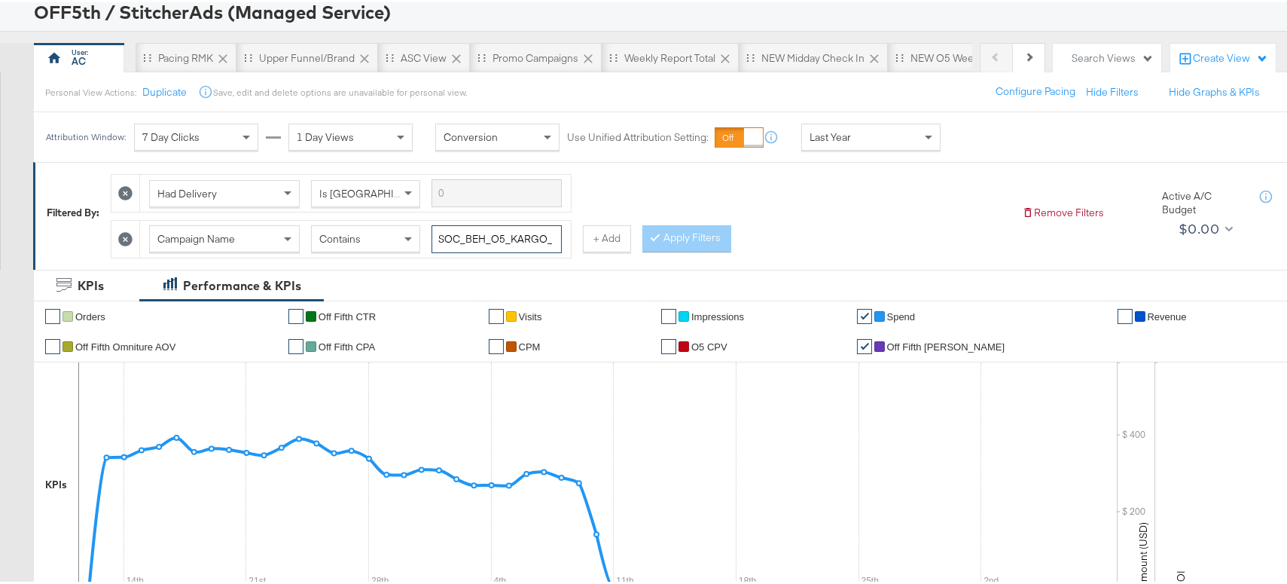
scroll to position [0, 245]
drag, startPoint x: 516, startPoint y: 236, endPoint x: 562, endPoint y: 235, distance: 46.0
click at [562, 235] on div "Campaign Name Contains SOC_BEH_O5_KARGO_FBIG_BRAND_MAR24_SPRINGLAUNCHINFLUENCER" at bounding box center [355, 236] width 431 height 37
click at [535, 239] on input "SOC_BEH_O5_KARGO_FBIG_BRAND_MAR24_SPRINGLAUNCHINFLUENCER" at bounding box center [496, 237] width 130 height 28
click at [582, 258] on div "Filtered By: Had Delivery Is Greater Than Campaign Name Contains SOC_BEH_O5_KAR…" at bounding box center [665, 213] width 1264 height 107
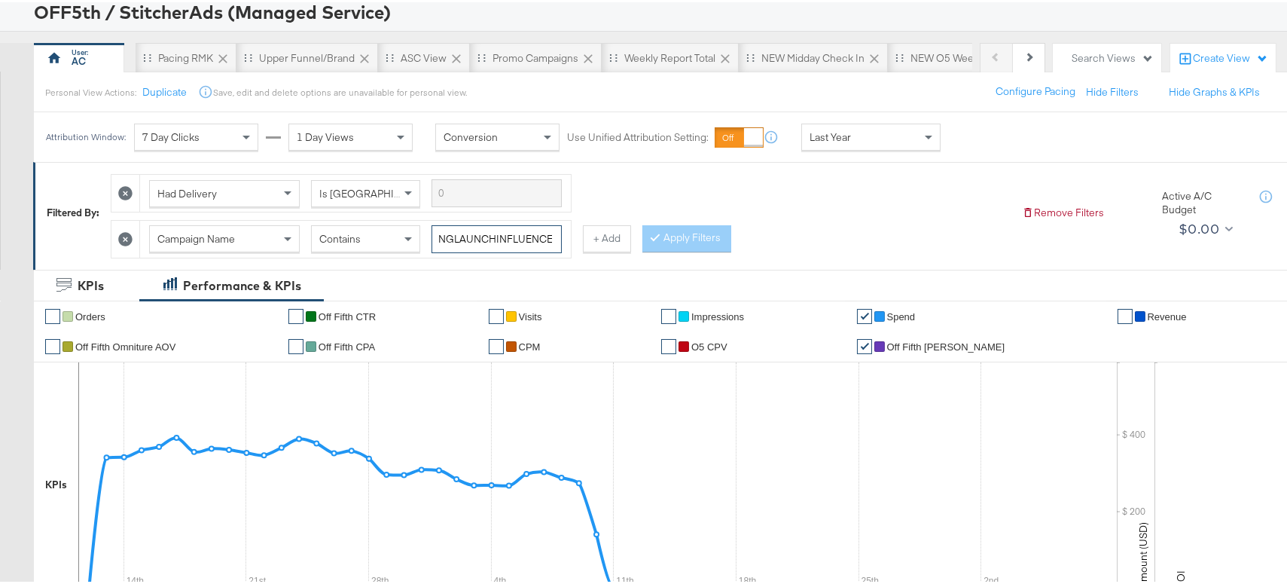
drag, startPoint x: 526, startPoint y: 239, endPoint x: 540, endPoint y: 239, distance: 14.3
click at [540, 239] on input "SOC_BEH_O5_KARGO_FBIG_BRAND_MAR24_SPRINGLAUNCHINFLUENCER" at bounding box center [496, 237] width 130 height 28
click at [567, 267] on div "KPIs Performance & KPIs" at bounding box center [648, 283] width 1297 height 32
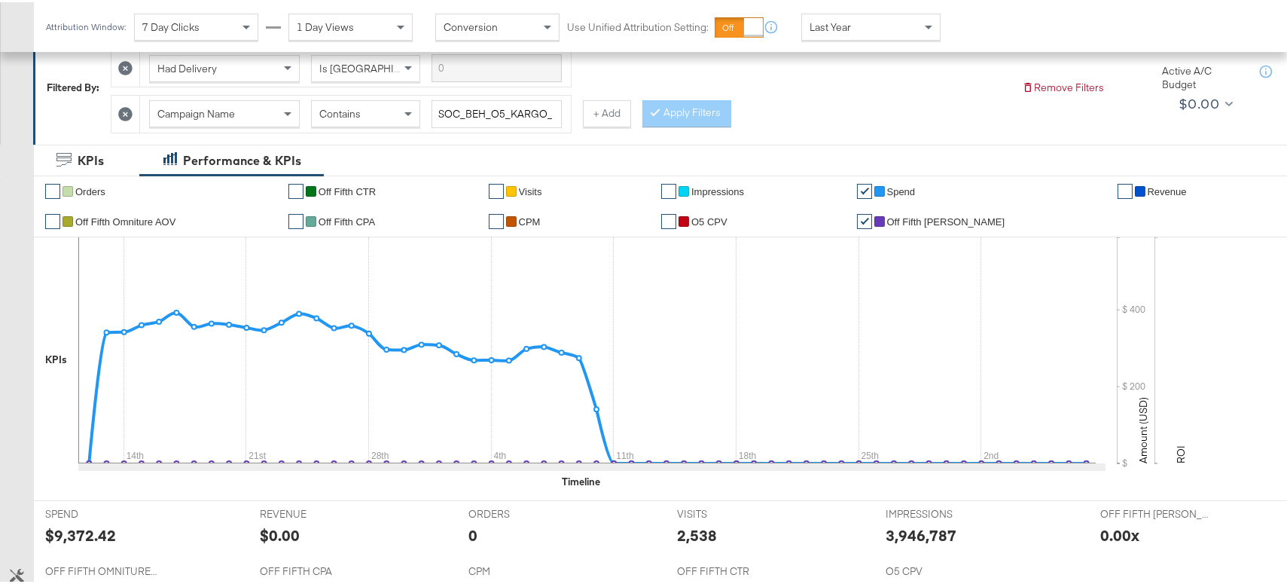
scroll to position [0, 0]
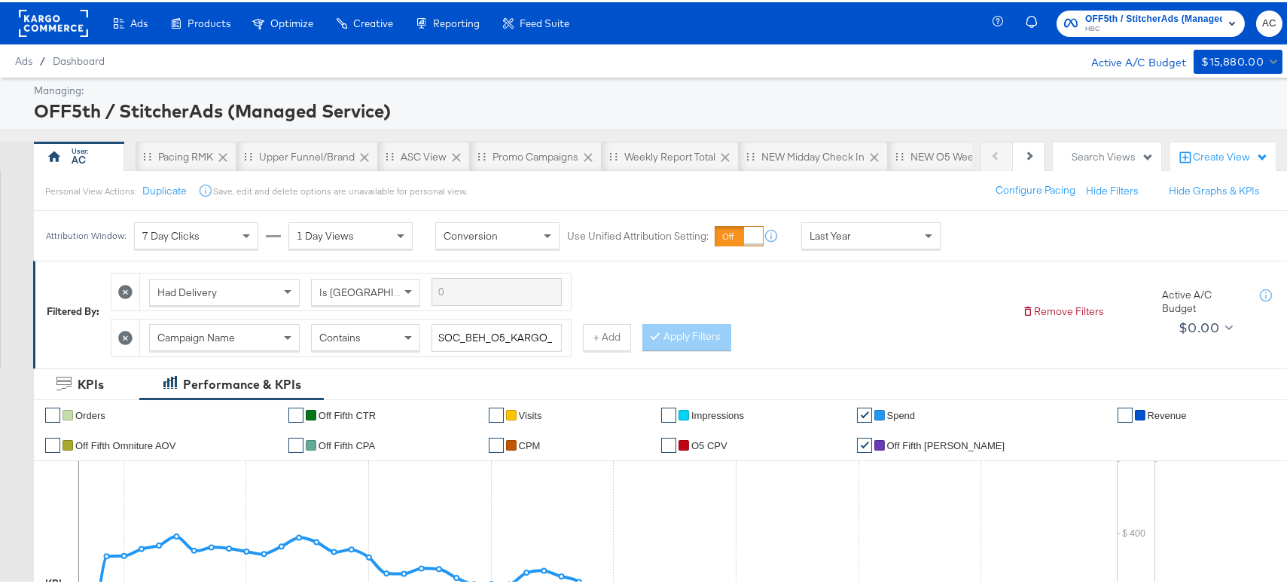
click at [126, 337] on icon at bounding box center [125, 335] width 14 height 14
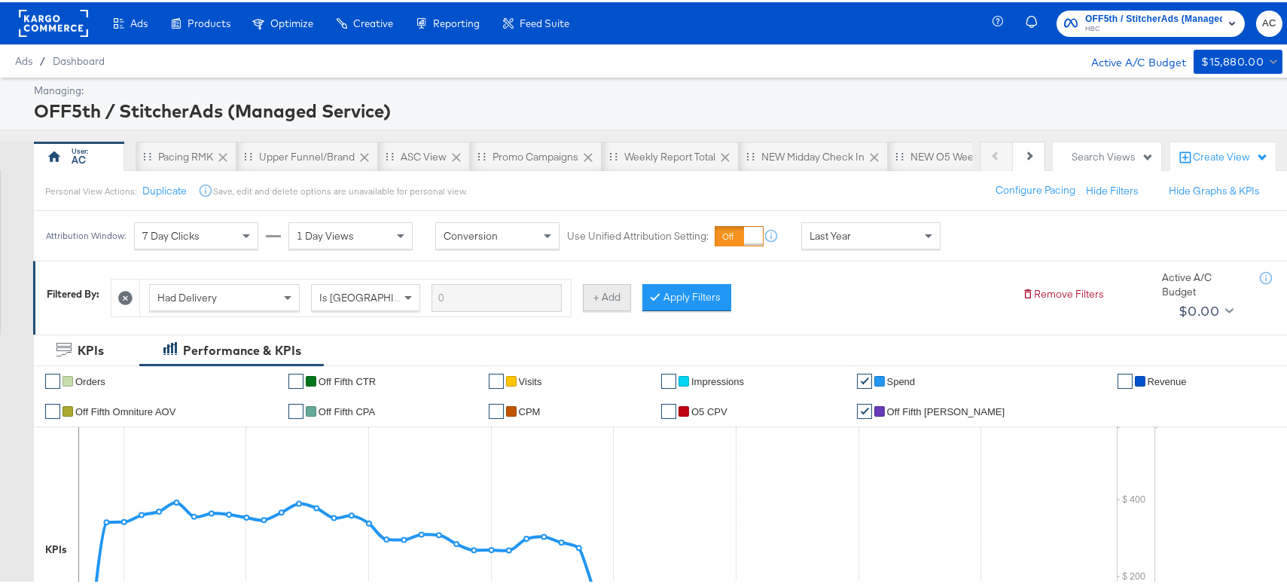
click at [601, 300] on button "+ Add" at bounding box center [607, 295] width 48 height 27
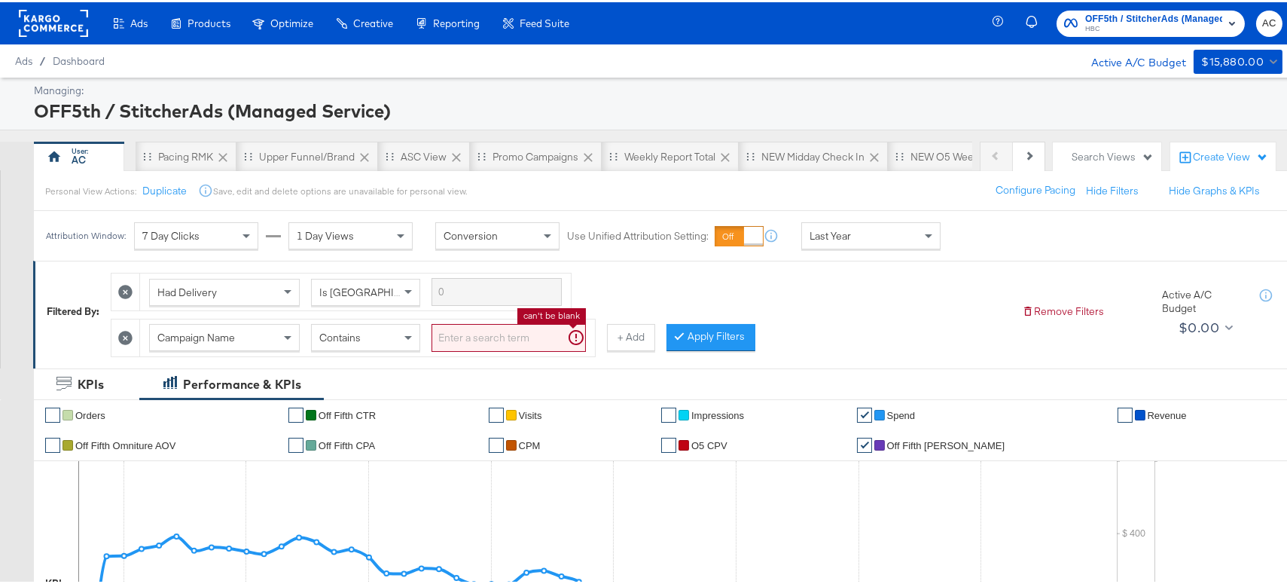
click at [469, 338] on input "search" at bounding box center [508, 336] width 154 height 28
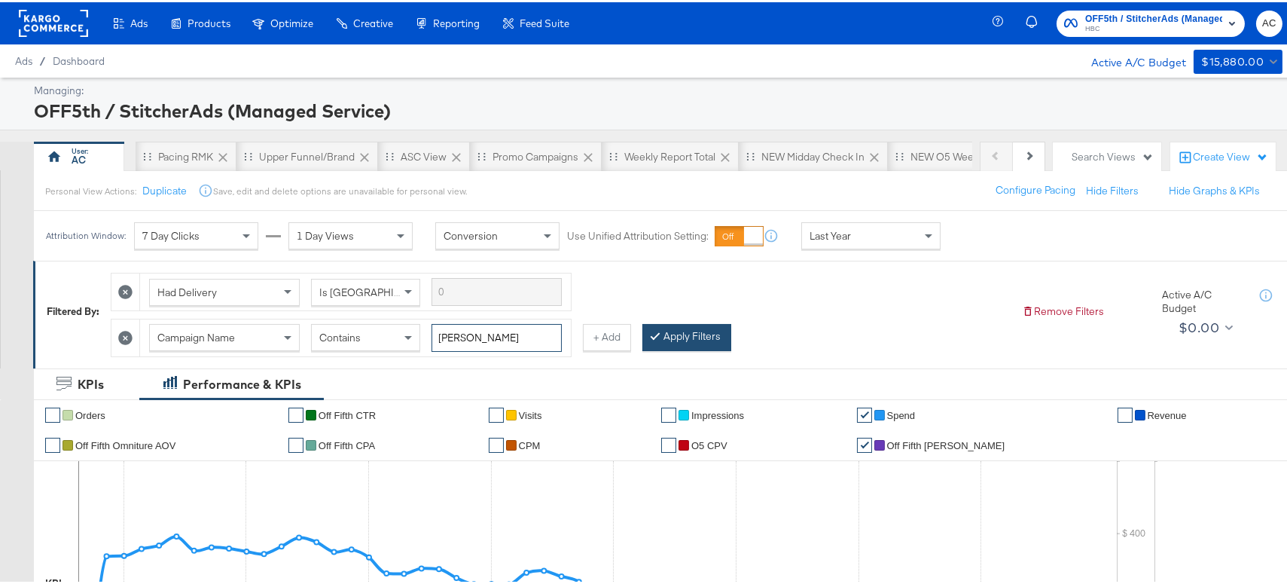
type input "ELI"
click at [688, 334] on button "Apply Filters" at bounding box center [686, 335] width 89 height 27
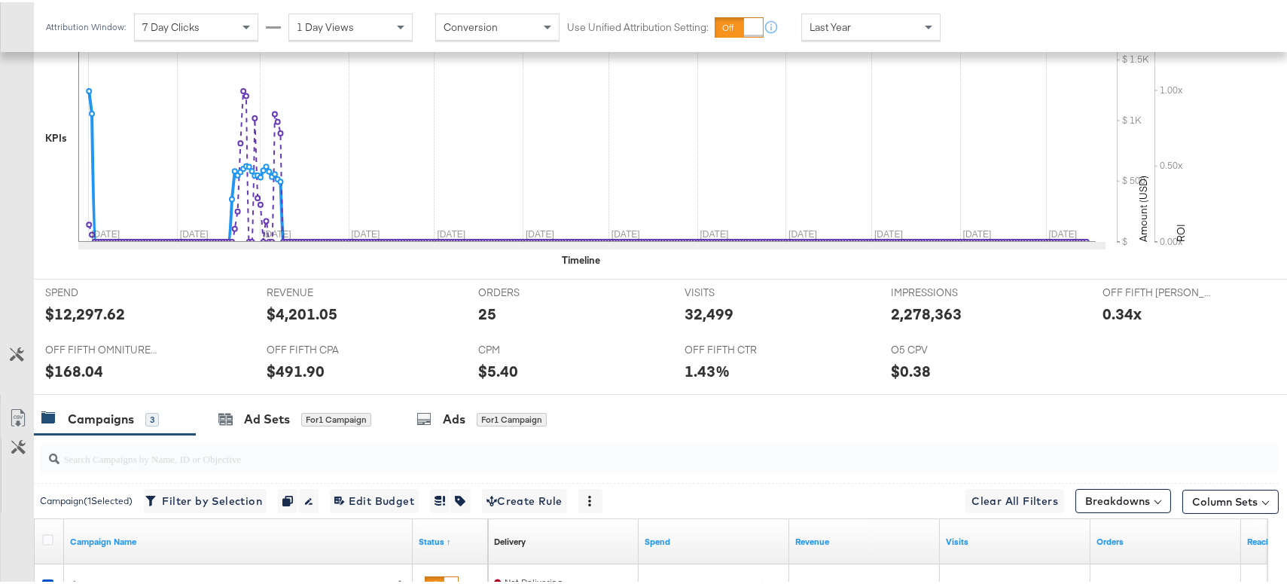
scroll to position [593, 0]
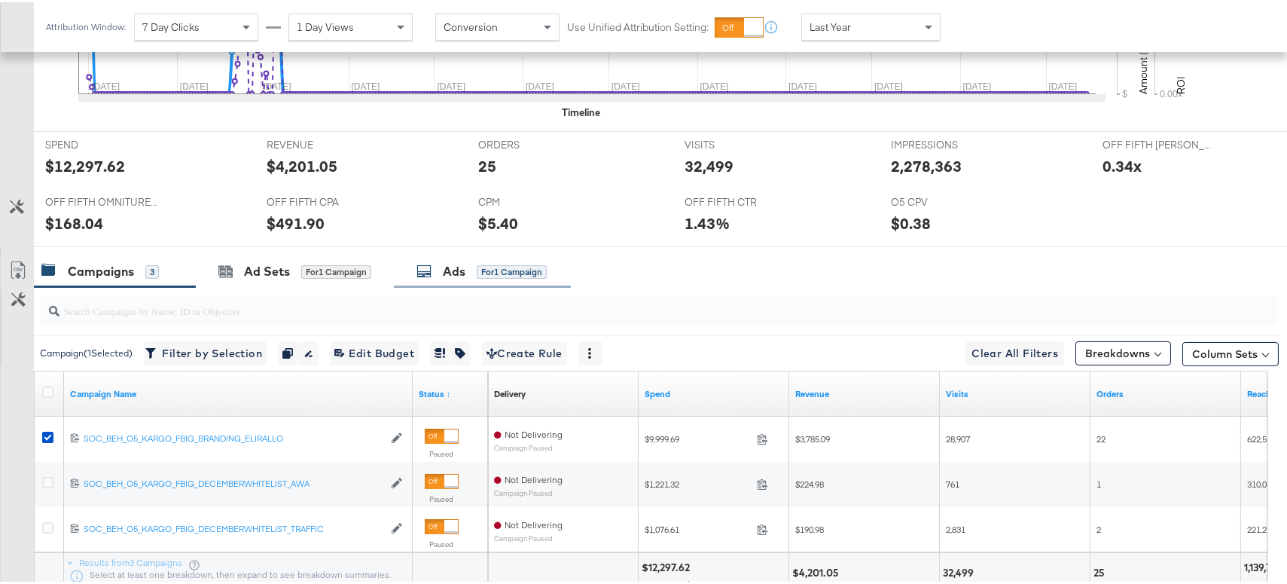
click at [441, 265] on div "Ads for 1 Campaign" at bounding box center [481, 269] width 130 height 17
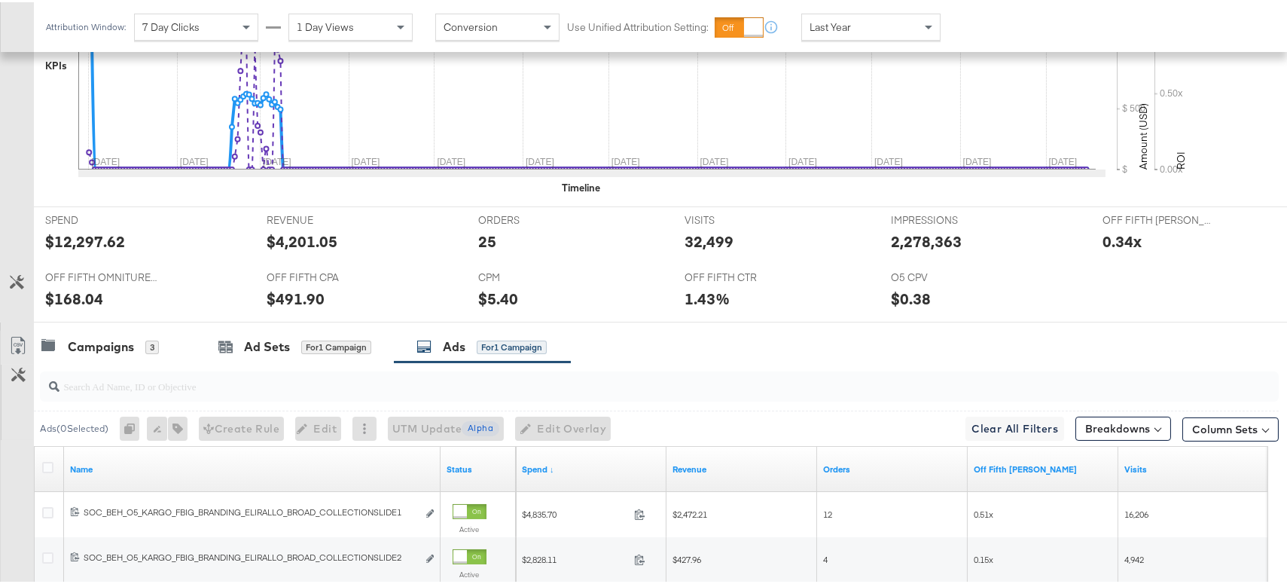
scroll to position [521, 0]
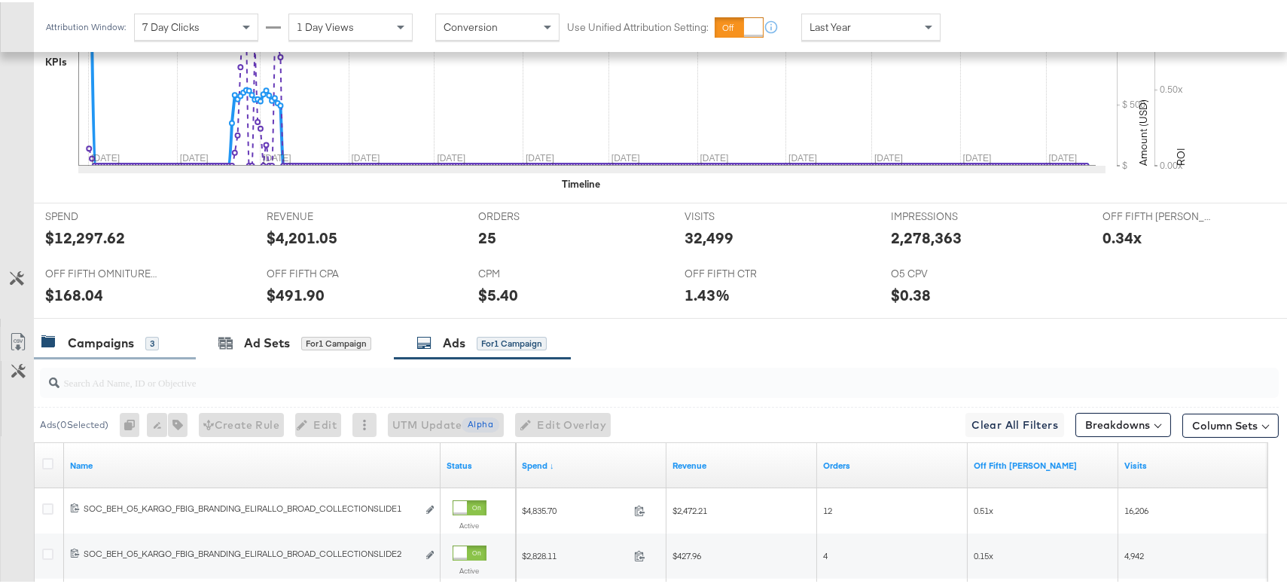
click at [117, 339] on div "Campaigns" at bounding box center [101, 340] width 66 height 17
